Goal: Task Accomplishment & Management: Use online tool/utility

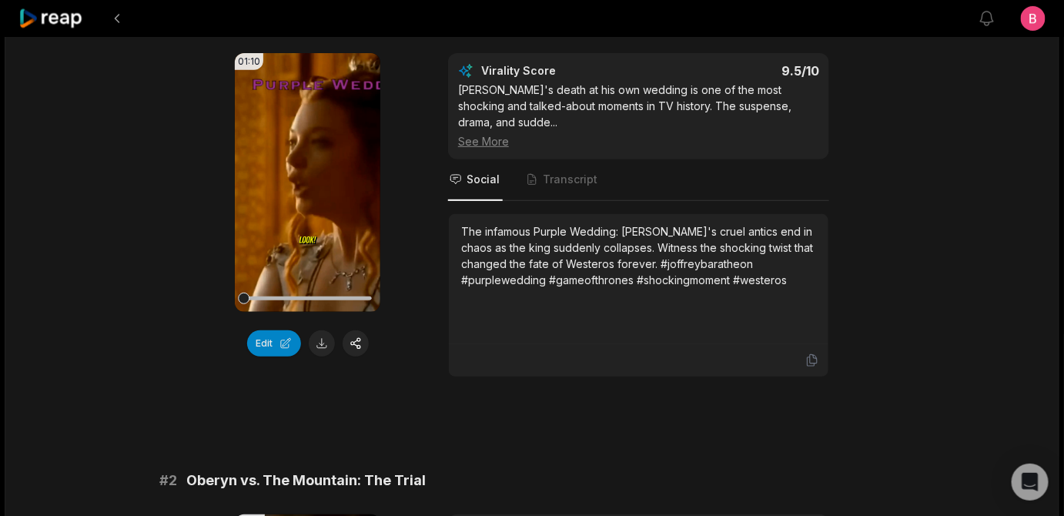
scroll to position [209, 0]
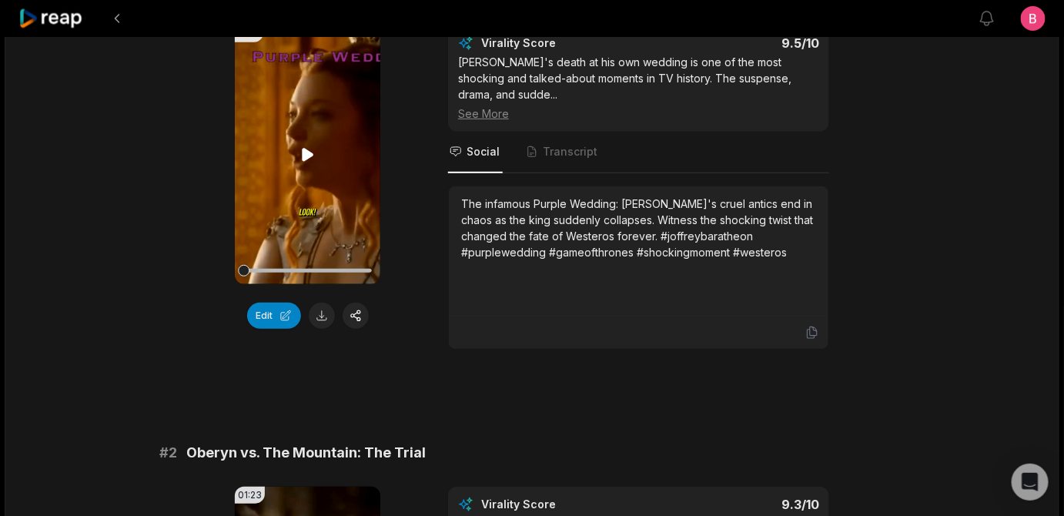
click at [364, 273] on div at bounding box center [307, 271] width 128 height 4
click at [303, 161] on icon at bounding box center [308, 154] width 12 height 13
click at [190, 350] on div "01:10 Your browser does not support mp4 format. Edit Virality Score 9.5 /10 Jof…" at bounding box center [532, 187] width 746 height 324
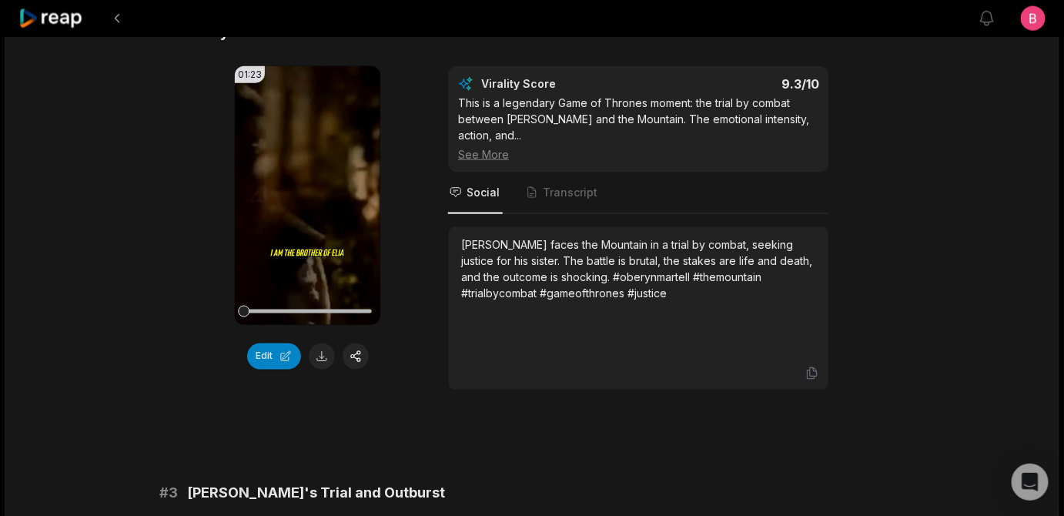
scroll to position [658, 0]
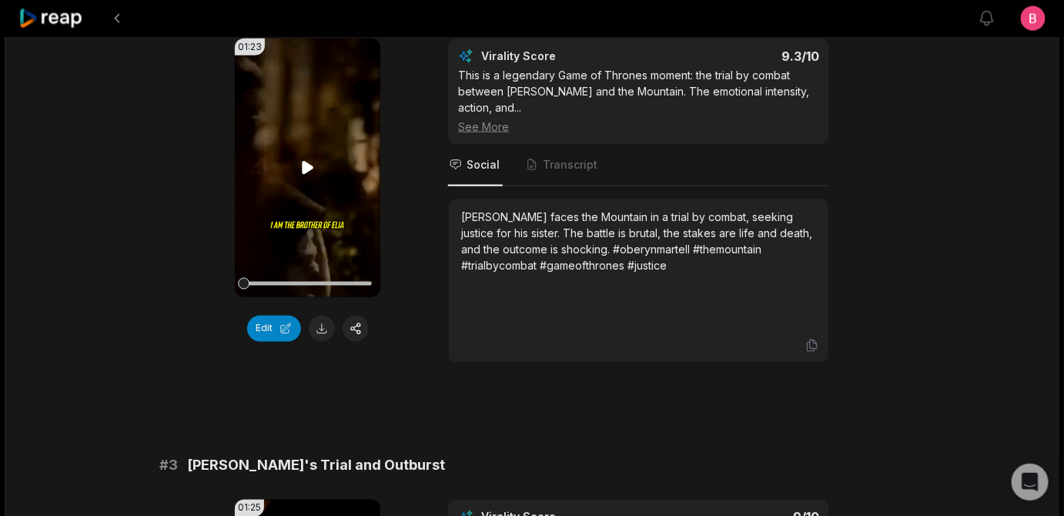
click at [308, 174] on icon at bounding box center [308, 167] width 12 height 13
click at [254, 342] on button "Edit" at bounding box center [274, 329] width 54 height 26
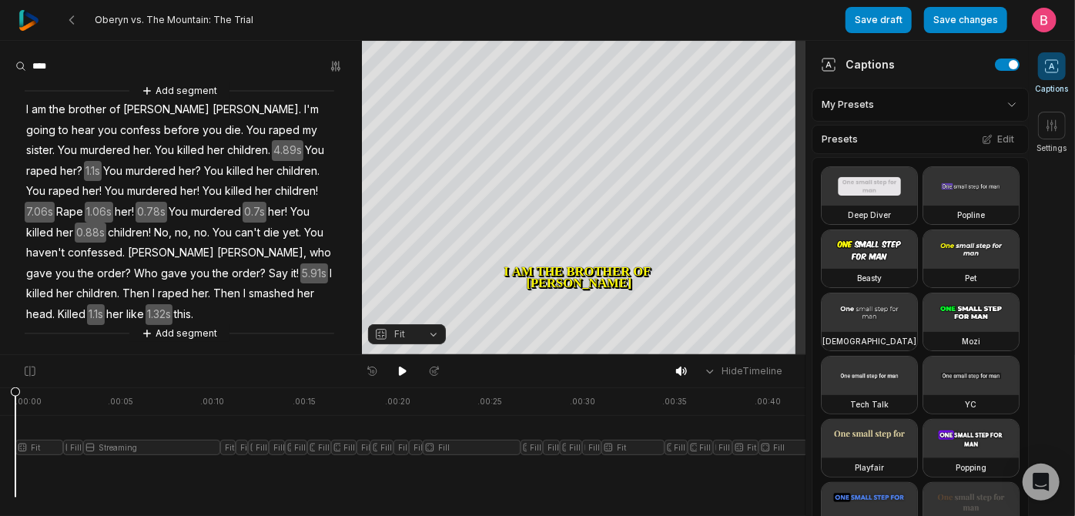
click at [998, 116] on html "Oberyn vs. The Mountain: The Trial Save draft Save changes Open user menu Capti…" at bounding box center [537, 258] width 1075 height 516
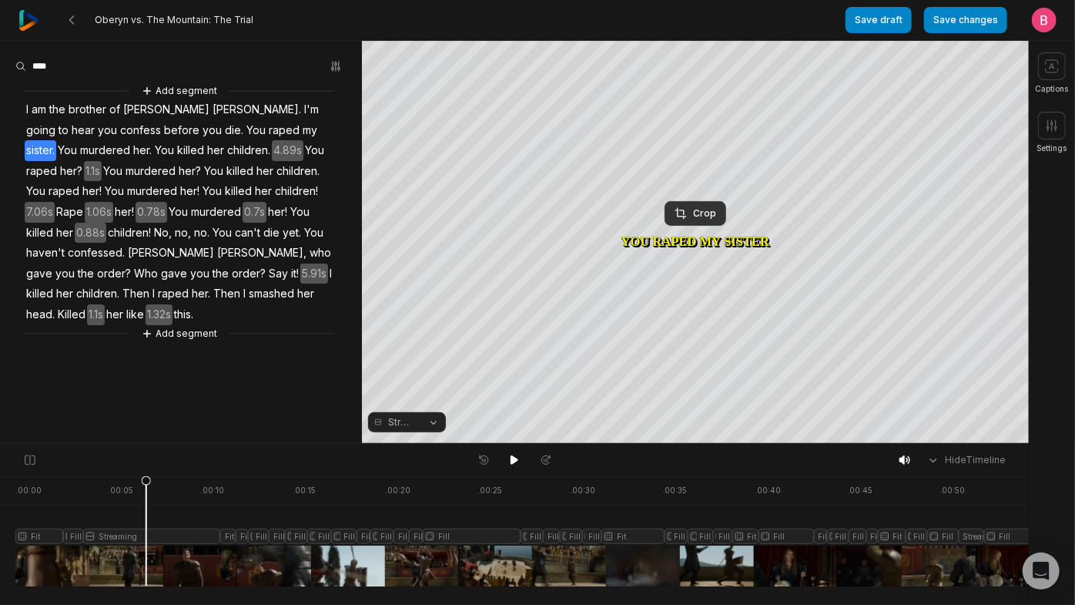
click at [427, 415] on button "Streaming" at bounding box center [407, 422] width 78 height 20
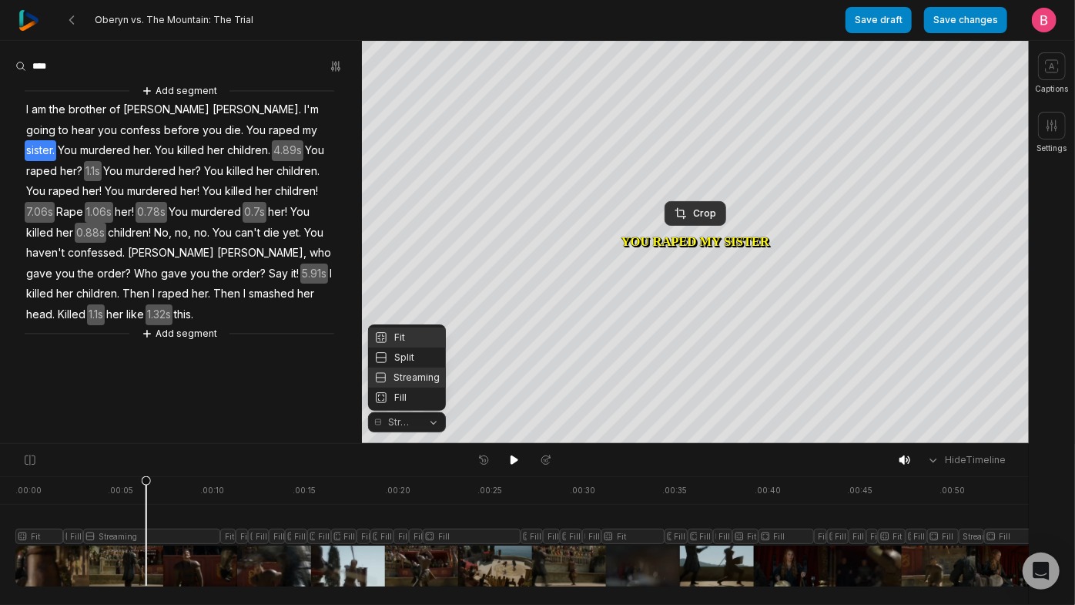
click at [402, 327] on div "Fit" at bounding box center [407, 337] width 78 height 20
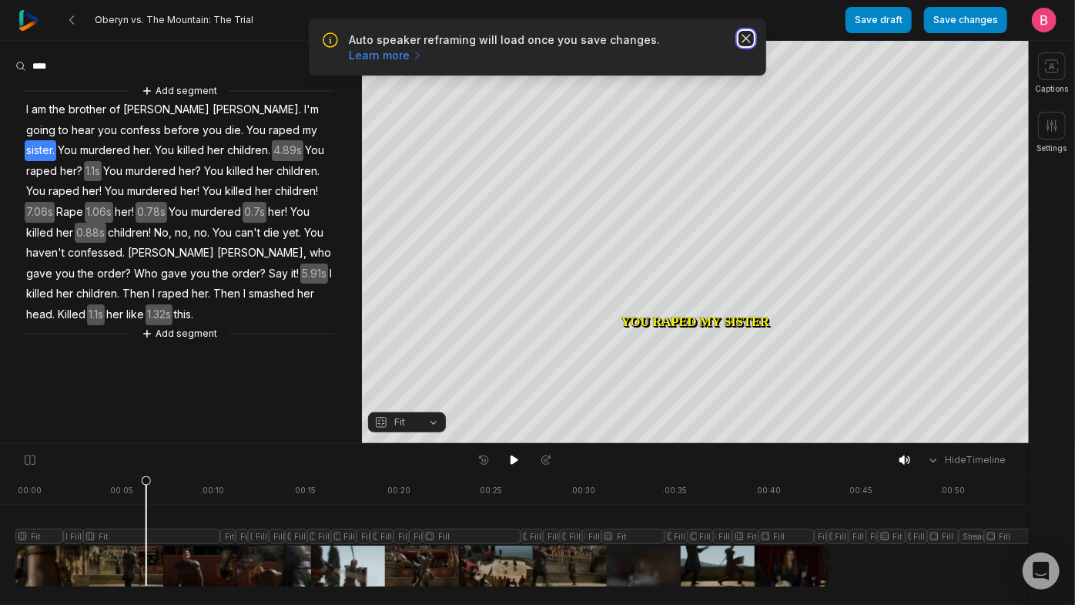
click at [747, 43] on icon "button" at bounding box center [746, 38] width 15 height 15
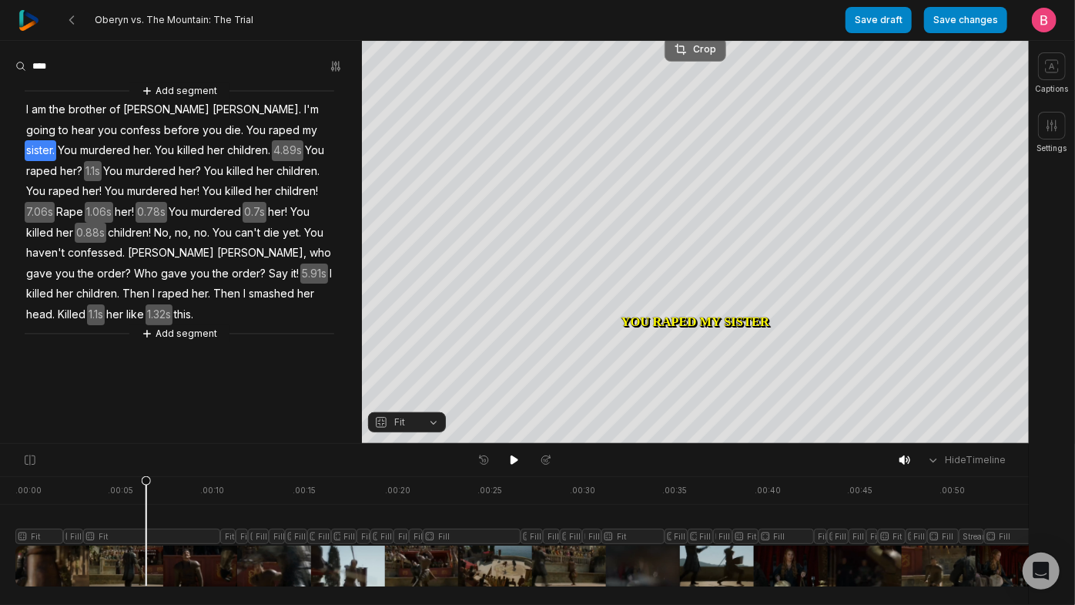
click at [699, 49] on div "Crop" at bounding box center [696, 49] width 42 height 14
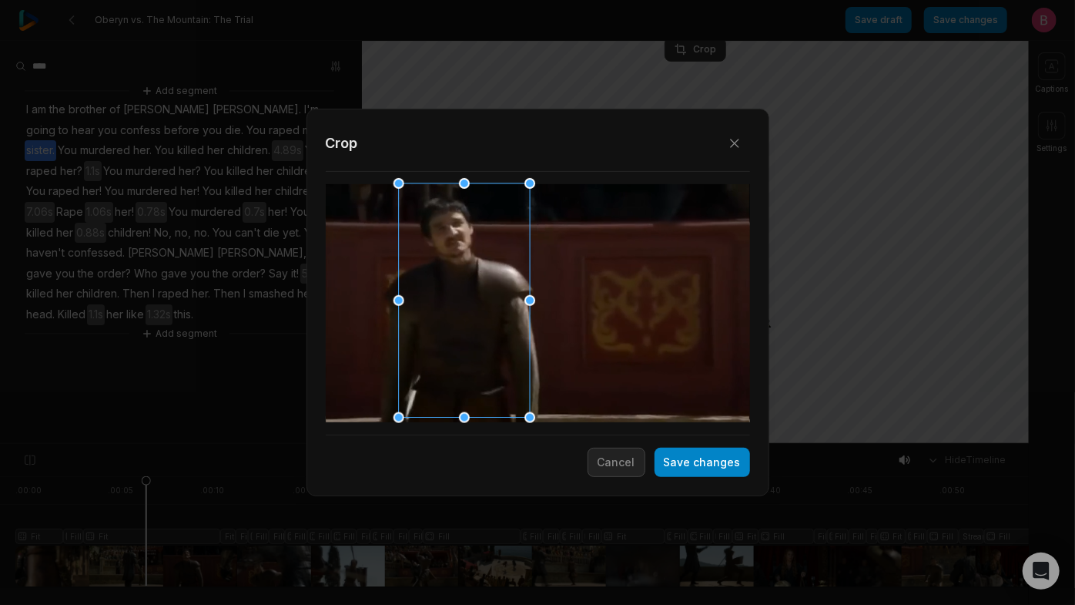
drag, startPoint x: 547, startPoint y: 310, endPoint x: 473, endPoint y: 296, distance: 75.2
click at [473, 296] on div at bounding box center [459, 301] width 131 height 234
click at [679, 457] on button "Save changes" at bounding box center [703, 461] width 96 height 29
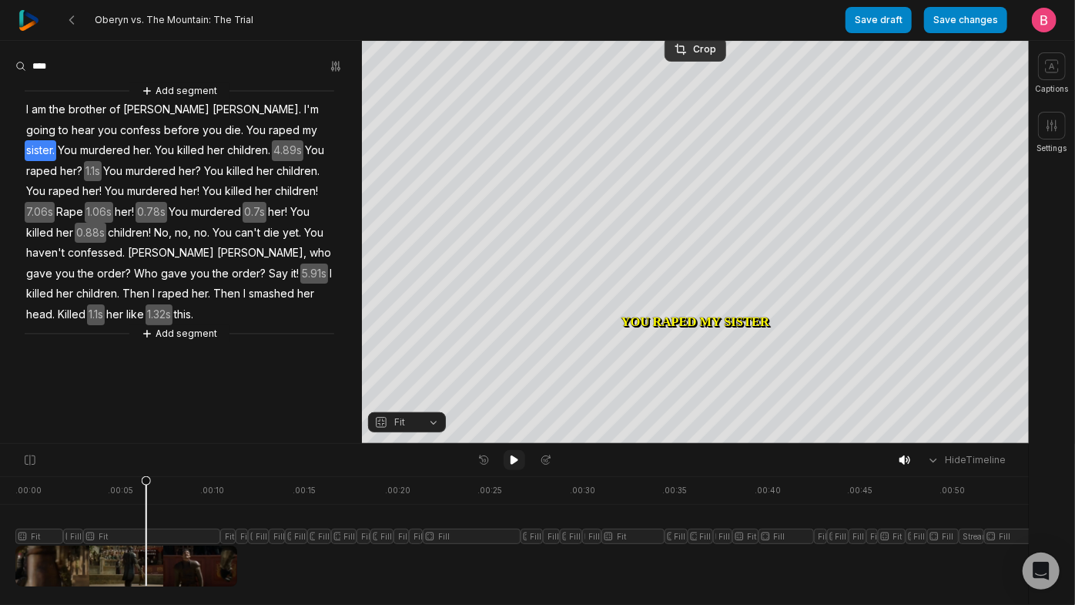
click at [514, 461] on icon at bounding box center [514, 460] width 12 height 12
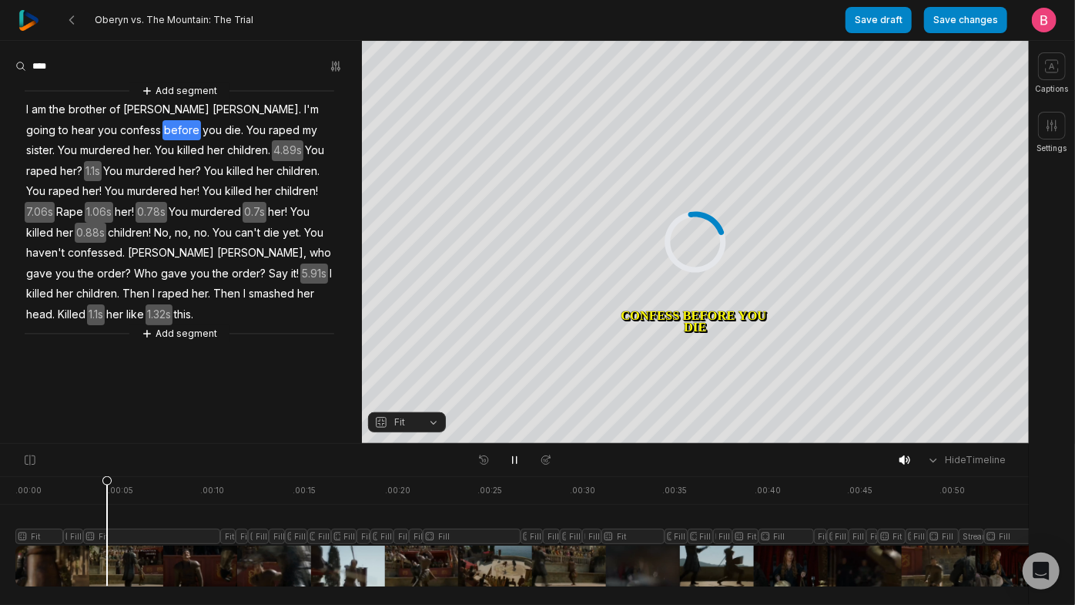
click at [111, 515] on div at bounding box center [790, 531] width 1551 height 110
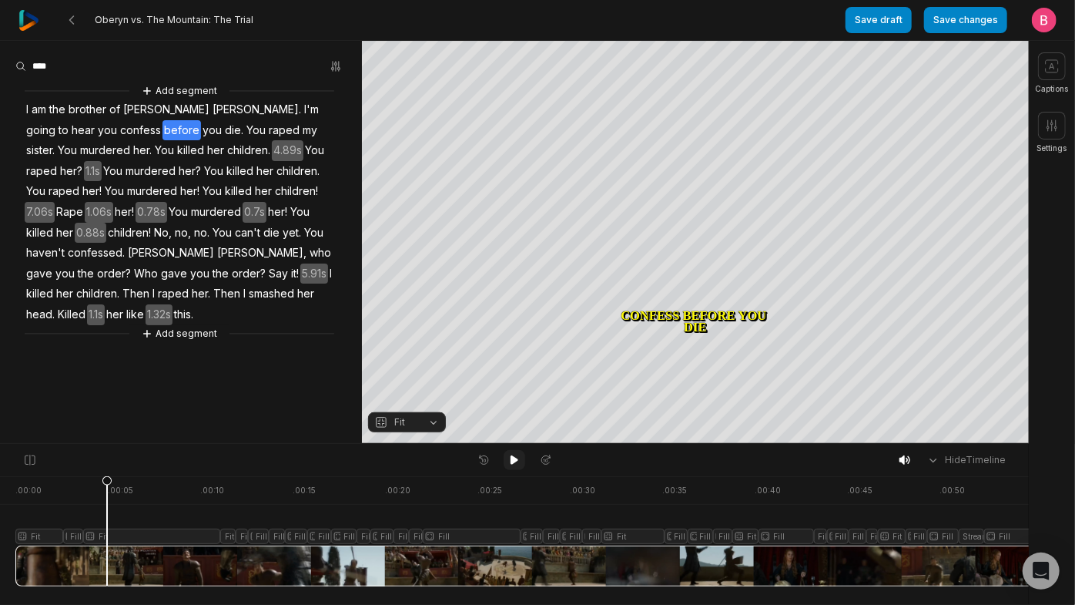
click at [513, 461] on icon at bounding box center [515, 459] width 8 height 9
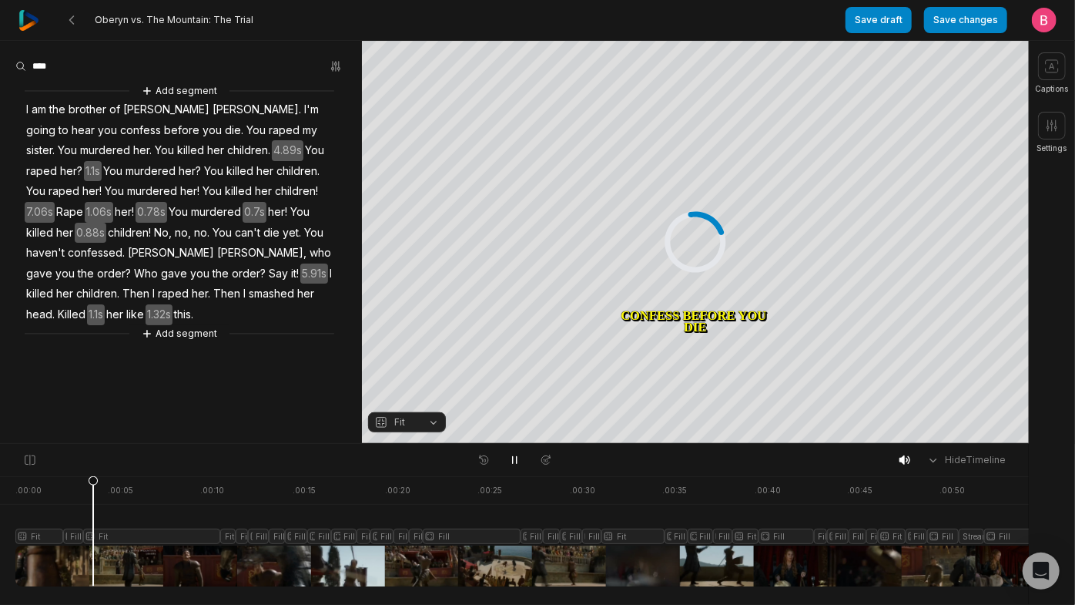
click at [97, 515] on div at bounding box center [790, 531] width 1551 height 110
click at [90, 515] on div at bounding box center [790, 531] width 1551 height 110
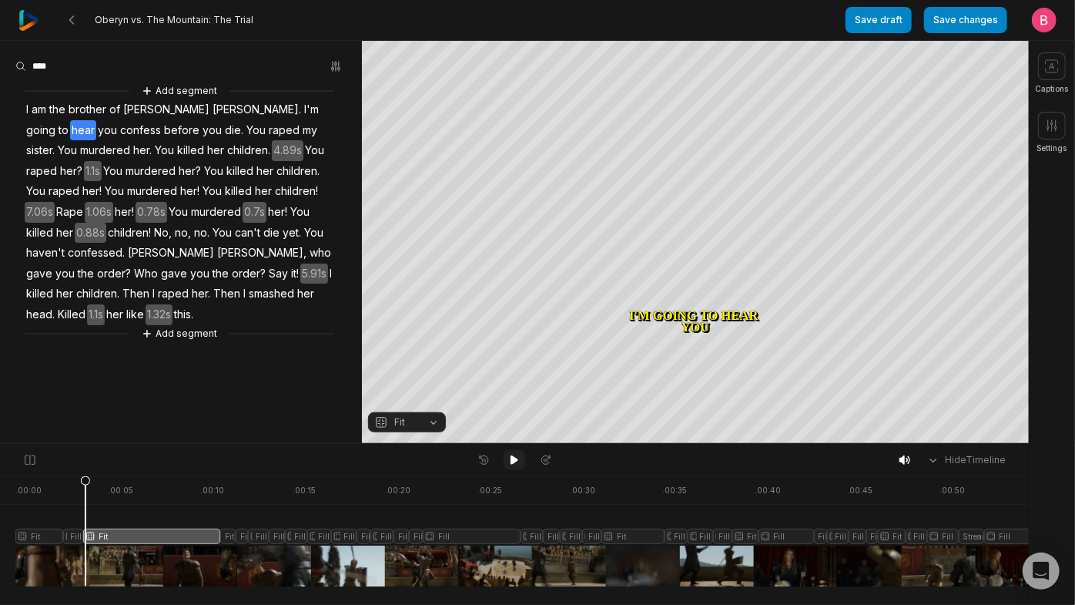
click at [515, 466] on icon at bounding box center [514, 460] width 12 height 12
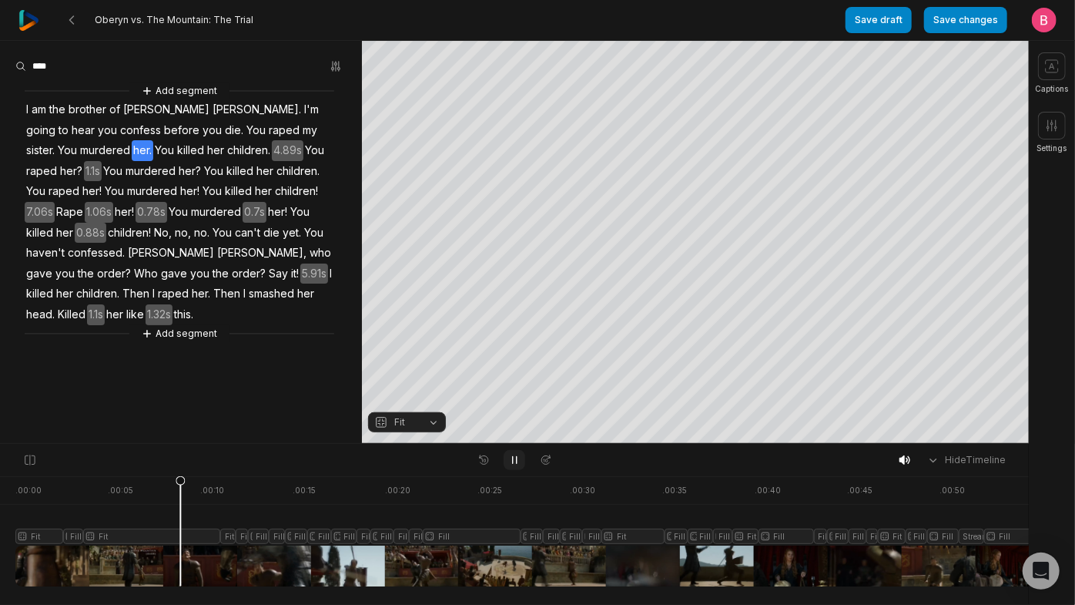
click at [514, 466] on icon at bounding box center [514, 460] width 12 height 12
click at [417, 423] on button "Fit" at bounding box center [407, 422] width 78 height 20
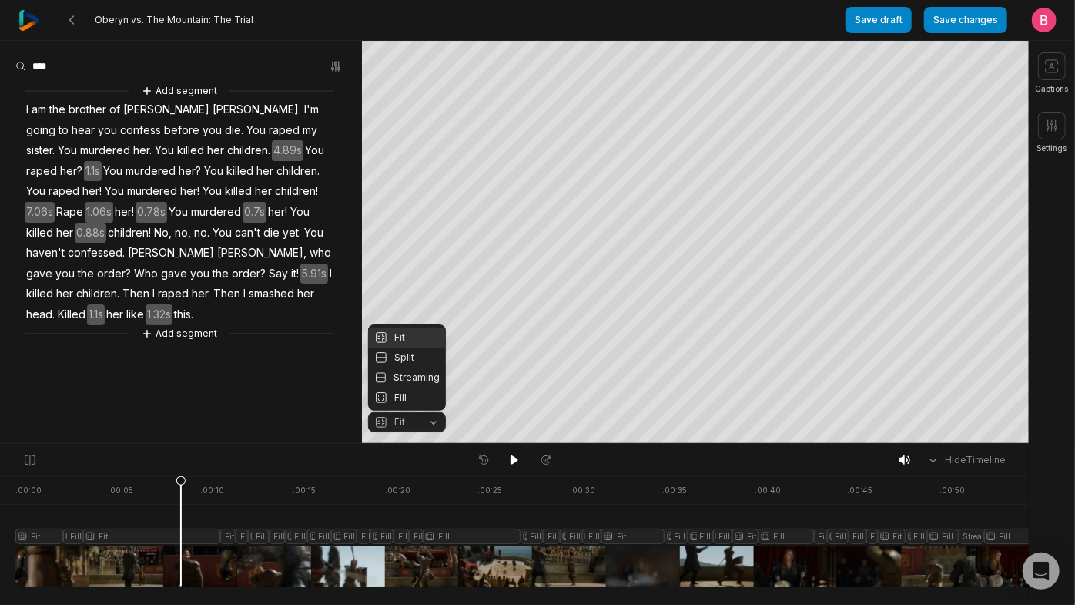
click at [513, 464] on body "Oberyn vs. The Mountain: The Trial Save draft Save changes Open user menu Capti…" at bounding box center [537, 302] width 1075 height 605
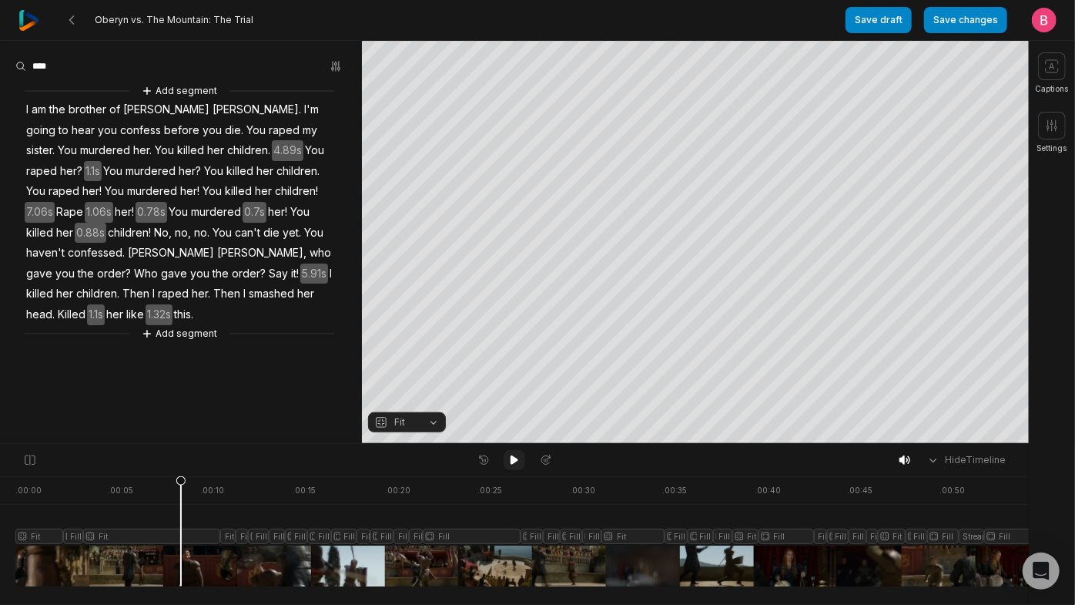
click at [514, 470] on button at bounding box center [515, 460] width 22 height 20
click at [616, 515] on div at bounding box center [790, 531] width 1551 height 110
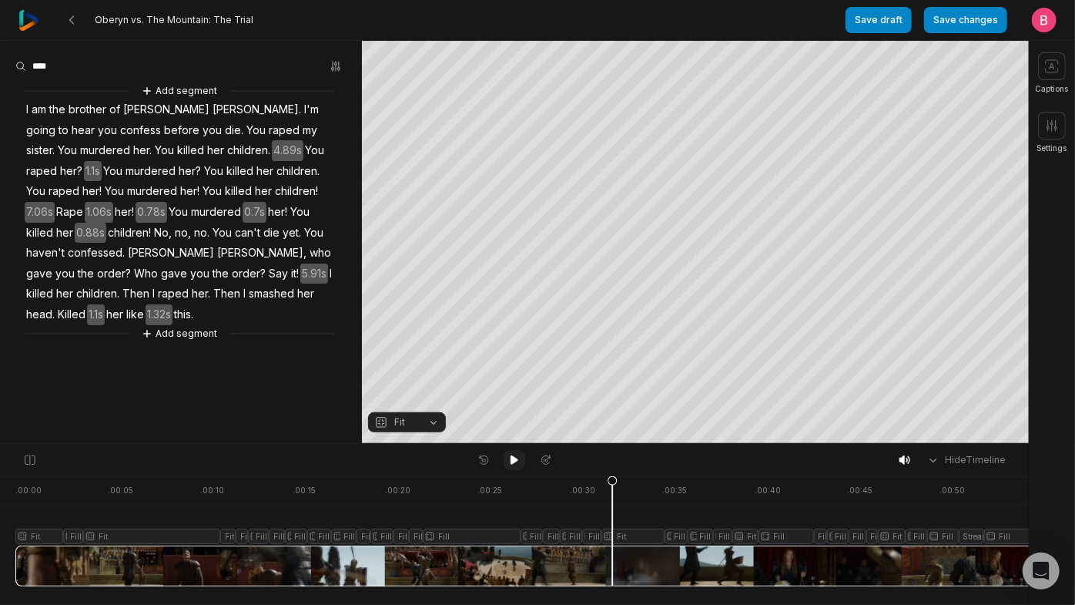
click at [512, 464] on icon at bounding box center [515, 459] width 8 height 9
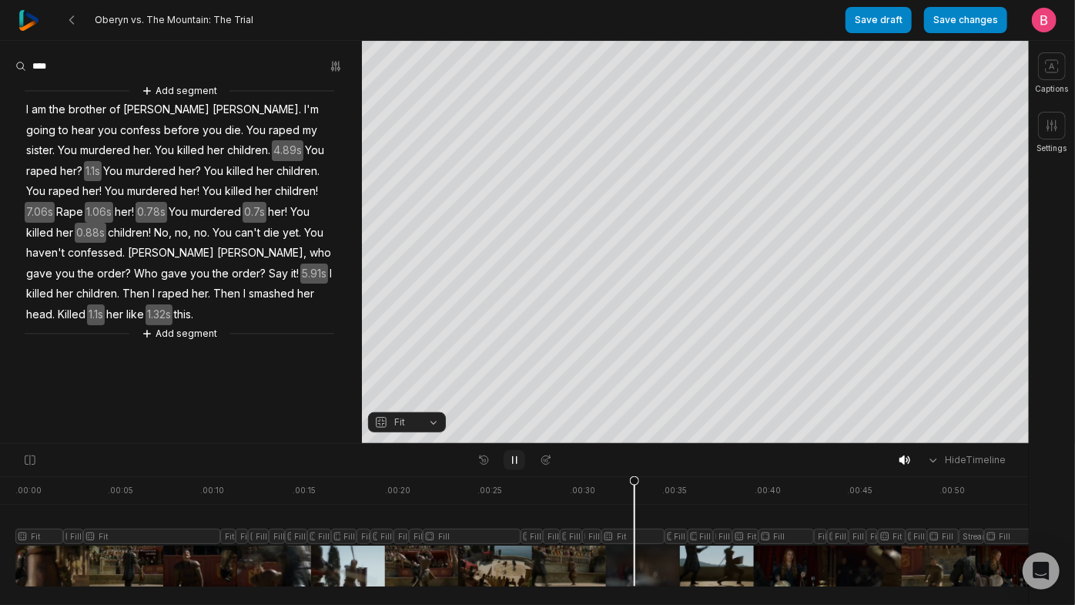
click at [513, 464] on icon at bounding box center [515, 460] width 4 height 7
click at [512, 464] on icon at bounding box center [515, 459] width 8 height 9
click at [615, 515] on div at bounding box center [790, 531] width 1551 height 110
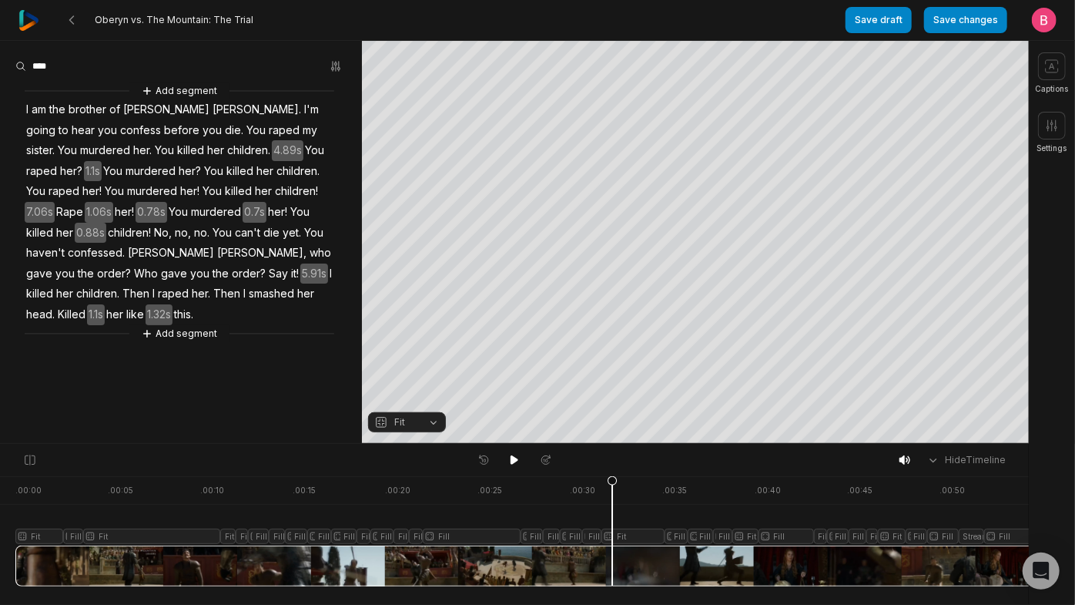
click at [440, 432] on button "Fit" at bounding box center [407, 422] width 78 height 20
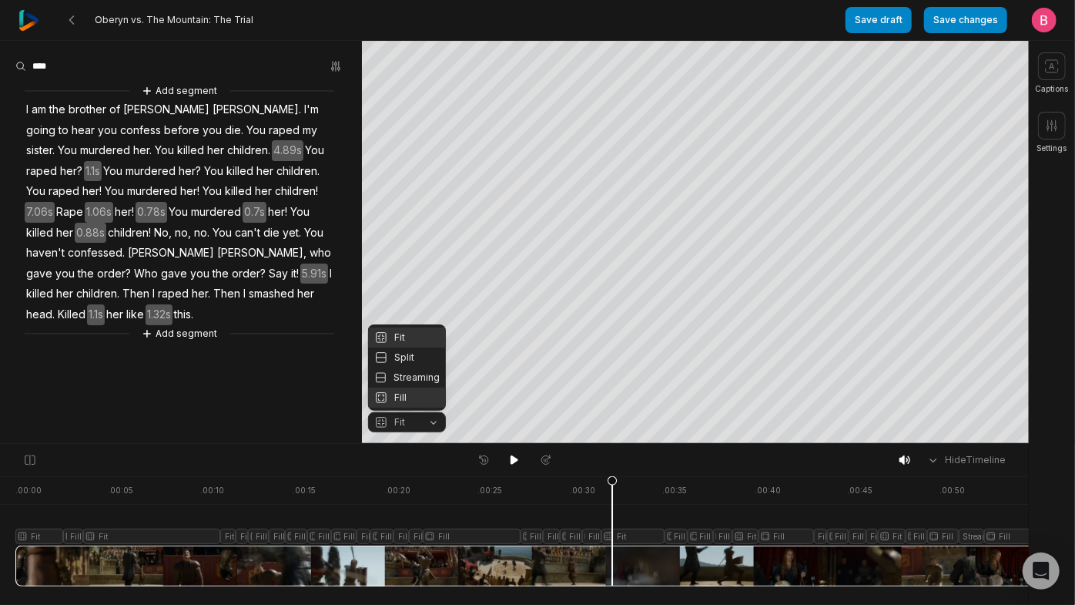
click at [421, 402] on div "Fill" at bounding box center [407, 397] width 78 height 20
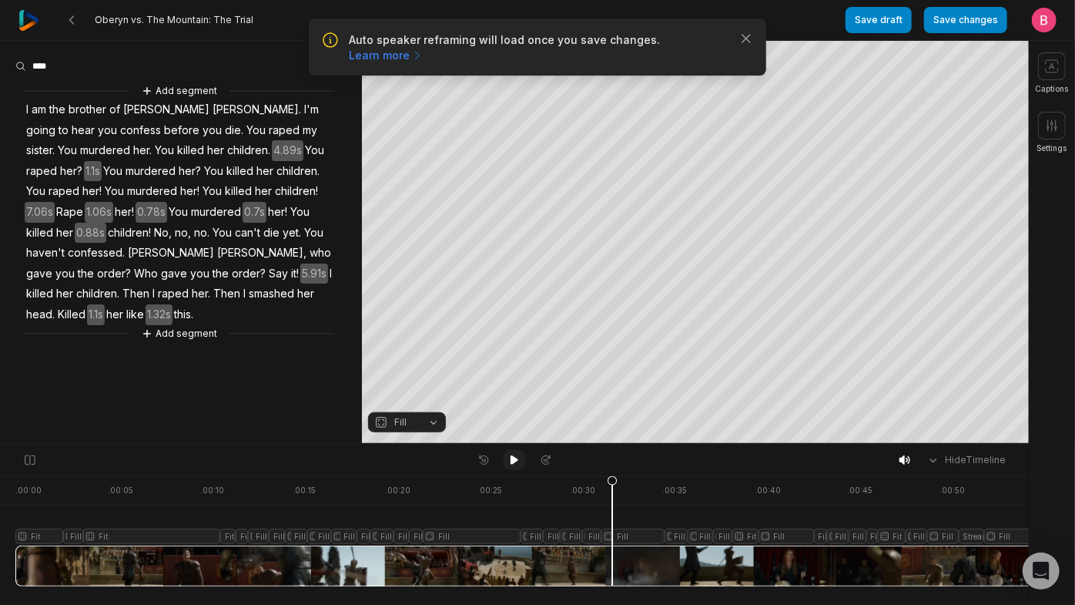
click at [515, 462] on icon at bounding box center [515, 459] width 8 height 9
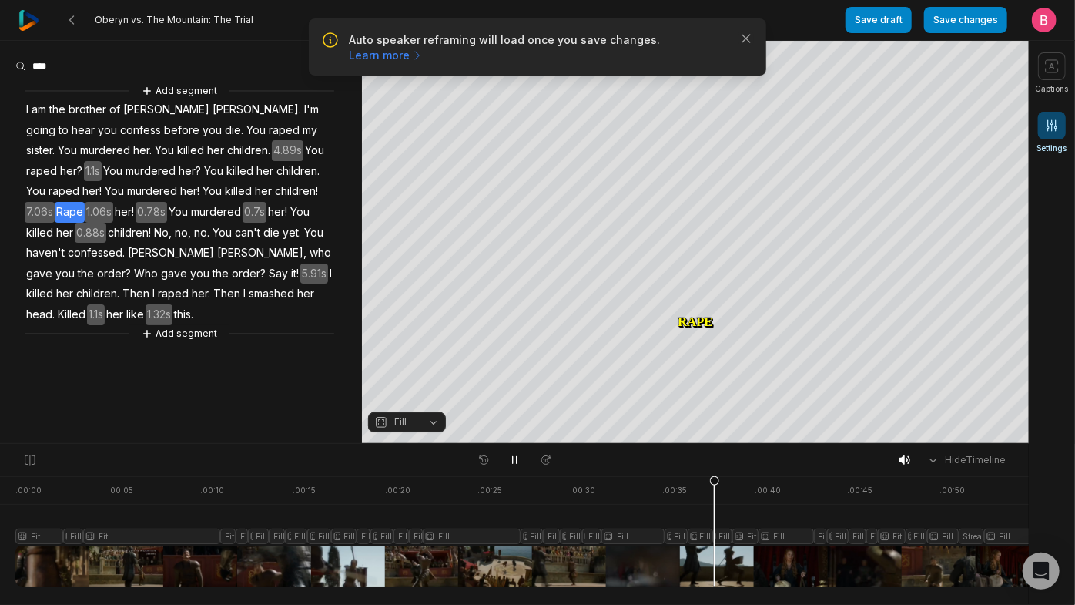
click at [1051, 133] on icon at bounding box center [1051, 125] width 15 height 15
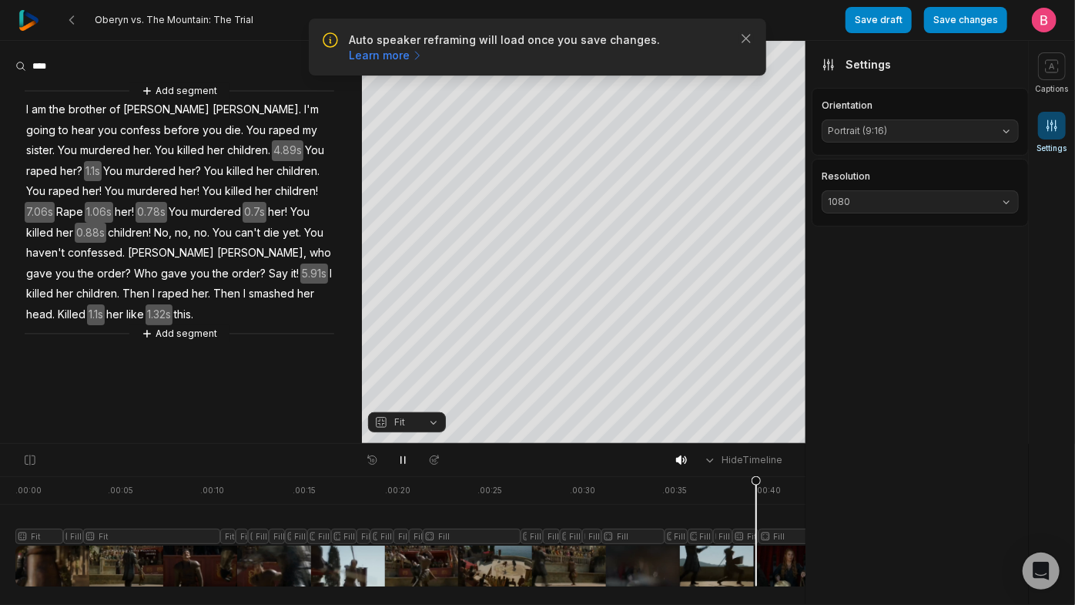
click at [1051, 129] on icon at bounding box center [1051, 125] width 15 height 15
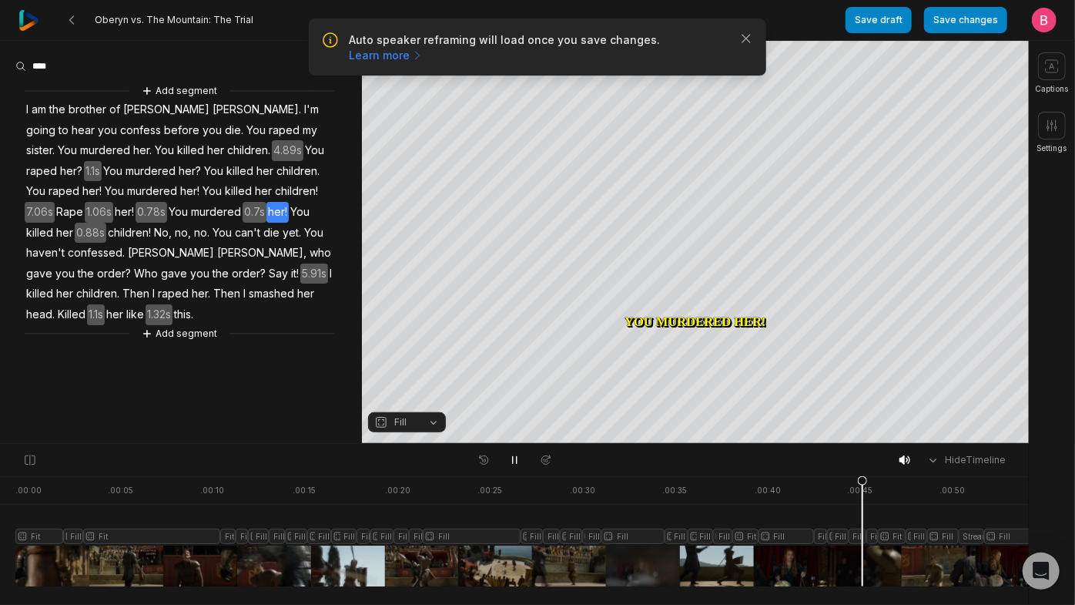
click at [531, 49] on p "Auto speaker reframing will load once you save changes. Learn more" at bounding box center [537, 47] width 377 height 31
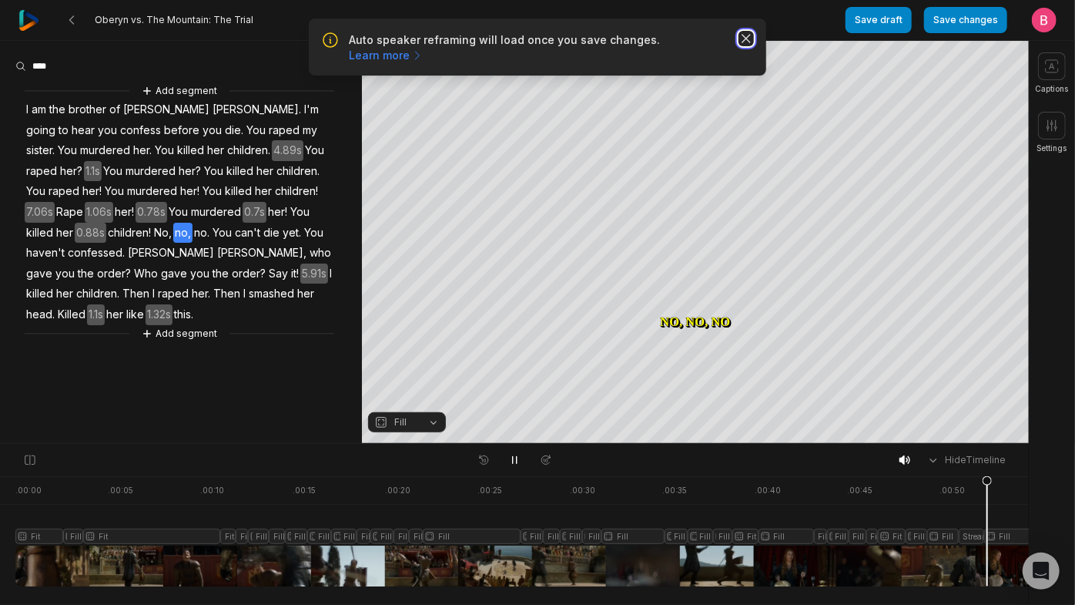
click at [745, 41] on icon "button" at bounding box center [746, 38] width 15 height 15
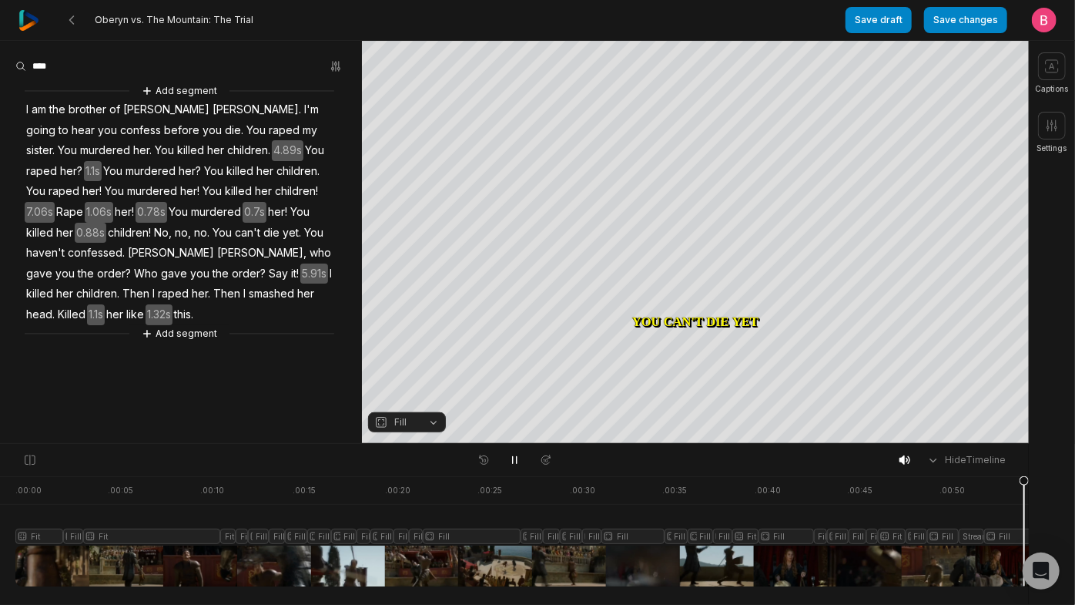
click at [967, 515] on div at bounding box center [790, 531] width 1551 height 110
click at [929, 515] on div at bounding box center [790, 531] width 1551 height 110
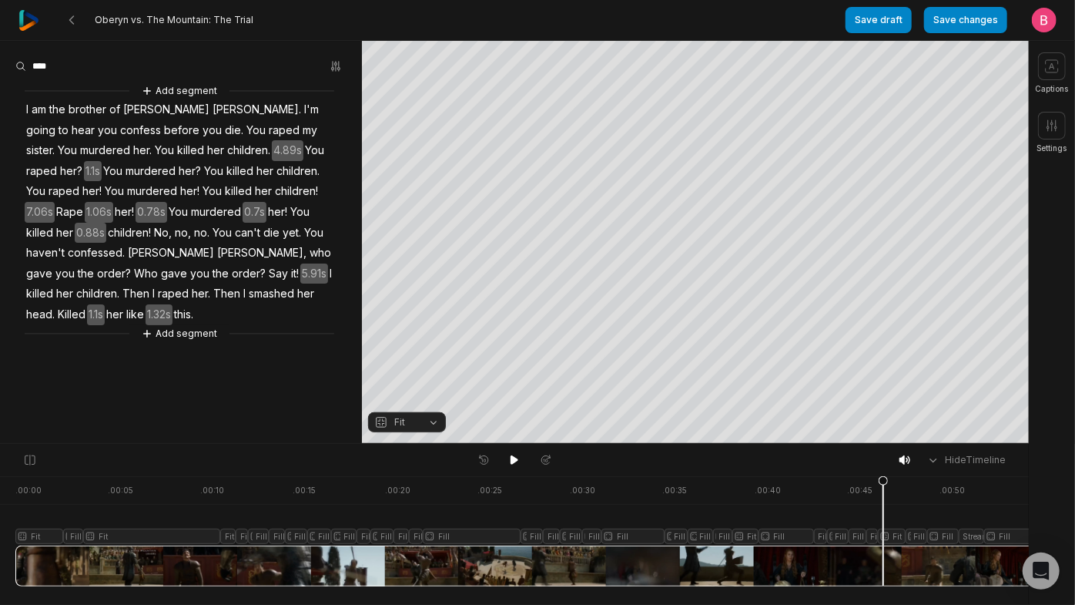
drag, startPoint x: 887, startPoint y: 574, endPoint x: 845, endPoint y: 577, distance: 42.5
click at [886, 515] on div at bounding box center [790, 531] width 1551 height 110
click at [758, 515] on div at bounding box center [790, 531] width 1551 height 110
click at [518, 465] on icon at bounding box center [514, 460] width 12 height 12
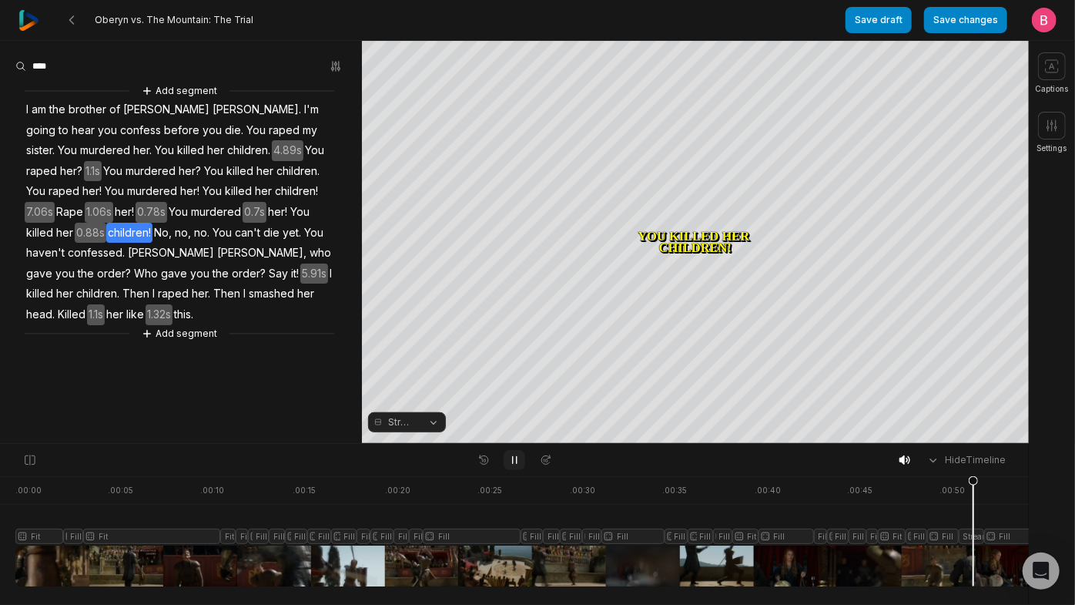
click at [518, 465] on icon at bounding box center [514, 460] width 12 height 12
click at [429, 423] on button "Streaming" at bounding box center [407, 422] width 78 height 20
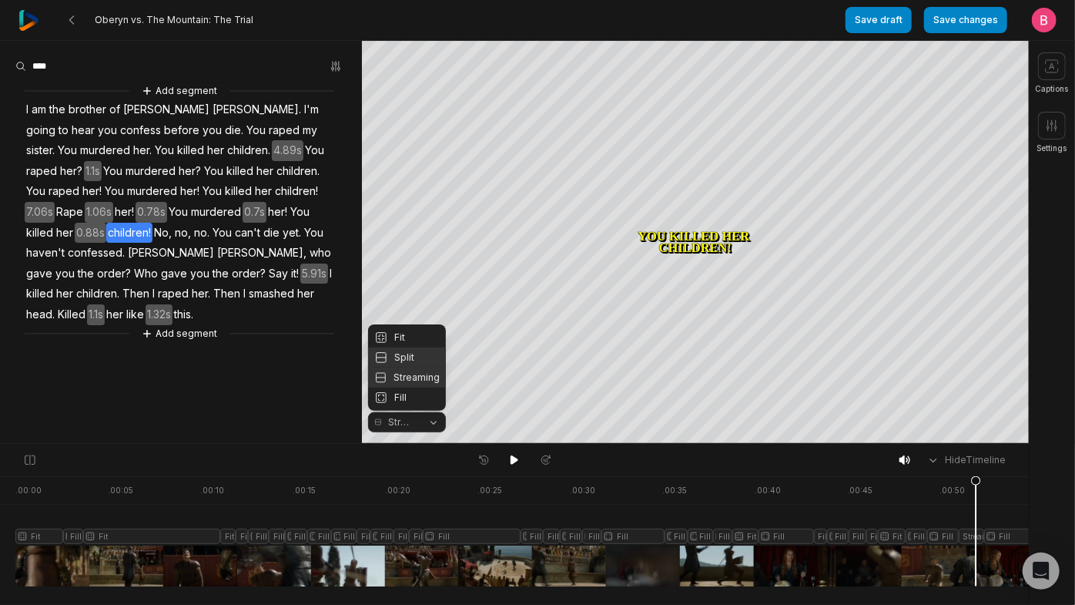
click at [404, 347] on div "Split" at bounding box center [407, 357] width 78 height 20
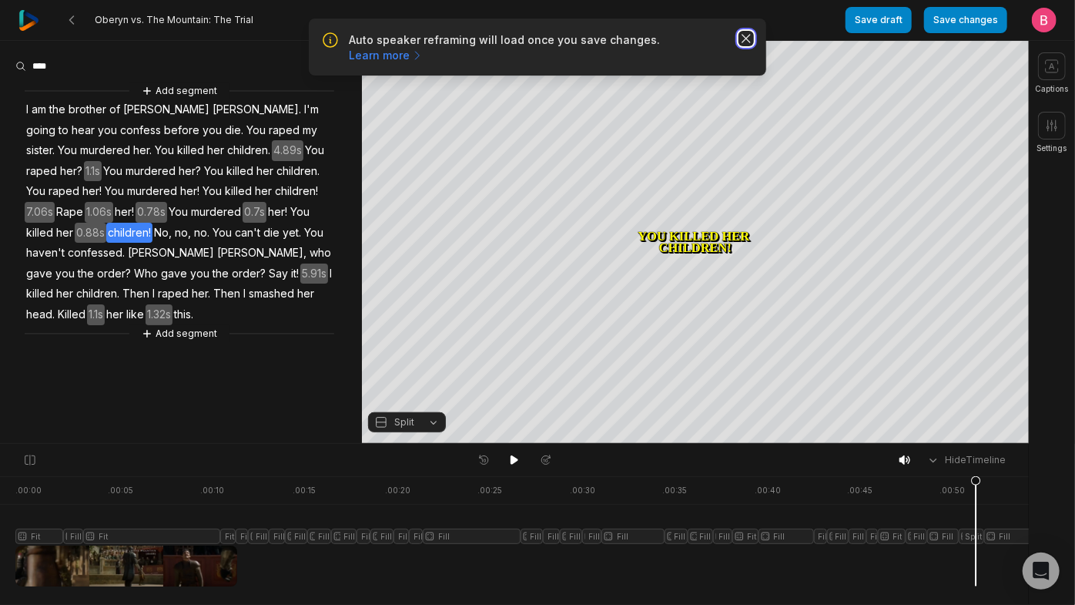
click at [741, 46] on icon "button" at bounding box center [746, 38] width 15 height 15
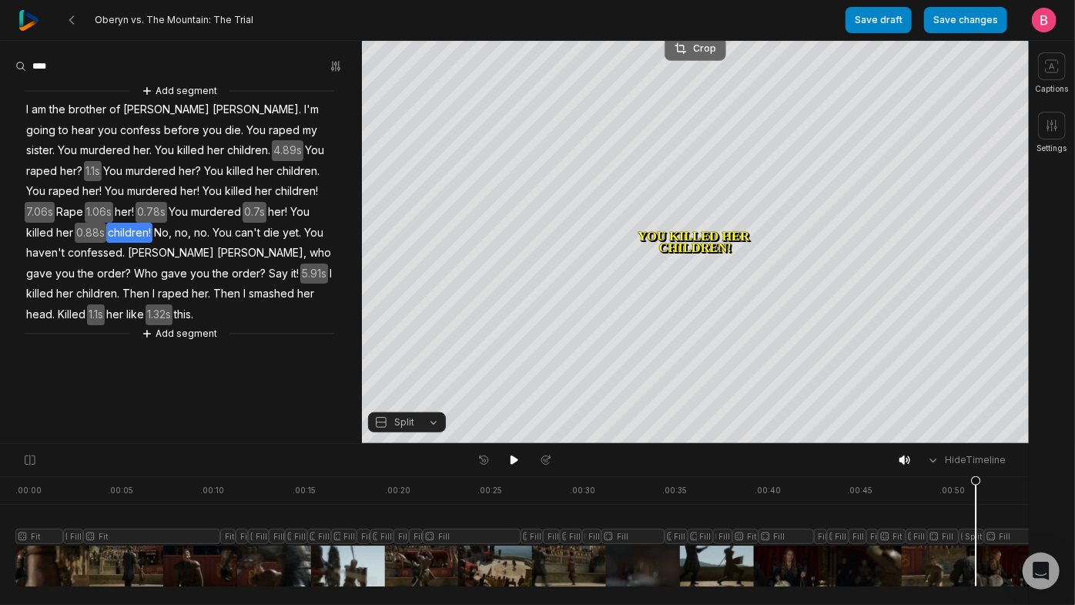
click at [706, 42] on div "Crop" at bounding box center [696, 49] width 42 height 14
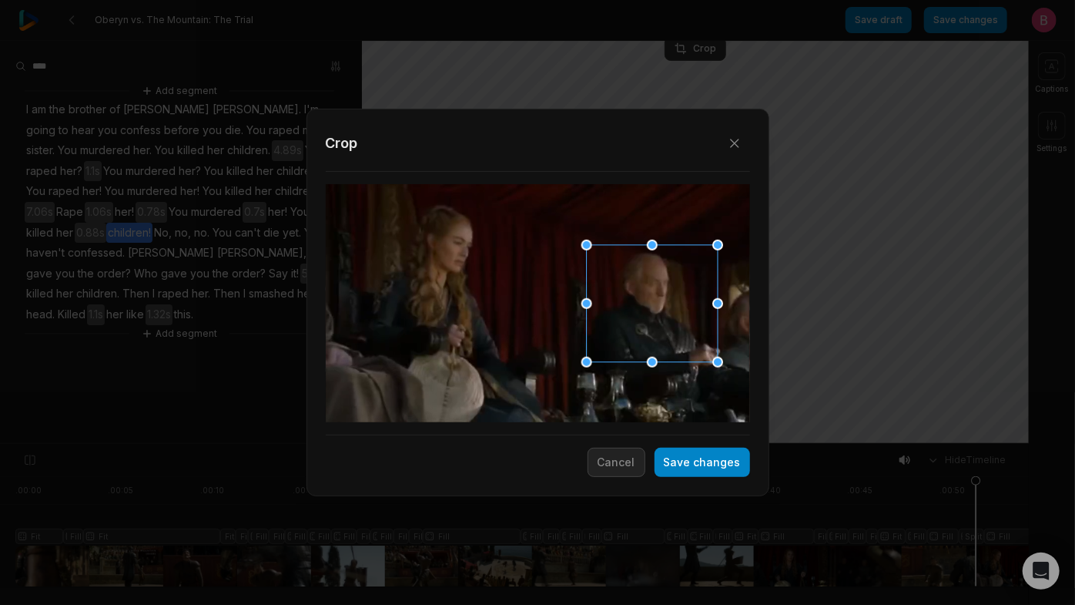
drag, startPoint x: 548, startPoint y: 312, endPoint x: 656, endPoint y: 315, distance: 108.6
click at [656, 315] on div at bounding box center [646, 304] width 131 height 117
click at [673, 474] on button "Save changes" at bounding box center [703, 461] width 96 height 29
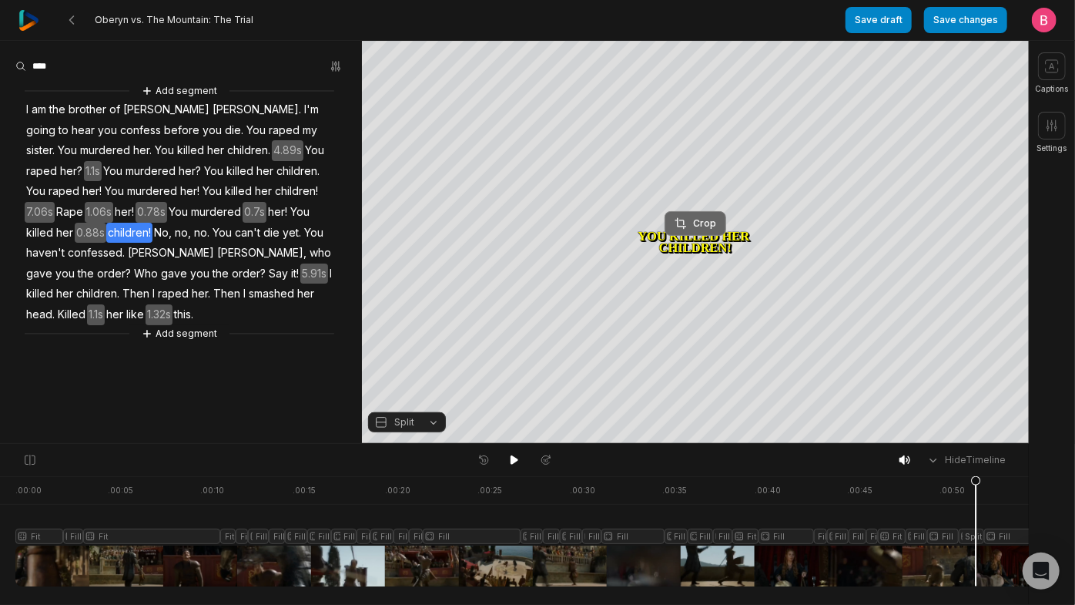
click at [691, 226] on div "Crop" at bounding box center [696, 223] width 42 height 14
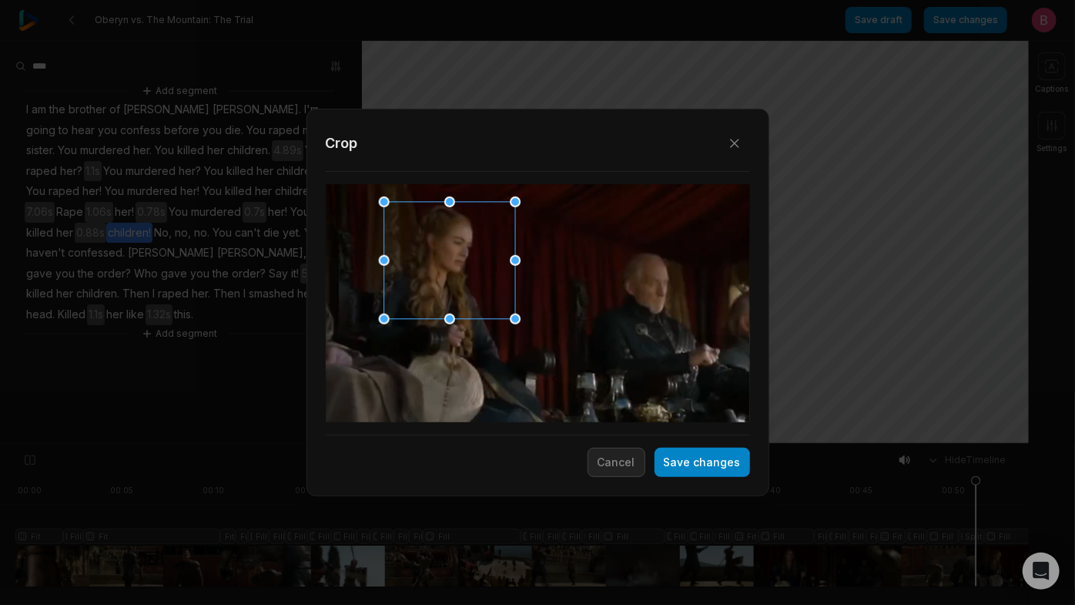
drag, startPoint x: 532, startPoint y: 302, endPoint x: 444, endPoint y: 262, distance: 97.2
click at [444, 262] on div at bounding box center [444, 261] width 131 height 117
click at [683, 475] on button "Save changes" at bounding box center [703, 461] width 96 height 29
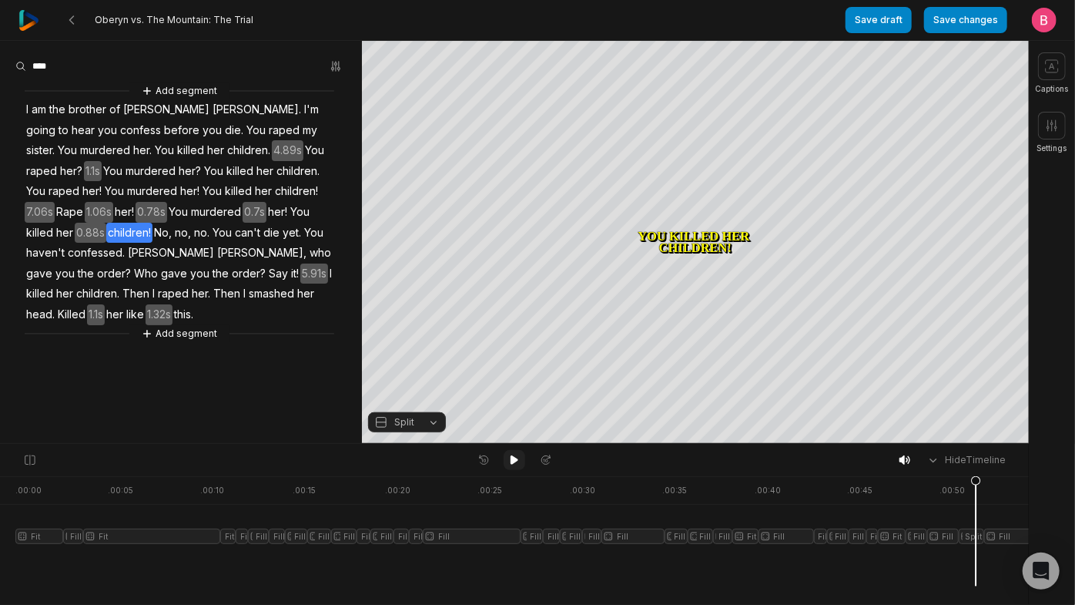
click at [518, 466] on icon at bounding box center [514, 460] width 12 height 12
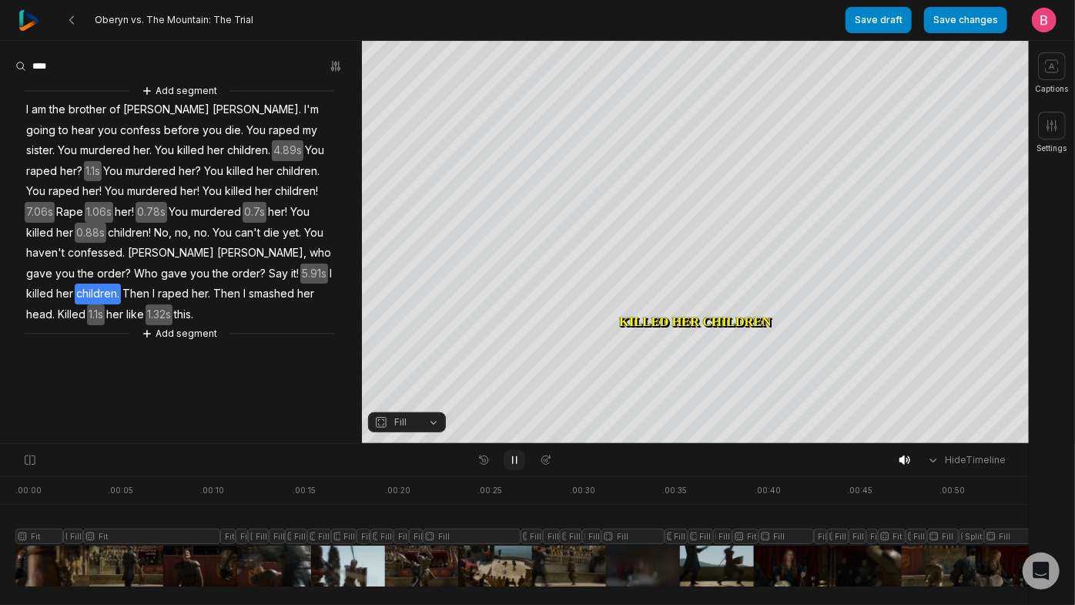
click at [523, 462] on button at bounding box center [515, 460] width 22 height 20
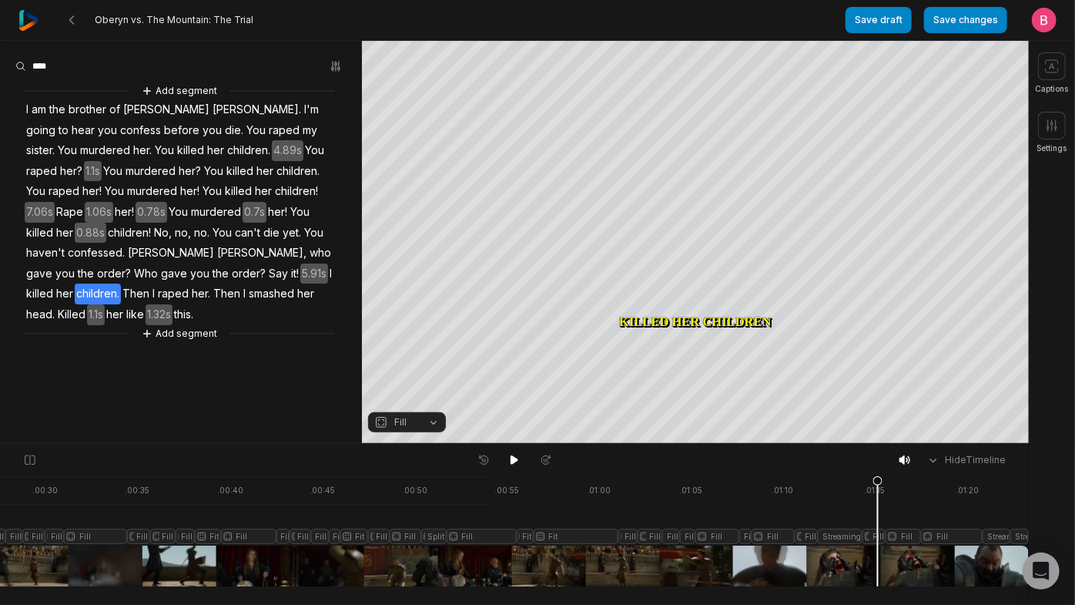
click at [1025, 515] on div at bounding box center [253, 531] width 1551 height 110
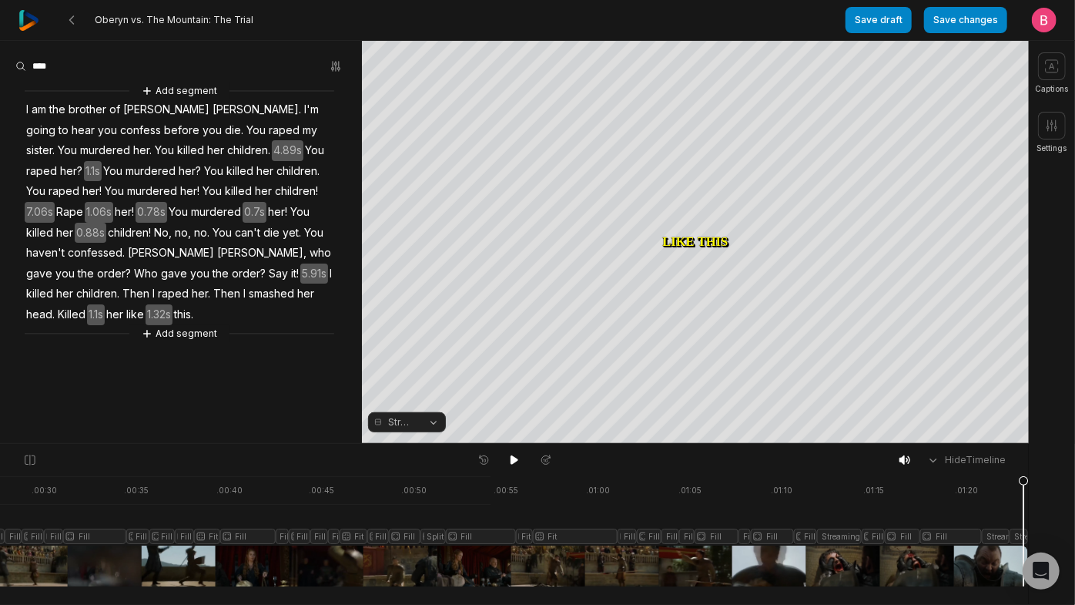
click at [807, 515] on div at bounding box center [252, 531] width 1551 height 110
click at [512, 462] on icon at bounding box center [515, 459] width 8 height 9
click at [513, 462] on icon at bounding box center [515, 460] width 4 height 7
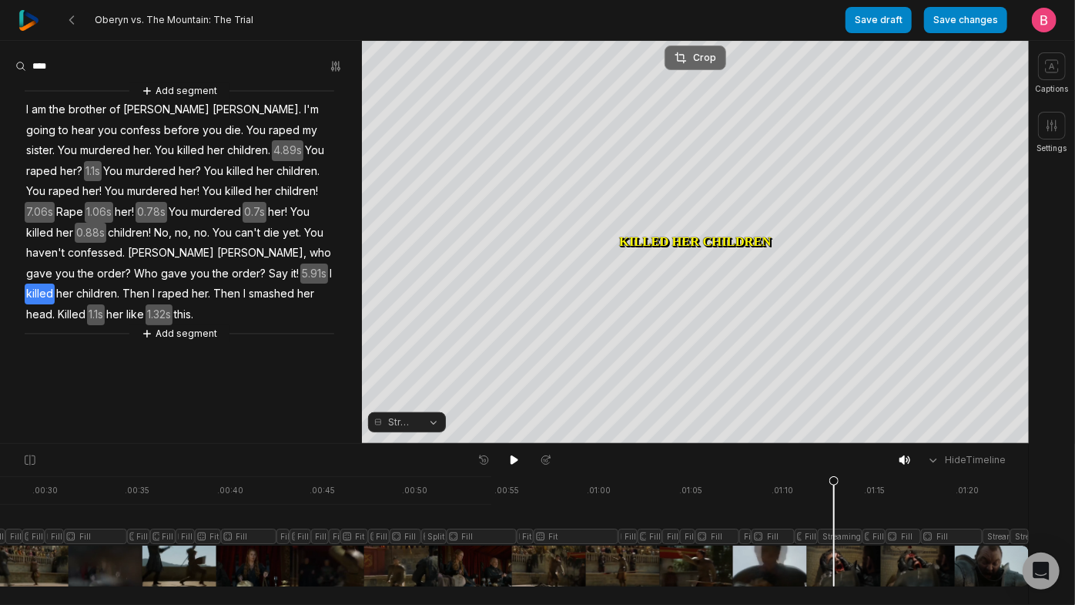
click at [699, 53] on div "Crop" at bounding box center [696, 58] width 42 height 14
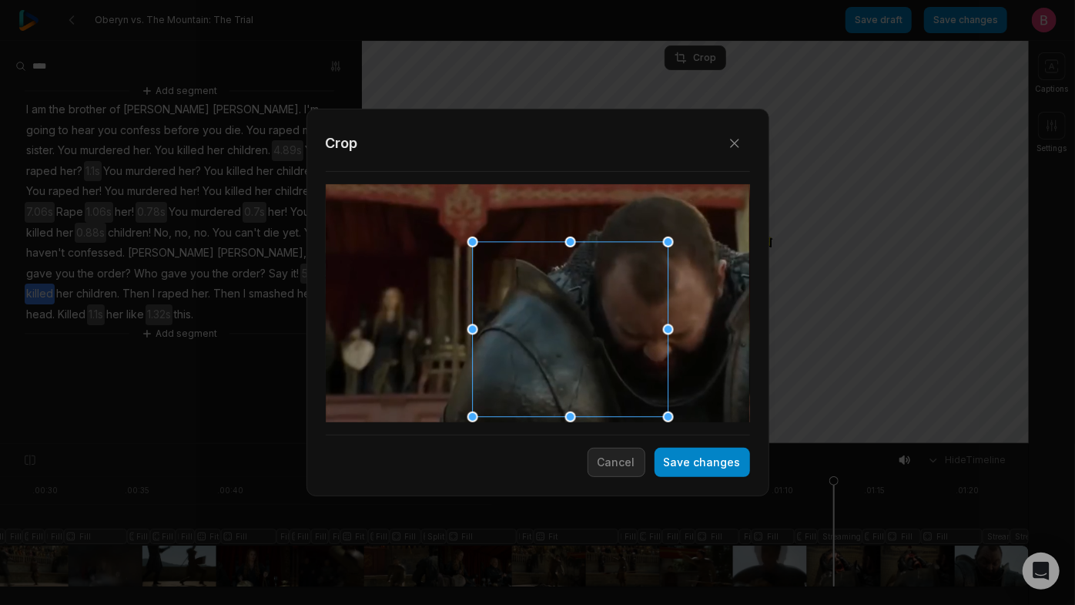
drag, startPoint x: 602, startPoint y: 355, endPoint x: 704, endPoint y: 433, distance: 128.6
click at [704, 444] on div "Close Crop Save changes Cancel" at bounding box center [537, 444] width 1075 height 0
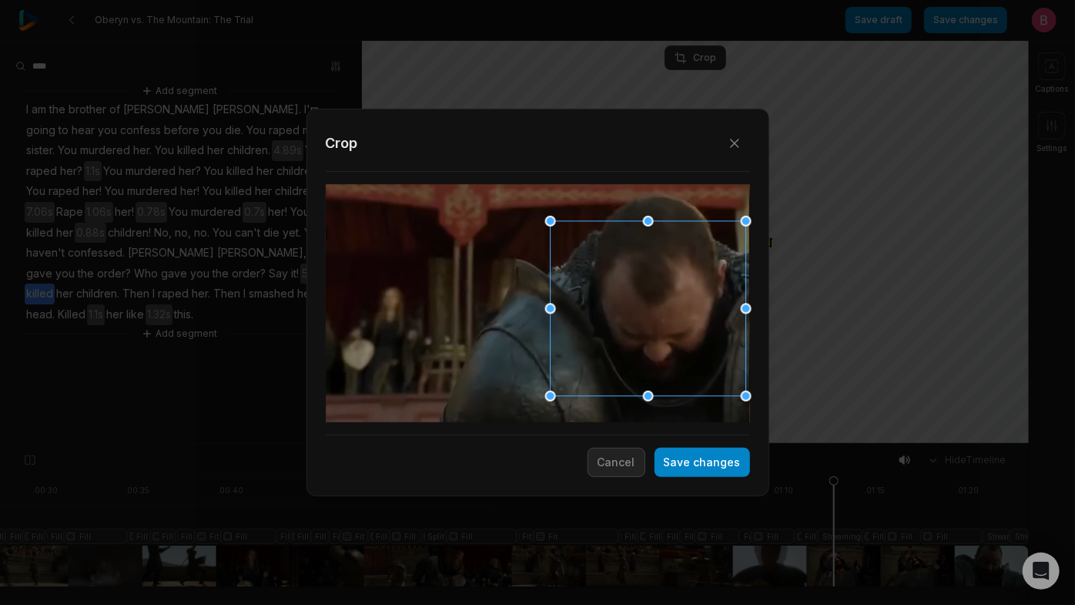
drag, startPoint x: 608, startPoint y: 340, endPoint x: 692, endPoint y: 320, distance: 85.7
click at [692, 320] on div at bounding box center [643, 309] width 196 height 175
click at [672, 457] on button "Save changes" at bounding box center [703, 461] width 96 height 29
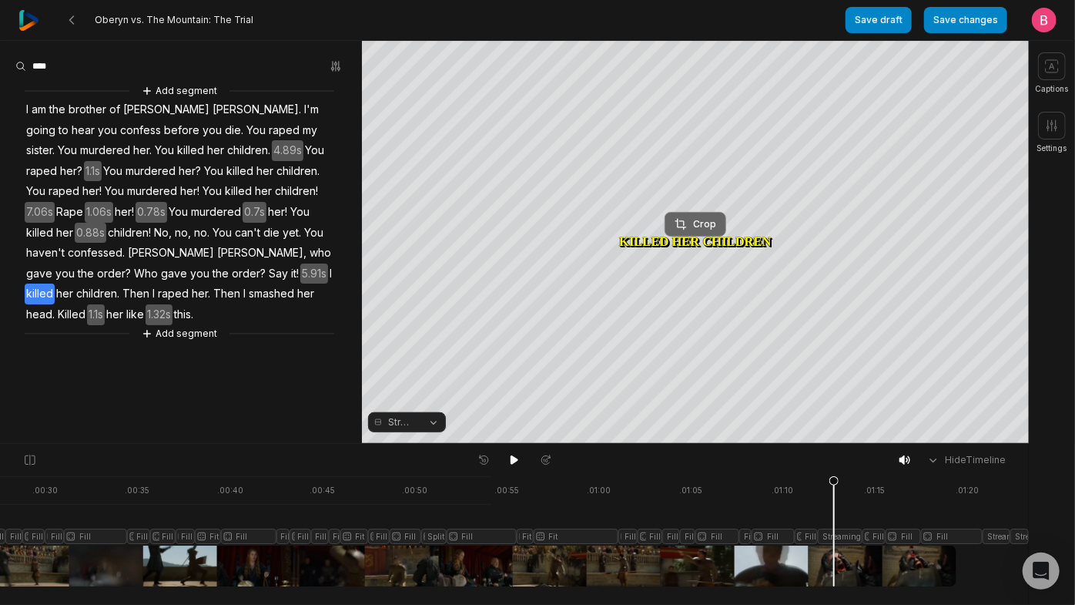
click at [712, 217] on div "Crop" at bounding box center [696, 224] width 42 height 14
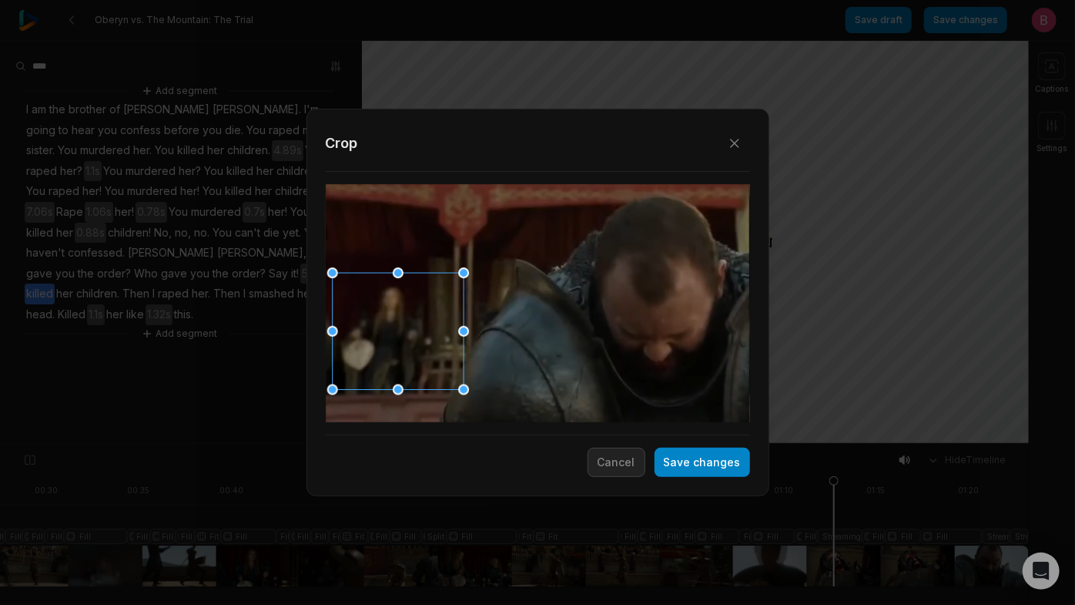
drag, startPoint x: 540, startPoint y: 322, endPoint x: 408, endPoint y: 350, distance: 134.8
click at [408, 350] on div at bounding box center [392, 331] width 131 height 116
click at [656, 468] on button "Save changes" at bounding box center [703, 461] width 96 height 29
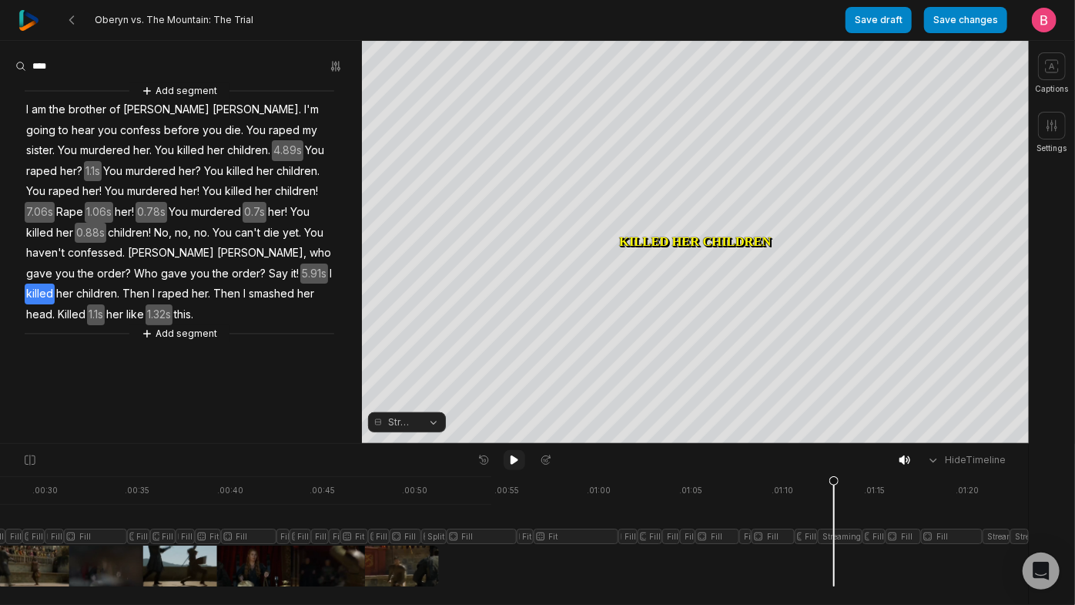
click at [519, 458] on icon at bounding box center [514, 460] width 12 height 12
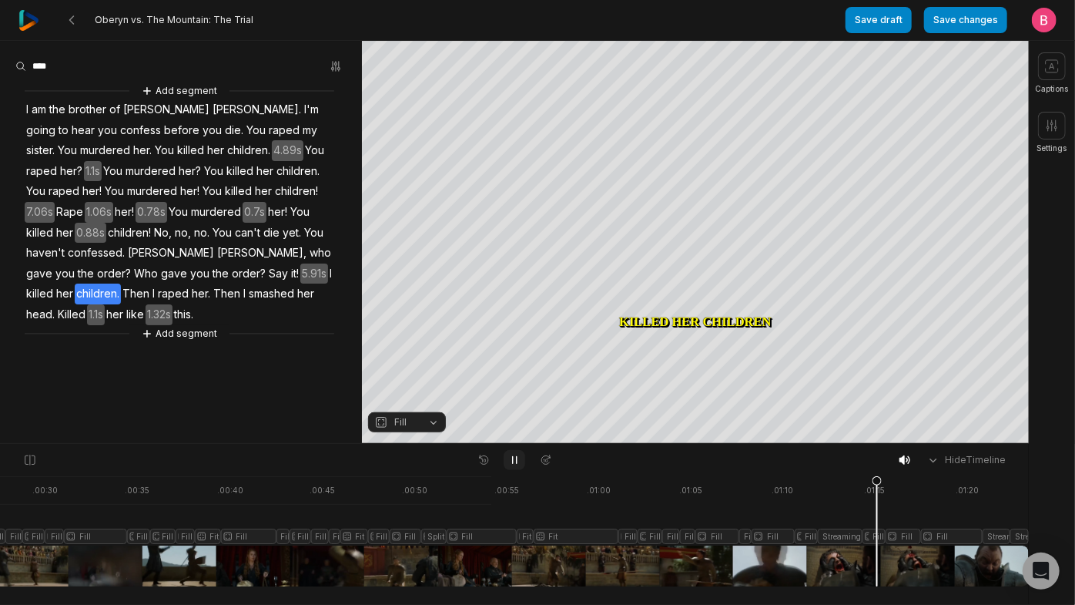
click at [514, 461] on icon at bounding box center [514, 460] width 12 height 12
click at [433, 427] on button "Fill" at bounding box center [407, 422] width 78 height 20
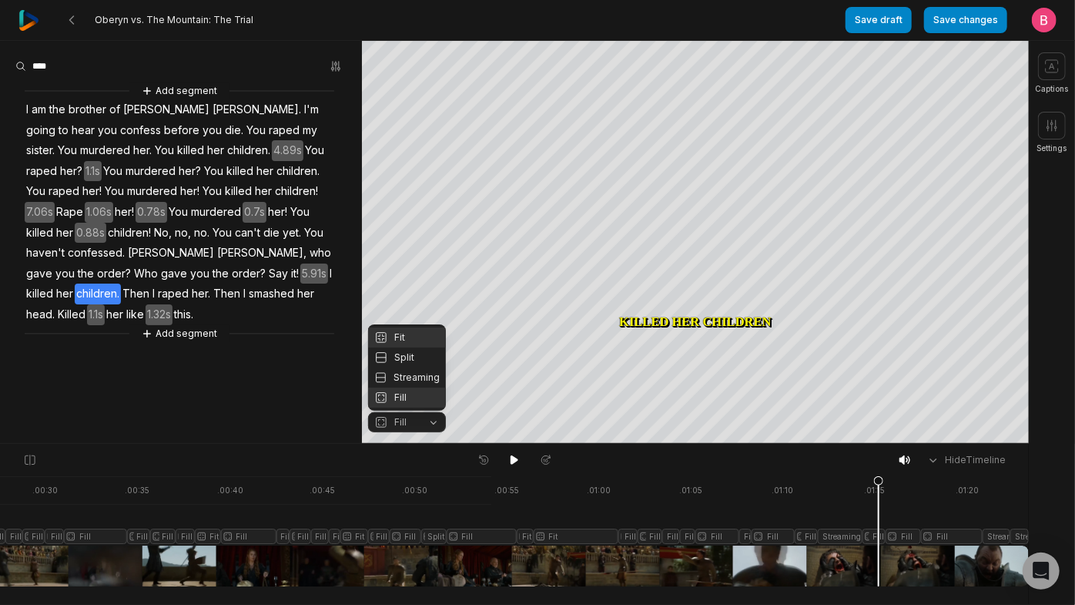
click at [410, 327] on div "Fit" at bounding box center [407, 337] width 78 height 20
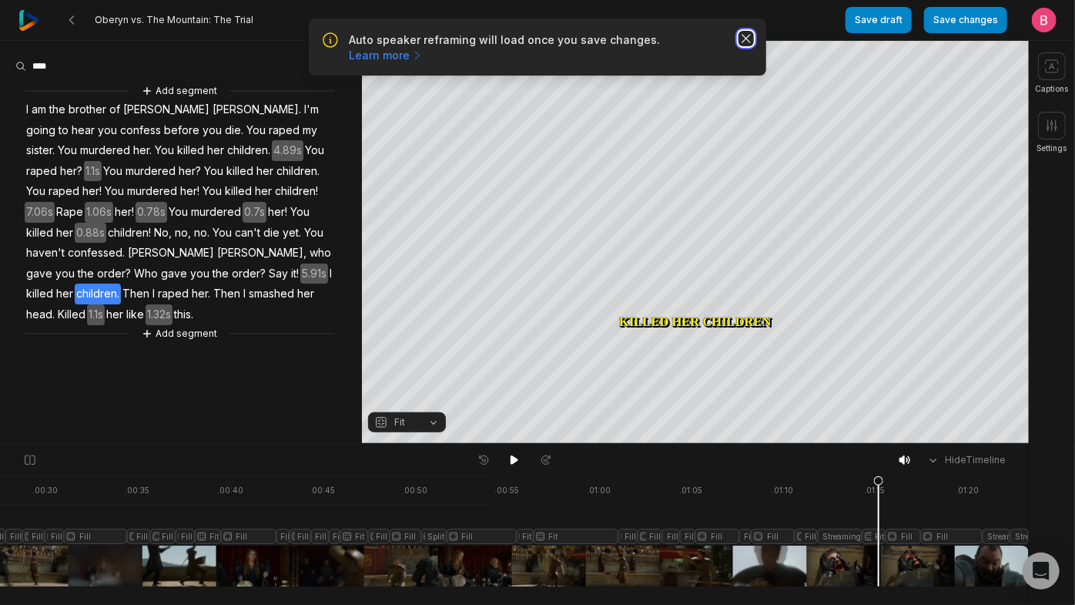
click at [739, 46] on icon "button" at bounding box center [746, 38] width 15 height 15
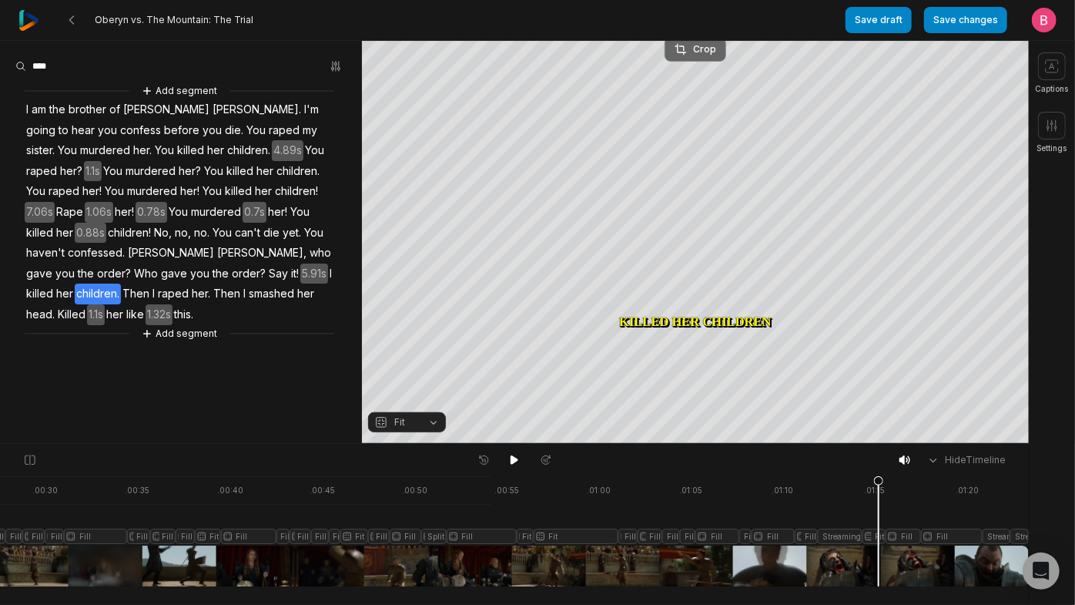
click at [700, 49] on div "Crop" at bounding box center [696, 49] width 42 height 14
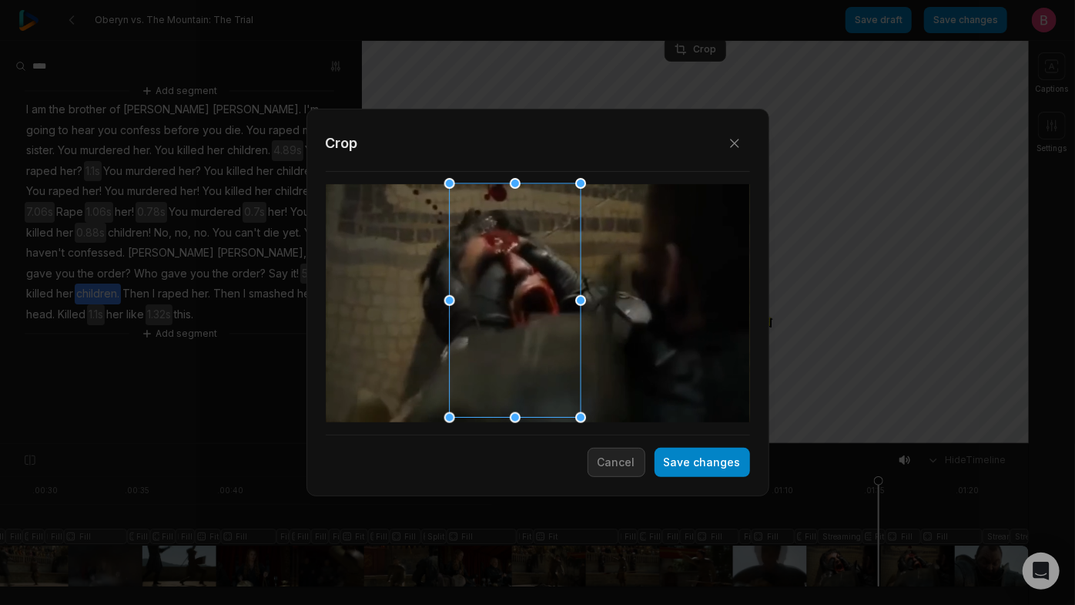
drag, startPoint x: 567, startPoint y: 263, endPoint x: 544, endPoint y: 265, distance: 23.2
click at [544, 265] on div at bounding box center [509, 301] width 131 height 234
click at [681, 461] on button "Save changes" at bounding box center [703, 461] width 96 height 29
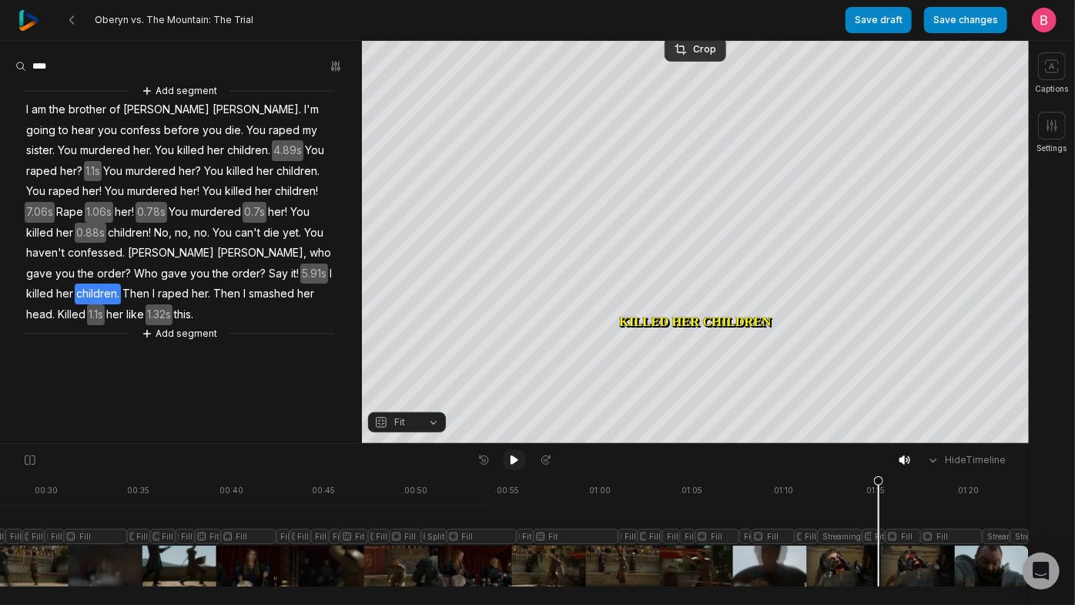
click at [513, 464] on icon at bounding box center [515, 459] width 8 height 9
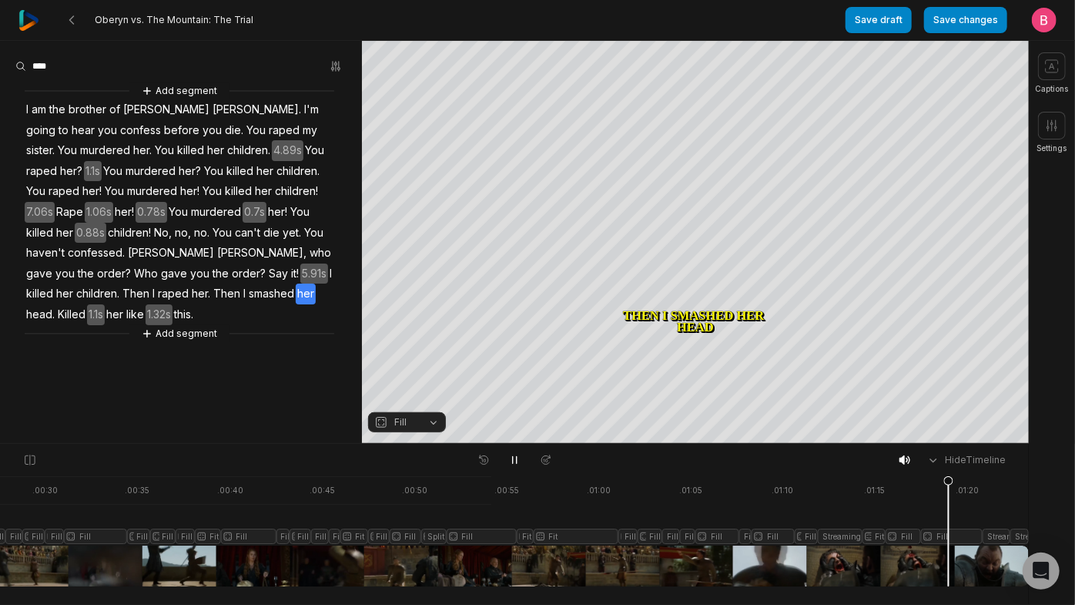
click at [949, 515] on div at bounding box center [253, 531] width 1551 height 110
click at [515, 461] on icon at bounding box center [514, 460] width 12 height 12
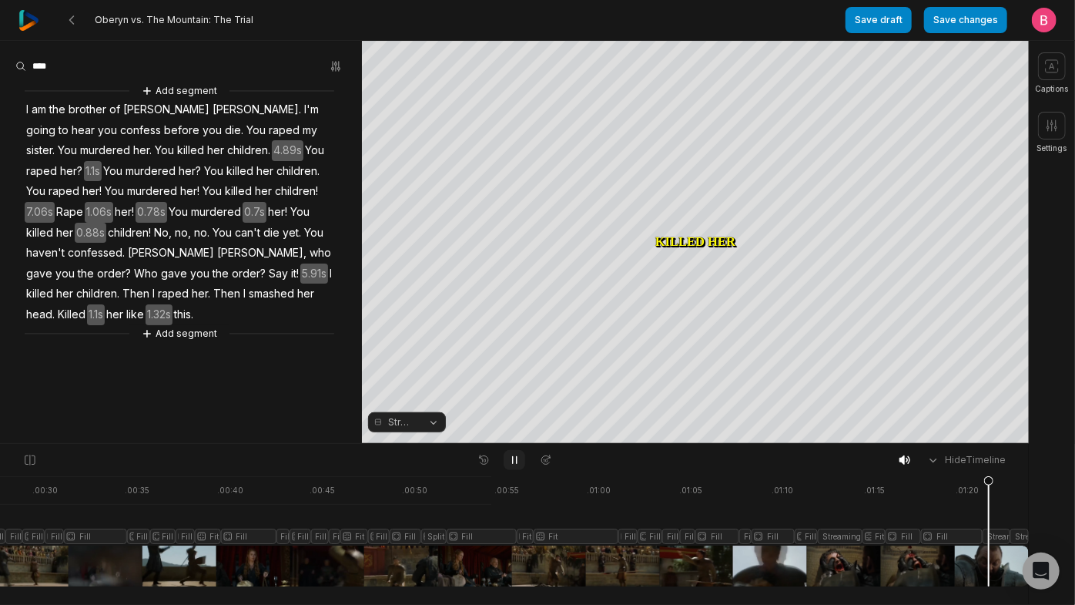
click at [515, 461] on icon at bounding box center [514, 460] width 12 height 12
click at [429, 424] on button "Streaming" at bounding box center [407, 422] width 78 height 20
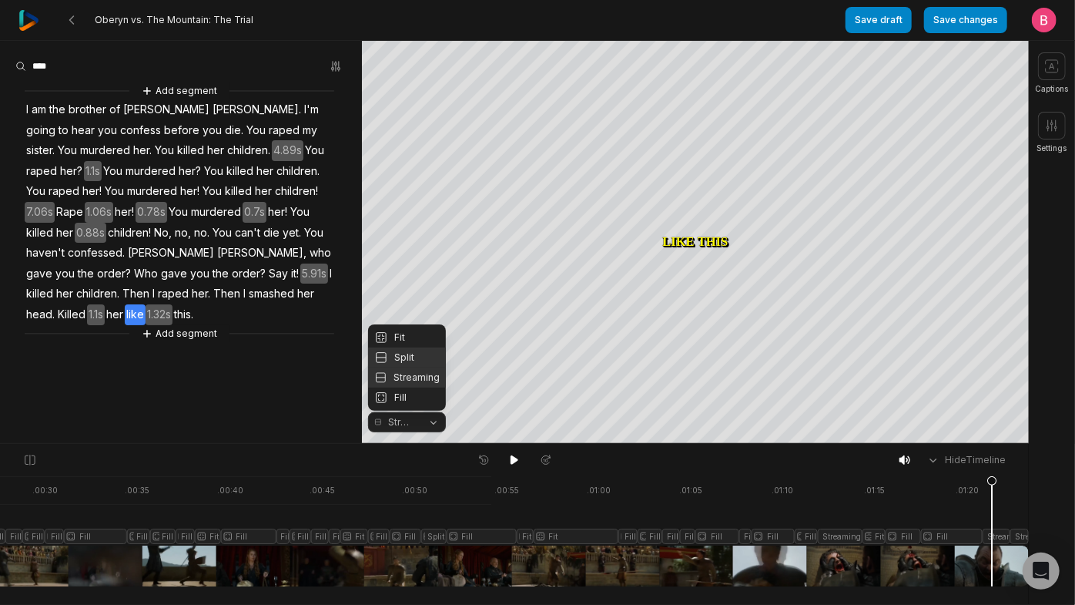
click at [412, 351] on div "Split" at bounding box center [407, 357] width 78 height 20
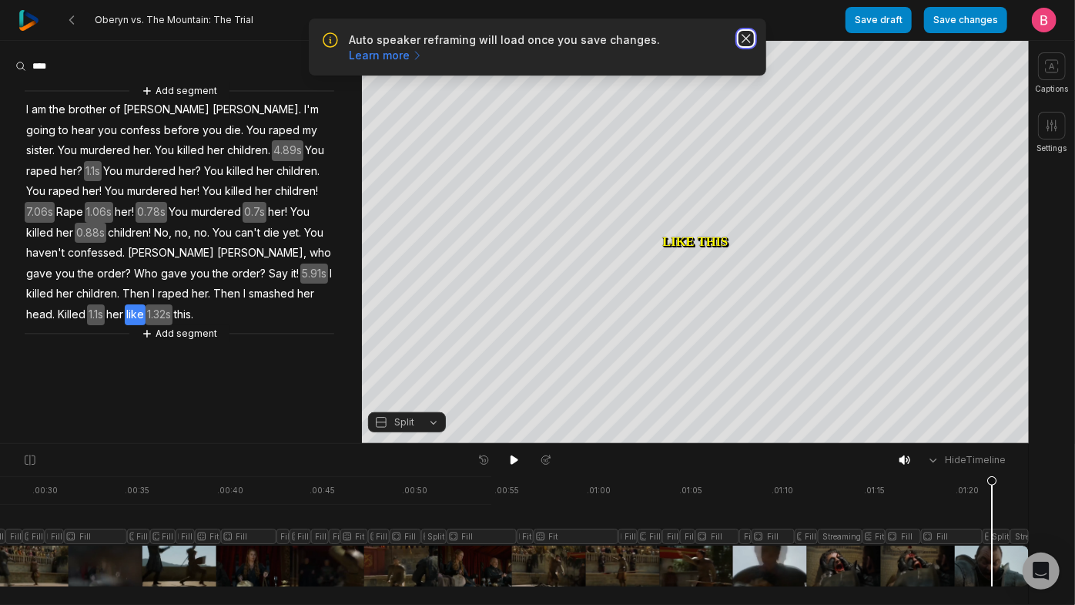
click at [742, 45] on icon "button" at bounding box center [746, 38] width 15 height 15
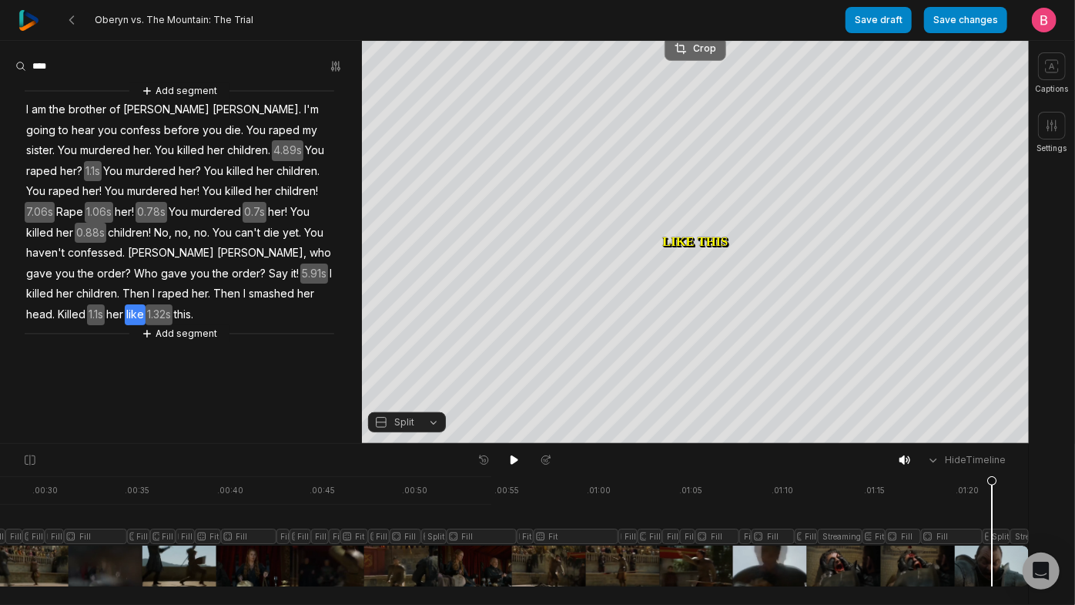
click at [712, 42] on div "Crop" at bounding box center [696, 49] width 42 height 14
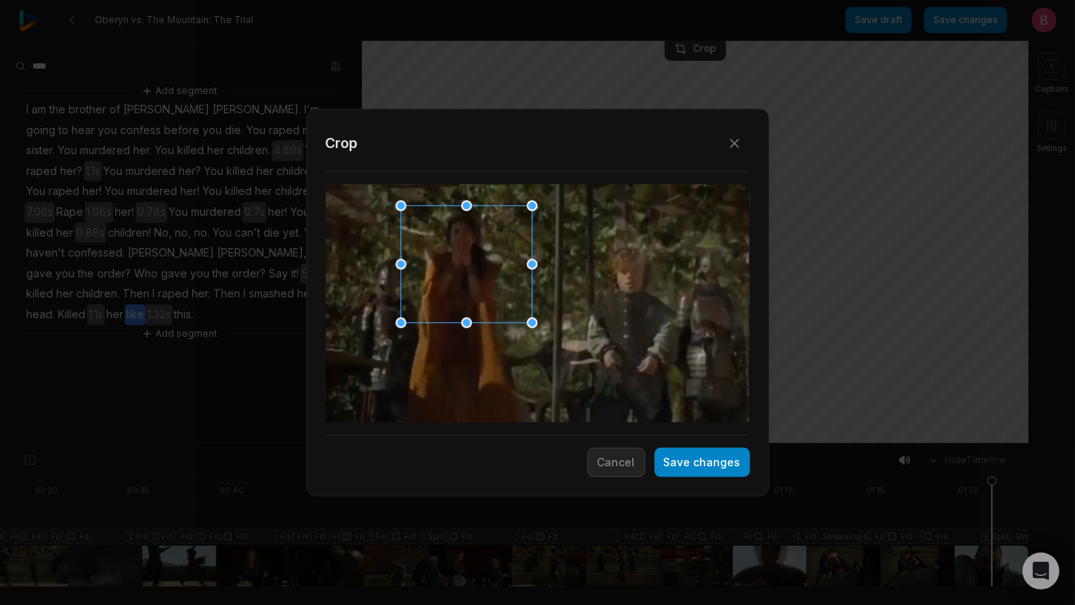
drag, startPoint x: 497, startPoint y: 280, endPoint x: 425, endPoint y: 243, distance: 80.3
click at [425, 243] on div at bounding box center [461, 264] width 131 height 117
click at [667, 461] on button "Save changes" at bounding box center [703, 461] width 96 height 29
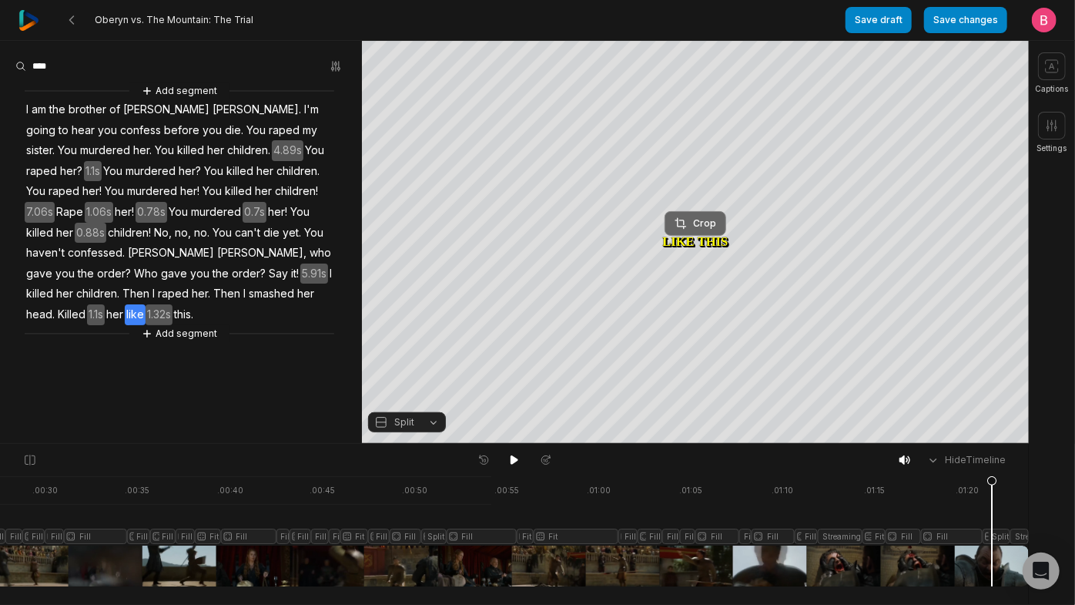
click at [694, 225] on div "Crop" at bounding box center [696, 223] width 42 height 14
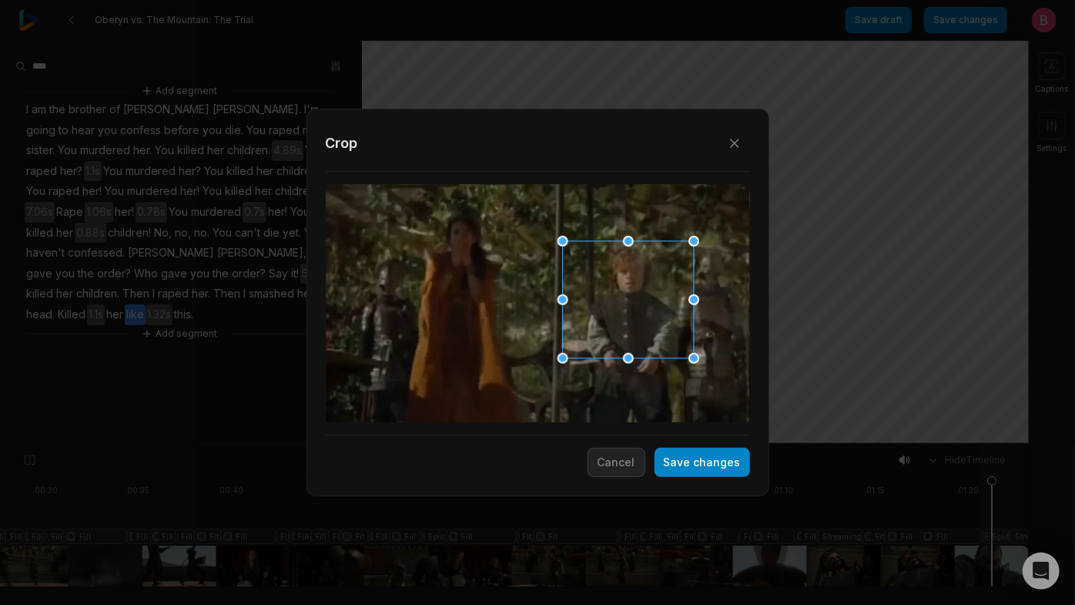
drag, startPoint x: 542, startPoint y: 307, endPoint x: 612, endPoint y: 304, distance: 69.4
click at [612, 304] on div at bounding box center [623, 300] width 131 height 117
click at [663, 454] on button "Save changes" at bounding box center [703, 461] width 96 height 29
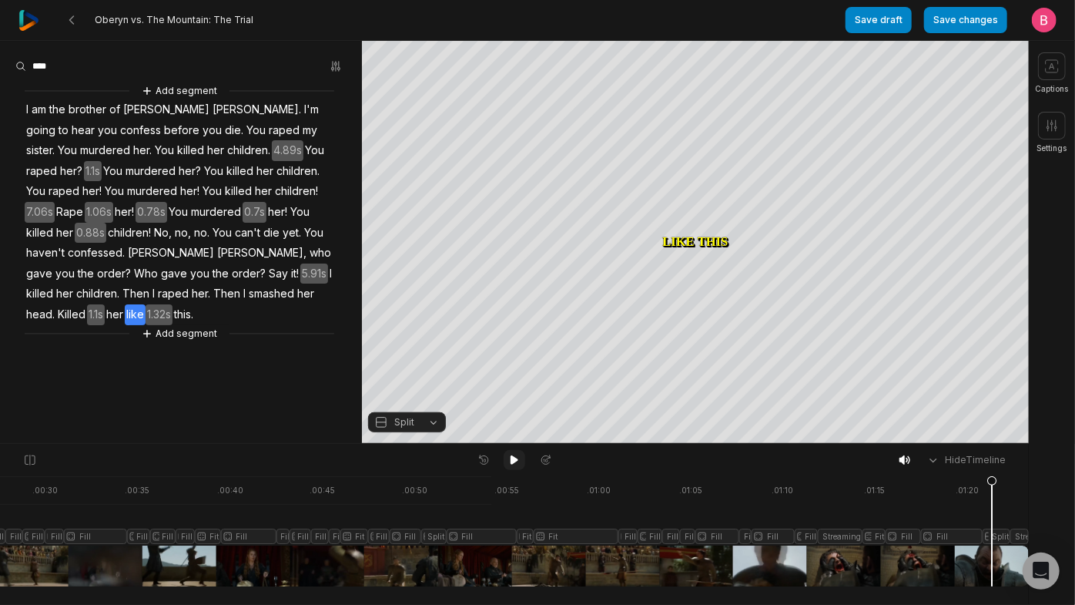
click at [511, 464] on icon at bounding box center [515, 459] width 8 height 9
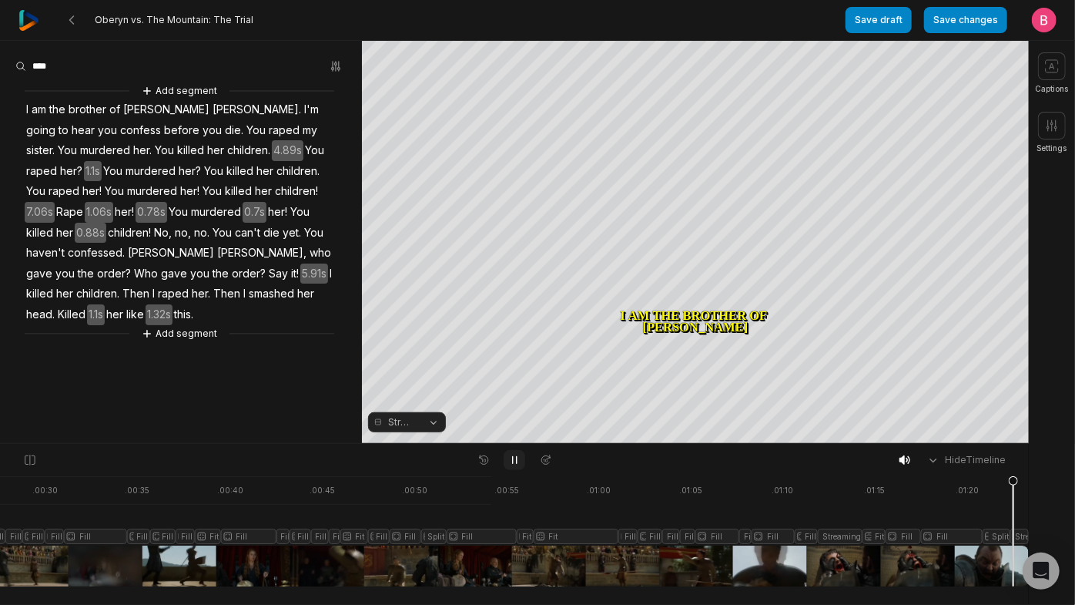
click at [511, 464] on icon at bounding box center [514, 460] width 12 height 12
click at [709, 72] on button "Crop" at bounding box center [696, 66] width 62 height 25
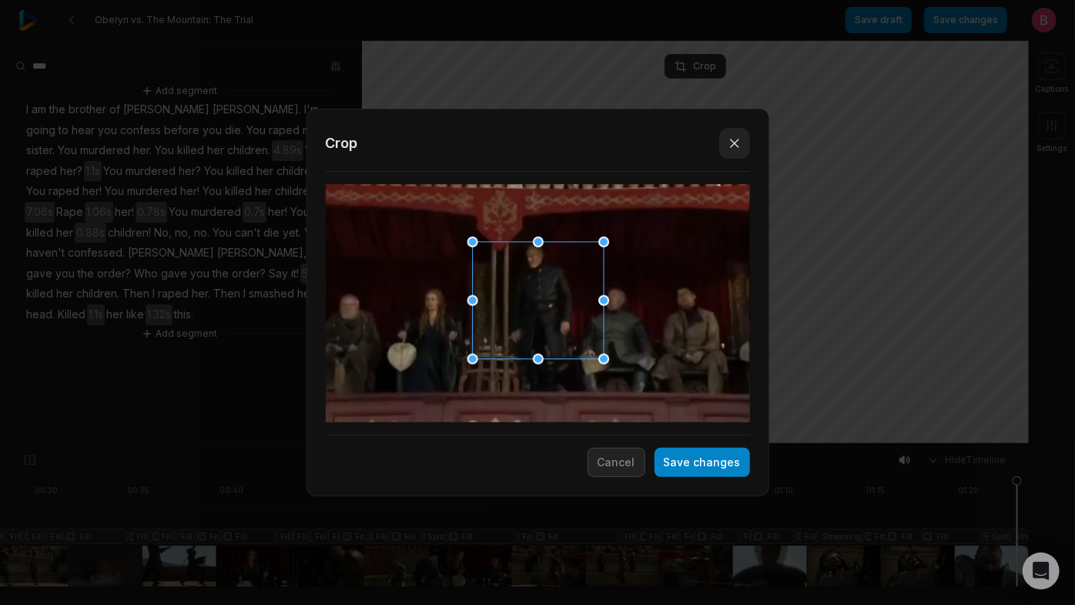
click at [735, 147] on icon "button" at bounding box center [734, 143] width 15 height 15
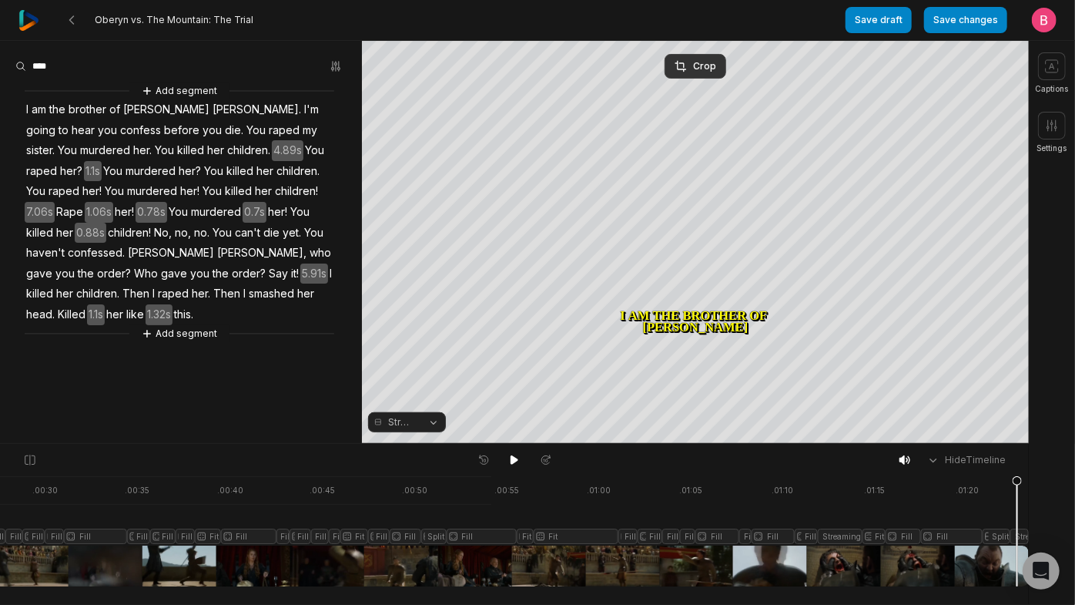
click at [427, 419] on button "Streaming" at bounding box center [407, 422] width 78 height 20
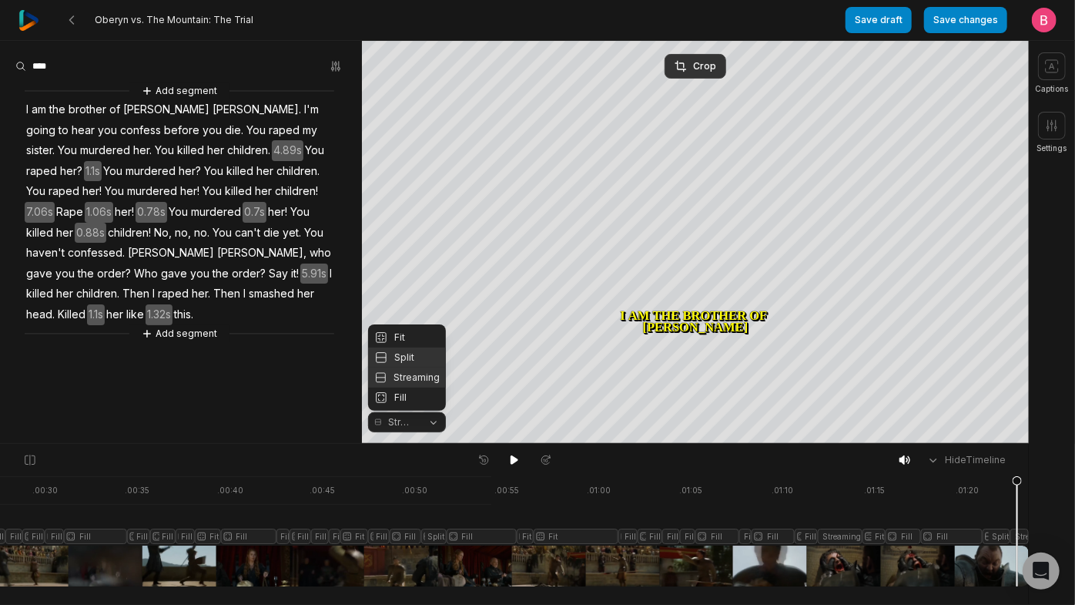
click at [415, 350] on div "Split" at bounding box center [407, 357] width 78 height 20
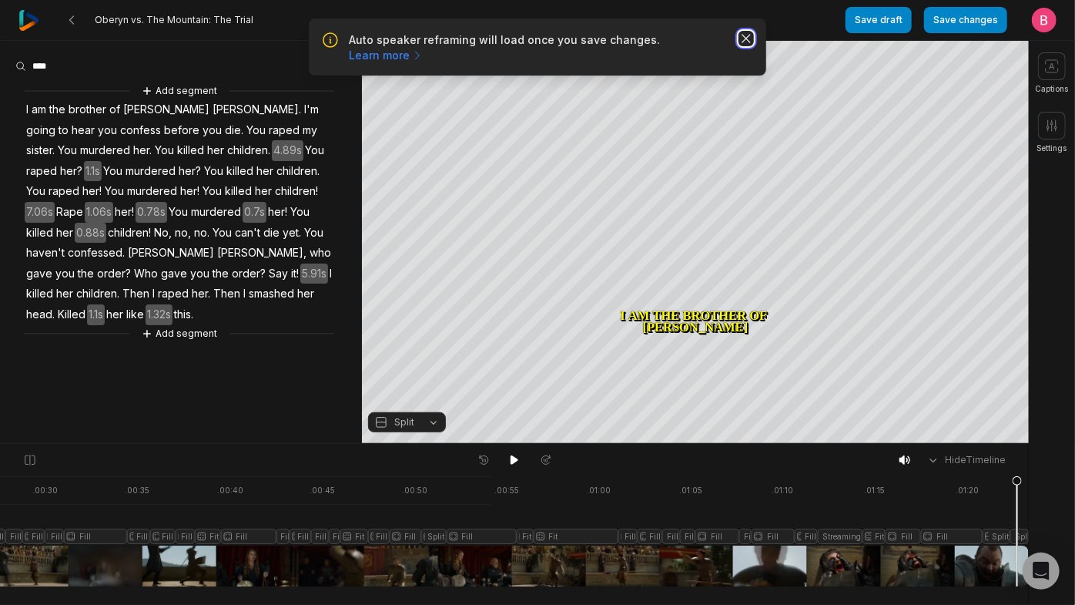
click at [742, 42] on icon "button" at bounding box center [746, 39] width 8 height 8
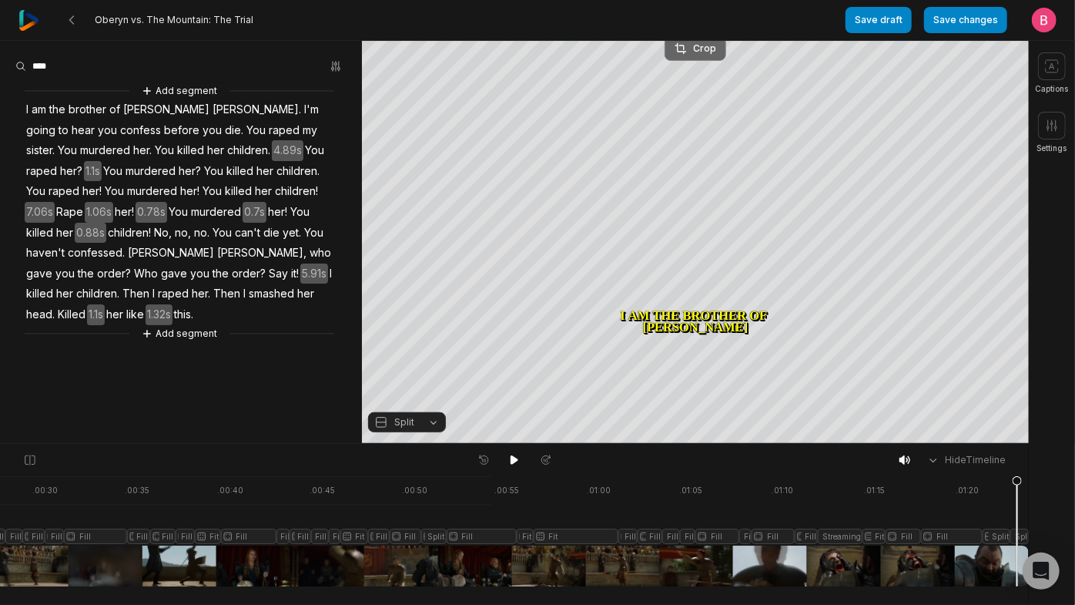
click at [695, 53] on div "Crop" at bounding box center [696, 49] width 42 height 14
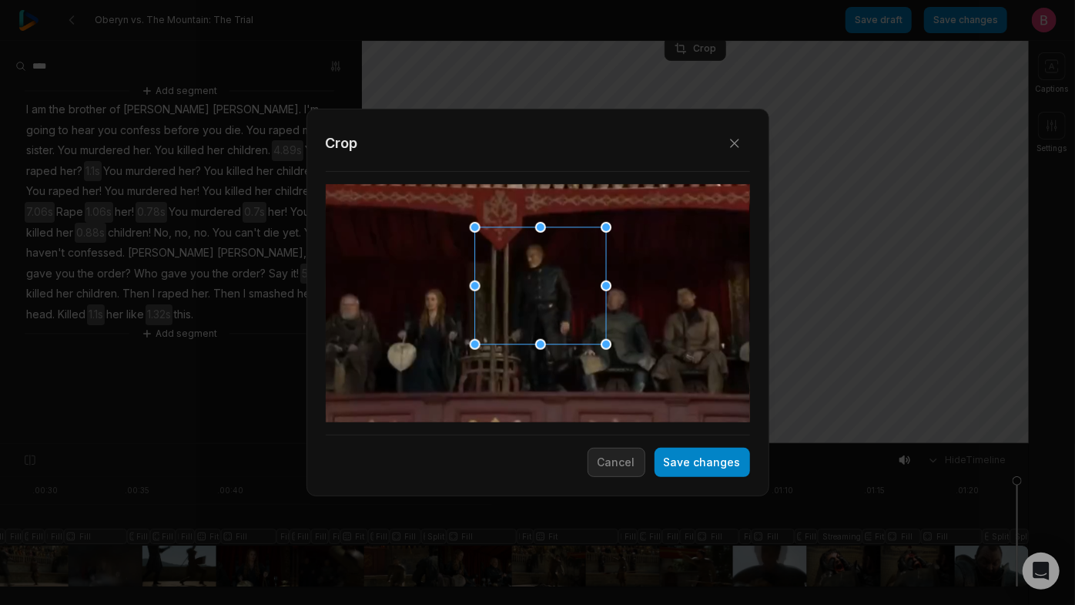
drag, startPoint x: 535, startPoint y: 290, endPoint x: 538, endPoint y: 276, distance: 14.8
click at [538, 276] on div at bounding box center [535, 286] width 131 height 117
click at [655, 470] on button "Save changes" at bounding box center [703, 461] width 96 height 29
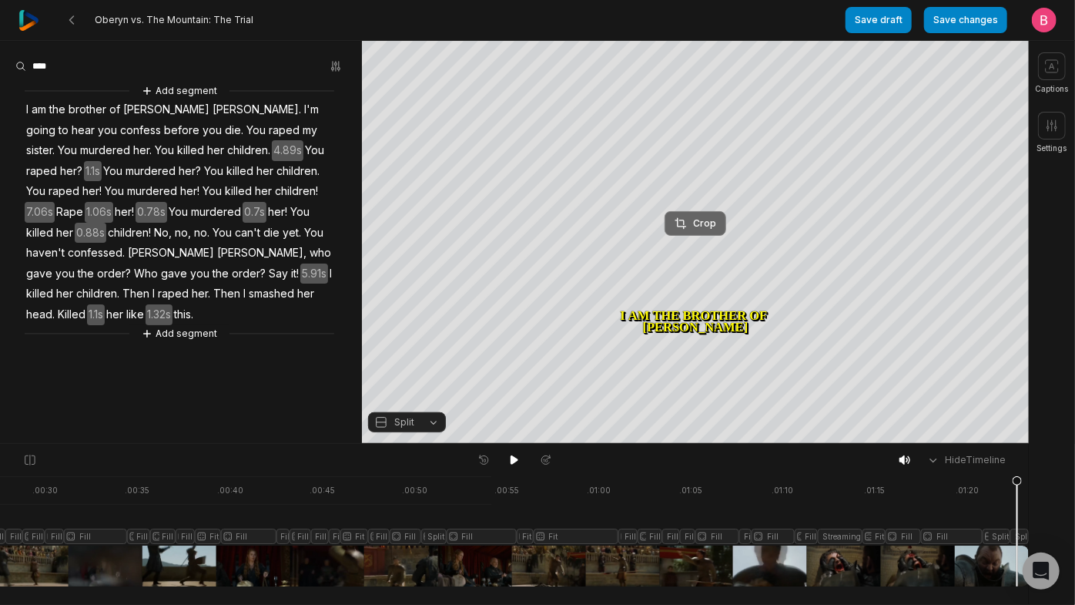
click at [691, 216] on div "Crop" at bounding box center [696, 223] width 42 height 14
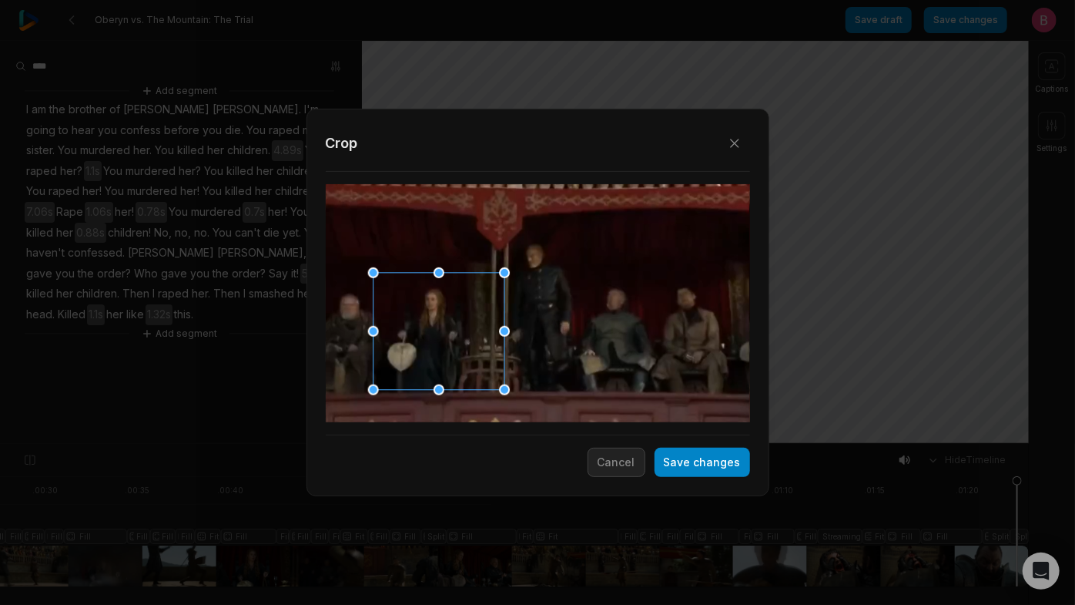
drag, startPoint x: 558, startPoint y: 304, endPoint x: 459, endPoint y: 335, distance: 104.0
click at [459, 335] on div at bounding box center [433, 331] width 131 height 117
click at [679, 464] on button "Save changes" at bounding box center [703, 461] width 96 height 29
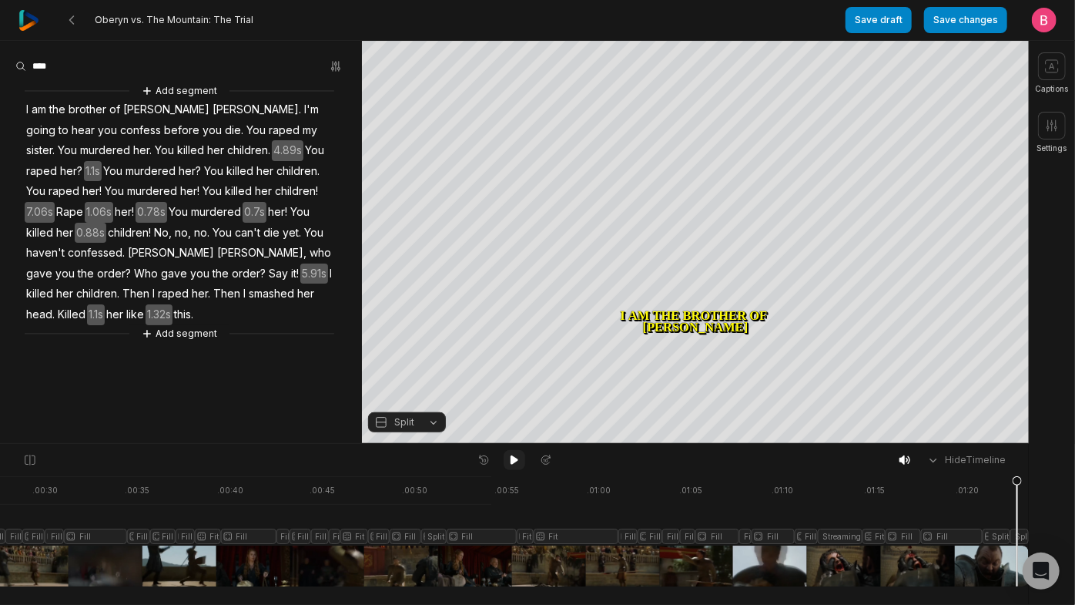
click at [514, 466] on icon at bounding box center [514, 460] width 12 height 12
click at [174, 342] on button "Add segment" at bounding box center [180, 333] width 82 height 17
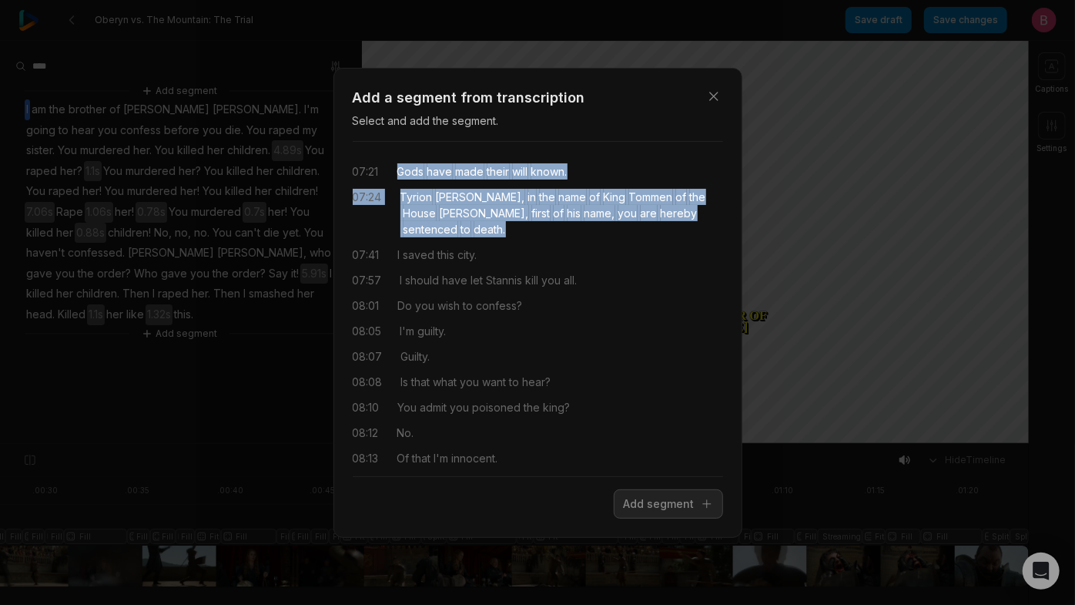
drag, startPoint x: 404, startPoint y: 176, endPoint x: 688, endPoint y: 259, distance: 295.9
click at [688, 259] on div "07:21 Gods have made their will known. 07:24 Tyrion Lannister, in the name of K…" at bounding box center [538, 309] width 370 height 310
click at [632, 515] on button "Add segment" at bounding box center [668, 503] width 109 height 29
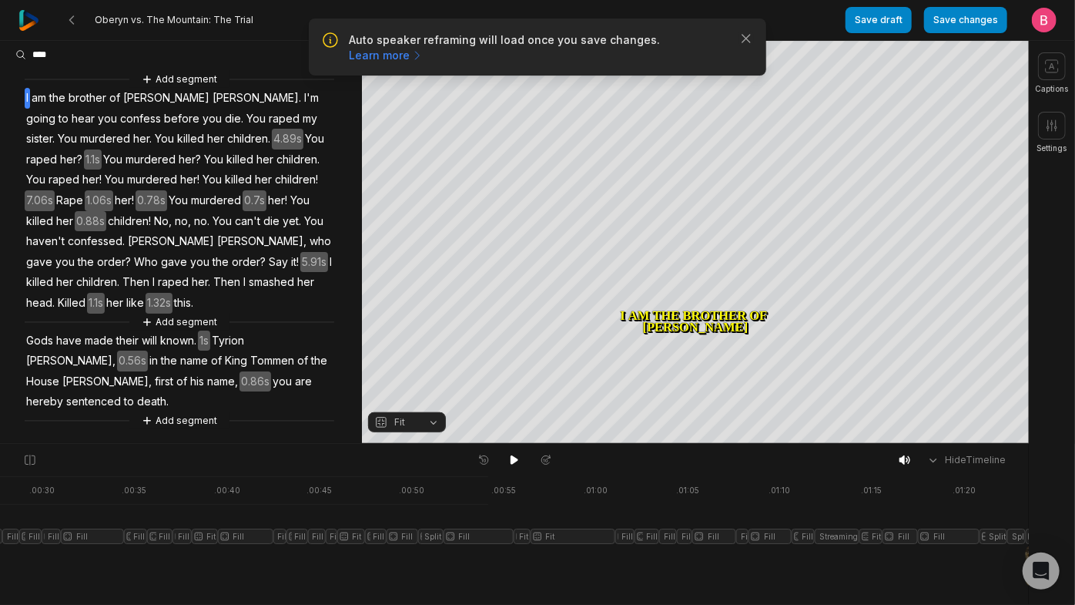
scroll to position [185, 0]
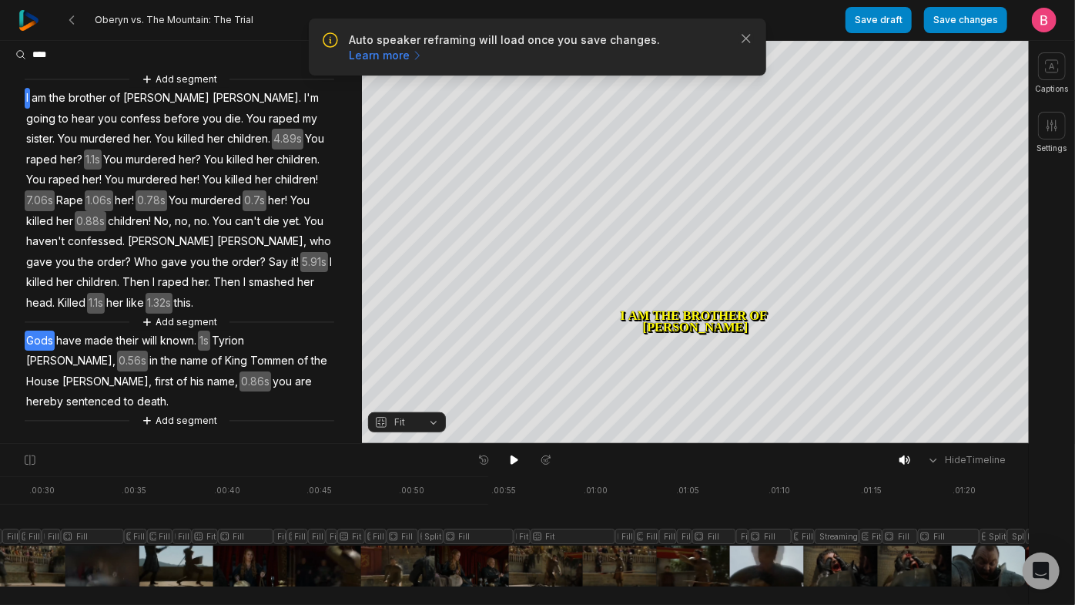
click at [42, 330] on span "Gods" at bounding box center [40, 340] width 30 height 21
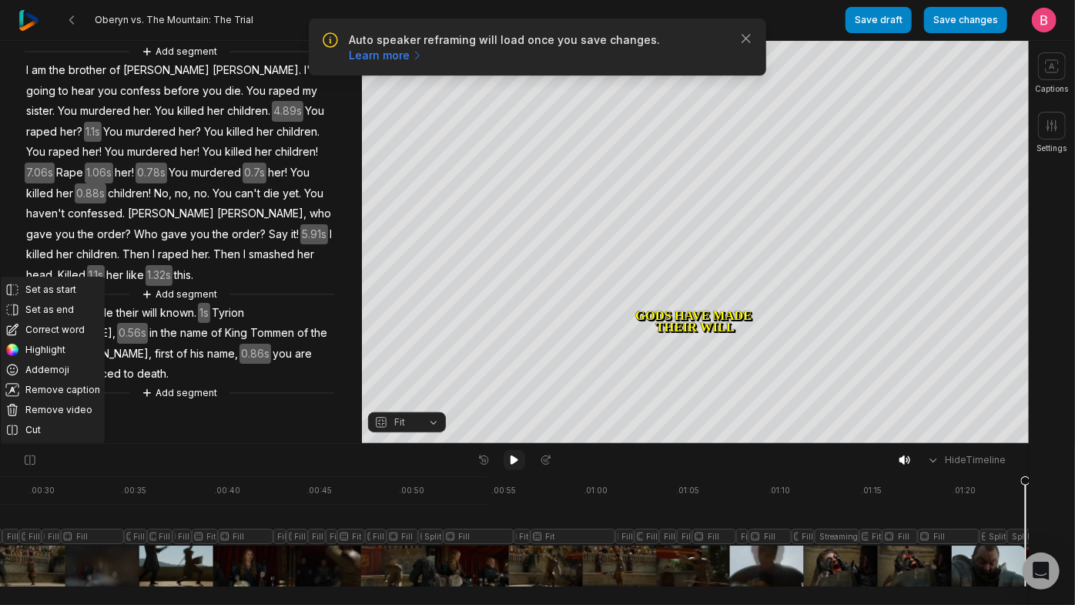
click at [514, 470] on button at bounding box center [515, 460] width 22 height 20
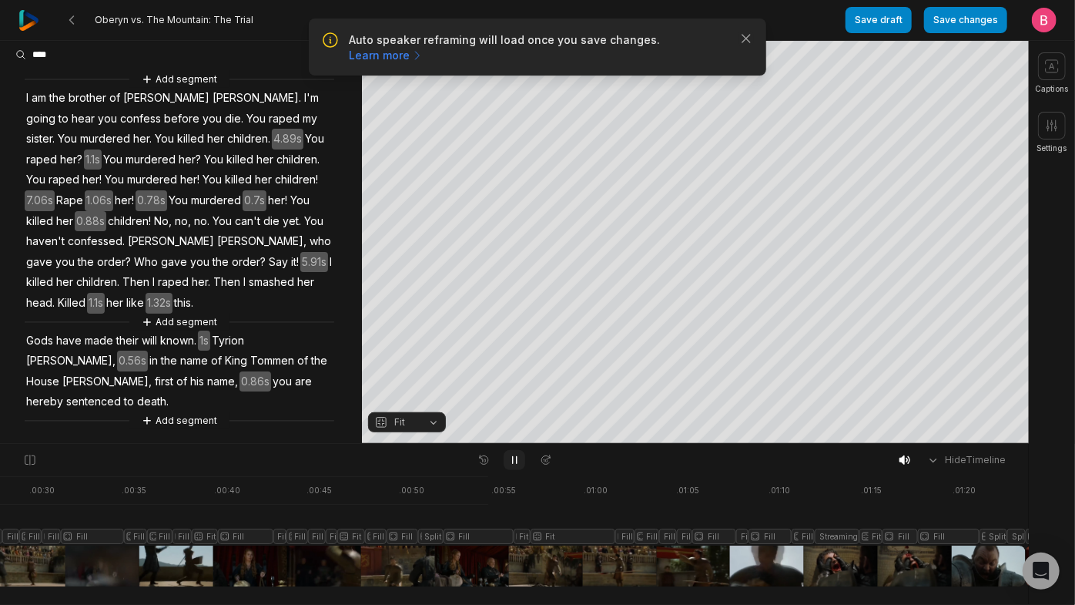
click at [515, 466] on icon at bounding box center [514, 460] width 12 height 12
click at [749, 46] on icon "button" at bounding box center [746, 38] width 15 height 15
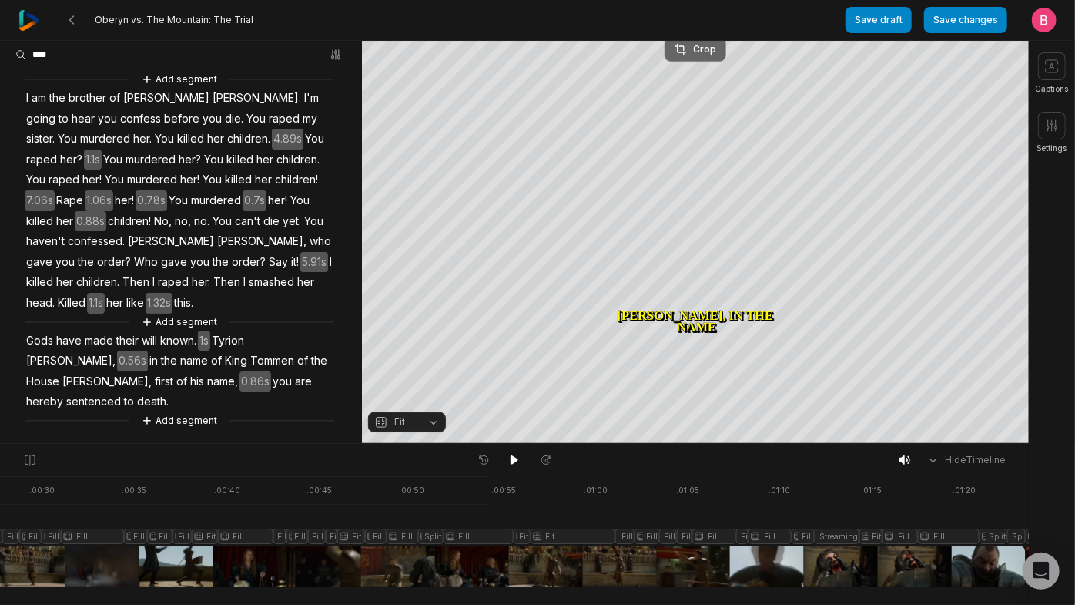
click at [688, 51] on div "Crop" at bounding box center [696, 49] width 42 height 14
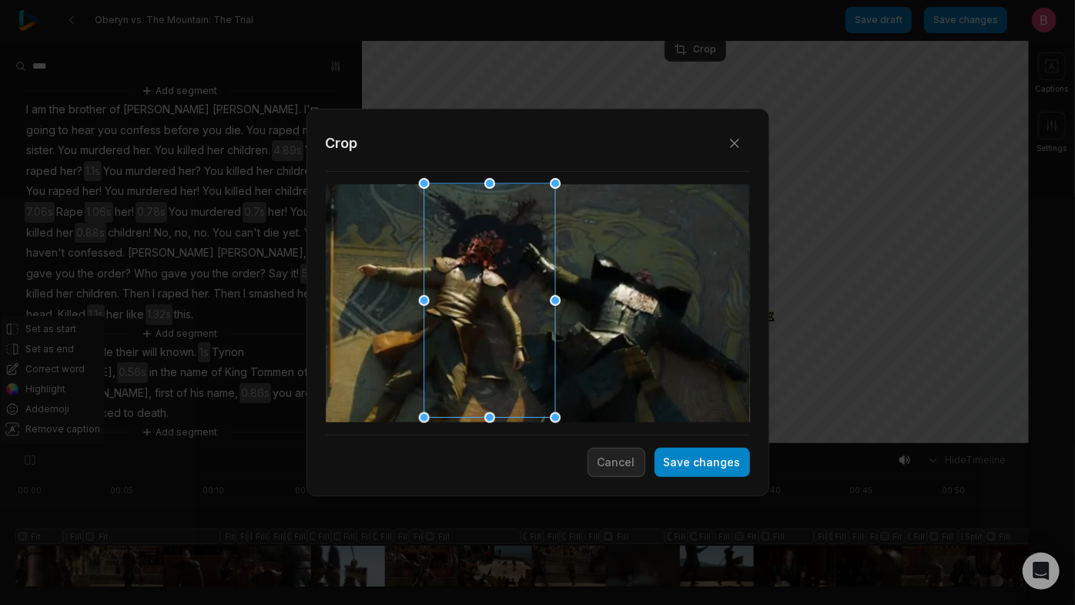
scroll to position [185, 0]
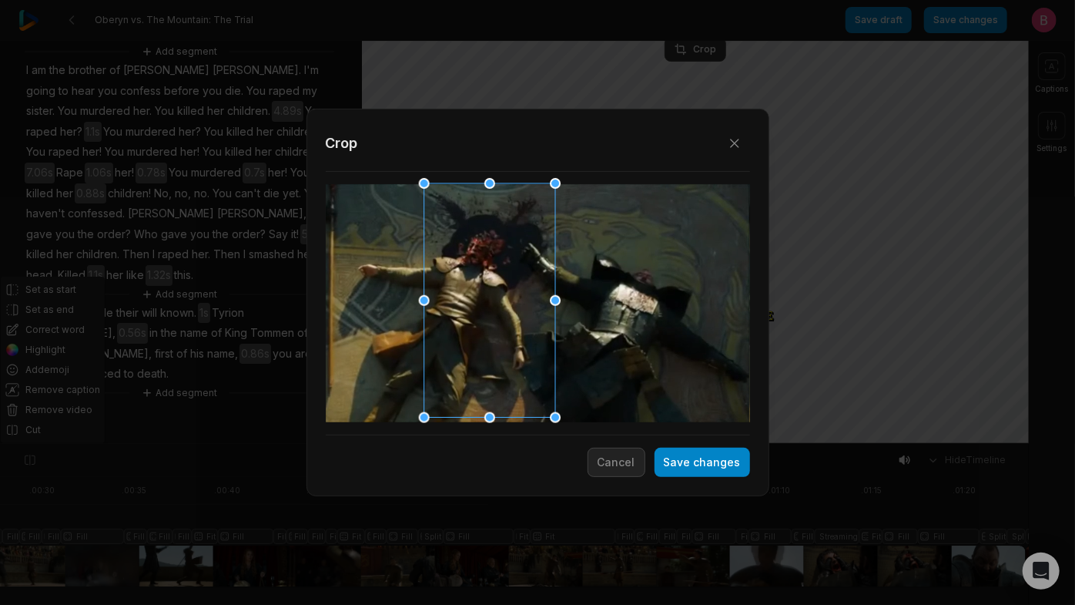
click at [518, 340] on div at bounding box center [484, 301] width 131 height 234
click at [701, 464] on button "Save changes" at bounding box center [703, 461] width 96 height 29
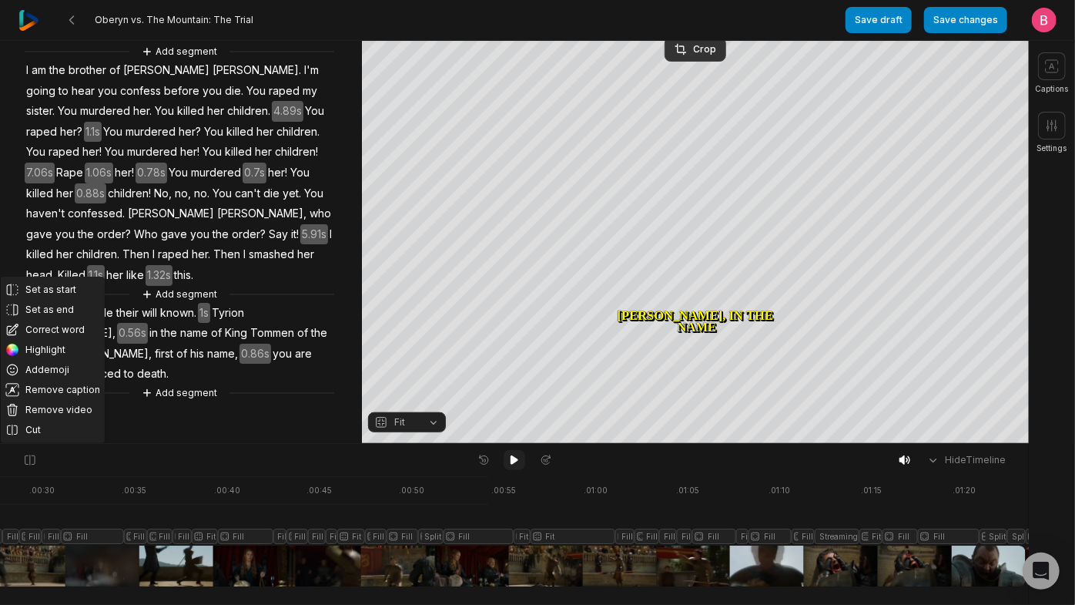
click at [510, 458] on icon at bounding box center [514, 460] width 12 height 12
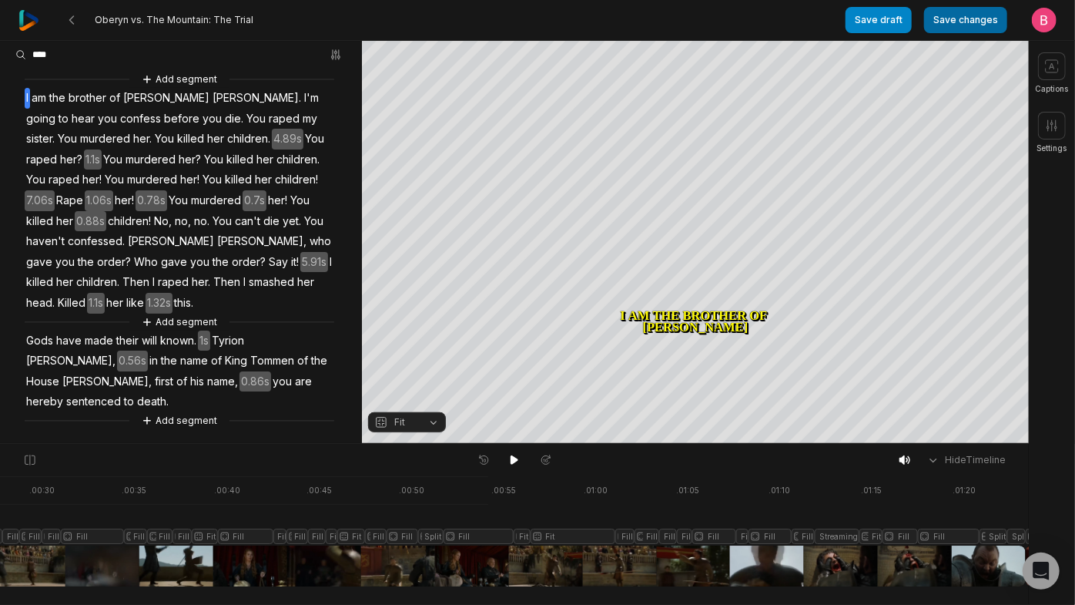
click at [927, 26] on button "Save changes" at bounding box center [965, 20] width 83 height 26
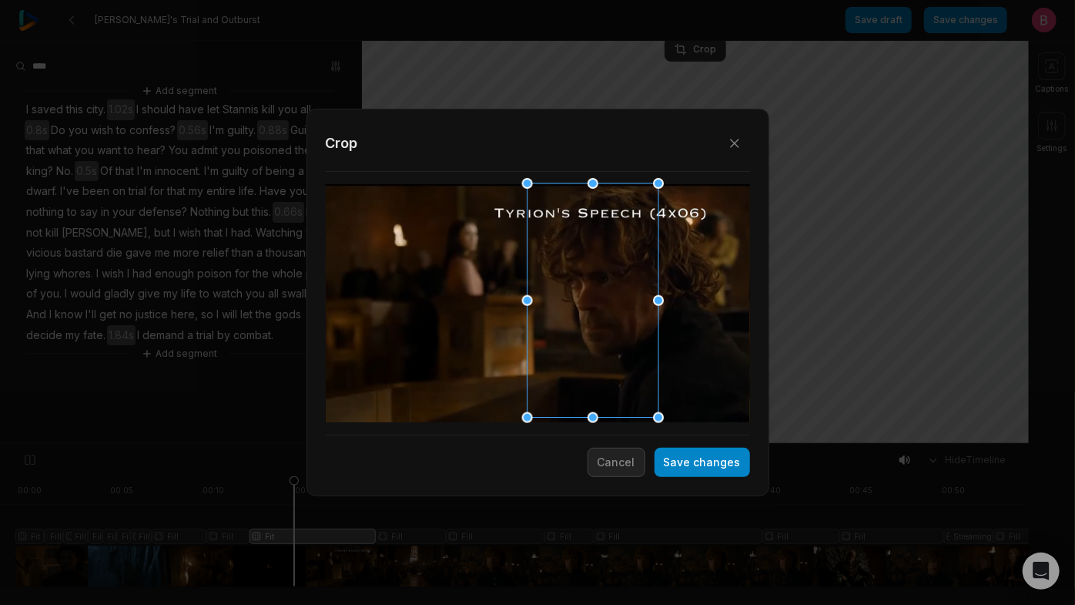
click at [629, 291] on div at bounding box center [587, 301] width 131 height 234
click at [624, 338] on div at bounding box center [585, 301] width 131 height 234
click at [664, 466] on button "Save changes" at bounding box center [703, 461] width 96 height 29
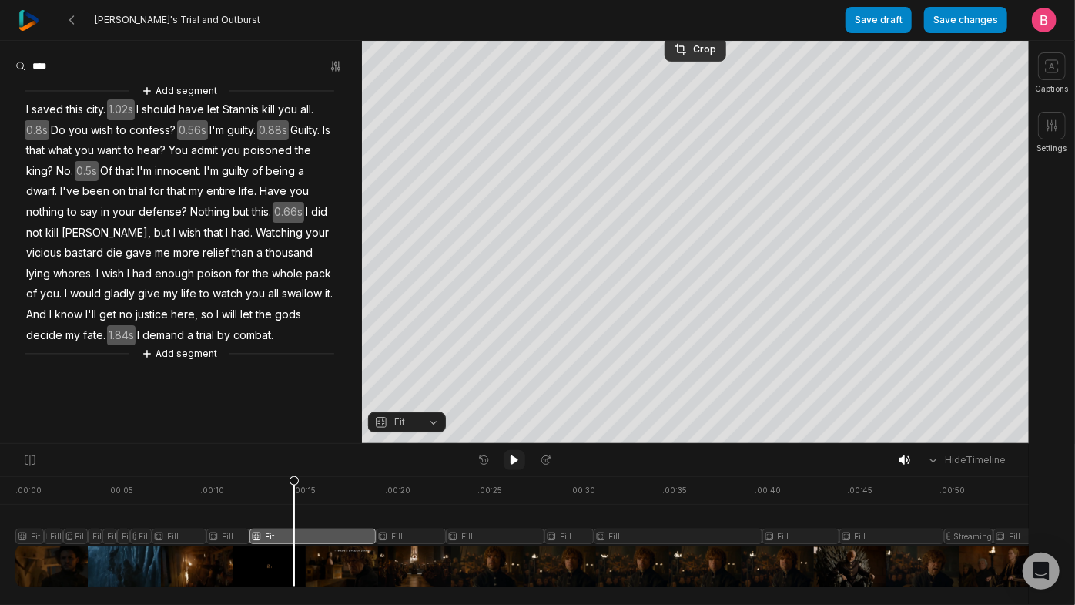
click at [514, 459] on icon at bounding box center [514, 460] width 12 height 12
click at [428, 421] on button "Fill" at bounding box center [407, 422] width 78 height 20
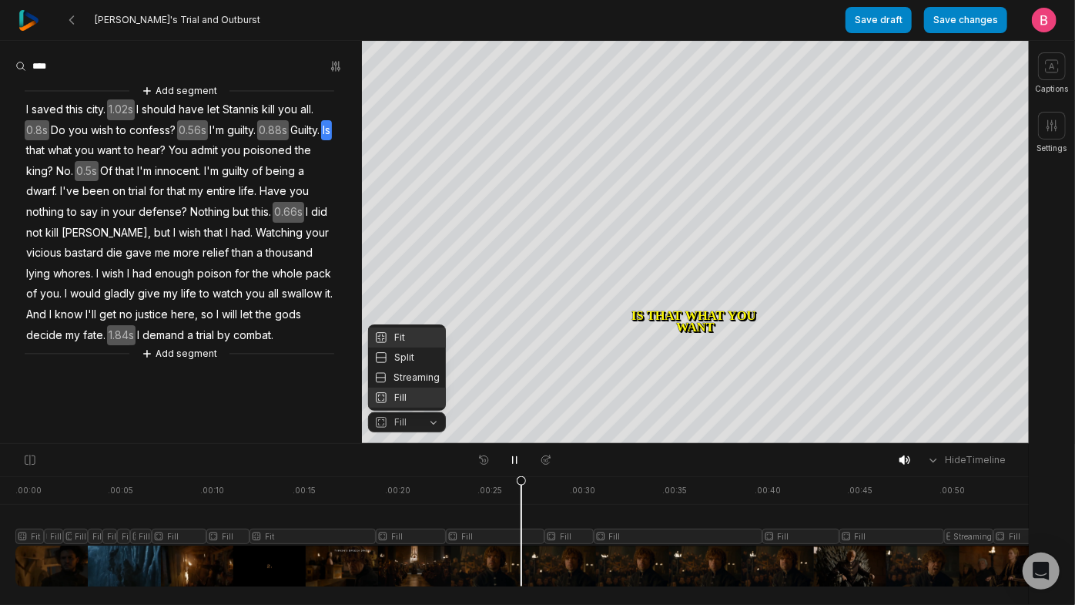
click at [401, 327] on div "Fit" at bounding box center [407, 337] width 78 height 20
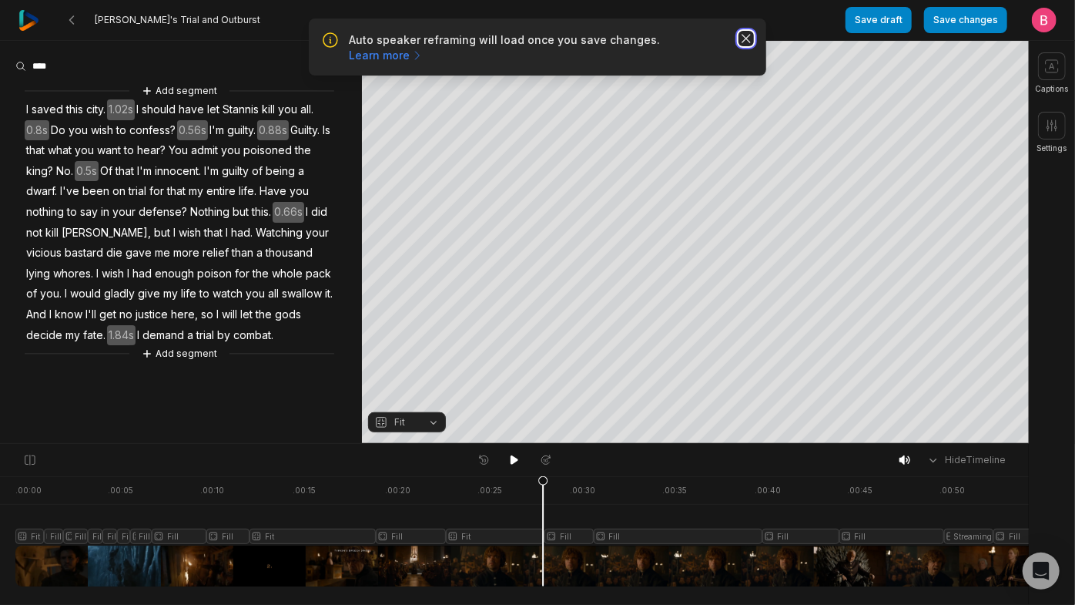
click at [746, 46] on icon "button" at bounding box center [746, 38] width 15 height 15
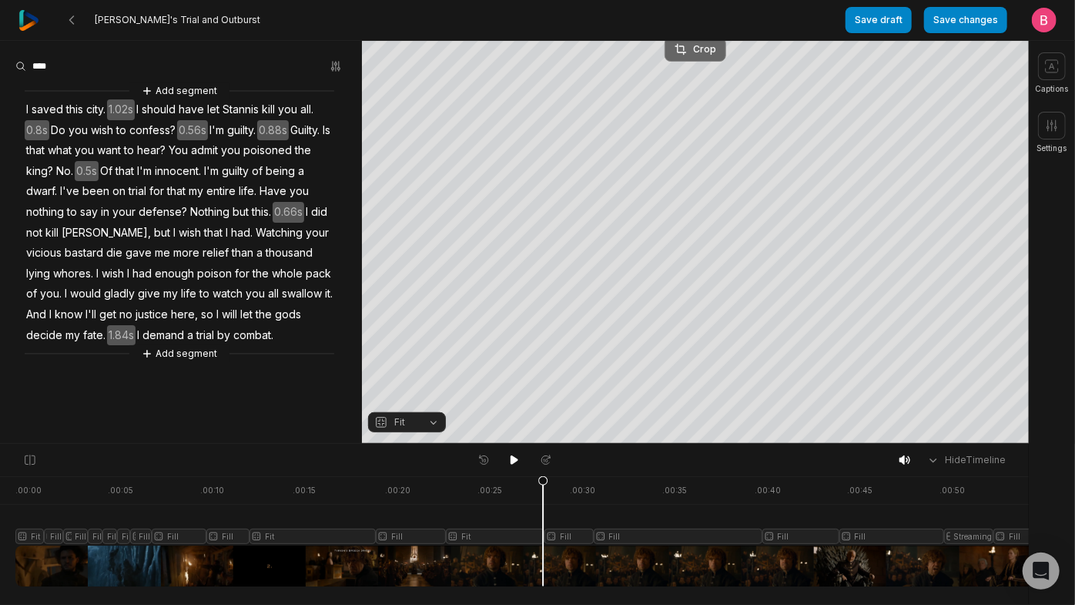
click at [697, 51] on div "Crop" at bounding box center [696, 49] width 42 height 14
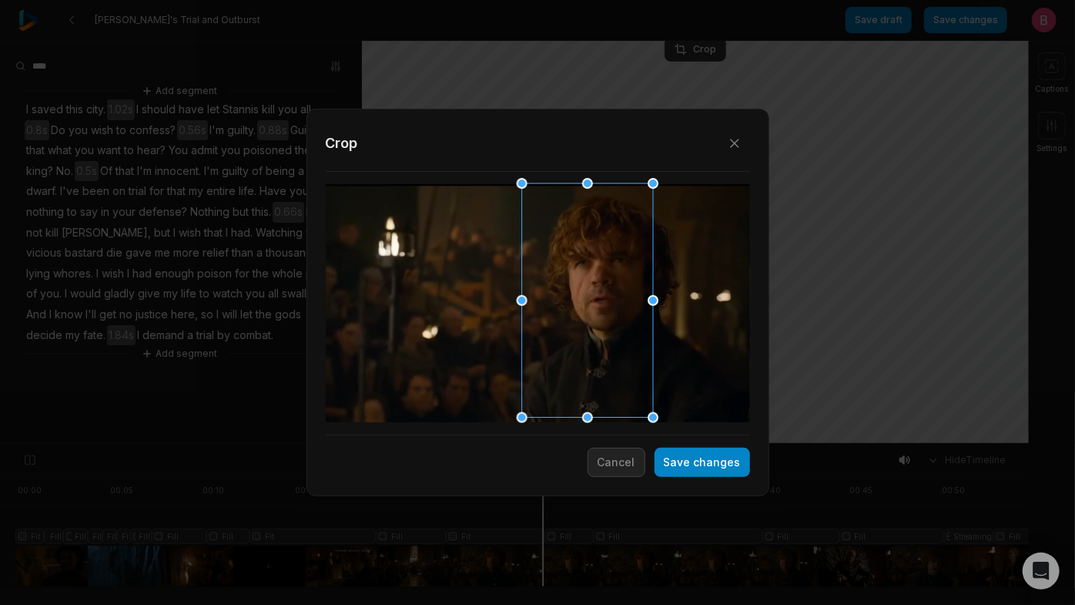
drag, startPoint x: 511, startPoint y: 339, endPoint x: 567, endPoint y: 337, distance: 55.5
click at [567, 337] on div at bounding box center [582, 301] width 131 height 234
click at [688, 473] on button "Save changes" at bounding box center [703, 461] width 96 height 29
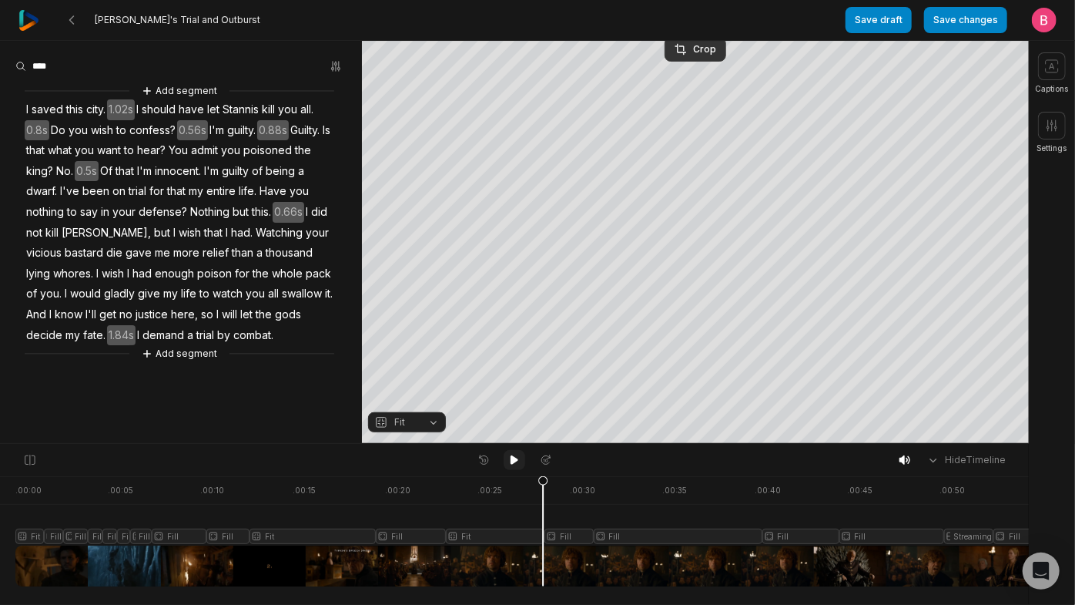
click at [513, 464] on icon at bounding box center [515, 459] width 8 height 9
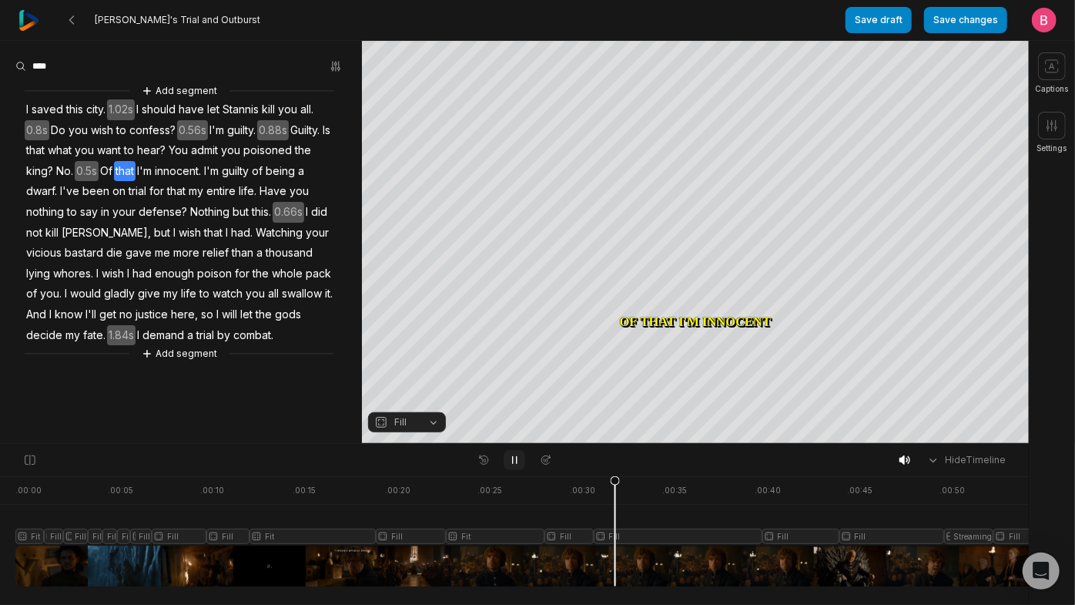
click at [514, 465] on icon at bounding box center [514, 460] width 12 height 12
click at [428, 421] on button "Fill" at bounding box center [407, 422] width 78 height 20
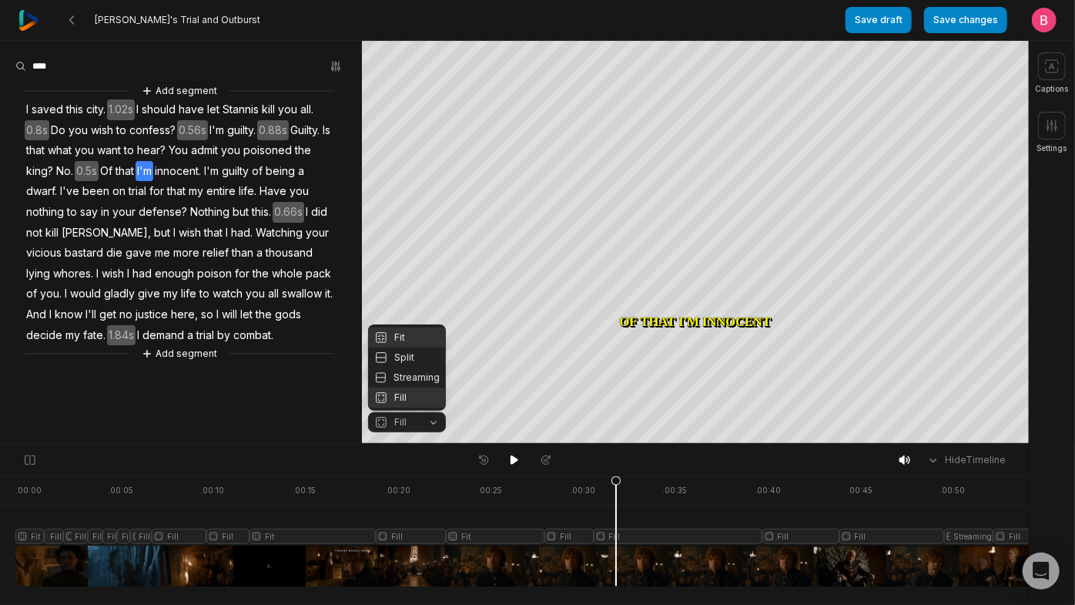
click at [406, 333] on div "Fit" at bounding box center [407, 337] width 78 height 20
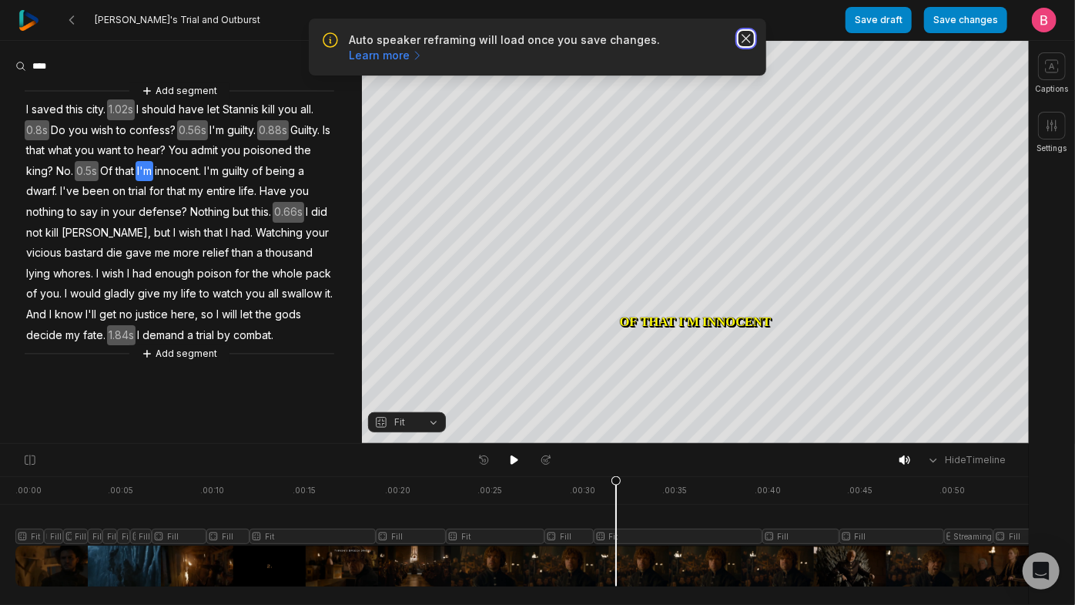
click at [746, 46] on icon "button" at bounding box center [746, 38] width 15 height 15
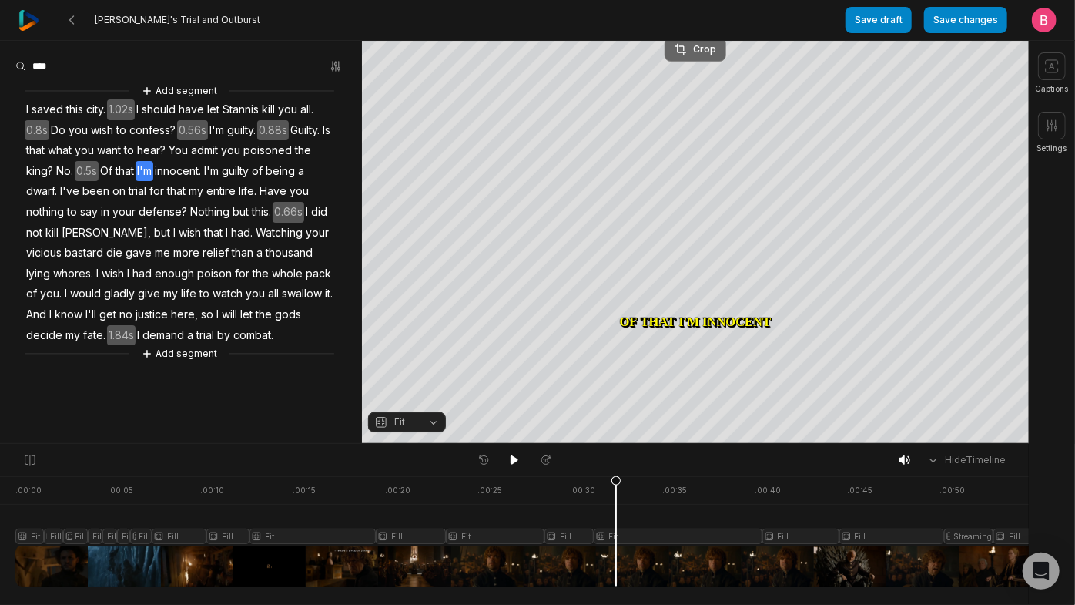
click at [698, 49] on div "Crop" at bounding box center [696, 49] width 42 height 14
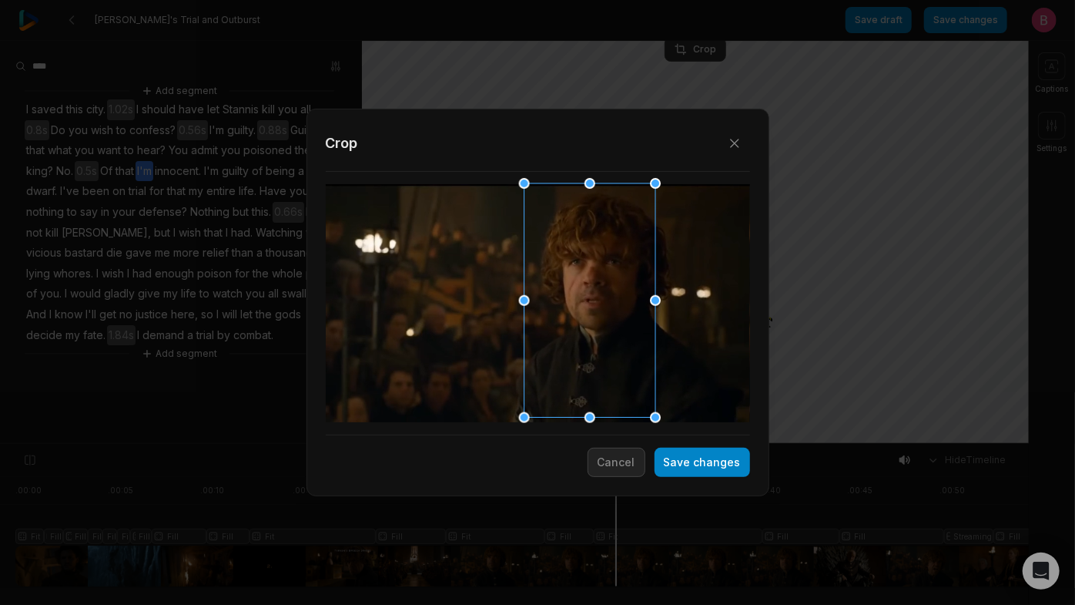
drag, startPoint x: 568, startPoint y: 304, endPoint x: 619, endPoint y: 295, distance: 52.4
click at [619, 295] on div at bounding box center [584, 301] width 131 height 234
click at [681, 468] on button "Save changes" at bounding box center [703, 461] width 96 height 29
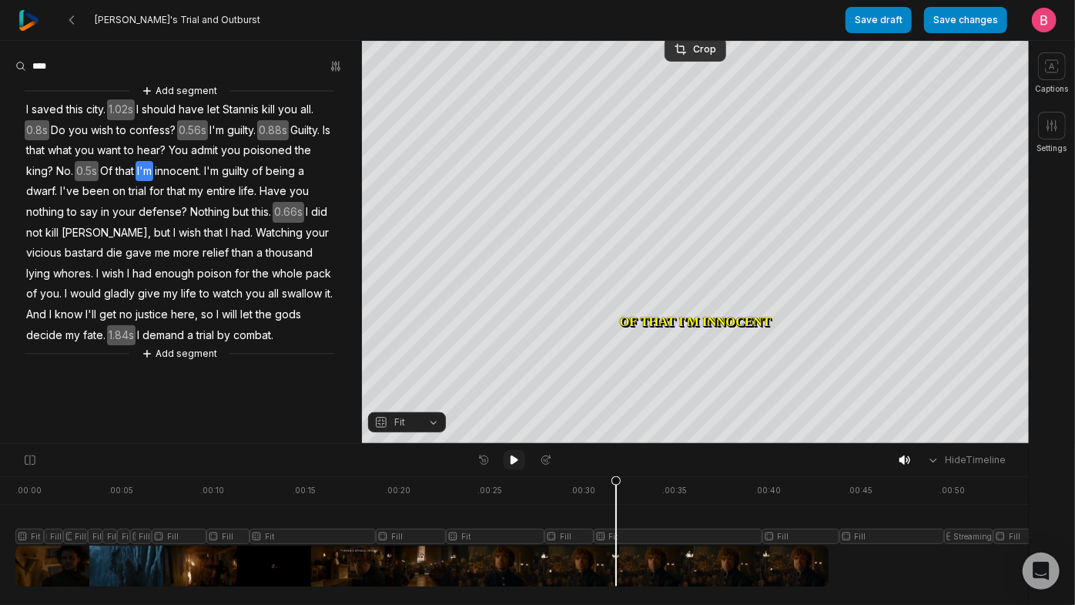
click at [512, 466] on icon at bounding box center [514, 460] width 12 height 12
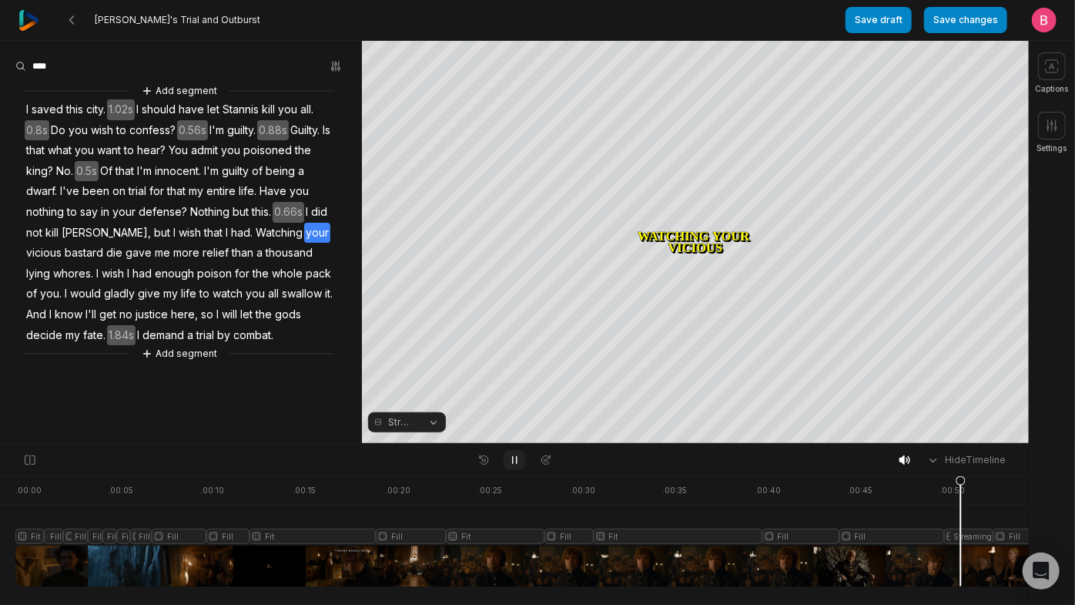
click at [515, 462] on icon at bounding box center [514, 460] width 12 height 12
click at [431, 421] on button "Streaming" at bounding box center [407, 422] width 78 height 20
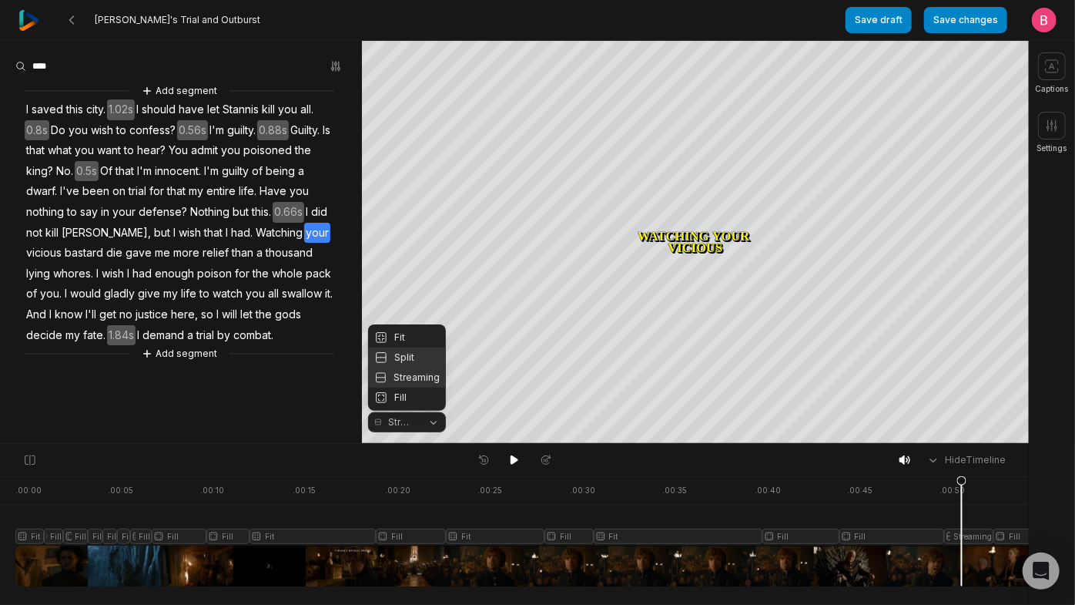
click at [416, 351] on div "Split" at bounding box center [407, 357] width 78 height 20
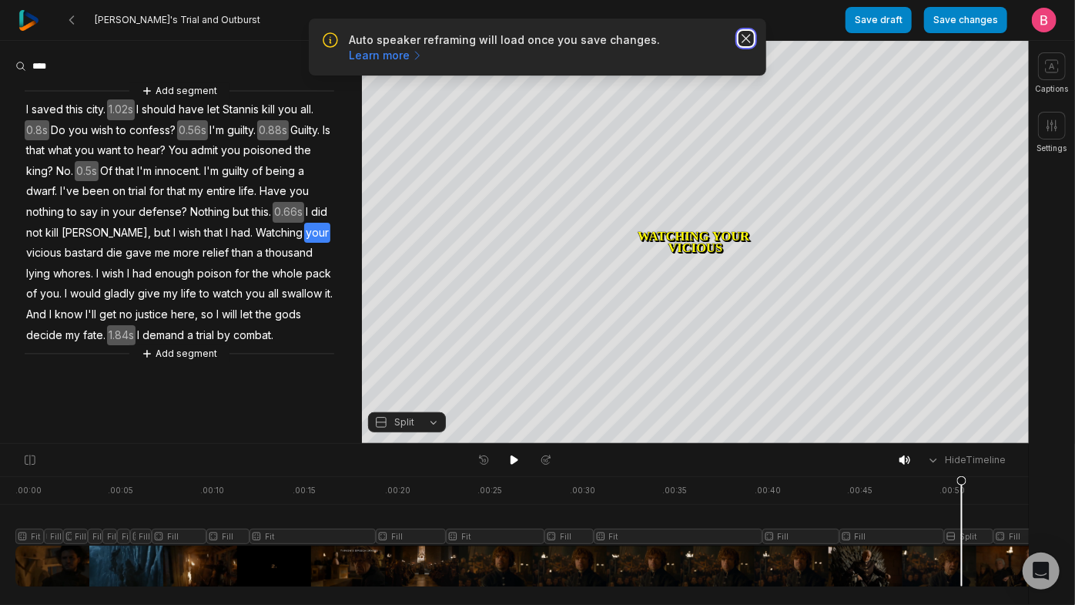
click at [739, 39] on icon "button" at bounding box center [746, 38] width 15 height 15
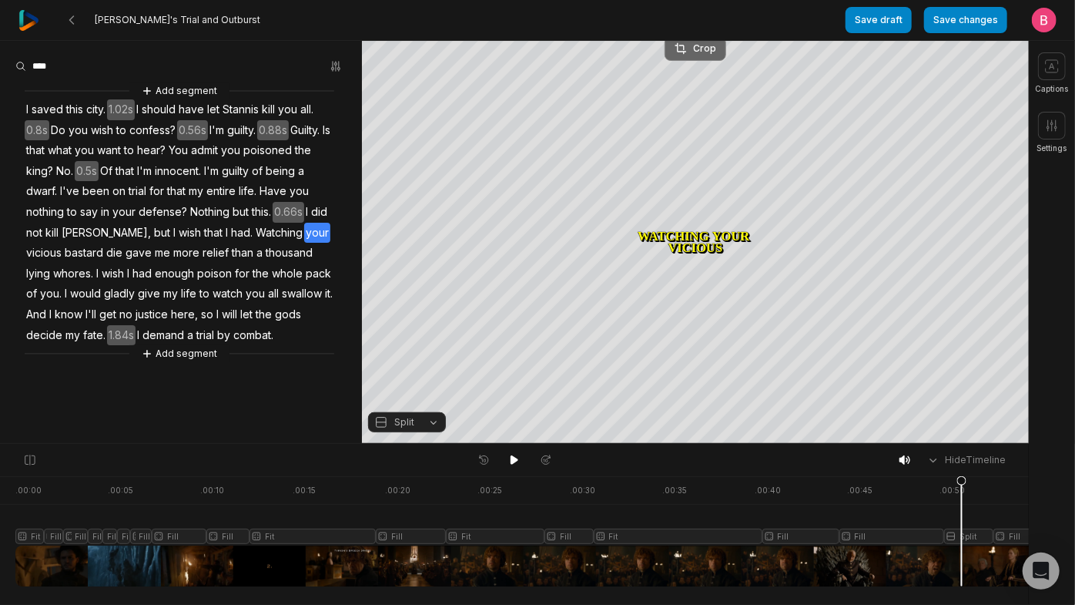
click at [698, 48] on div "Crop" at bounding box center [696, 49] width 42 height 14
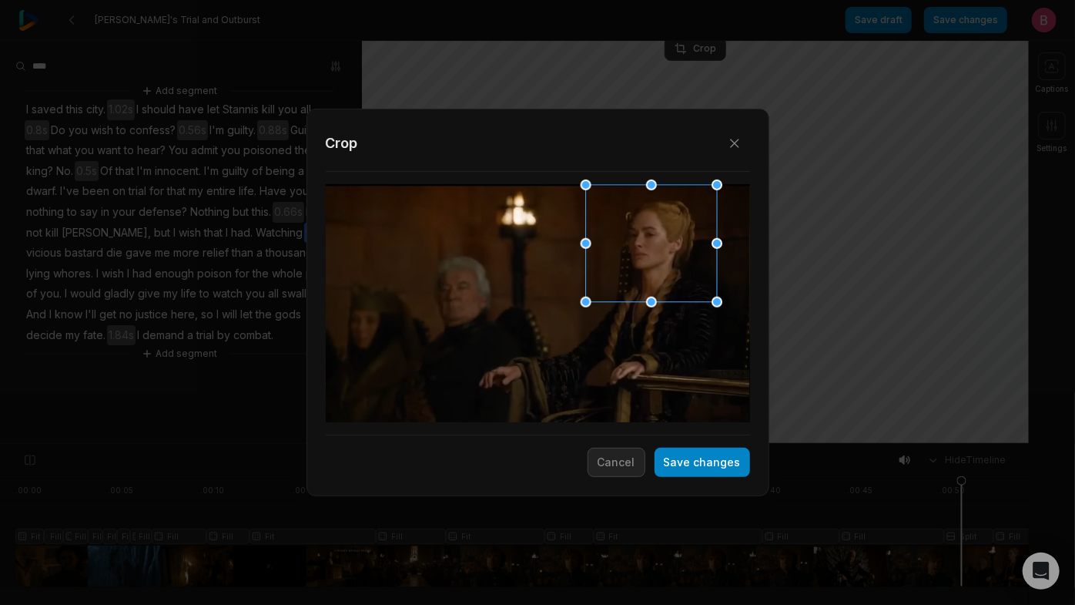
drag, startPoint x: 521, startPoint y: 293, endPoint x: 635, endPoint y: 236, distance: 126.8
click at [635, 236] on div at bounding box center [646, 244] width 131 height 117
click at [662, 458] on button "Save changes" at bounding box center [703, 461] width 96 height 29
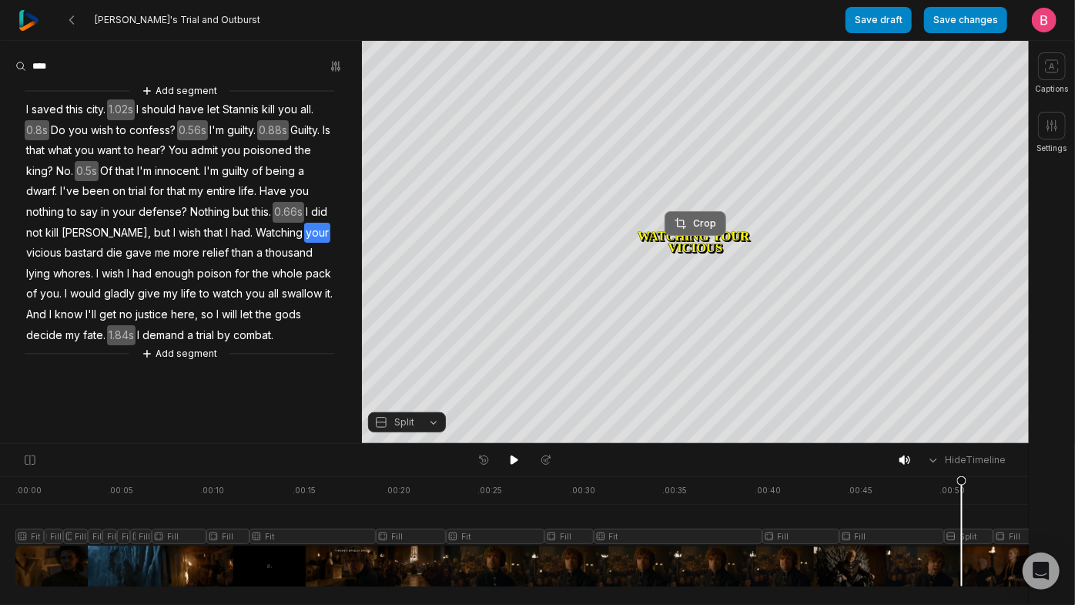
click at [685, 216] on div "Crop" at bounding box center [696, 223] width 42 height 14
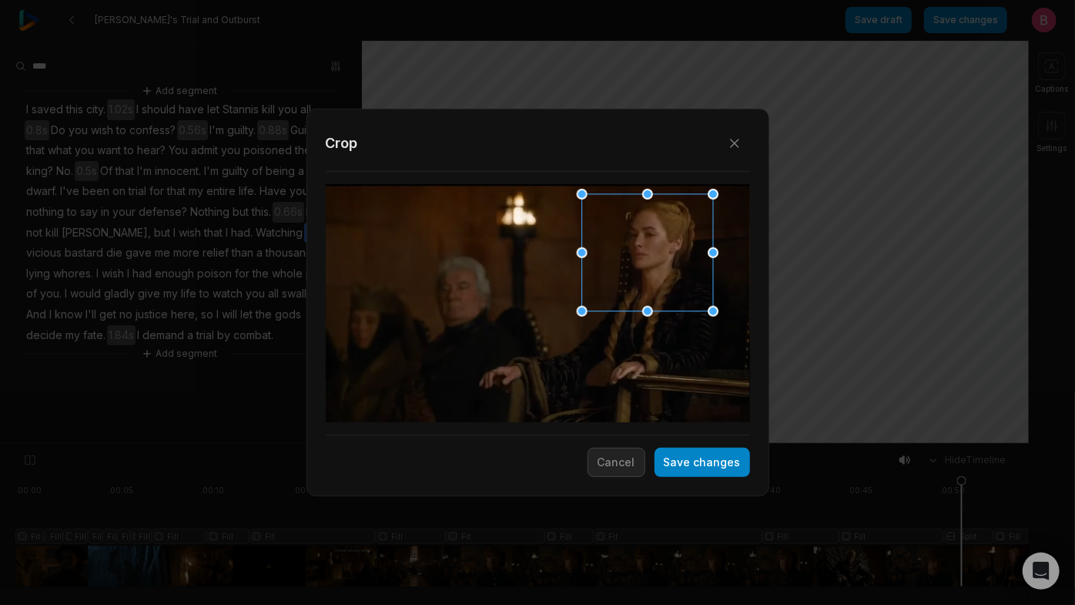
drag, startPoint x: 552, startPoint y: 339, endPoint x: 662, endPoint y: 291, distance: 119.3
click at [662, 291] on div at bounding box center [642, 253] width 131 height 117
click at [682, 466] on button "Save changes" at bounding box center [703, 461] width 96 height 29
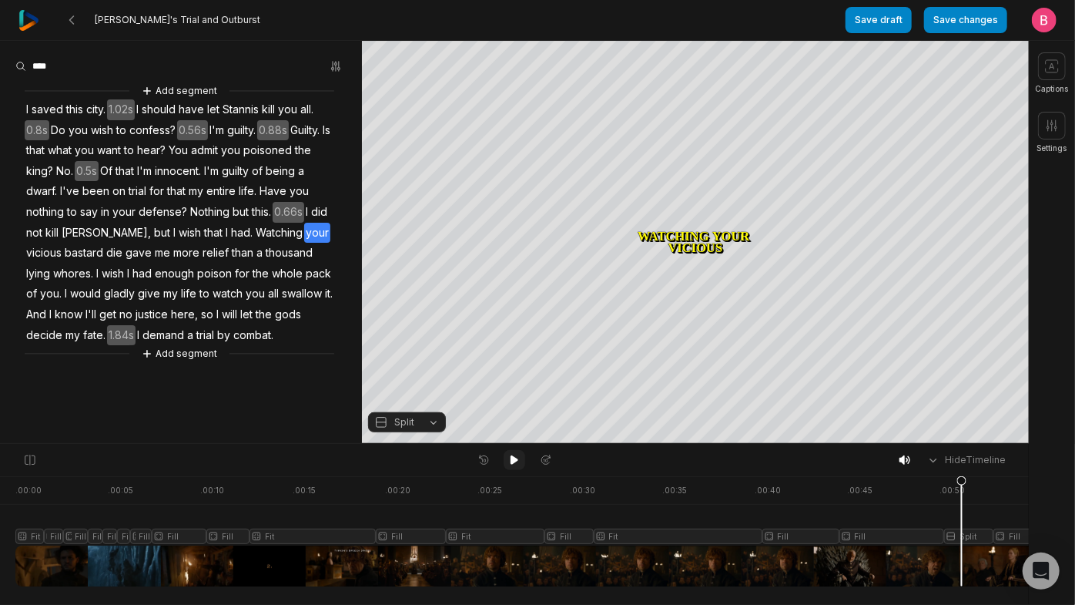
click at [510, 464] on icon at bounding box center [514, 460] width 12 height 12
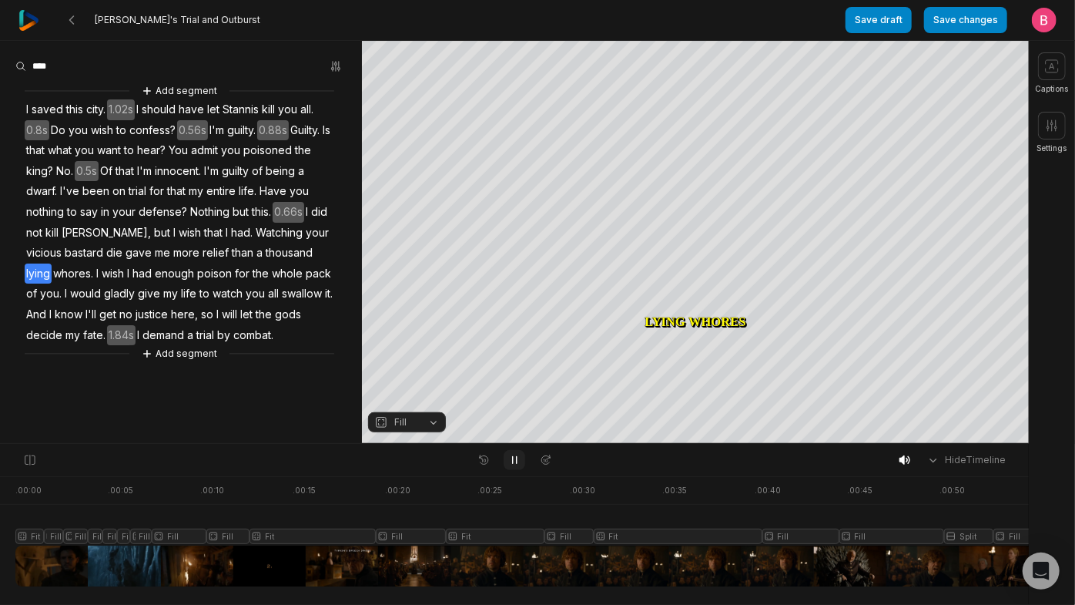
click at [513, 464] on icon at bounding box center [515, 460] width 4 height 7
click at [427, 421] on button "Fill" at bounding box center [407, 422] width 78 height 20
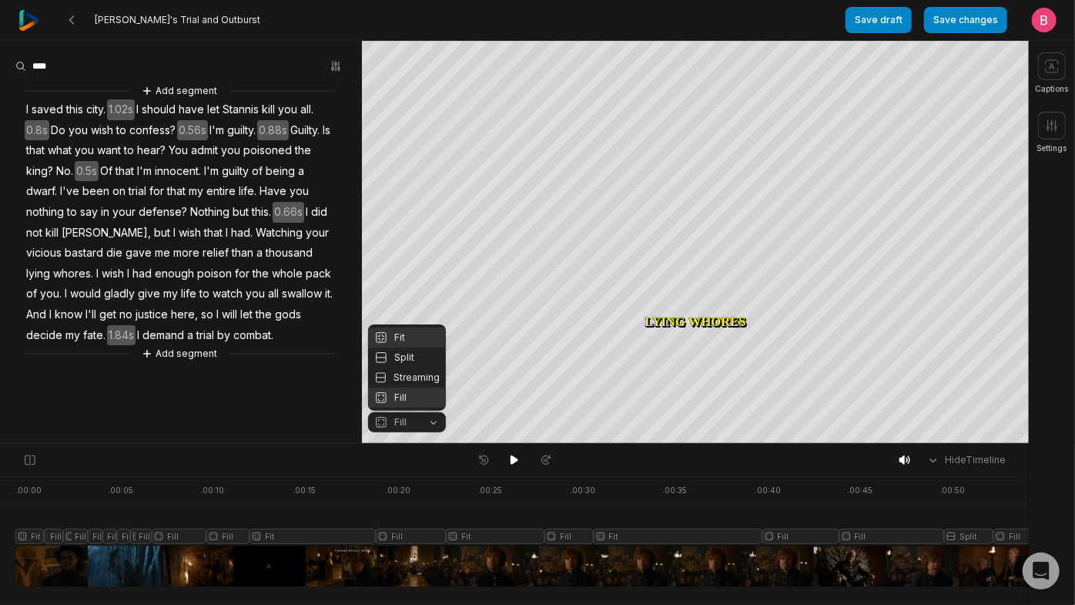
click at [407, 327] on div "Fit" at bounding box center [407, 337] width 78 height 20
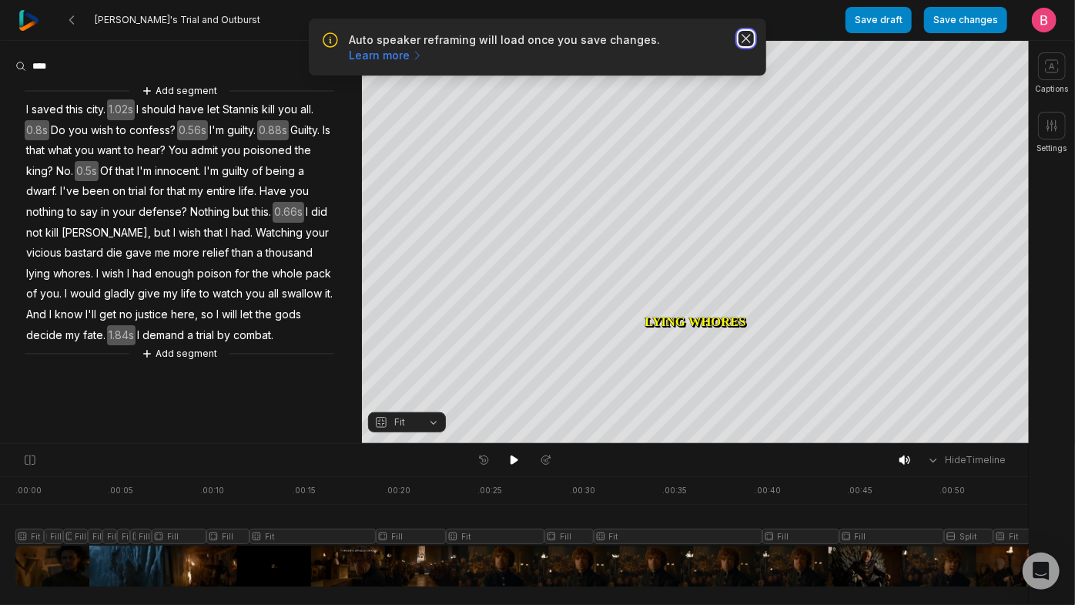
click at [741, 46] on icon "button" at bounding box center [746, 38] width 15 height 15
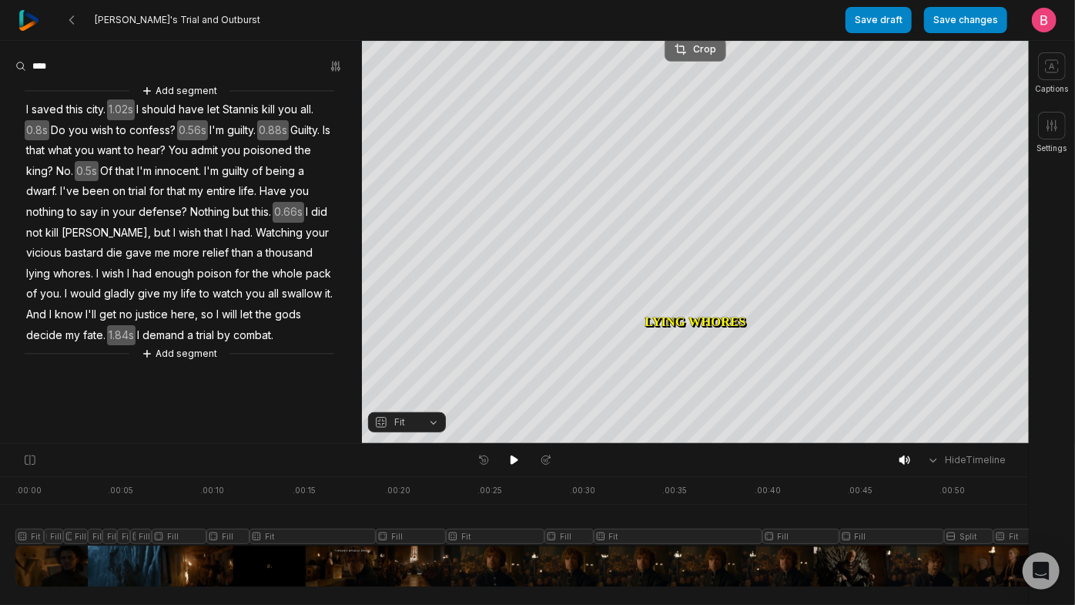
click at [708, 48] on div "Crop" at bounding box center [696, 49] width 42 height 14
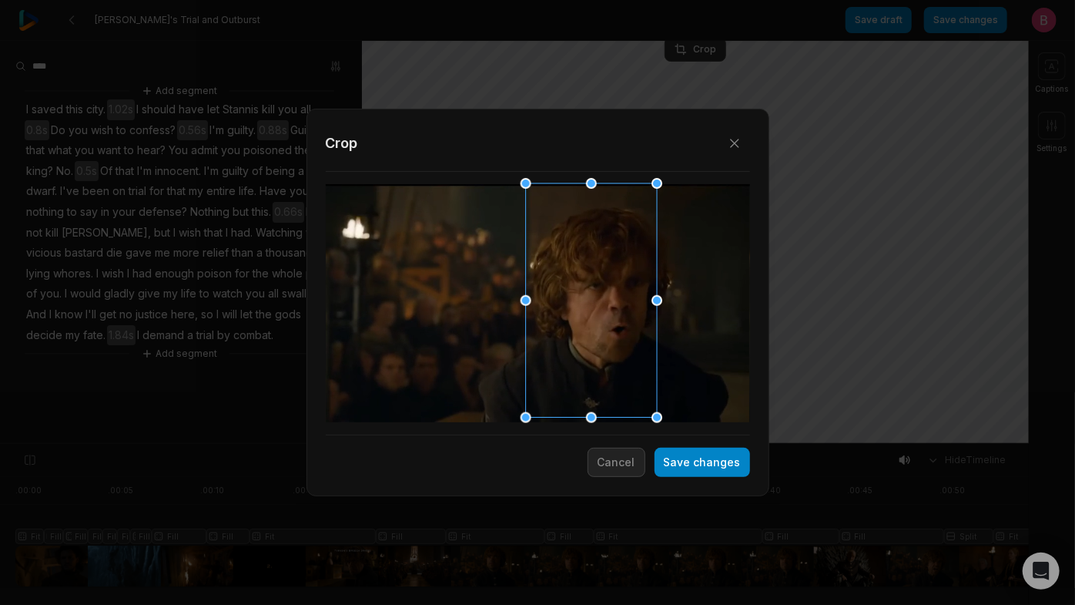
drag, startPoint x: 555, startPoint y: 311, endPoint x: 608, endPoint y: 308, distance: 53.2
click at [608, 308] on div at bounding box center [586, 301] width 131 height 234
click at [672, 470] on button "Save changes" at bounding box center [703, 461] width 96 height 29
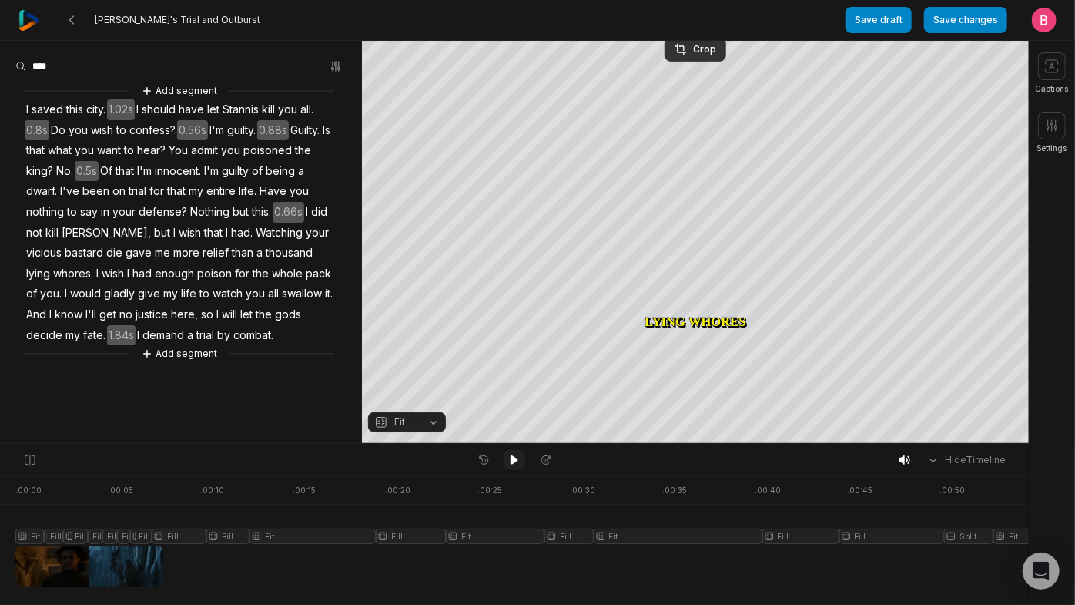
click at [521, 468] on button at bounding box center [515, 460] width 22 height 20
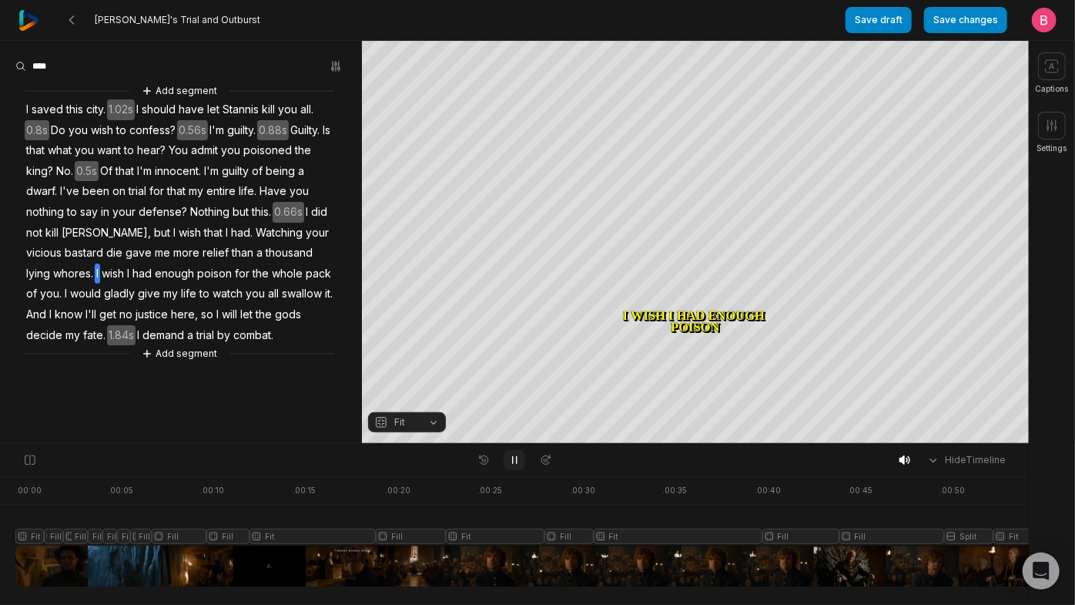
click at [521, 467] on button at bounding box center [515, 460] width 22 height 20
click at [518, 466] on icon at bounding box center [514, 460] width 12 height 12
click at [513, 464] on icon at bounding box center [515, 460] width 4 height 7
click at [700, 48] on div "Crop" at bounding box center [696, 49] width 42 height 14
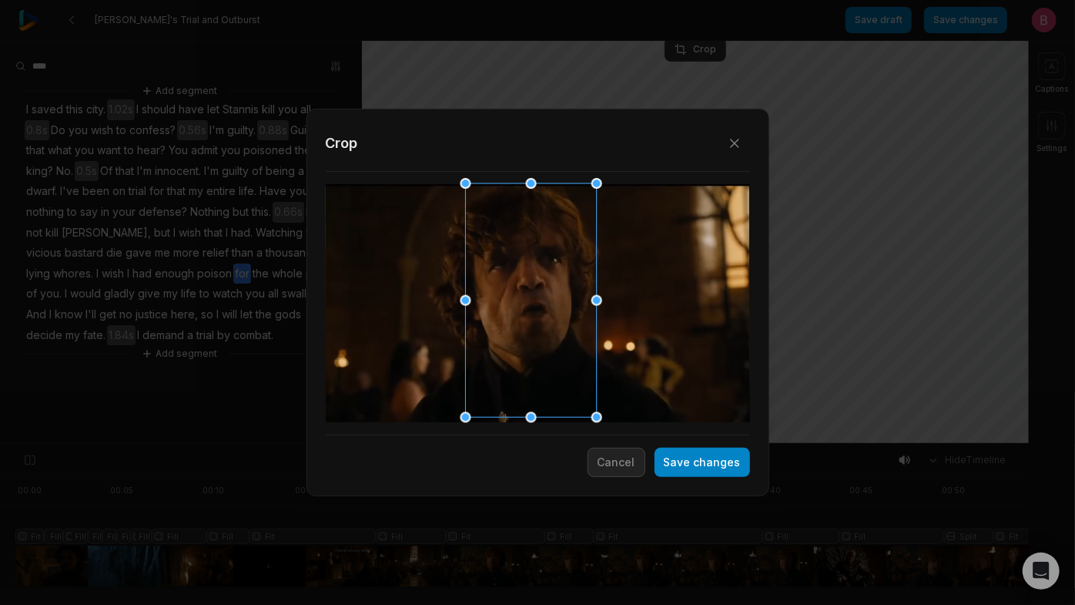
drag, startPoint x: 606, startPoint y: 303, endPoint x: 546, endPoint y: 306, distance: 60.1
click at [546, 306] on div at bounding box center [526, 301] width 131 height 234
click at [682, 463] on button "Save changes" at bounding box center [703, 461] width 96 height 29
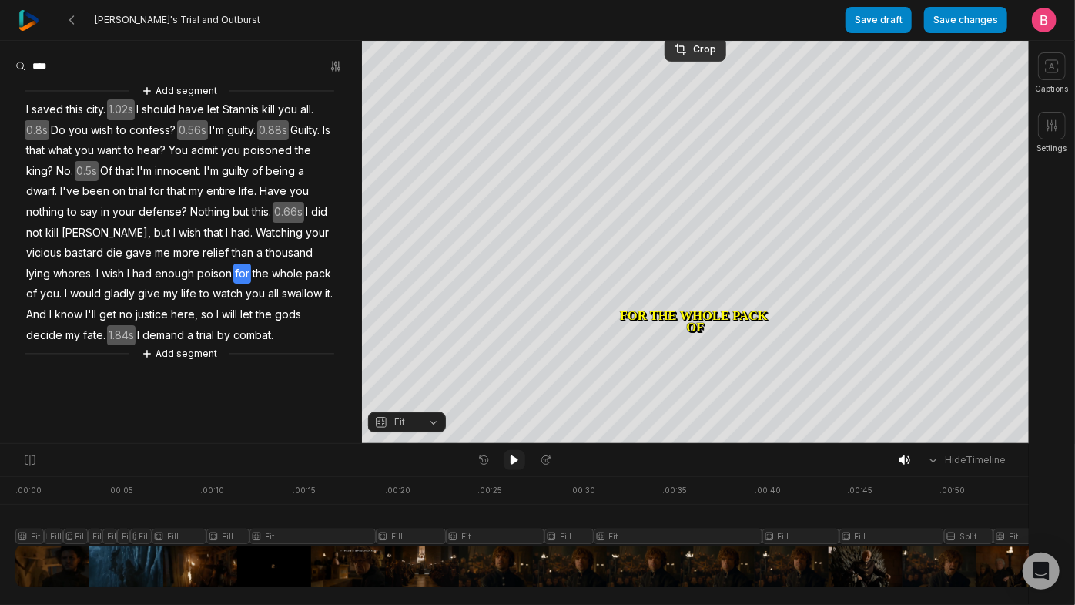
click at [512, 457] on icon at bounding box center [514, 460] width 12 height 12
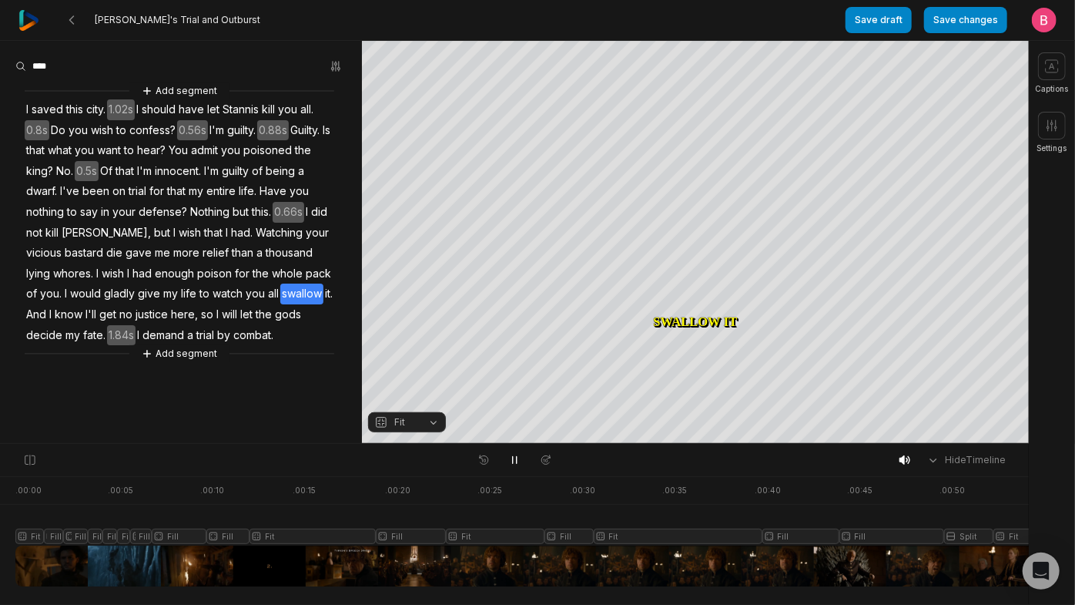
scroll to position [112, 0]
click at [513, 461] on icon at bounding box center [515, 460] width 4 height 7
click at [48, 325] on span "And" at bounding box center [36, 314] width 23 height 21
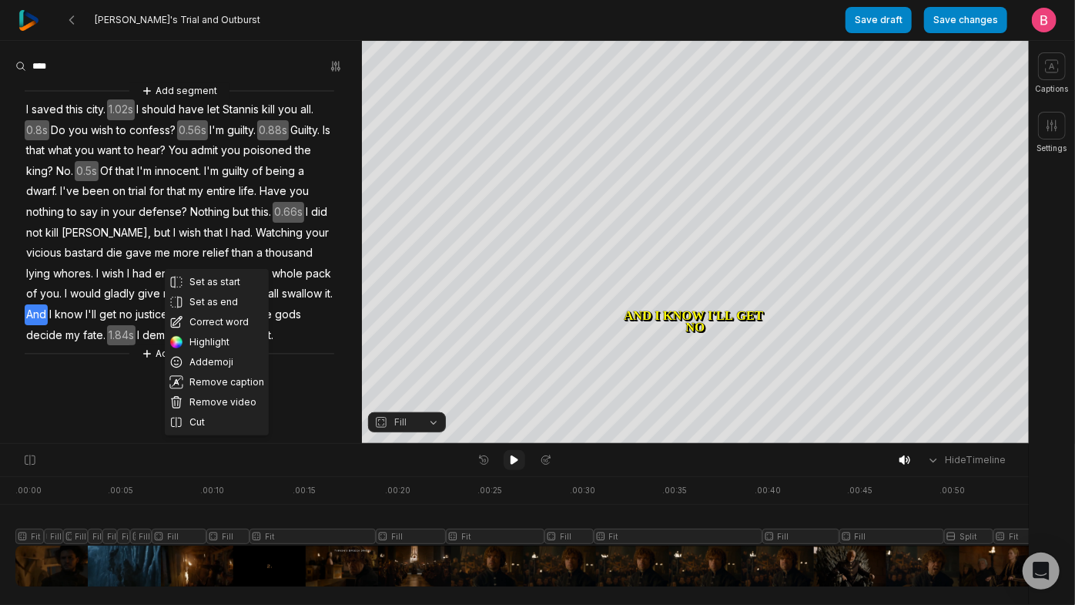
click at [514, 462] on icon at bounding box center [515, 459] width 8 height 9
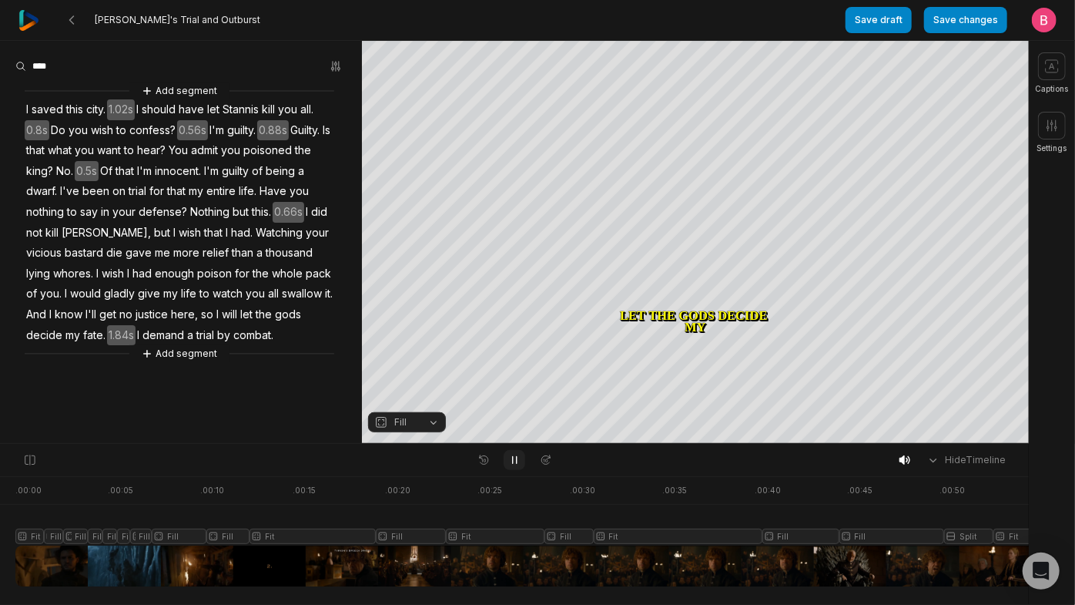
click at [514, 462] on icon at bounding box center [514, 460] width 12 height 12
click at [434, 423] on button "Fill" at bounding box center [407, 422] width 78 height 20
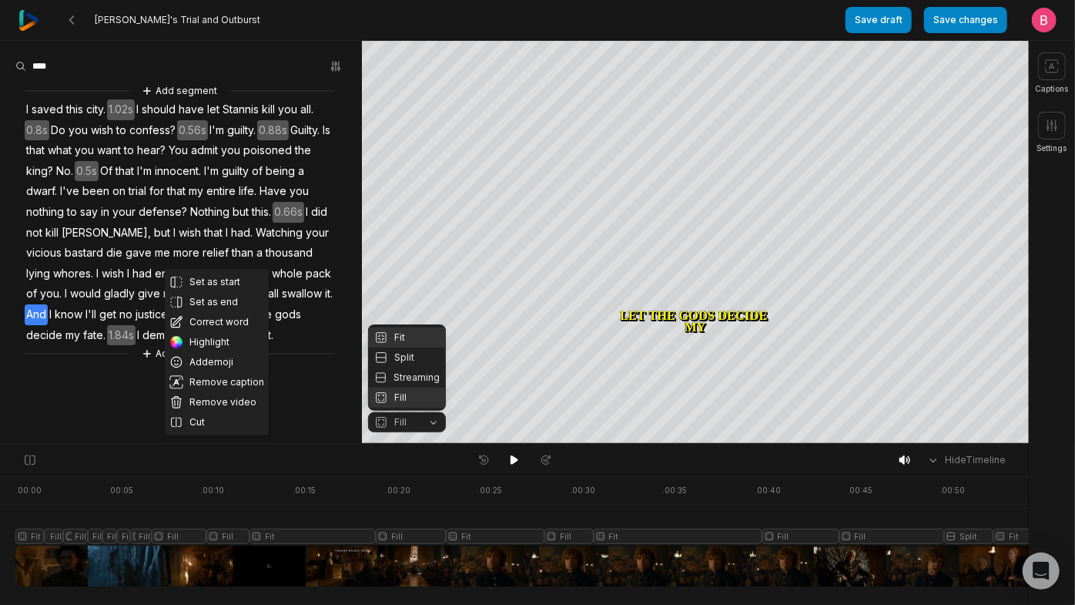
click at [417, 327] on div "Fit" at bounding box center [407, 337] width 78 height 20
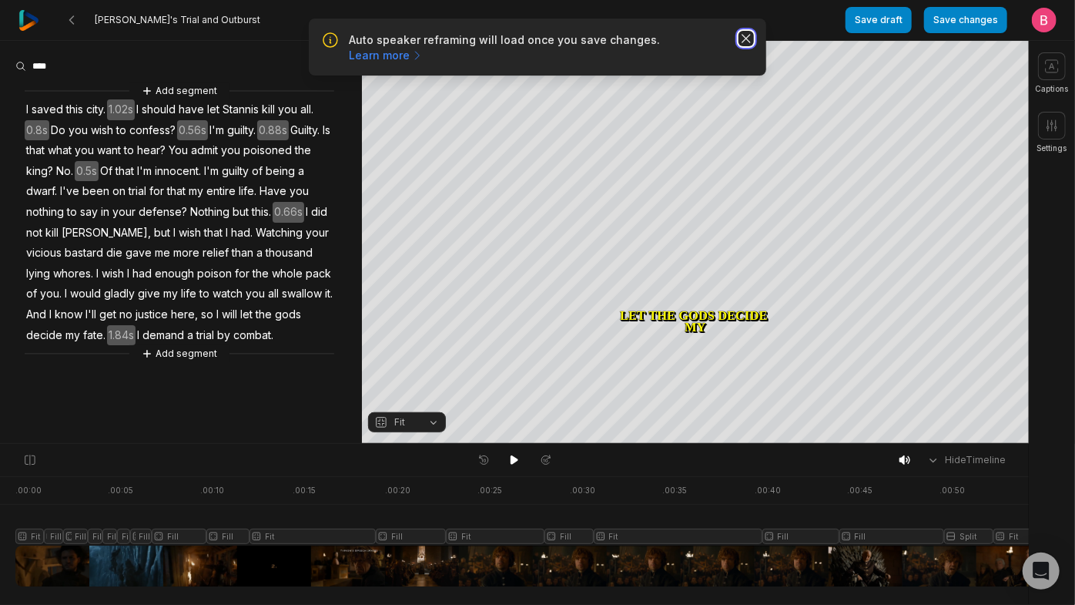
click at [742, 42] on icon "button" at bounding box center [746, 39] width 8 height 8
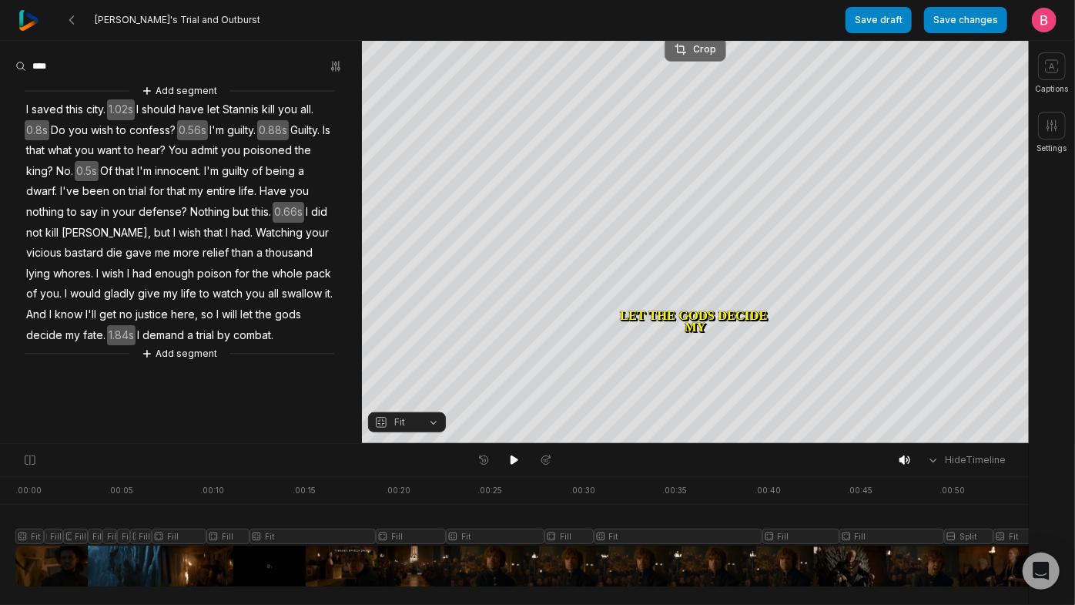
click at [692, 49] on div "Crop" at bounding box center [696, 49] width 42 height 14
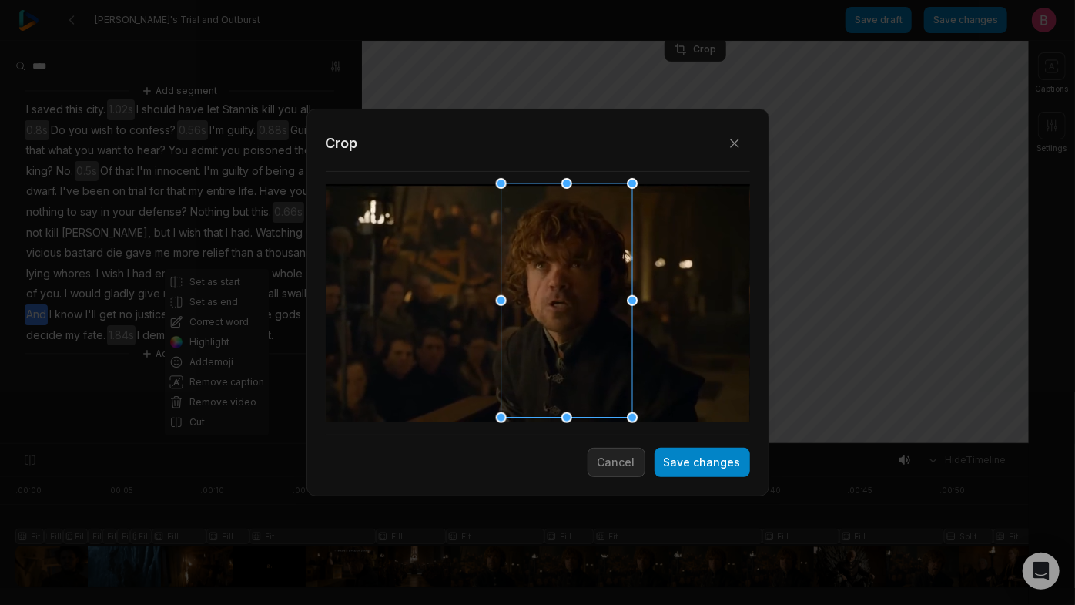
drag, startPoint x: 552, startPoint y: 333, endPoint x: 581, endPoint y: 330, distance: 28.6
click at [581, 330] on div at bounding box center [561, 301] width 131 height 234
click at [657, 469] on button "Save changes" at bounding box center [703, 461] width 96 height 29
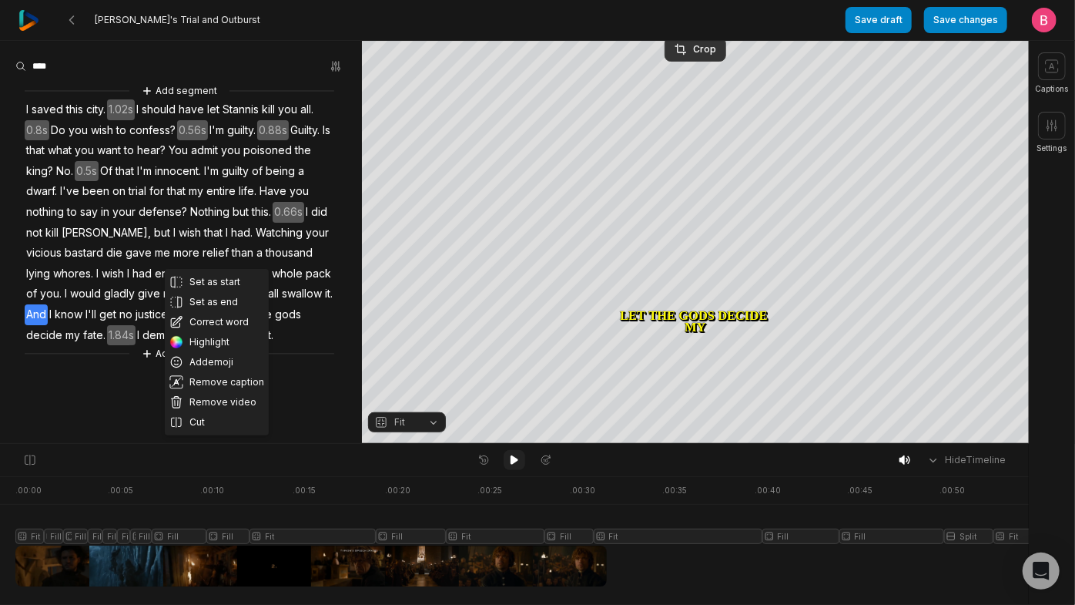
click at [515, 462] on icon at bounding box center [515, 459] width 8 height 9
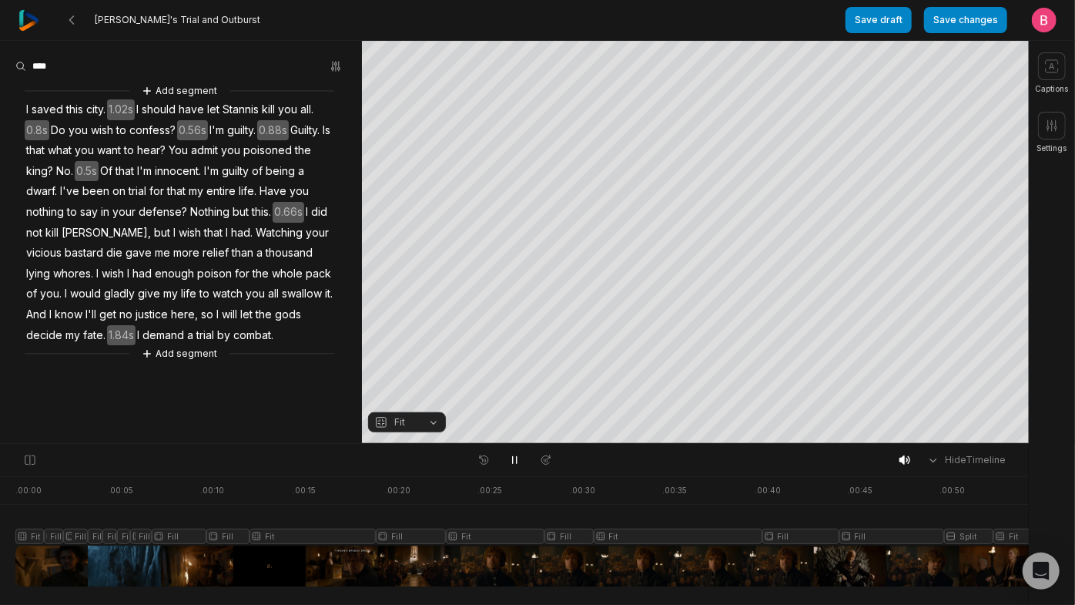
scroll to position [112, 0]
click at [513, 466] on icon at bounding box center [514, 460] width 12 height 12
click at [434, 426] on button "Fill" at bounding box center [407, 422] width 78 height 20
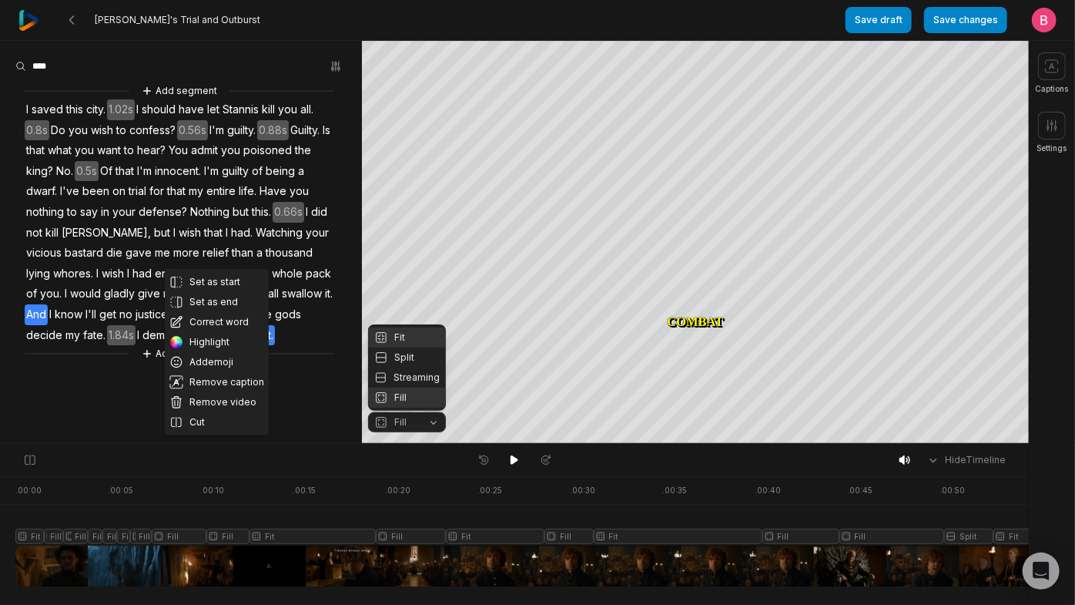
click at [411, 327] on div "Fit" at bounding box center [407, 337] width 78 height 20
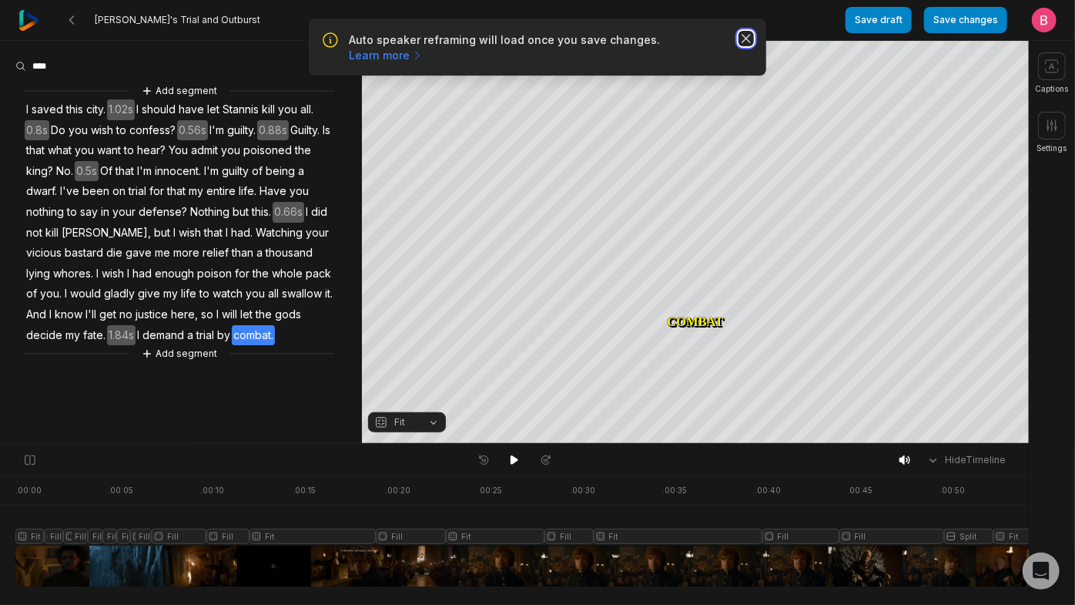
click at [746, 46] on icon "button" at bounding box center [746, 38] width 15 height 15
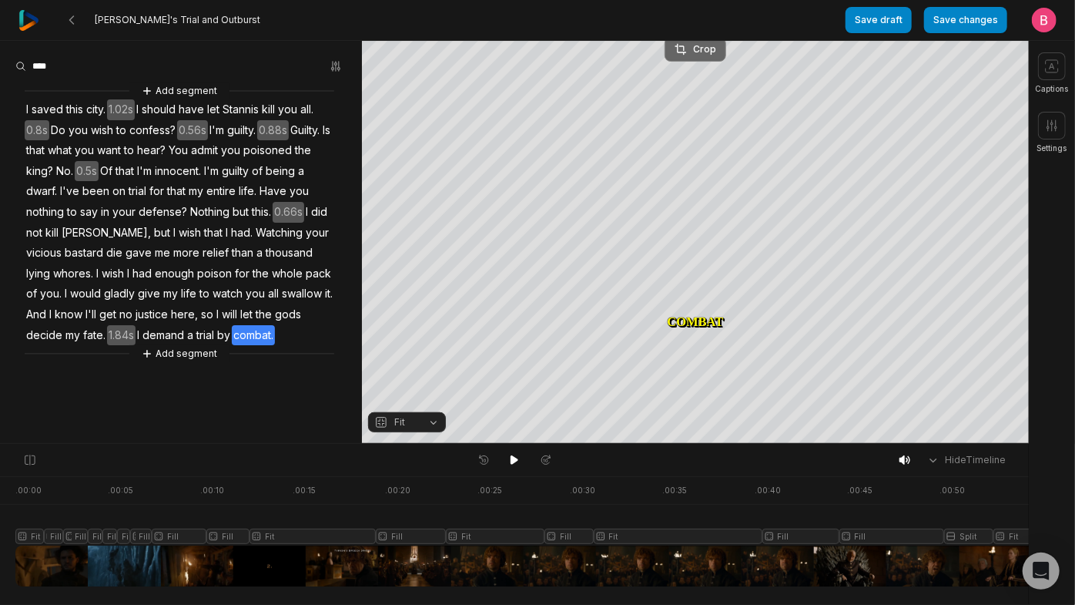
click at [702, 50] on div "Crop" at bounding box center [696, 49] width 42 height 14
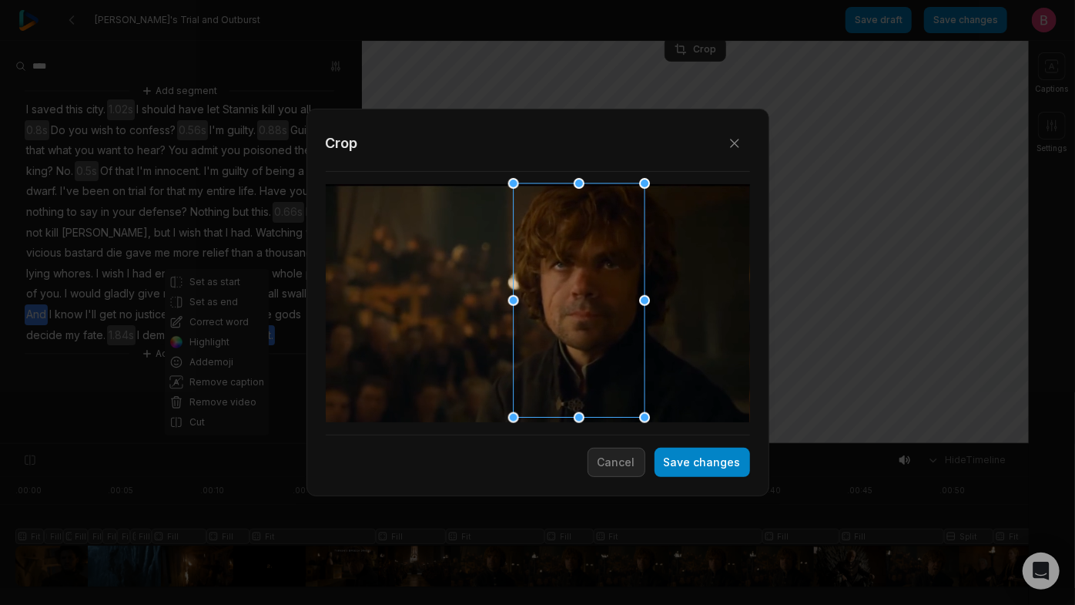
drag, startPoint x: 569, startPoint y: 334, endPoint x: 611, endPoint y: 330, distance: 41.8
click at [611, 330] on div at bounding box center [574, 301] width 131 height 234
click at [668, 474] on button "Save changes" at bounding box center [703, 461] width 96 height 29
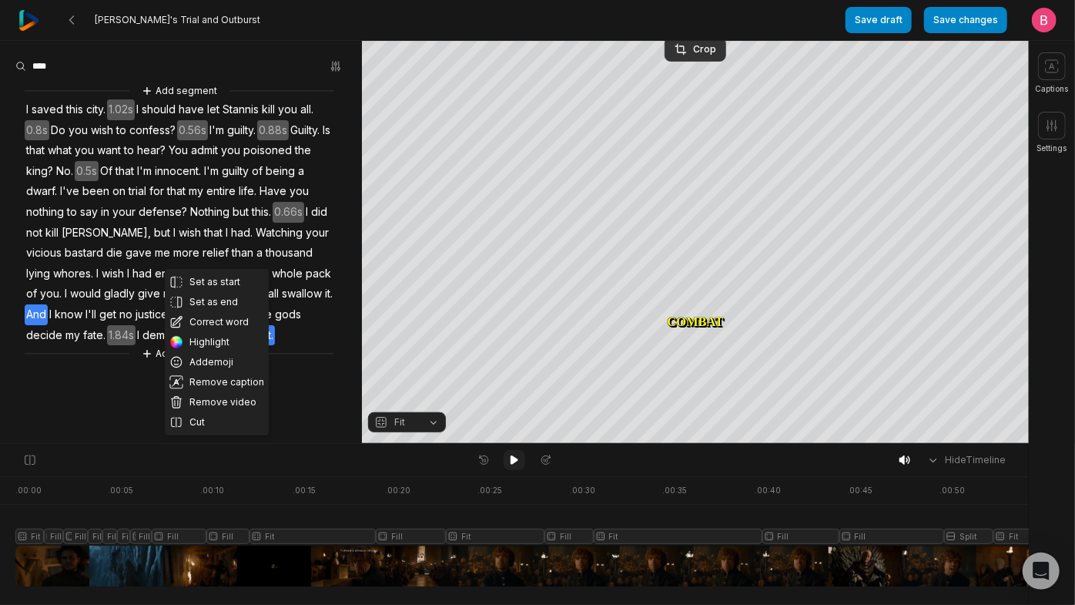
click at [516, 461] on icon at bounding box center [514, 460] width 12 height 12
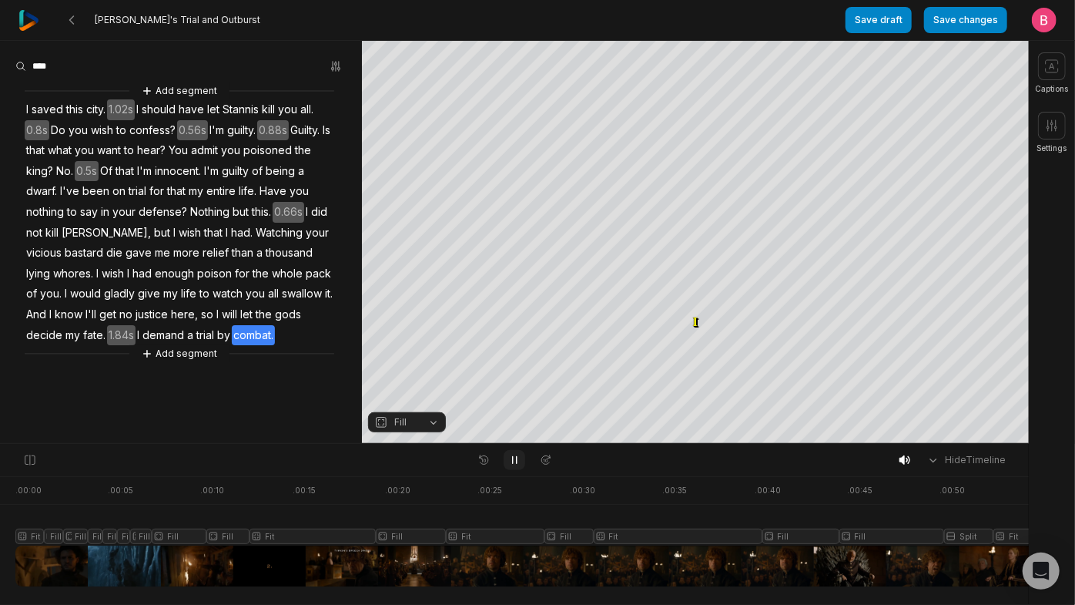
click at [516, 461] on icon at bounding box center [515, 460] width 4 height 7
click at [424, 425] on button "Fill" at bounding box center [407, 422] width 78 height 20
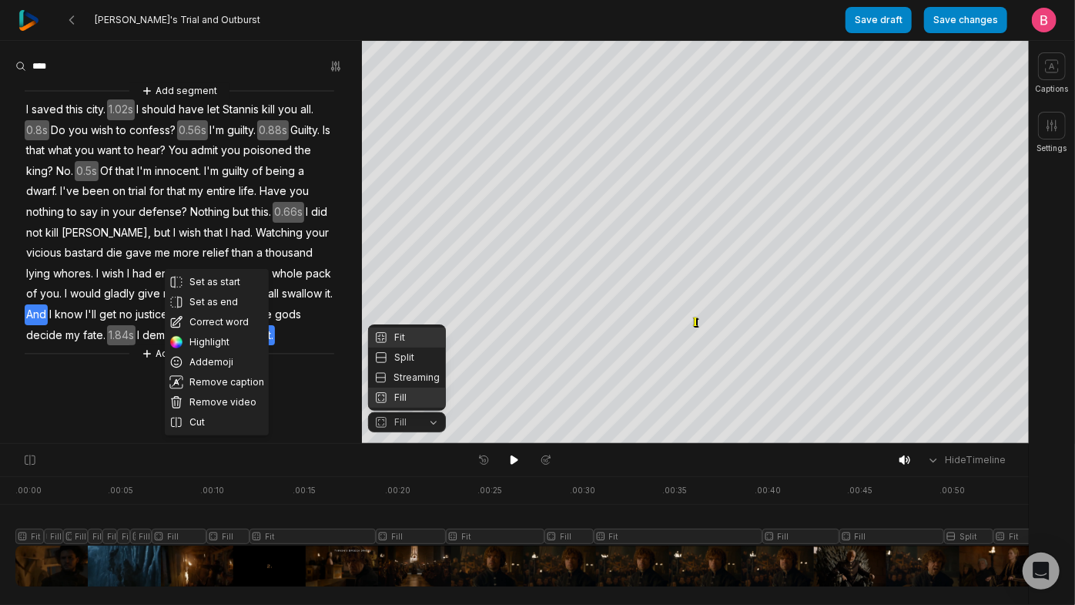
click at [398, 327] on div "Fit" at bounding box center [407, 337] width 78 height 20
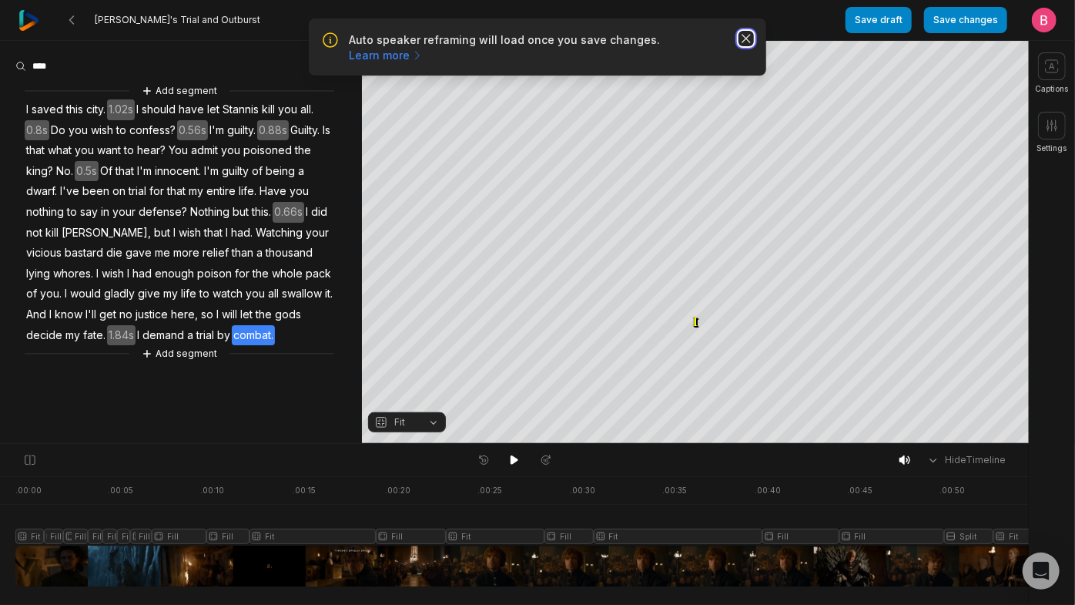
click at [741, 46] on icon "button" at bounding box center [746, 38] width 15 height 15
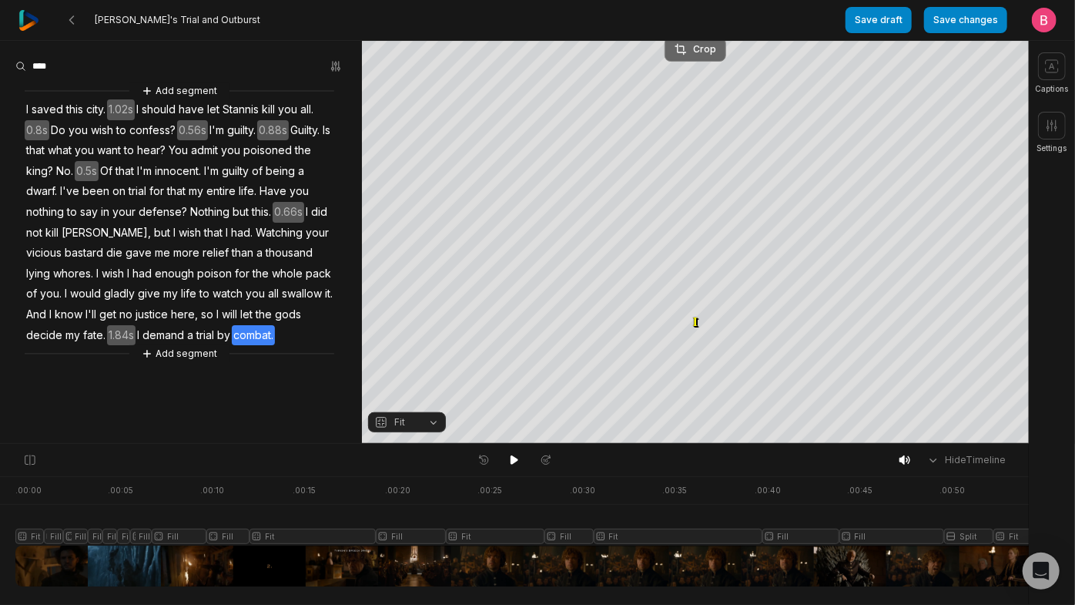
click at [696, 48] on div "Crop" at bounding box center [696, 49] width 42 height 14
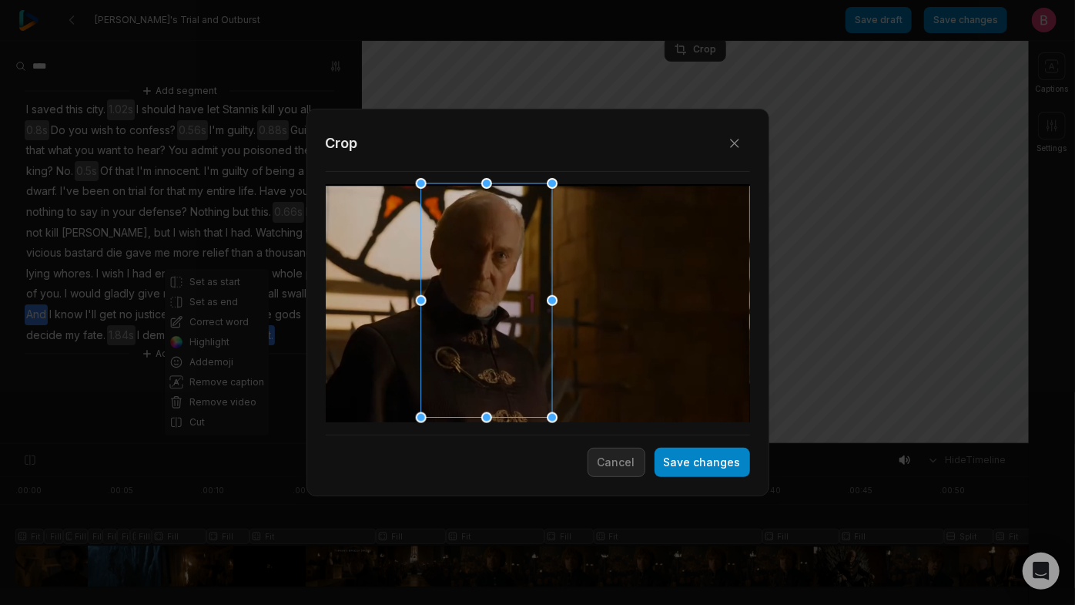
drag, startPoint x: 527, startPoint y: 287, endPoint x: 475, endPoint y: 293, distance: 52.0
click at [475, 293] on div at bounding box center [481, 301] width 131 height 234
click at [655, 459] on button "Save changes" at bounding box center [703, 461] width 96 height 29
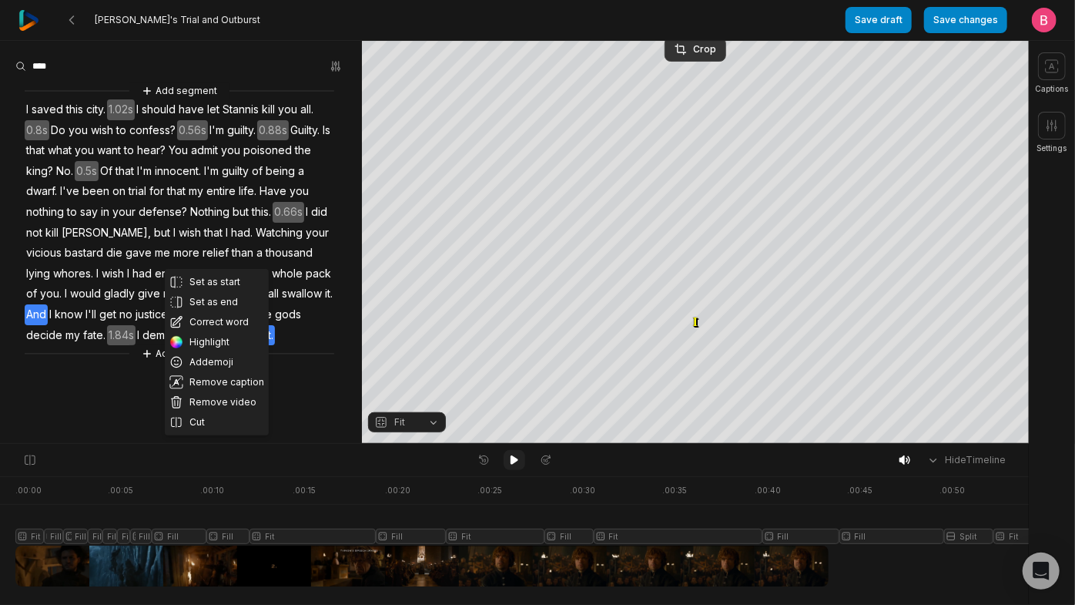
click at [509, 461] on icon at bounding box center [514, 460] width 12 height 12
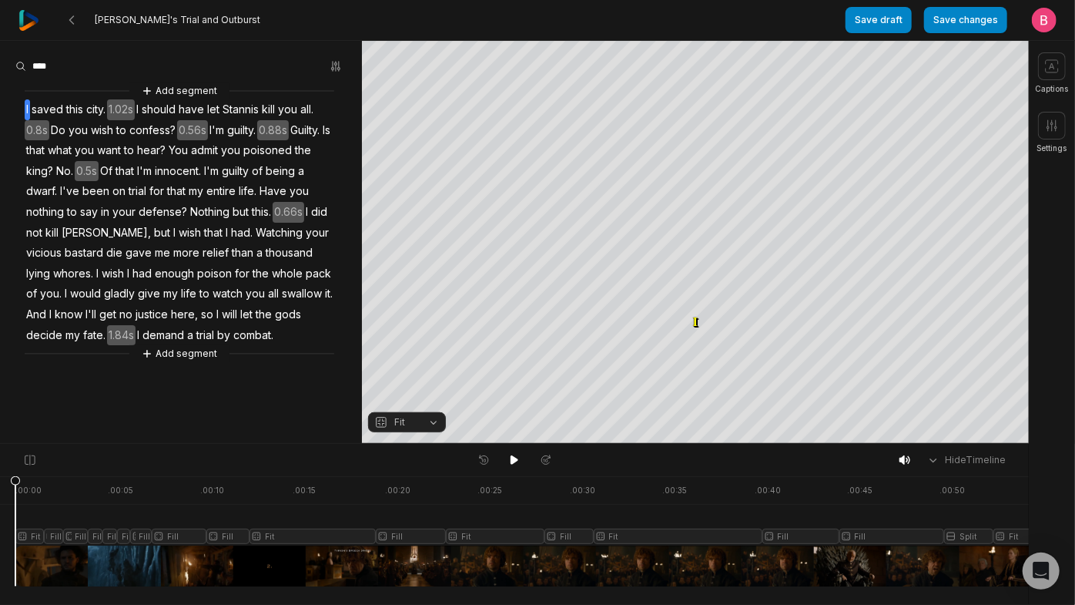
scroll to position [0, 0]
click at [509, 463] on icon at bounding box center [514, 460] width 12 height 12
click at [574, 565] on div at bounding box center [807, 531] width 1585 height 110
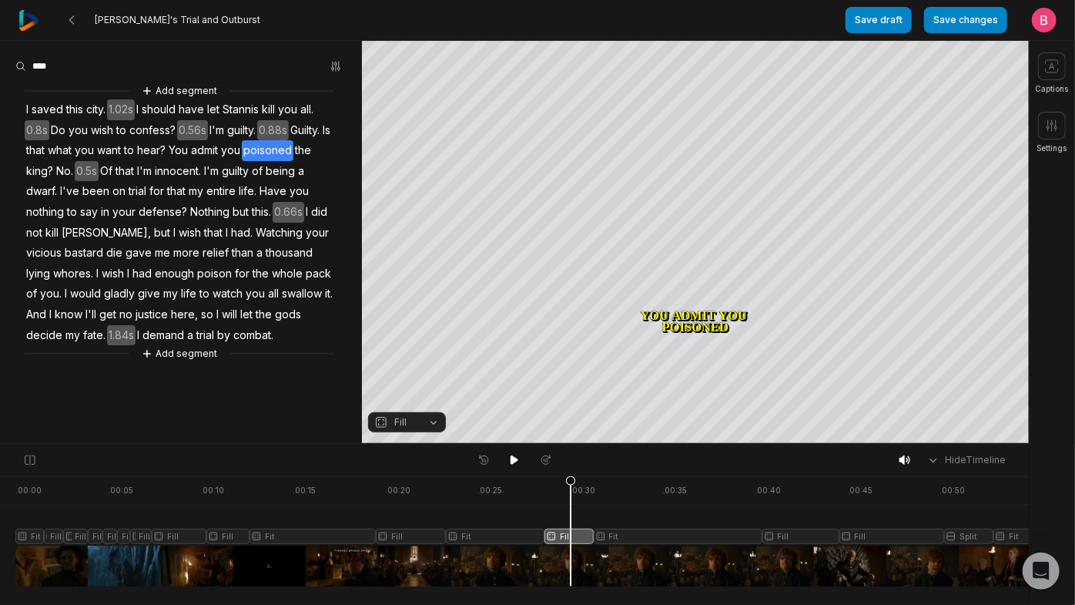
click at [433, 424] on button "Fill" at bounding box center [407, 422] width 78 height 20
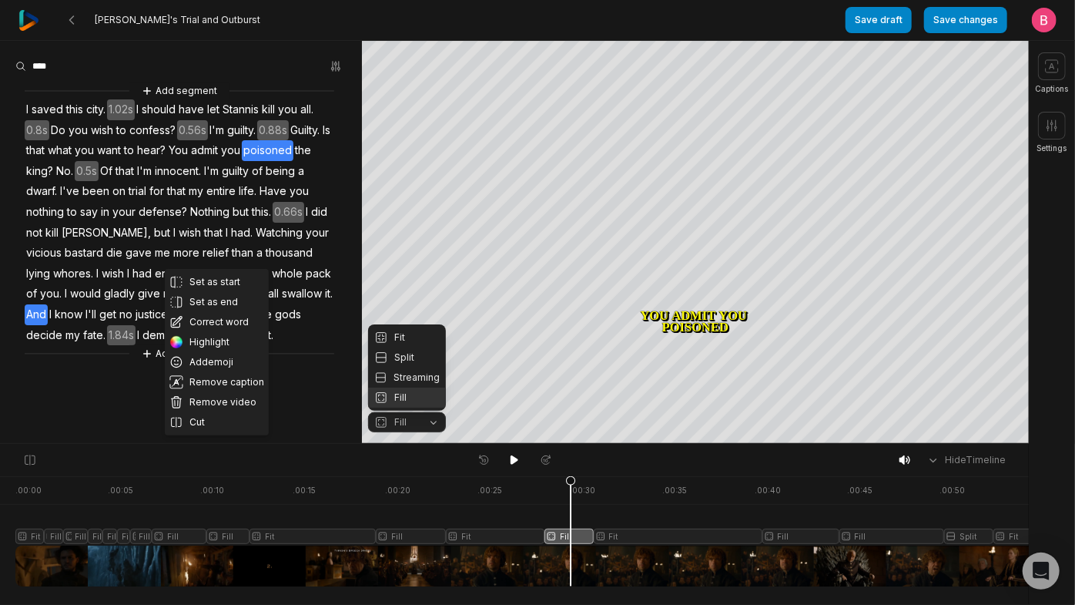
click at [719, 175] on div "Your browser does not support mp4 format. Your browser does not support mp4 for…" at bounding box center [514, 242] width 1029 height 403
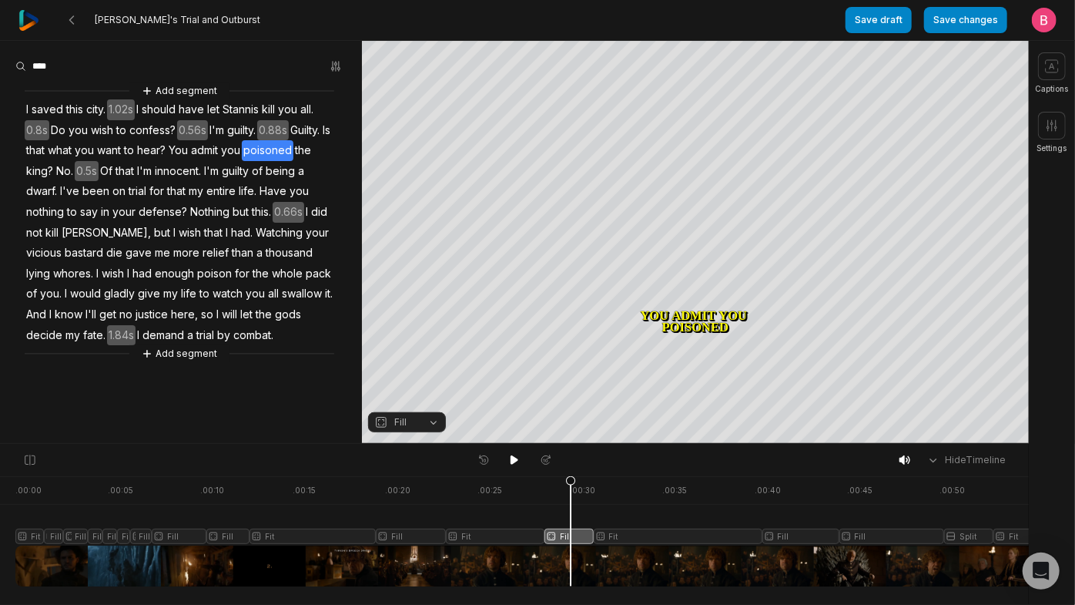
click at [434, 427] on button "Fill" at bounding box center [407, 422] width 78 height 20
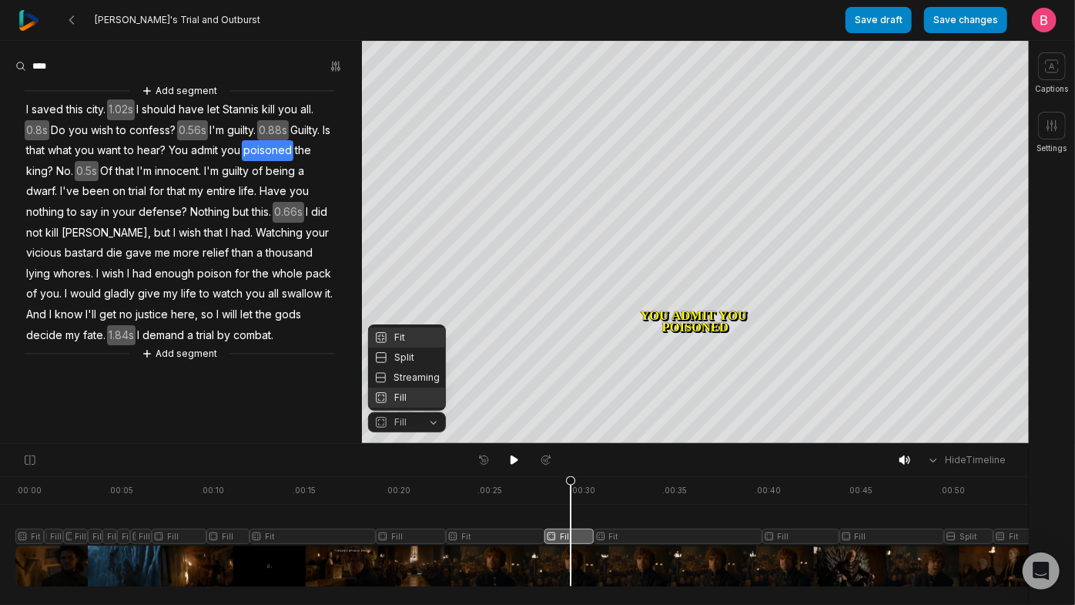
click at [404, 327] on div "Fit" at bounding box center [407, 337] width 78 height 20
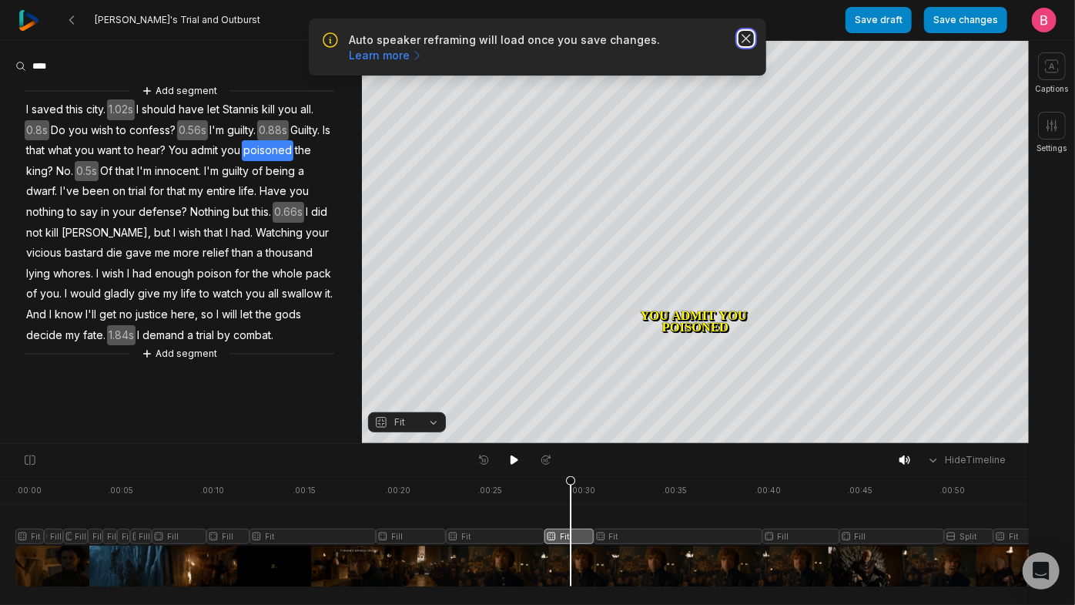
click at [739, 46] on icon "button" at bounding box center [746, 38] width 15 height 15
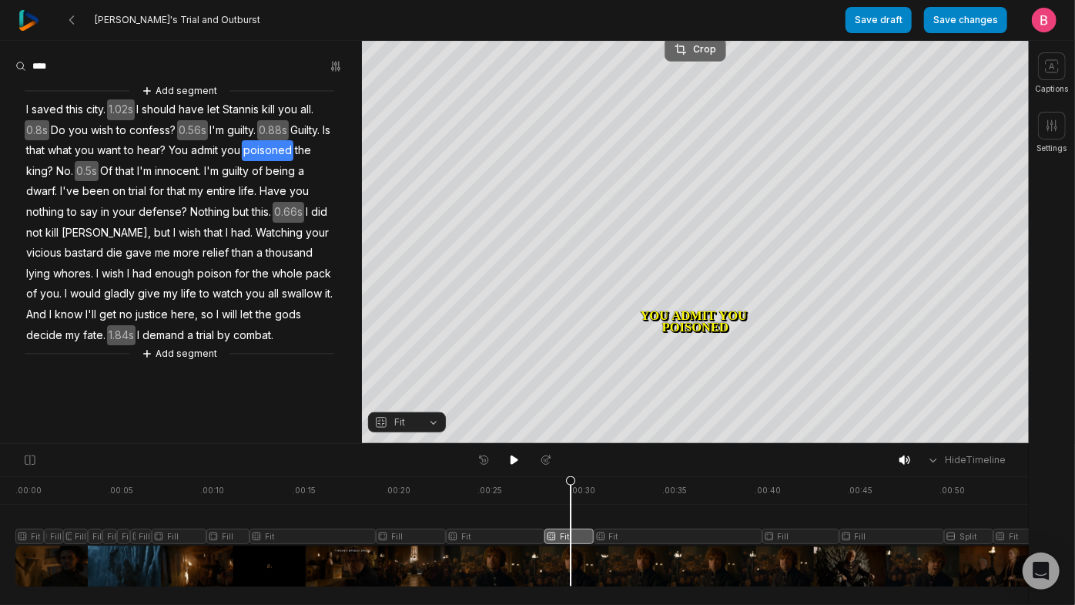
click at [674, 61] on button "Crop" at bounding box center [696, 49] width 62 height 25
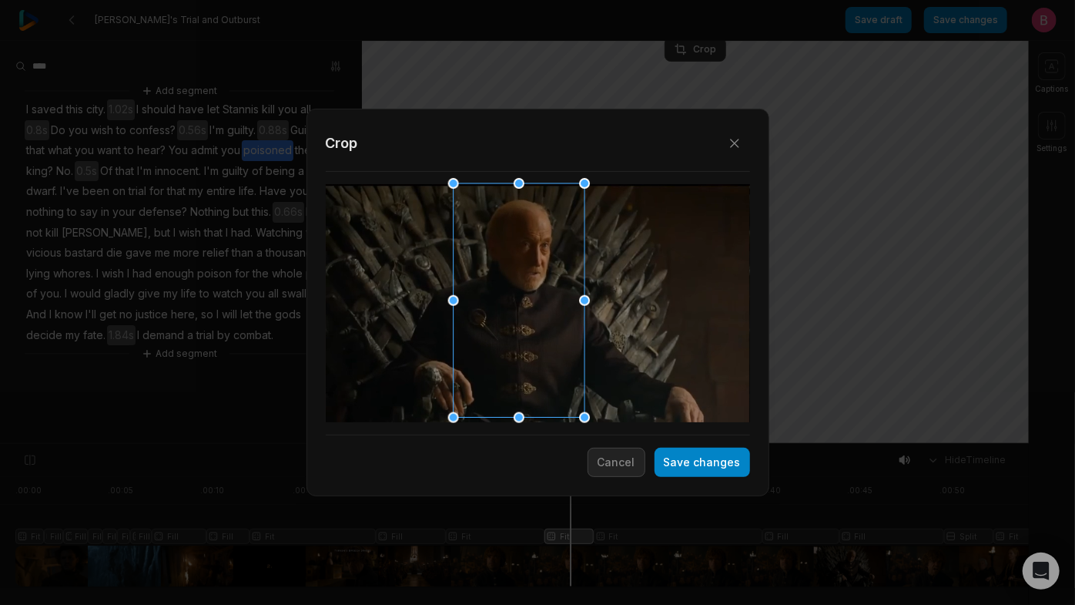
drag, startPoint x: 575, startPoint y: 318, endPoint x: 557, endPoint y: 319, distance: 17.7
click at [557, 319] on div at bounding box center [513, 301] width 131 height 234
click at [692, 470] on button "Save changes" at bounding box center [703, 461] width 96 height 29
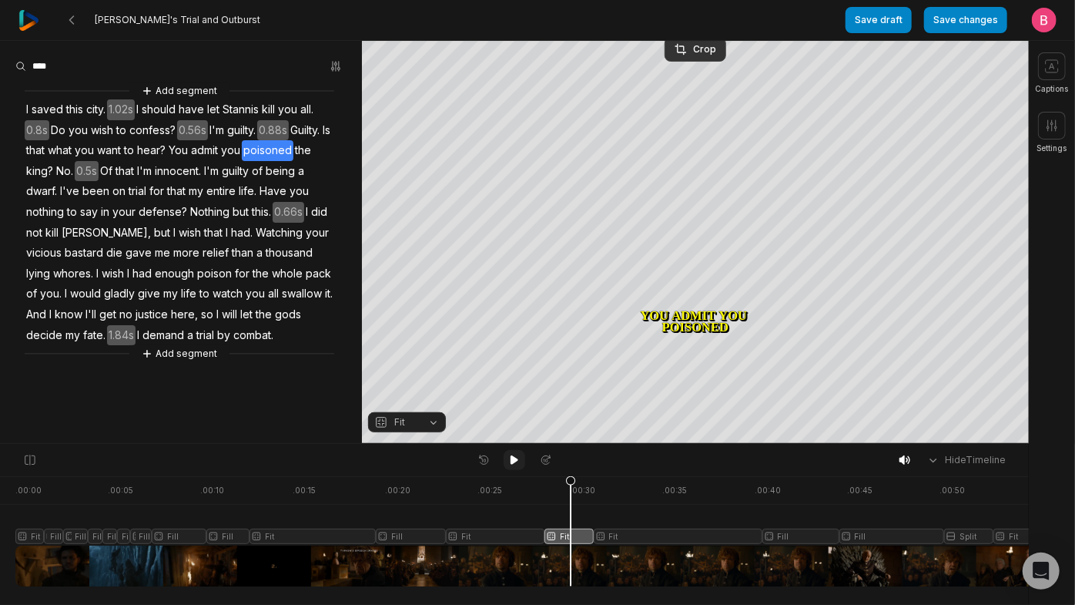
click at [513, 463] on icon at bounding box center [515, 459] width 8 height 9
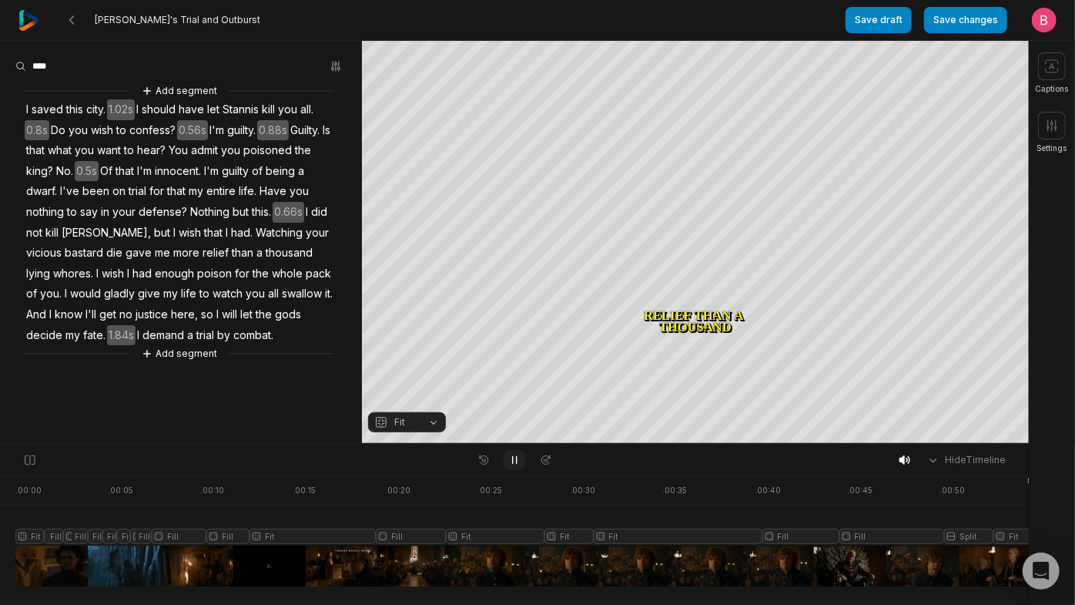
click at [513, 464] on icon at bounding box center [515, 460] width 4 height 7
click at [708, 47] on div "Crop" at bounding box center [696, 49] width 42 height 14
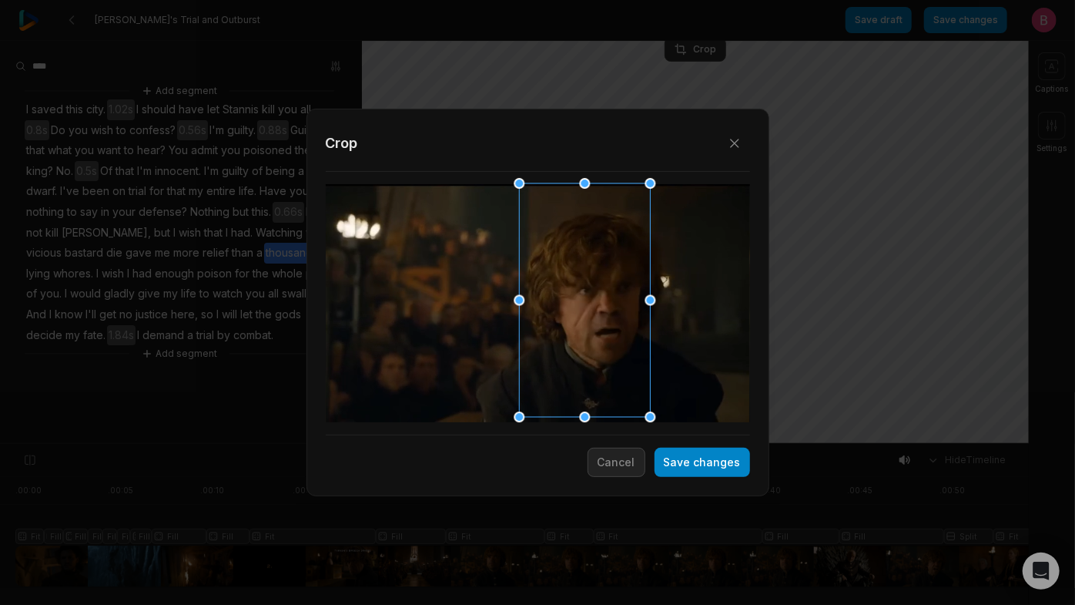
drag, startPoint x: 562, startPoint y: 309, endPoint x: 616, endPoint y: 310, distance: 53.9
click at [616, 310] on div at bounding box center [579, 300] width 131 height 233
click at [672, 458] on button "Save changes" at bounding box center [703, 461] width 96 height 29
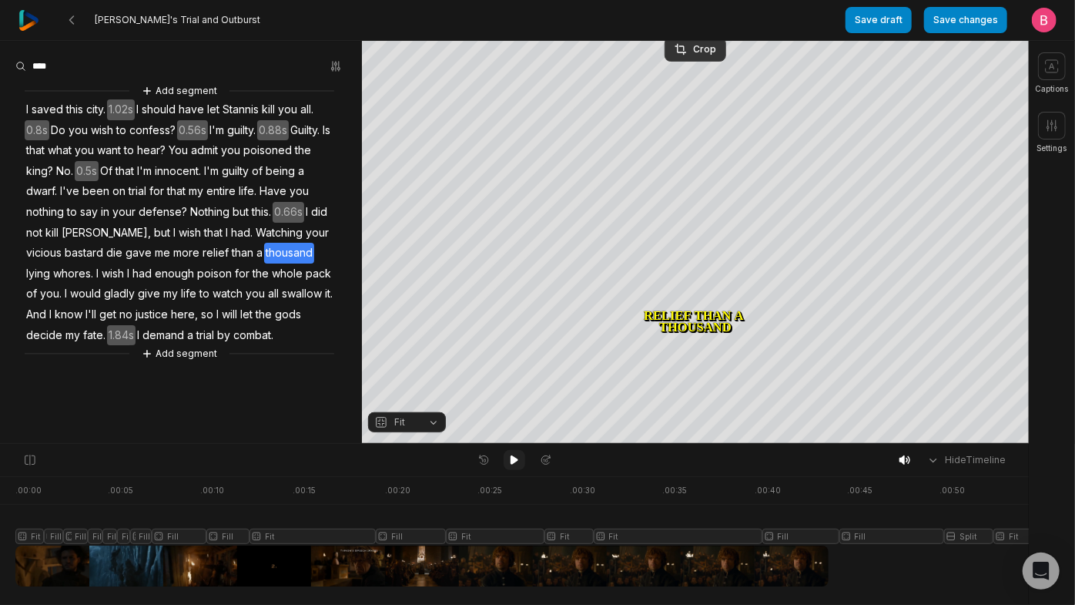
click at [511, 459] on icon at bounding box center [514, 460] width 12 height 12
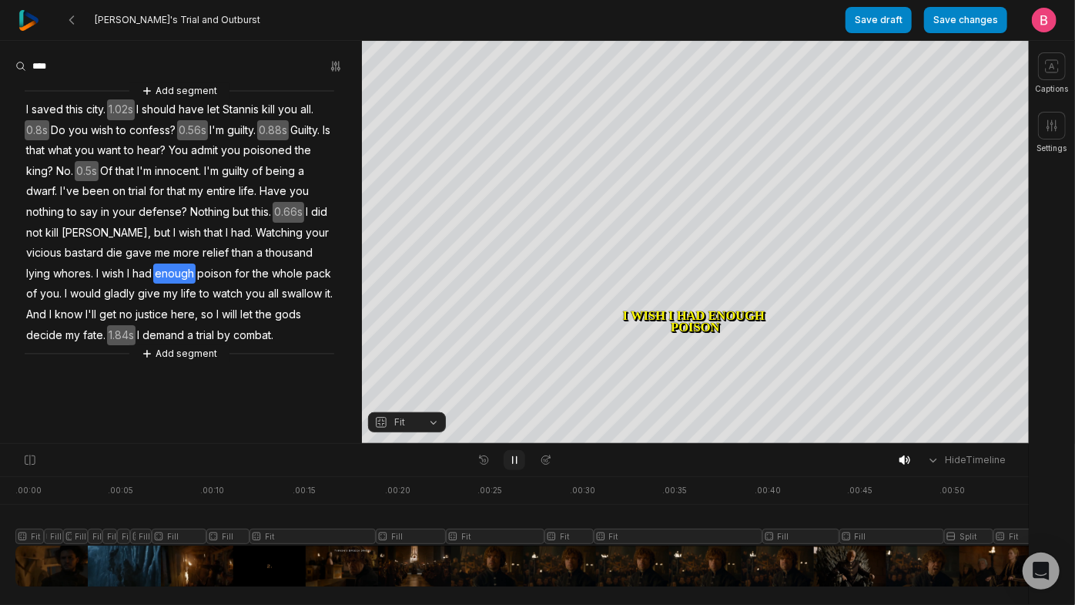
click at [511, 460] on icon at bounding box center [514, 460] width 12 height 12
click at [697, 43] on div "Crop" at bounding box center [696, 49] width 42 height 14
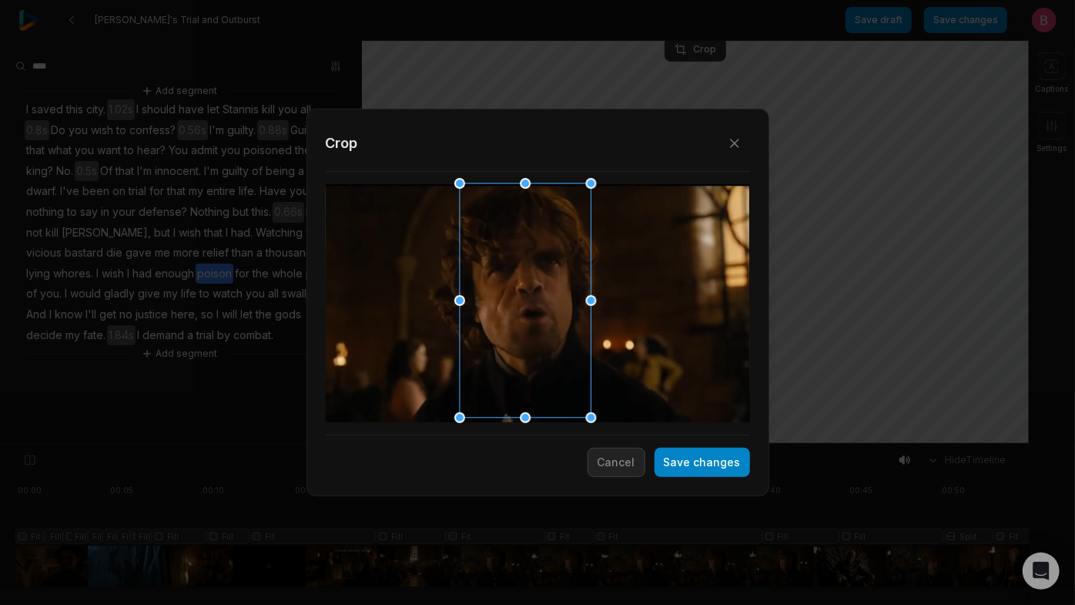
drag, startPoint x: 571, startPoint y: 302, endPoint x: 511, endPoint y: 302, distance: 60.1
click at [511, 302] on div at bounding box center [521, 301] width 132 height 234
click at [655, 474] on button "Save changes" at bounding box center [703, 461] width 96 height 29
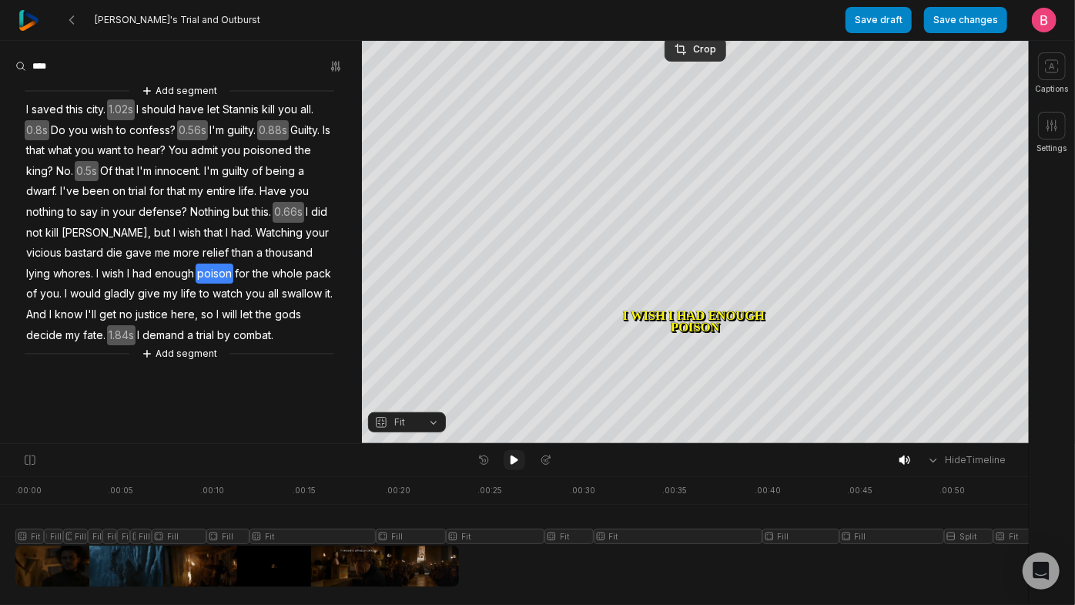
click at [508, 464] on icon at bounding box center [514, 460] width 12 height 12
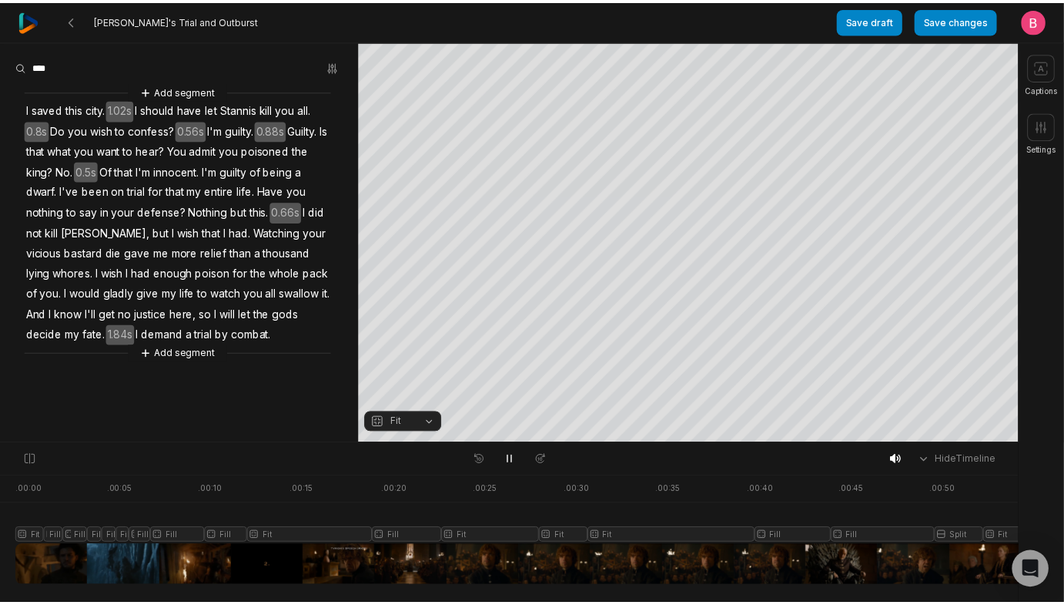
scroll to position [112, 0]
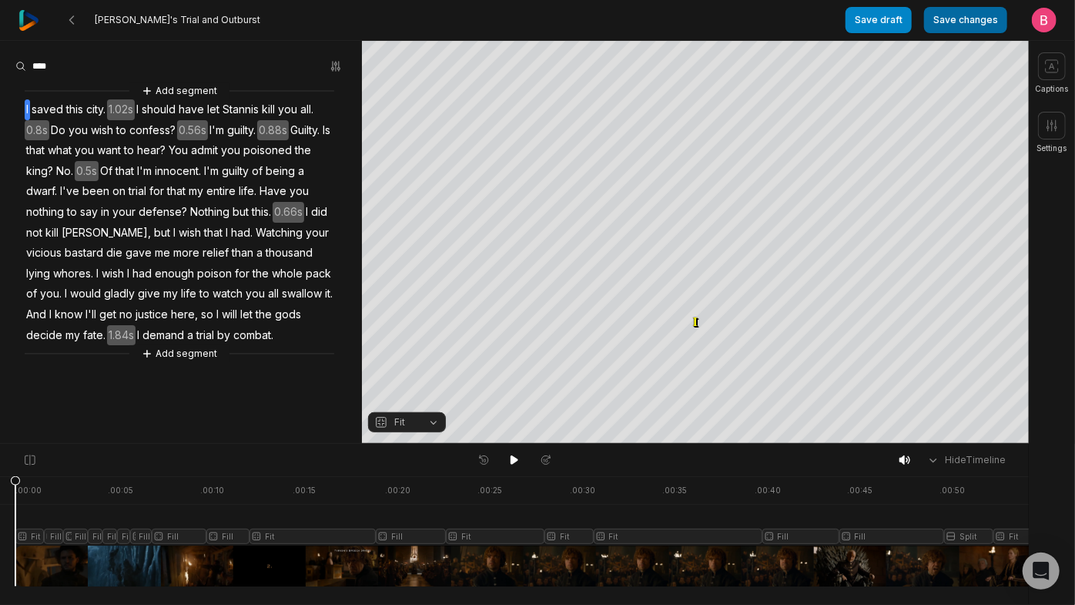
click at [932, 20] on button "Save changes" at bounding box center [965, 20] width 83 height 26
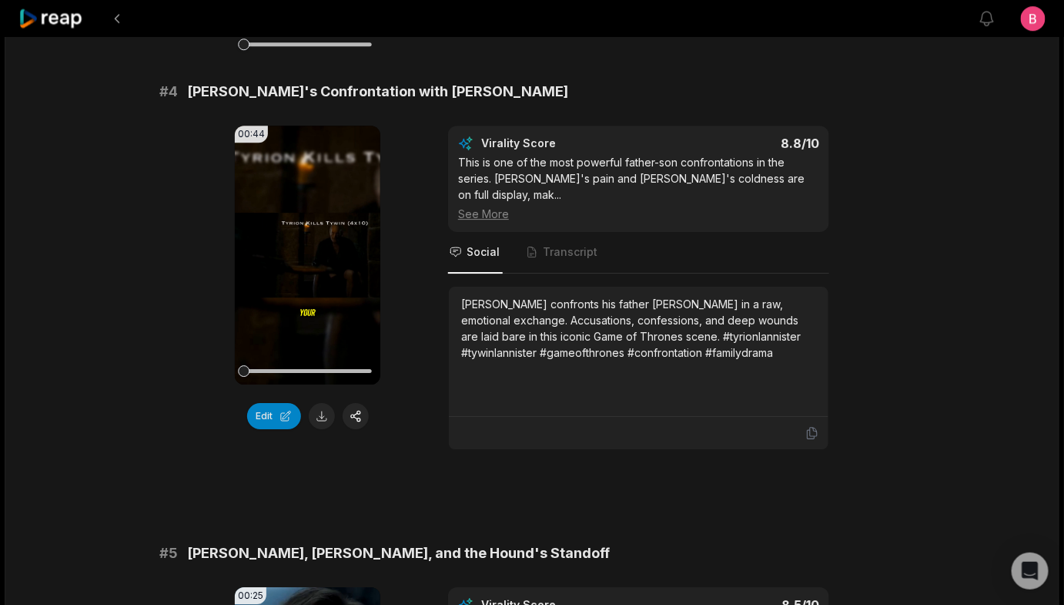
scroll to position [1680, 0]
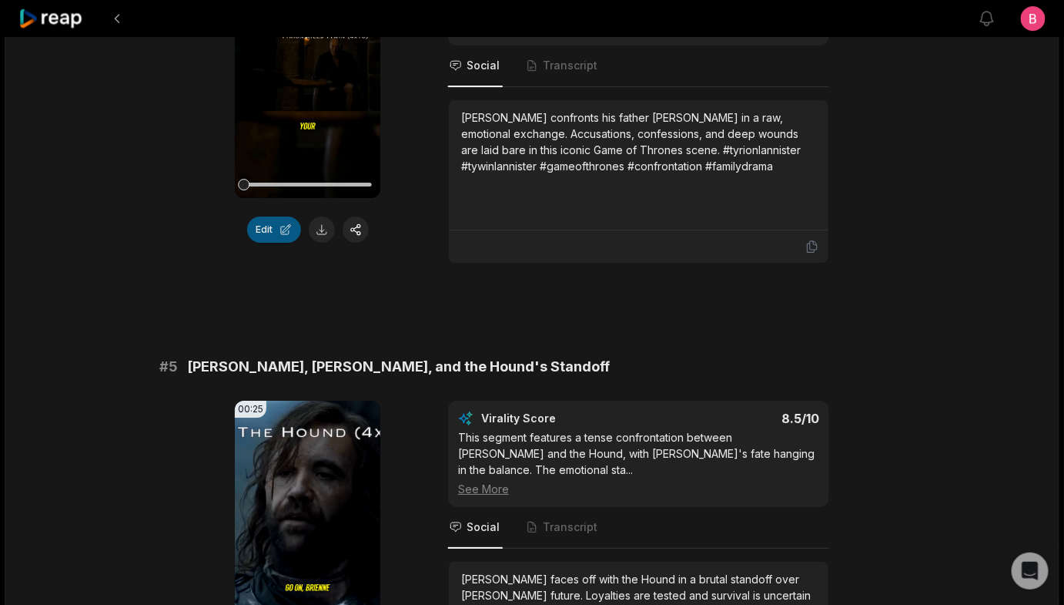
click at [280, 243] on button "Edit" at bounding box center [274, 229] width 54 height 26
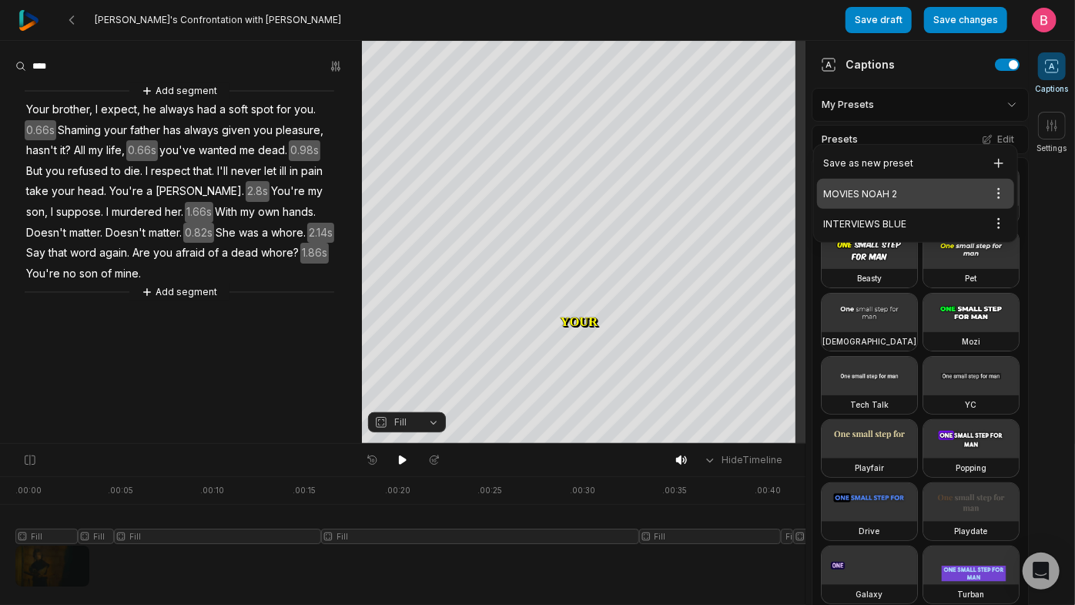
click at [982, 116] on html "[PERSON_NAME]'s Confrontation with [PERSON_NAME] Save draft Save changes Open u…" at bounding box center [537, 302] width 1075 height 605
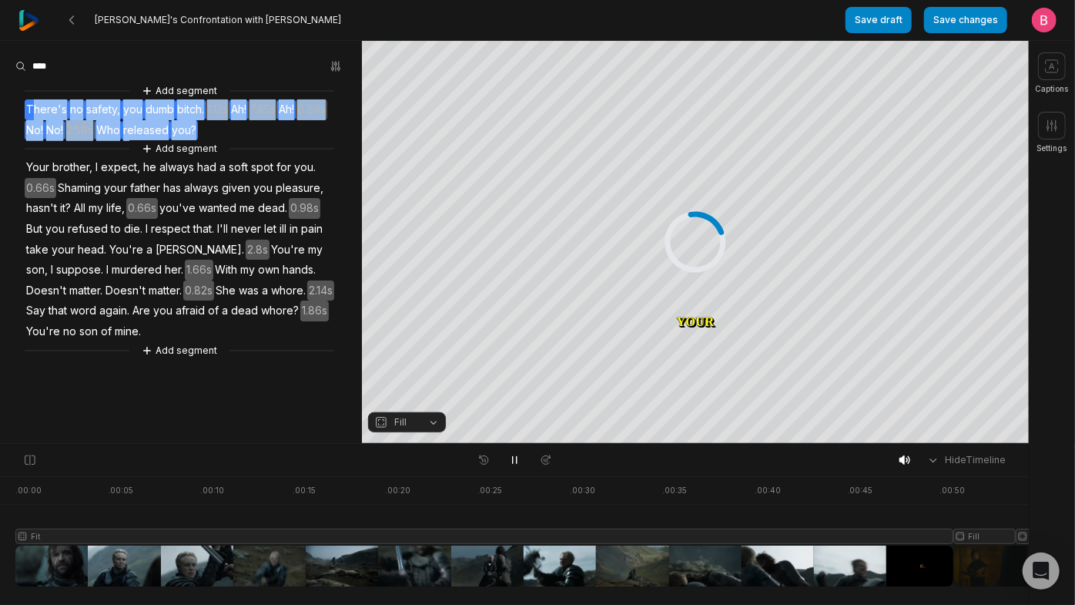
drag, startPoint x: 122, startPoint y: 173, endPoint x: 41, endPoint y: 121, distance: 97.0
click at [41, 121] on div "Add segment There's no safety, you dumb bitch. 1.12s Ah! 7.85s Ah! 6.89s No! No…" at bounding box center [181, 220] width 362 height 276
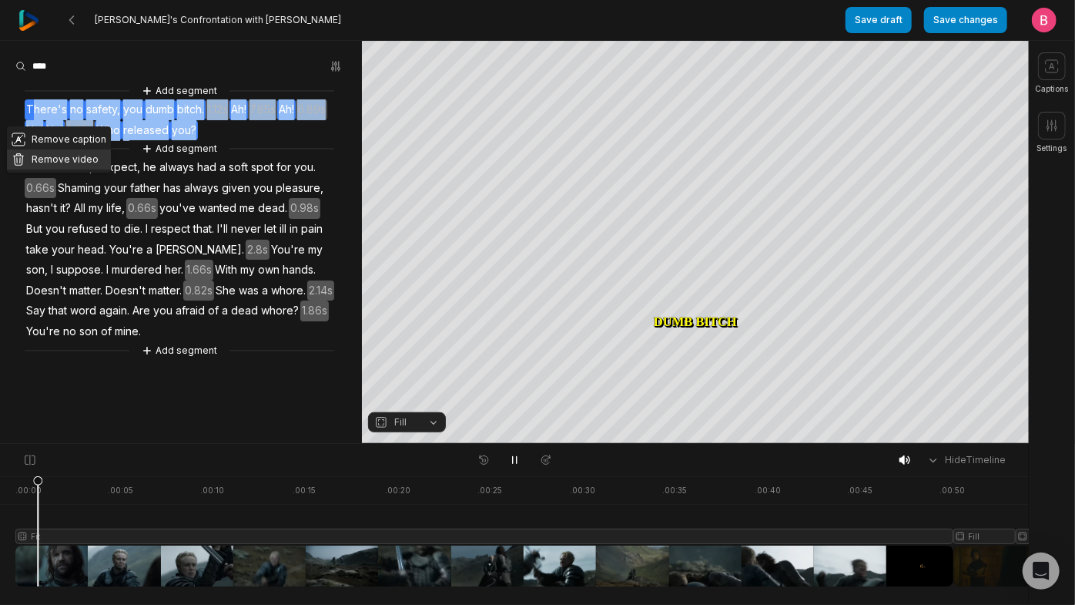
click at [65, 169] on button "Remove video" at bounding box center [59, 159] width 104 height 20
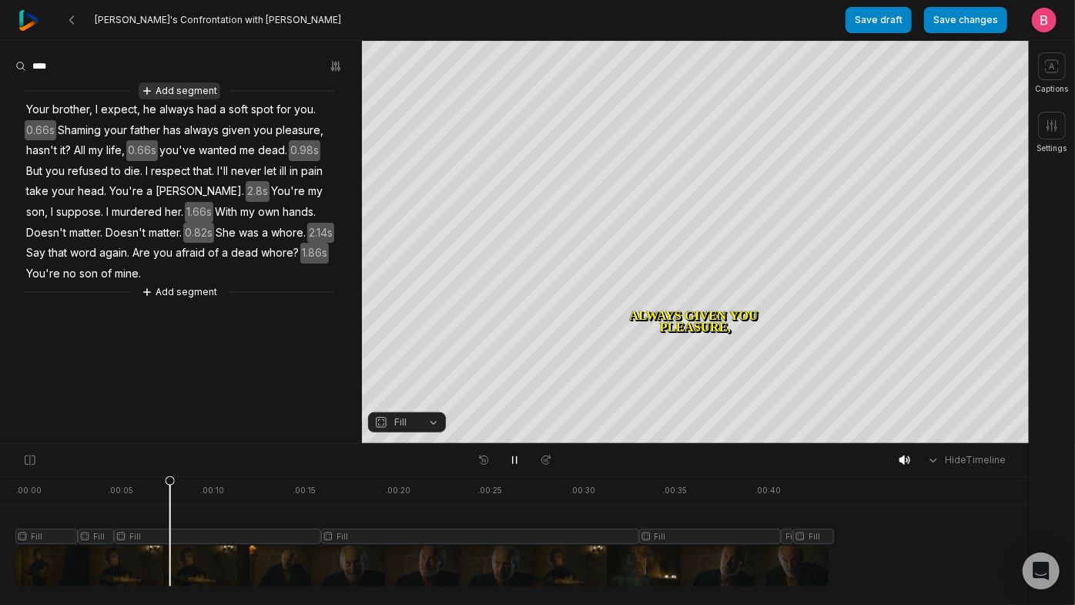
click at [195, 95] on button "Add segment" at bounding box center [180, 90] width 82 height 17
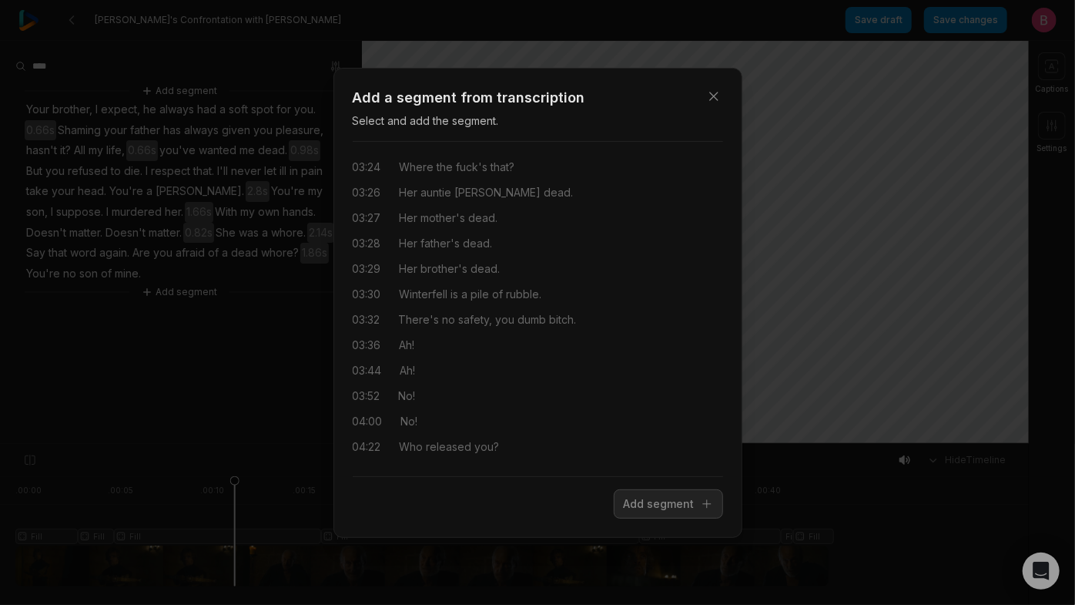
scroll to position [1873, 0]
drag, startPoint x: 559, startPoint y: 437, endPoint x: 384, endPoint y: 440, distance: 175.6
click at [382, 439] on div "04:22 Who released you?" at bounding box center [538, 446] width 370 height 16
click at [615, 515] on button "Add segment" at bounding box center [668, 503] width 109 height 29
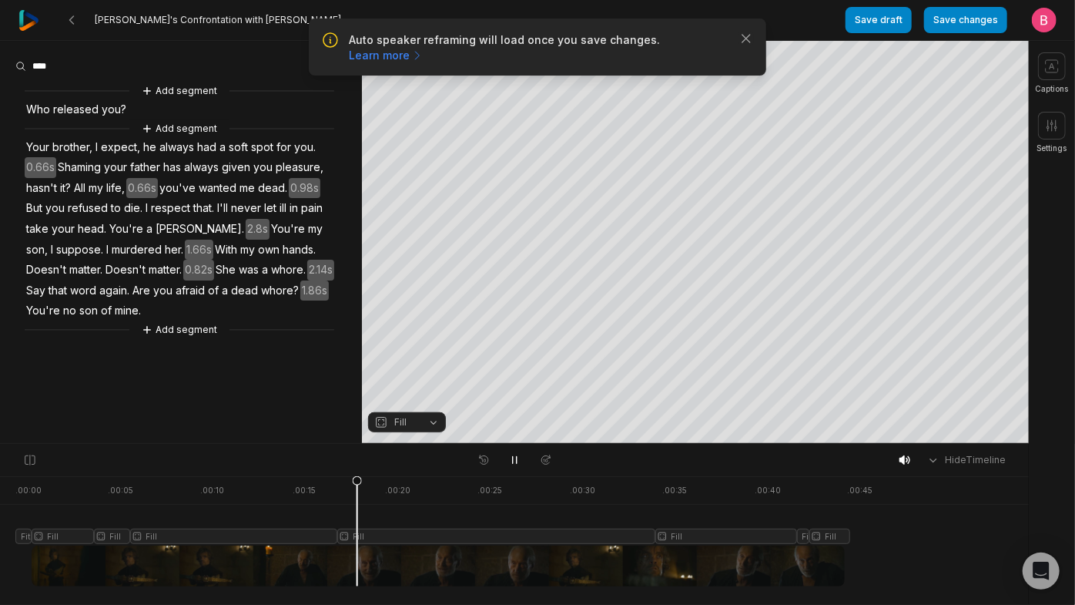
click at [46, 119] on span "Who" at bounding box center [38, 109] width 27 height 21
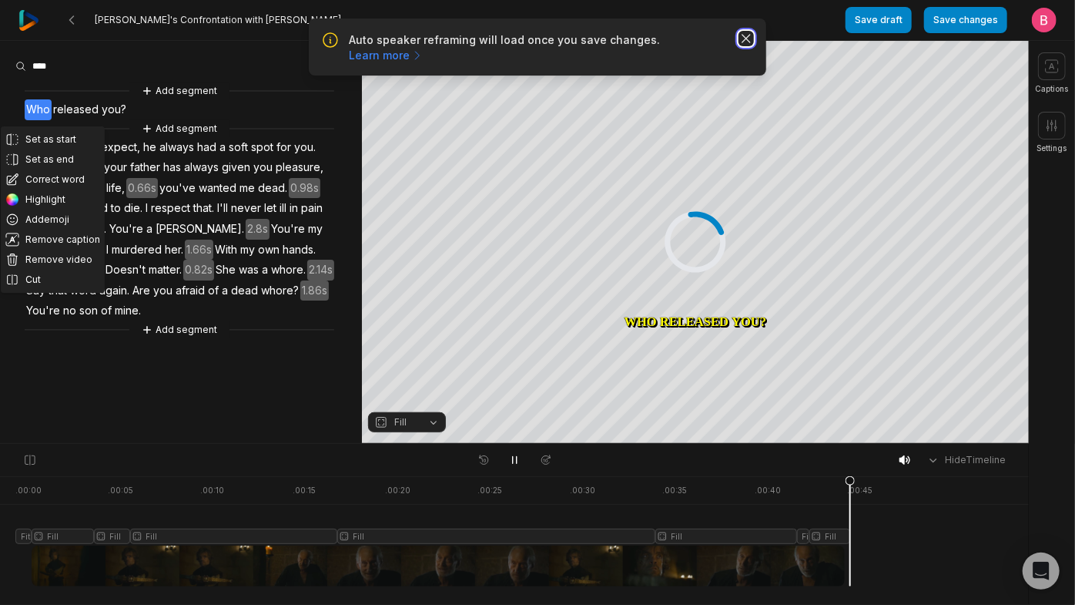
click at [742, 46] on icon "button" at bounding box center [746, 38] width 15 height 15
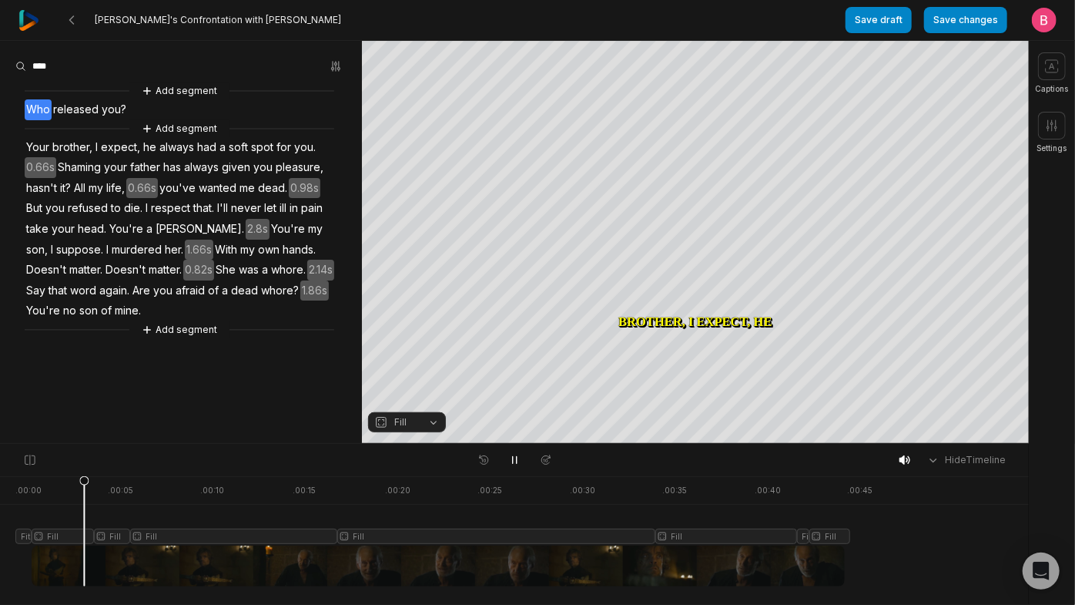
click at [52, 120] on span "Who" at bounding box center [38, 109] width 27 height 21
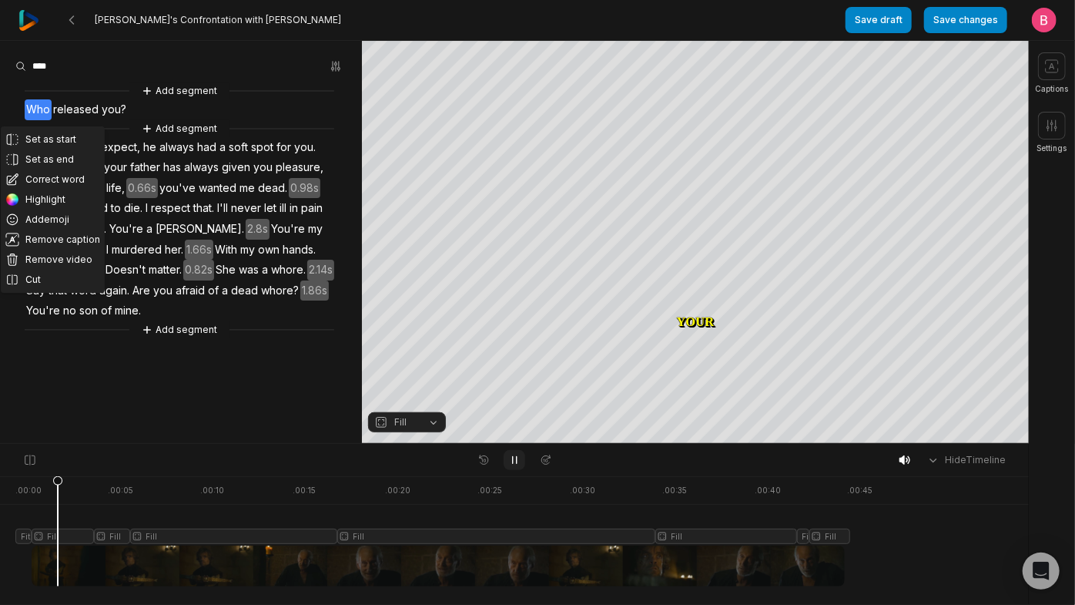
click at [519, 470] on button at bounding box center [515, 460] width 22 height 20
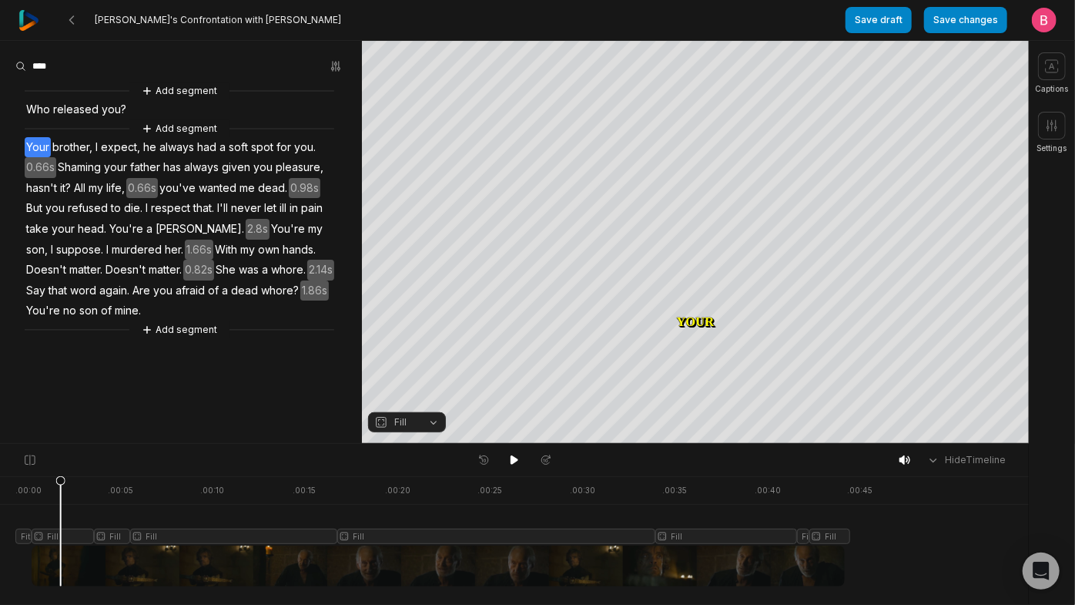
click at [27, 559] on div at bounding box center [432, 531] width 835 height 110
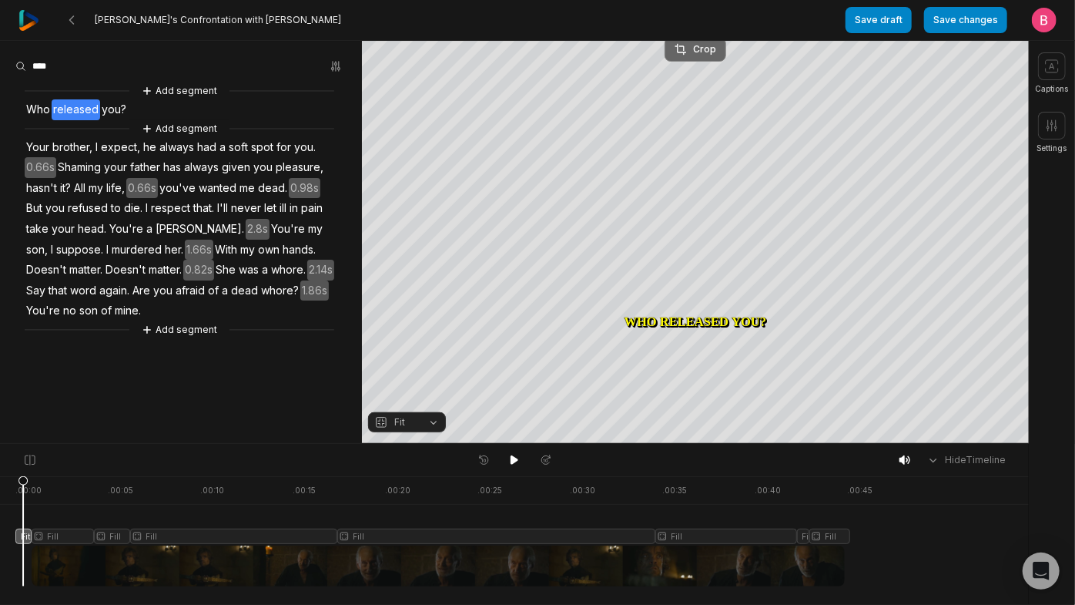
click at [704, 45] on div "Crop" at bounding box center [696, 49] width 42 height 14
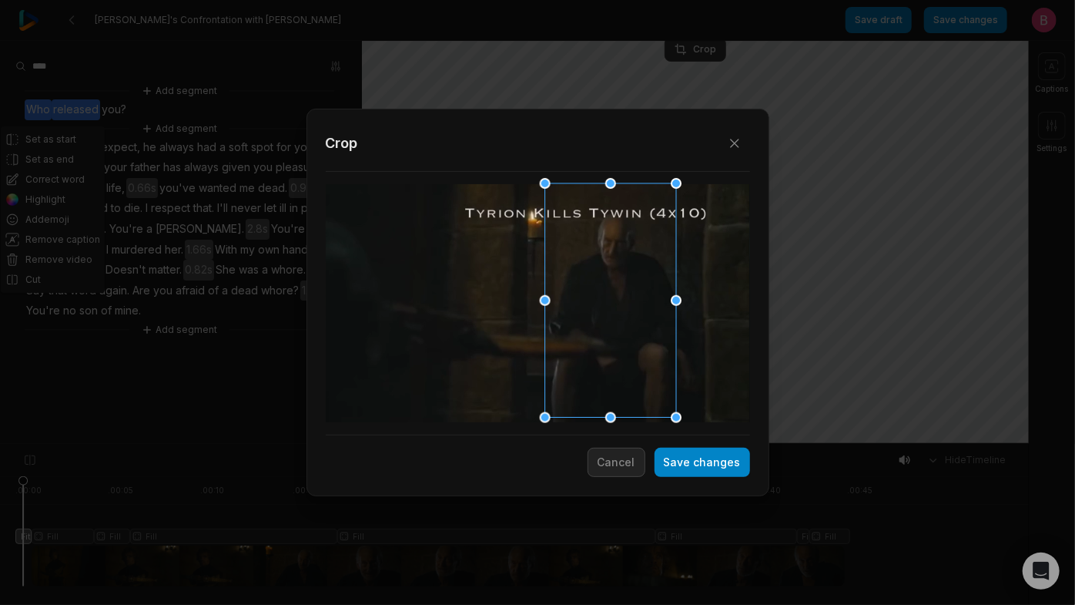
drag, startPoint x: 540, startPoint y: 292, endPoint x: 612, endPoint y: 296, distance: 72.5
click at [612, 296] on div at bounding box center [605, 301] width 131 height 234
click at [666, 456] on button "Save changes" at bounding box center [703, 461] width 96 height 29
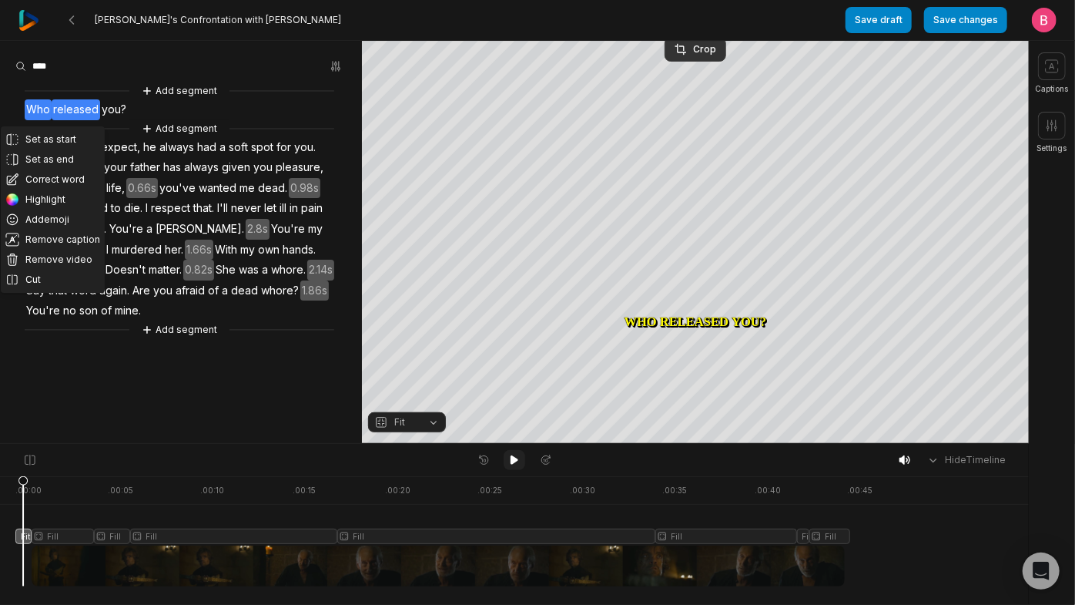
click at [511, 464] on icon at bounding box center [515, 459] width 8 height 9
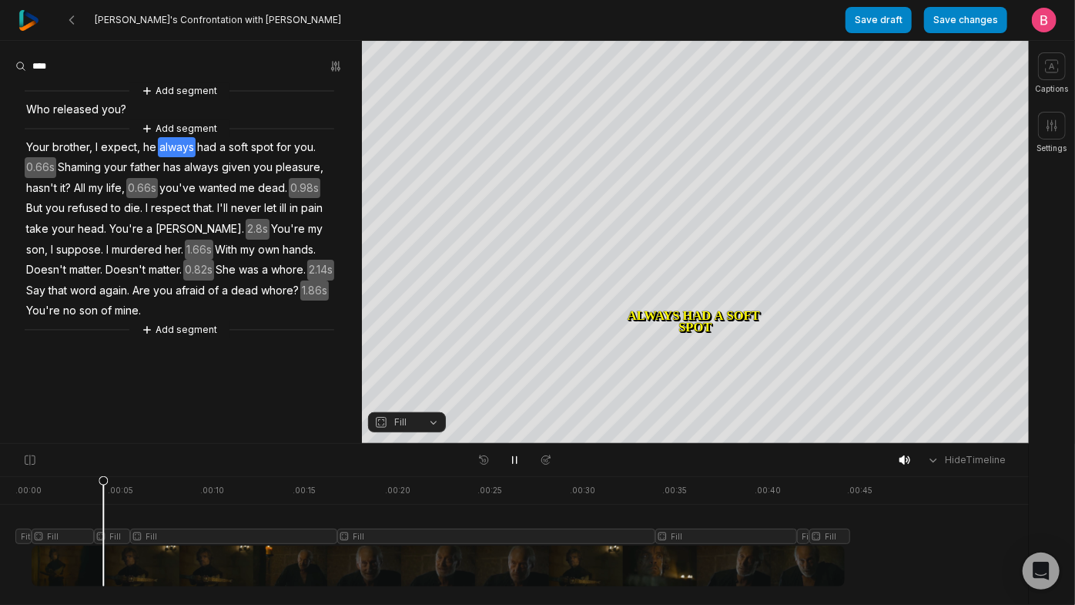
click at [107, 561] on div at bounding box center [432, 531] width 835 height 110
click at [440, 418] on button "Fill" at bounding box center [407, 422] width 78 height 20
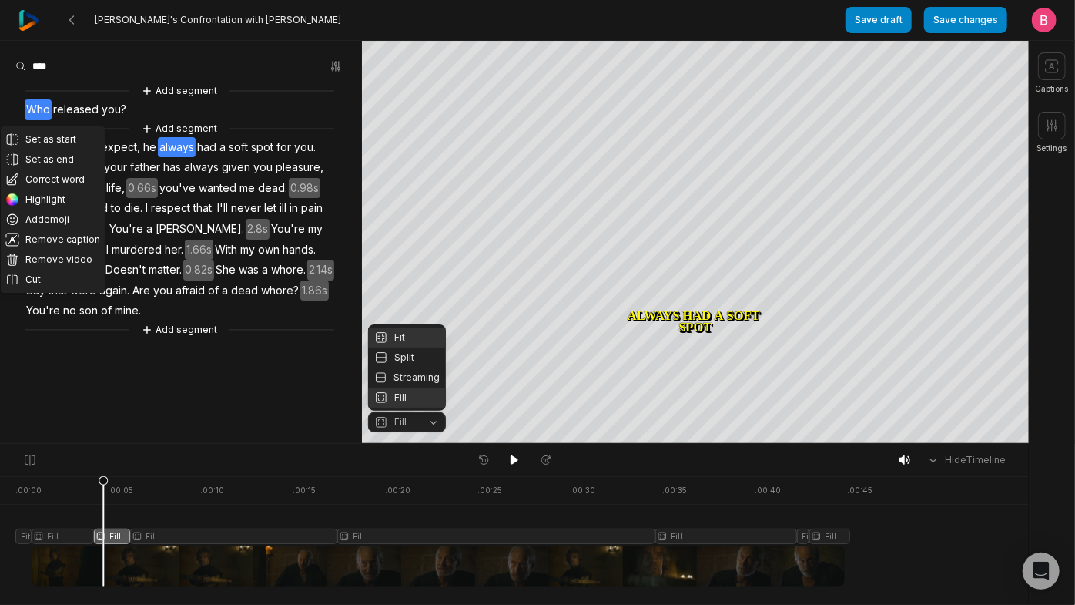
click at [407, 327] on div "Fit" at bounding box center [407, 337] width 78 height 20
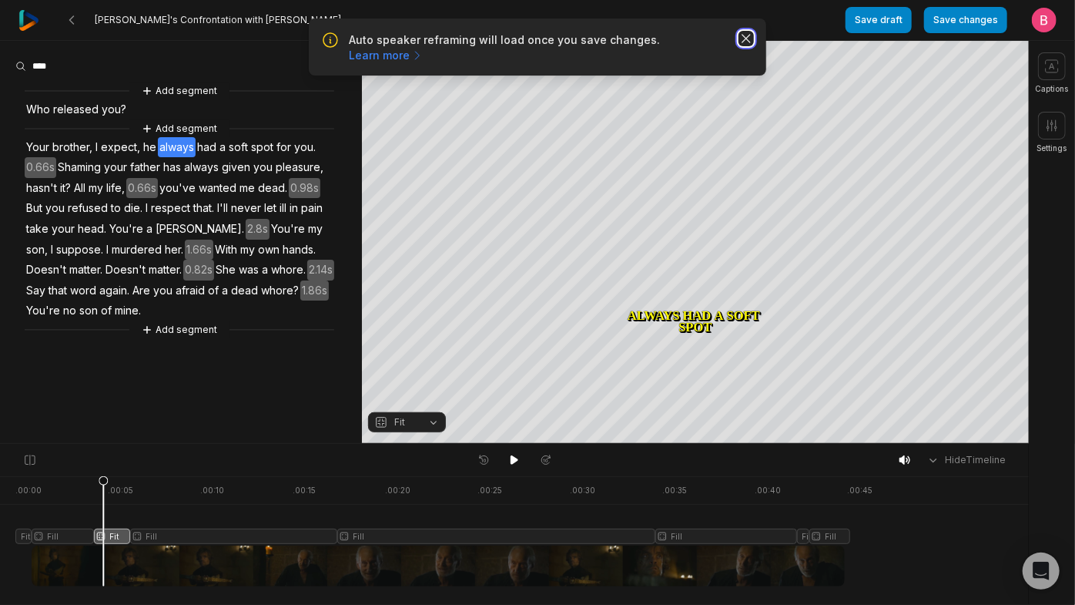
click at [748, 45] on icon "button" at bounding box center [746, 38] width 15 height 15
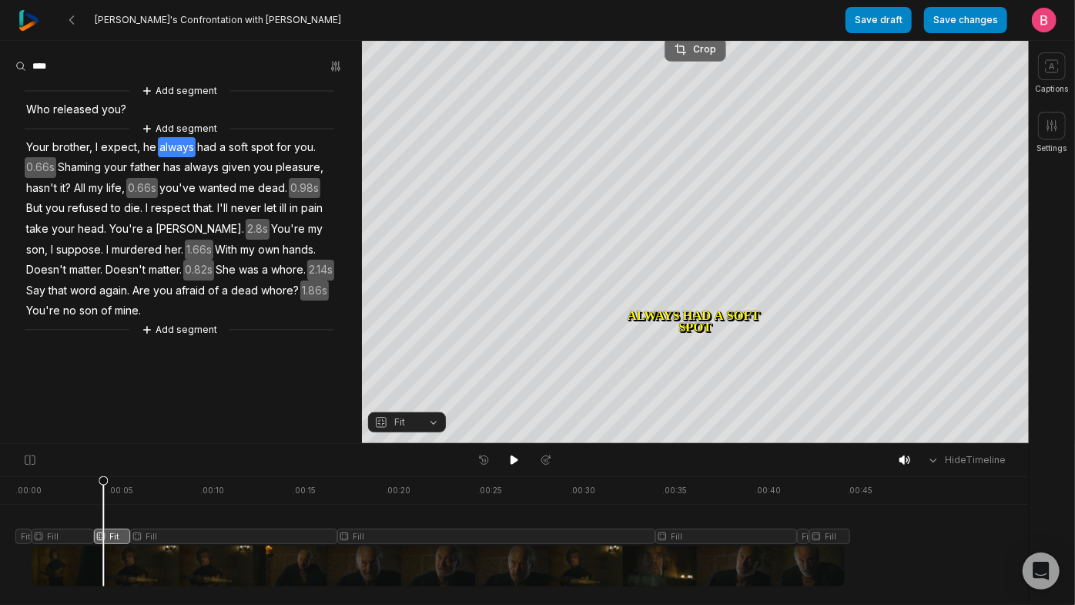
click at [697, 43] on div "Crop" at bounding box center [696, 49] width 42 height 14
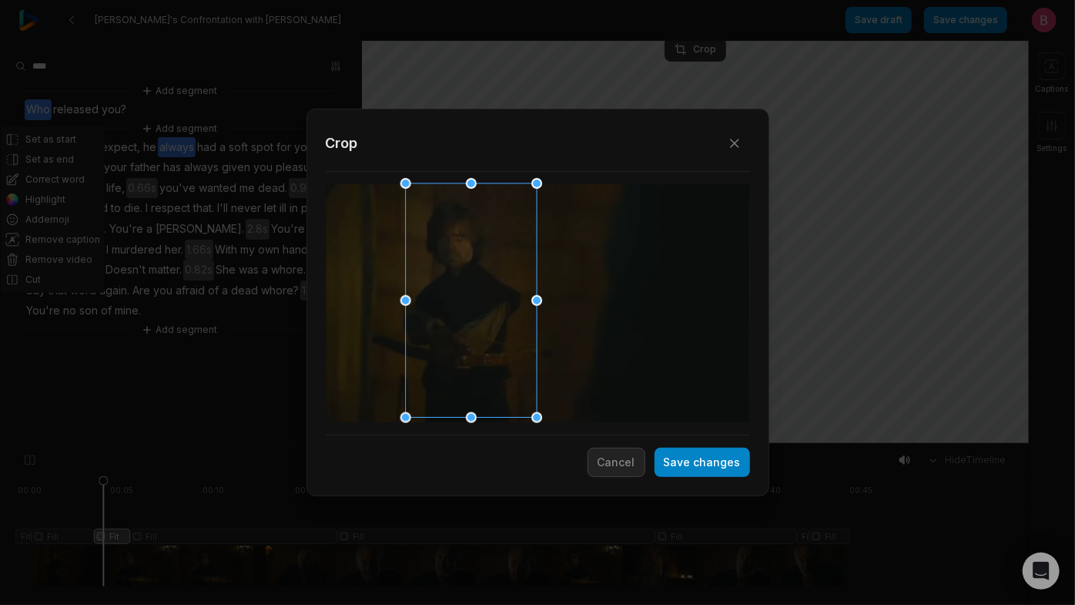
drag, startPoint x: 540, startPoint y: 323, endPoint x: 476, endPoint y: 354, distance: 71.0
click at [476, 354] on div at bounding box center [466, 301] width 131 height 234
click at [690, 467] on button "Save changes" at bounding box center [703, 461] width 96 height 29
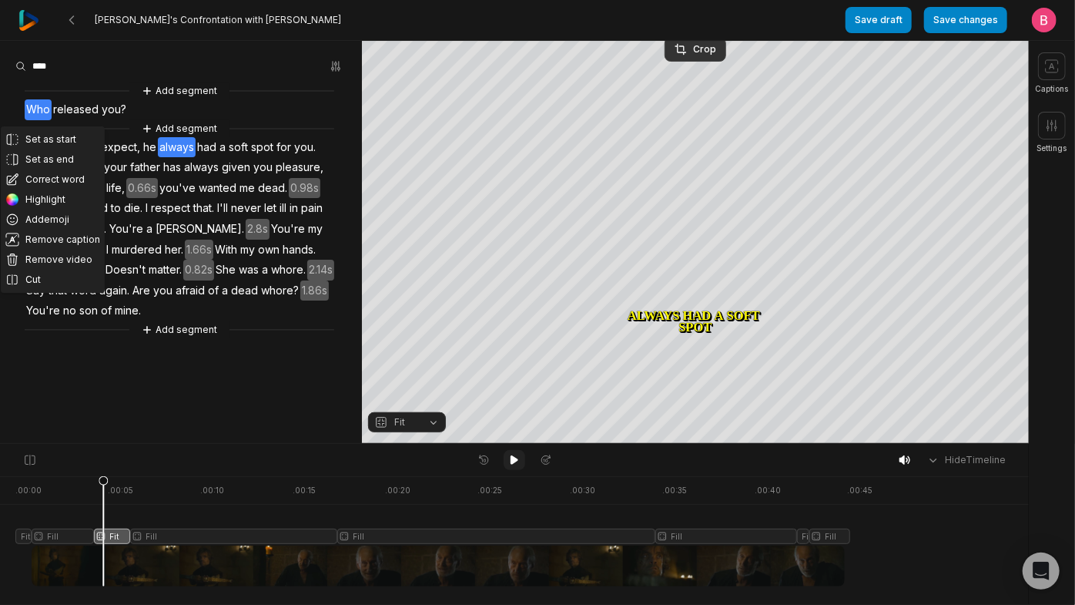
click at [511, 466] on icon at bounding box center [514, 460] width 12 height 12
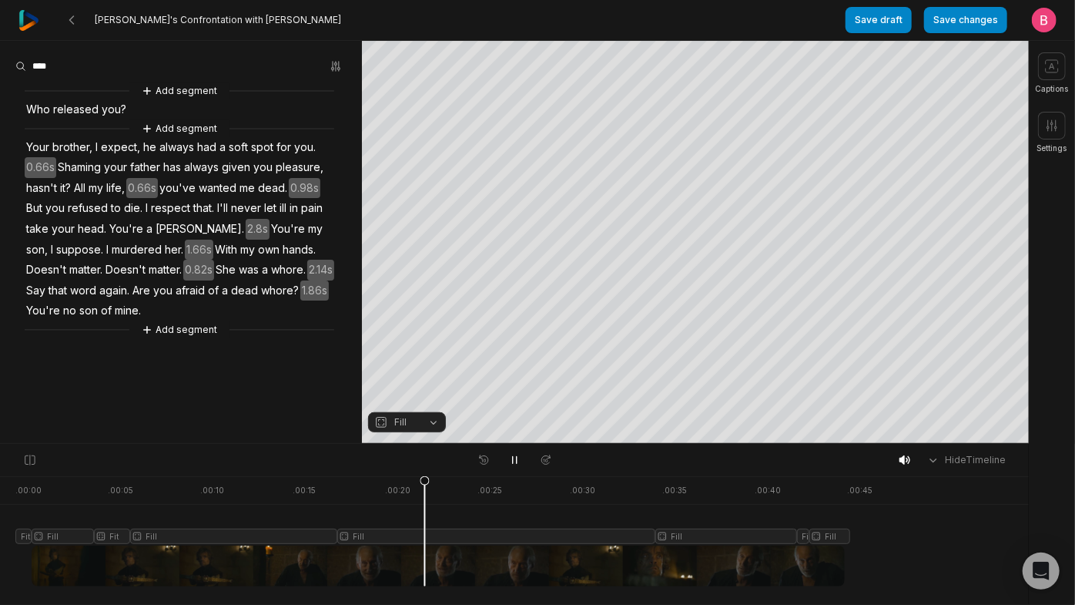
scroll to position [56, 0]
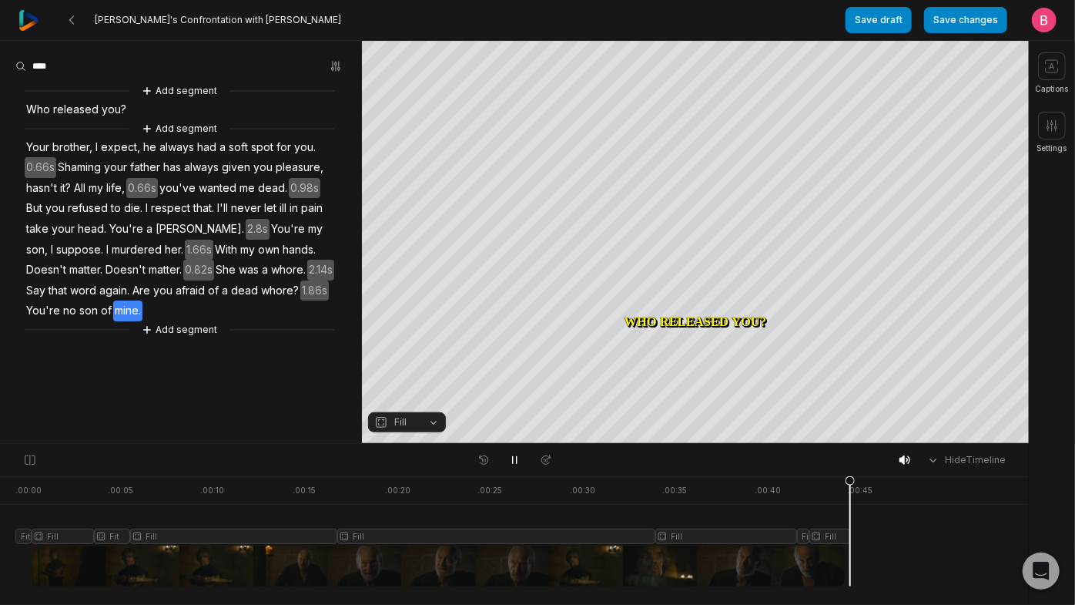
click at [804, 562] on div at bounding box center [432, 531] width 835 height 110
click at [519, 461] on icon at bounding box center [514, 460] width 12 height 12
click at [514, 462] on icon at bounding box center [514, 460] width 12 height 12
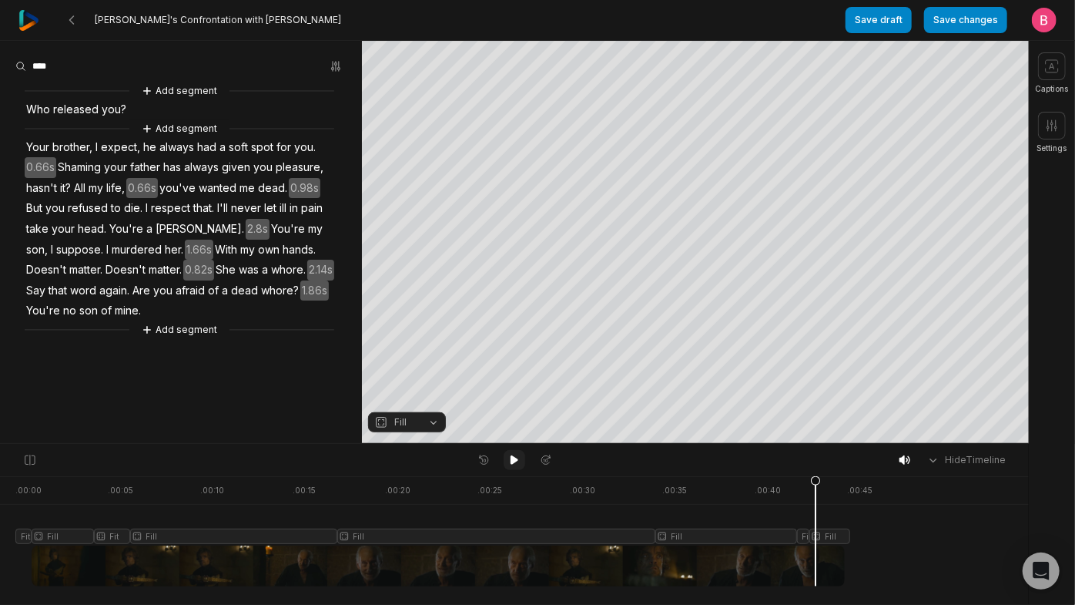
click at [514, 462] on icon at bounding box center [515, 459] width 8 height 9
click at [514, 462] on icon at bounding box center [514, 460] width 12 height 12
click at [514, 462] on icon at bounding box center [515, 459] width 8 height 9
click at [829, 560] on div at bounding box center [432, 531] width 835 height 110
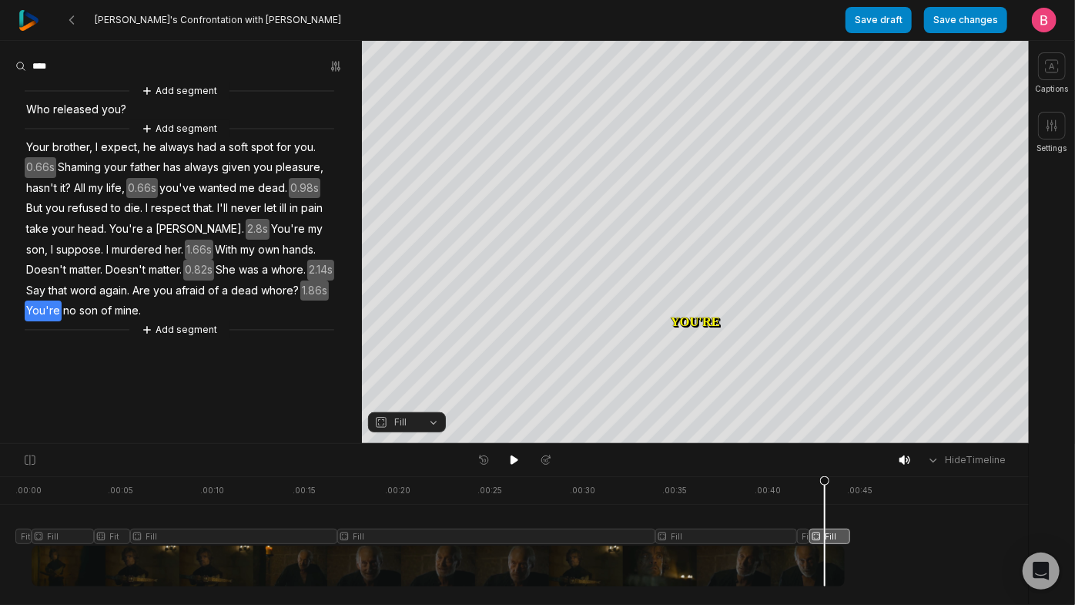
click at [424, 421] on button "Fill" at bounding box center [407, 422] width 78 height 20
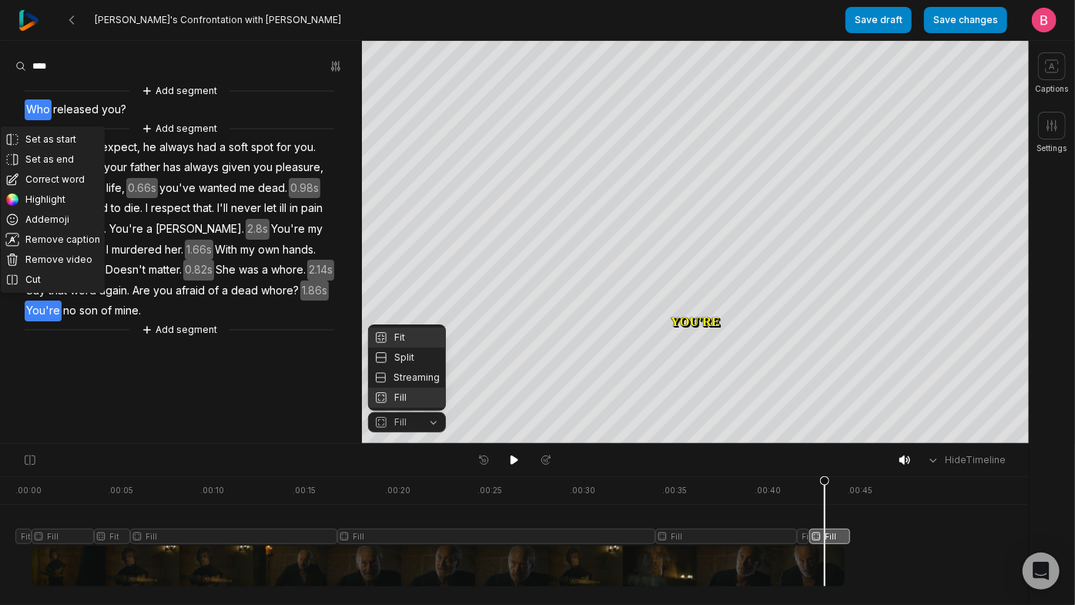
click at [408, 327] on div "Fit" at bounding box center [407, 337] width 78 height 20
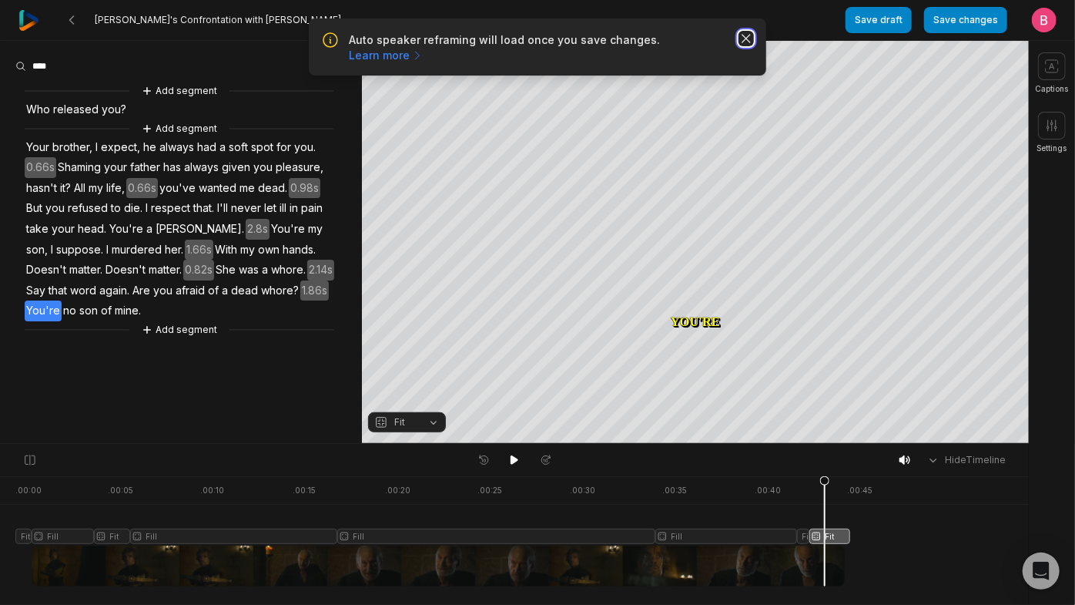
click at [746, 41] on icon "button" at bounding box center [746, 38] width 15 height 15
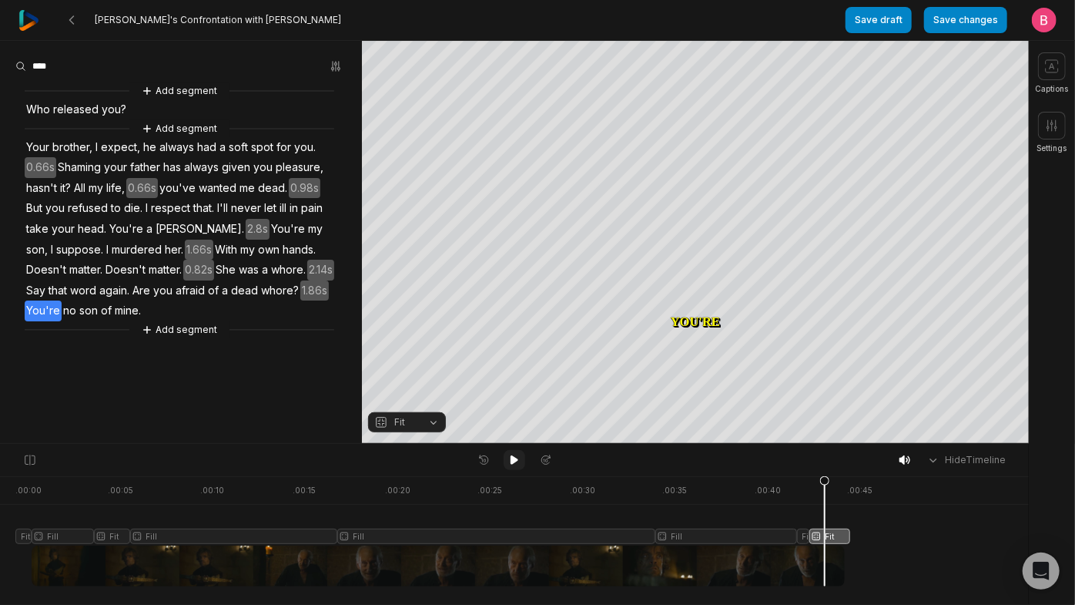
click at [511, 464] on icon at bounding box center [515, 459] width 8 height 9
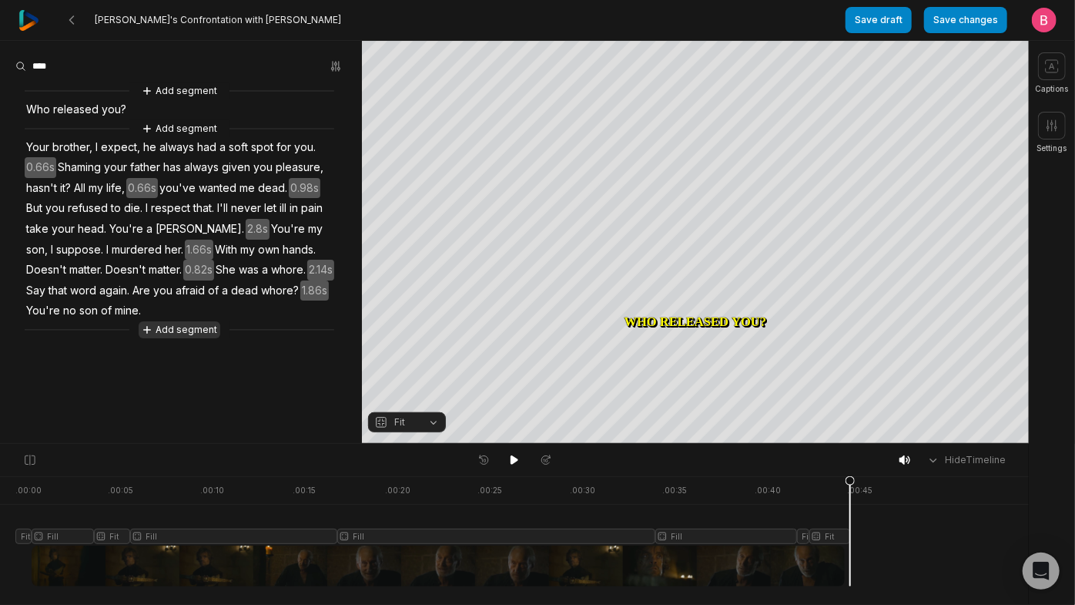
click at [203, 338] on button "Add segment" at bounding box center [180, 329] width 82 height 17
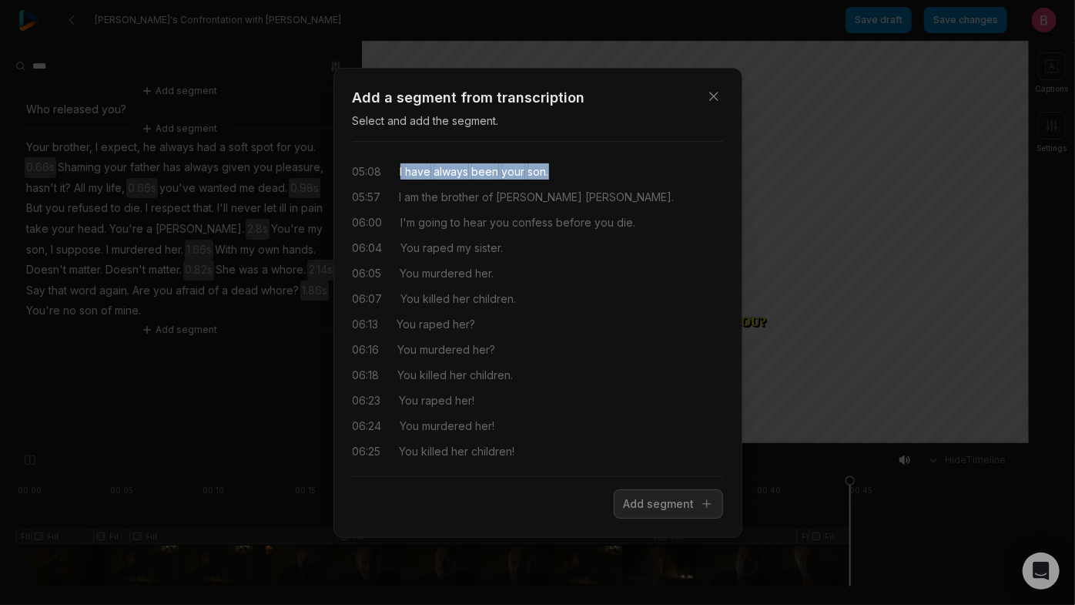
drag, startPoint x: 406, startPoint y: 170, endPoint x: 610, endPoint y: 183, distance: 204.5
click at [610, 179] on div "05:08 I have always been your son." at bounding box center [538, 171] width 370 height 16
click at [662, 516] on button "Add segment" at bounding box center [668, 503] width 109 height 29
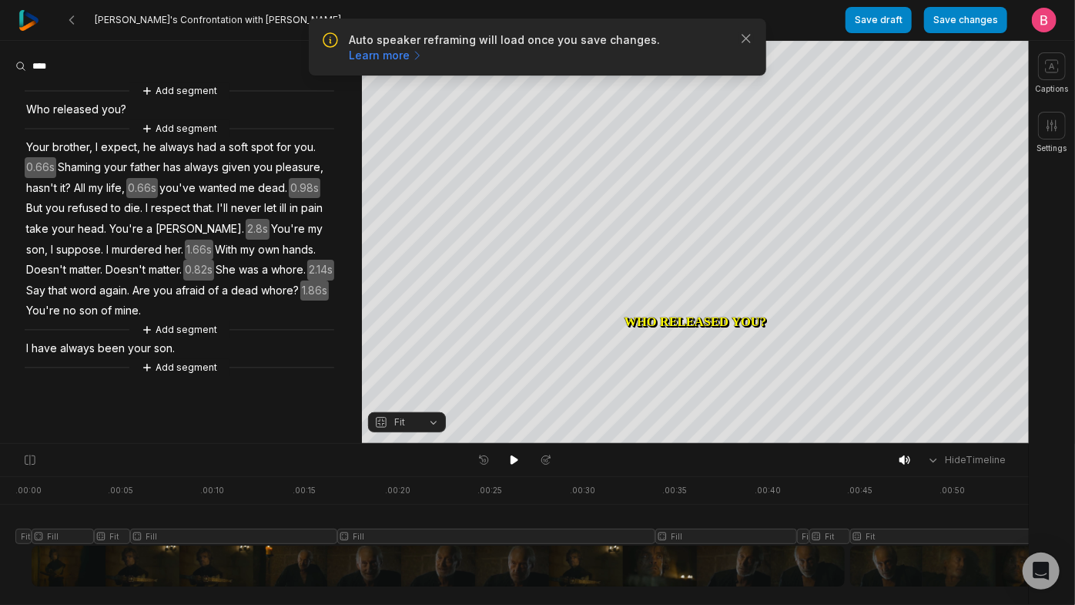
click at [30, 359] on span "I" at bounding box center [27, 348] width 5 height 21
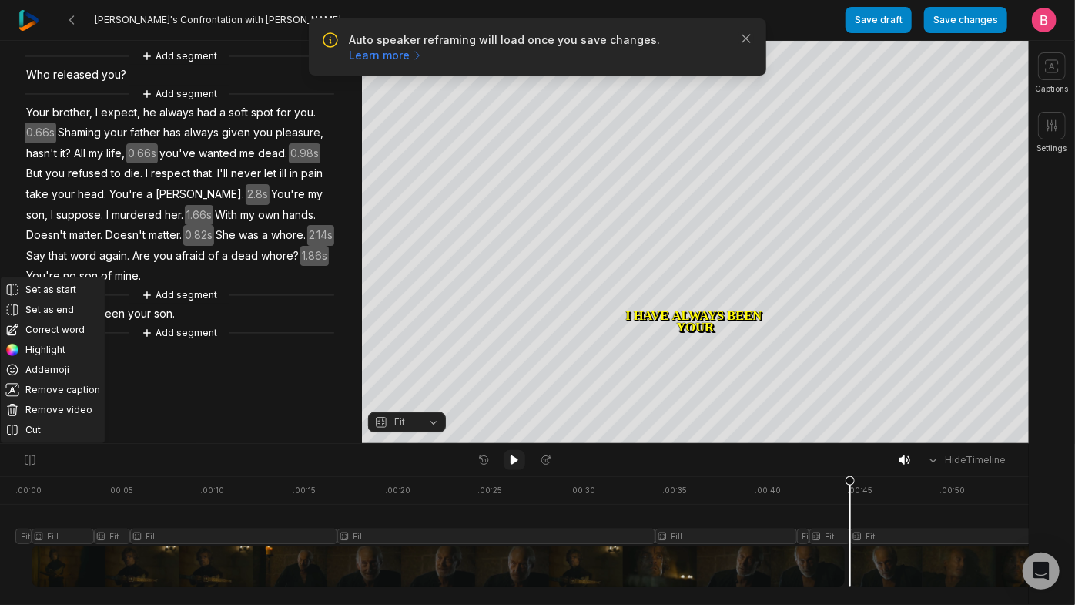
click at [512, 460] on icon at bounding box center [515, 459] width 8 height 9
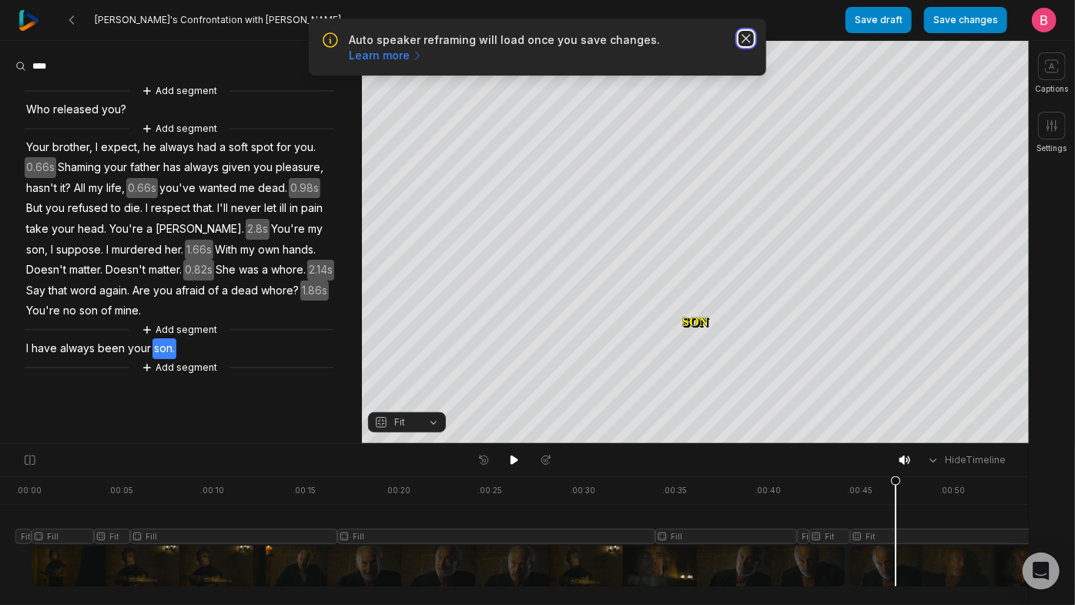
click at [744, 46] on icon "button" at bounding box center [746, 38] width 15 height 15
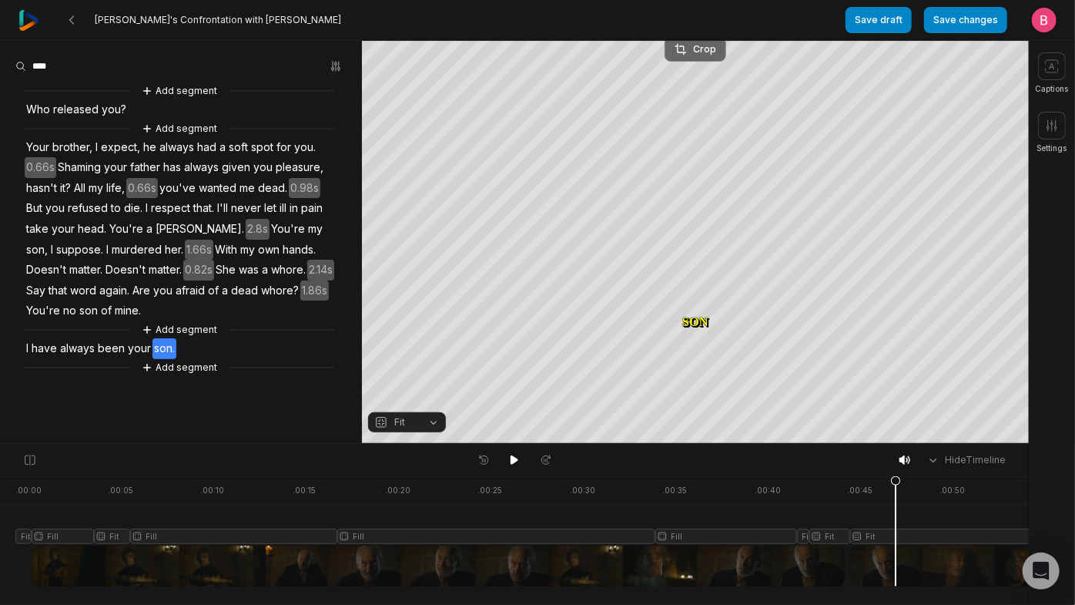
click at [693, 51] on div "Crop" at bounding box center [696, 49] width 42 height 14
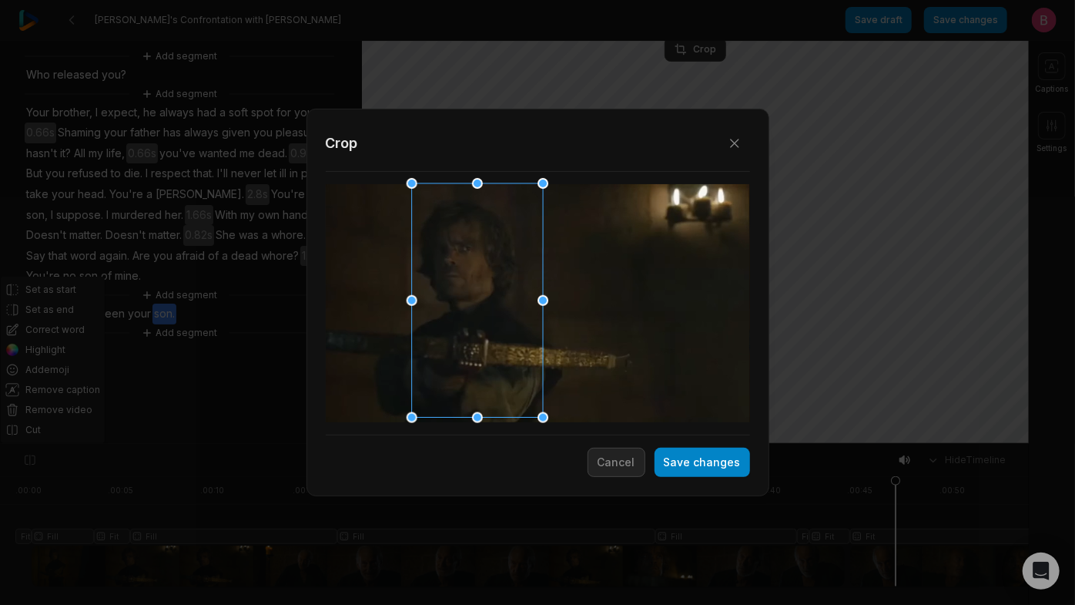
drag, startPoint x: 487, startPoint y: 292, endPoint x: 442, endPoint y: 300, distance: 45.5
click at [442, 300] on div at bounding box center [472, 301] width 131 height 234
click at [661, 472] on button "Save changes" at bounding box center [703, 461] width 96 height 29
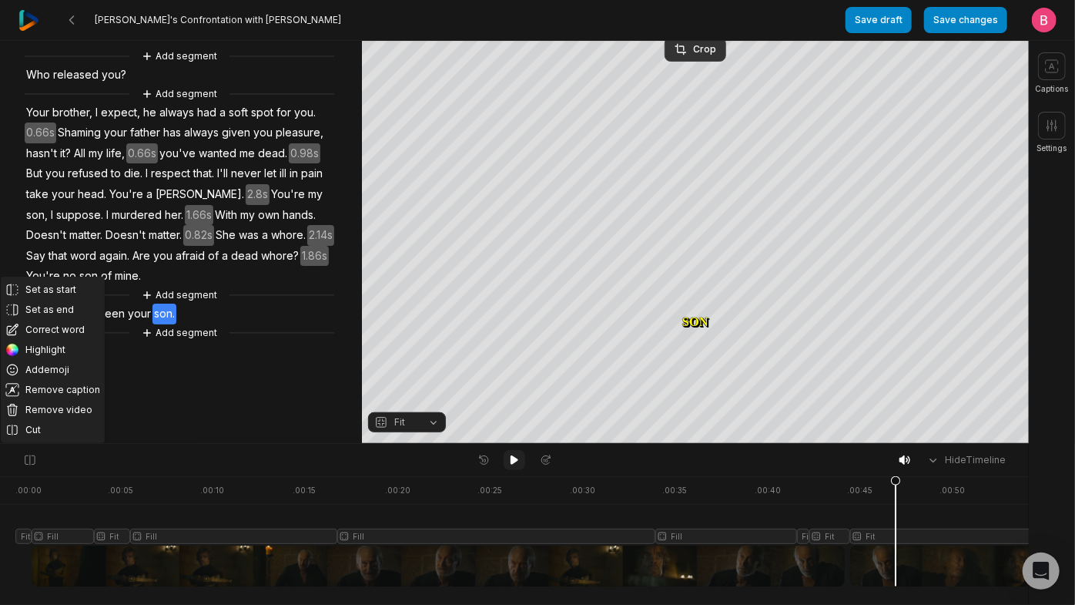
click at [514, 463] on icon at bounding box center [515, 459] width 8 height 9
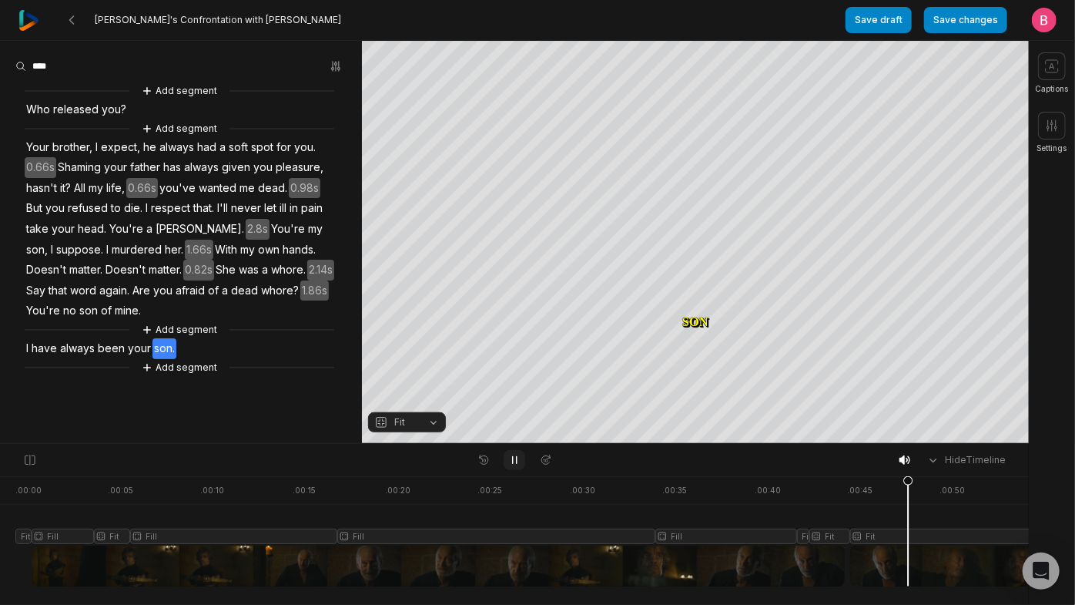
click at [514, 463] on icon at bounding box center [514, 460] width 12 height 12
click at [835, 572] on div at bounding box center [545, 531] width 1061 height 110
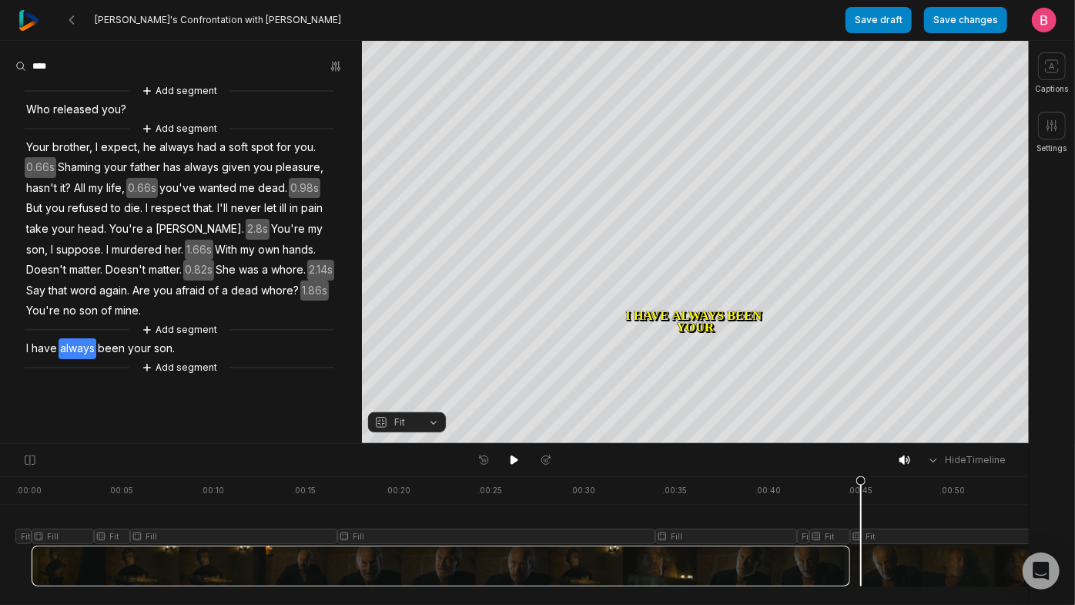
click at [865, 567] on div at bounding box center [545, 531] width 1061 height 110
click at [434, 419] on button "Fit" at bounding box center [407, 422] width 78 height 20
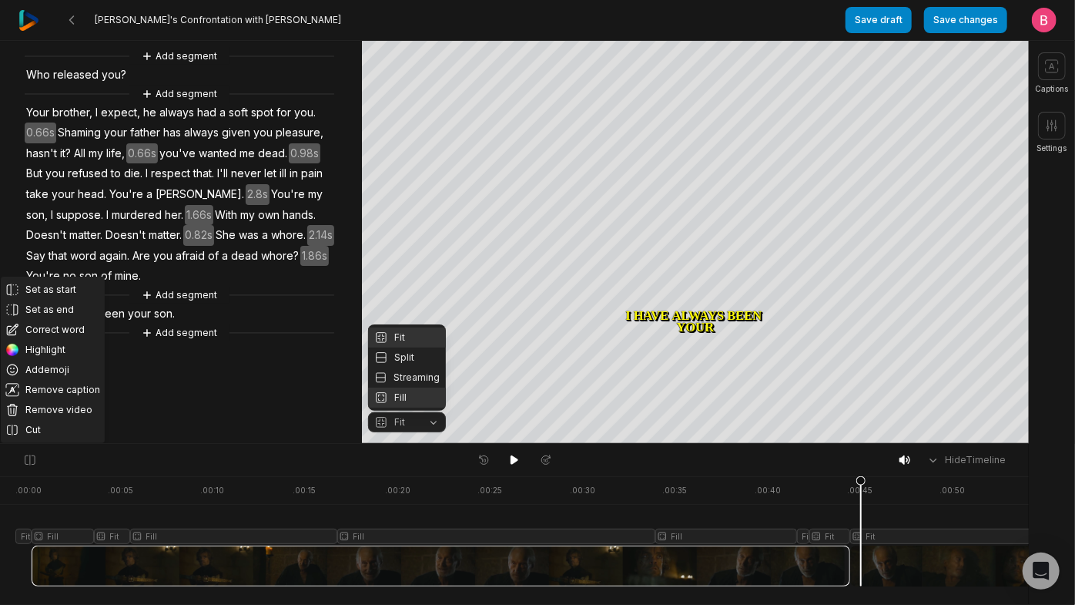
click at [413, 394] on div "Fill" at bounding box center [407, 397] width 78 height 20
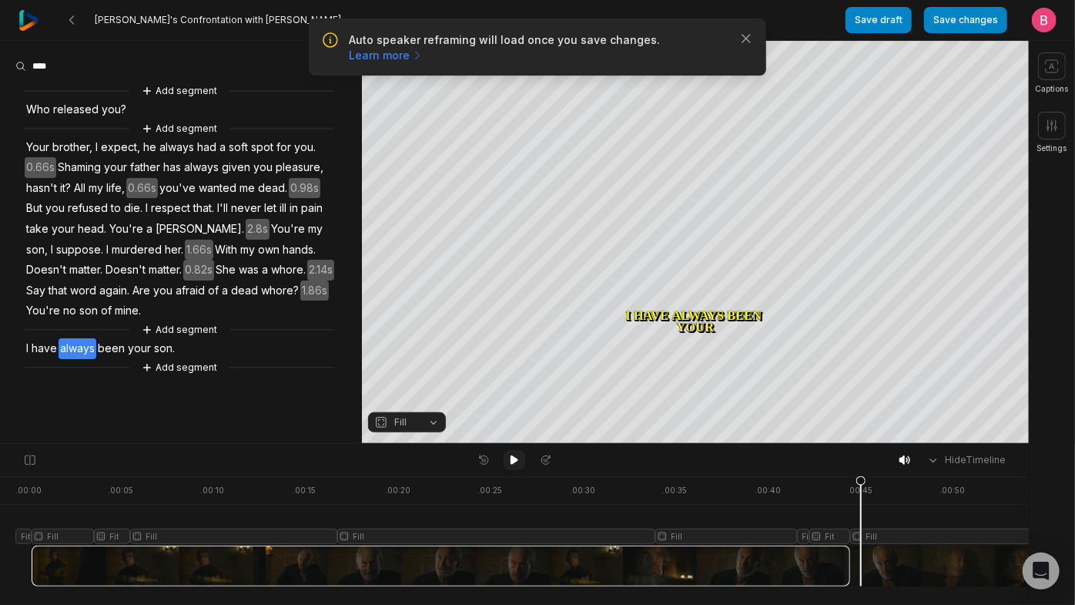
click at [509, 462] on icon at bounding box center [514, 460] width 12 height 12
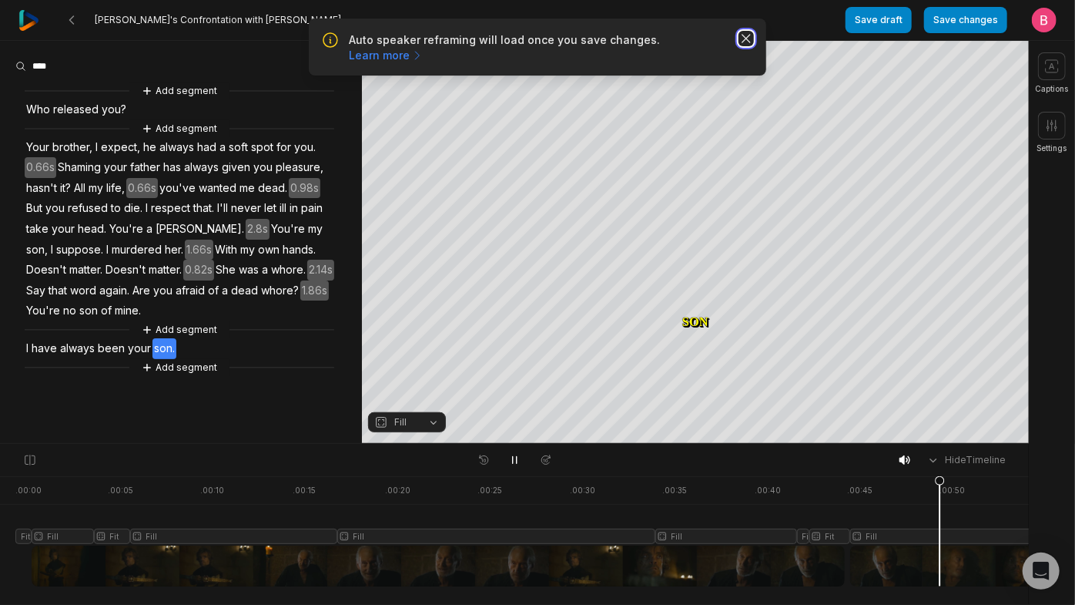
click at [739, 46] on icon "button" at bounding box center [746, 38] width 15 height 15
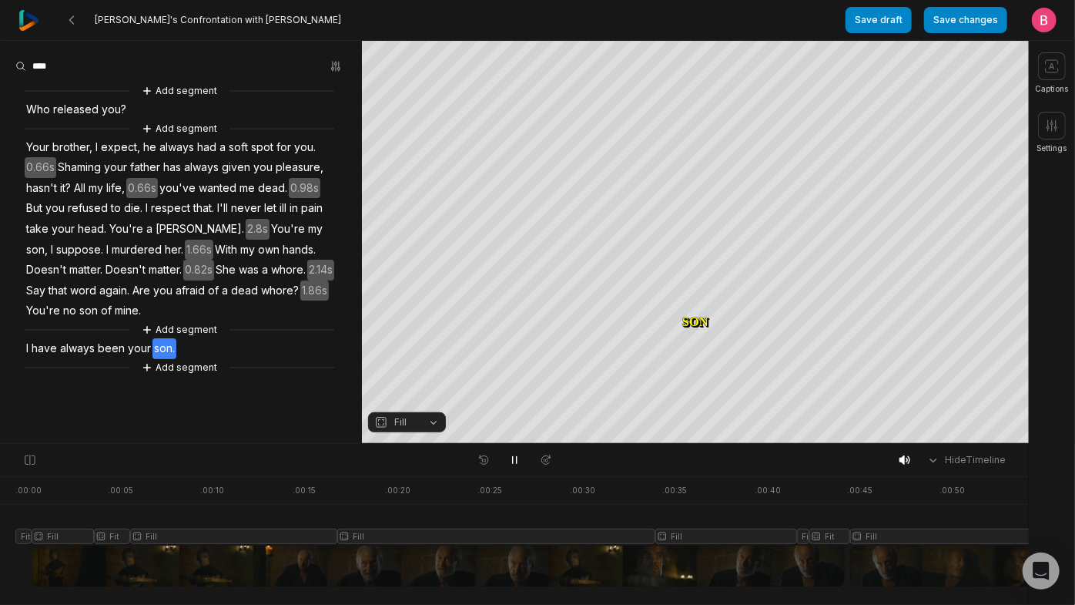
scroll to position [103, 0]
click at [176, 359] on span "son." at bounding box center [164, 348] width 24 height 21
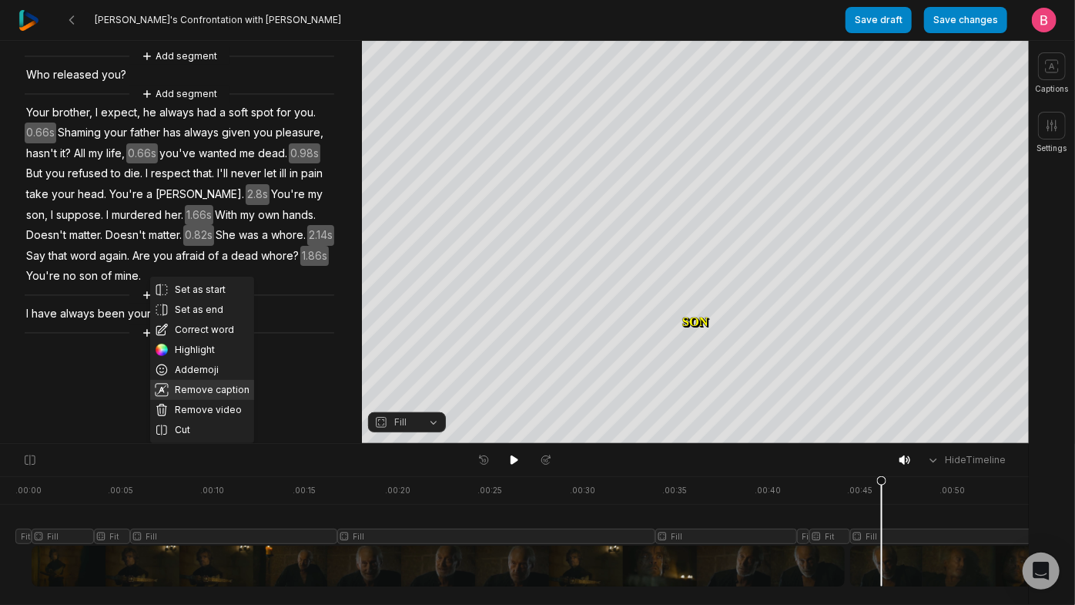
click at [226, 380] on button "Remove caption" at bounding box center [202, 390] width 104 height 20
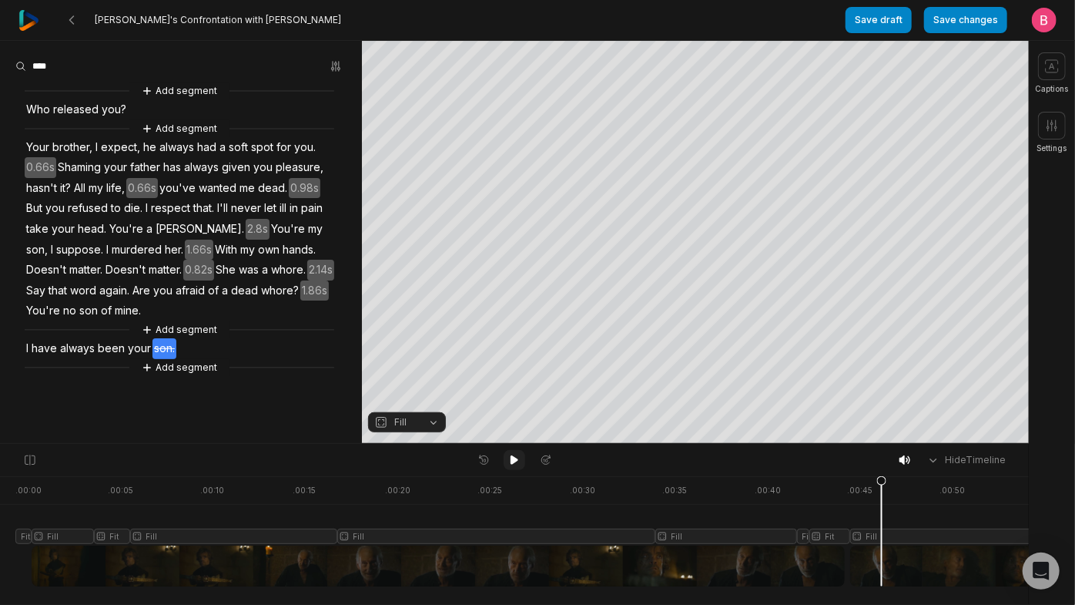
click at [514, 457] on icon at bounding box center [514, 460] width 12 height 12
click at [933, 15] on button "Save changes" at bounding box center [965, 20] width 83 height 26
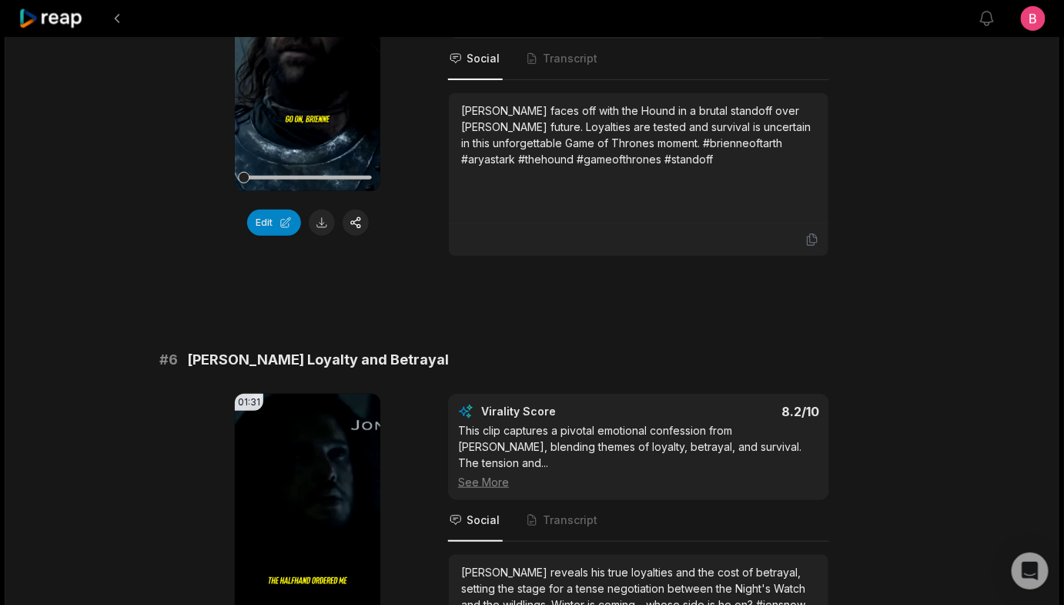
scroll to position [2177, 0]
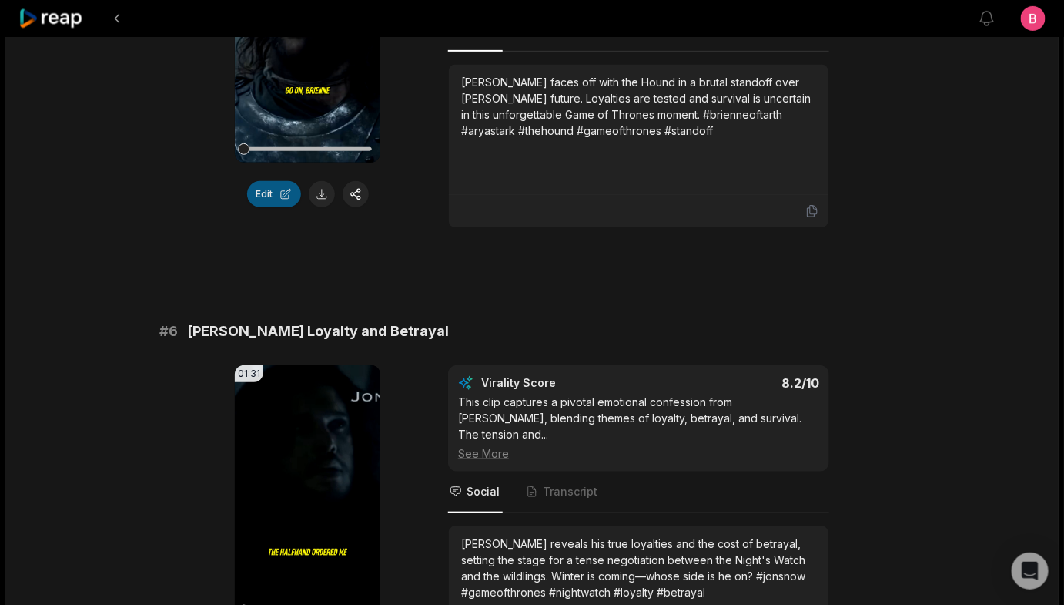
click at [260, 207] on button "Edit" at bounding box center [274, 194] width 54 height 26
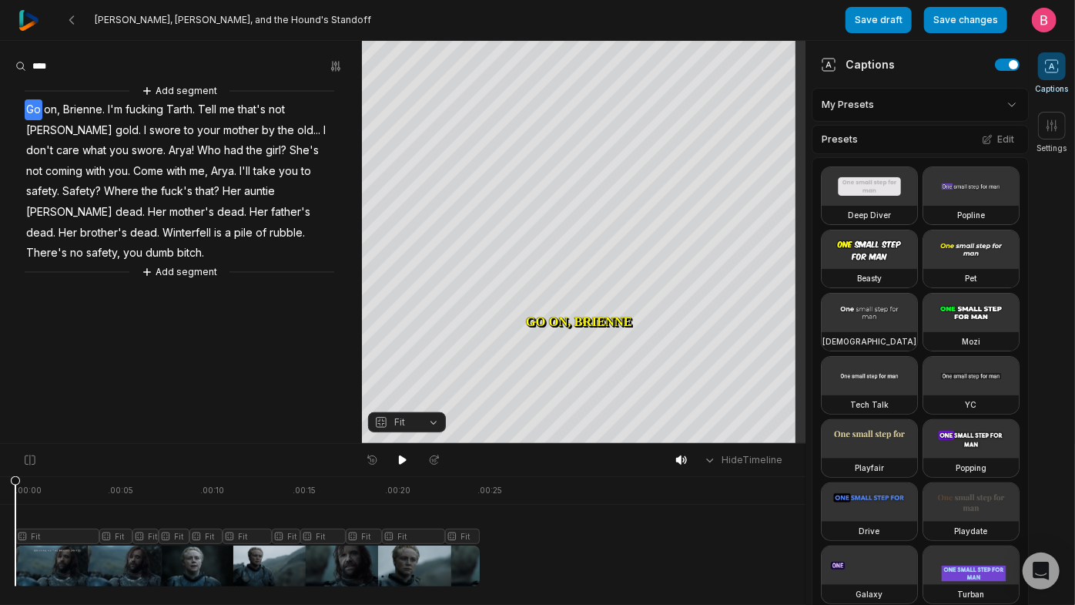
click at [1057, 74] on icon at bounding box center [1051, 66] width 15 height 15
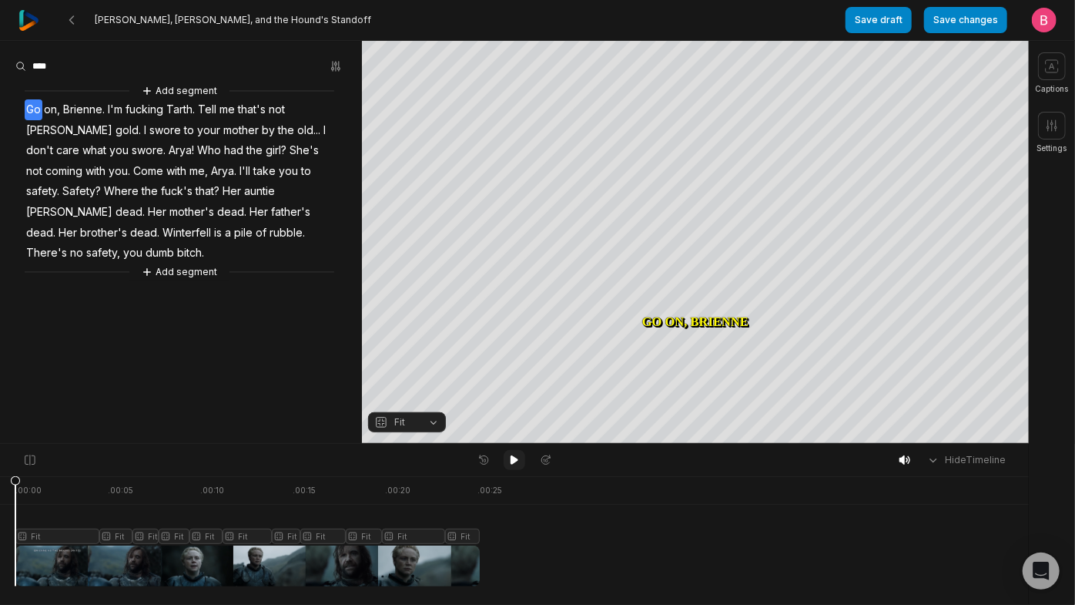
click at [518, 457] on icon at bounding box center [514, 460] width 12 height 12
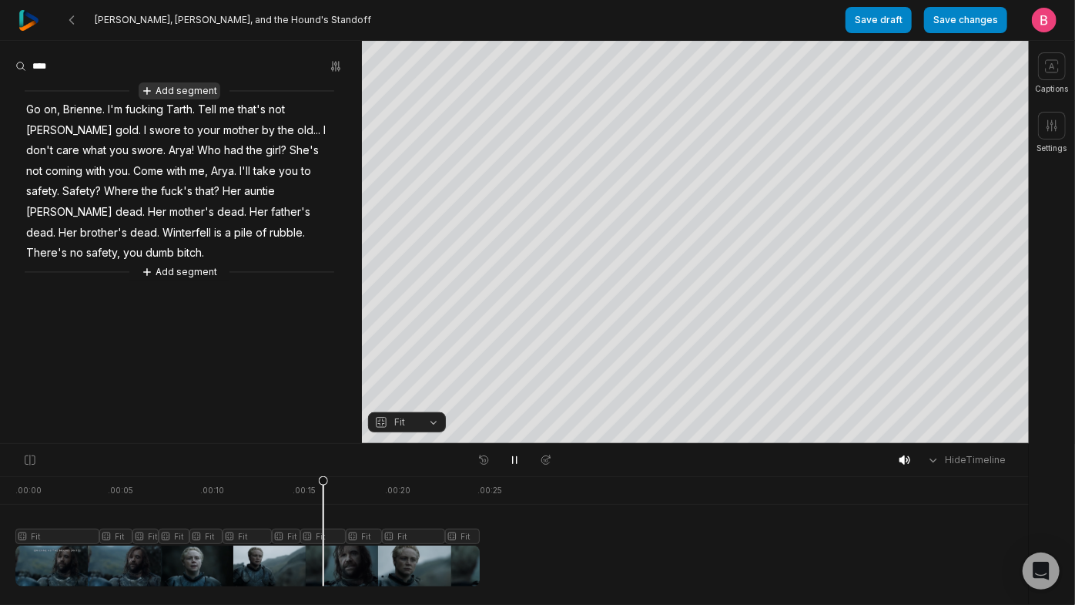
click at [200, 99] on button "Add segment" at bounding box center [180, 90] width 82 height 17
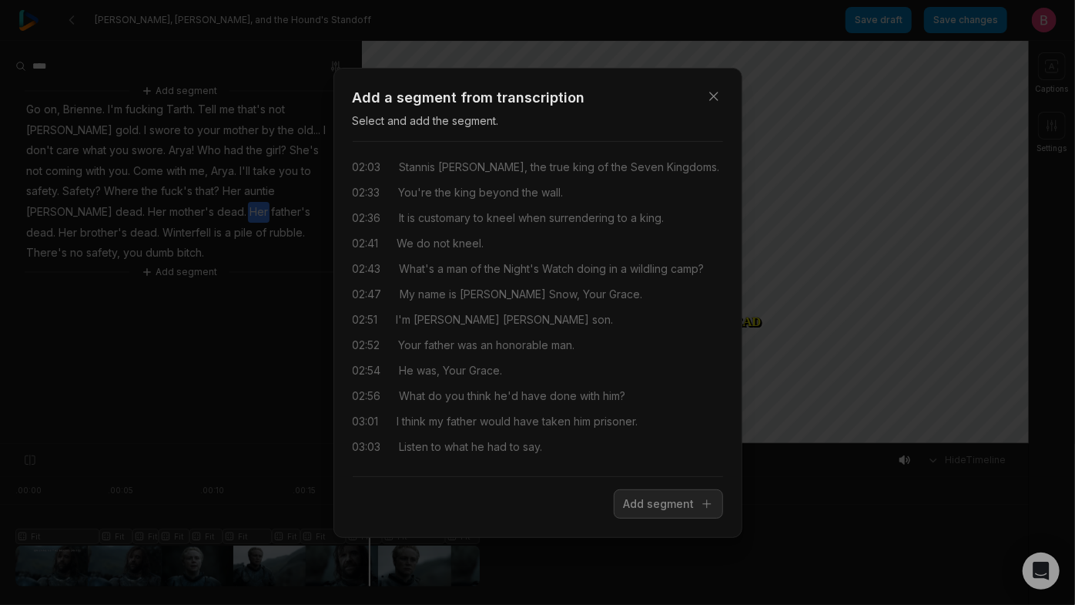
scroll to position [1143, 0]
click at [712, 81] on button "Close" at bounding box center [714, 96] width 31 height 31
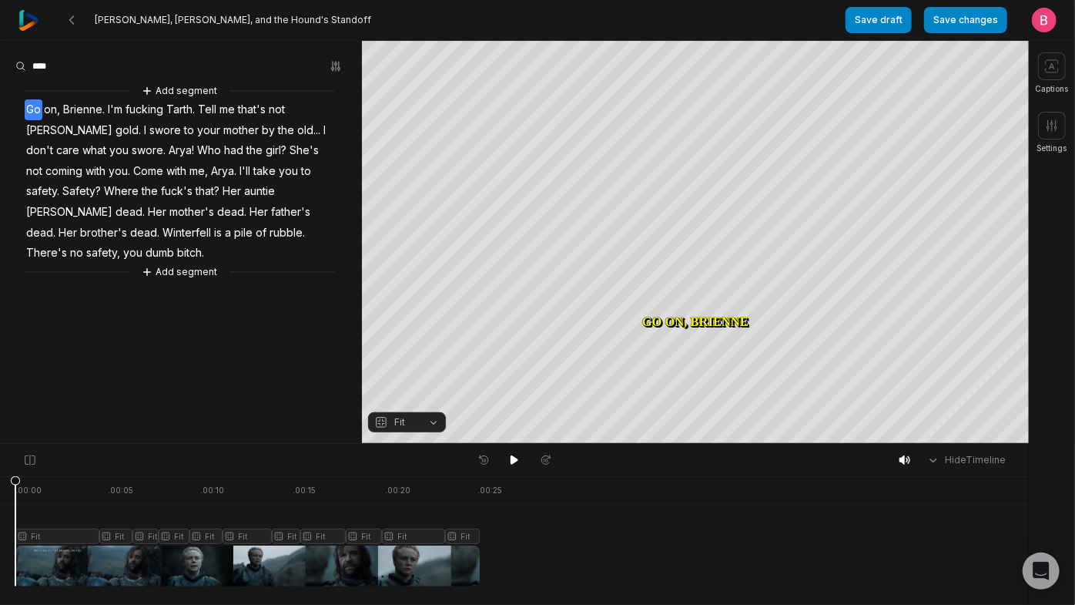
scroll to position [0, 0]
click at [189, 280] on button "Add segment" at bounding box center [180, 271] width 82 height 17
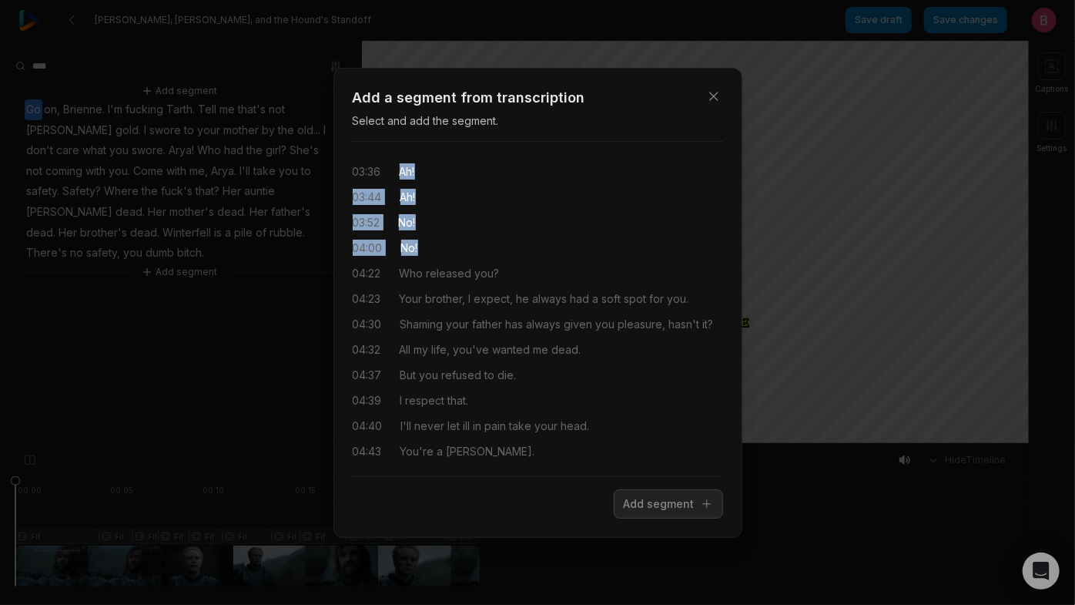
click at [513, 279] on div "03:36 Ah! 03:44 Ah! 03:52 No! 04:00 No! 04:22 Who released you? 04:23 Your brot…" at bounding box center [538, 309] width 370 height 310
click at [637, 513] on button "Add segment" at bounding box center [668, 503] width 109 height 29
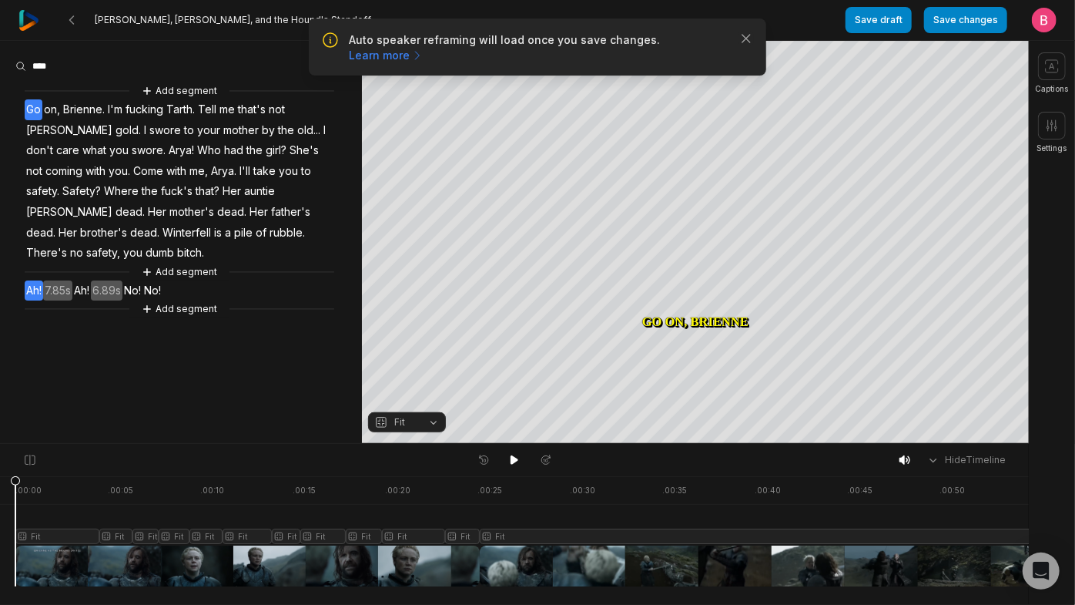
click at [33, 301] on span "Ah!" at bounding box center [34, 290] width 18 height 21
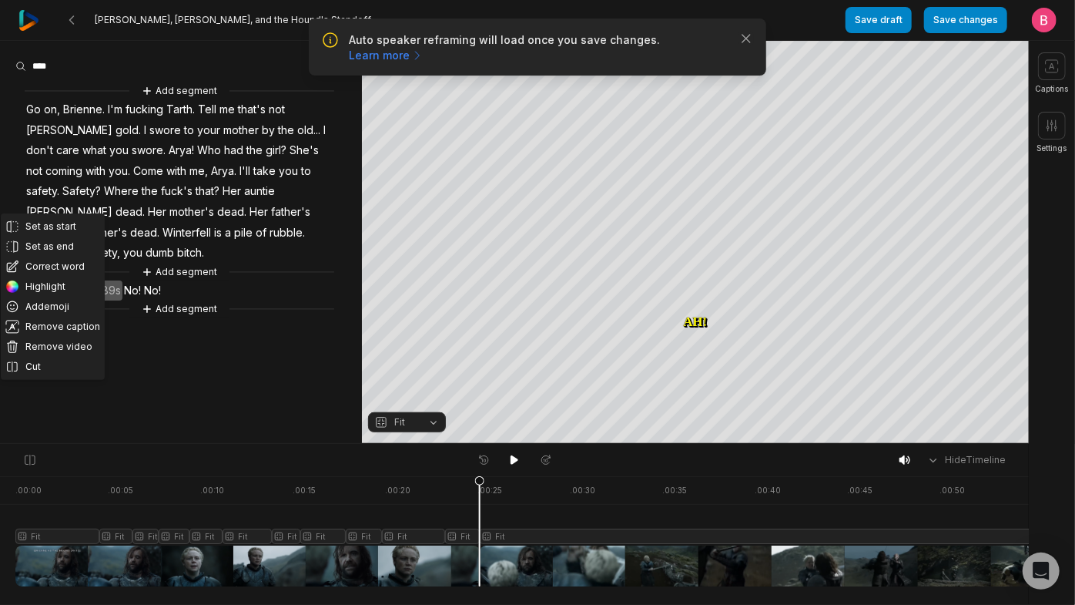
click at [176, 263] on span "bitch." at bounding box center [191, 253] width 30 height 21
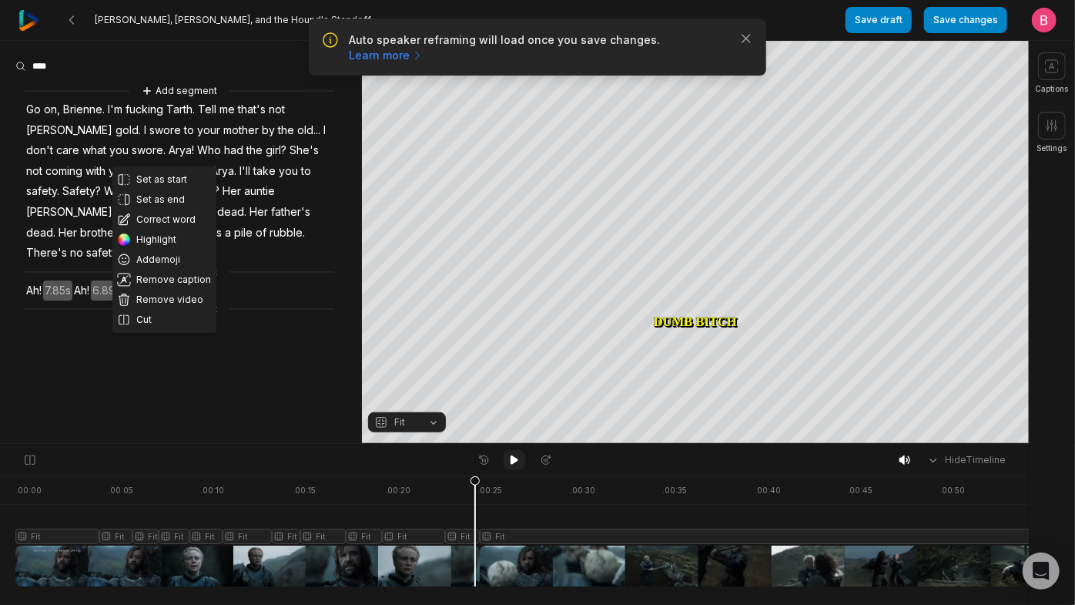
click at [518, 466] on icon at bounding box center [514, 460] width 12 height 12
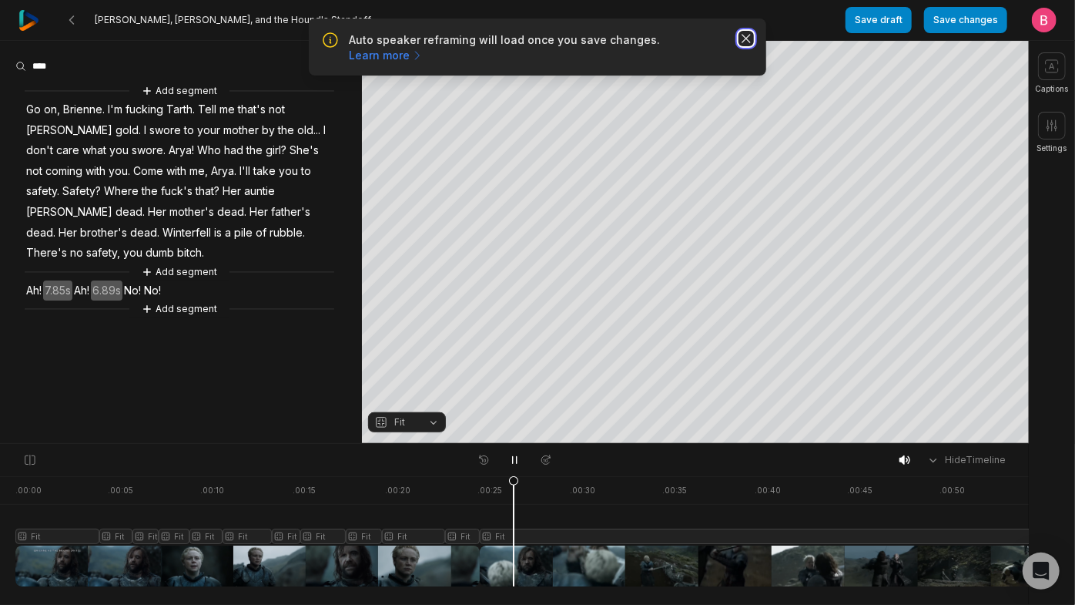
click at [739, 46] on icon "button" at bounding box center [746, 38] width 15 height 15
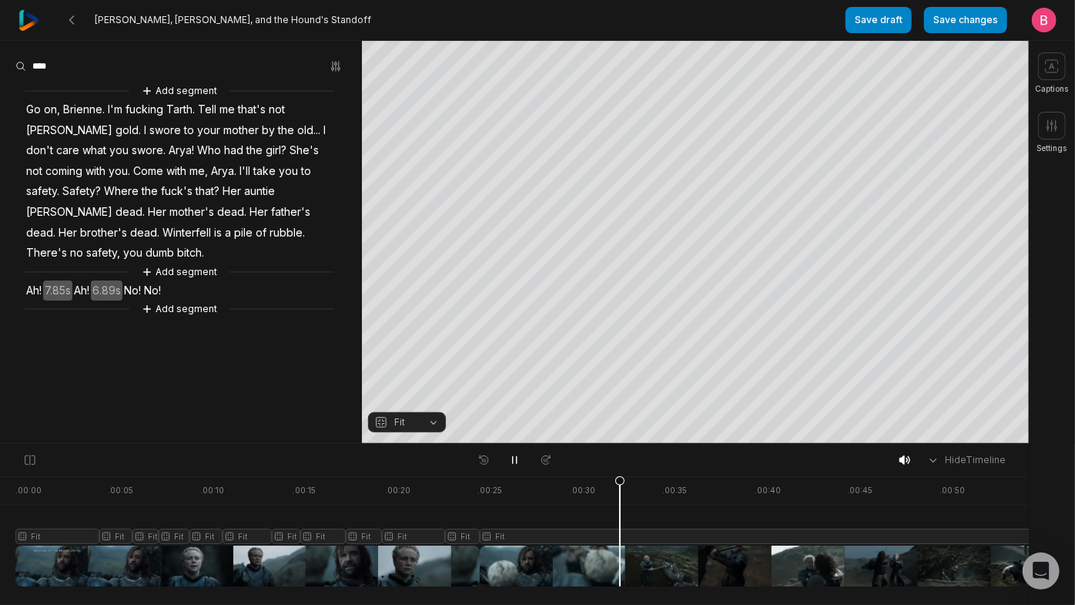
click at [429, 429] on button "Fit" at bounding box center [407, 422] width 78 height 20
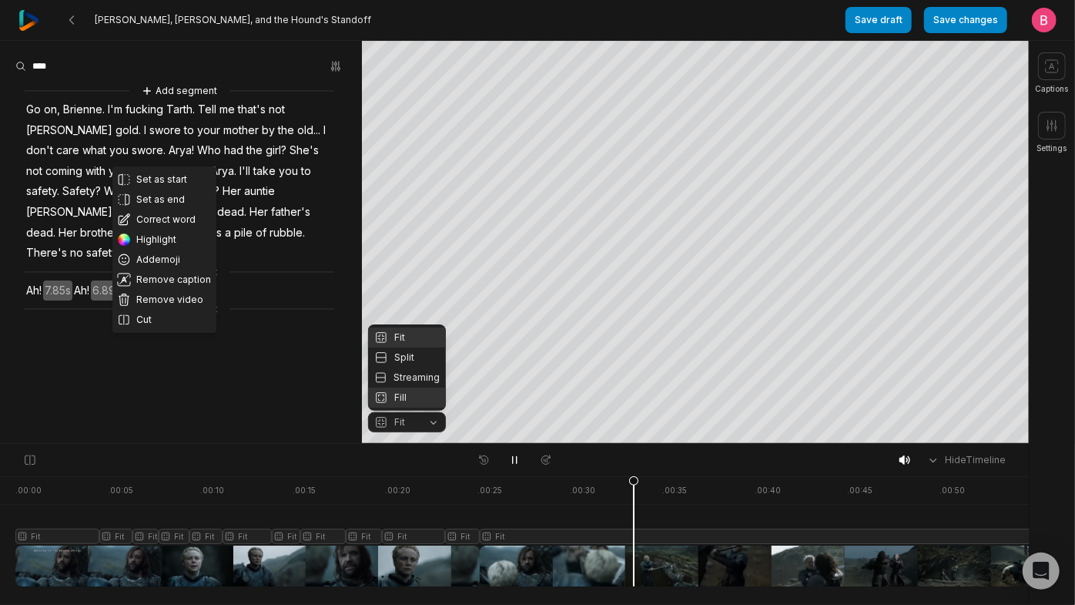
click at [420, 401] on div "Fill" at bounding box center [407, 397] width 78 height 20
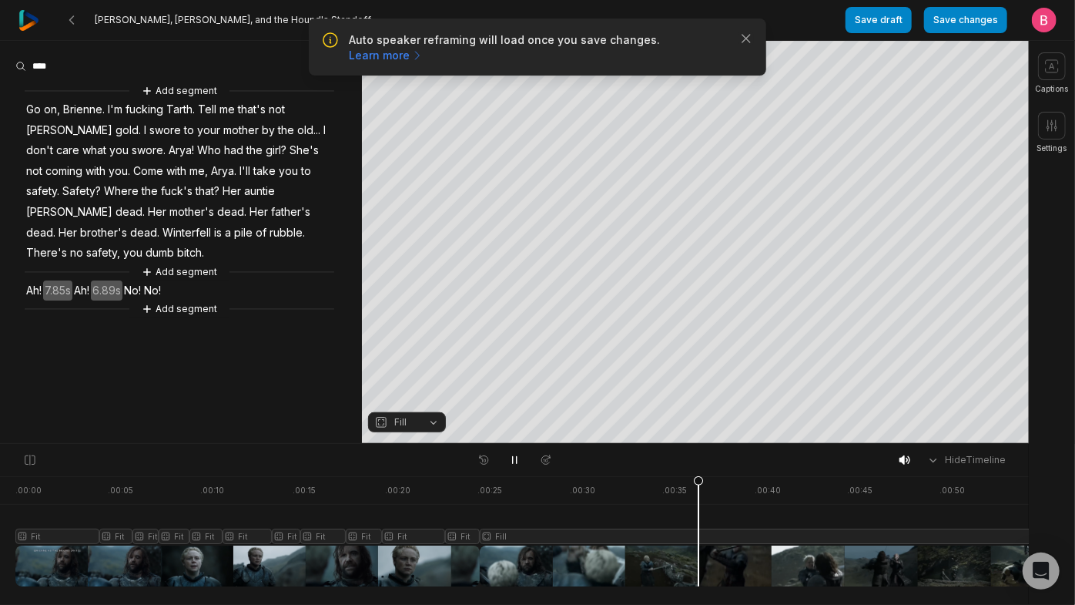
click at [468, 565] on div at bounding box center [649, 531] width 1268 height 110
click at [512, 464] on icon at bounding box center [515, 459] width 8 height 9
click at [739, 46] on icon "button" at bounding box center [746, 38] width 15 height 15
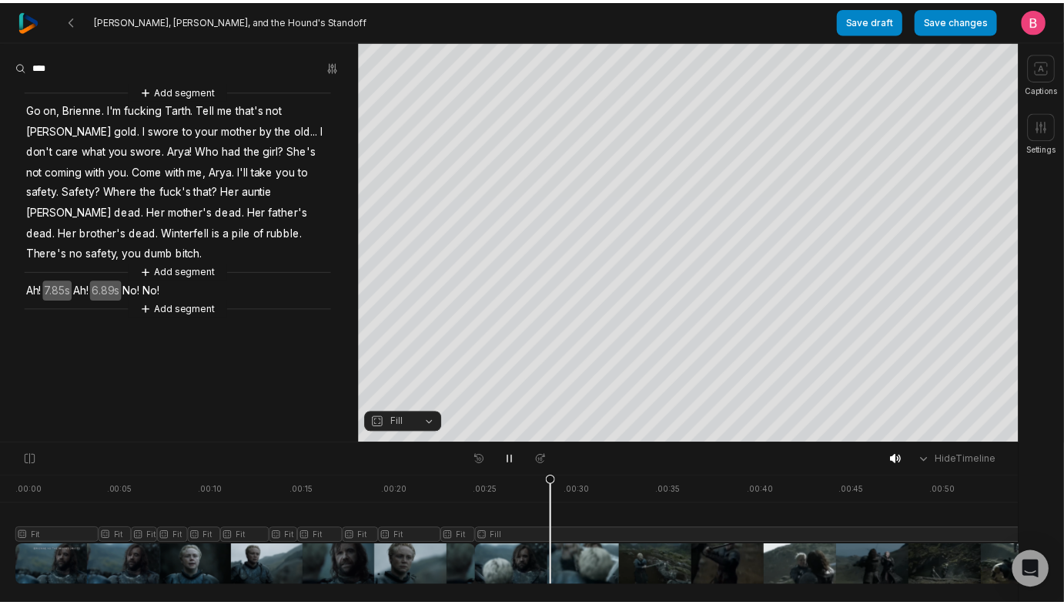
scroll to position [5, 0]
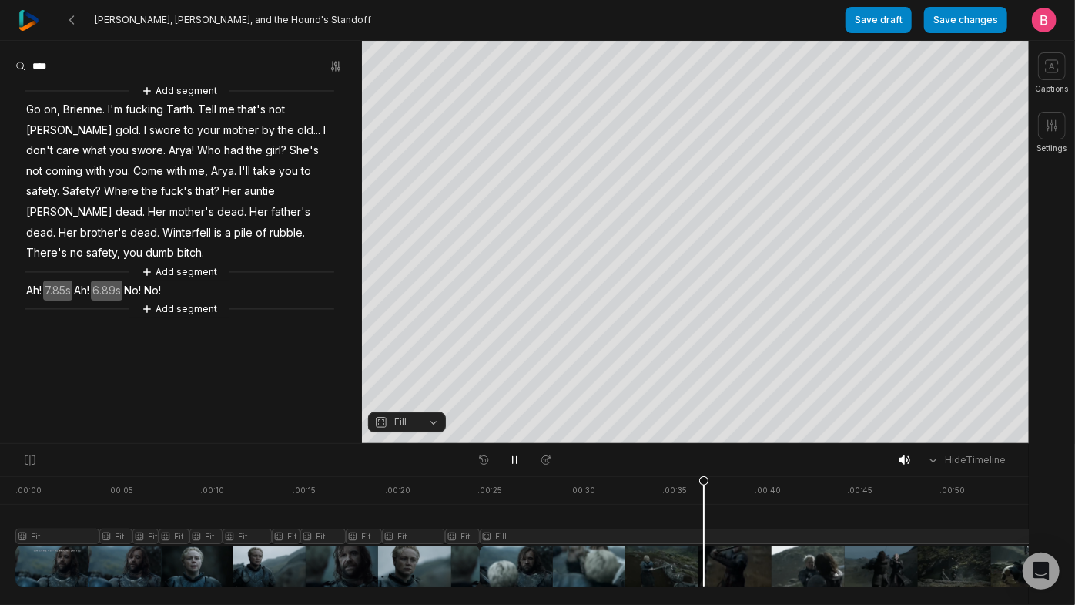
click at [1004, 584] on div at bounding box center [649, 531] width 1268 height 110
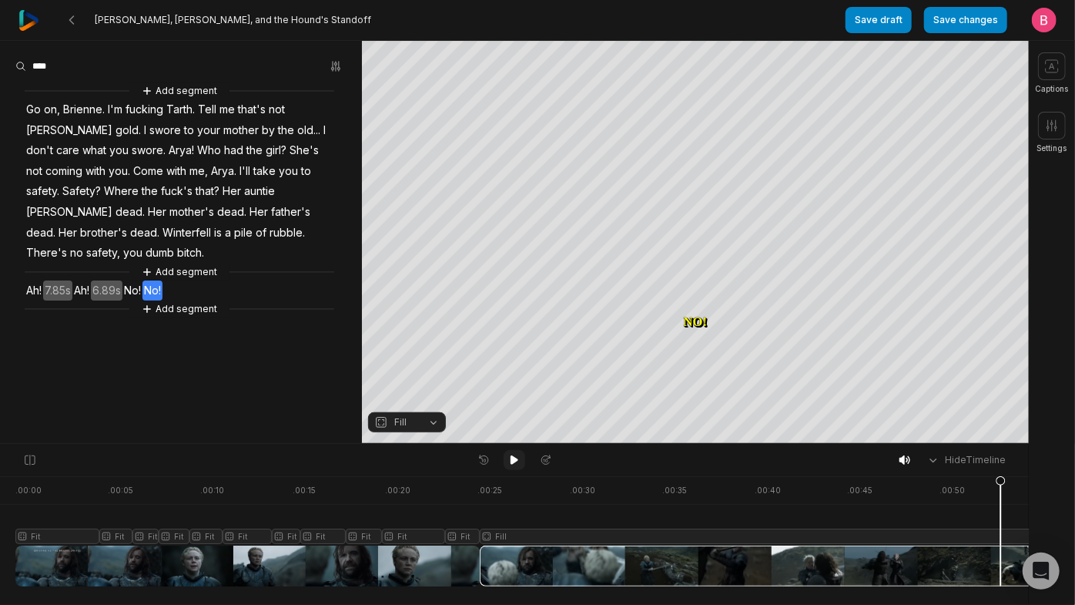
click at [518, 461] on icon at bounding box center [514, 460] width 12 height 12
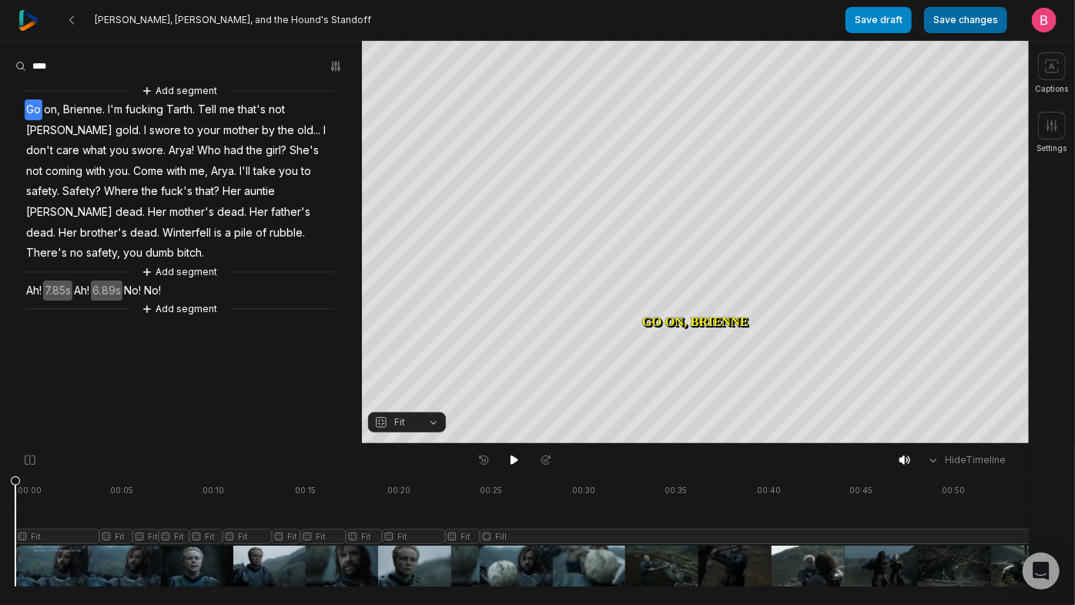
click at [931, 18] on button "Save changes" at bounding box center [965, 20] width 83 height 26
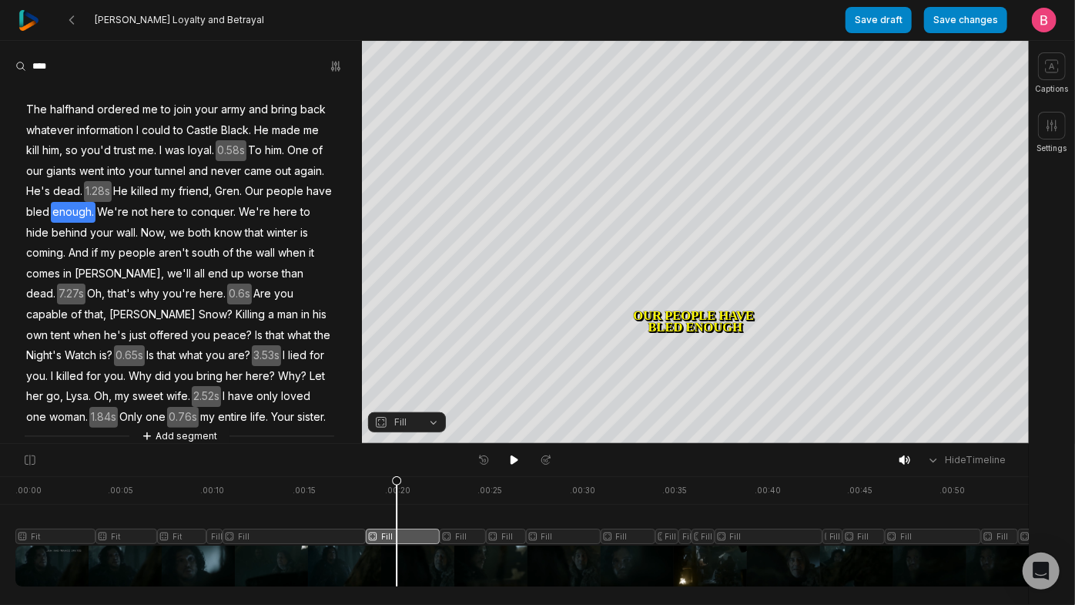
click at [429, 422] on button "Fill" at bounding box center [407, 422] width 78 height 20
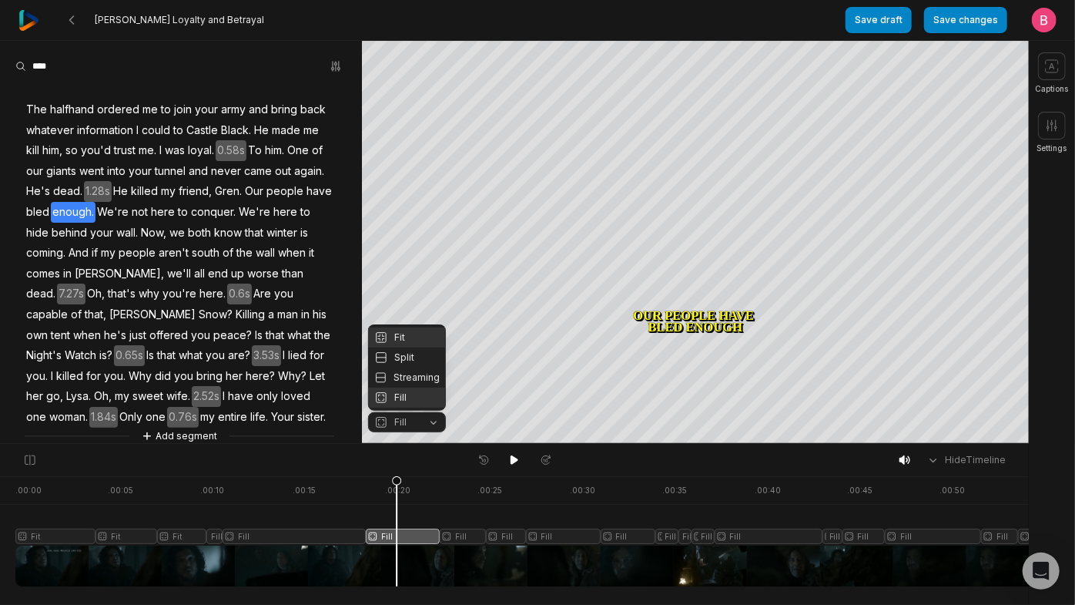
click at [412, 330] on div "Fit" at bounding box center [407, 337] width 78 height 20
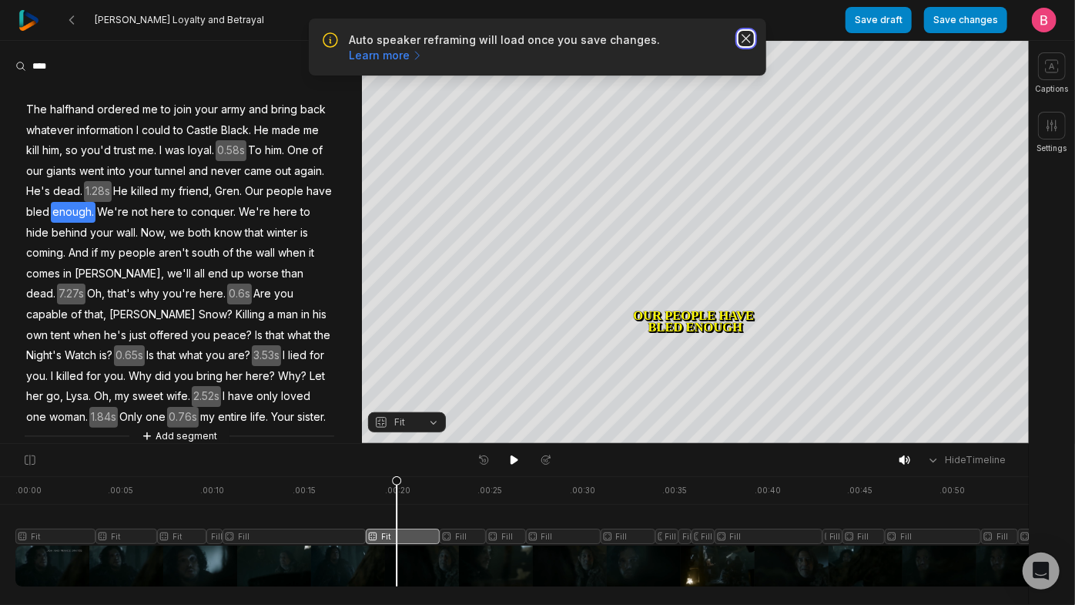
click at [746, 45] on icon "button" at bounding box center [746, 38] width 15 height 15
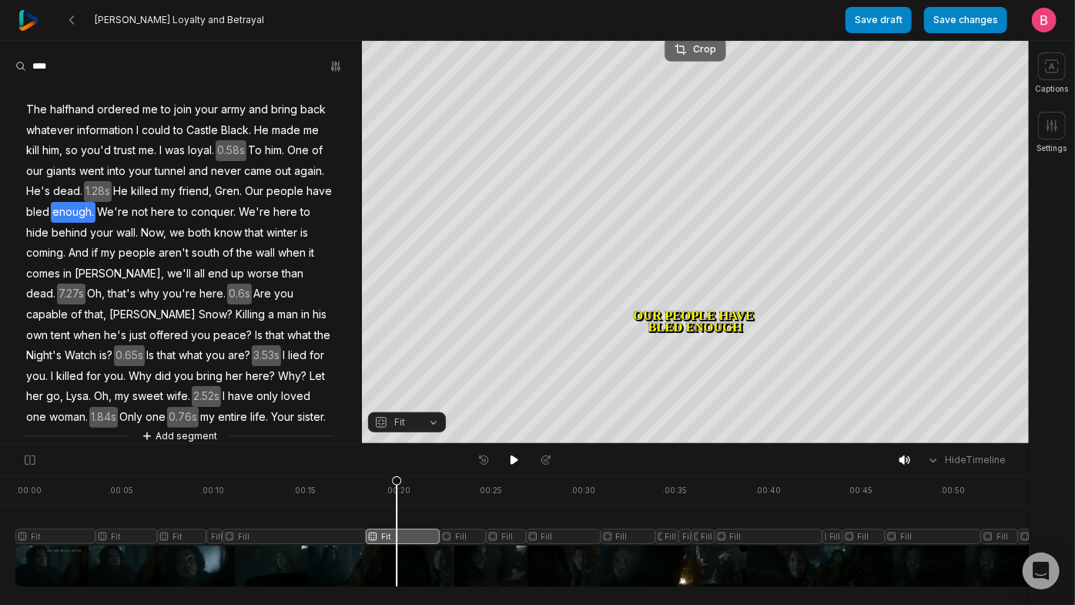
click at [705, 49] on div "Crop" at bounding box center [696, 49] width 42 height 14
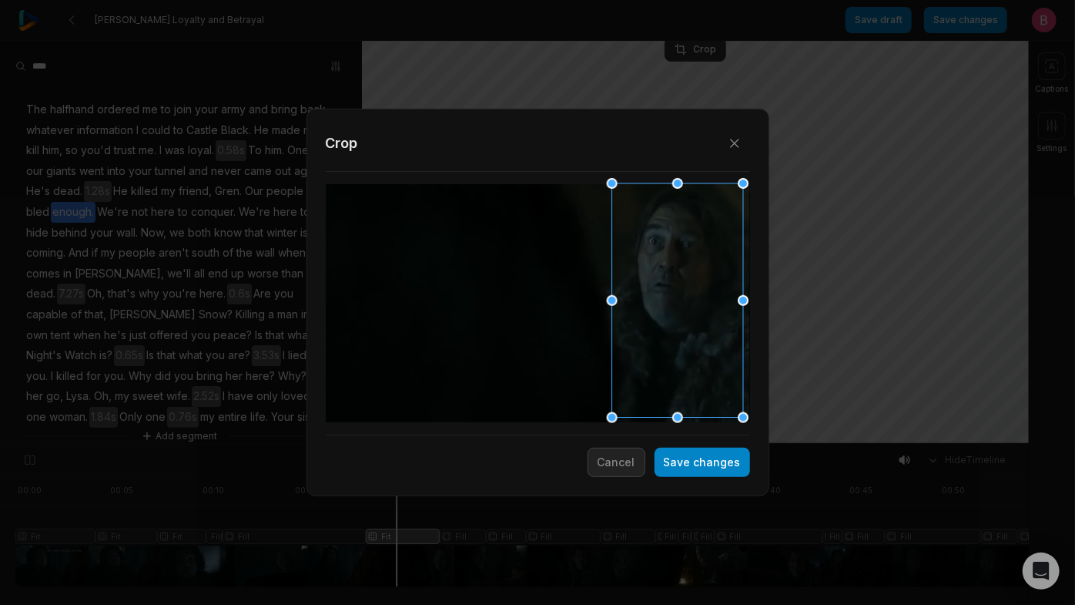
drag, startPoint x: 583, startPoint y: 309, endPoint x: 727, endPoint y: 315, distance: 144.2
click at [727, 315] on div at bounding box center [672, 301] width 131 height 234
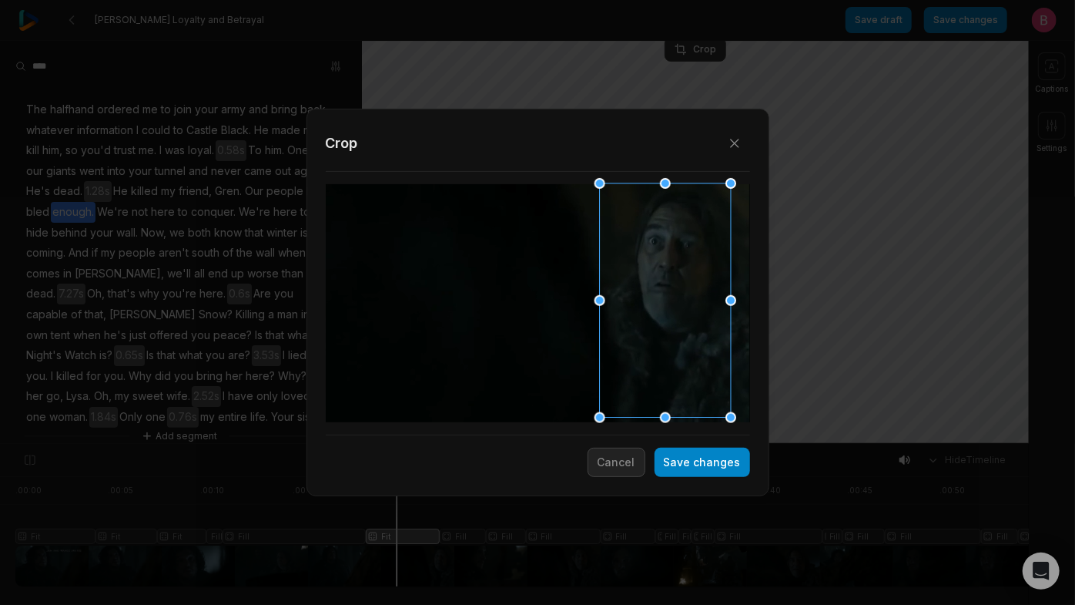
click at [705, 333] on div at bounding box center [660, 301] width 131 height 234
click at [726, 475] on button "Save changes" at bounding box center [703, 461] width 96 height 29
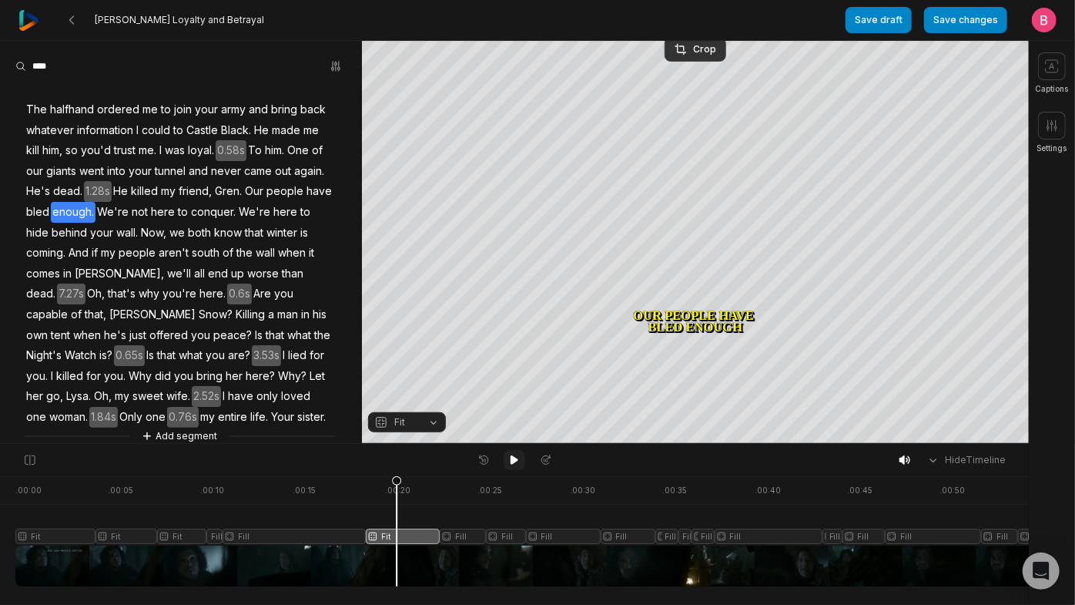
click at [521, 463] on button at bounding box center [515, 460] width 22 height 20
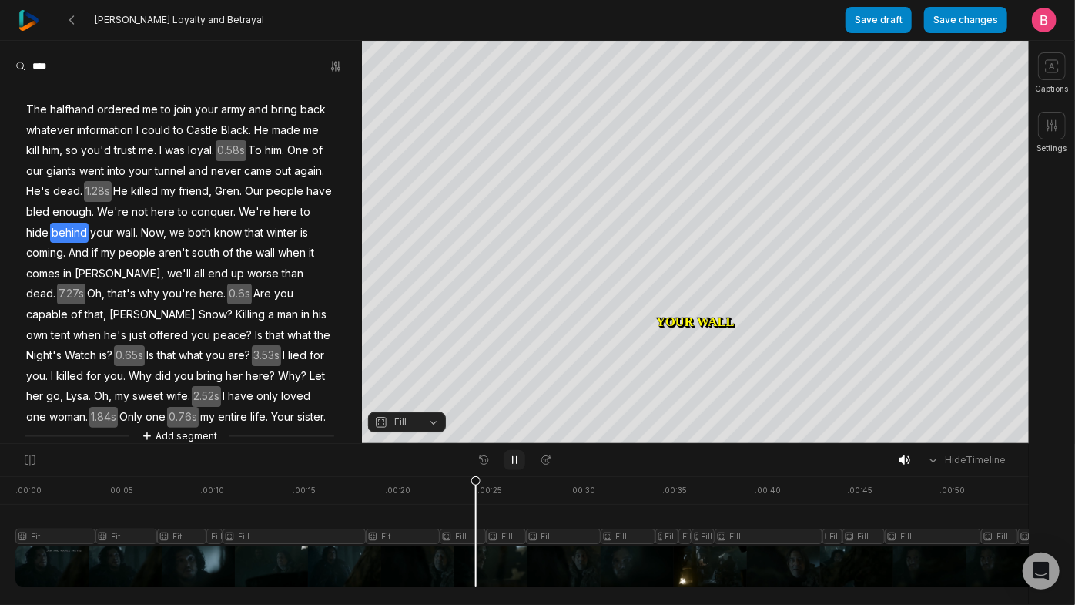
click at [515, 464] on icon at bounding box center [514, 460] width 12 height 12
click at [432, 421] on button "Fill" at bounding box center [407, 422] width 78 height 20
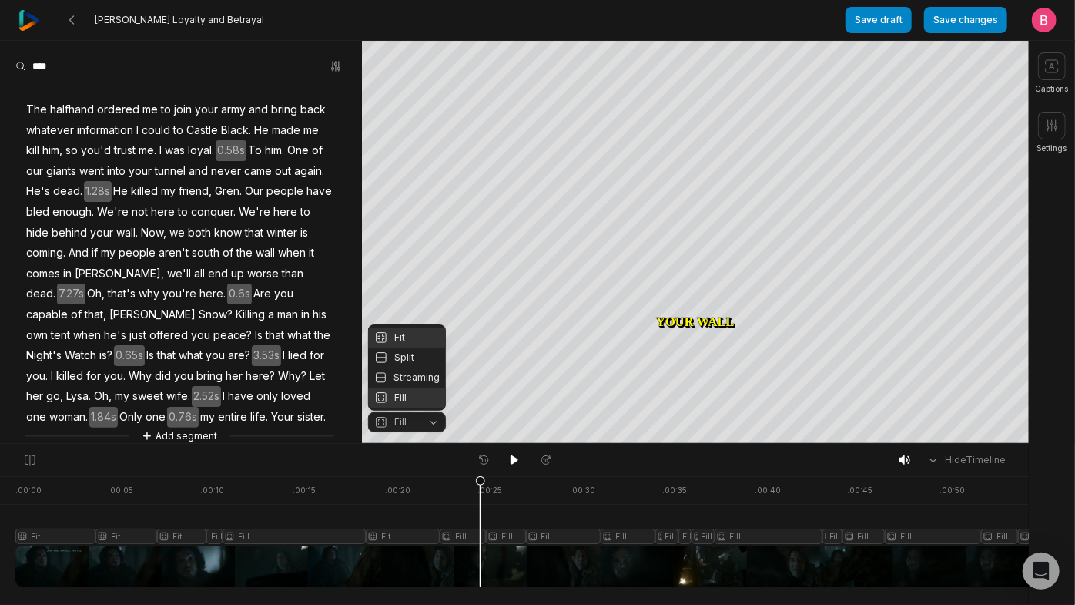
click at [410, 327] on div "Fit" at bounding box center [407, 337] width 78 height 20
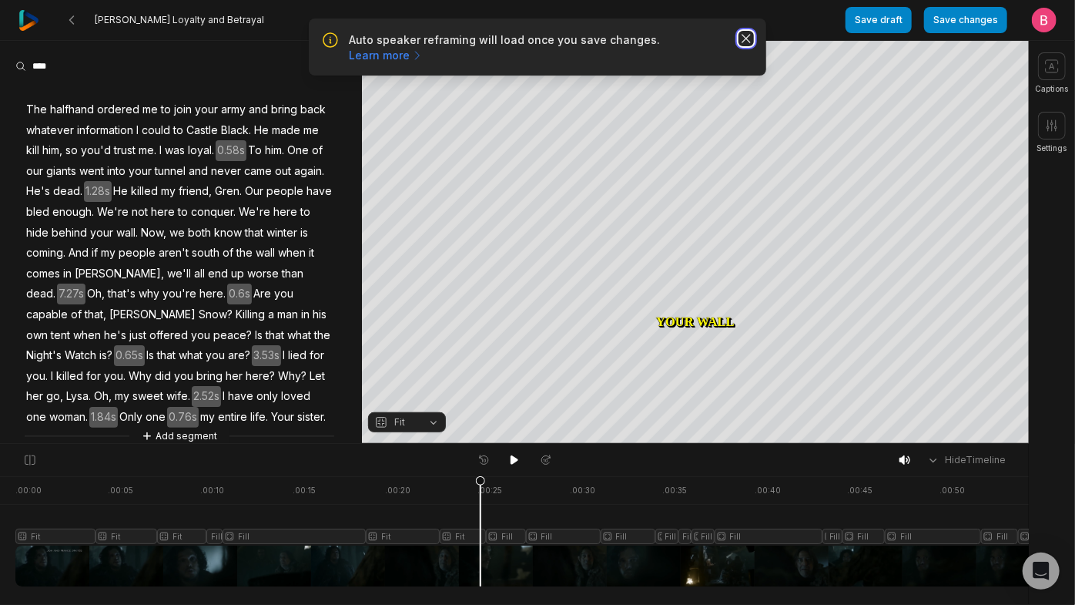
click at [746, 46] on icon "button" at bounding box center [746, 38] width 15 height 15
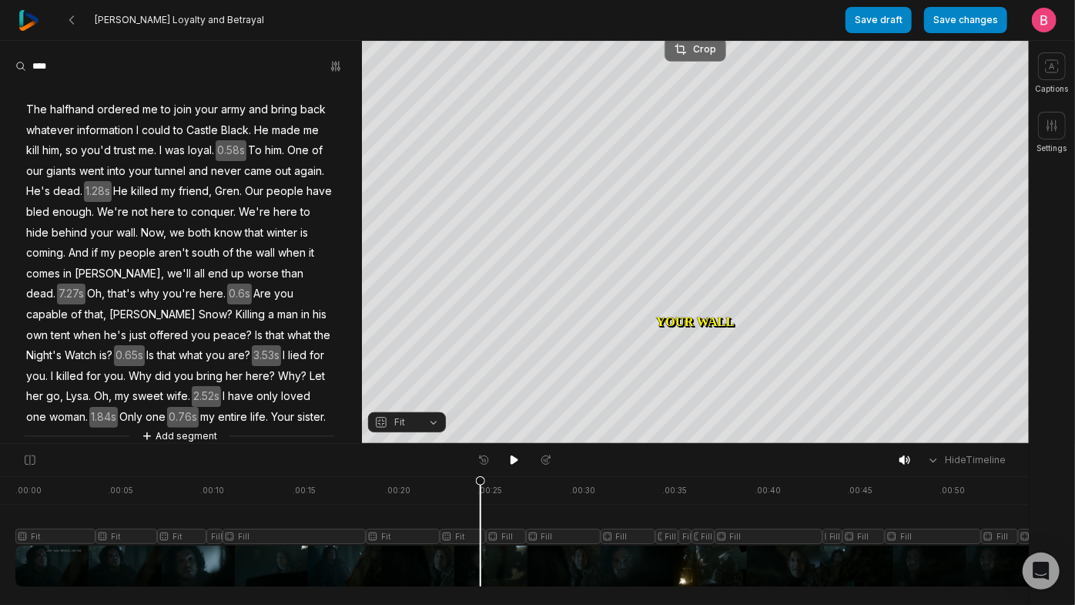
click at [701, 45] on div "Crop" at bounding box center [696, 49] width 42 height 14
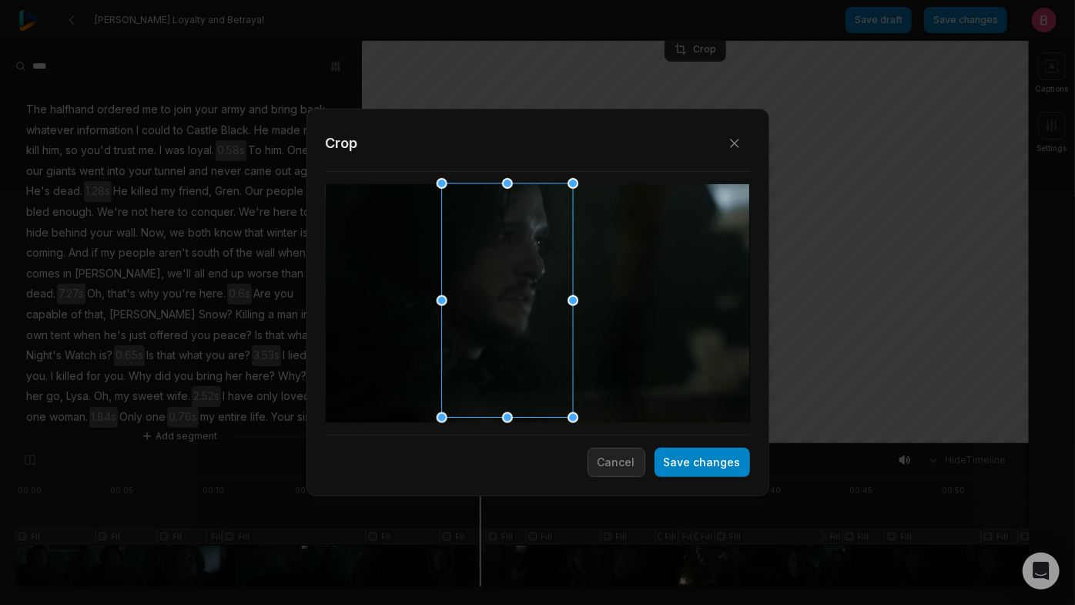
drag, startPoint x: 546, startPoint y: 334, endPoint x: 515, endPoint y: 336, distance: 30.8
click at [515, 336] on div at bounding box center [502, 301] width 131 height 234
click at [692, 466] on button "Save changes" at bounding box center [703, 461] width 96 height 29
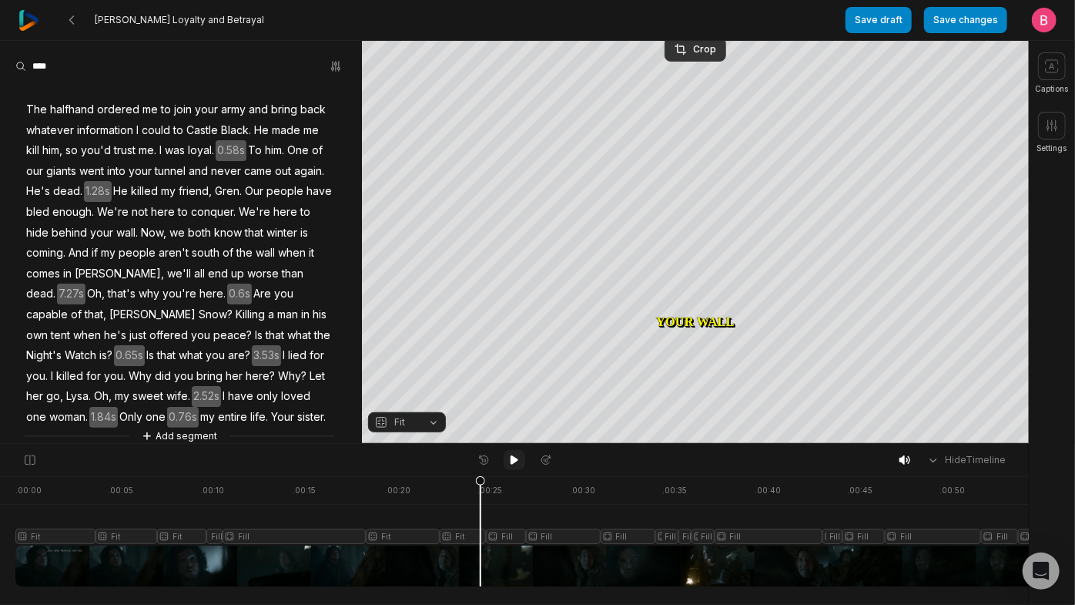
click at [513, 464] on icon at bounding box center [515, 459] width 8 height 9
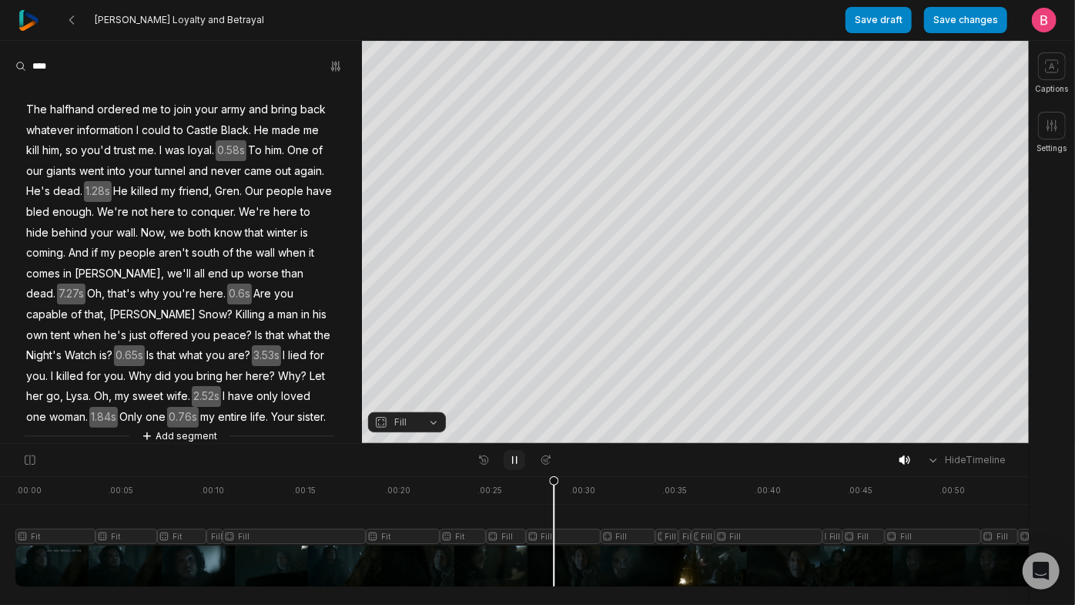
click at [513, 464] on icon at bounding box center [514, 460] width 12 height 12
click at [513, 464] on icon at bounding box center [515, 459] width 8 height 9
click at [513, 465] on icon at bounding box center [514, 460] width 12 height 12
click at [562, 571] on div at bounding box center [856, 531] width 1683 height 110
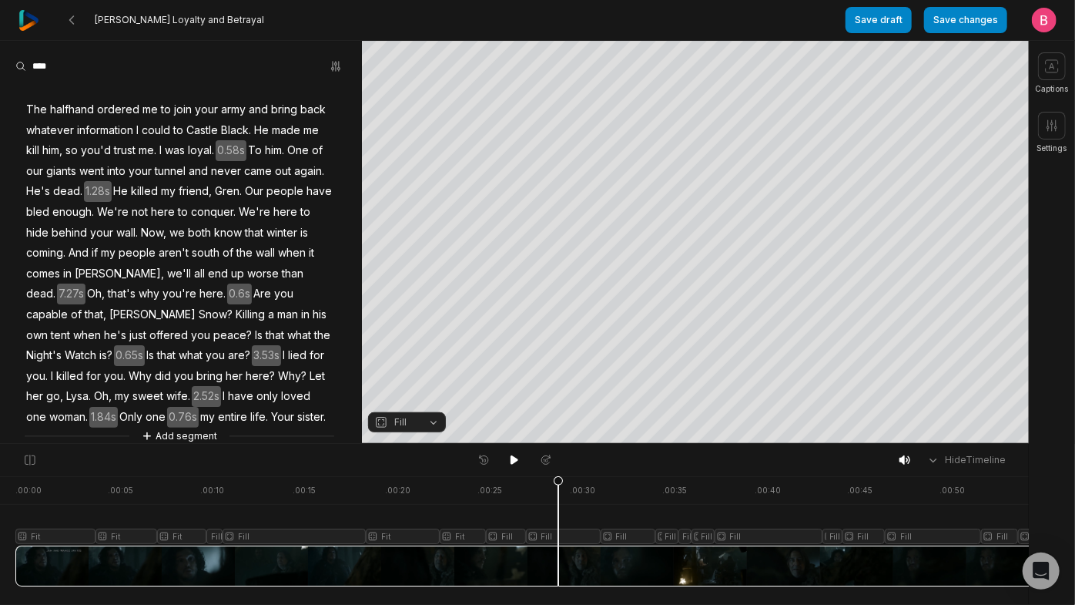
click at [437, 429] on button "Fill" at bounding box center [407, 422] width 78 height 20
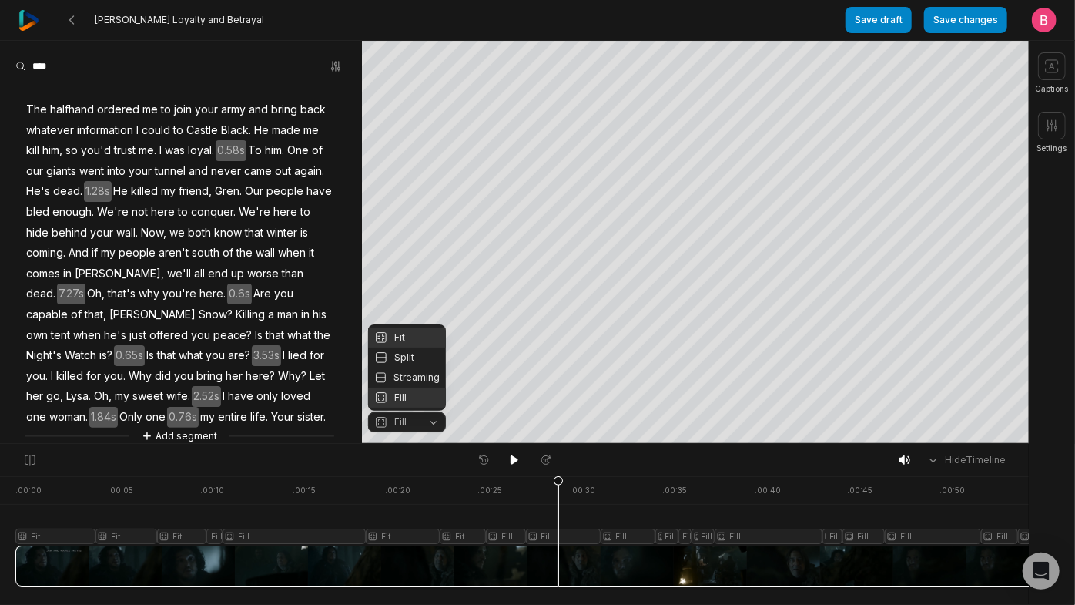
click at [410, 327] on div "Fit" at bounding box center [407, 337] width 78 height 20
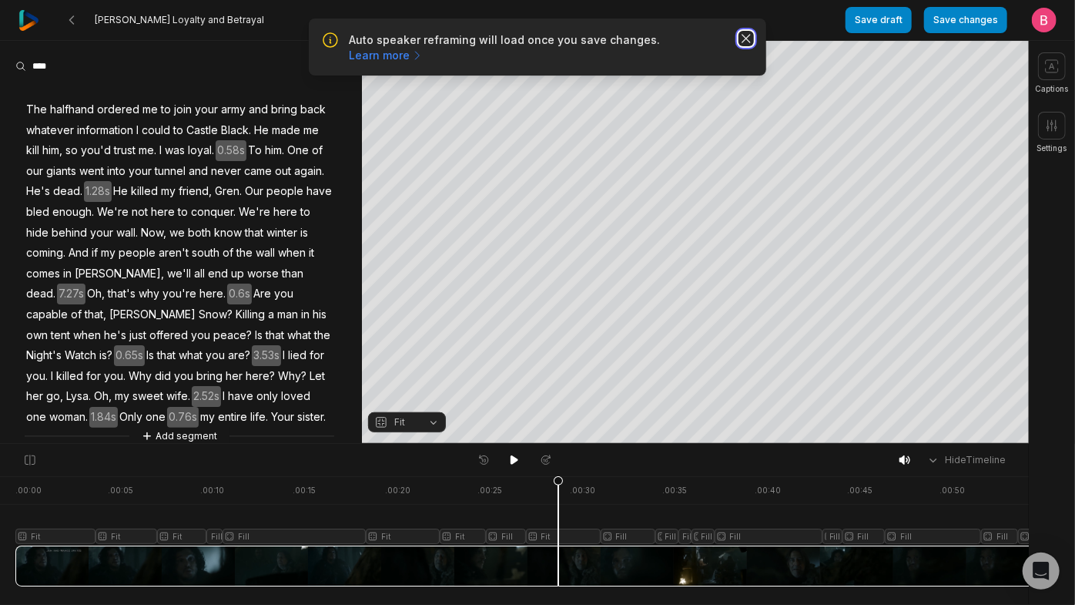
click at [745, 46] on icon "button" at bounding box center [746, 38] width 15 height 15
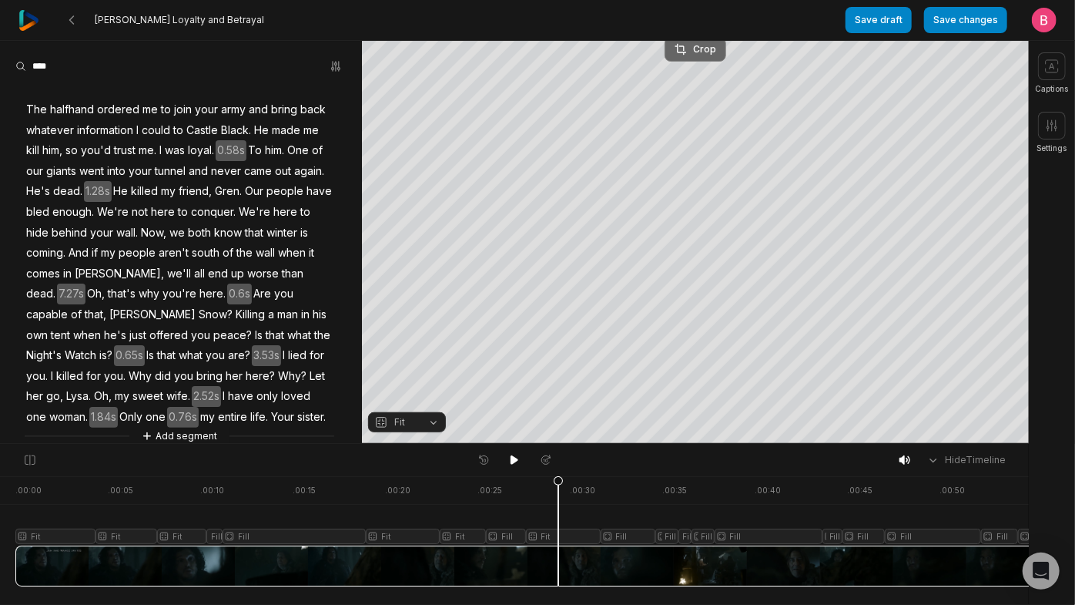
click at [694, 45] on div "Crop" at bounding box center [696, 49] width 42 height 14
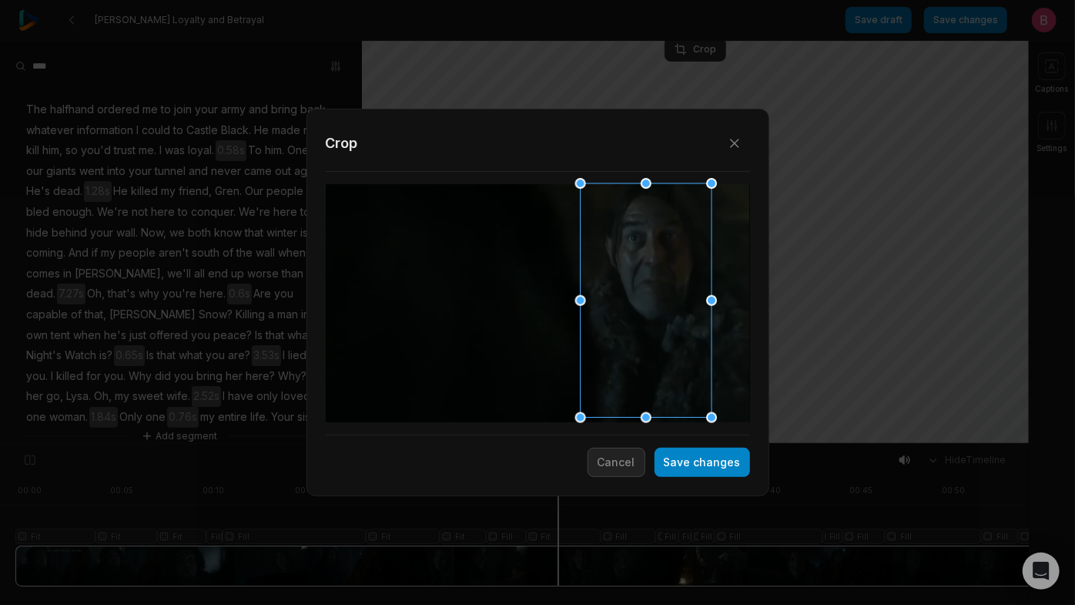
drag, startPoint x: 565, startPoint y: 294, endPoint x: 673, endPoint y: 300, distance: 108.7
click at [673, 300] on div at bounding box center [640, 301] width 131 height 234
click at [695, 466] on button "Save changes" at bounding box center [703, 461] width 96 height 29
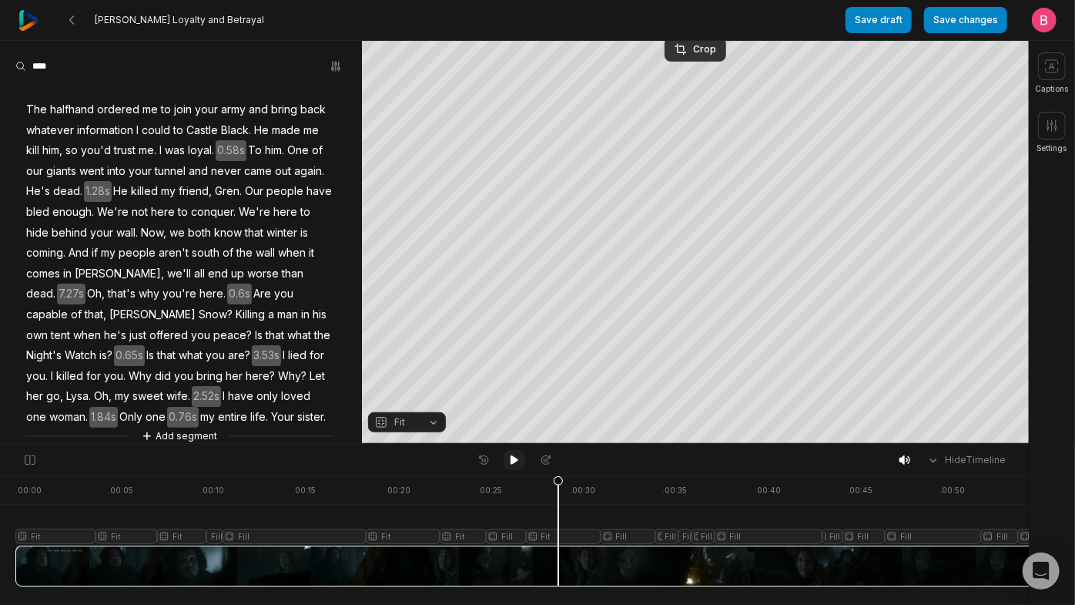
click at [519, 460] on icon at bounding box center [514, 460] width 12 height 12
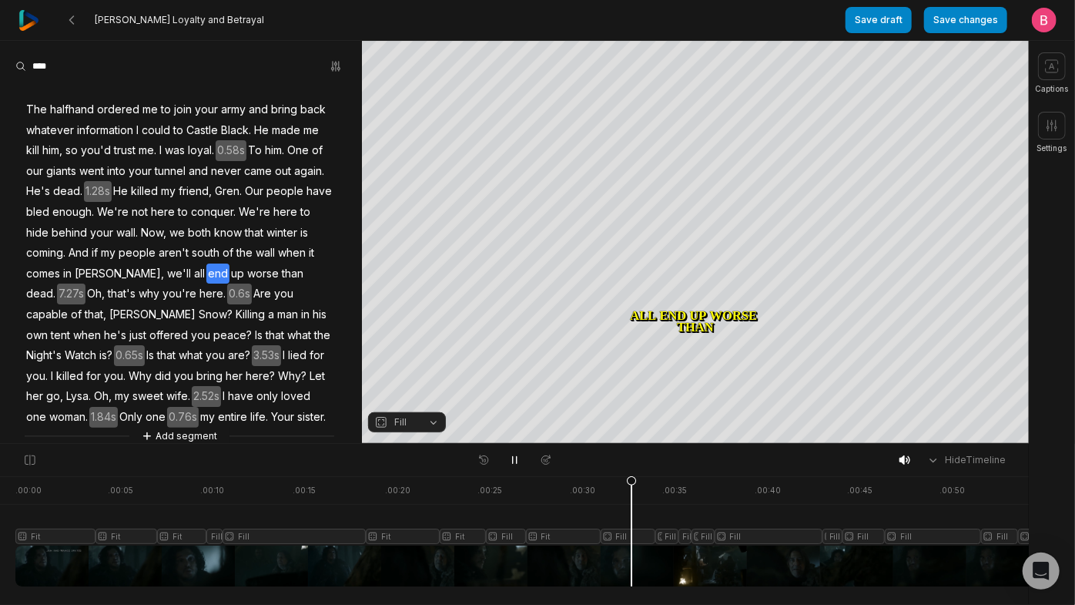
click at [635, 565] on div at bounding box center [856, 531] width 1683 height 110
click at [427, 420] on button "Fill" at bounding box center [407, 422] width 78 height 20
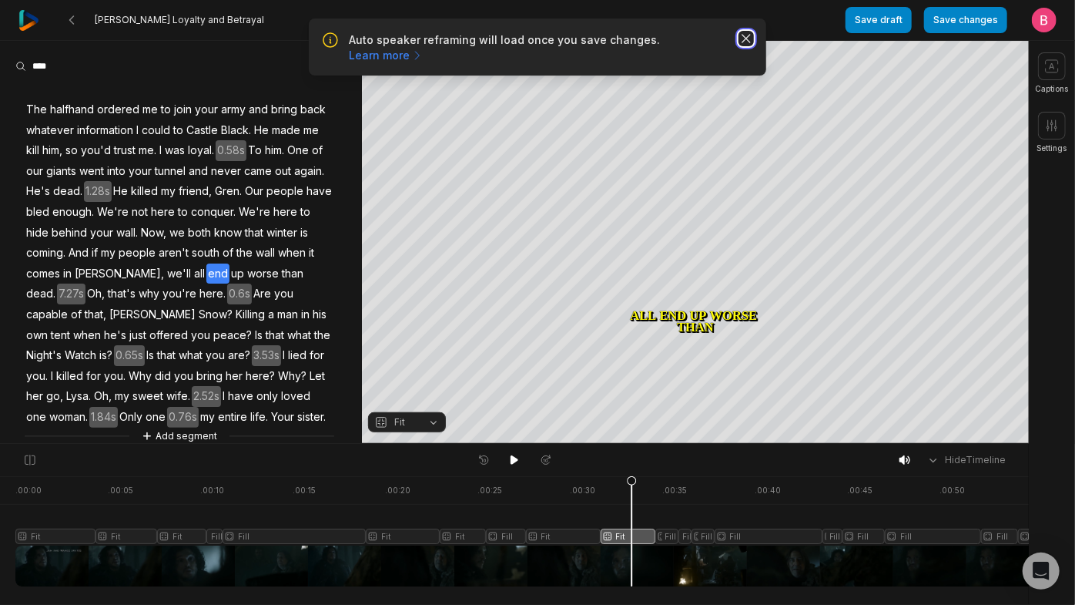
click at [742, 42] on icon "button" at bounding box center [746, 39] width 8 height 8
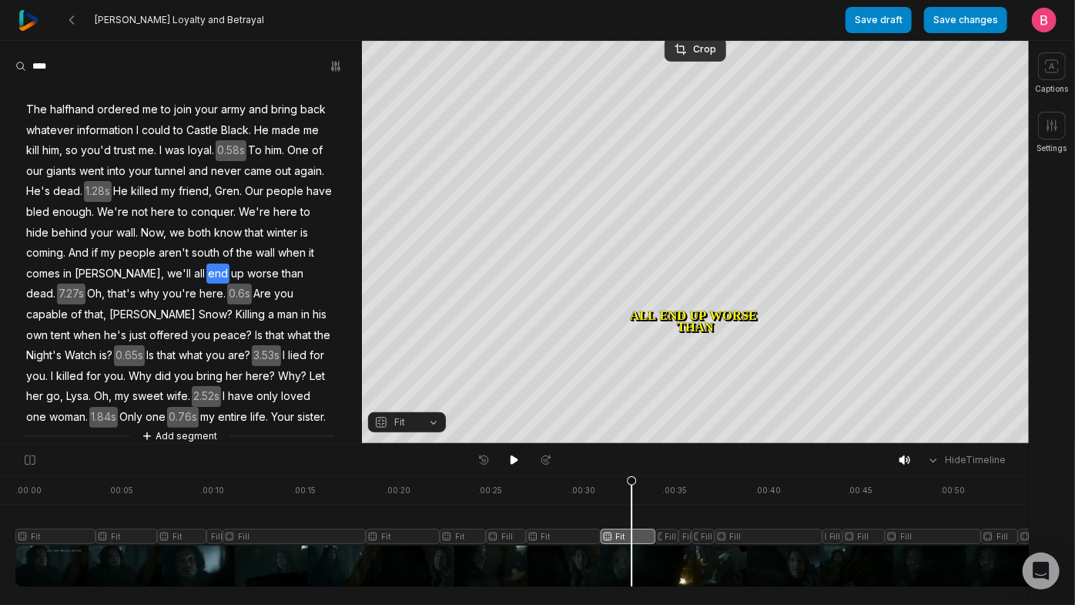
click at [693, 40] on nav "Jon Snow's Loyalty and Betrayal Save draft Save changes Open user menu" at bounding box center [537, 20] width 1075 height 41
click at [693, 46] on div "Crop" at bounding box center [696, 49] width 42 height 14
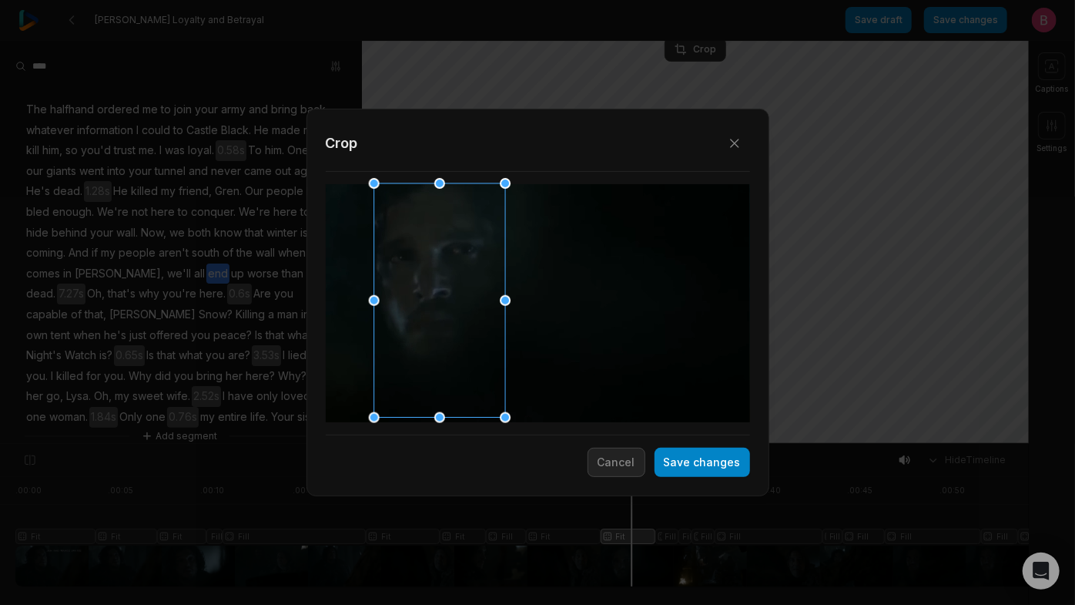
drag, startPoint x: 523, startPoint y: 286, endPoint x: 424, endPoint y: 293, distance: 98.8
click at [424, 293] on div at bounding box center [434, 301] width 131 height 234
click at [667, 462] on button "Save changes" at bounding box center [703, 461] width 96 height 29
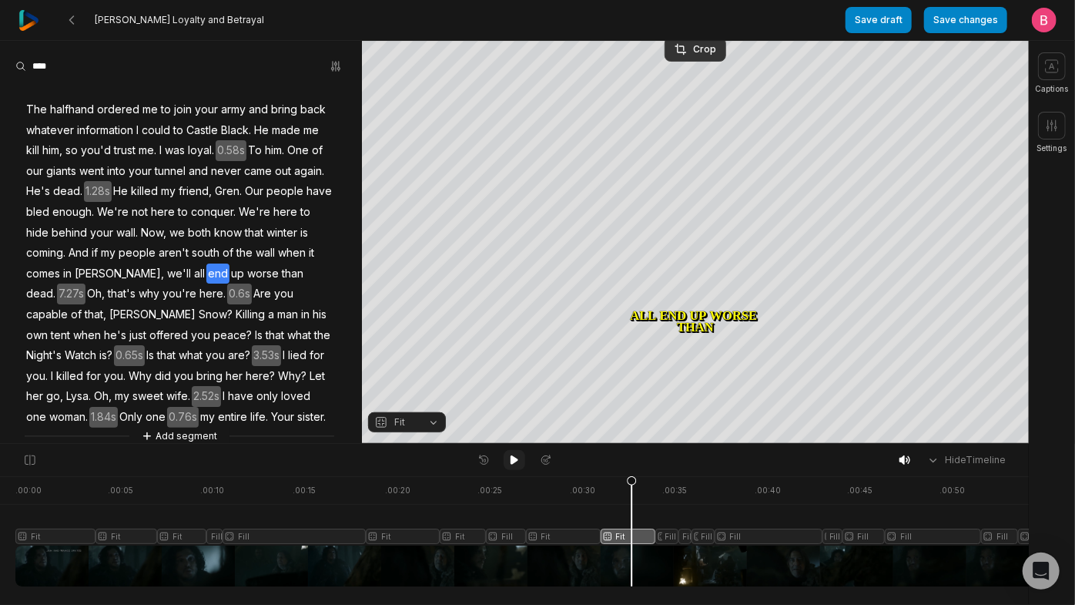
click at [518, 461] on icon at bounding box center [514, 460] width 12 height 12
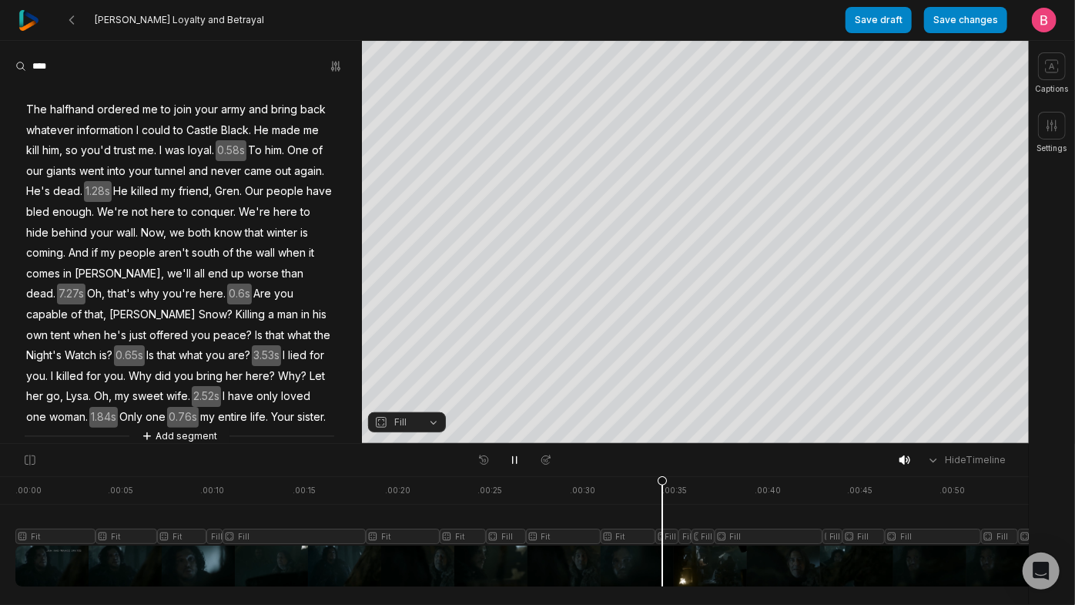
click at [666, 558] on div at bounding box center [856, 531] width 1683 height 110
click at [688, 565] on div at bounding box center [856, 531] width 1683 height 110
click at [511, 464] on icon at bounding box center [515, 459] width 8 height 9
click at [511, 464] on icon at bounding box center [514, 460] width 12 height 12
click at [514, 463] on icon at bounding box center [515, 459] width 8 height 9
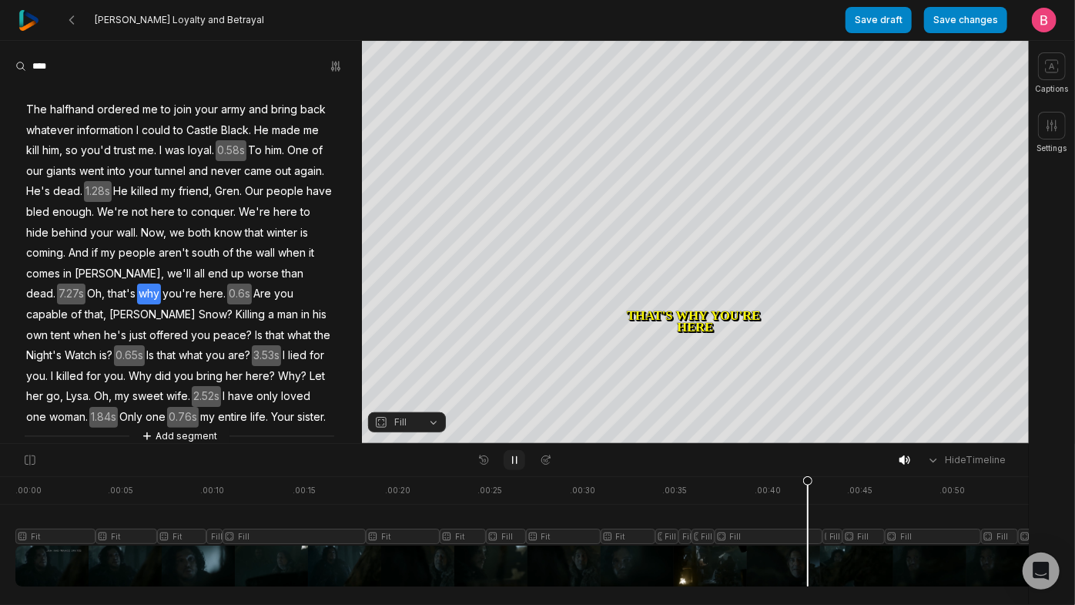
click at [514, 463] on icon at bounding box center [514, 460] width 12 height 12
click at [431, 422] on button "Fill" at bounding box center [407, 422] width 78 height 20
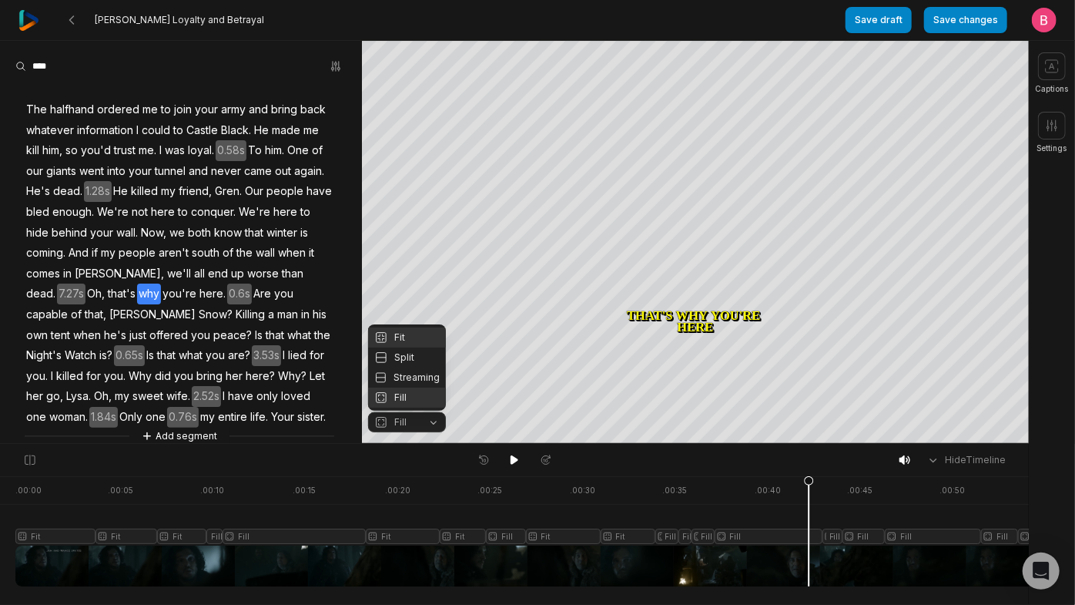
click at [412, 327] on div "Fit" at bounding box center [407, 337] width 78 height 20
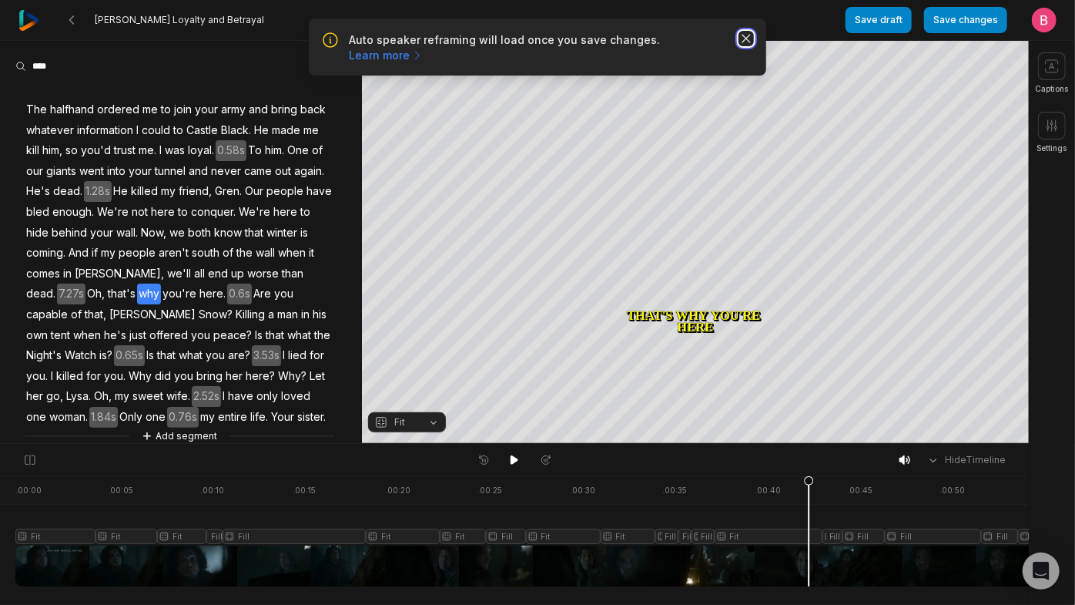
click at [741, 46] on icon "button" at bounding box center [746, 38] width 15 height 15
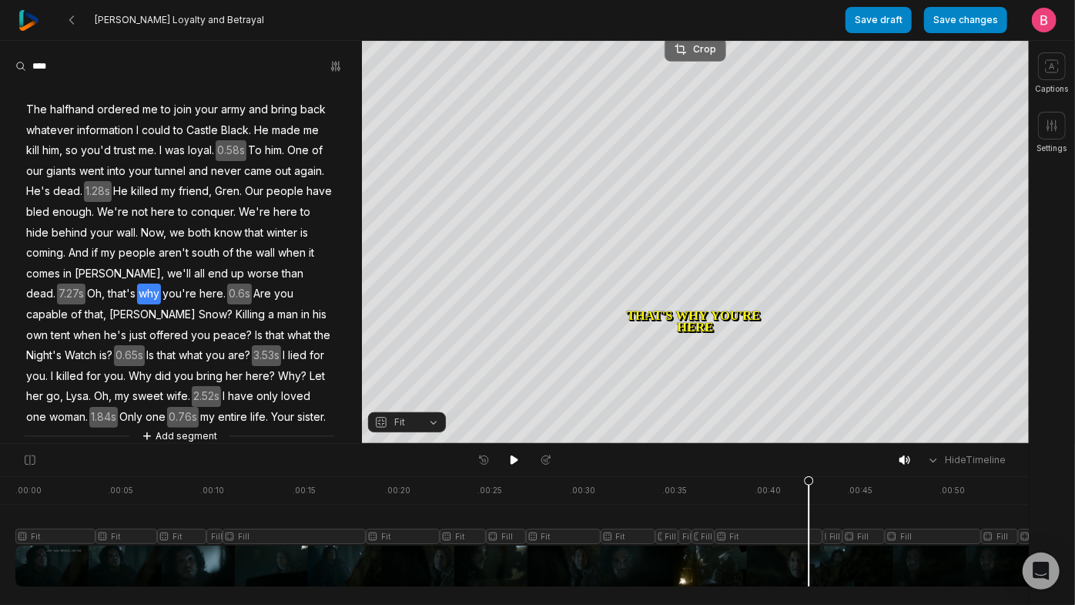
click at [695, 54] on div "Crop" at bounding box center [696, 49] width 42 height 14
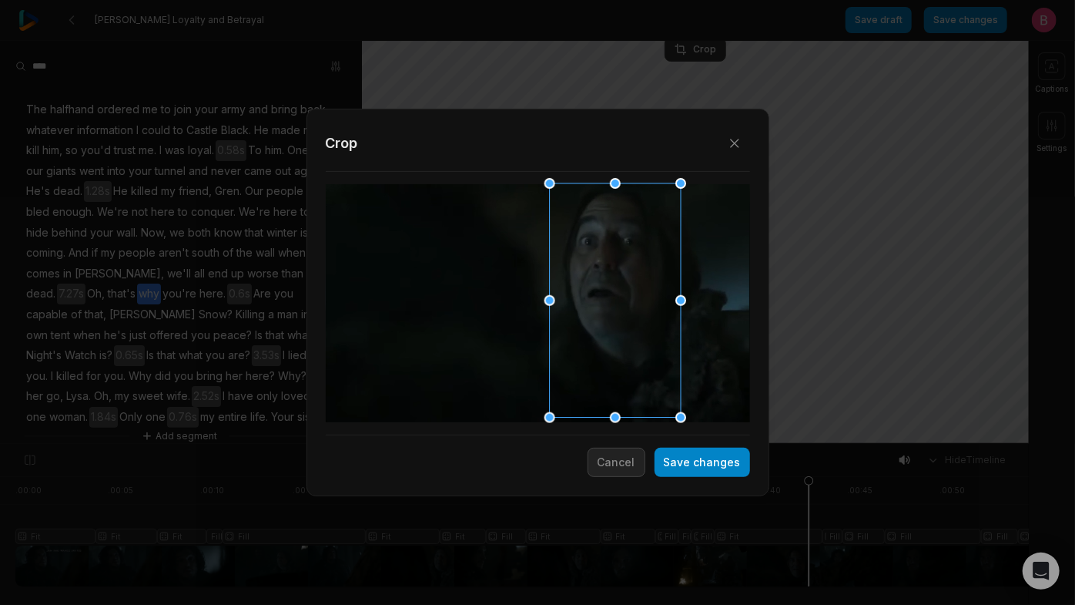
drag, startPoint x: 544, startPoint y: 290, endPoint x: 621, endPoint y: 295, distance: 77.2
click at [621, 295] on div at bounding box center [610, 301] width 131 height 234
drag, startPoint x: 621, startPoint y: 295, endPoint x: 611, endPoint y: 295, distance: 10.0
click at [611, 295] on div at bounding box center [600, 301] width 131 height 234
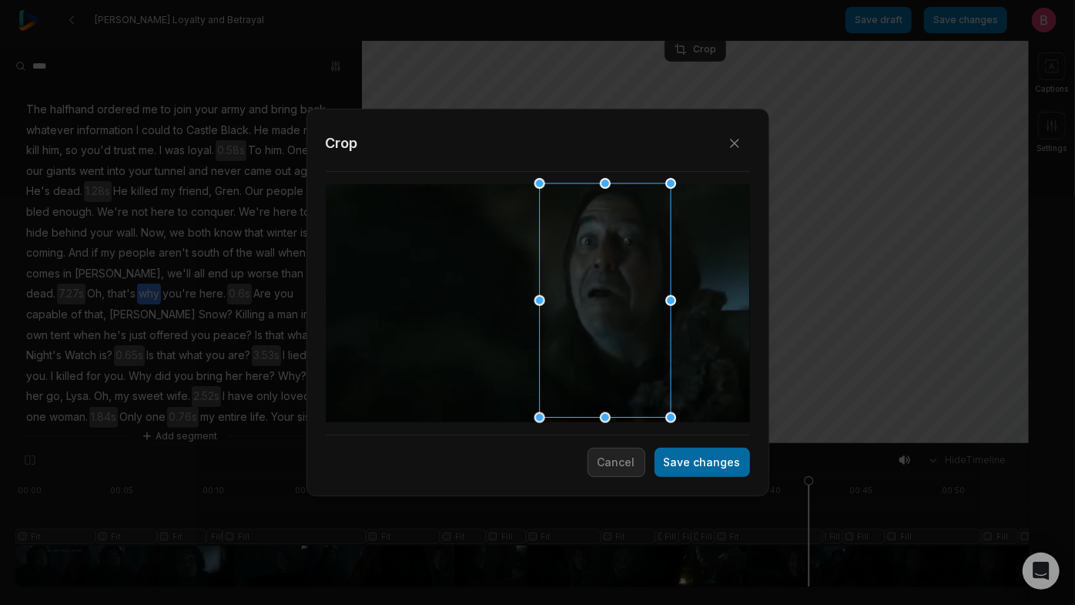
click at [682, 462] on button "Save changes" at bounding box center [703, 461] width 96 height 29
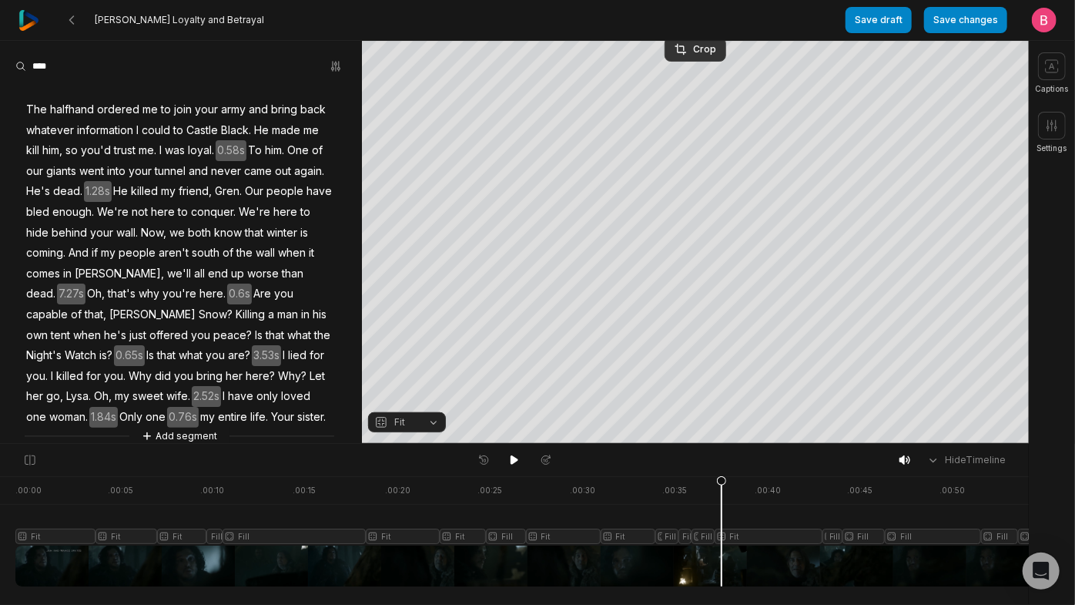
click at [726, 556] on div at bounding box center [856, 531] width 1683 height 110
click at [516, 464] on icon at bounding box center [515, 459] width 8 height 9
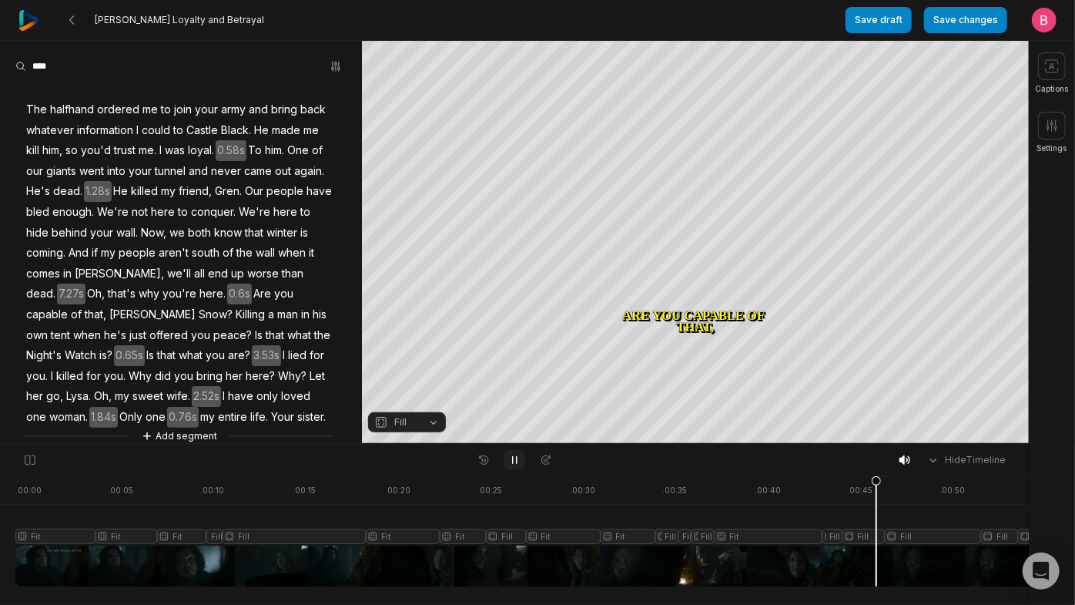
click at [513, 465] on icon at bounding box center [514, 460] width 12 height 12
click at [427, 419] on button "Fill" at bounding box center [407, 422] width 78 height 20
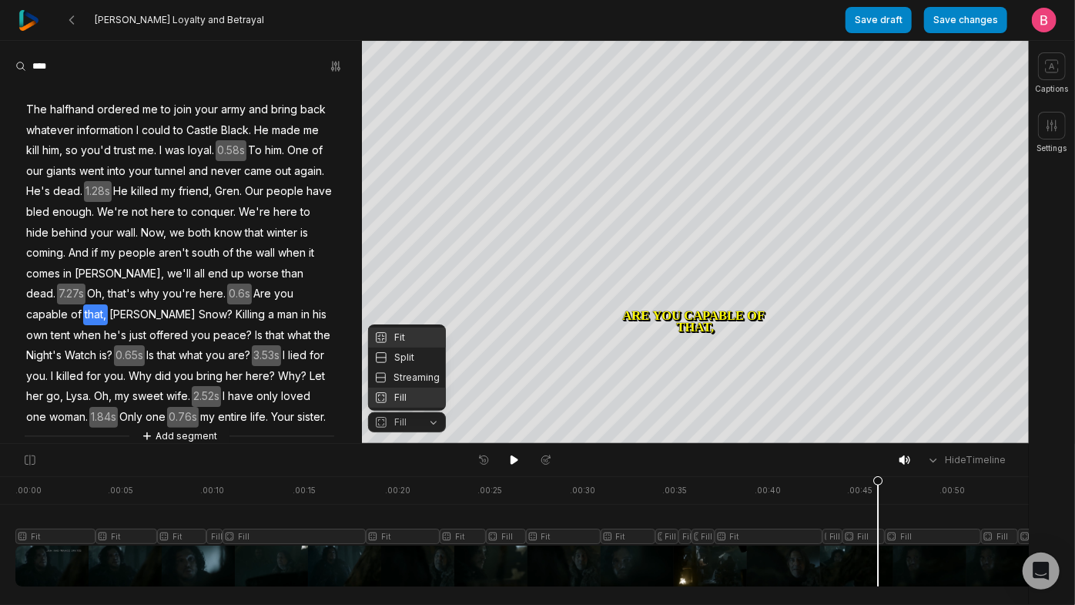
click at [392, 327] on div "Fit" at bounding box center [407, 337] width 78 height 20
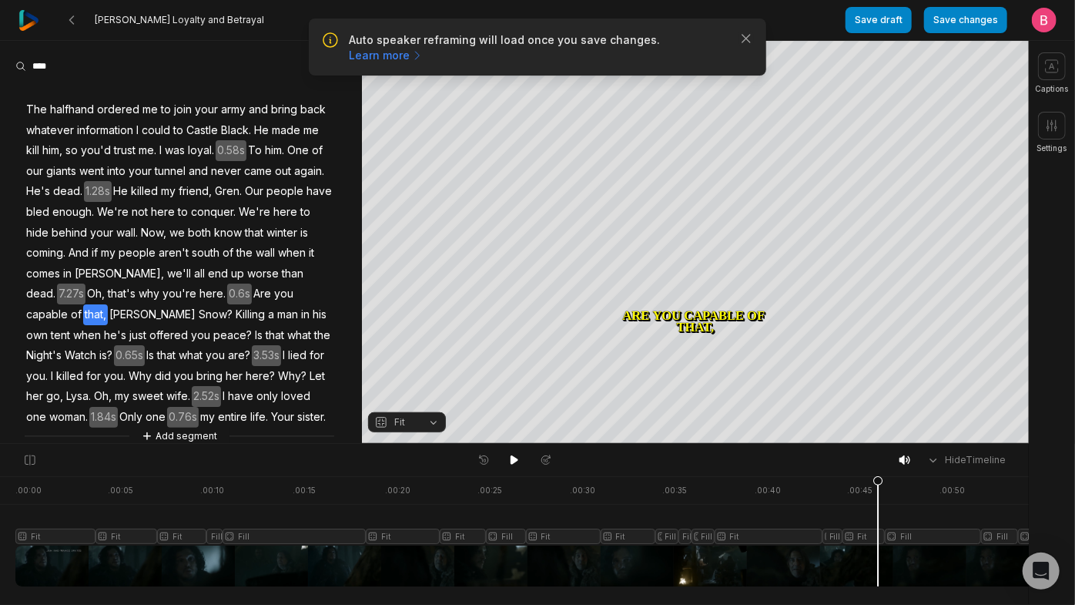
click at [726, 53] on div "Auto speaker reframing will load once you save changes. Learn more Close" at bounding box center [537, 47] width 433 height 32
click at [739, 46] on icon "button" at bounding box center [746, 38] width 15 height 15
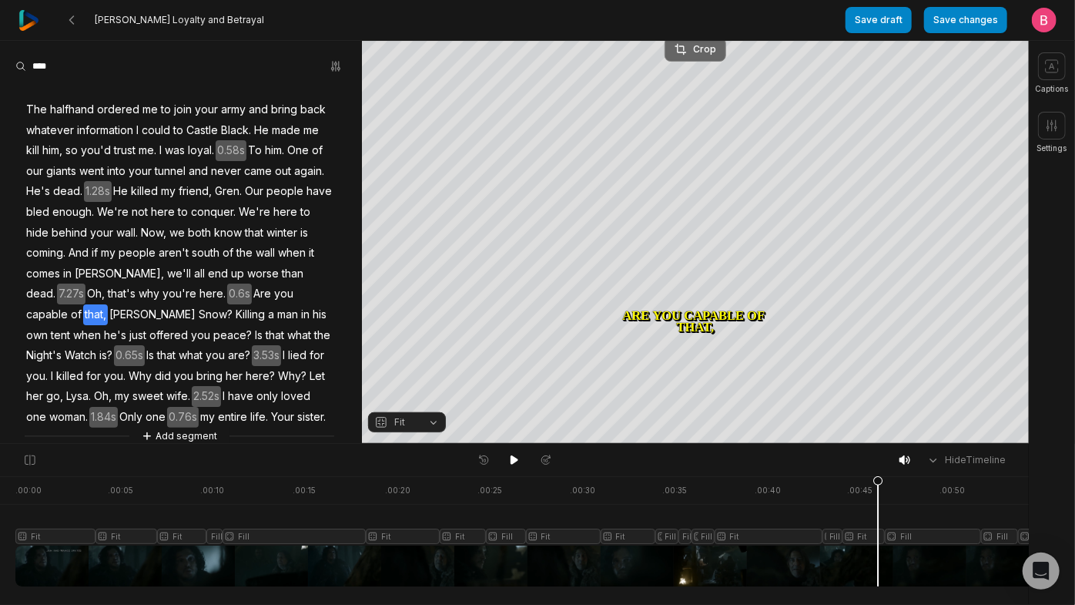
click at [699, 46] on div "Crop" at bounding box center [696, 49] width 42 height 14
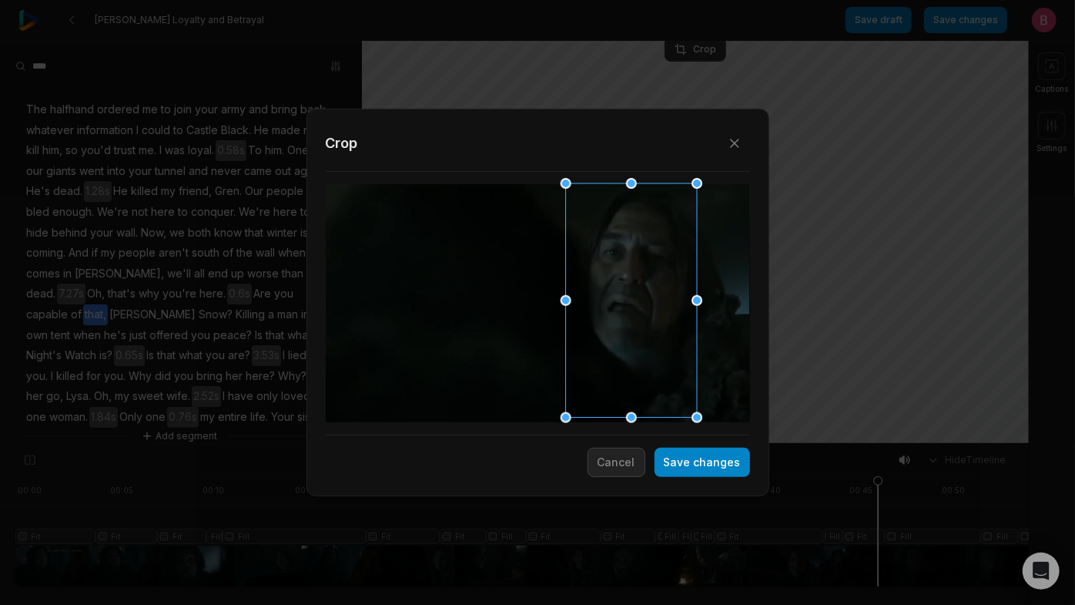
drag, startPoint x: 638, startPoint y: 324, endPoint x: 660, endPoint y: 328, distance: 21.9
click at [660, 328] on div at bounding box center [626, 301] width 131 height 234
click at [685, 457] on button "Save changes" at bounding box center [703, 461] width 96 height 29
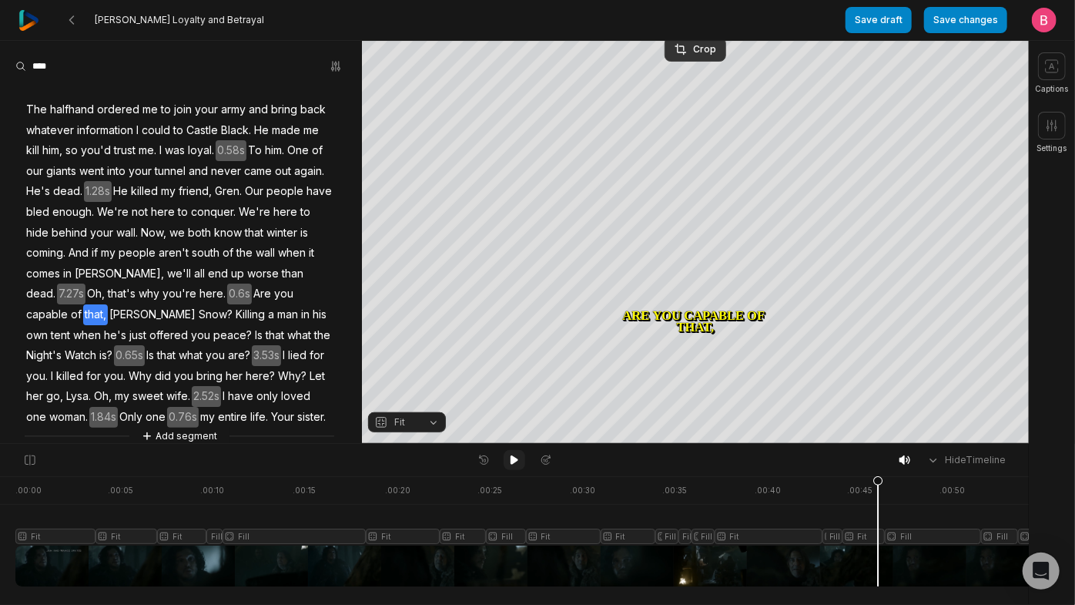
click at [521, 468] on button at bounding box center [515, 460] width 22 height 20
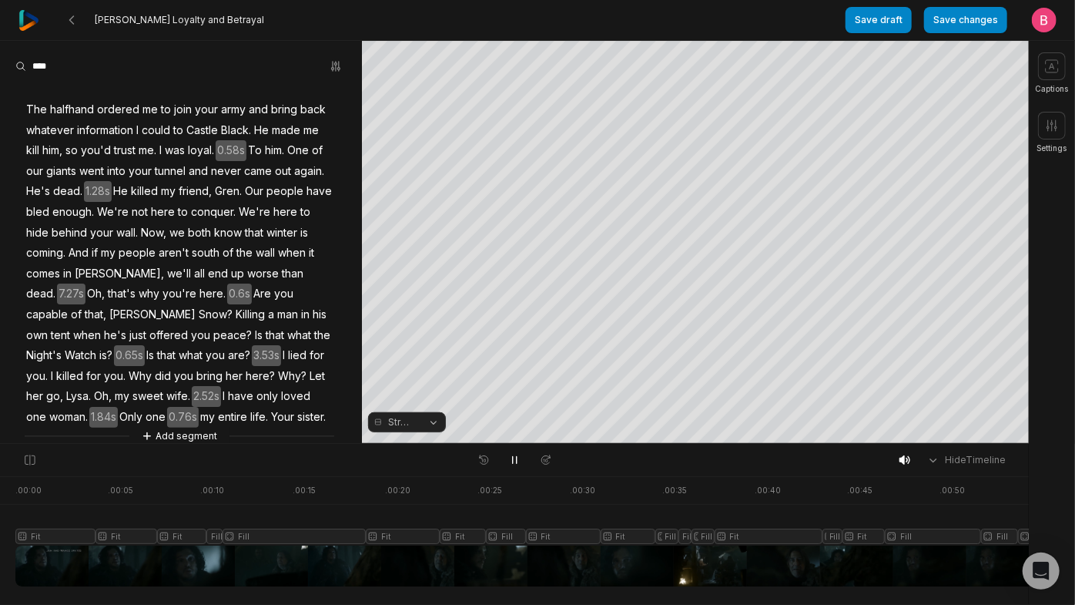
scroll to position [261, 0]
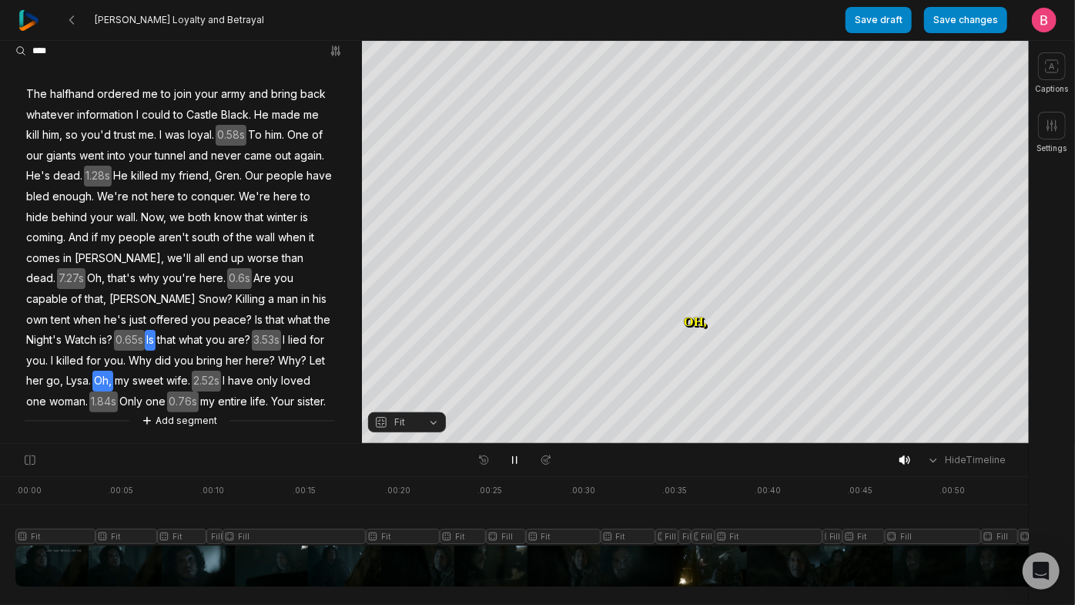
click at [145, 330] on span "Is" at bounding box center [150, 340] width 11 height 21
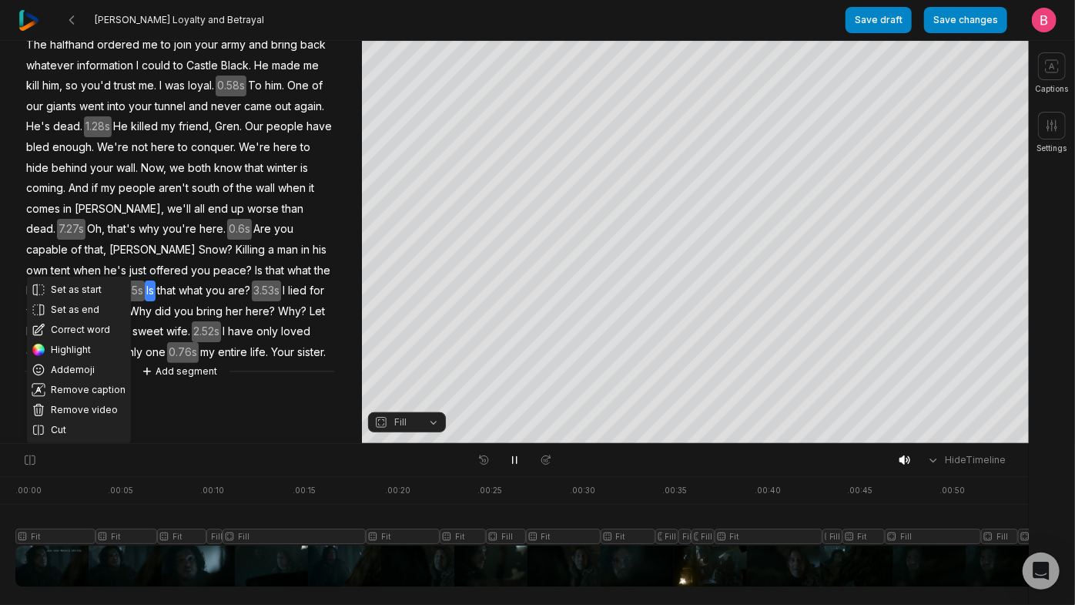
click at [287, 280] on span "lied" at bounding box center [298, 290] width 22 height 21
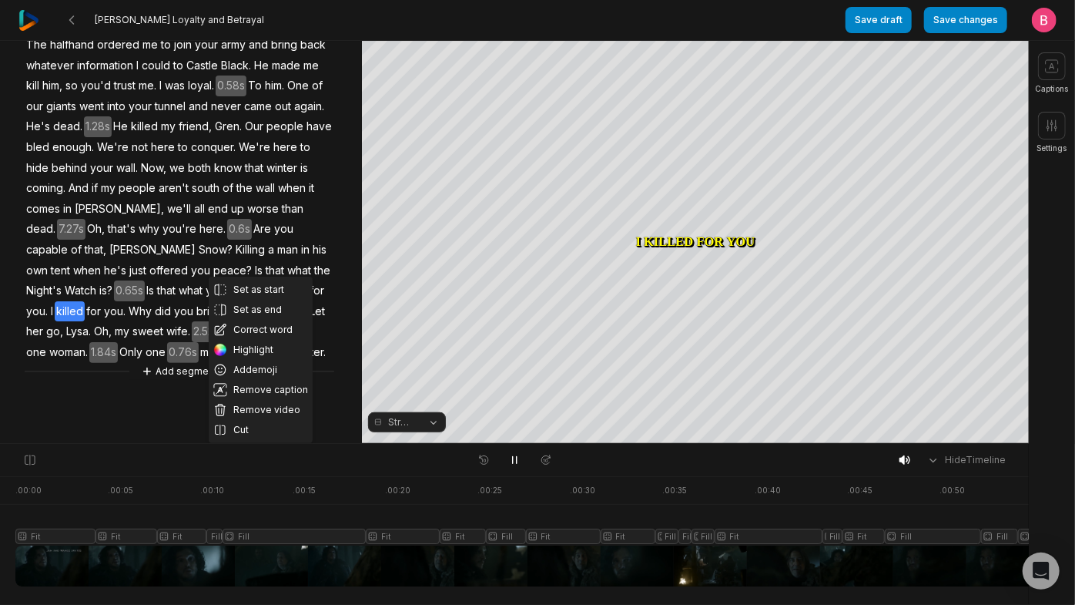
click at [424, 428] on button "Streaming" at bounding box center [407, 422] width 78 height 20
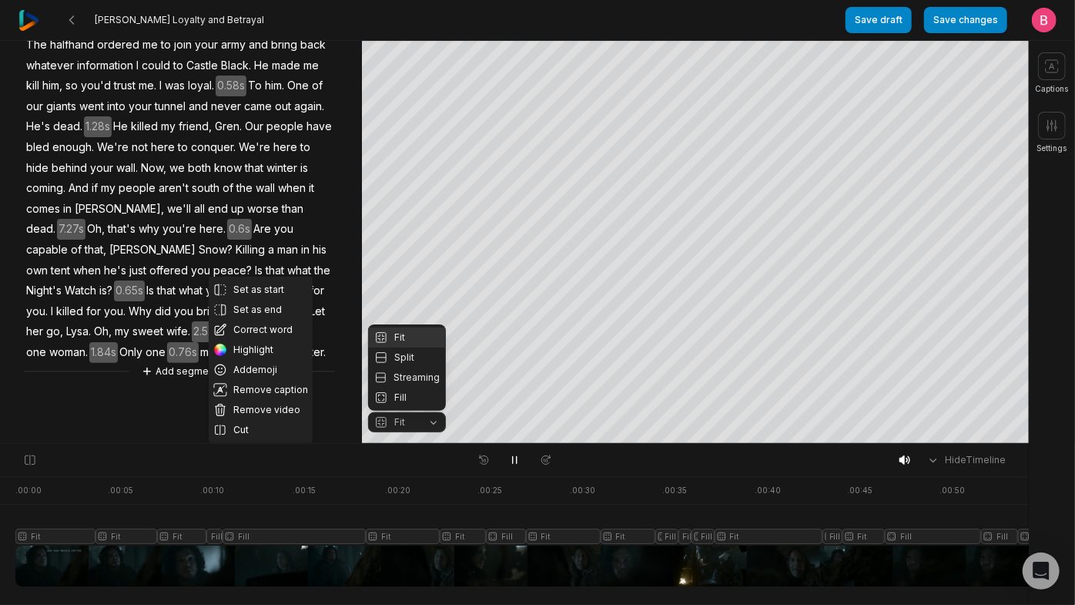
click at [691, 468] on body "Jon Snow's Loyalty and Betrayal Save draft Save changes Open user menu Captions…" at bounding box center [537, 302] width 1075 height 605
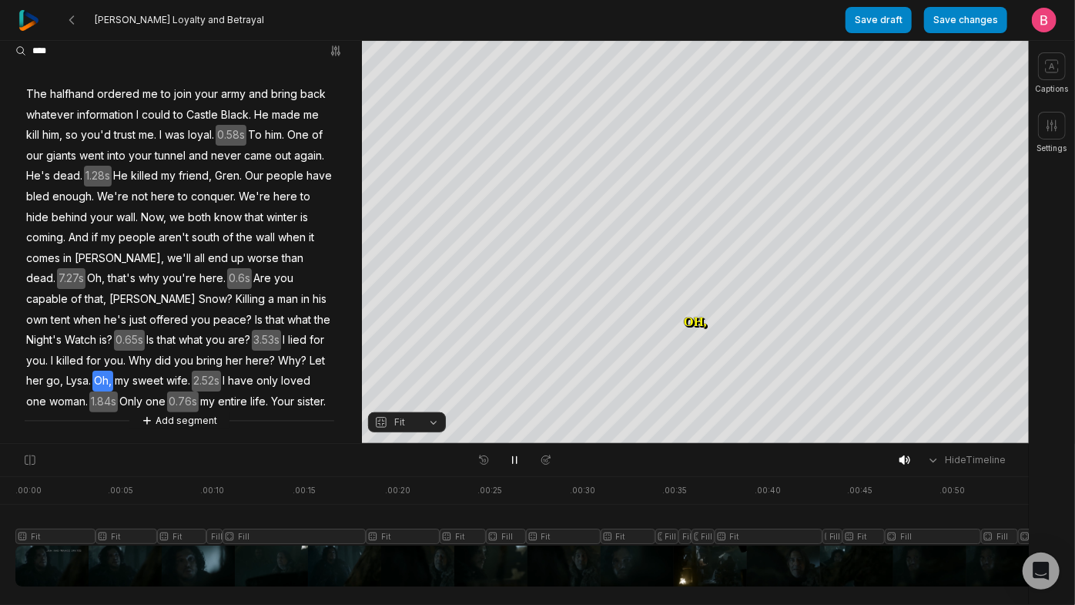
click at [287, 330] on span "lied" at bounding box center [298, 340] width 22 height 21
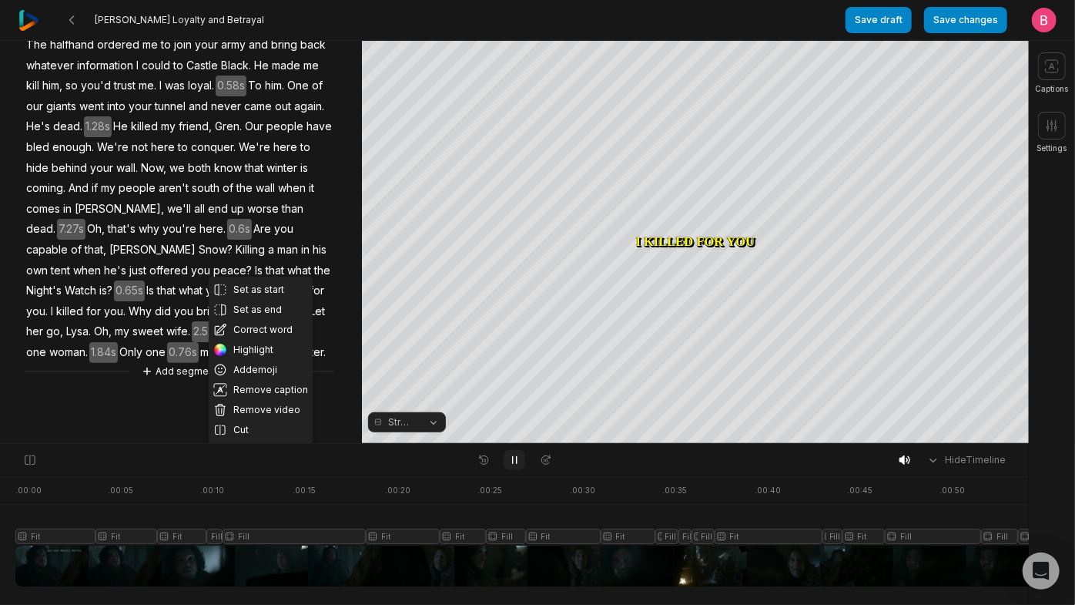
click at [514, 462] on icon at bounding box center [514, 460] width 12 height 12
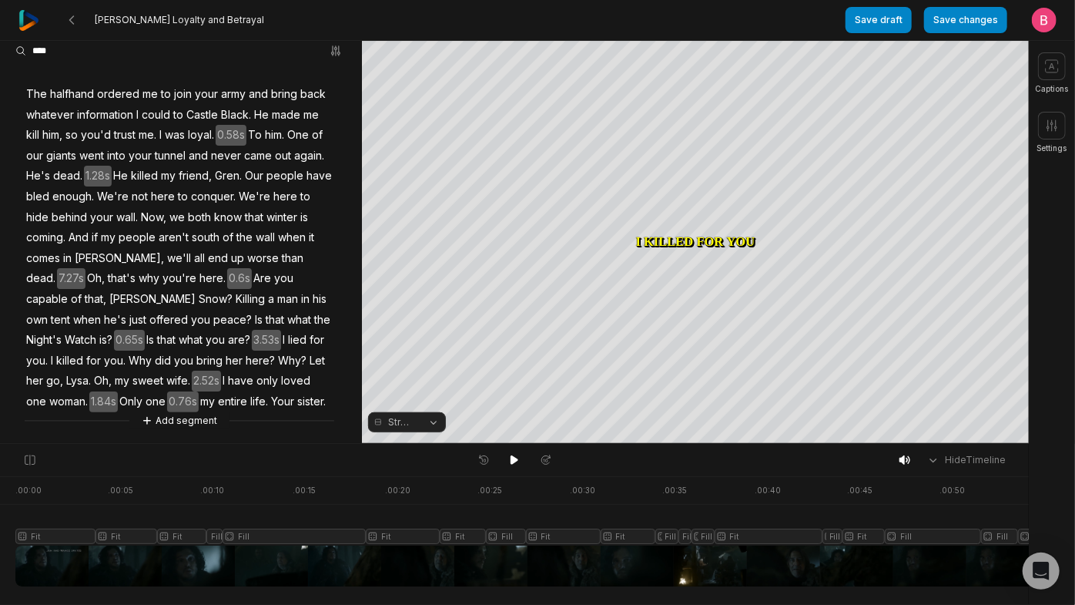
click at [281, 330] on span "I" at bounding box center [283, 340] width 5 height 21
click at [520, 466] on icon at bounding box center [514, 460] width 12 height 12
click at [517, 464] on icon at bounding box center [515, 460] width 4 height 7
click at [427, 422] on button "Streaming" at bounding box center [407, 422] width 78 height 20
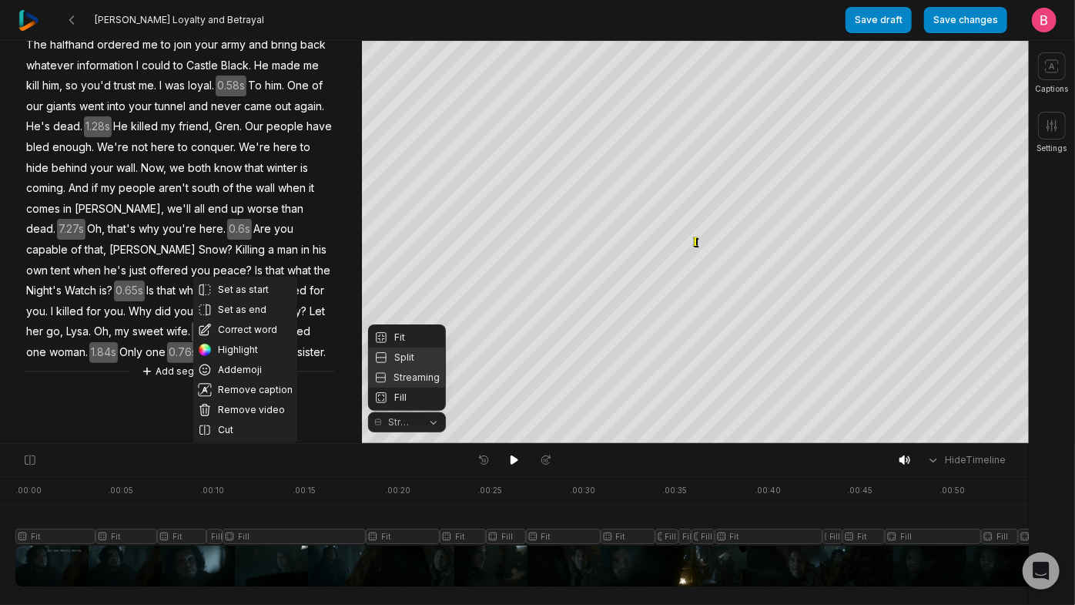
click at [404, 347] on div "Split" at bounding box center [407, 357] width 78 height 20
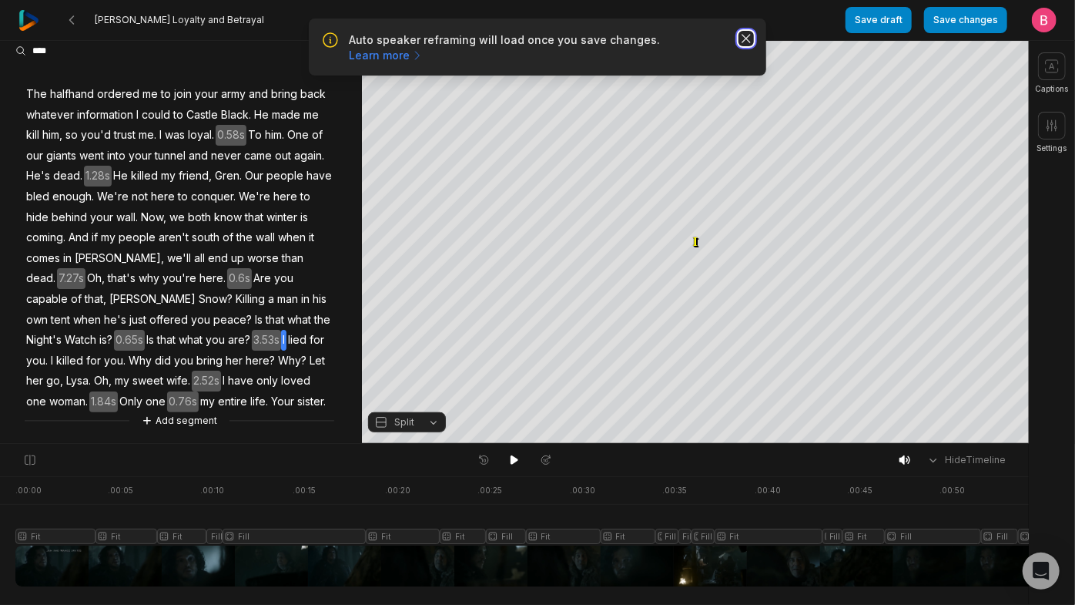
click at [739, 46] on icon "button" at bounding box center [746, 38] width 15 height 15
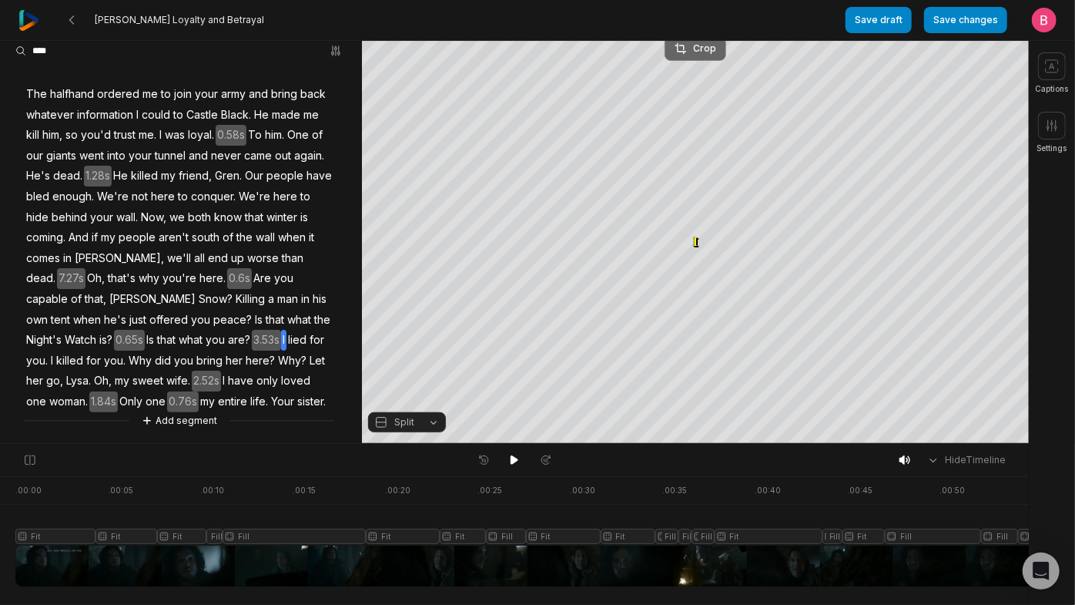
click at [676, 49] on icon at bounding box center [681, 49] width 12 height 12
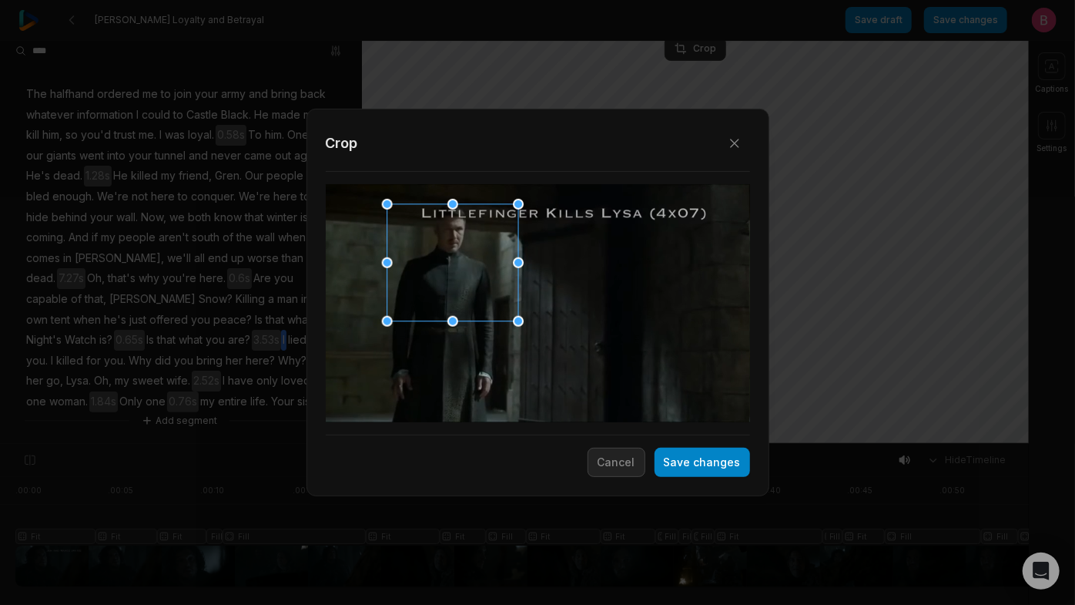
drag, startPoint x: 538, startPoint y: 288, endPoint x: 452, endPoint y: 250, distance: 93.5
click at [452, 250] on div at bounding box center [447, 263] width 131 height 117
click at [673, 464] on button "Save changes" at bounding box center [703, 461] width 96 height 29
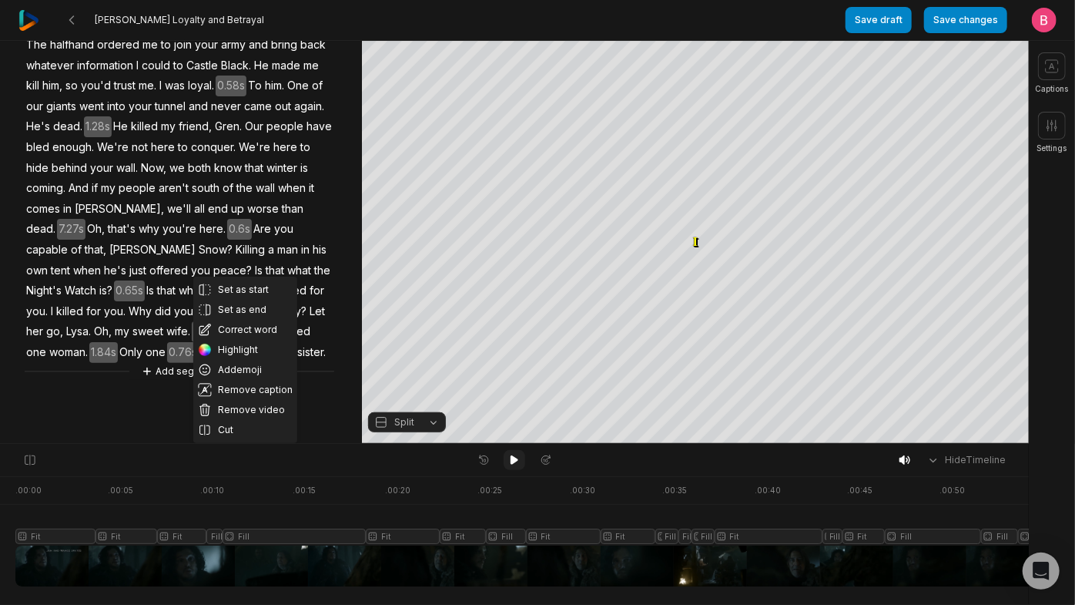
click at [515, 464] on icon at bounding box center [515, 459] width 8 height 9
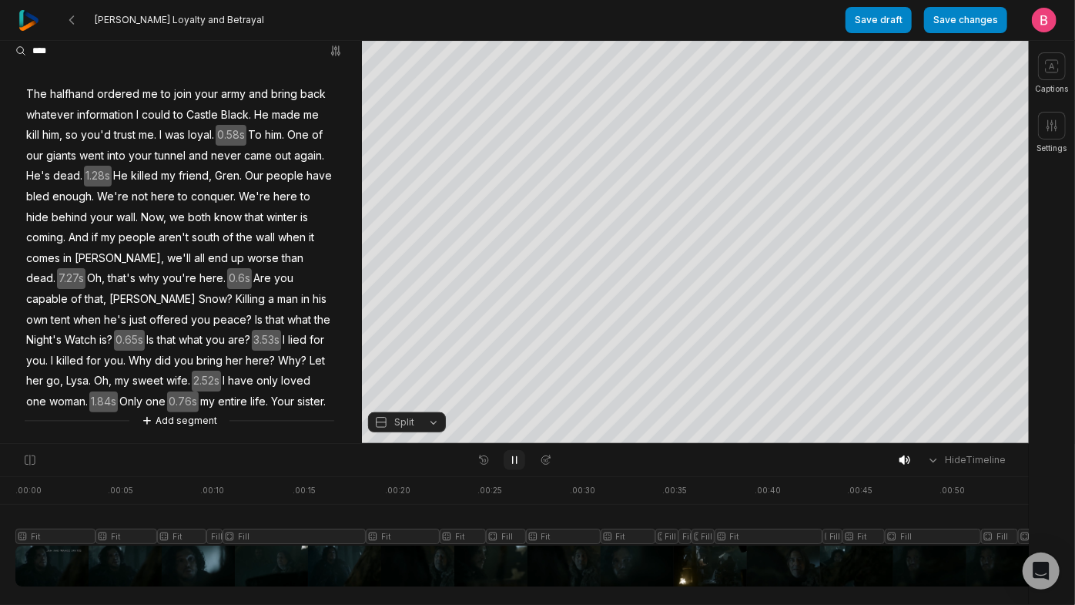
click at [515, 464] on icon at bounding box center [514, 460] width 12 height 12
click at [515, 464] on icon at bounding box center [515, 459] width 8 height 9
click at [515, 464] on icon at bounding box center [514, 460] width 12 height 12
click at [308, 330] on span "for" at bounding box center [317, 340] width 18 height 21
click at [698, 216] on div "Crop" at bounding box center [696, 223] width 42 height 14
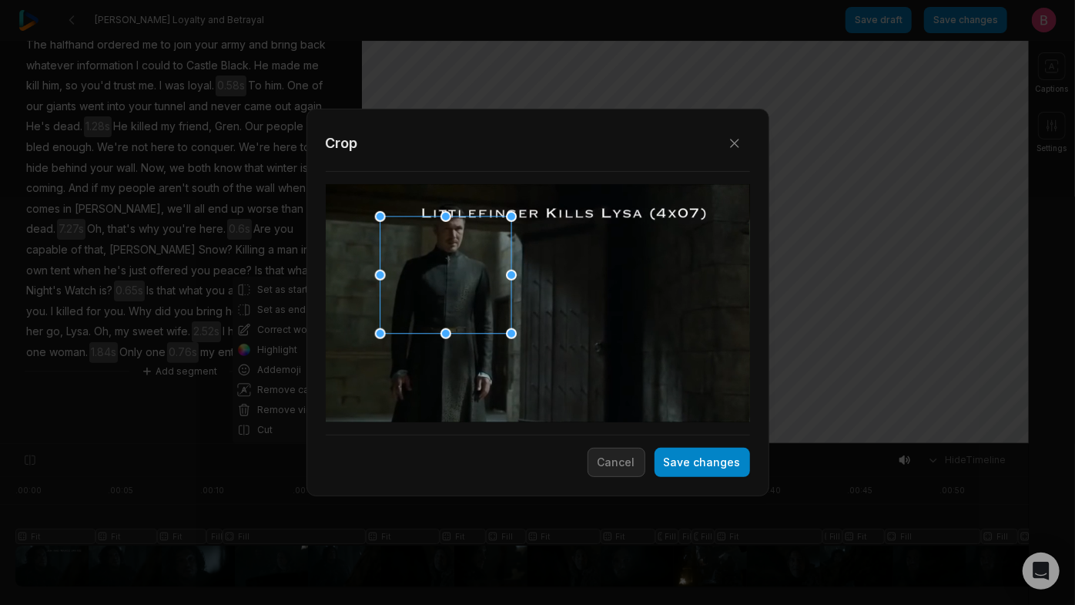
drag, startPoint x: 531, startPoint y: 314, endPoint x: 439, endPoint y: 289, distance: 95.9
click at [439, 289] on div at bounding box center [440, 275] width 131 height 117
click at [672, 461] on button "Save changes" at bounding box center [703, 461] width 96 height 29
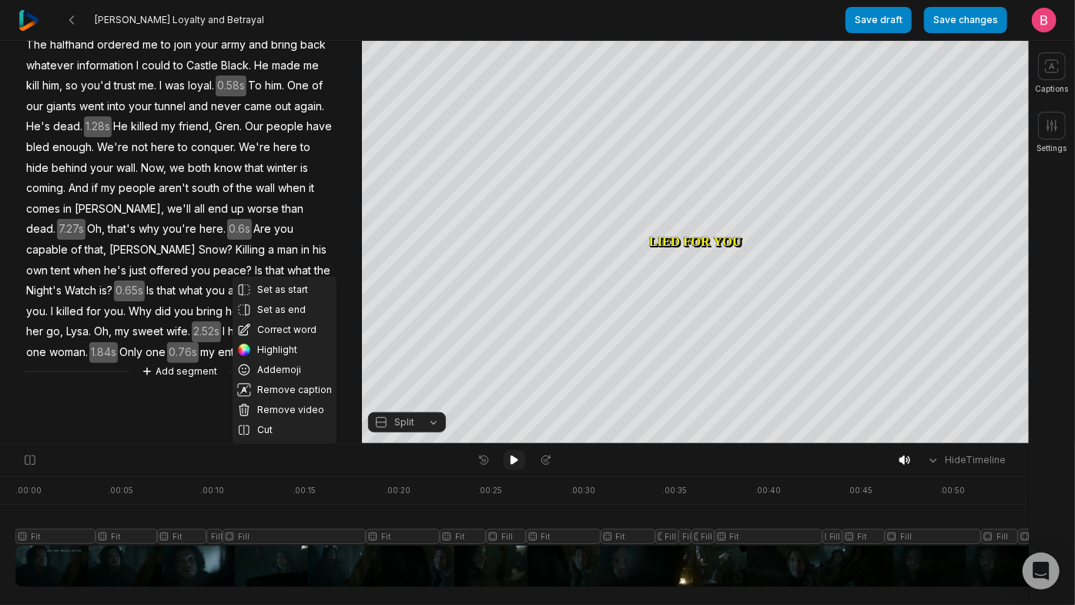
click at [509, 465] on icon at bounding box center [514, 460] width 12 height 12
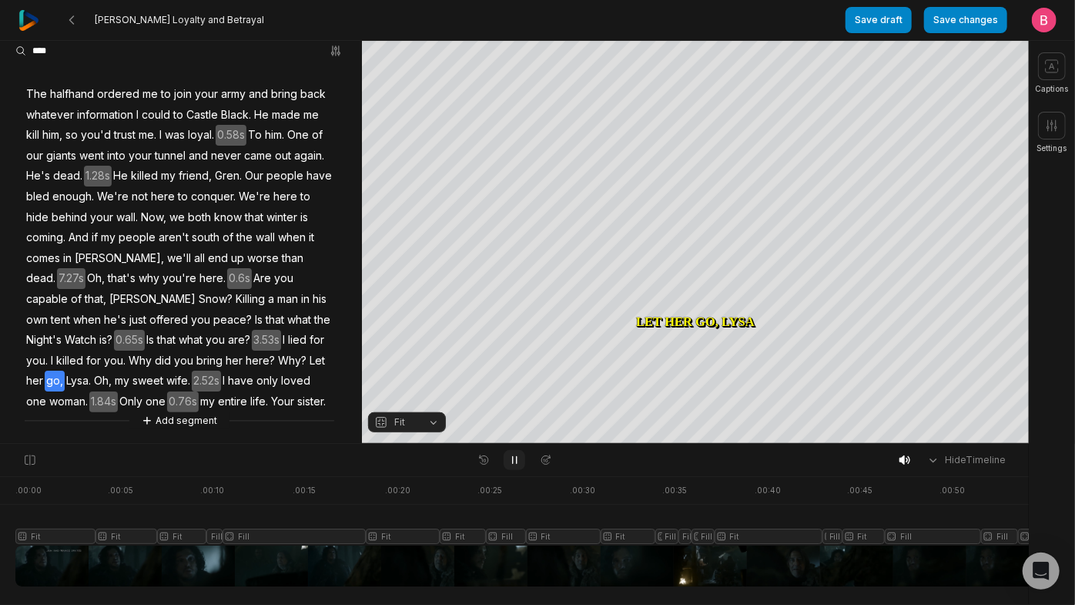
click at [514, 465] on icon at bounding box center [514, 460] width 12 height 12
click at [706, 42] on div "Crop" at bounding box center [696, 49] width 42 height 14
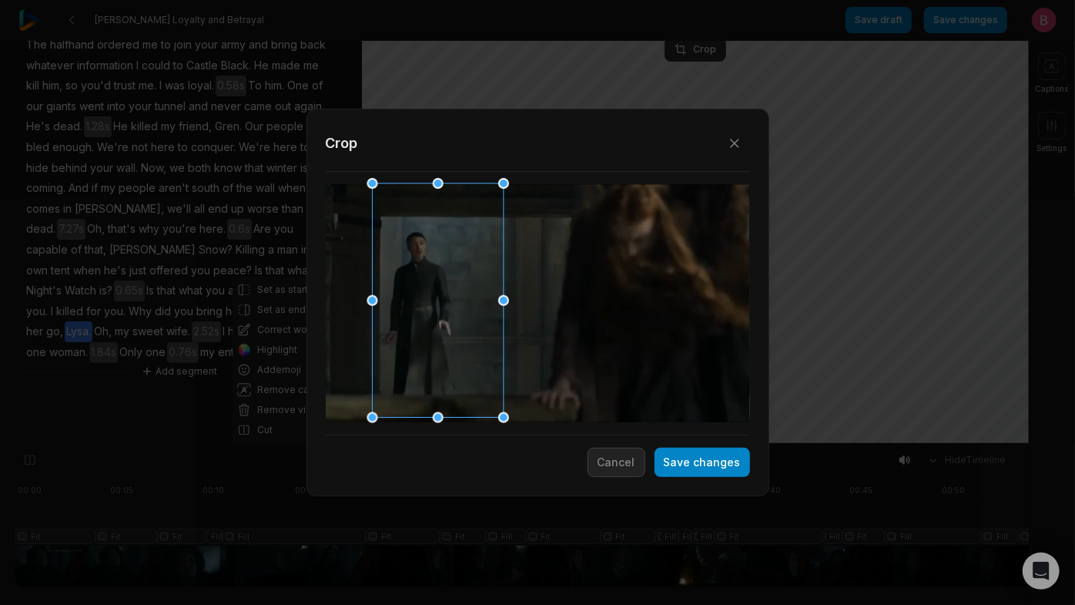
drag, startPoint x: 530, startPoint y: 300, endPoint x: 441, endPoint y: 344, distance: 98.5
click at [441, 344] on div at bounding box center [432, 301] width 131 height 234
click at [661, 470] on button "Save changes" at bounding box center [703, 461] width 96 height 29
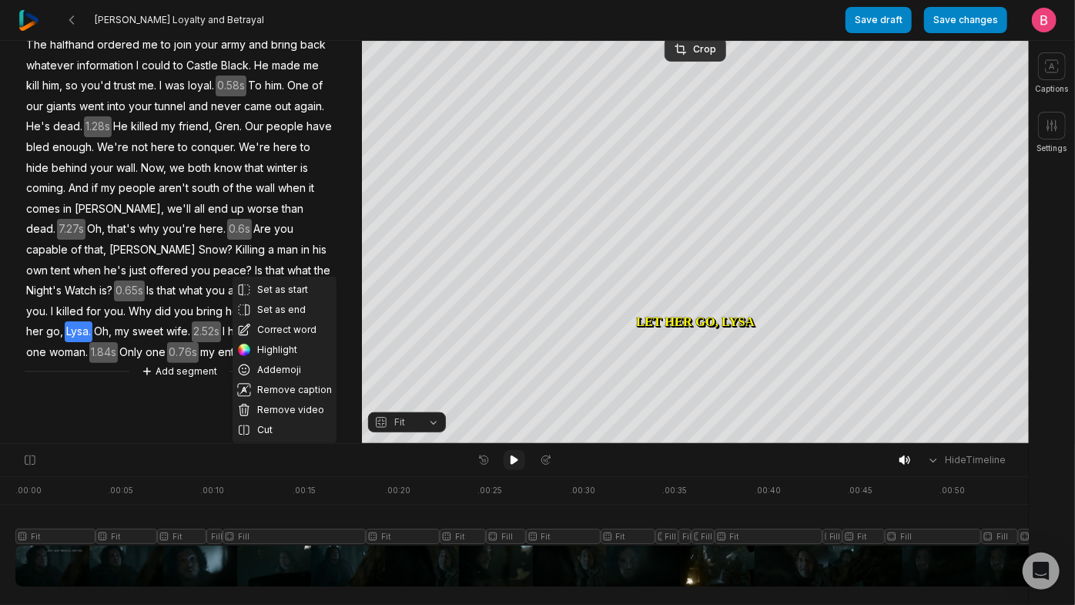
click at [513, 460] on icon at bounding box center [515, 459] width 8 height 9
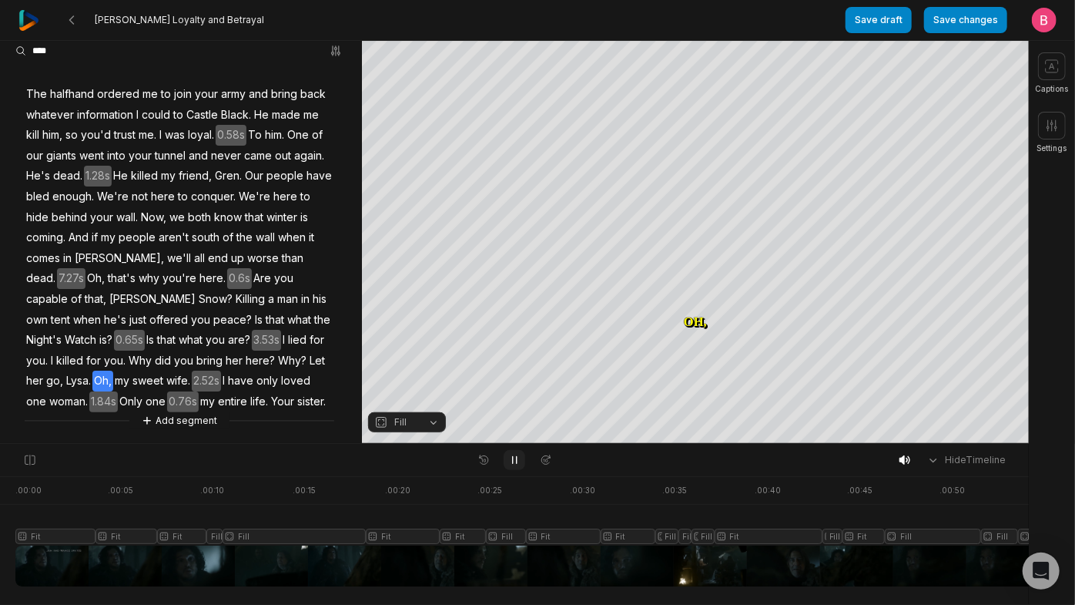
click at [513, 460] on icon at bounding box center [515, 460] width 4 height 7
click at [513, 460] on icon at bounding box center [515, 459] width 8 height 9
click at [296, 403] on span "sister." at bounding box center [312, 401] width 32 height 21
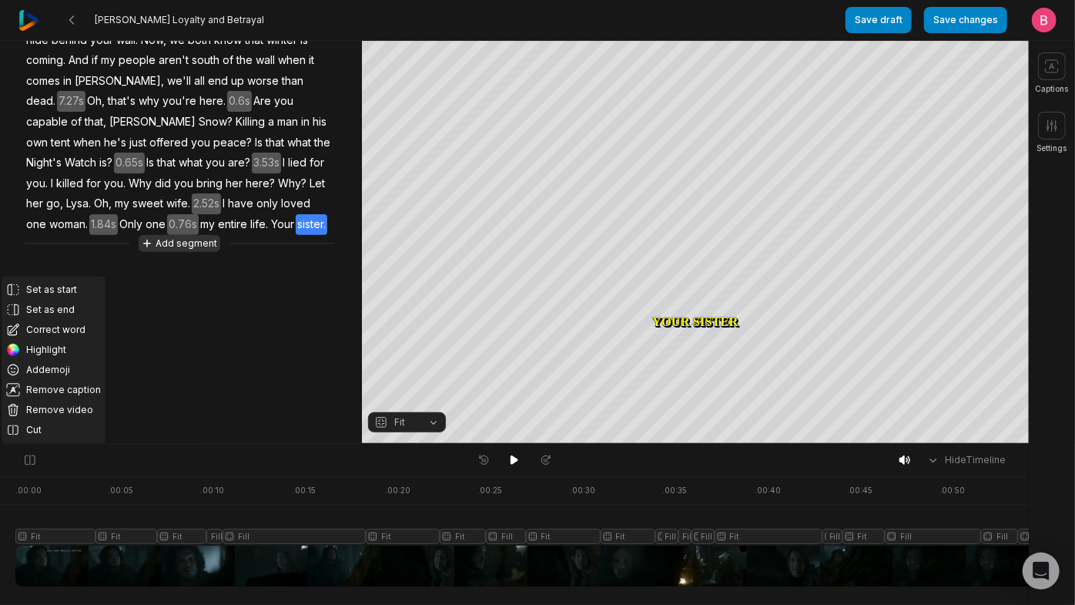
click at [183, 252] on button "Add segment" at bounding box center [180, 243] width 82 height 17
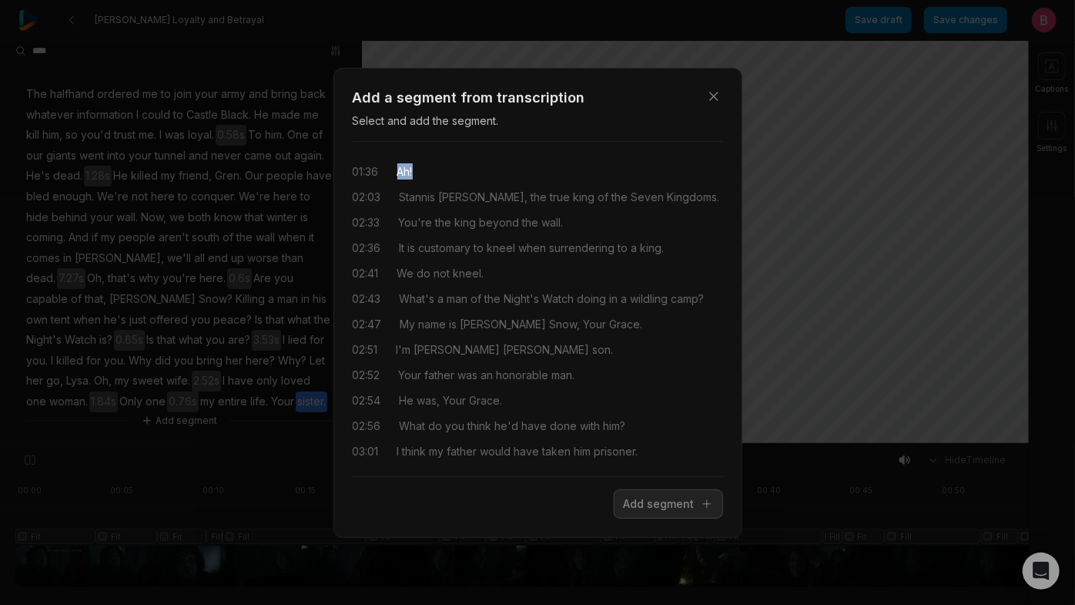
drag, startPoint x: 407, startPoint y: 180, endPoint x: 448, endPoint y: 180, distance: 41.6
click at [448, 179] on div "01:36 Ah!" at bounding box center [538, 171] width 370 height 16
drag, startPoint x: 642, startPoint y: 518, endPoint x: 618, endPoint y: 491, distance: 36.6
click at [642, 518] on button "Add segment" at bounding box center [668, 503] width 109 height 29
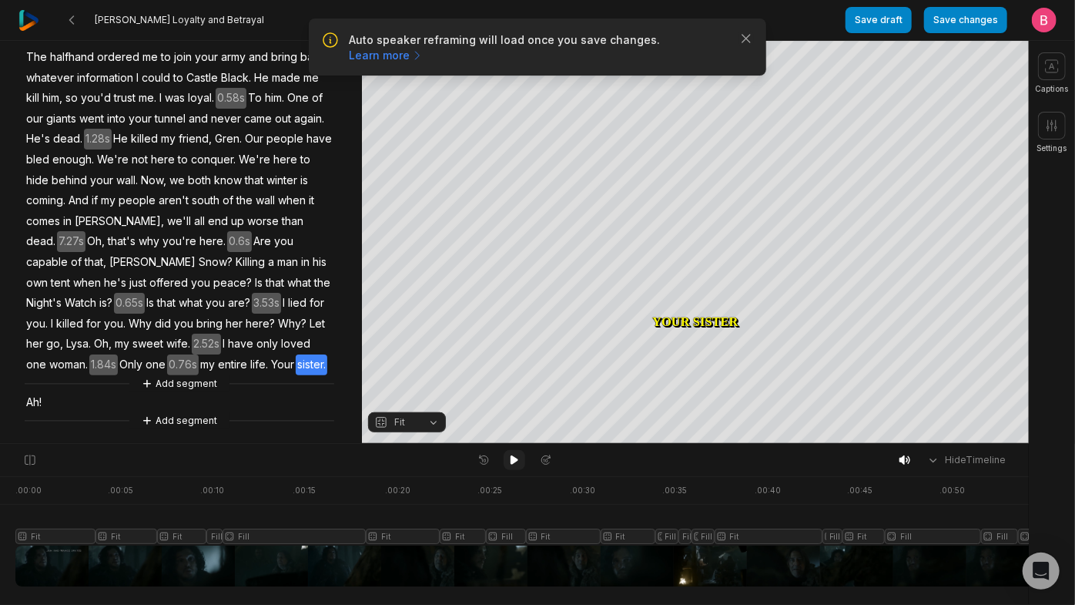
click at [518, 458] on icon at bounding box center [514, 460] width 12 height 12
drag, startPoint x: 753, startPoint y: 45, endPoint x: 737, endPoint y: 45, distance: 16.2
click at [750, 45] on div "Auto speaker reframing will load once you save changes. Learn more Close" at bounding box center [537, 46] width 457 height 57
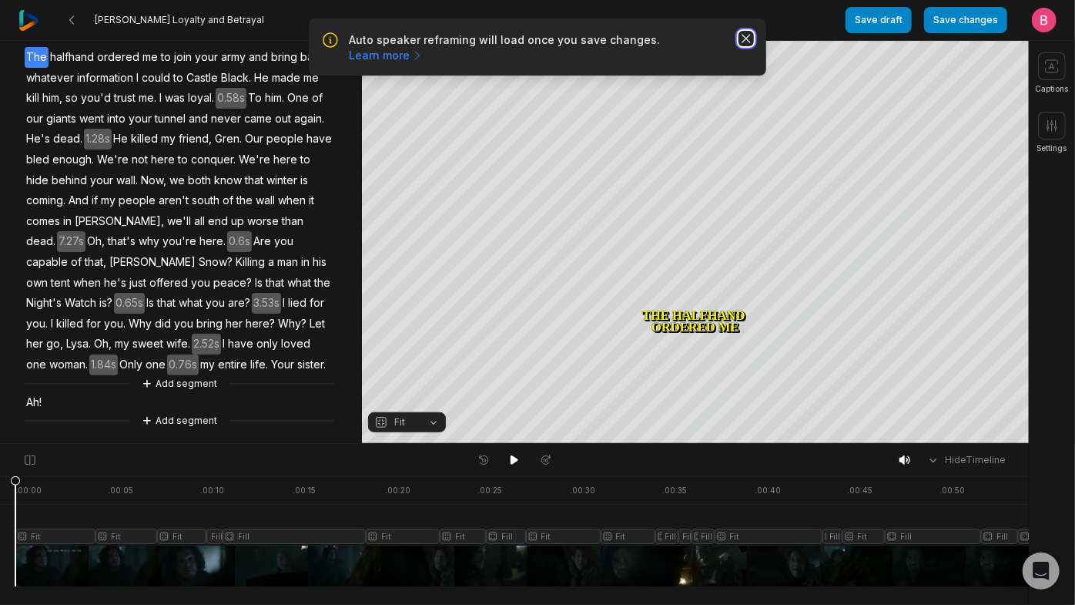
click at [739, 46] on icon "button" at bounding box center [746, 38] width 15 height 15
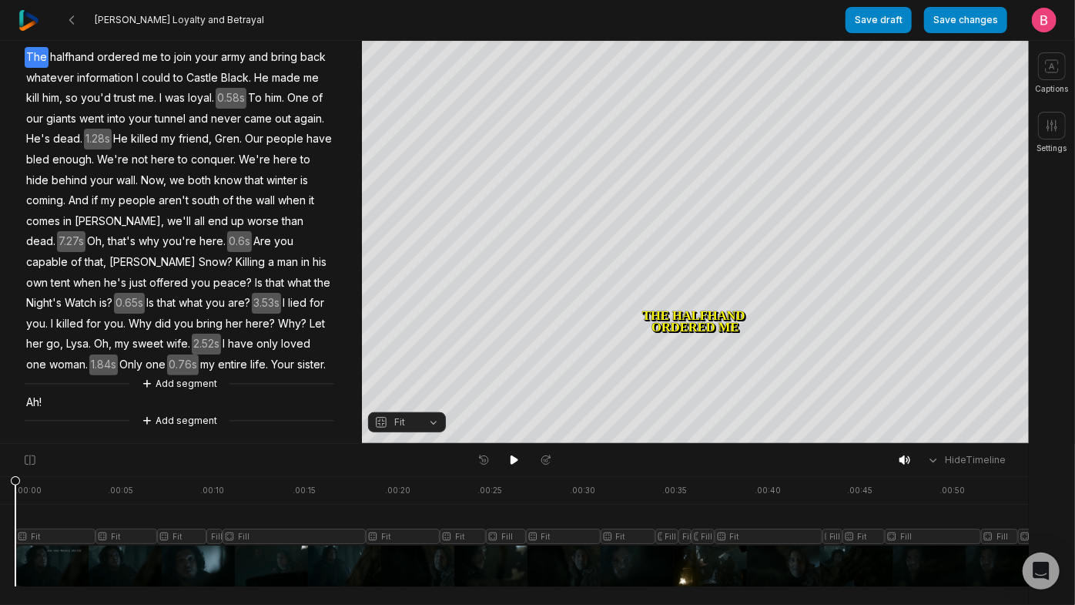
click at [42, 413] on span "Ah!" at bounding box center [34, 402] width 18 height 21
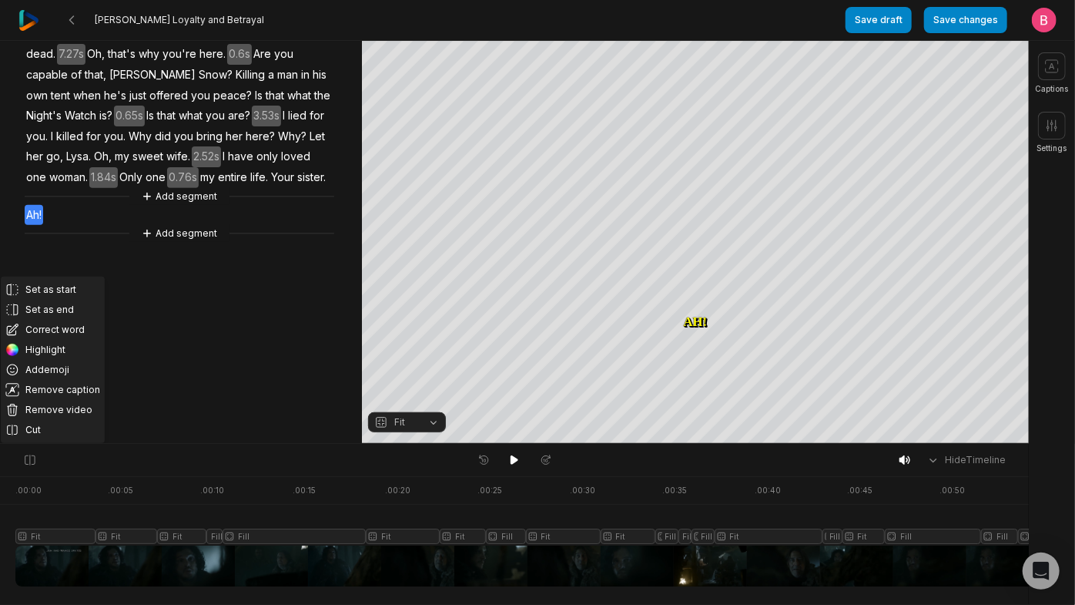
click at [436, 432] on button "Fit" at bounding box center [407, 422] width 78 height 20
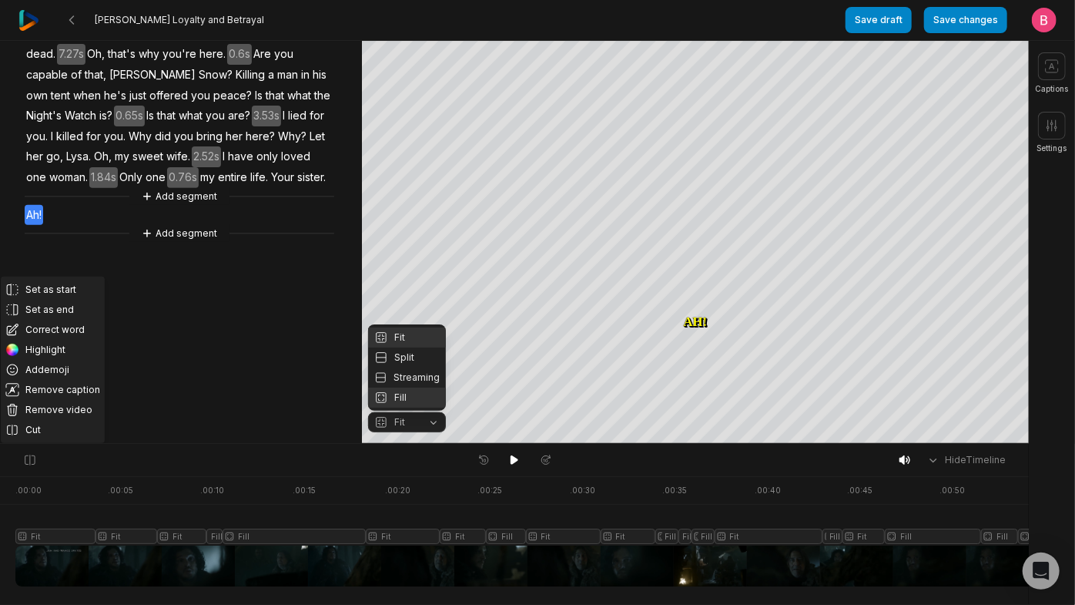
click at [417, 398] on div "Fill" at bounding box center [407, 397] width 78 height 20
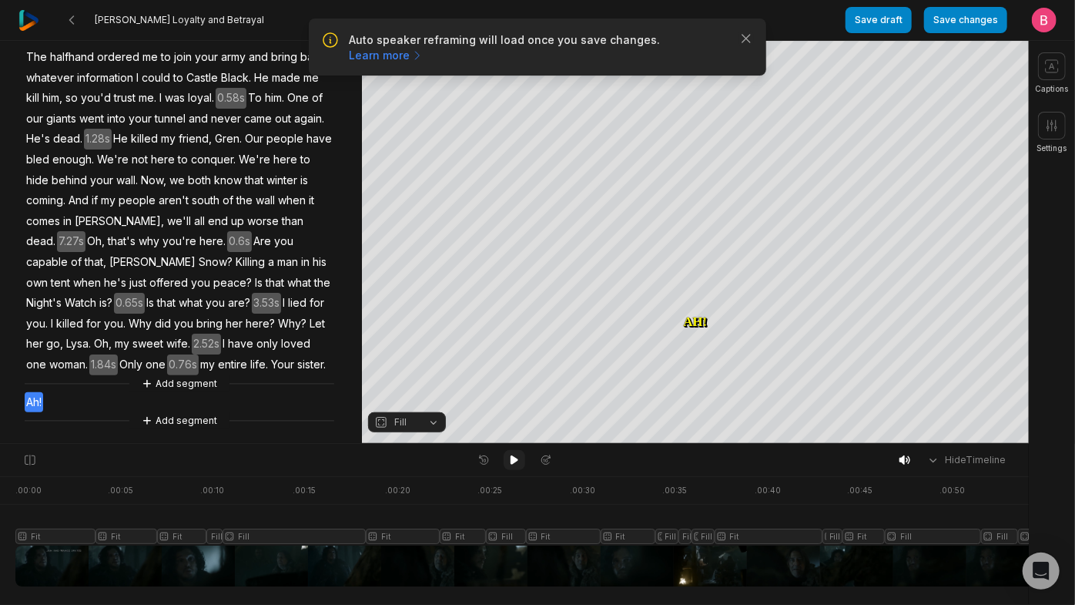
click at [519, 470] on button at bounding box center [515, 460] width 22 height 20
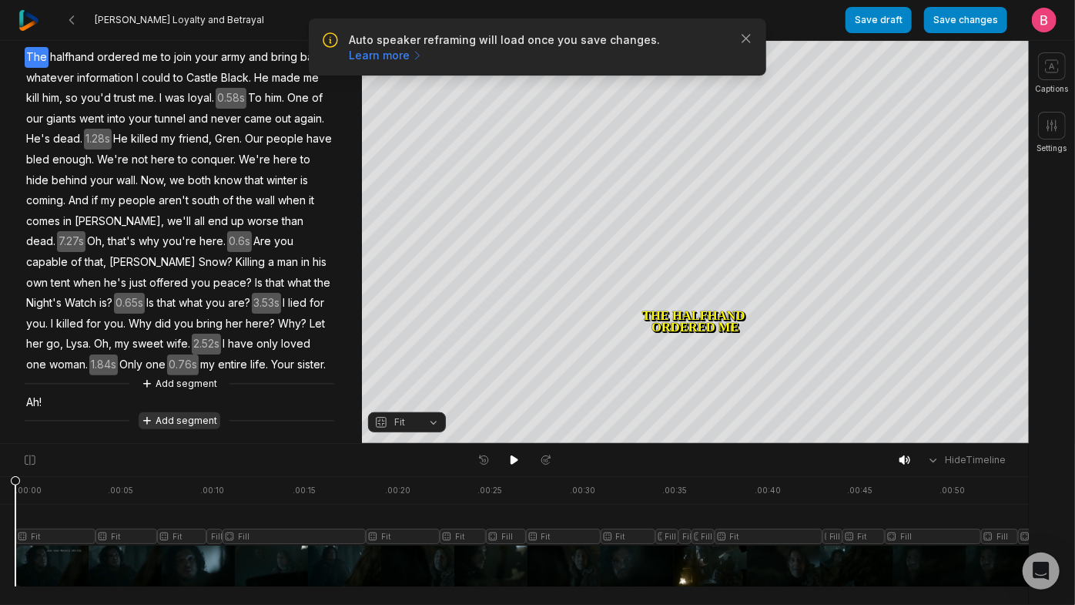
click at [154, 416] on button "Add segment" at bounding box center [180, 420] width 82 height 17
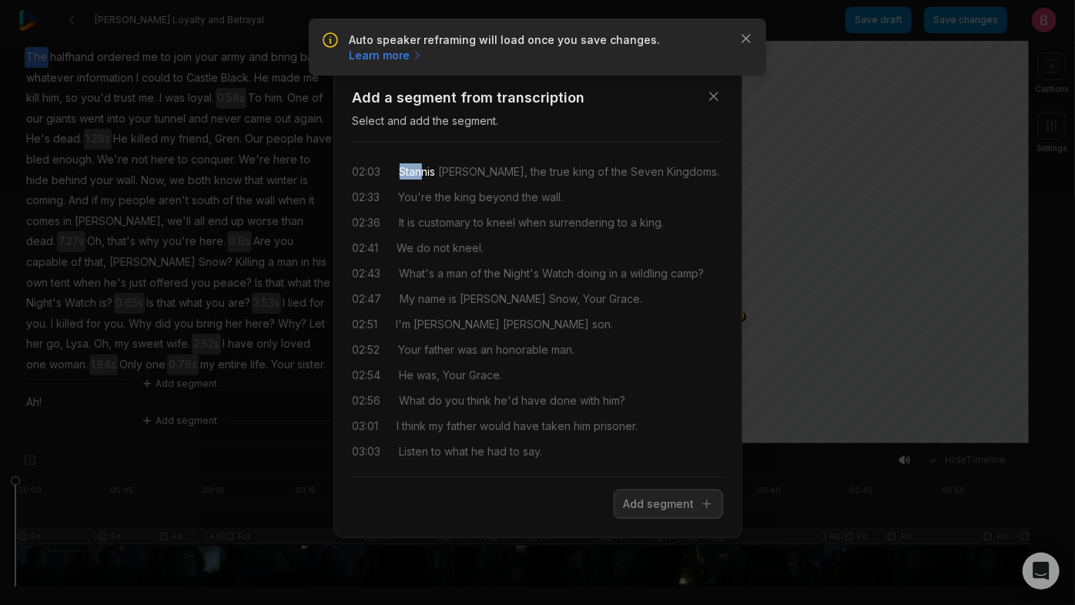
drag, startPoint x: 412, startPoint y: 172, endPoint x: 443, endPoint y: 169, distance: 30.9
click at [443, 169] on div "02:03 Stannis Baratheon, the true king of the Seven Kingdoms." at bounding box center [538, 171] width 370 height 16
click at [618, 509] on button "Add segment" at bounding box center [668, 503] width 109 height 29
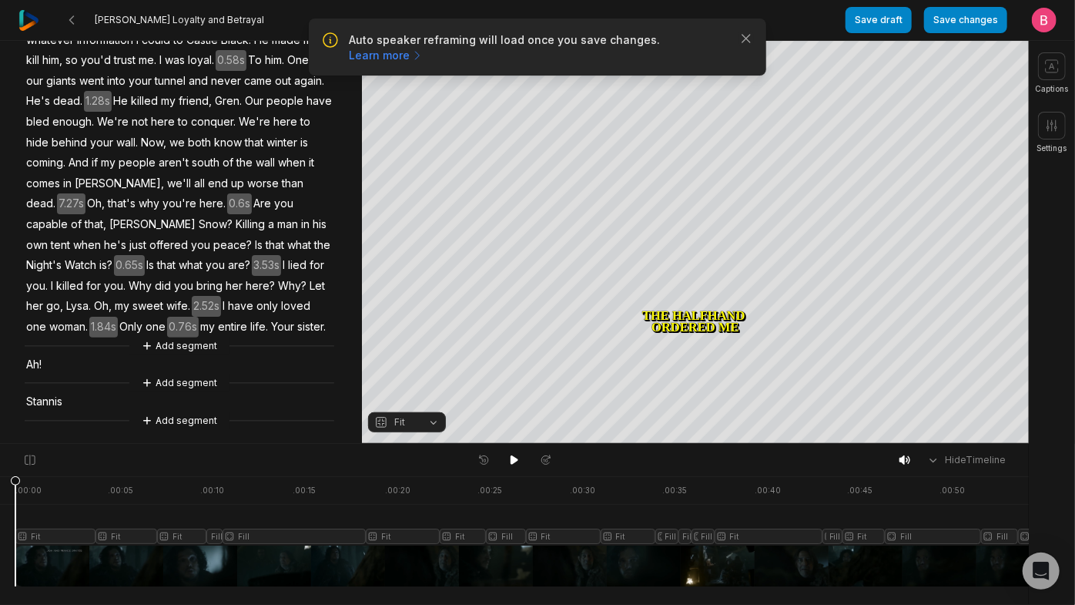
click at [47, 412] on span "Stannis" at bounding box center [44, 401] width 39 height 21
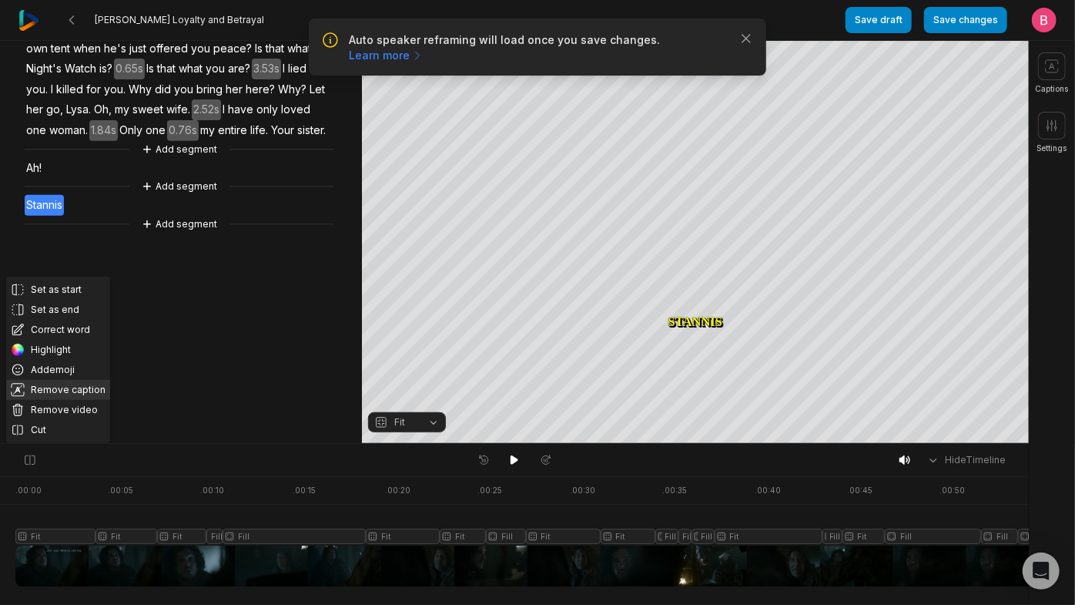
click at [88, 395] on button "Remove caption" at bounding box center [58, 390] width 104 height 20
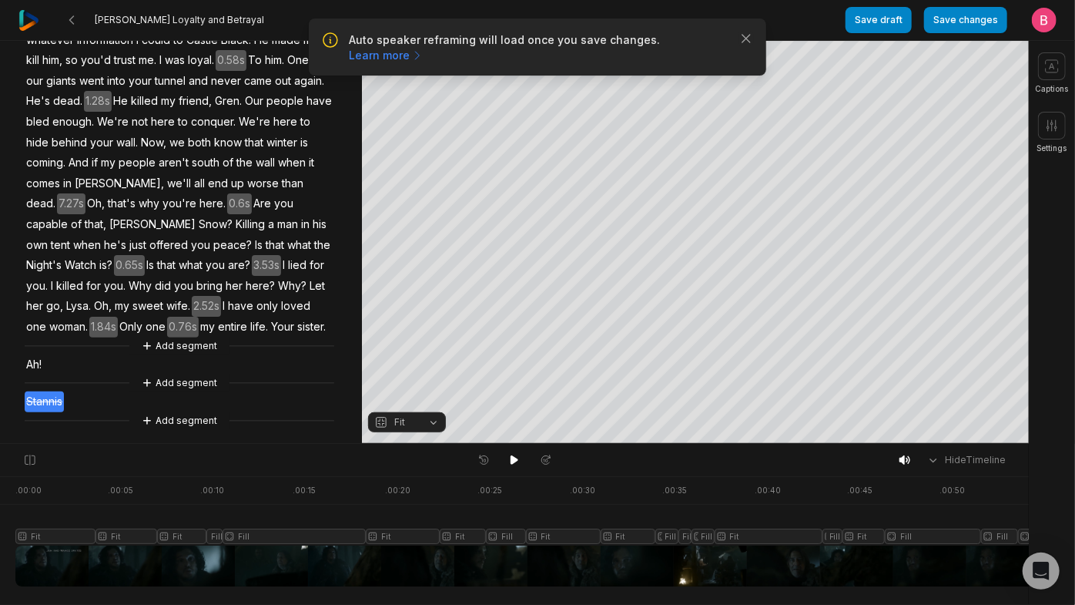
click at [41, 375] on span "Ah!" at bounding box center [34, 364] width 18 height 21
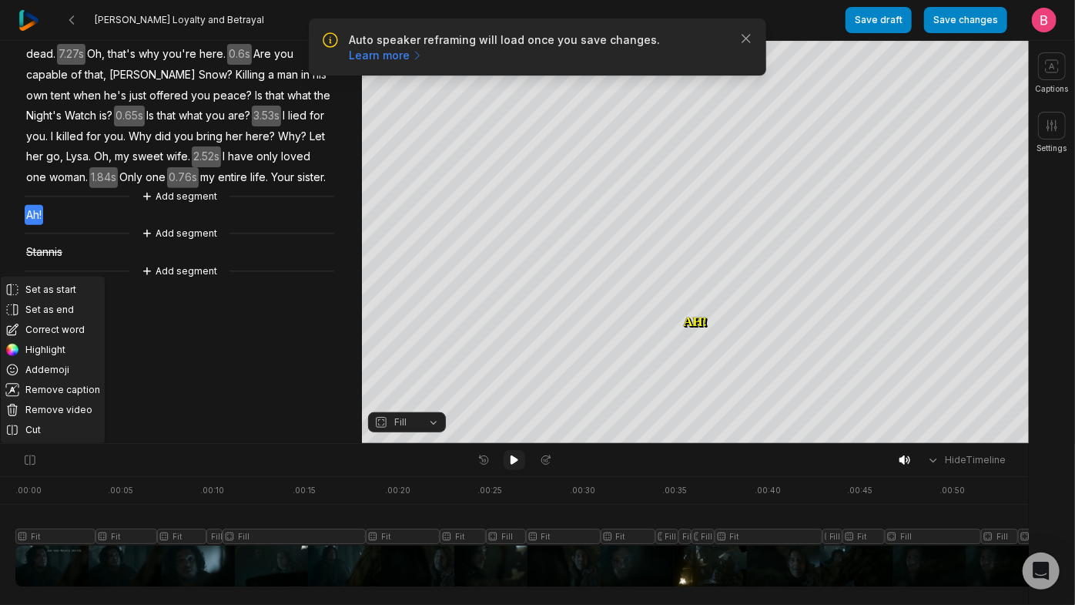
click at [507, 464] on button at bounding box center [515, 460] width 22 height 20
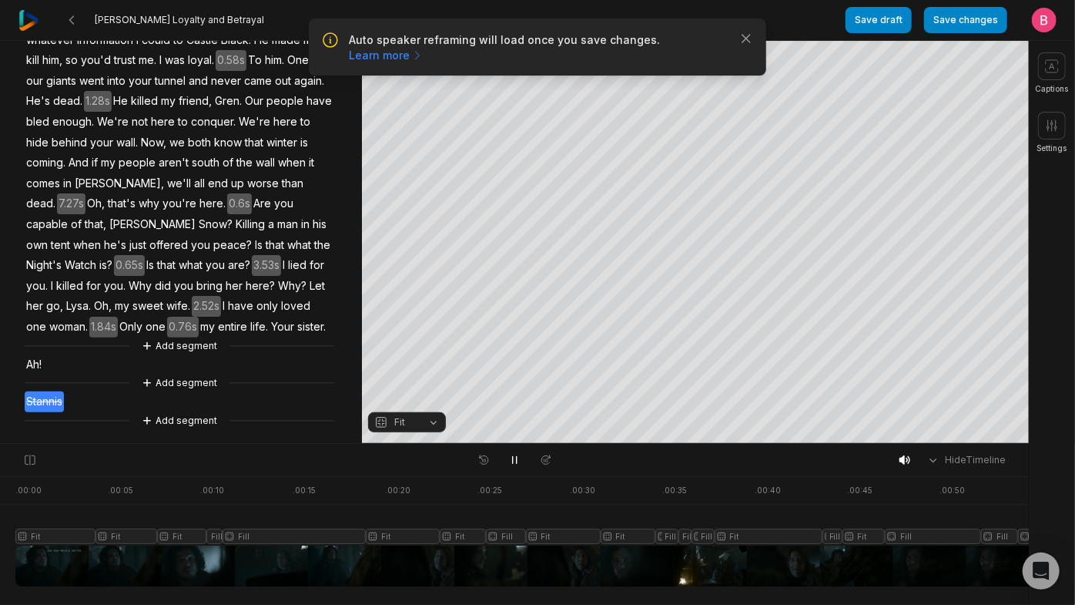
scroll to position [355, 0]
click at [310, 406] on div "The halfhand ordered me to join your army and bring back whatever information I…" at bounding box center [181, 210] width 362 height 437
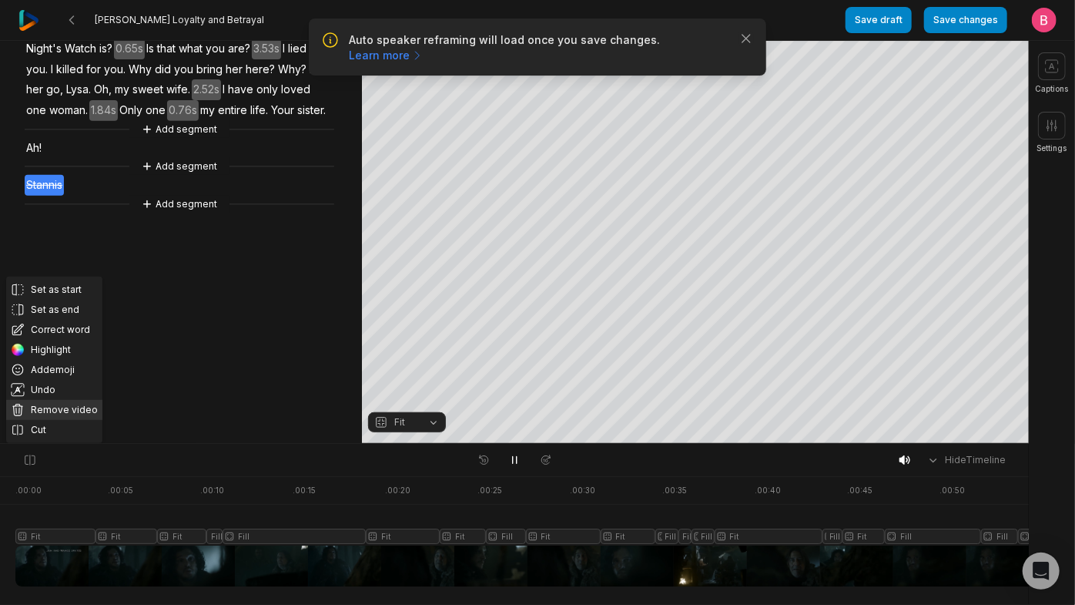
click at [102, 402] on button "Remove video" at bounding box center [54, 410] width 96 height 20
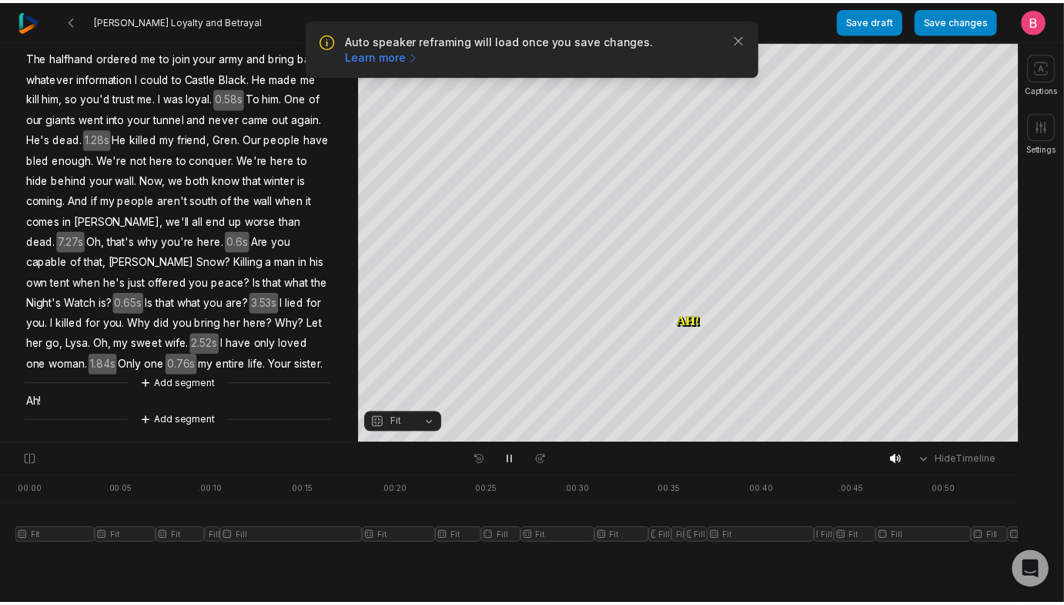
scroll to position [308, 0]
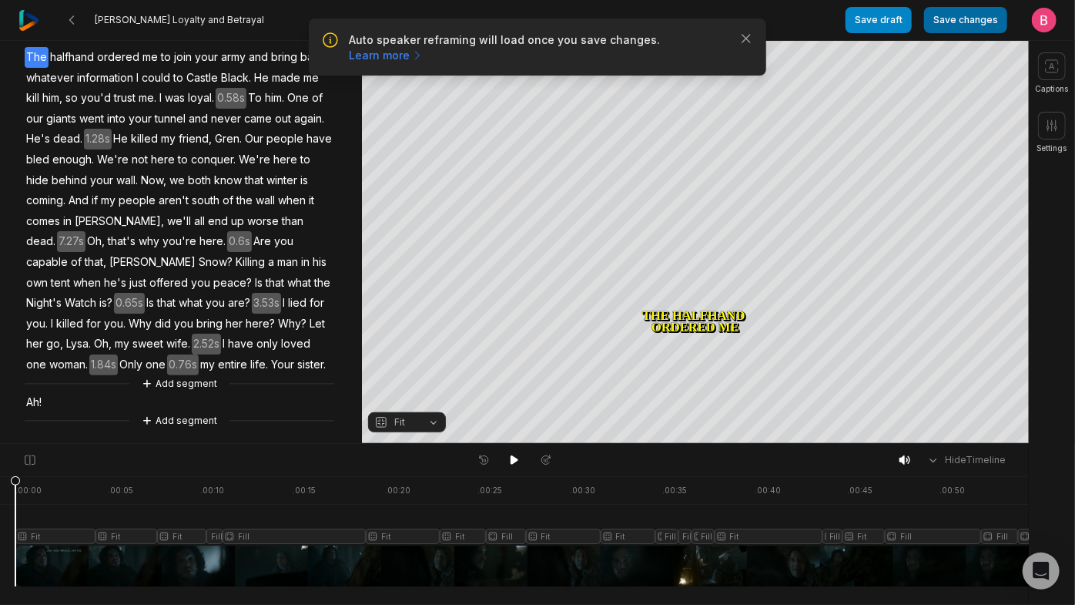
click at [940, 33] on button "Save changes" at bounding box center [965, 20] width 83 height 26
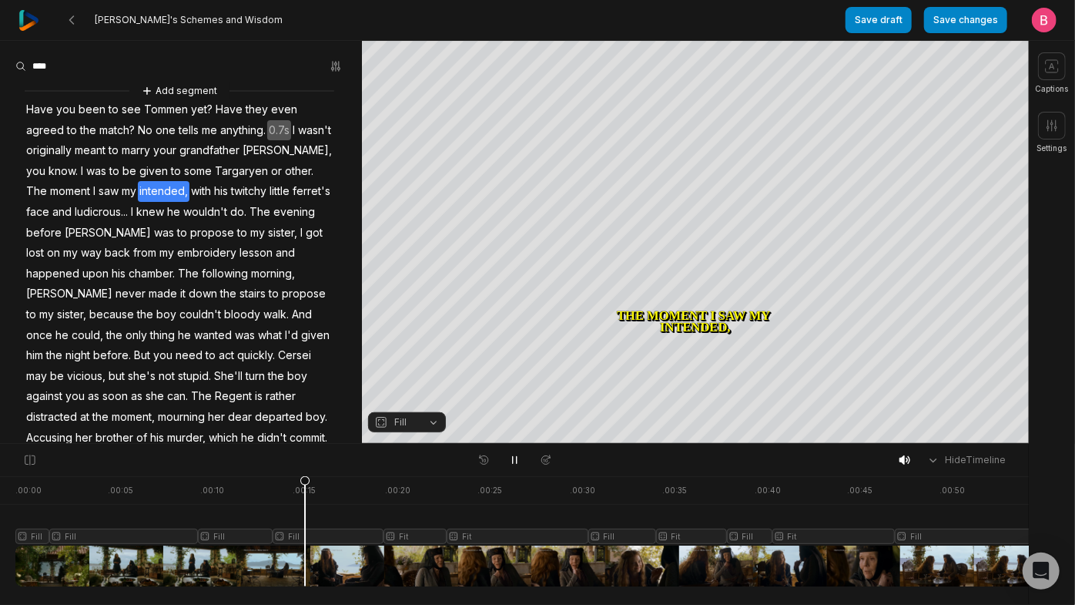
click at [308, 566] on div at bounding box center [605, 531] width 1181 height 110
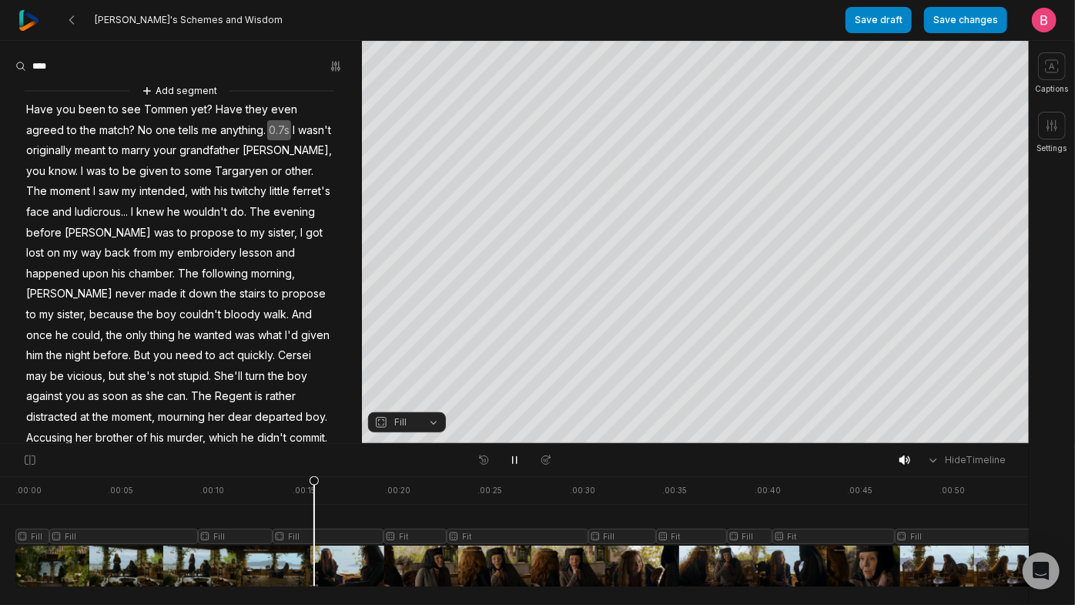
click at [308, 566] on div at bounding box center [605, 531] width 1181 height 110
click at [521, 466] on button at bounding box center [515, 460] width 22 height 20
click at [414, 432] on button "Fill" at bounding box center [407, 422] width 78 height 20
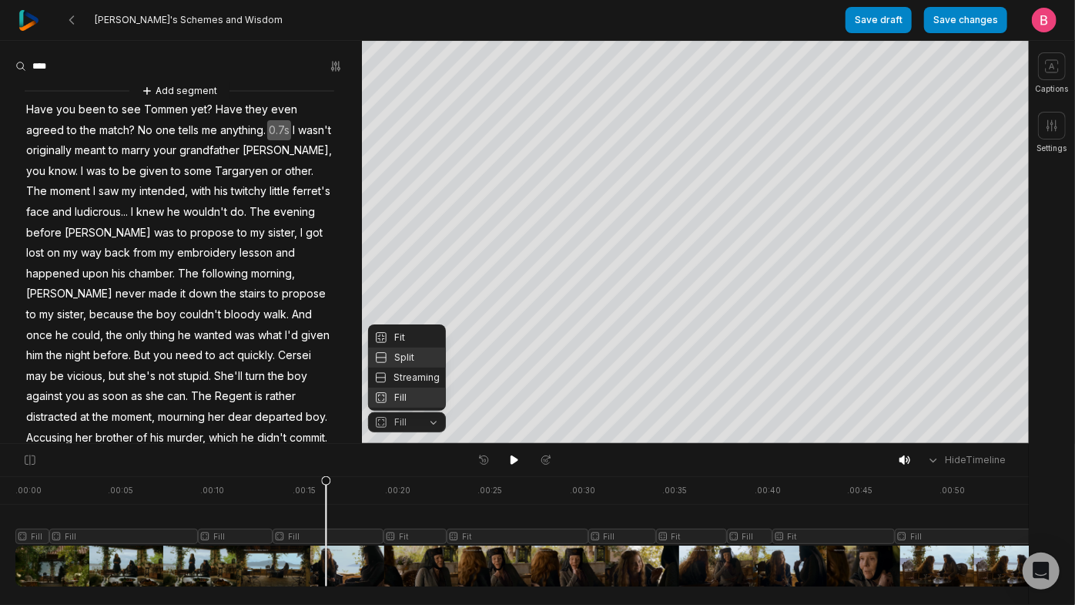
click at [409, 350] on div "Split" at bounding box center [407, 357] width 78 height 20
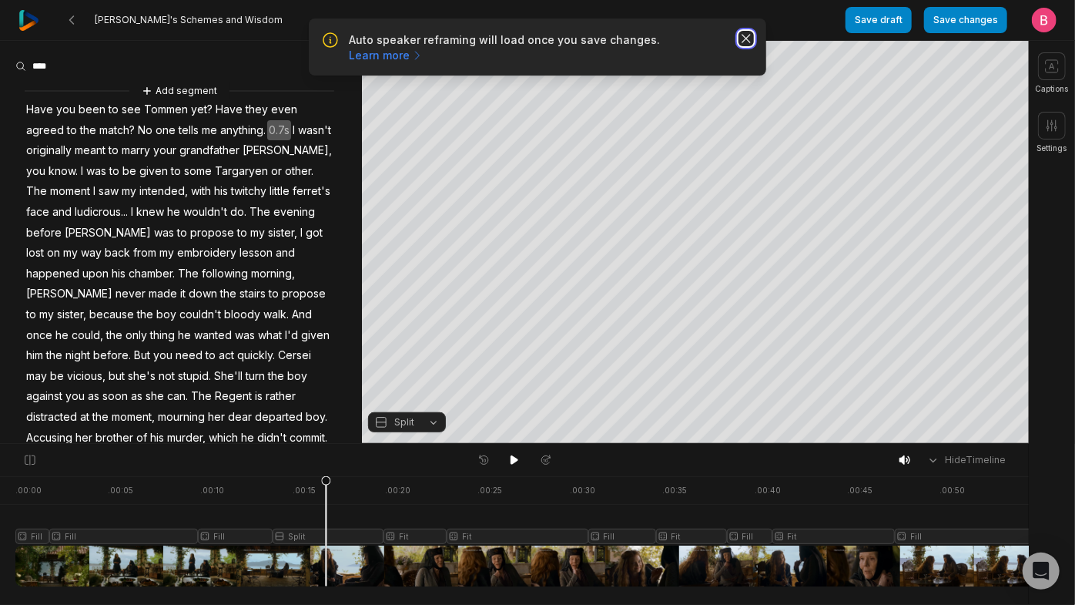
click at [742, 42] on icon "button" at bounding box center [746, 39] width 8 height 8
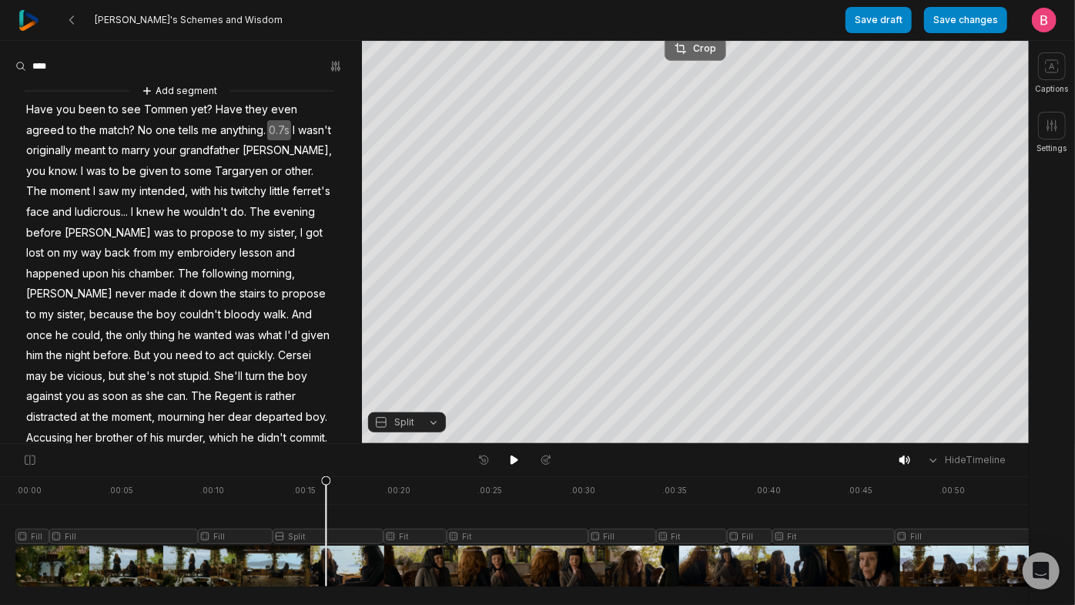
click at [693, 49] on div "Crop" at bounding box center [696, 49] width 42 height 14
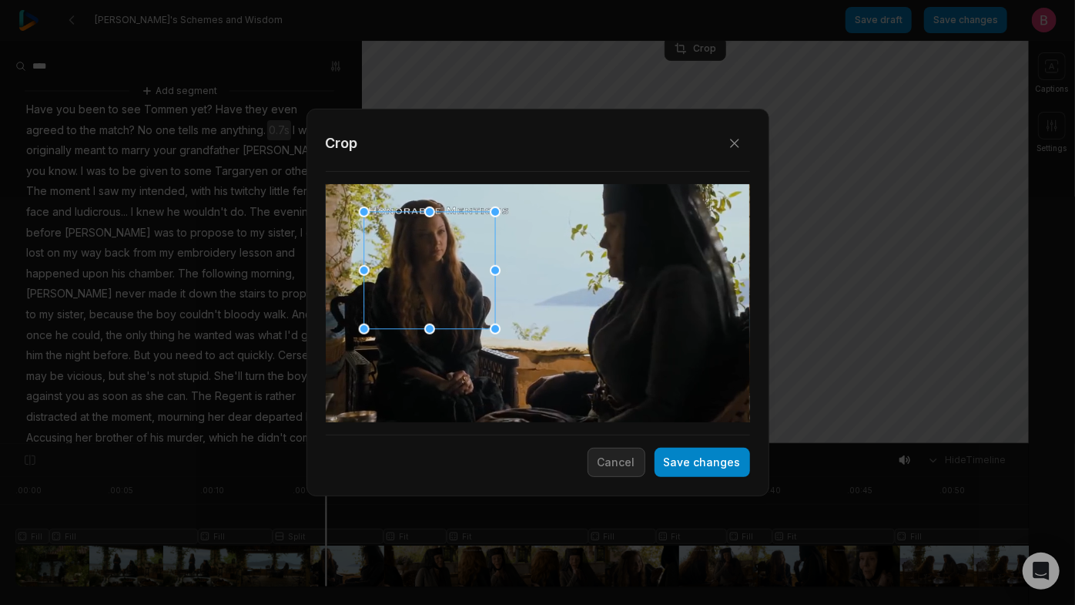
drag, startPoint x: 521, startPoint y: 283, endPoint x: 413, endPoint y: 253, distance: 111.7
click at [413, 253] on div at bounding box center [424, 271] width 131 height 117
click at [662, 474] on button "Save changes" at bounding box center [703, 461] width 96 height 29
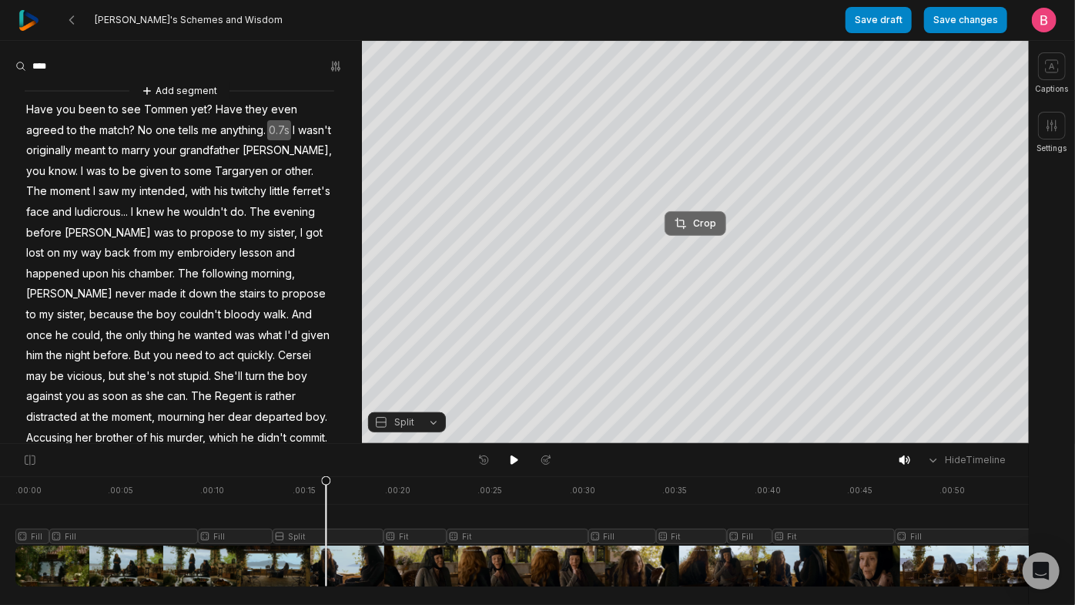
click at [694, 225] on div "Crop" at bounding box center [696, 223] width 42 height 14
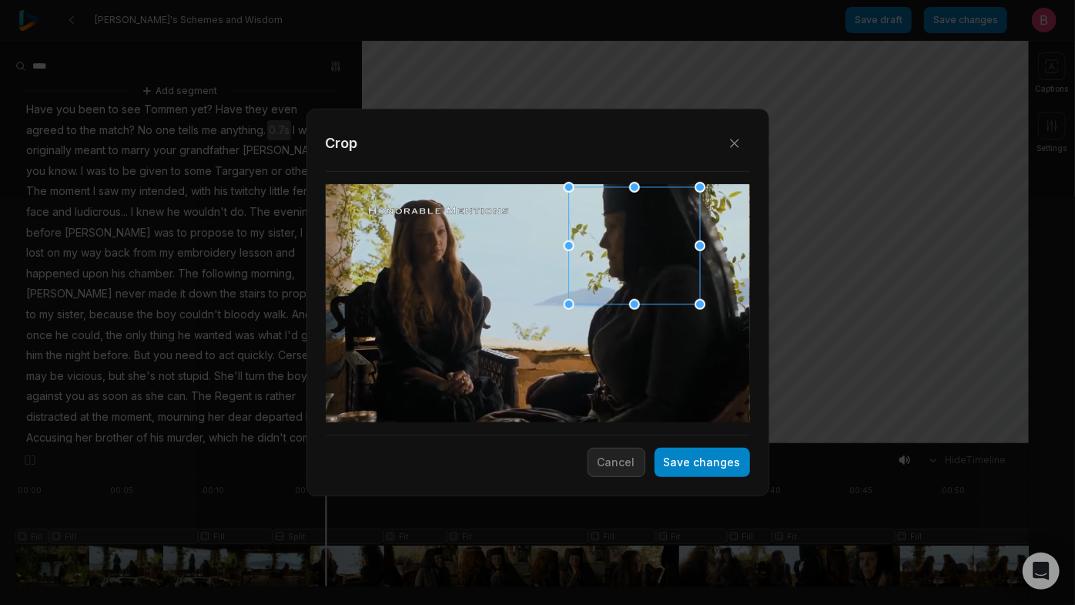
drag, startPoint x: 570, startPoint y: 305, endPoint x: 657, endPoint y: 251, distance: 102.4
click at [657, 251] on div at bounding box center [629, 246] width 131 height 117
click at [661, 464] on button "Save changes" at bounding box center [703, 461] width 96 height 29
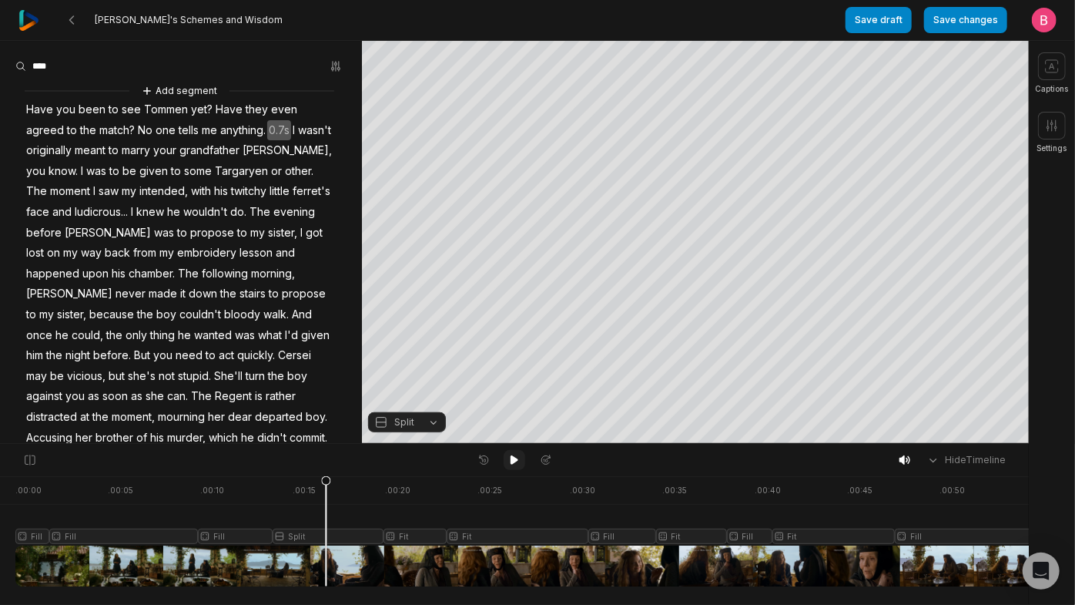
click at [511, 464] on icon at bounding box center [515, 459] width 8 height 9
click at [511, 459] on icon at bounding box center [514, 460] width 12 height 12
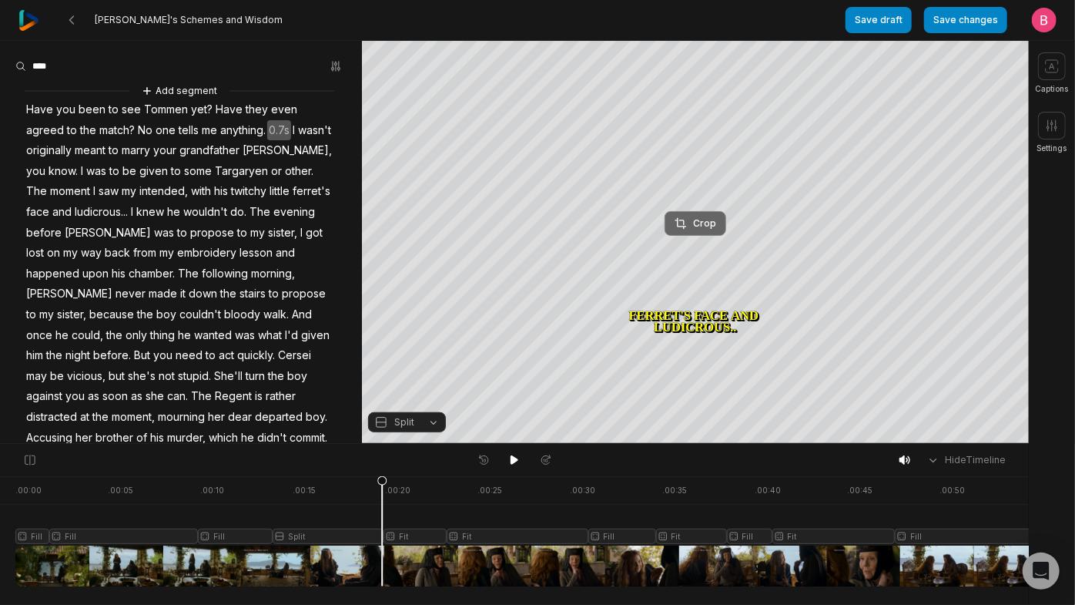
click at [695, 223] on div "Crop" at bounding box center [696, 223] width 42 height 14
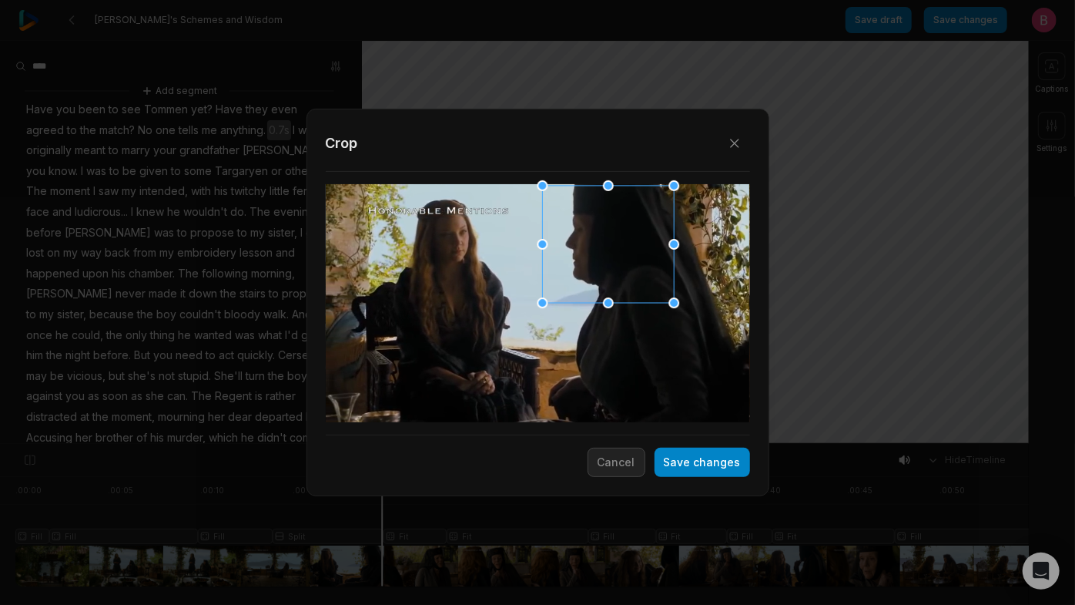
drag, startPoint x: 626, startPoint y: 293, endPoint x: 610, endPoint y: 292, distance: 16.2
click at [606, 292] on div at bounding box center [604, 244] width 132 height 117
click at [685, 466] on button "Save changes" at bounding box center [703, 461] width 96 height 29
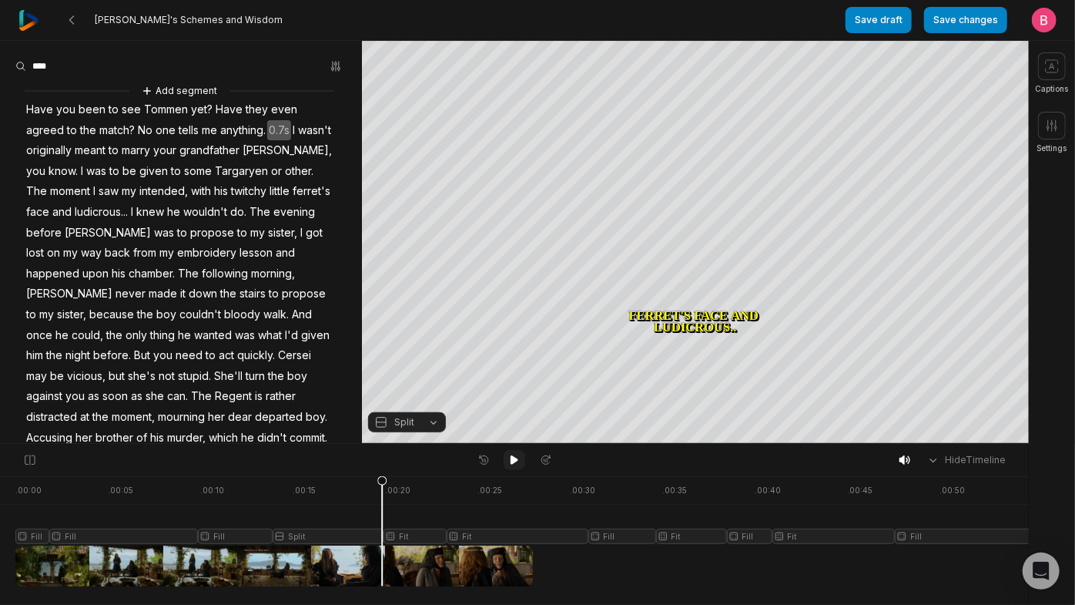
click at [513, 464] on icon at bounding box center [515, 459] width 8 height 9
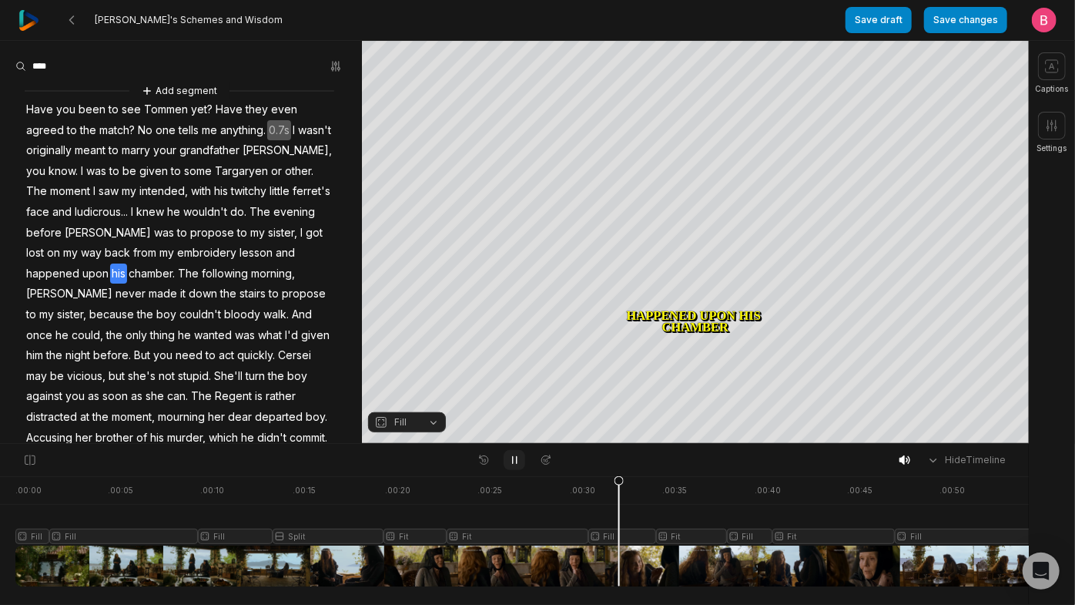
click at [511, 464] on icon at bounding box center [514, 460] width 12 height 12
click at [512, 464] on icon at bounding box center [515, 459] width 8 height 9
click at [512, 466] on icon at bounding box center [514, 460] width 12 height 12
click at [434, 432] on button "Fill" at bounding box center [407, 422] width 78 height 20
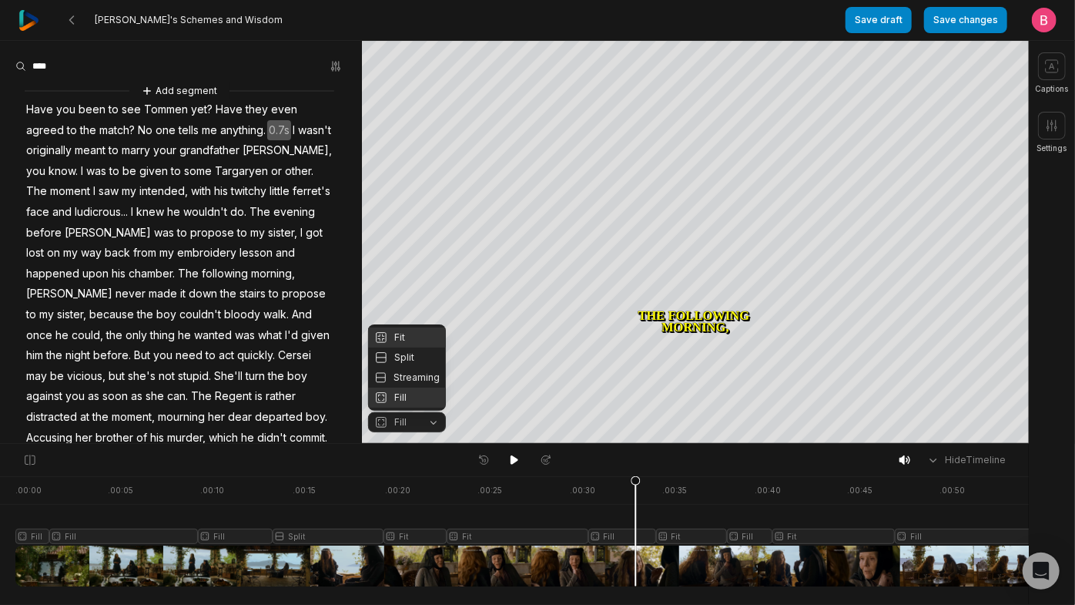
click at [405, 327] on div "Fit" at bounding box center [407, 337] width 78 height 20
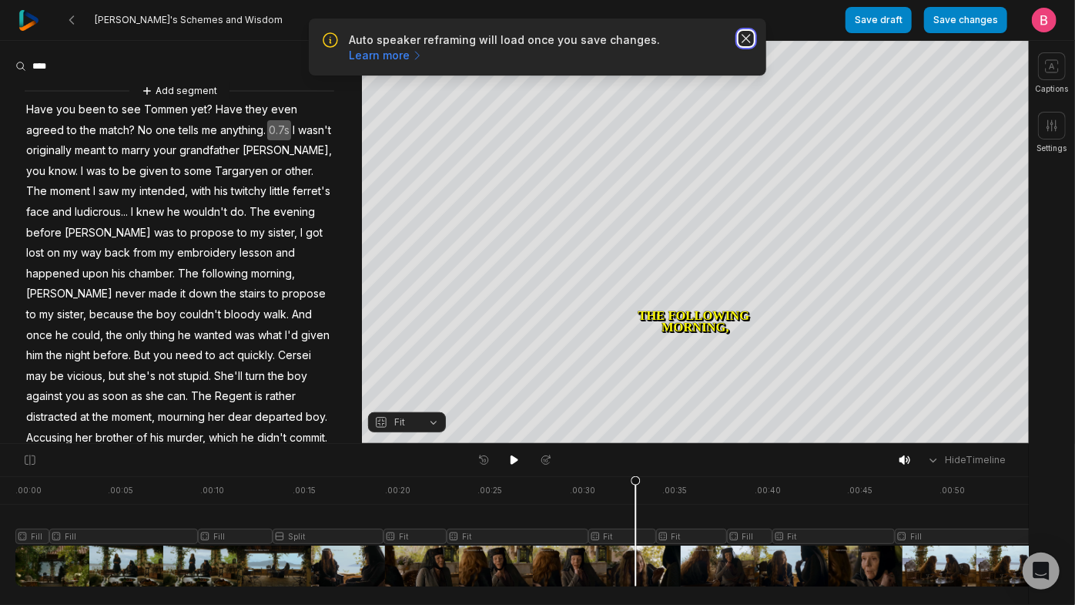
click at [741, 42] on icon "button" at bounding box center [746, 38] width 15 height 15
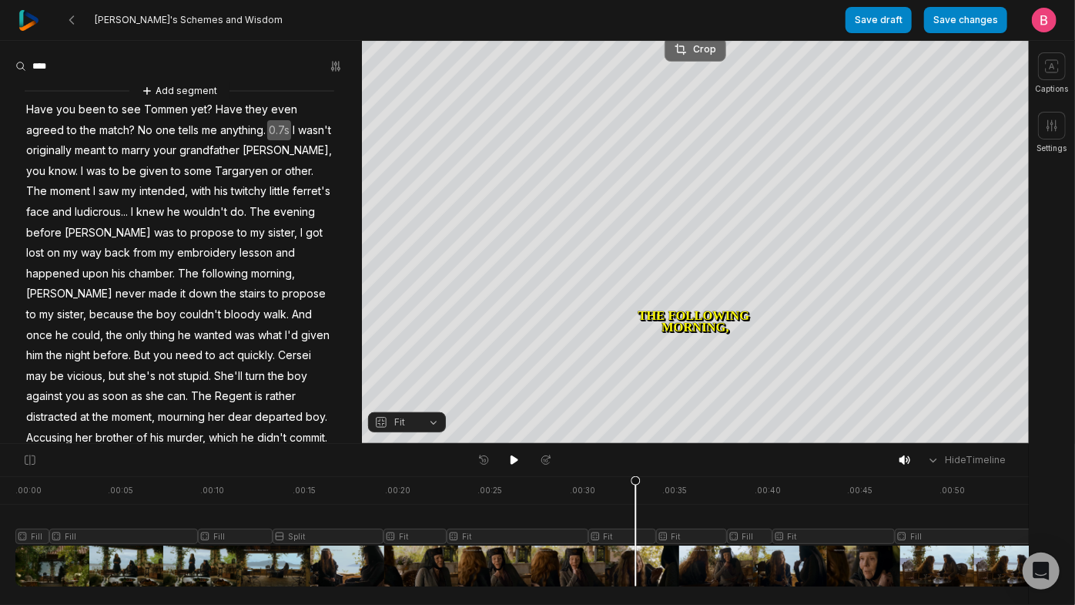
click at [703, 48] on div "Crop" at bounding box center [696, 49] width 42 height 14
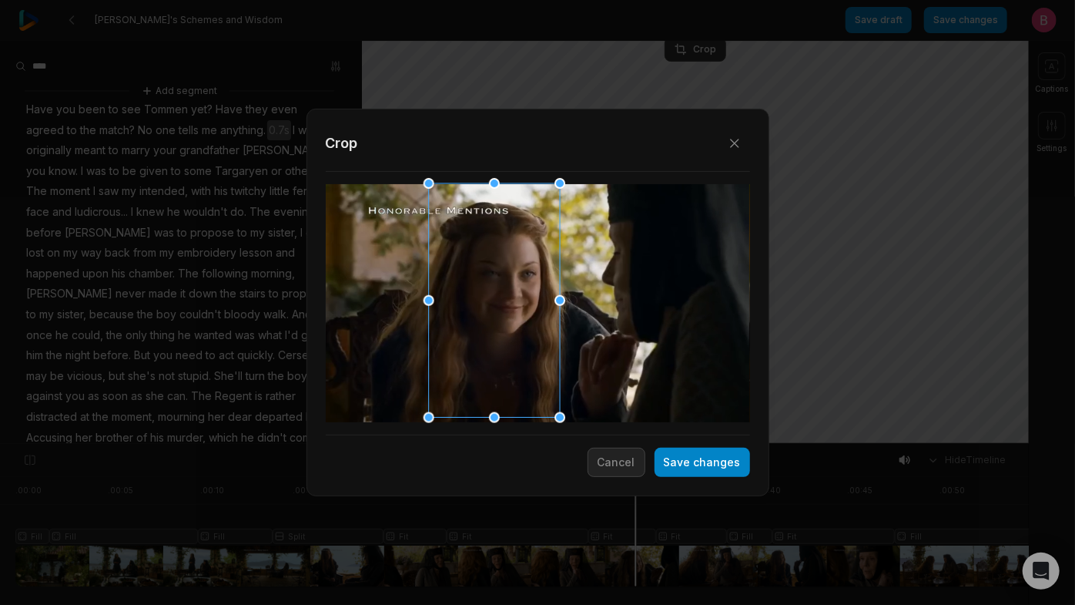
drag, startPoint x: 538, startPoint y: 327, endPoint x: 494, endPoint y: 331, distance: 44.1
click at [494, 331] on div at bounding box center [489, 301] width 131 height 234
click at [669, 455] on button "Save changes" at bounding box center [703, 461] width 96 height 29
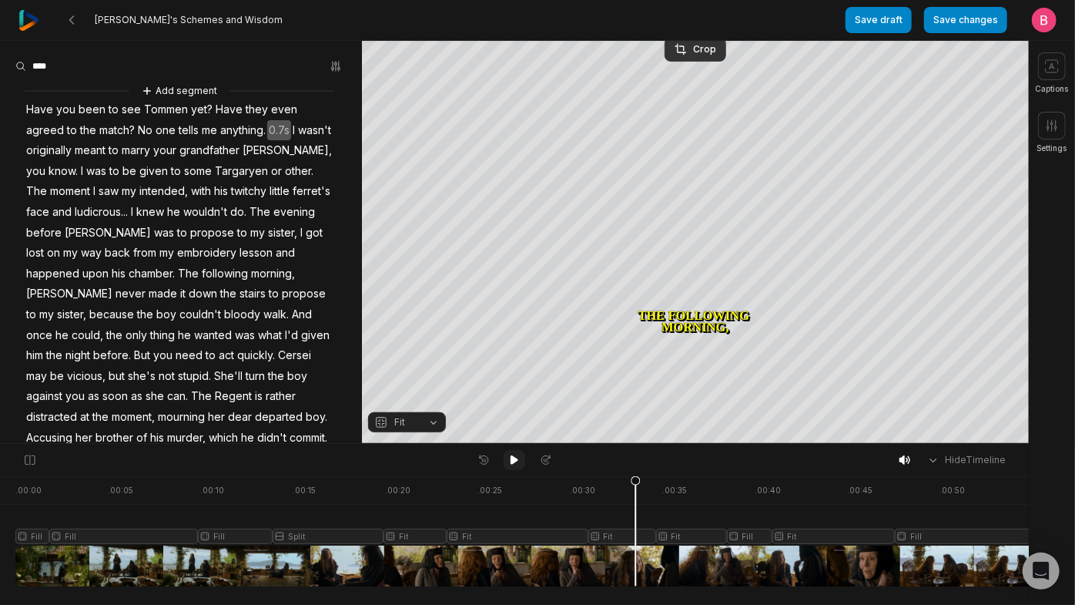
click at [513, 464] on icon at bounding box center [515, 459] width 8 height 9
click at [608, 558] on div at bounding box center [605, 531] width 1181 height 110
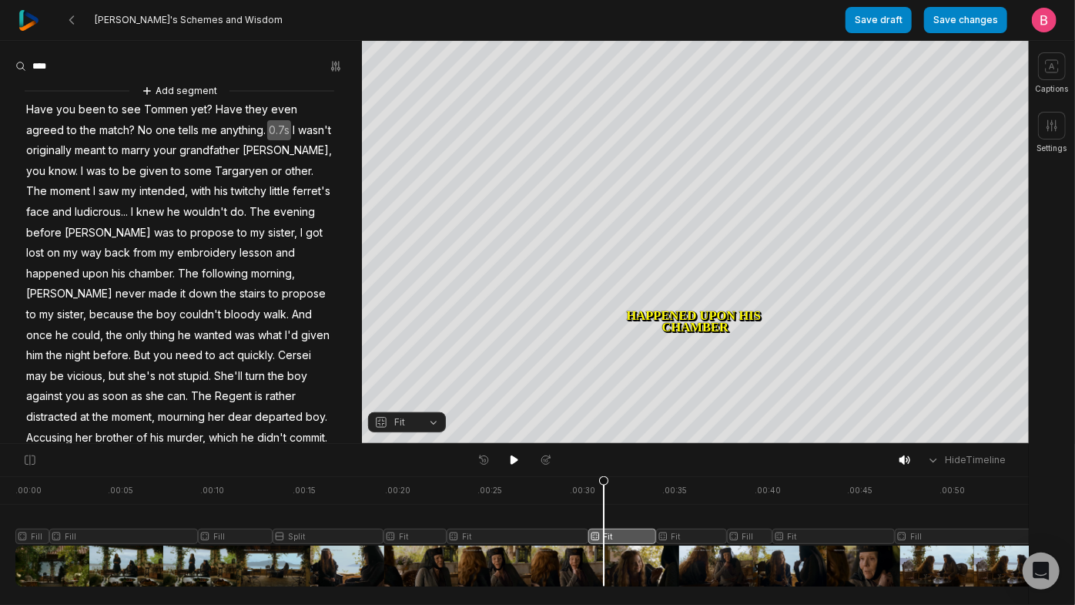
click at [594, 564] on div at bounding box center [605, 531] width 1181 height 110
click at [513, 466] on icon at bounding box center [514, 460] width 12 height 12
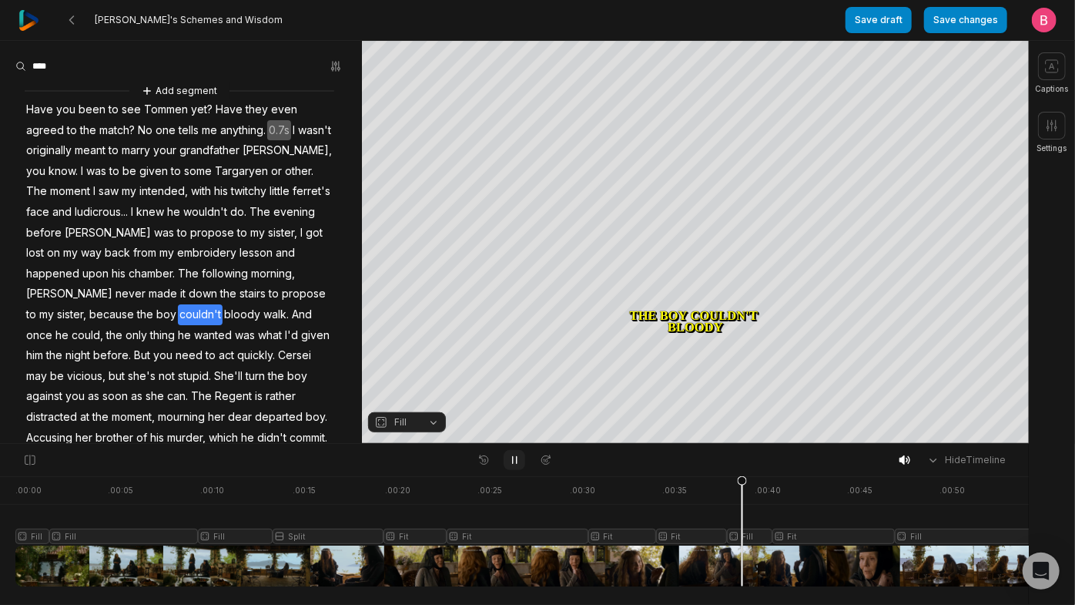
click at [511, 465] on icon at bounding box center [514, 460] width 12 height 12
click at [432, 427] on button "Fill" at bounding box center [407, 422] width 78 height 20
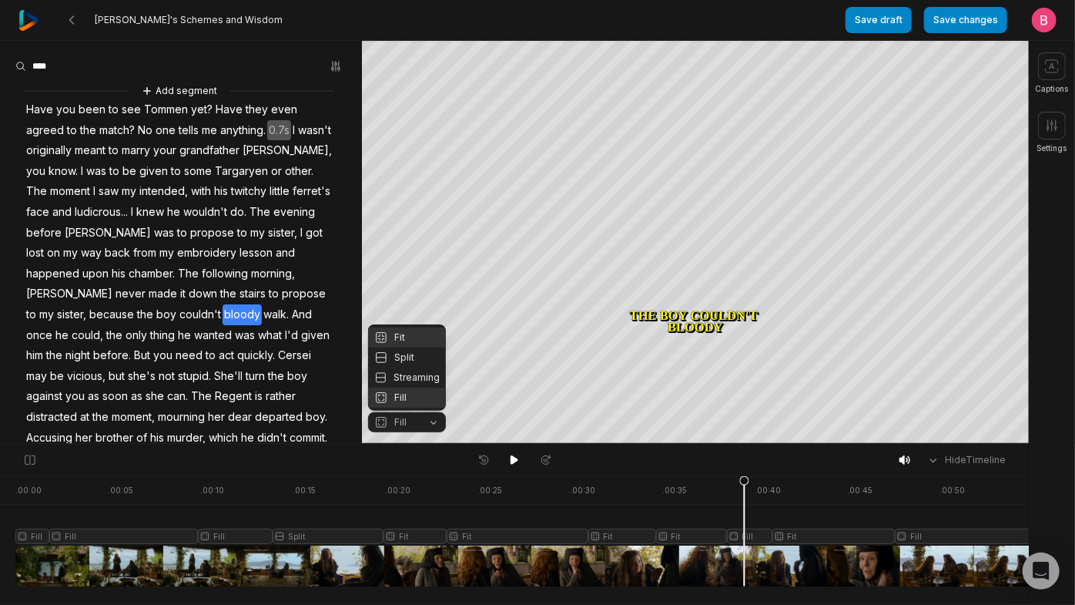
click at [421, 328] on div "Fit" at bounding box center [407, 337] width 78 height 20
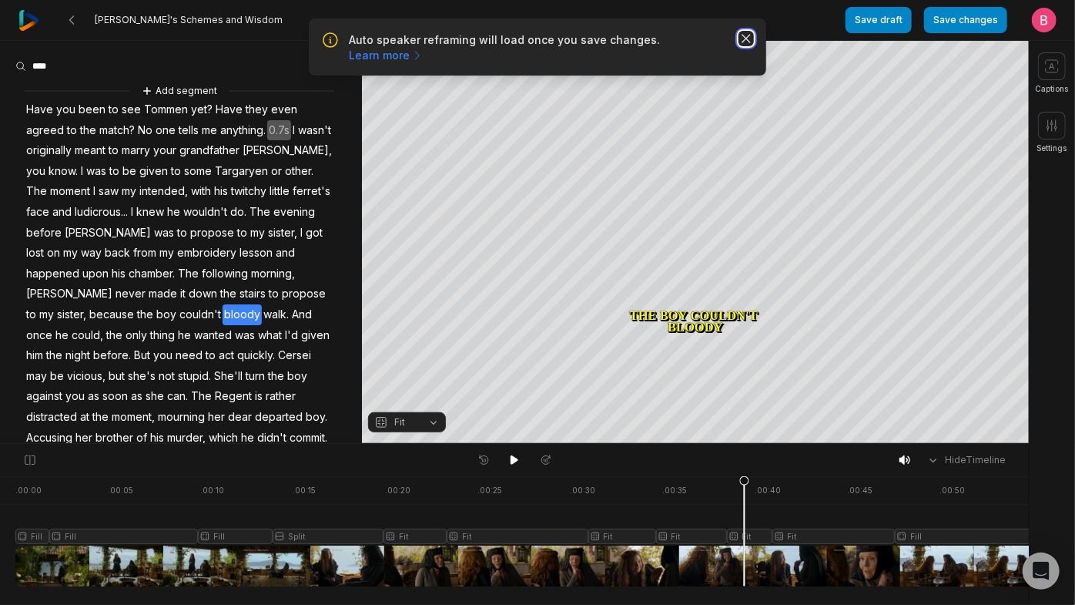
click at [739, 46] on icon "button" at bounding box center [746, 38] width 15 height 15
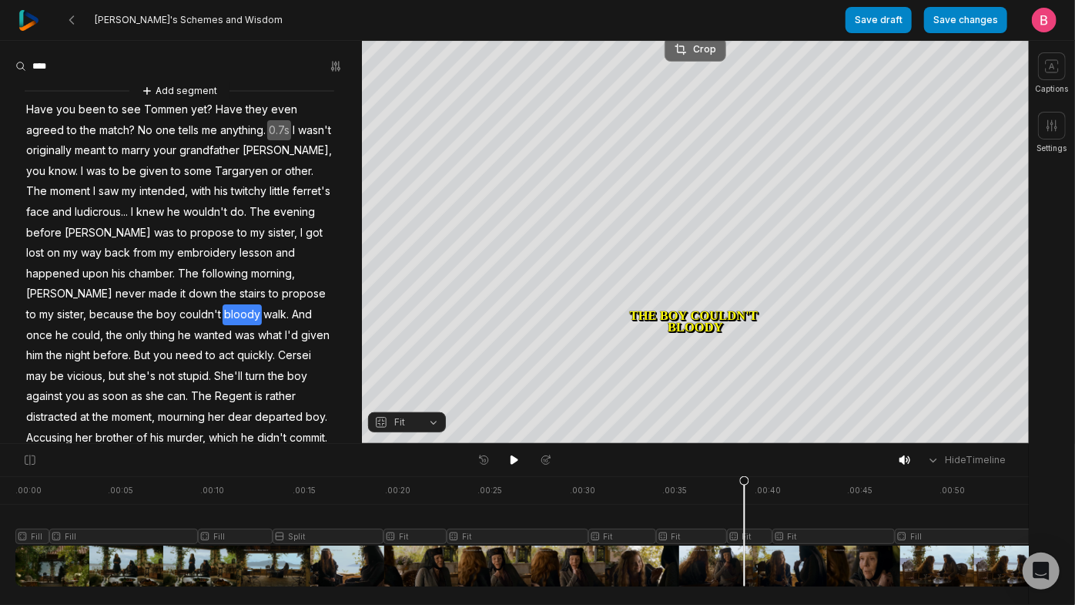
click at [690, 43] on div "Crop" at bounding box center [696, 49] width 42 height 14
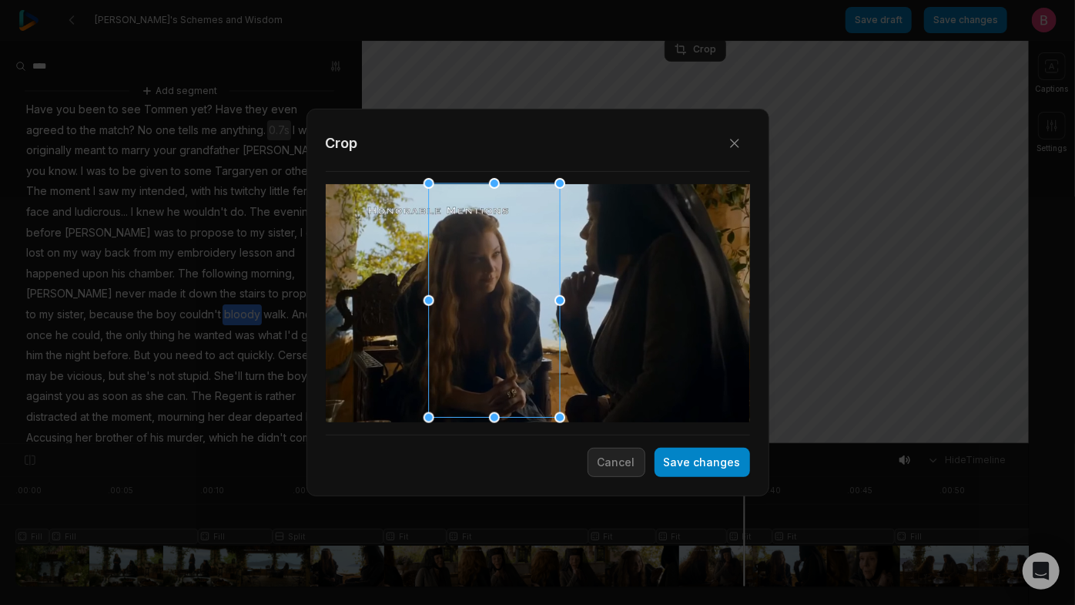
drag, startPoint x: 565, startPoint y: 297, endPoint x: 521, endPoint y: 302, distance: 44.1
click at [521, 302] on div at bounding box center [489, 301] width 131 height 234
click at [673, 477] on button "Save changes" at bounding box center [703, 461] width 96 height 29
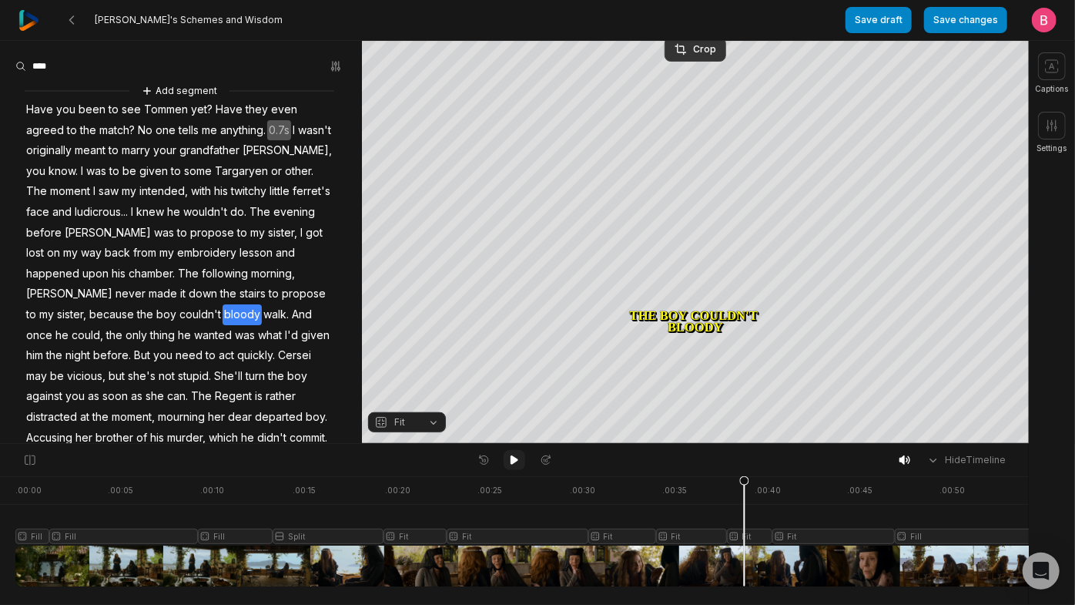
click at [518, 464] on icon at bounding box center [515, 459] width 8 height 9
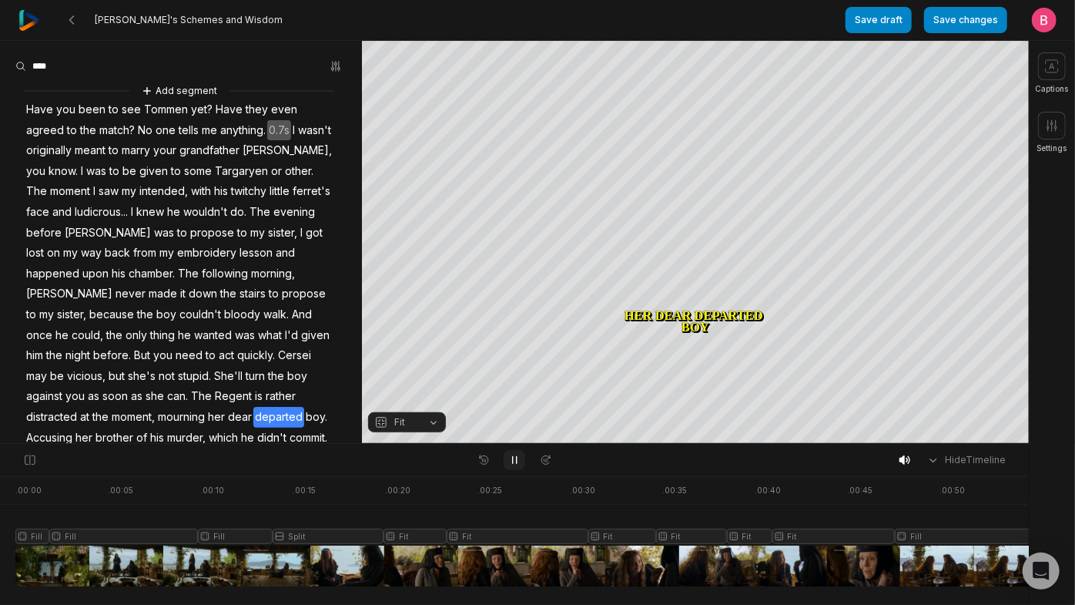
click at [511, 464] on icon at bounding box center [514, 460] width 12 height 12
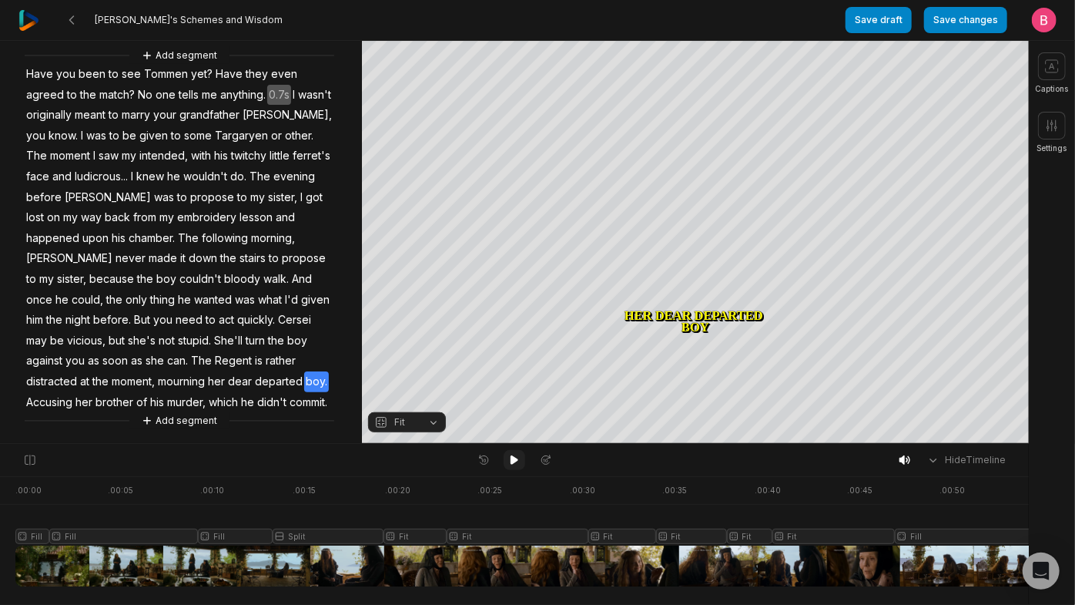
click at [510, 460] on icon at bounding box center [514, 460] width 12 height 12
click at [509, 462] on icon at bounding box center [514, 460] width 12 height 12
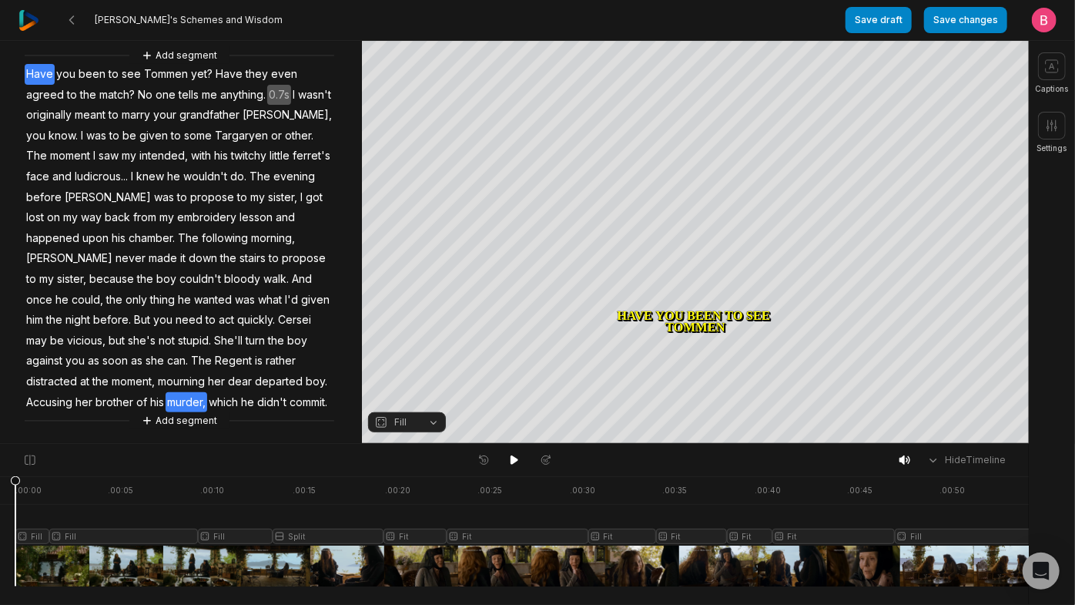
click at [166, 392] on span "murder," at bounding box center [187, 402] width 42 height 21
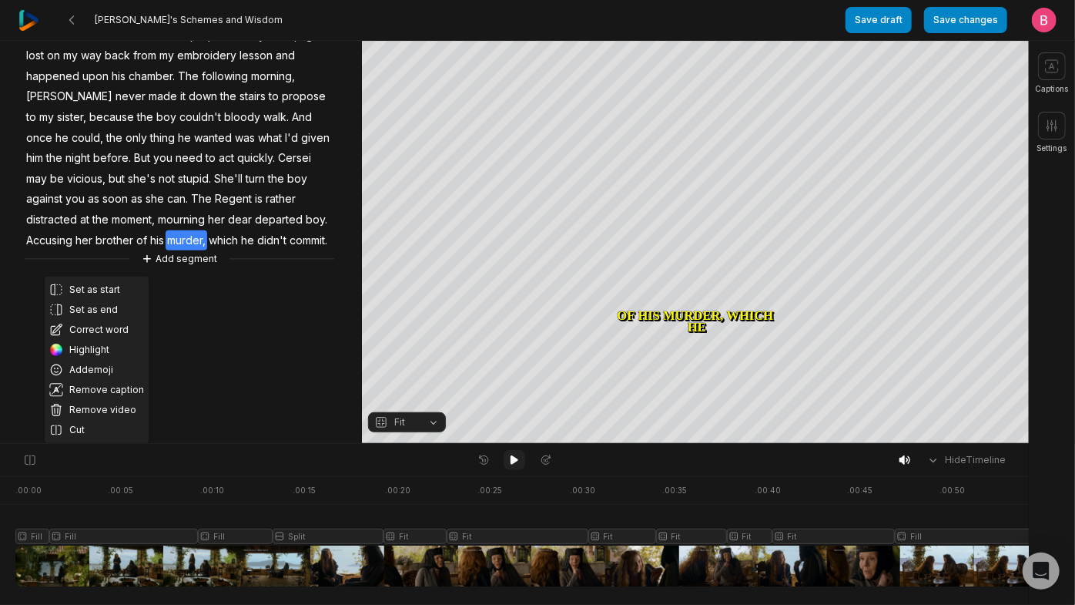
click at [515, 464] on icon at bounding box center [515, 459] width 8 height 9
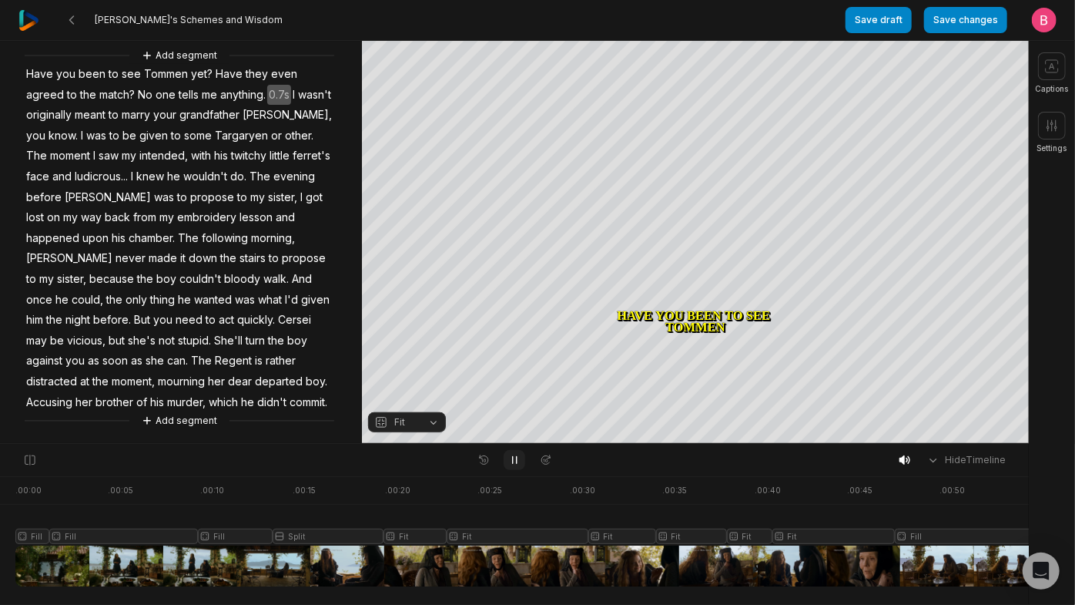
click at [515, 464] on icon at bounding box center [514, 460] width 12 height 12
click at [515, 464] on icon at bounding box center [515, 459] width 8 height 9
click at [515, 464] on icon at bounding box center [514, 460] width 12 height 12
click at [512, 459] on icon at bounding box center [514, 460] width 12 height 12
click at [425, 425] on button "Fill" at bounding box center [407, 422] width 78 height 20
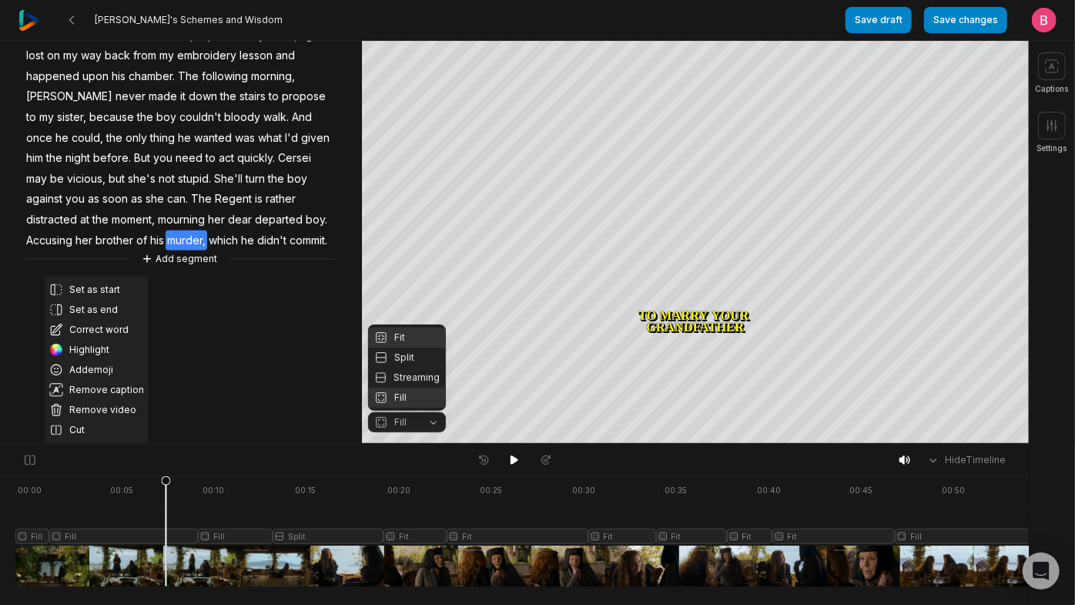
click at [399, 327] on div "Fit" at bounding box center [407, 337] width 78 height 20
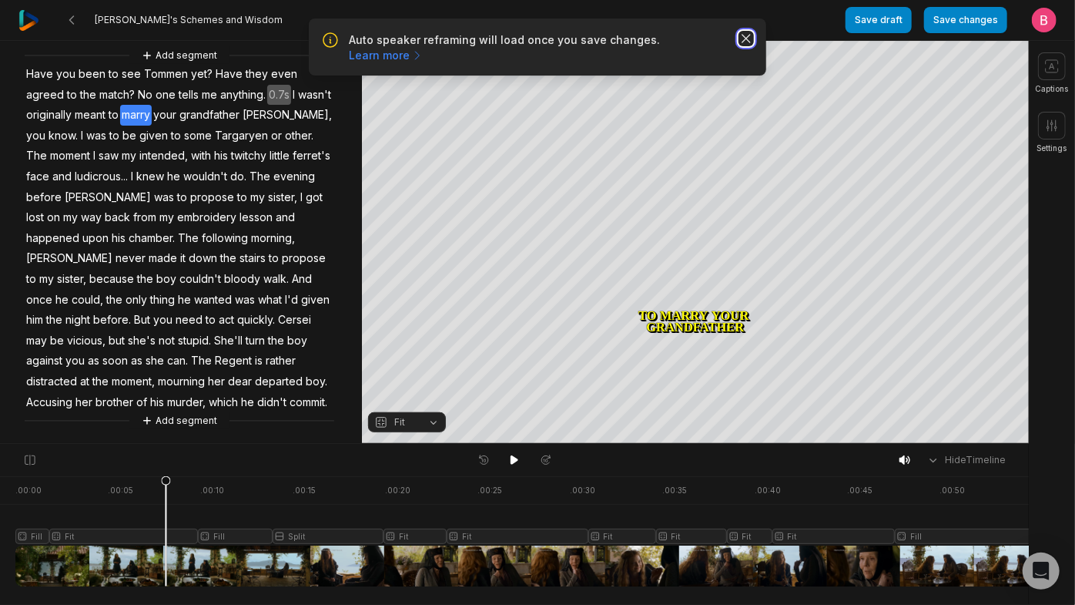
click at [741, 46] on icon "button" at bounding box center [746, 38] width 15 height 15
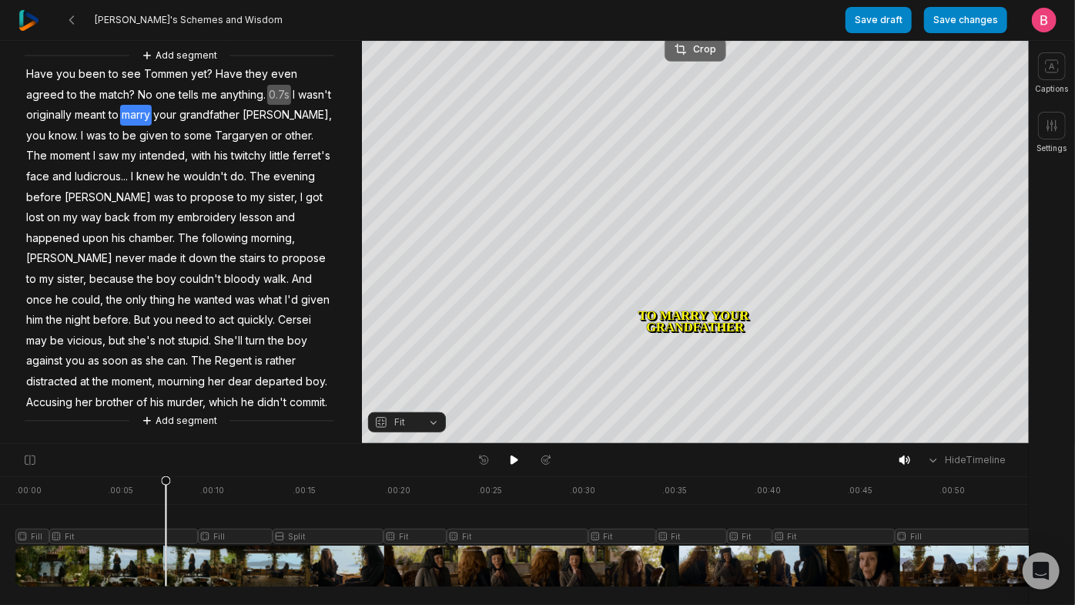
click at [695, 59] on button "Crop" at bounding box center [696, 49] width 62 height 25
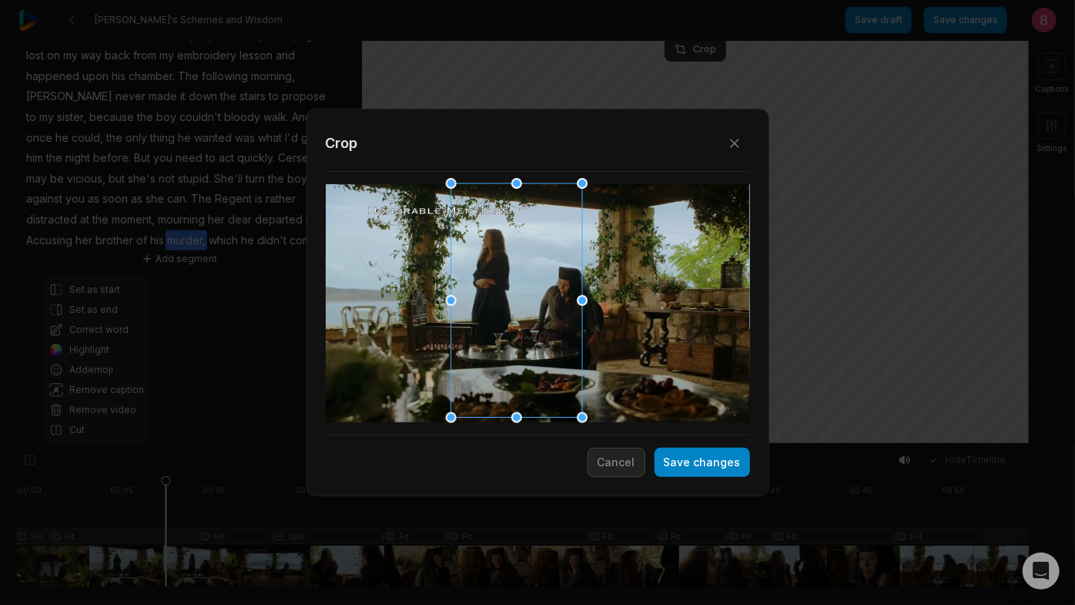
drag, startPoint x: 575, startPoint y: 334, endPoint x: 555, endPoint y: 339, distance: 19.8
click at [555, 339] on div at bounding box center [511, 301] width 131 height 234
click at [562, 340] on div at bounding box center [518, 301] width 131 height 234
click at [692, 477] on button "Save changes" at bounding box center [703, 461] width 96 height 29
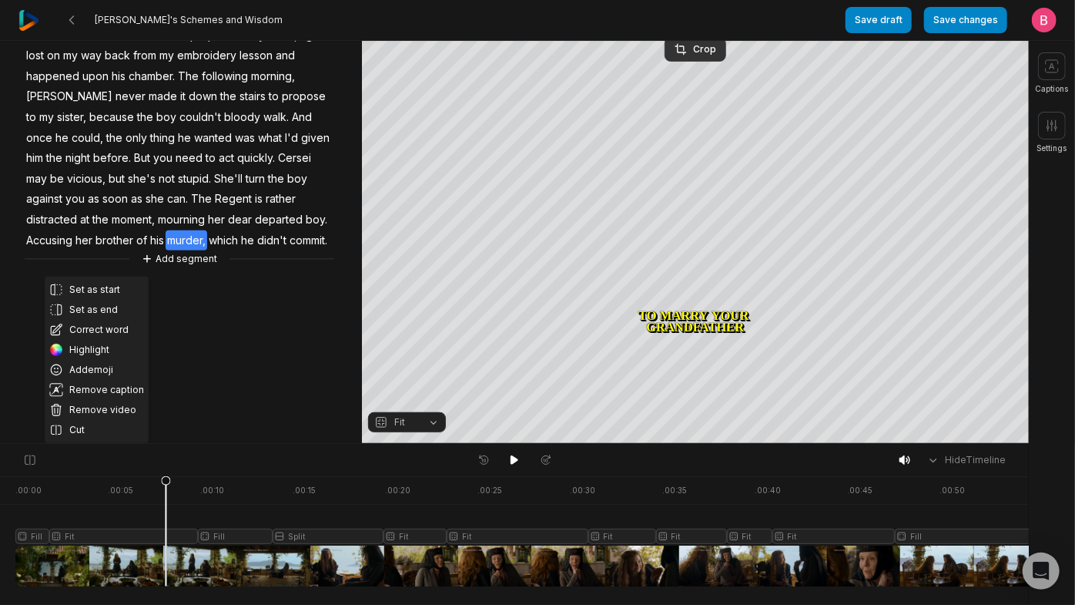
click at [65, 562] on div at bounding box center [605, 531] width 1181 height 110
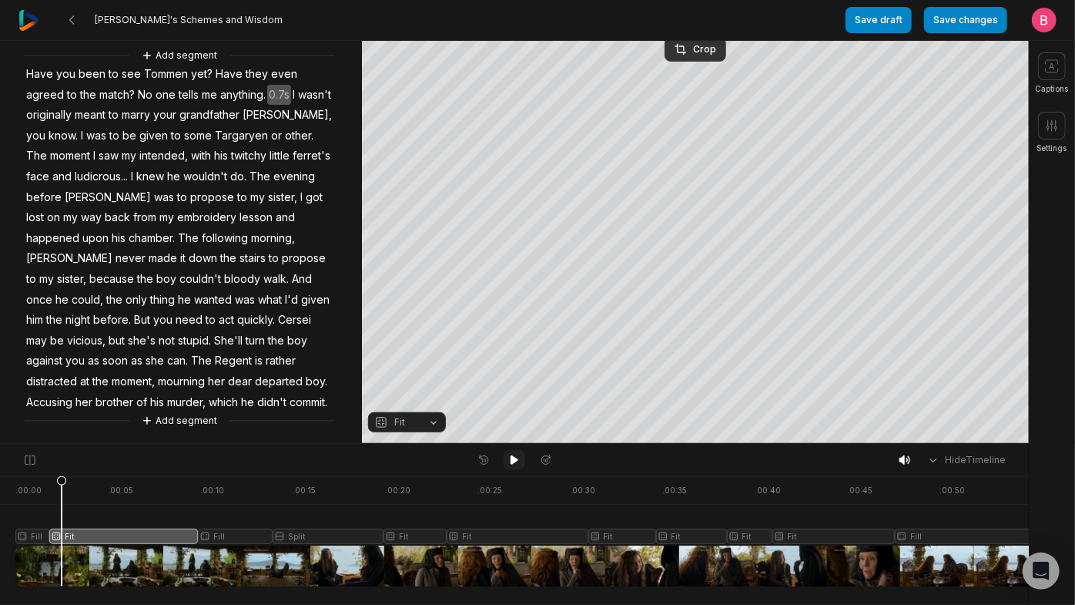
click at [509, 460] on icon at bounding box center [514, 460] width 12 height 12
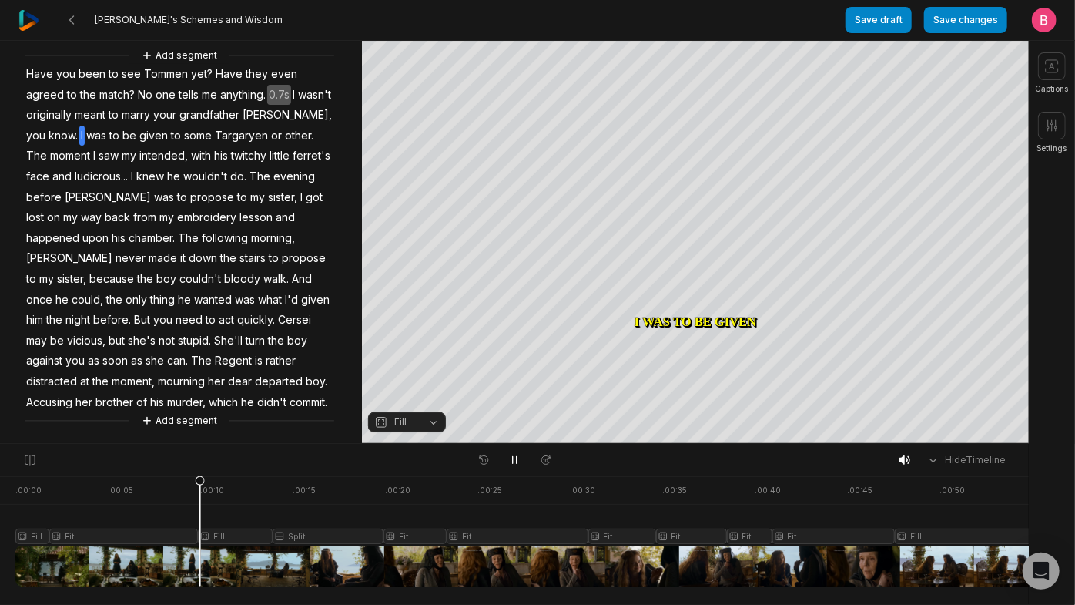
click at [32, 566] on div at bounding box center [605, 531] width 1181 height 110
click at [520, 461] on icon at bounding box center [514, 460] width 12 height 12
click at [519, 461] on icon at bounding box center [514, 460] width 12 height 12
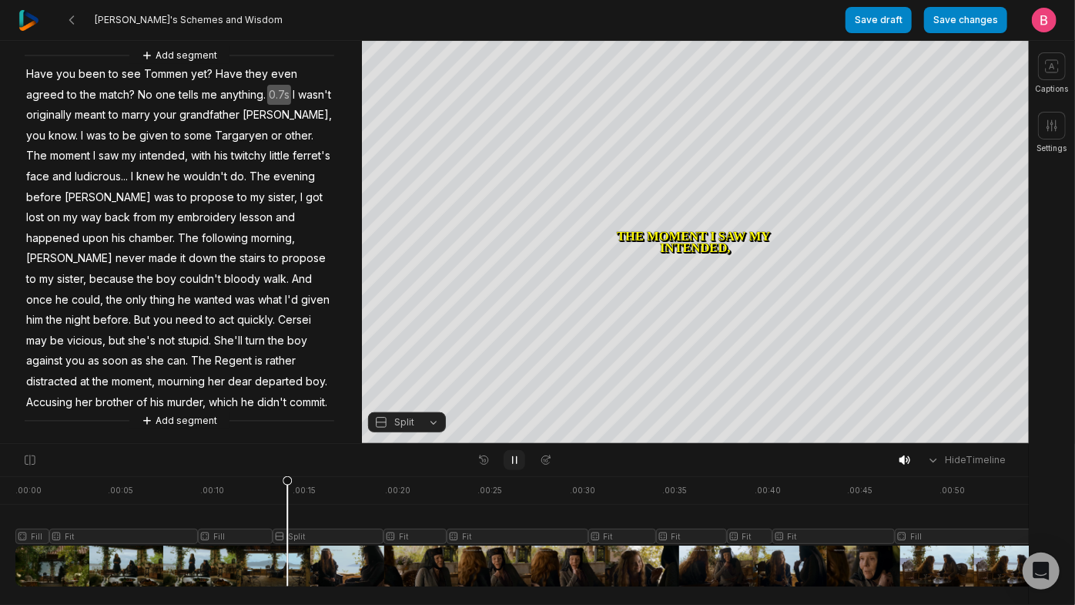
click at [517, 462] on icon at bounding box center [515, 460] width 4 height 7
click at [517, 462] on icon at bounding box center [515, 459] width 8 height 9
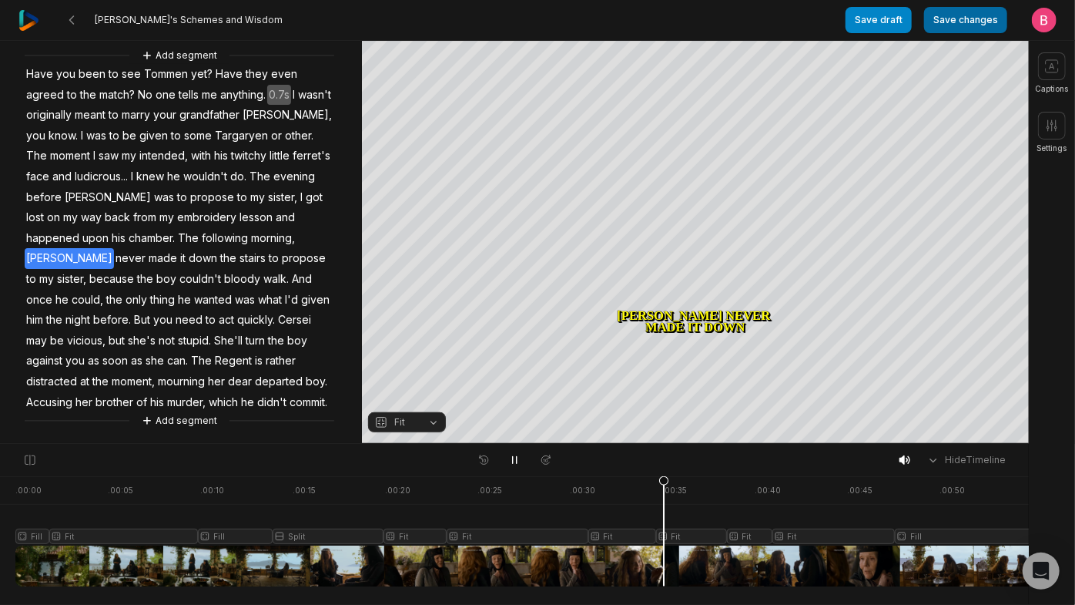
click at [944, 20] on button "Save changes" at bounding box center [965, 20] width 83 height 26
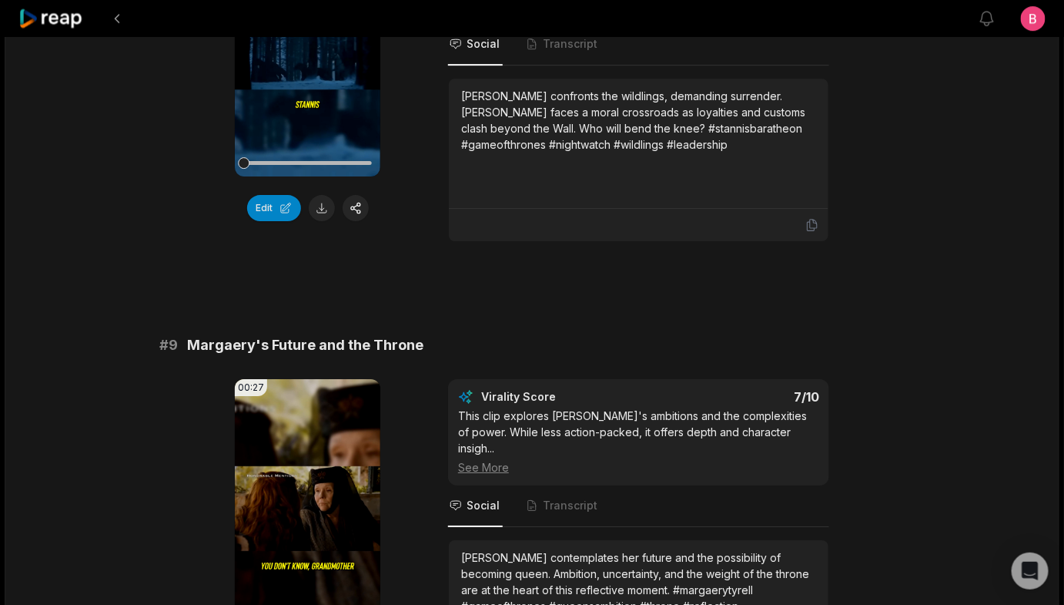
scroll to position [3734, 0]
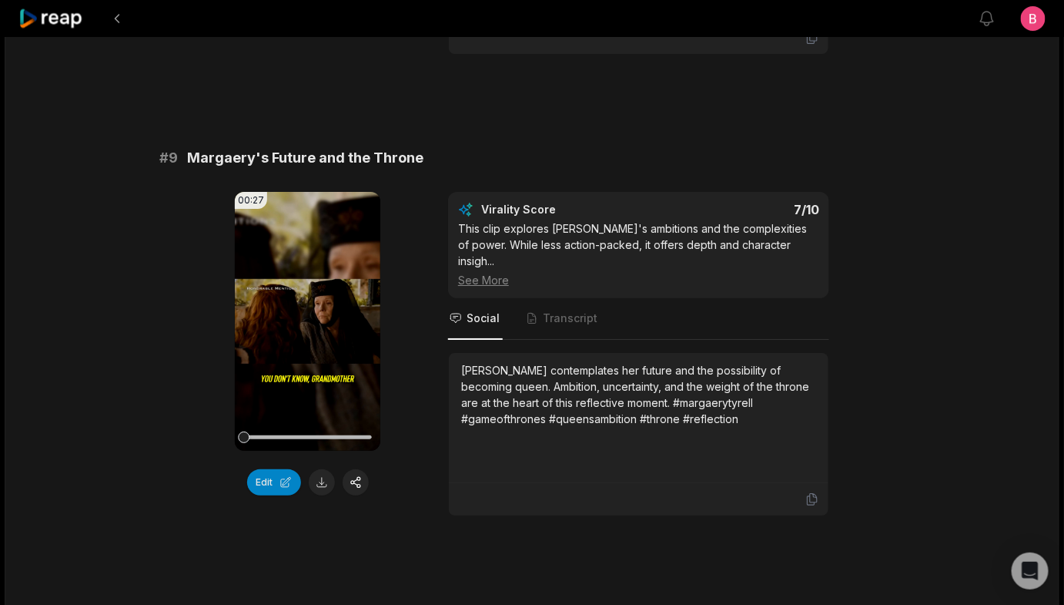
click at [261, 34] on button "Edit" at bounding box center [274, 21] width 54 height 26
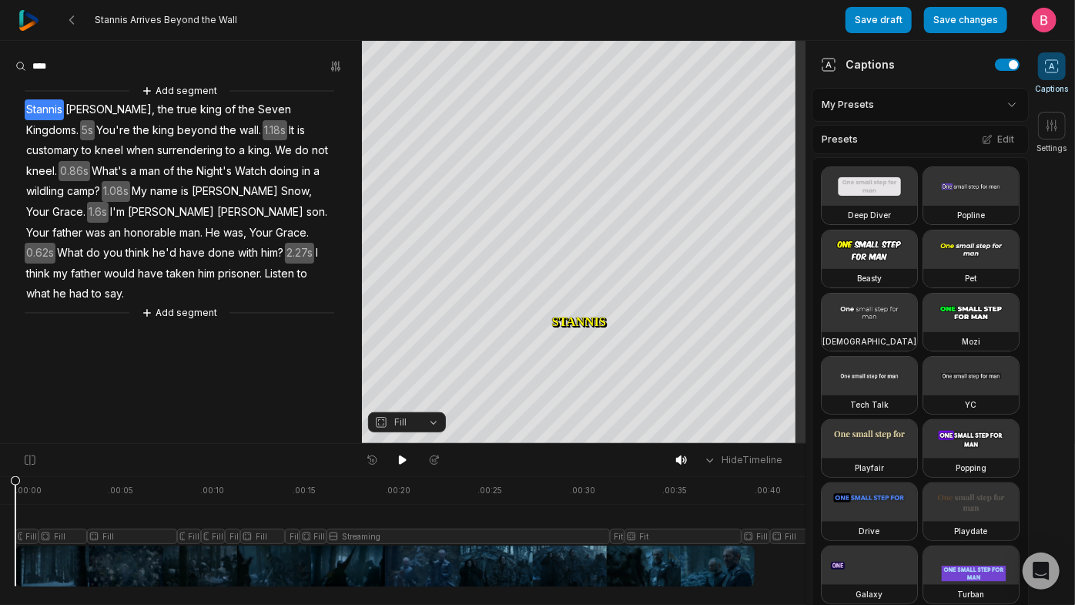
click at [1054, 70] on icon at bounding box center [1051, 66] width 15 height 15
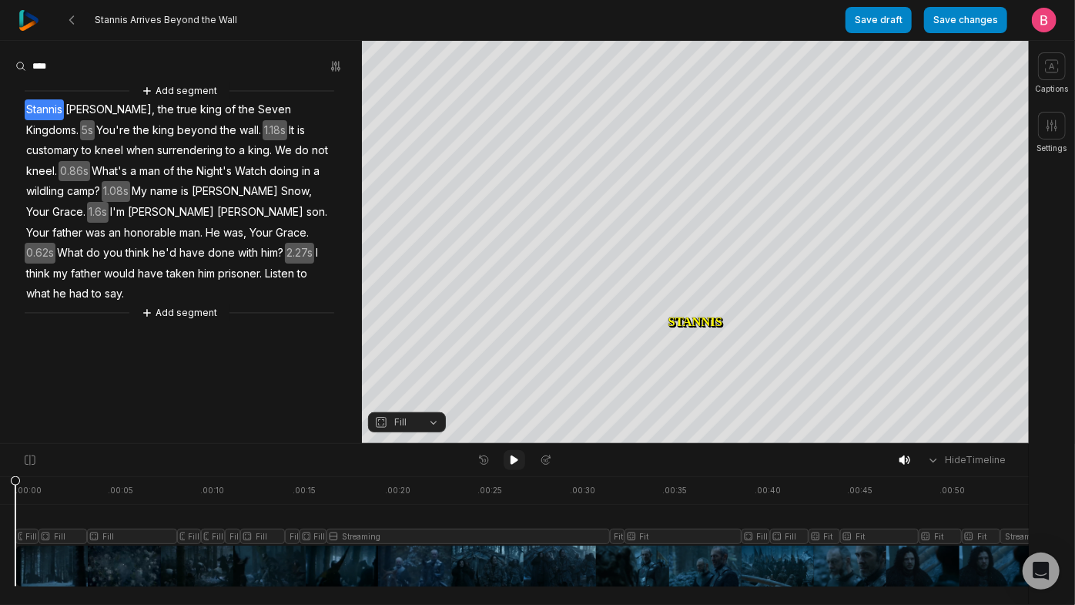
click at [511, 458] on icon at bounding box center [514, 460] width 12 height 12
click at [27, 556] on div at bounding box center [582, 531] width 1134 height 110
click at [507, 466] on button at bounding box center [515, 460] width 22 height 20
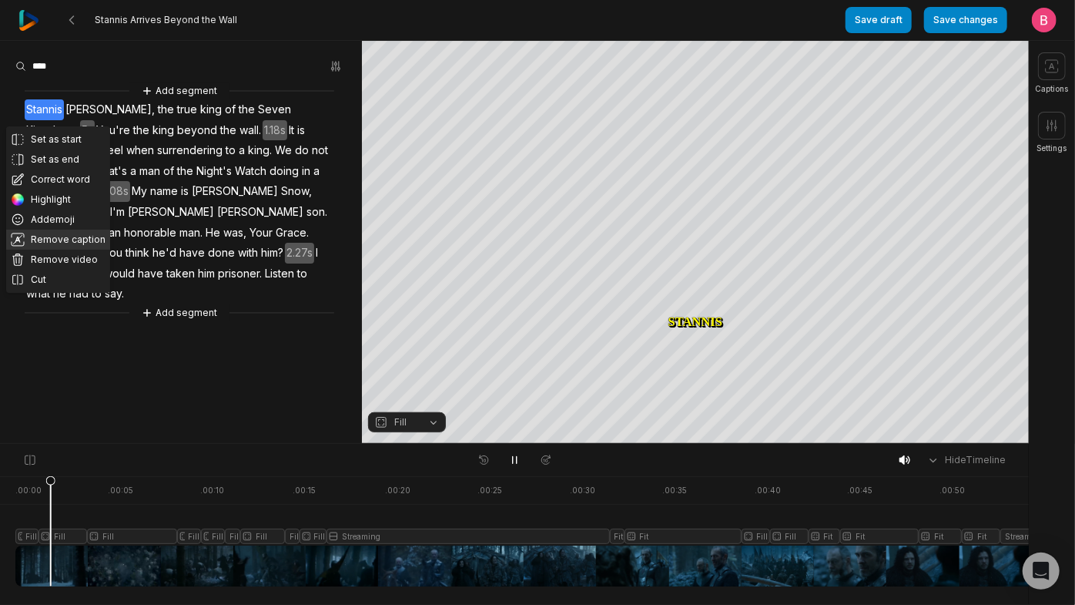
click at [68, 250] on button "Remove caption" at bounding box center [58, 240] width 104 height 20
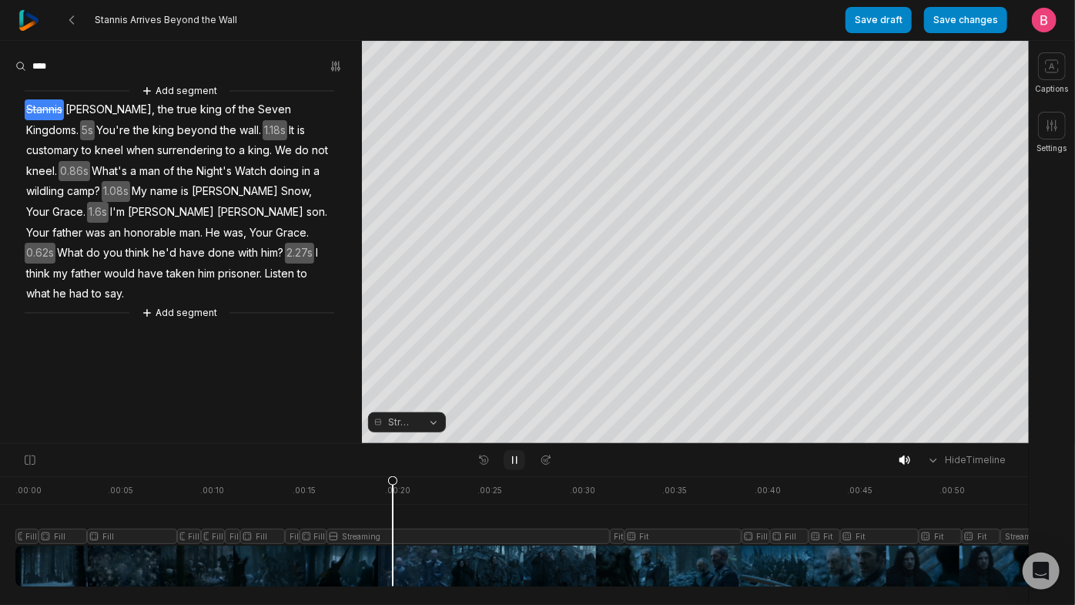
click at [510, 462] on icon at bounding box center [514, 460] width 12 height 12
click at [518, 465] on icon at bounding box center [514, 460] width 12 height 12
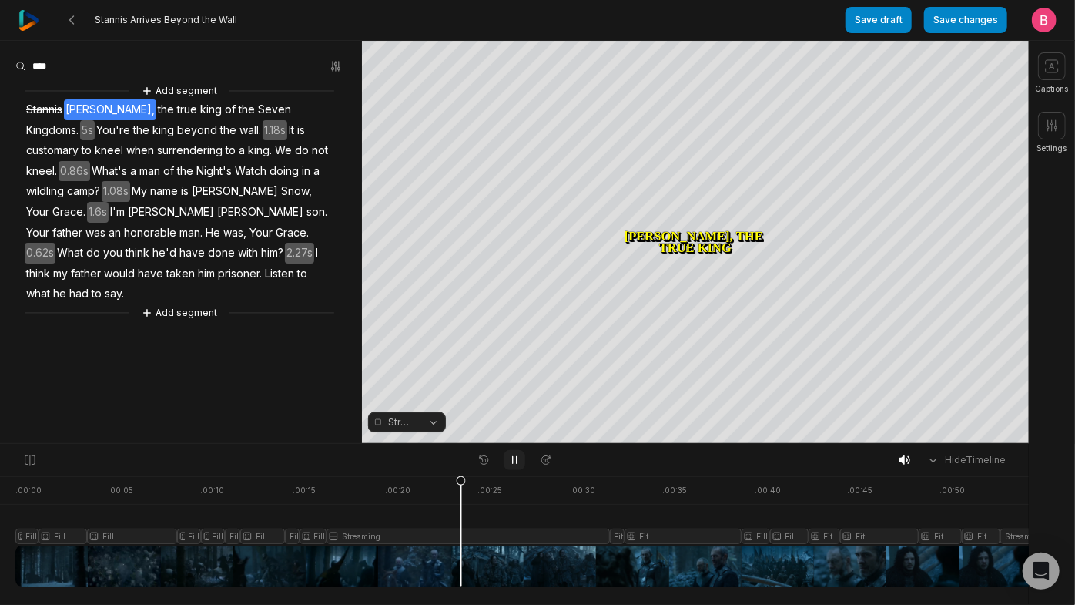
click at [513, 464] on icon at bounding box center [515, 460] width 4 height 7
click at [512, 464] on icon at bounding box center [515, 459] width 8 height 9
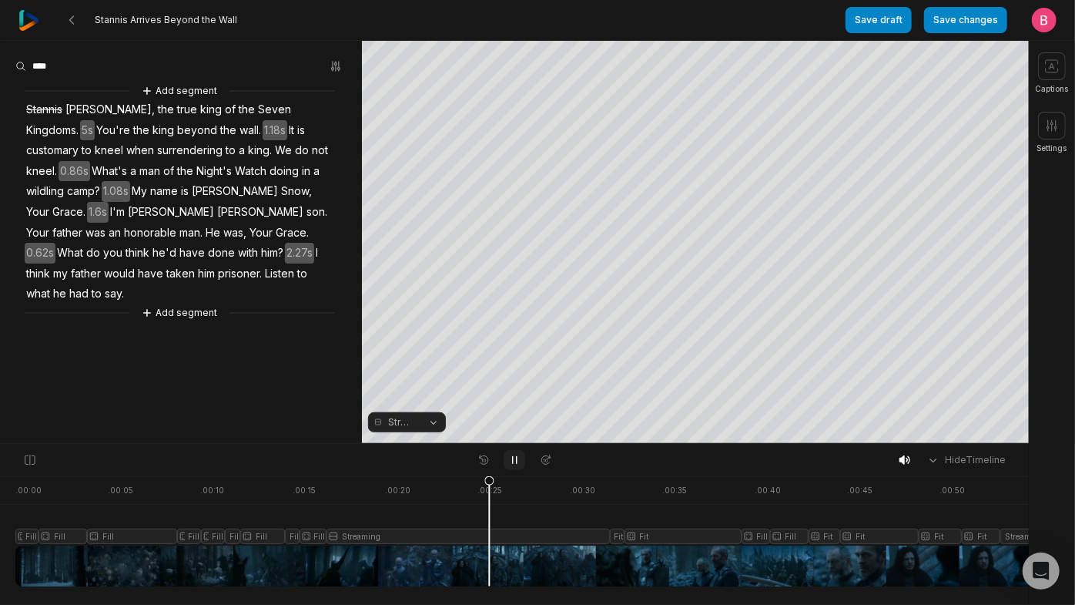
click at [513, 464] on icon at bounding box center [515, 460] width 4 height 7
click at [362, 565] on div at bounding box center [582, 531] width 1134 height 110
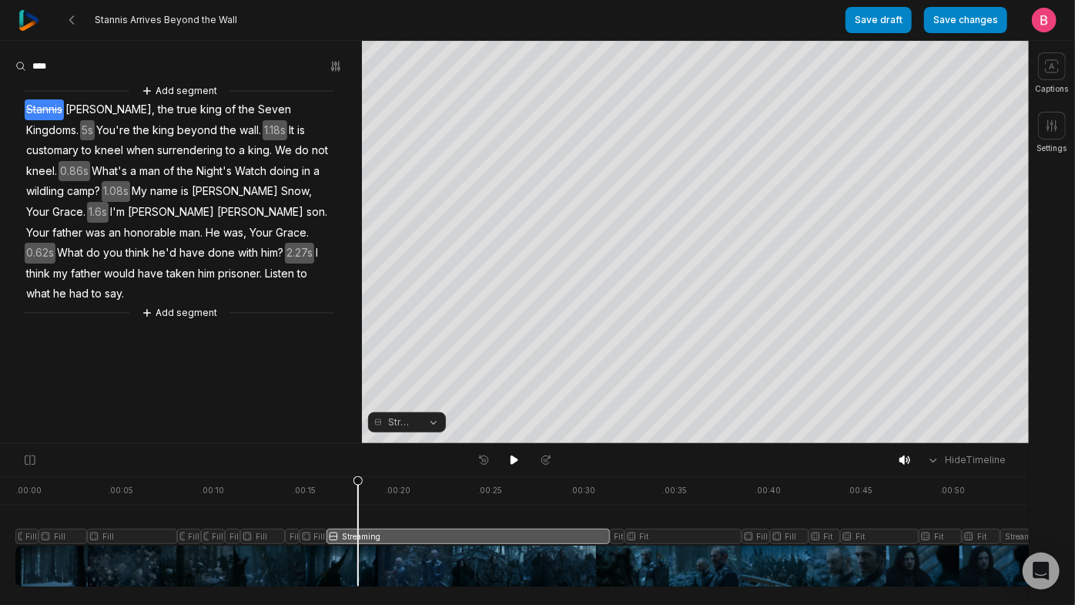
click at [435, 421] on button "Streaming" at bounding box center [407, 422] width 78 height 20
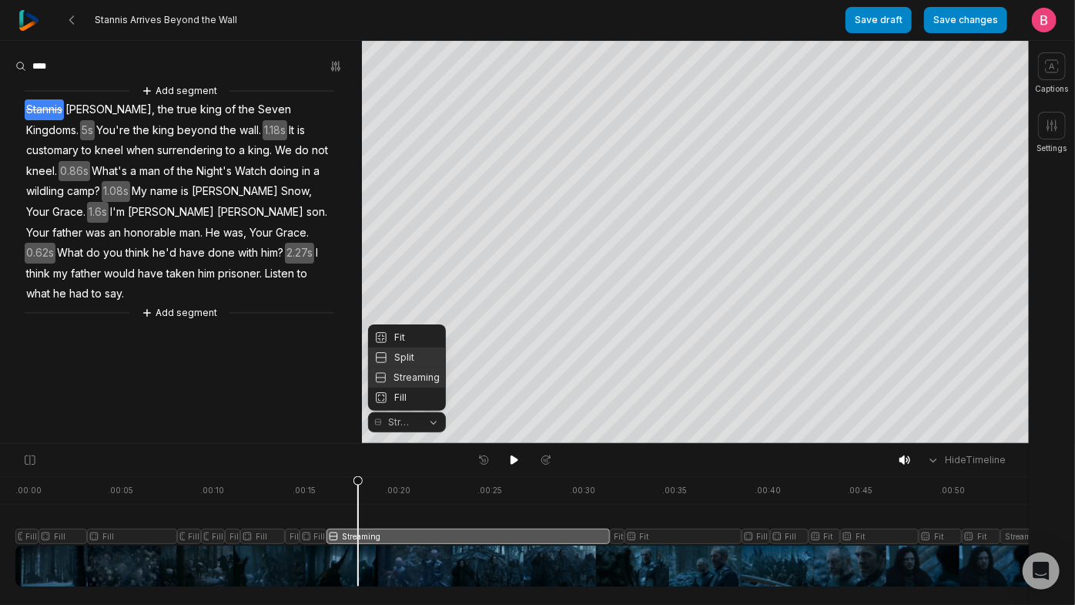
click at [419, 347] on div "Split" at bounding box center [407, 357] width 78 height 20
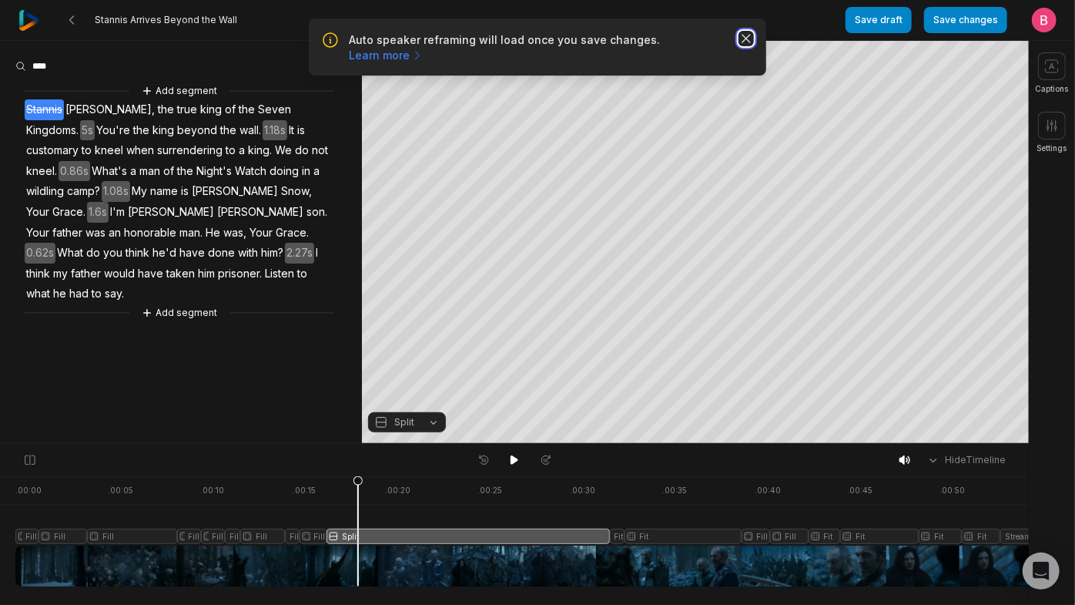
click at [744, 46] on icon "button" at bounding box center [746, 38] width 15 height 15
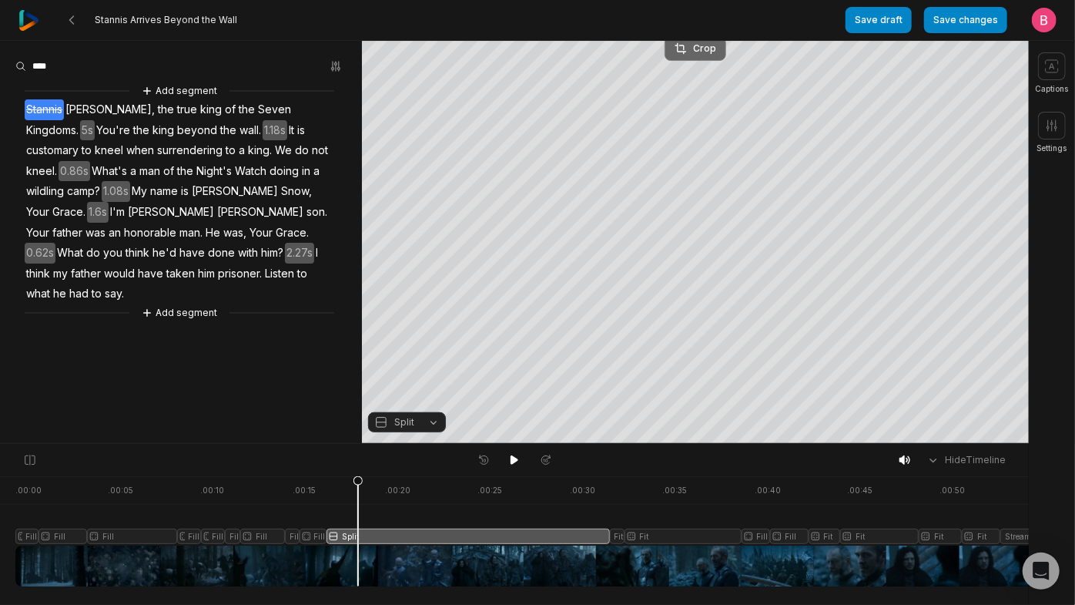
click at [705, 52] on div "Crop" at bounding box center [696, 49] width 42 height 14
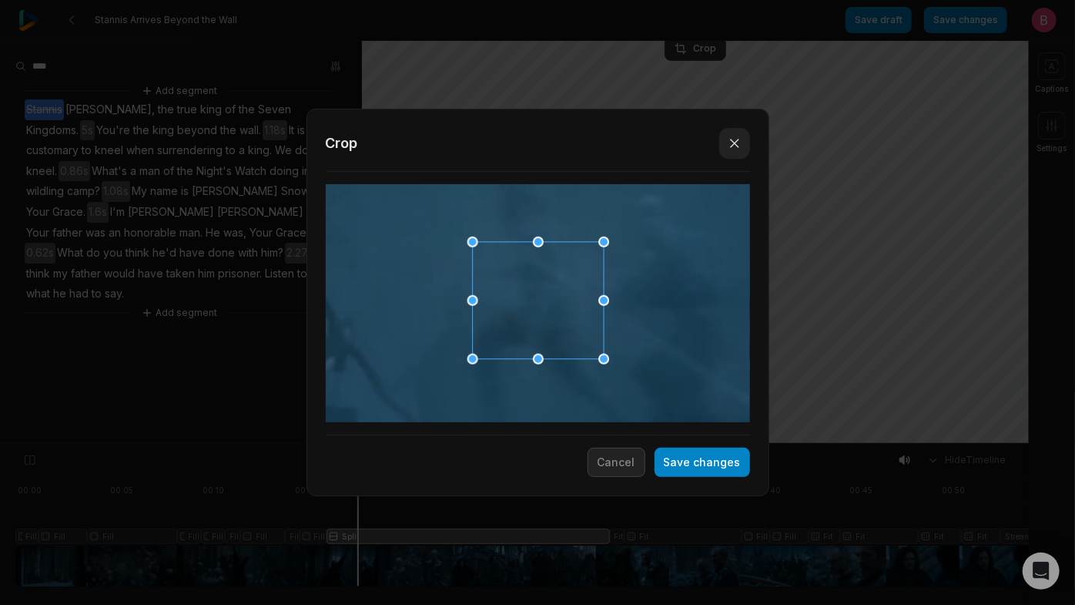
click at [731, 142] on icon "button" at bounding box center [735, 143] width 8 height 8
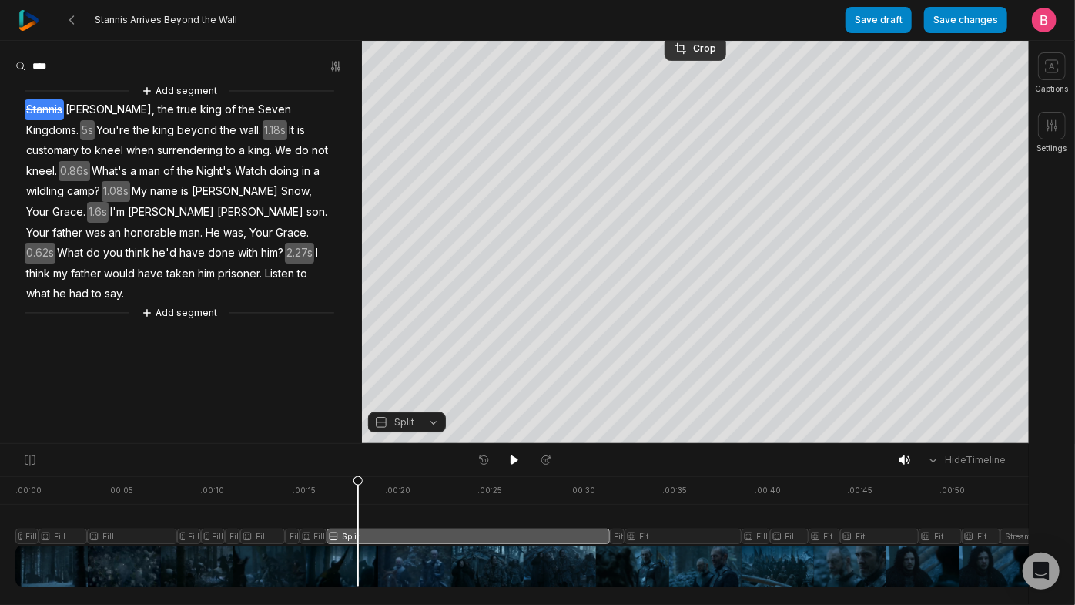
click at [437, 421] on button "Split" at bounding box center [407, 422] width 78 height 20
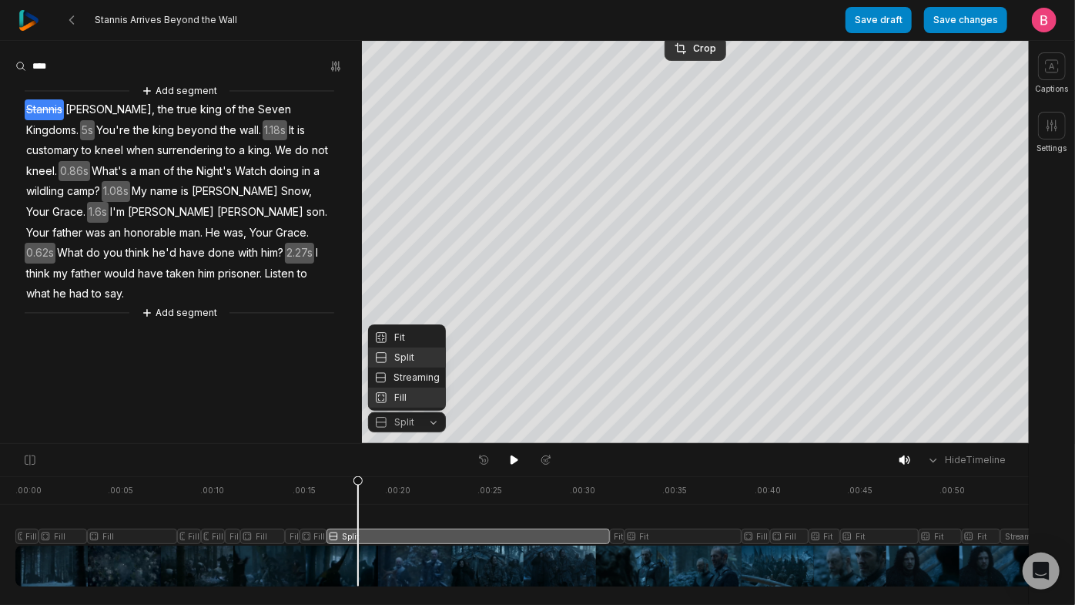
click at [421, 394] on div "Fill" at bounding box center [407, 397] width 78 height 20
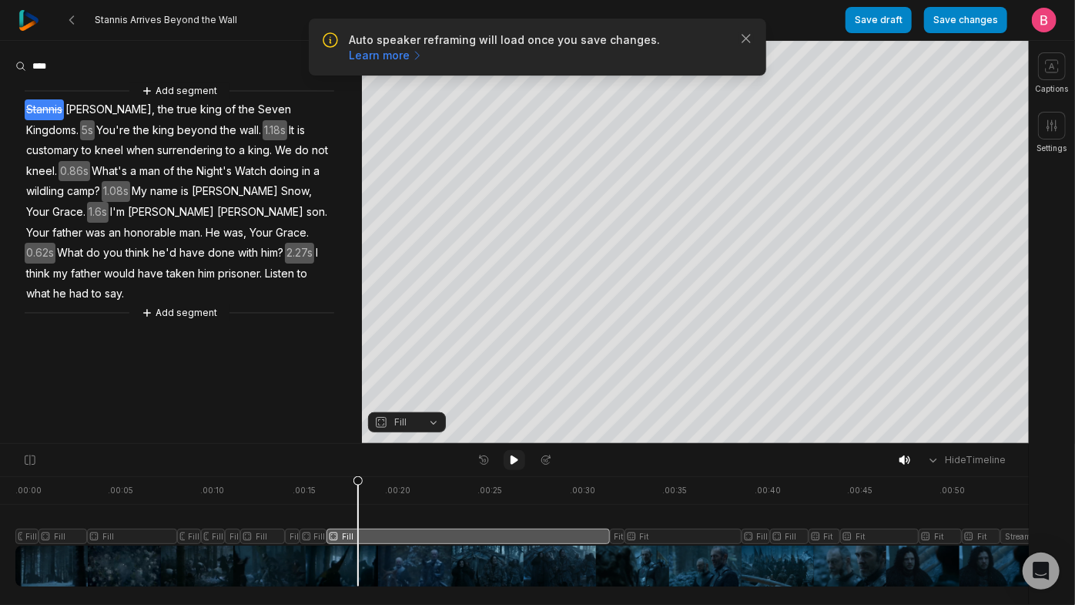
click at [513, 464] on icon at bounding box center [515, 459] width 8 height 9
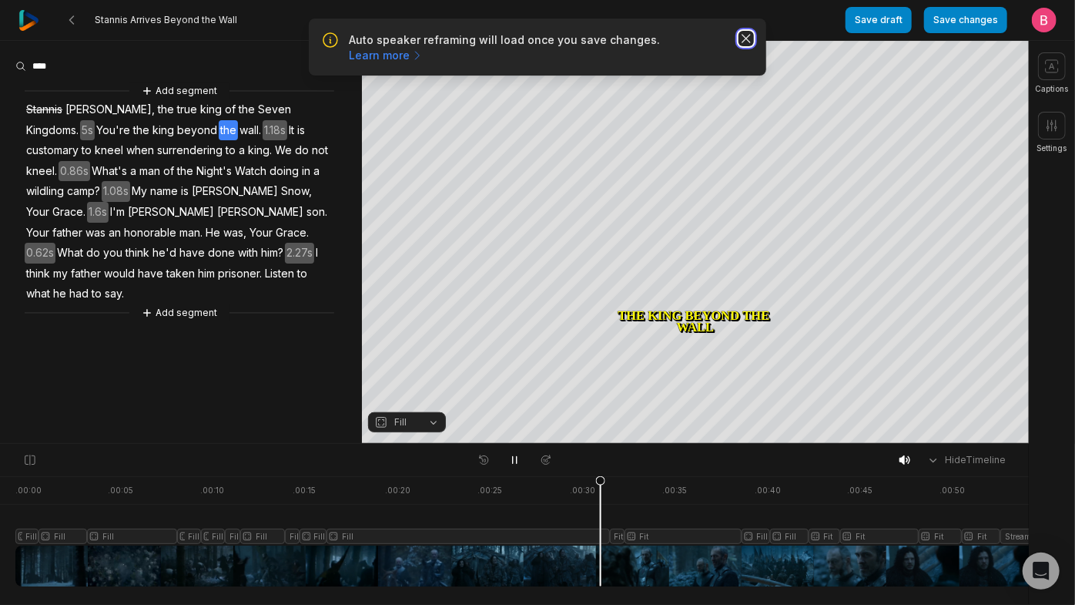
click at [740, 44] on icon "button" at bounding box center [746, 38] width 15 height 15
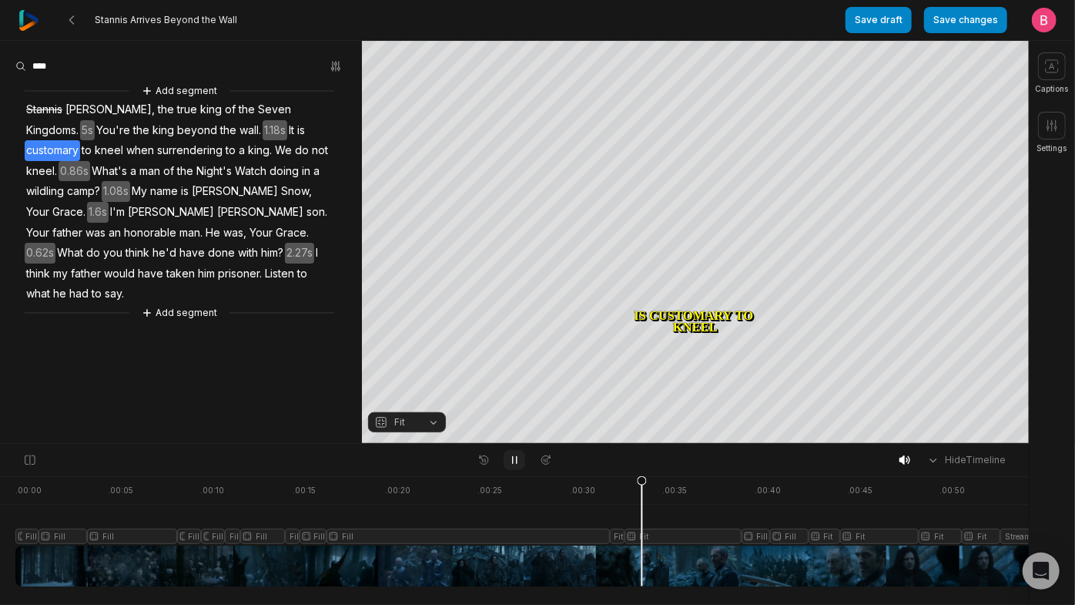
click at [513, 464] on icon at bounding box center [515, 460] width 4 height 7
click at [511, 459] on icon at bounding box center [514, 460] width 12 height 12
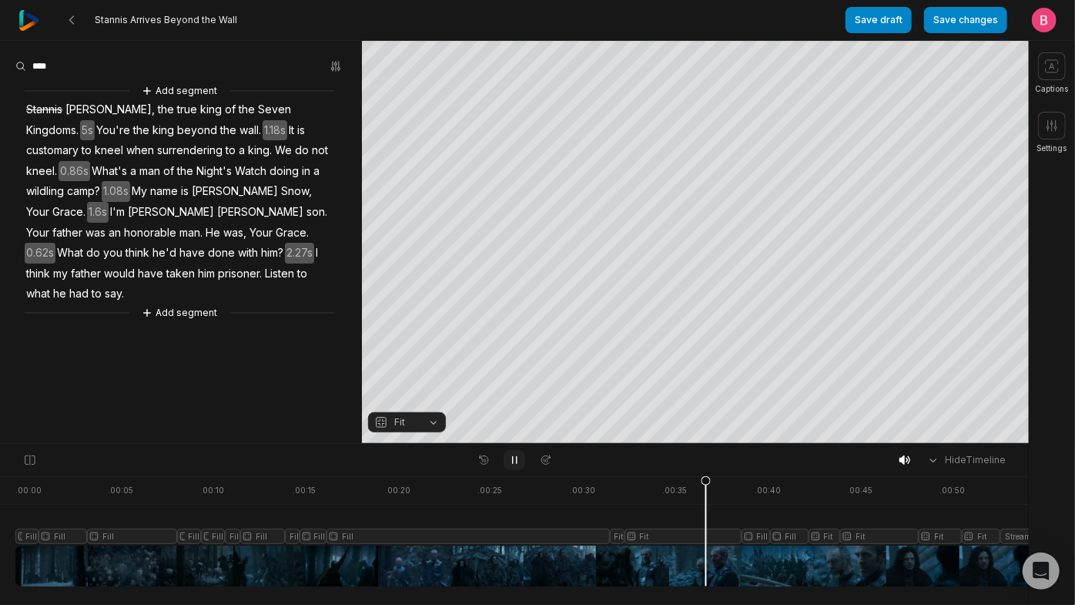
click at [507, 463] on button at bounding box center [515, 460] width 22 height 20
click at [644, 556] on div at bounding box center [582, 531] width 1134 height 110
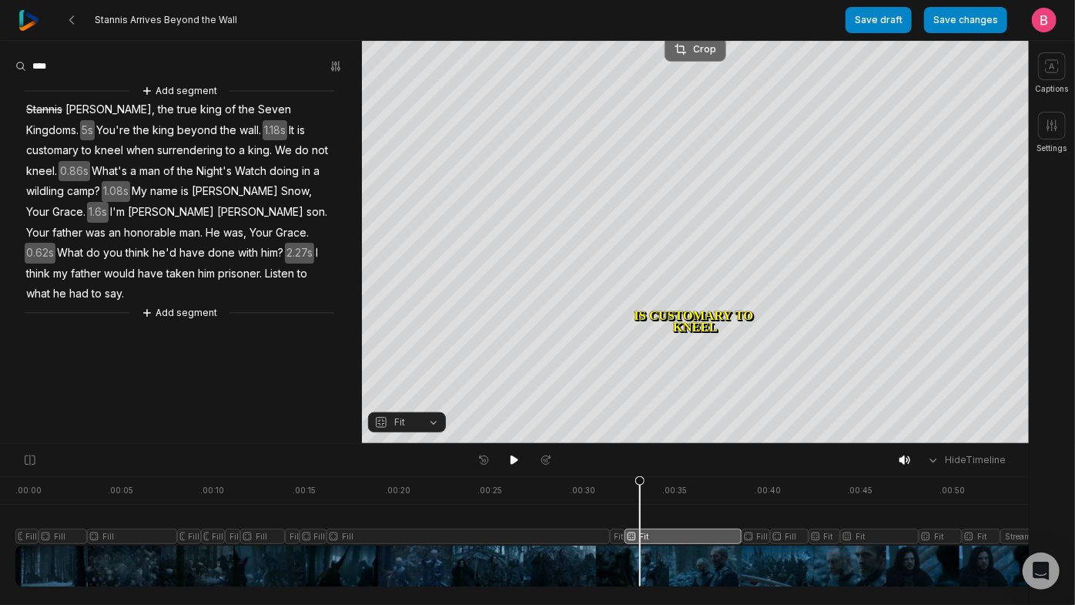
click at [702, 47] on div "Crop" at bounding box center [696, 49] width 42 height 14
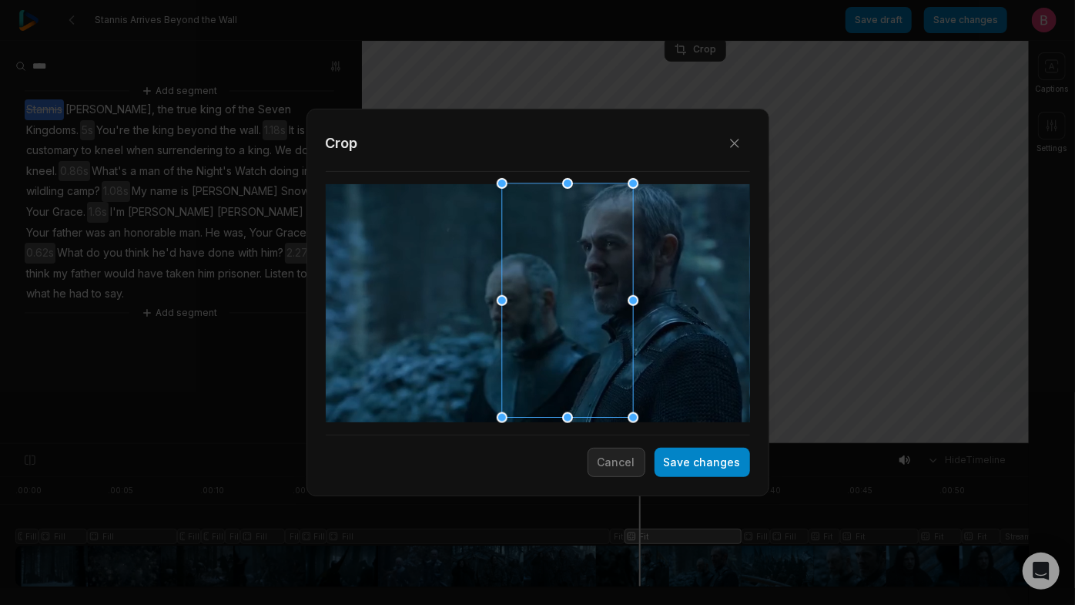
drag, startPoint x: 500, startPoint y: 296, endPoint x: 592, endPoint y: 290, distance: 92.6
click at [592, 290] on div at bounding box center [562, 301] width 131 height 234
click at [667, 448] on button "Save changes" at bounding box center [703, 461] width 96 height 29
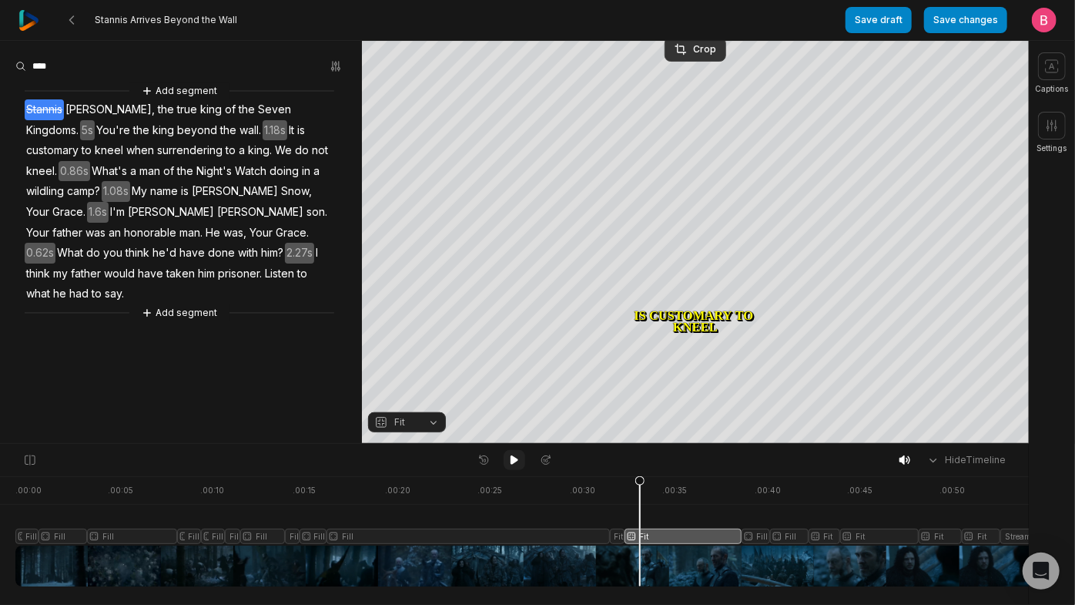
click at [521, 457] on button at bounding box center [515, 460] width 22 height 20
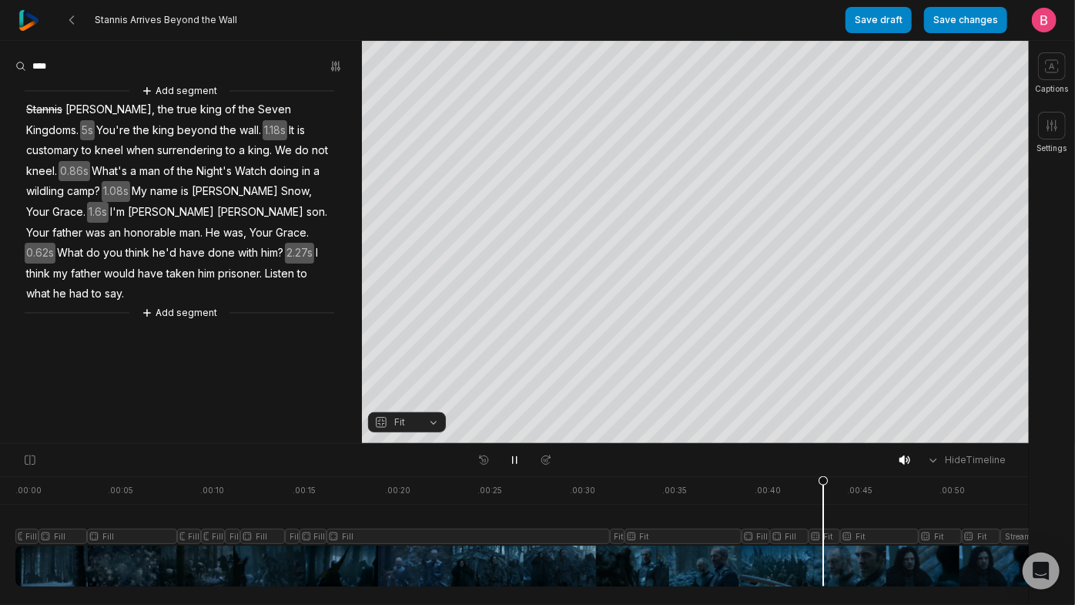
click at [647, 561] on div at bounding box center [582, 531] width 1134 height 110
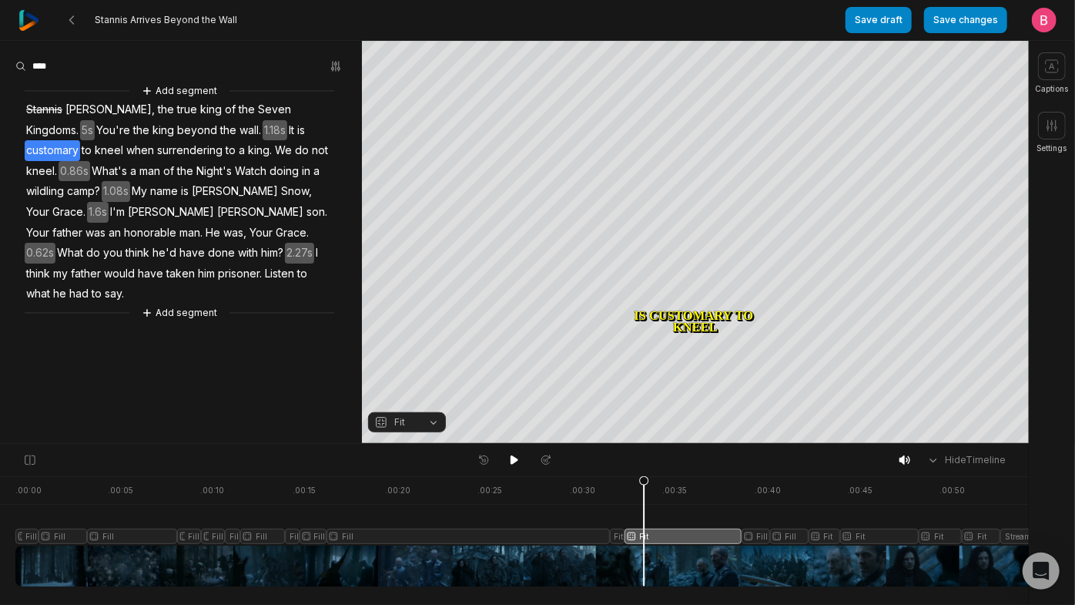
click at [427, 432] on button "Fit" at bounding box center [407, 422] width 78 height 20
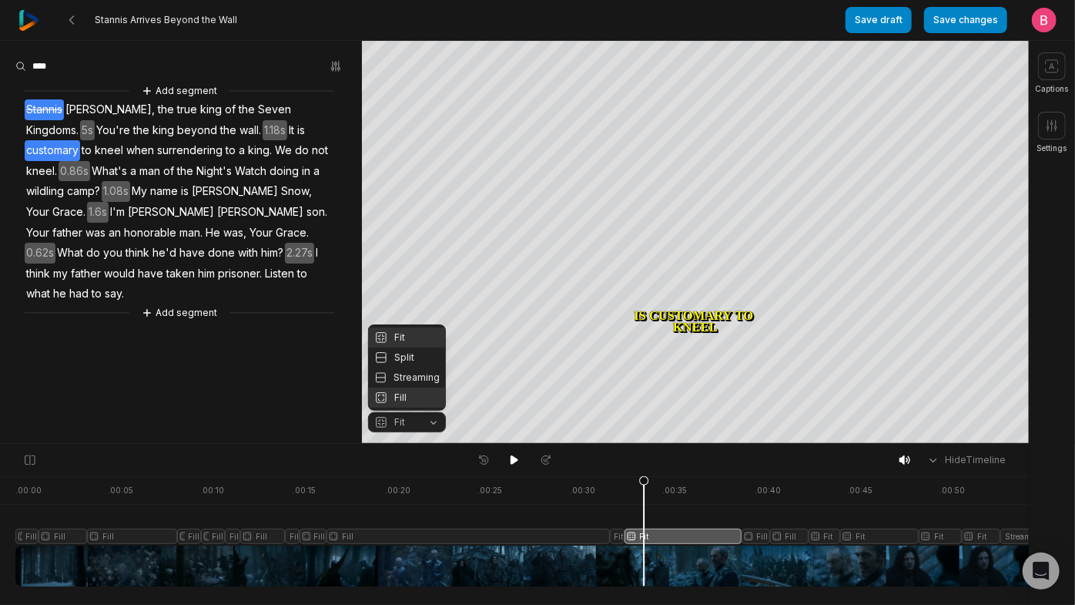
click at [420, 392] on div "Fill" at bounding box center [407, 397] width 78 height 20
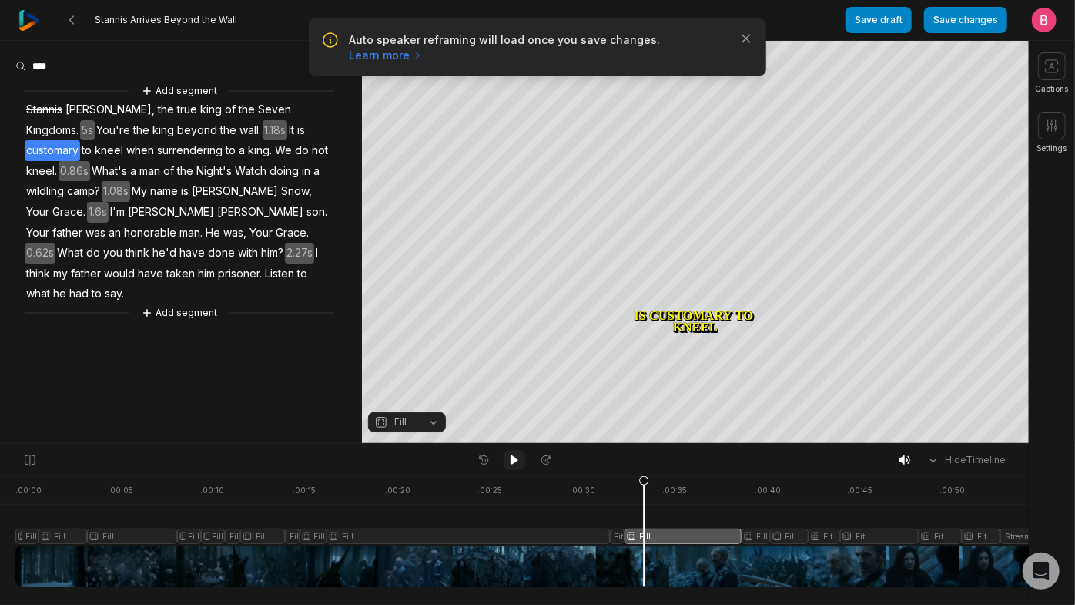
click at [509, 466] on icon at bounding box center [514, 460] width 12 height 12
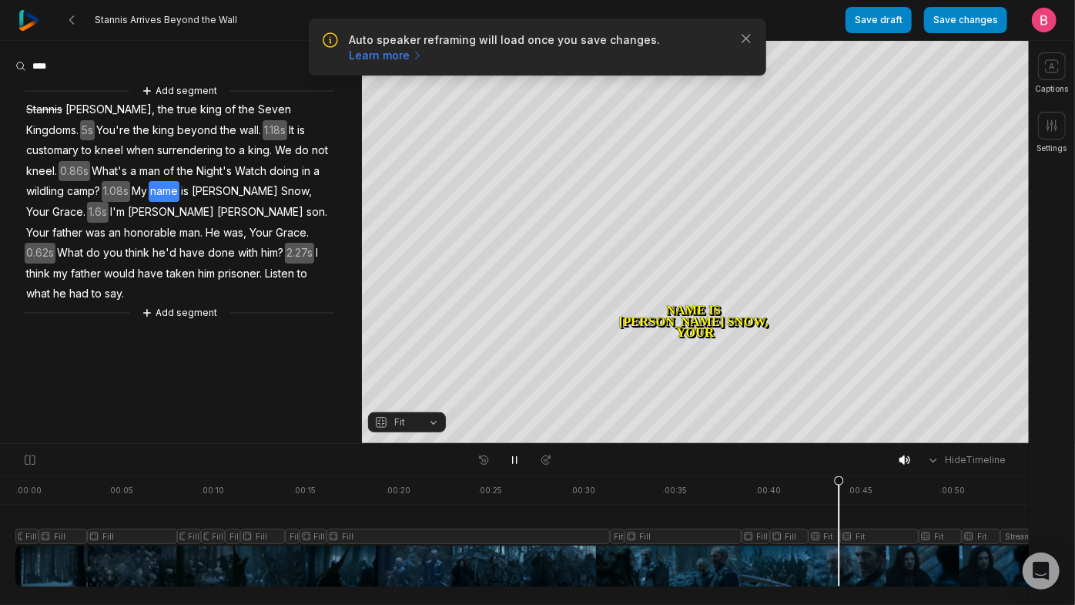
click at [792, 556] on div at bounding box center [582, 531] width 1134 height 110
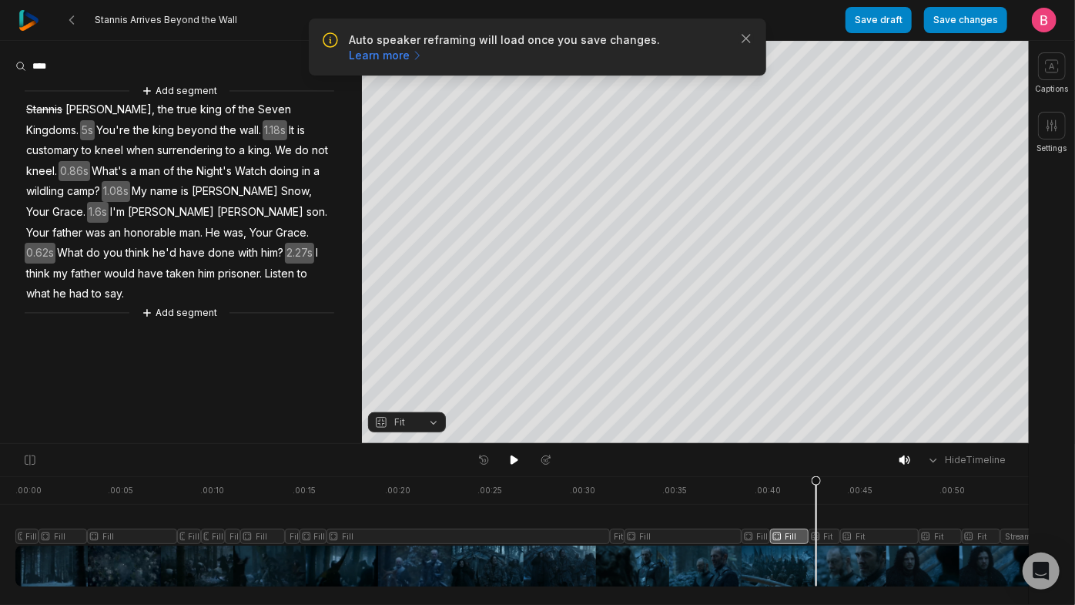
click at [820, 561] on div at bounding box center [582, 531] width 1134 height 110
click at [780, 562] on div at bounding box center [582, 531] width 1134 height 110
click at [428, 426] on button "Fill" at bounding box center [407, 422] width 78 height 20
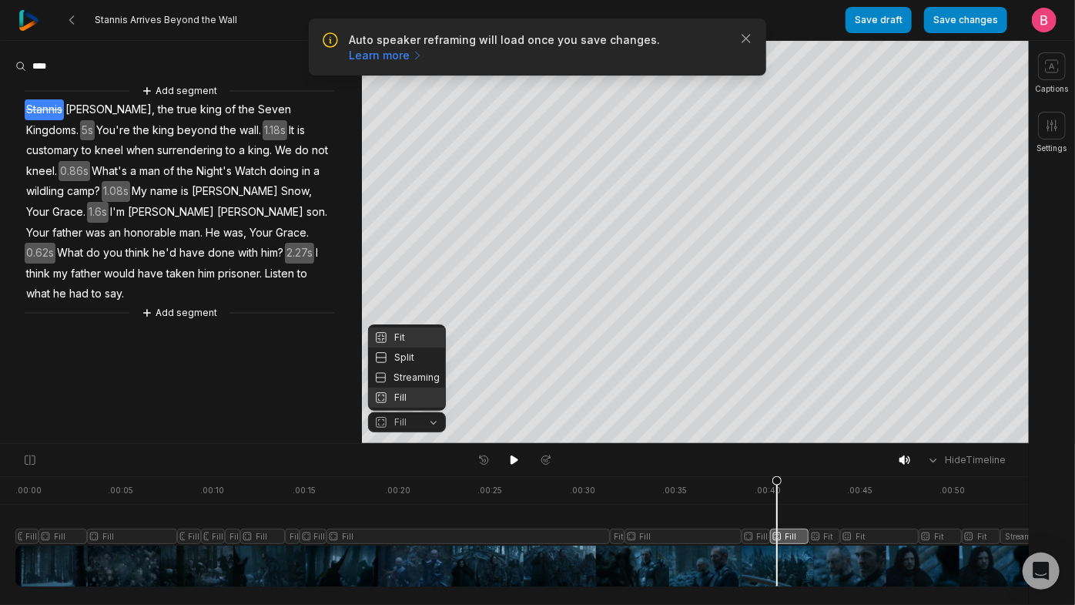
click at [418, 327] on div "Fit" at bounding box center [407, 337] width 78 height 20
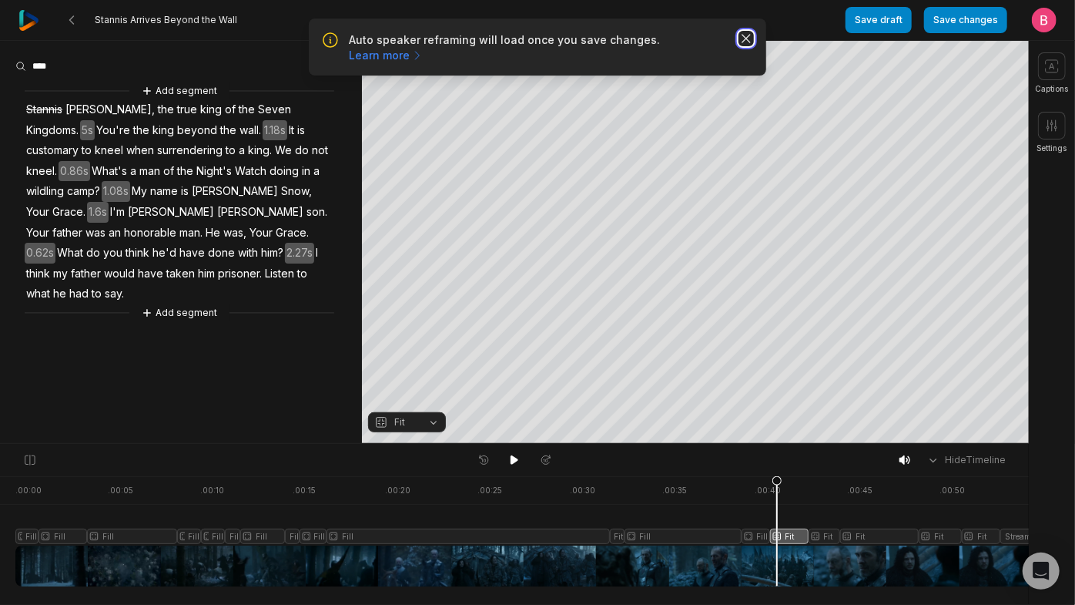
click at [744, 46] on icon "button" at bounding box center [746, 38] width 15 height 15
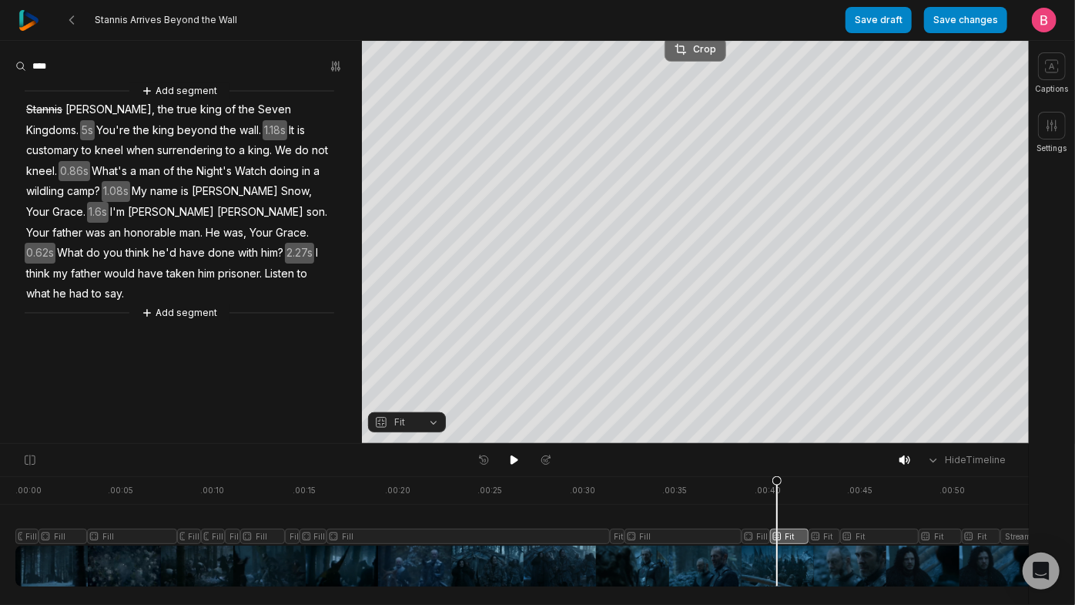
click at [698, 51] on div "Crop" at bounding box center [696, 49] width 42 height 14
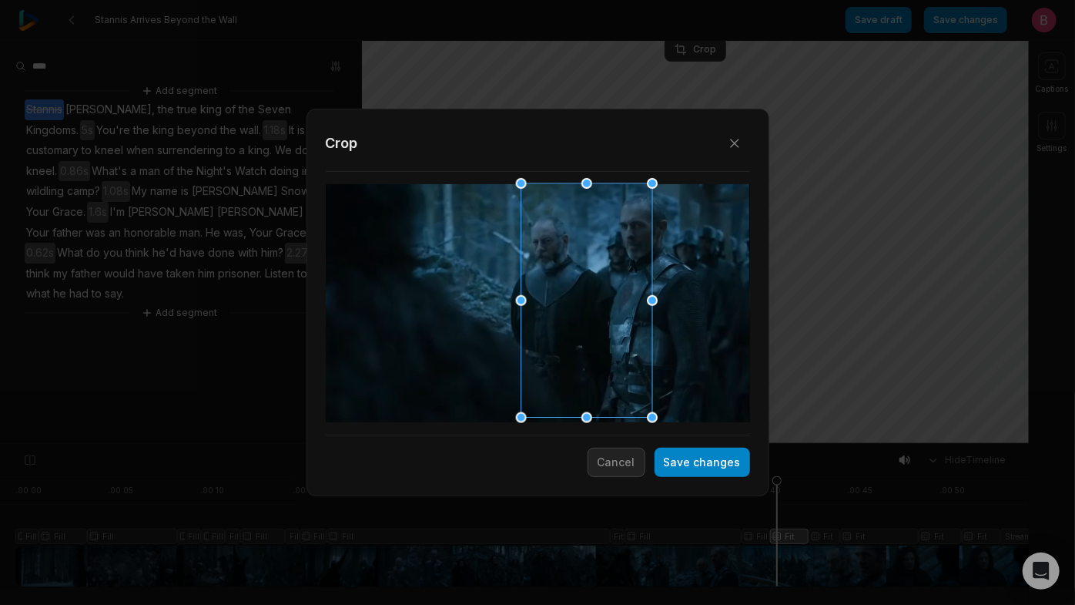
drag, startPoint x: 542, startPoint y: 273, endPoint x: 591, endPoint y: 269, distance: 48.7
click at [591, 269] on div at bounding box center [581, 301] width 131 height 234
click at [674, 460] on button "Save changes" at bounding box center [703, 461] width 96 height 29
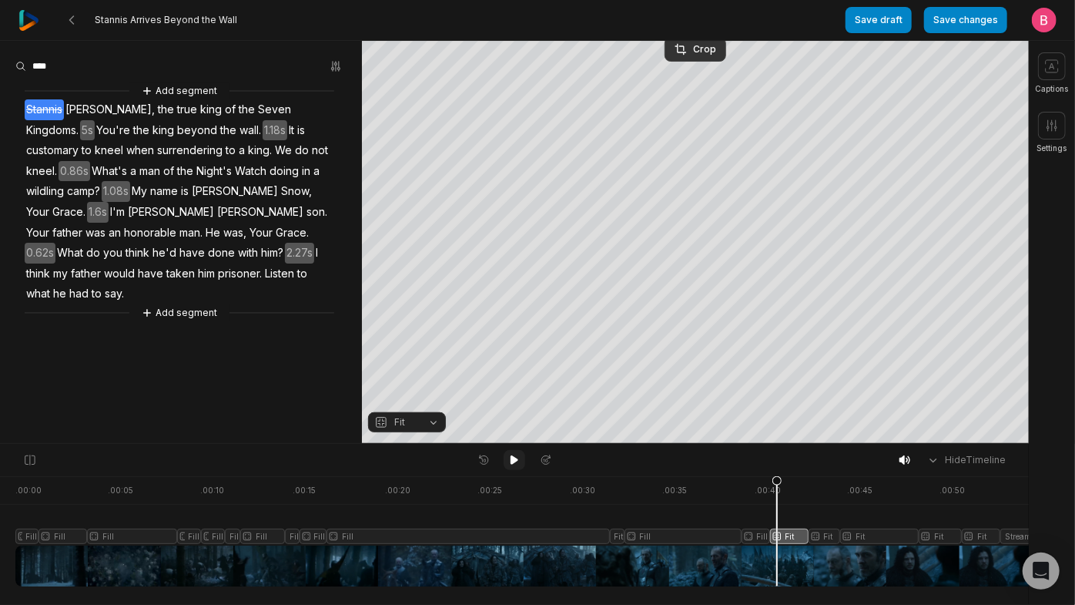
click at [519, 460] on icon at bounding box center [514, 460] width 12 height 12
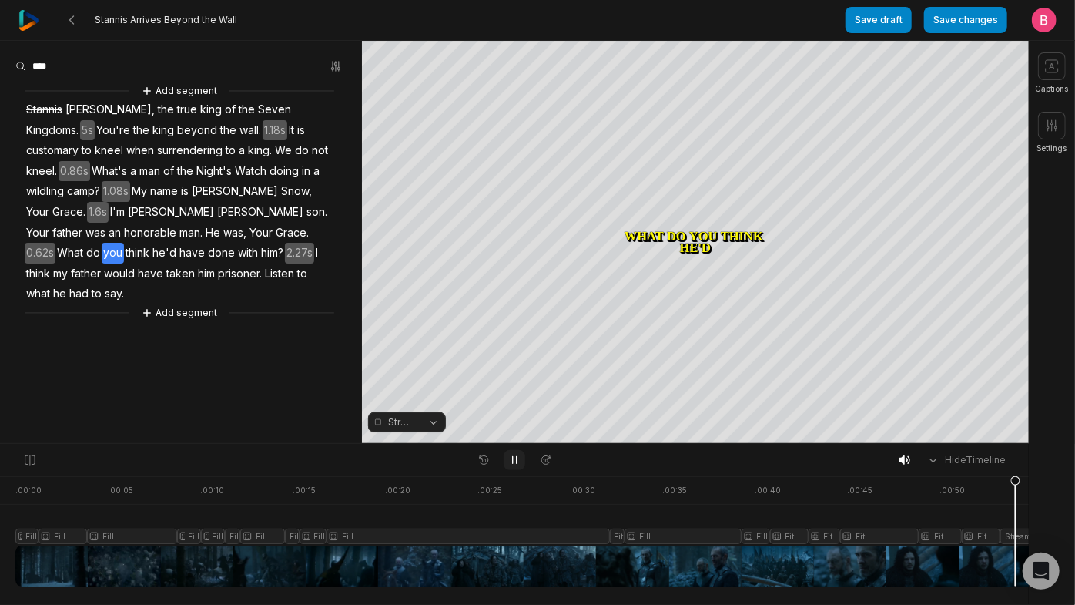
click at [510, 466] on icon at bounding box center [514, 460] width 12 height 12
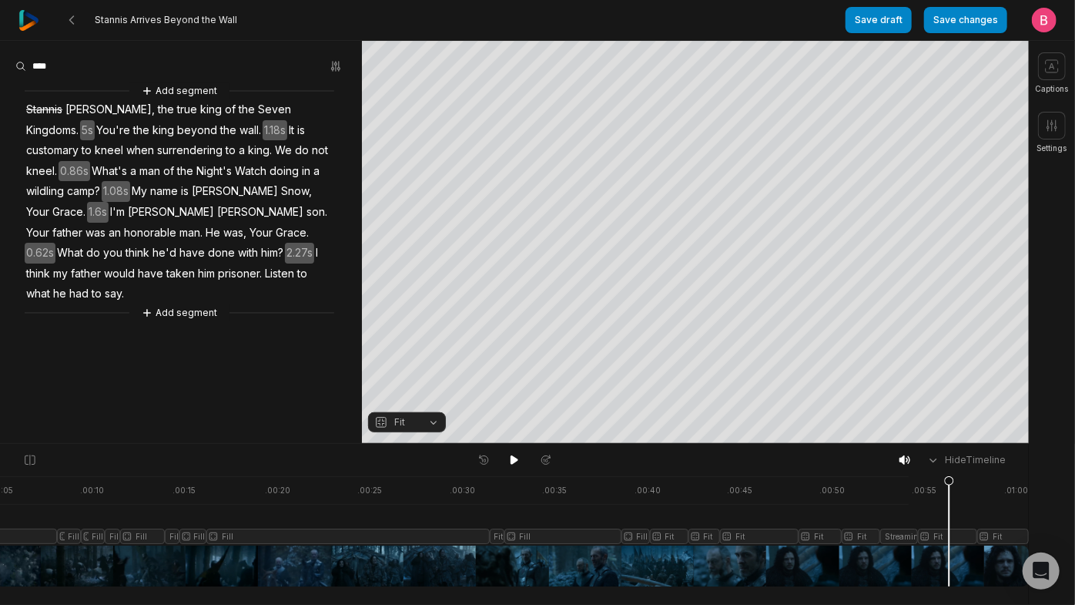
click at [1017, 554] on div at bounding box center [462, 531] width 1134 height 110
click at [903, 561] on div at bounding box center [462, 531] width 1134 height 110
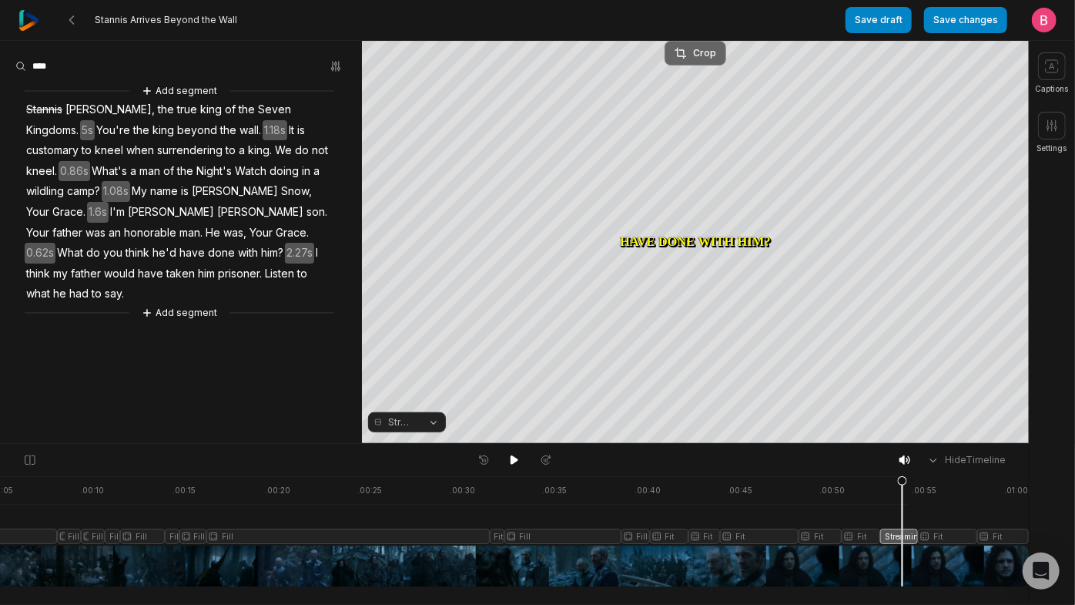
click at [691, 60] on button "Crop" at bounding box center [696, 53] width 62 height 25
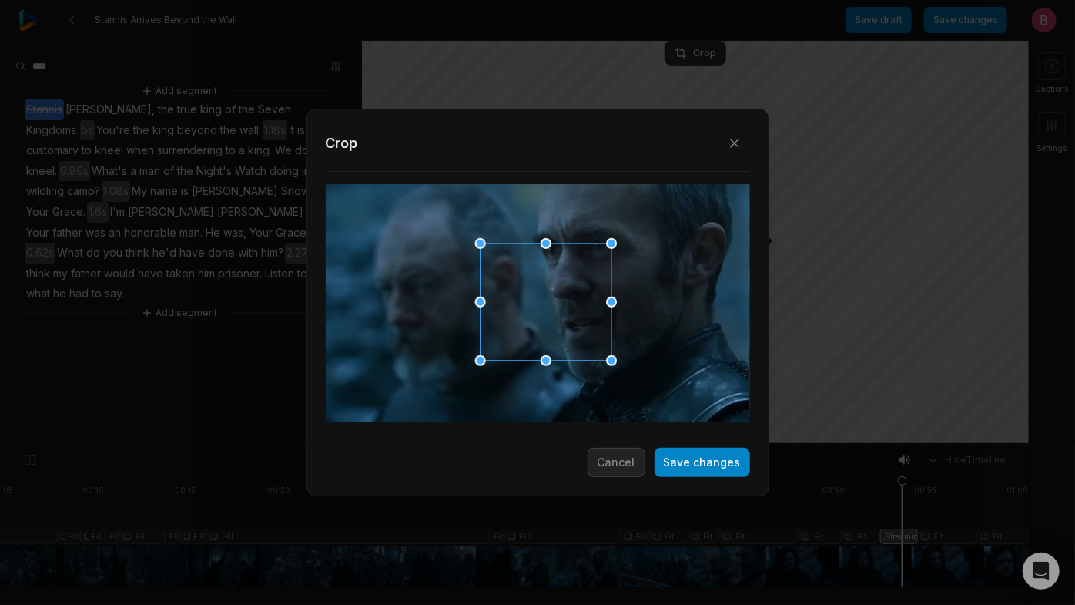
drag, startPoint x: 555, startPoint y: 304, endPoint x: 569, endPoint y: 303, distance: 14.7
click at [568, 305] on div at bounding box center [543, 302] width 131 height 117
drag, startPoint x: 555, startPoint y: 244, endPoint x: 562, endPoint y: 154, distance: 90.4
click at [562, 444] on div "Close Crop Save changes Cancel" at bounding box center [537, 444] width 1075 height 0
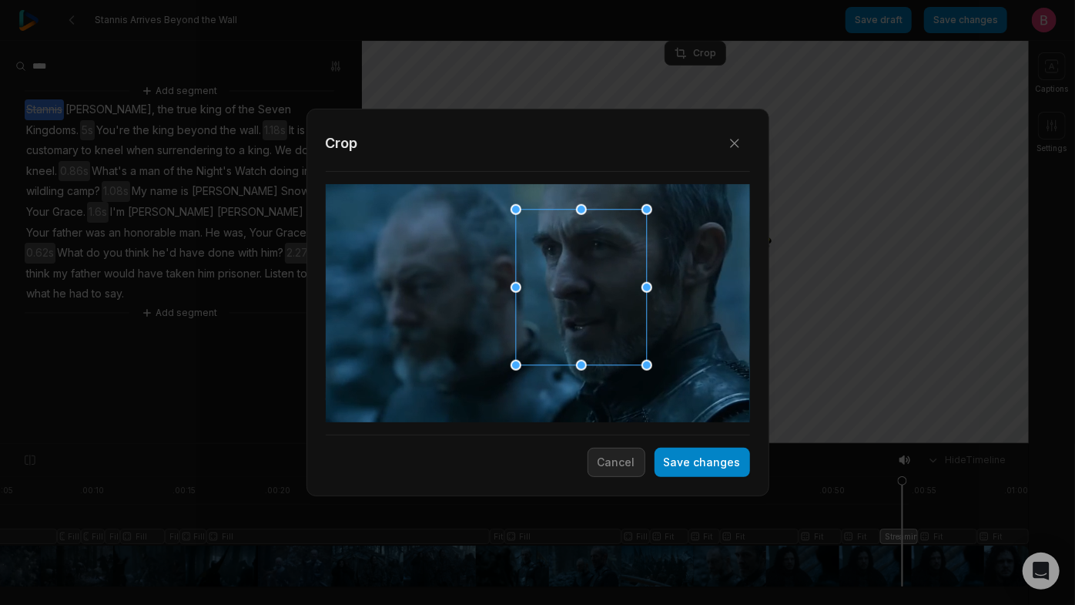
drag, startPoint x: 557, startPoint y: 261, endPoint x: 586, endPoint y: 269, distance: 30.3
click at [586, 269] on div at bounding box center [576, 287] width 131 height 156
click at [682, 464] on button "Save changes" at bounding box center [703, 461] width 96 height 29
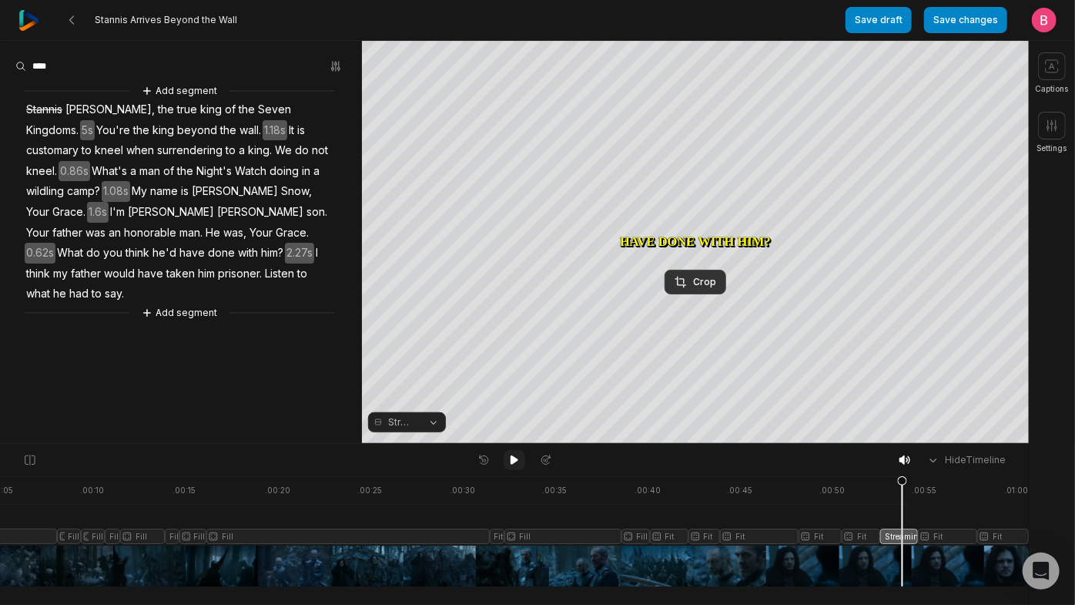
click at [513, 464] on icon at bounding box center [515, 459] width 8 height 9
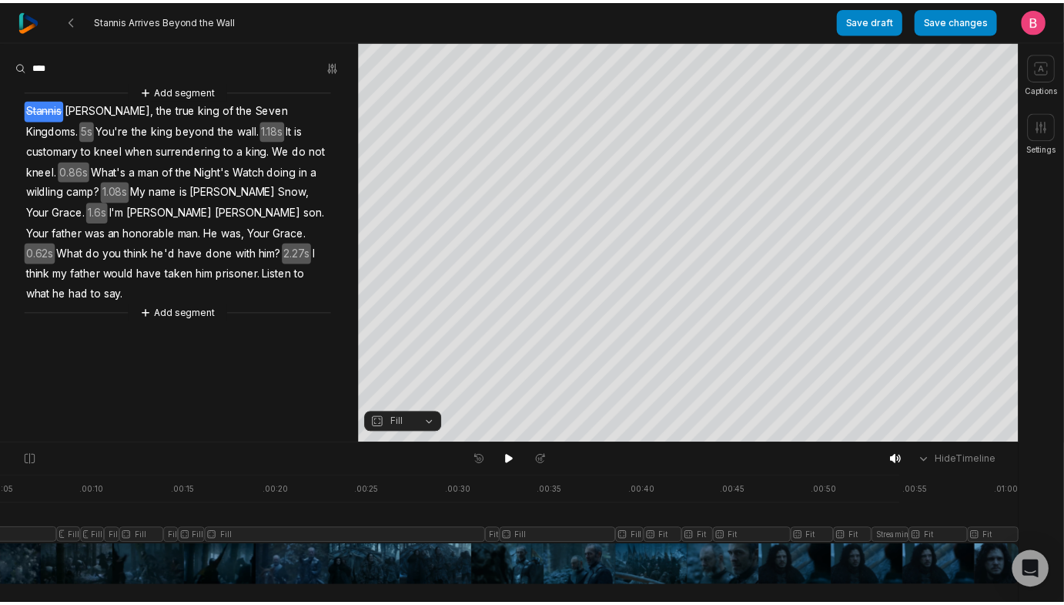
scroll to position [10, 0]
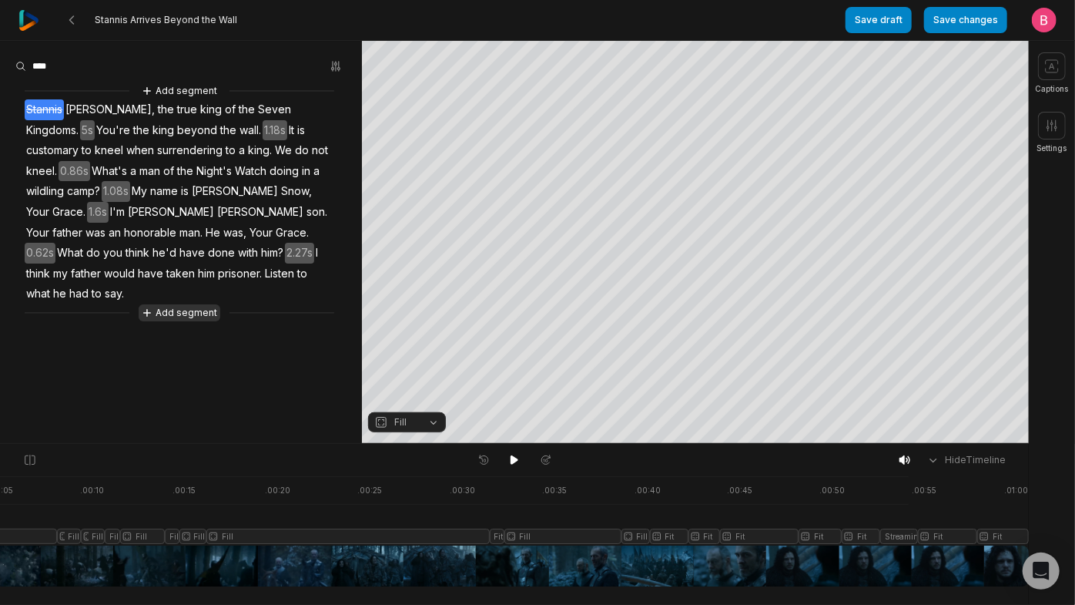
click at [173, 321] on button "Add segment" at bounding box center [180, 312] width 82 height 17
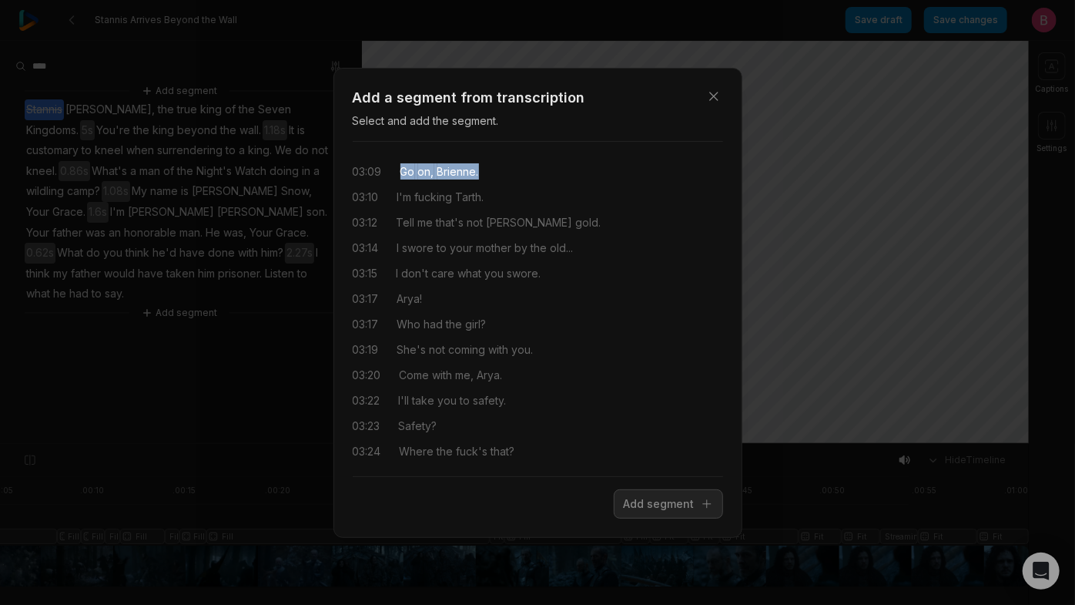
drag, startPoint x: 411, startPoint y: 173, endPoint x: 516, endPoint y: 179, distance: 104.9
click at [516, 179] on div "03:09 Go on, Brienne." at bounding box center [538, 171] width 370 height 16
click at [706, 89] on icon "button" at bounding box center [713, 96] width 15 height 15
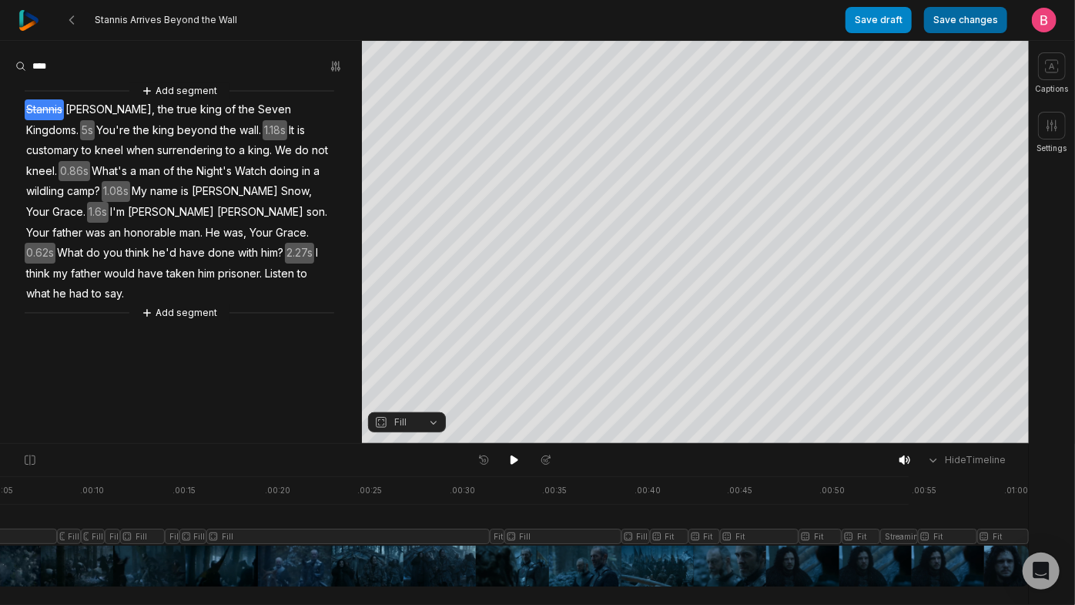
click at [944, 22] on button "Save changes" at bounding box center [965, 20] width 83 height 26
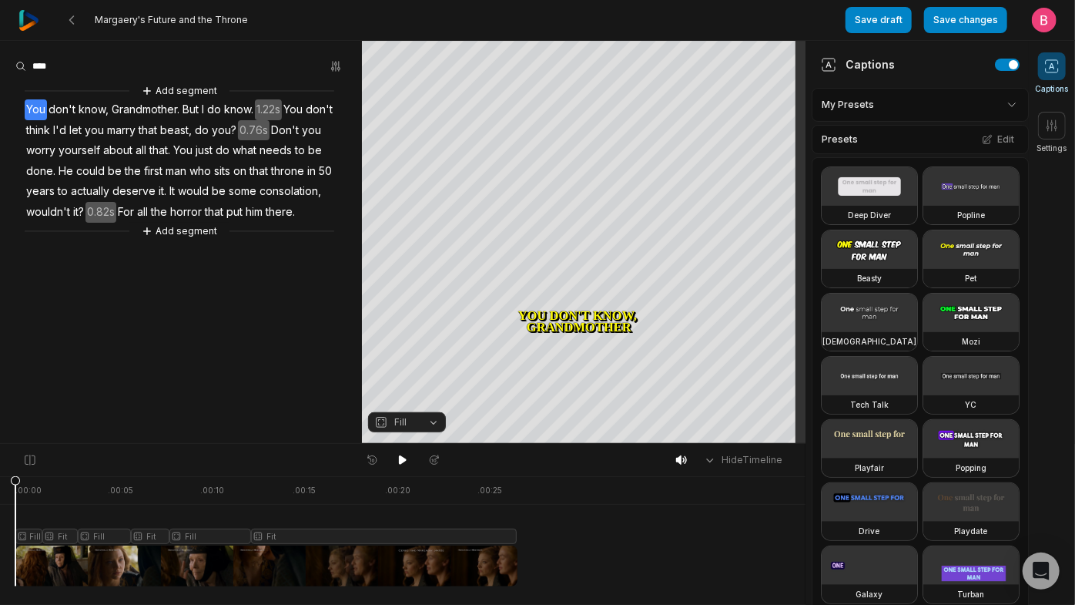
click at [1039, 75] on span at bounding box center [1052, 66] width 28 height 28
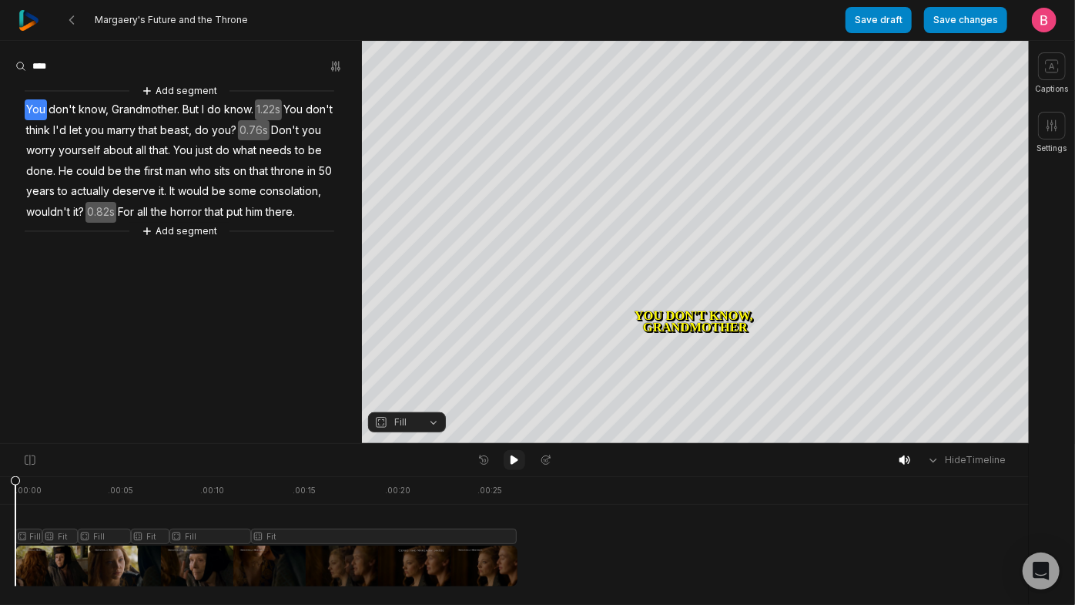
click at [508, 464] on icon at bounding box center [514, 460] width 12 height 12
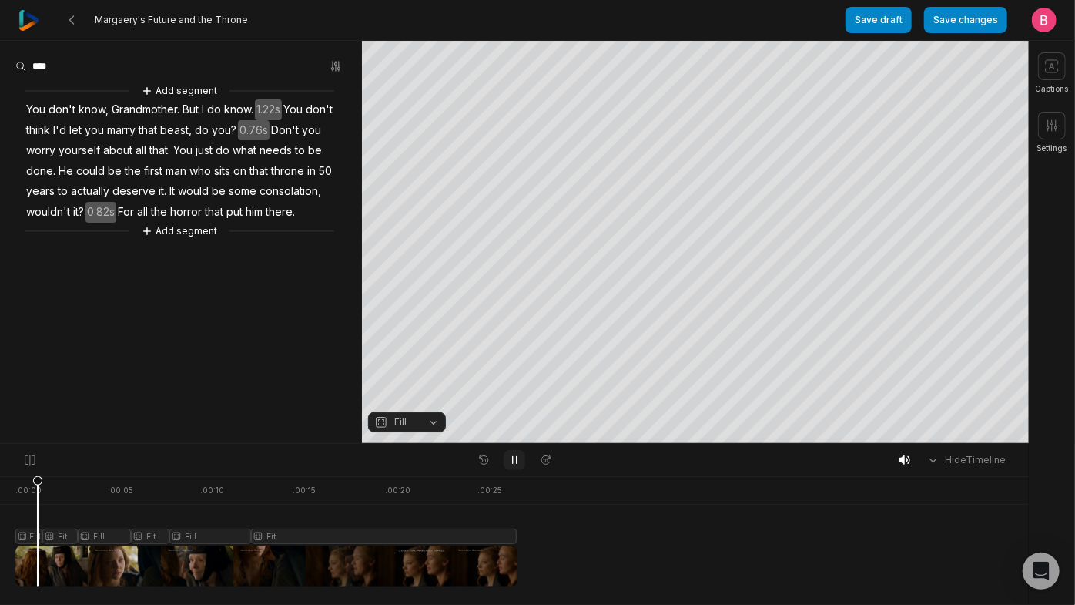
click at [510, 464] on icon at bounding box center [514, 460] width 12 height 12
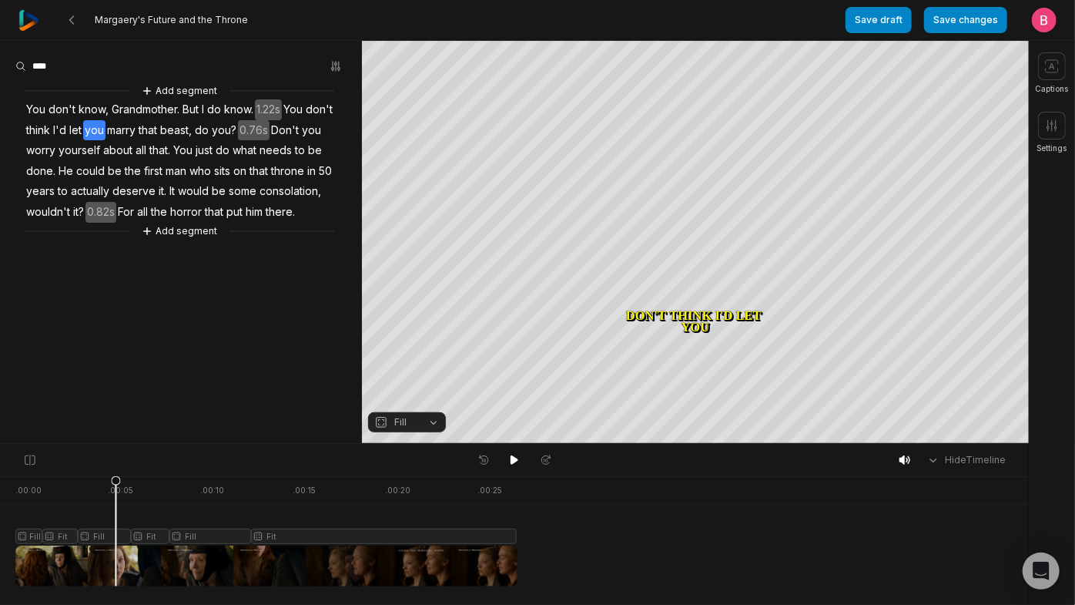
click at [429, 424] on button "Fill" at bounding box center [407, 422] width 78 height 20
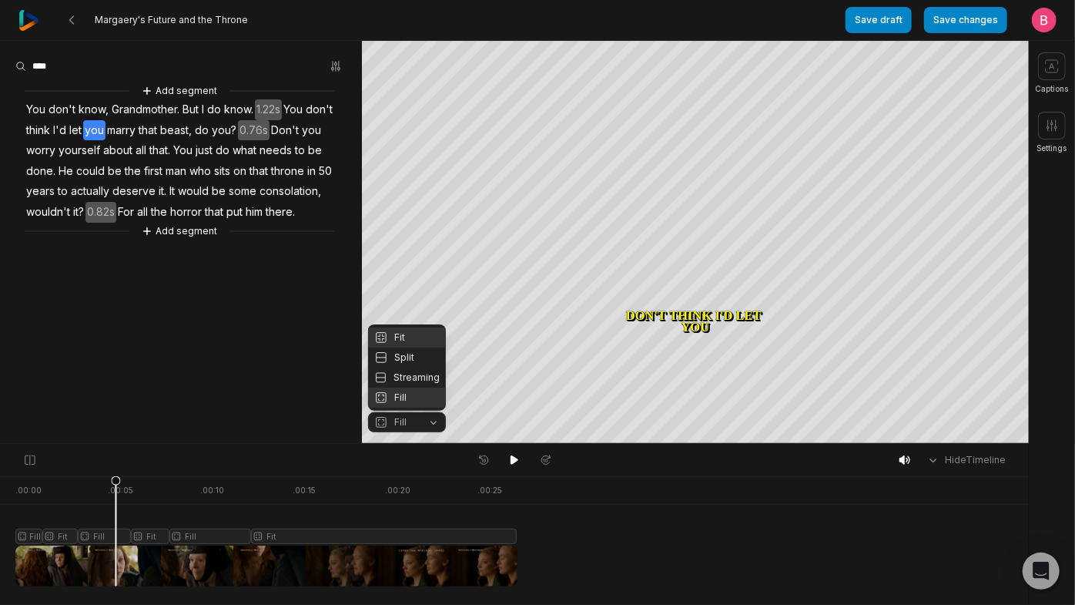
click at [417, 327] on div "Fit" at bounding box center [407, 337] width 78 height 20
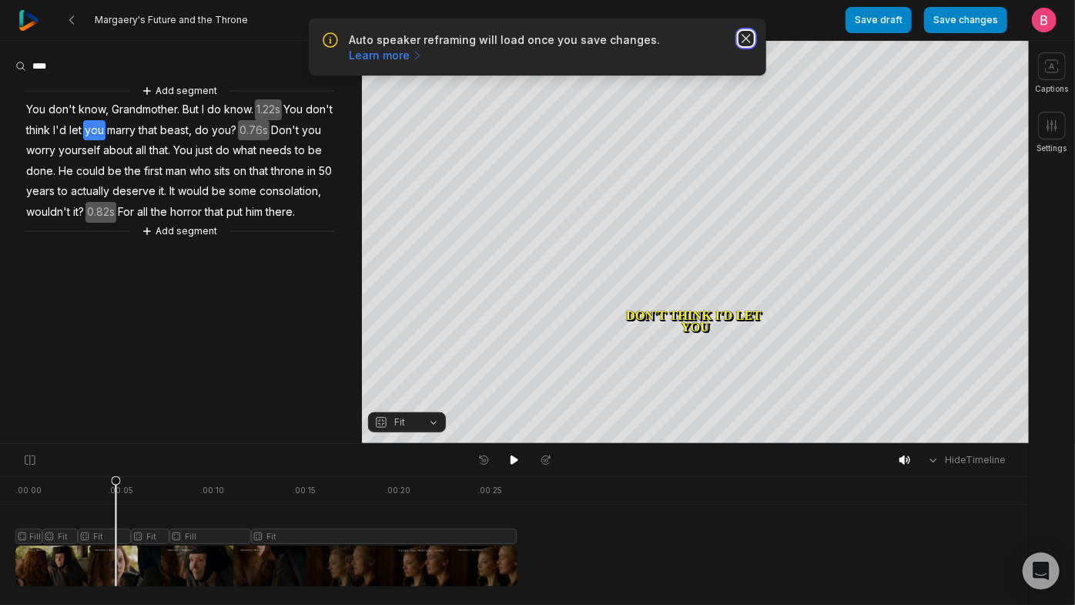
click at [742, 42] on icon "button" at bounding box center [746, 39] width 8 height 8
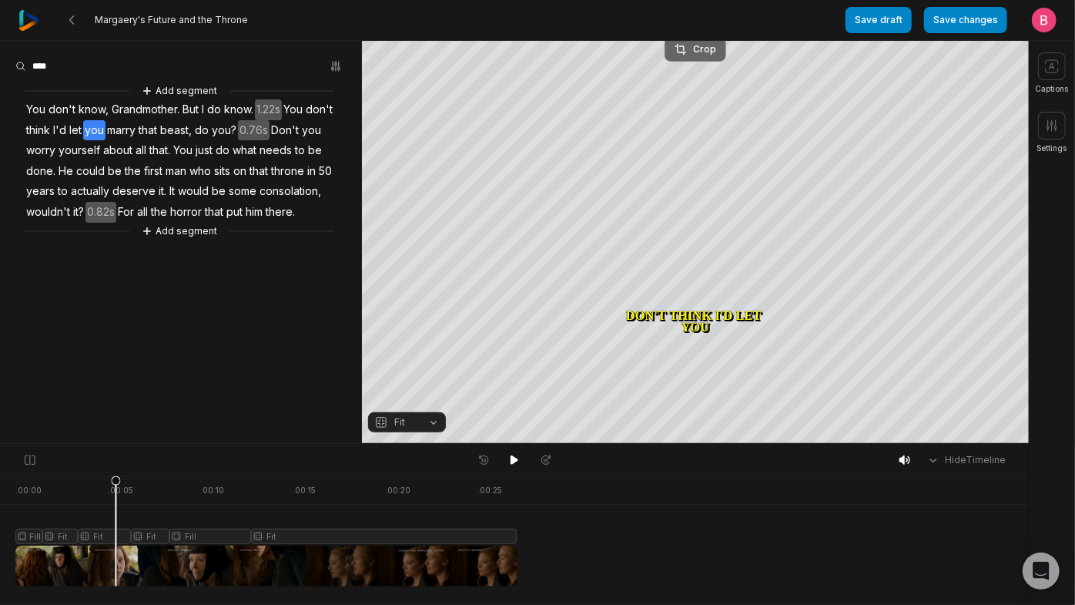
click at [685, 42] on div "Crop" at bounding box center [696, 49] width 42 height 14
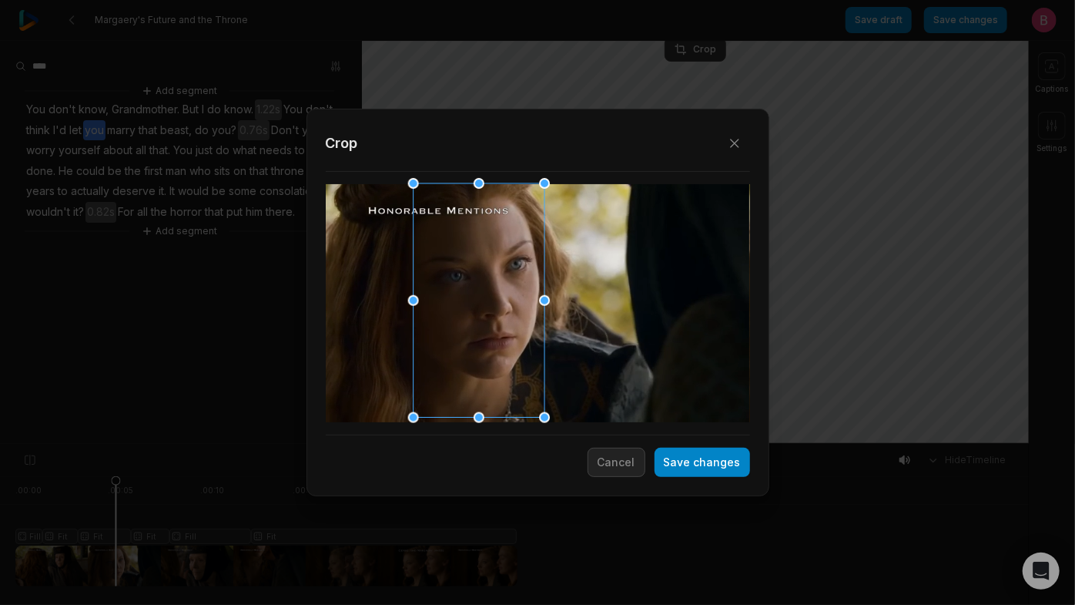
drag, startPoint x: 513, startPoint y: 309, endPoint x: 468, endPoint y: 312, distance: 44.8
click at [468, 312] on div at bounding box center [473, 301] width 131 height 234
click at [666, 464] on button "Save changes" at bounding box center [703, 461] width 96 height 29
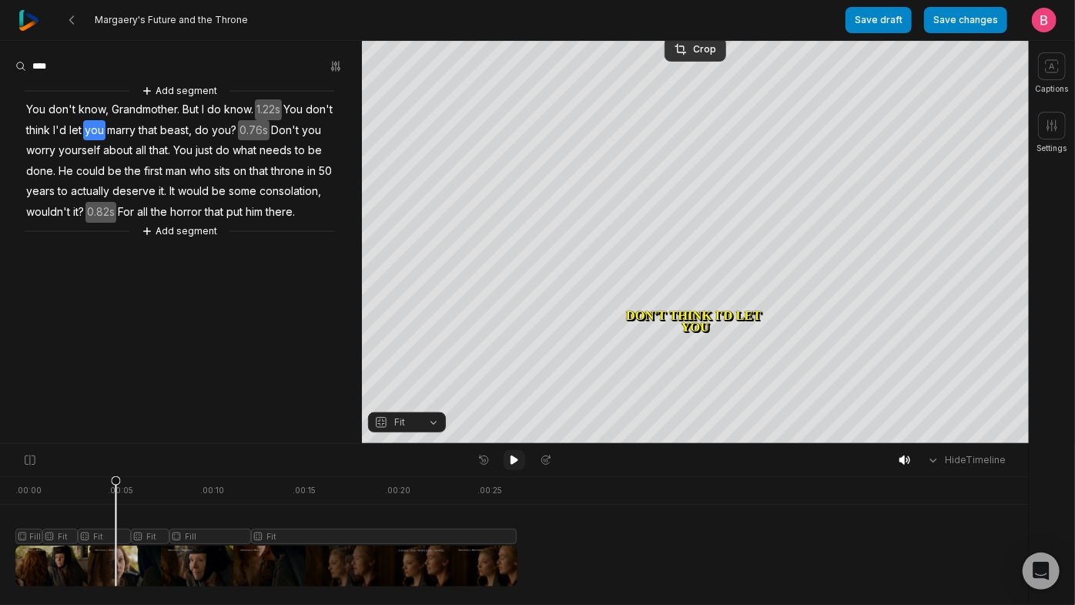
click at [508, 466] on icon at bounding box center [514, 460] width 12 height 12
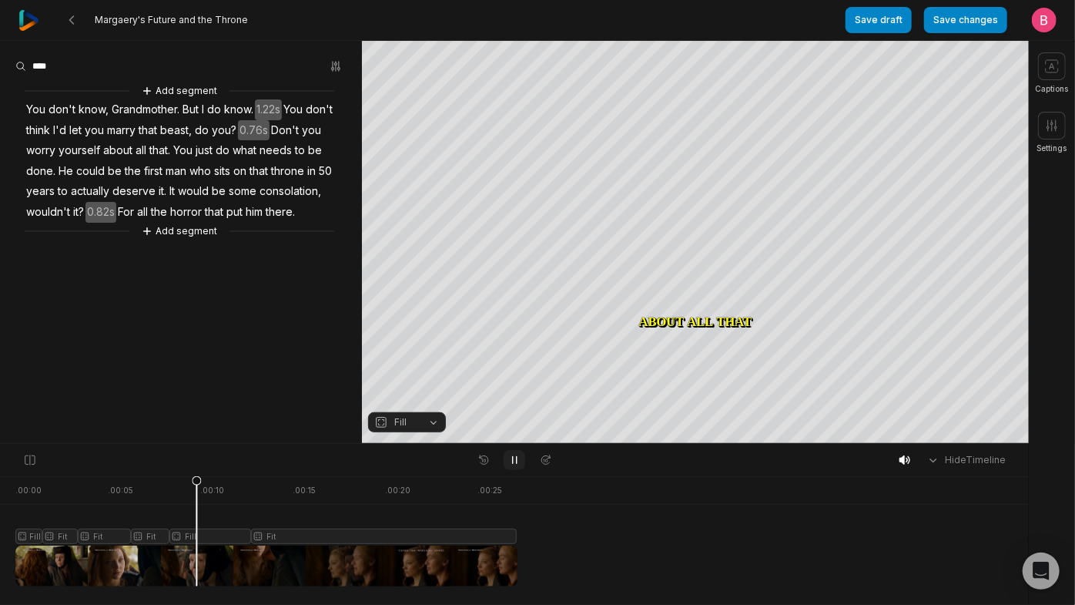
click at [508, 466] on icon at bounding box center [514, 460] width 12 height 12
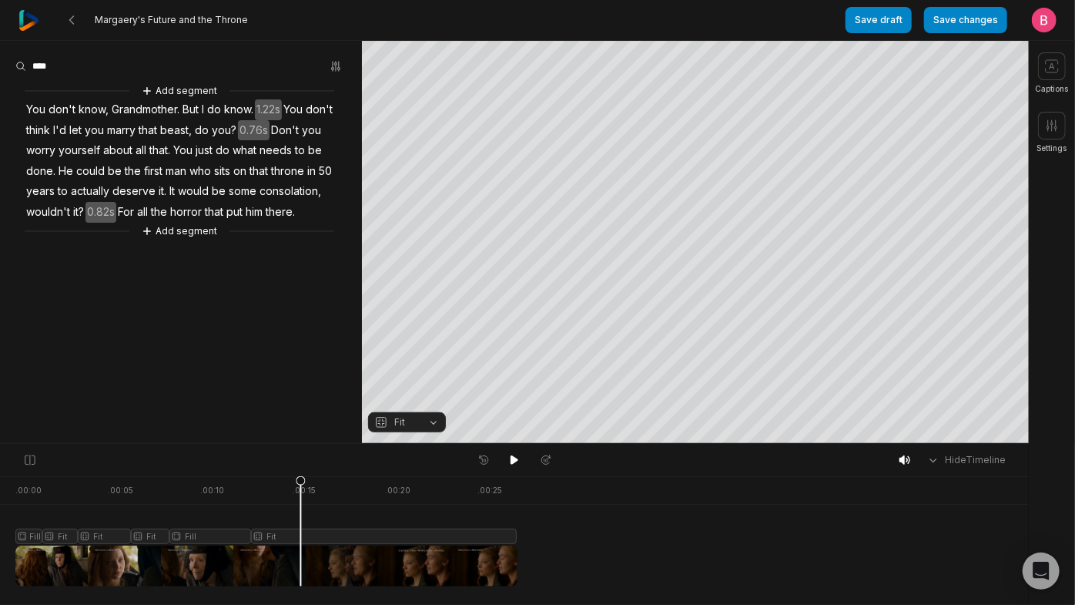
click at [432, 425] on button "Fit" at bounding box center [407, 422] width 78 height 20
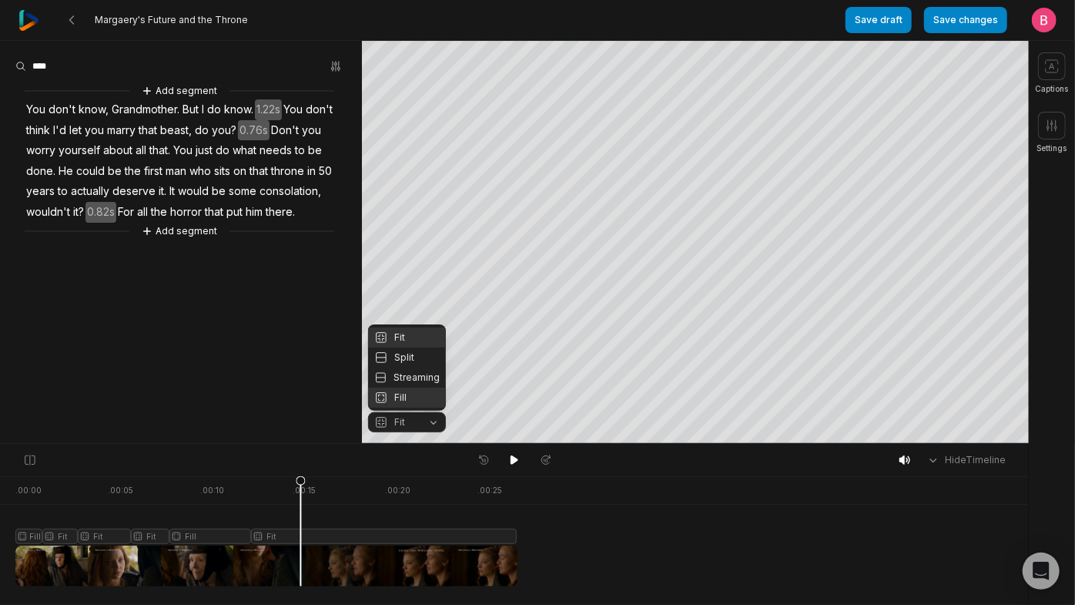
click at [407, 396] on div "Fill" at bounding box center [407, 397] width 78 height 20
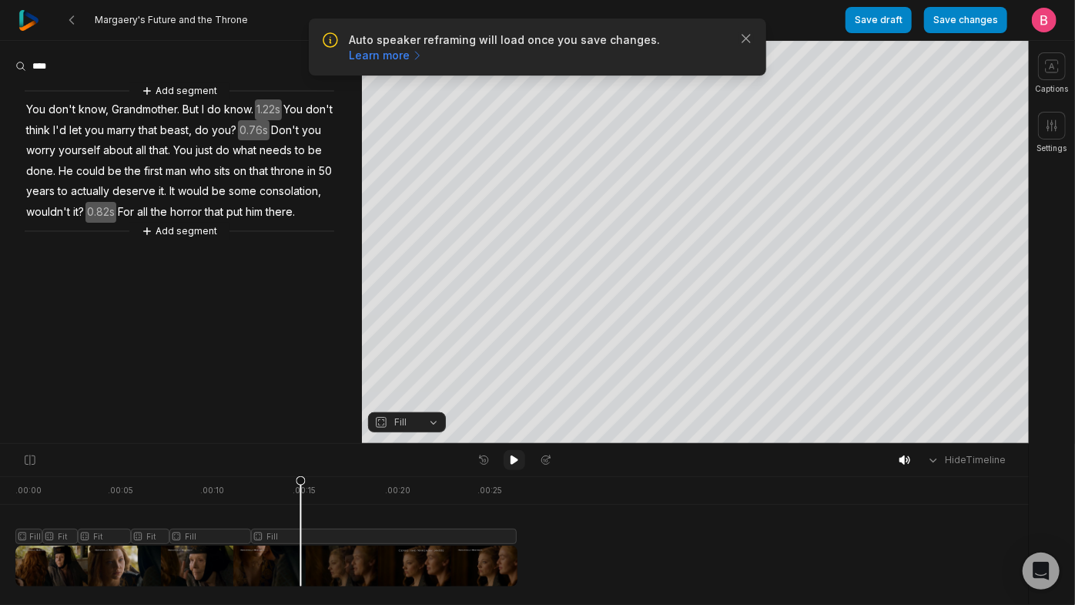
click at [511, 464] on icon at bounding box center [515, 459] width 8 height 9
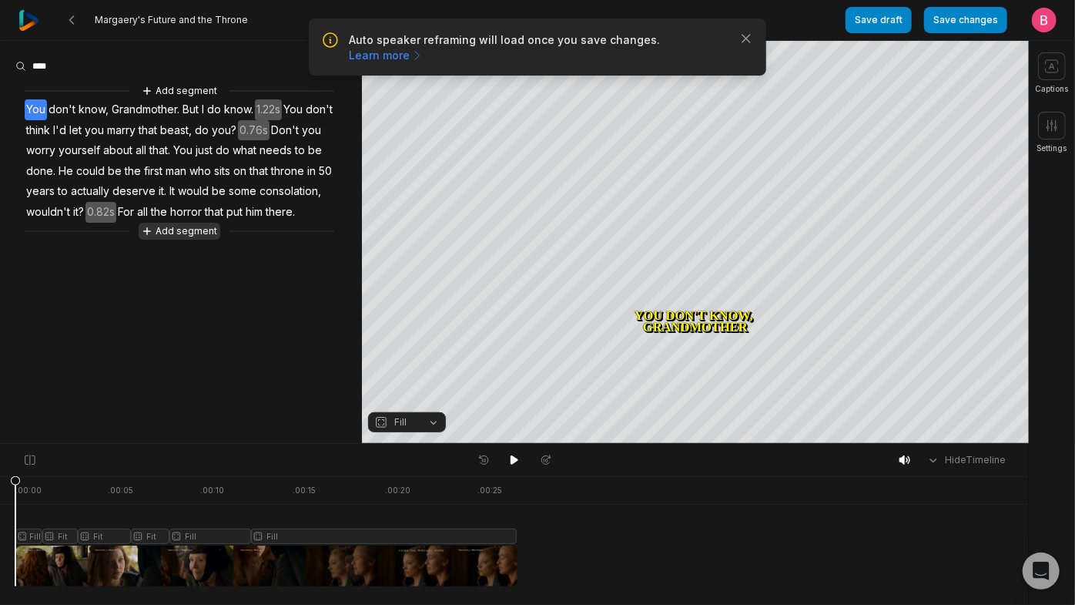
click at [202, 240] on button "Add segment" at bounding box center [180, 231] width 82 height 17
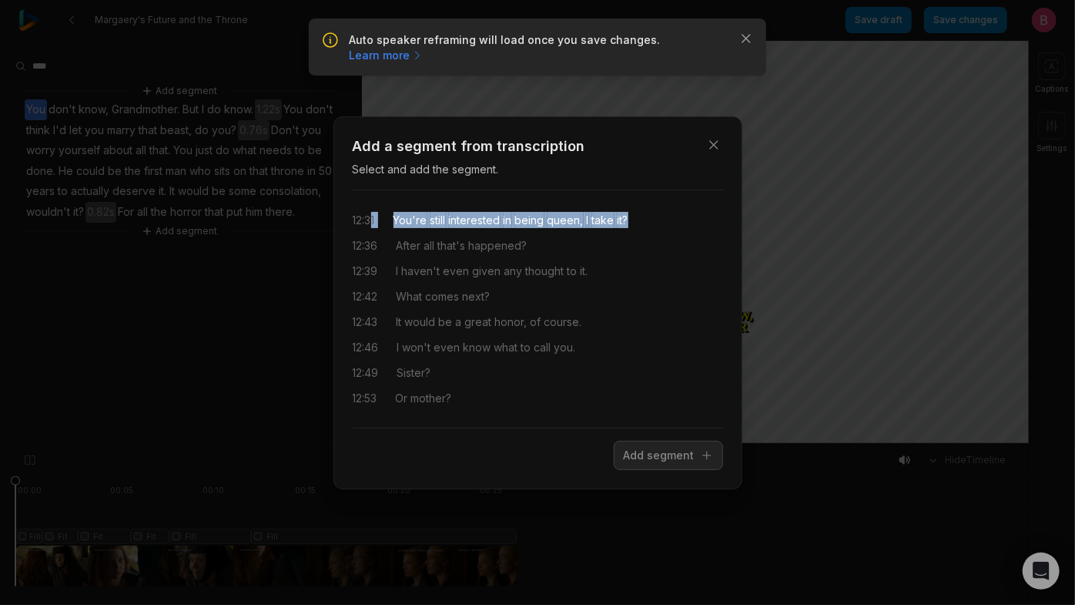
drag, startPoint x: 718, startPoint y: 199, endPoint x: 382, endPoint y: 196, distance: 335.8
click at [382, 196] on div "Close Add a segment from transcription Select and add the segment. 12:31 You're…" at bounding box center [537, 302] width 409 height 373
click at [616, 470] on button "Add segment" at bounding box center [668, 455] width 109 height 29
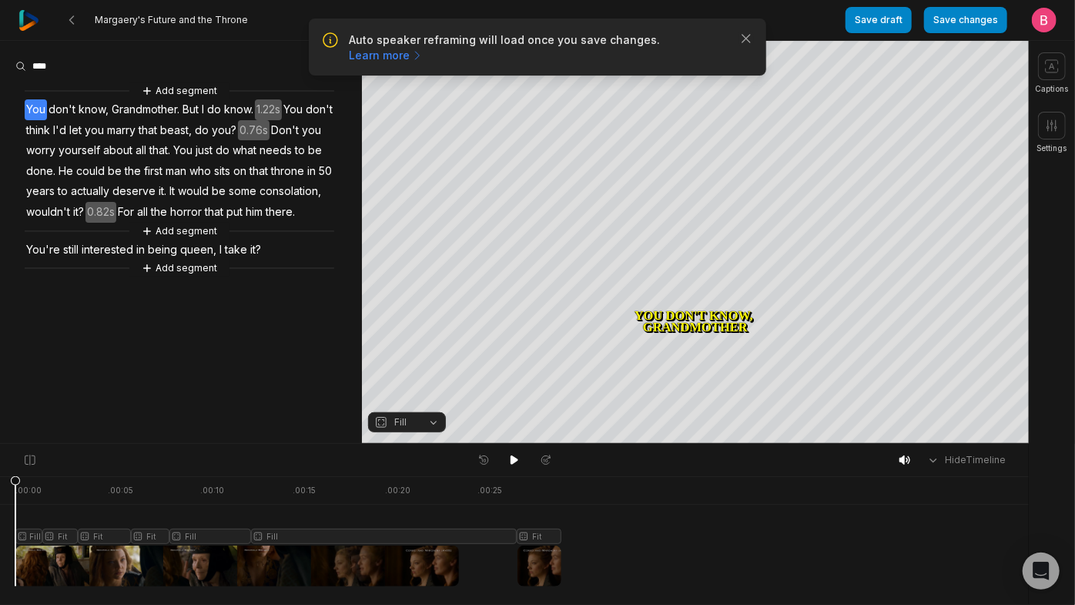
click at [44, 260] on span "You're" at bounding box center [43, 250] width 37 height 21
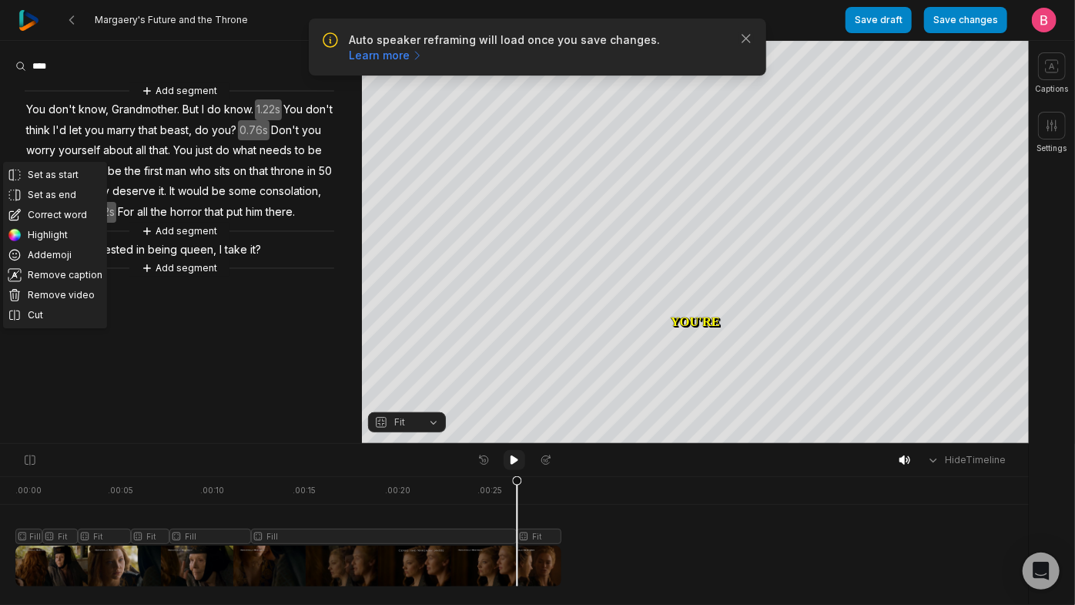
click at [513, 464] on icon at bounding box center [515, 459] width 8 height 9
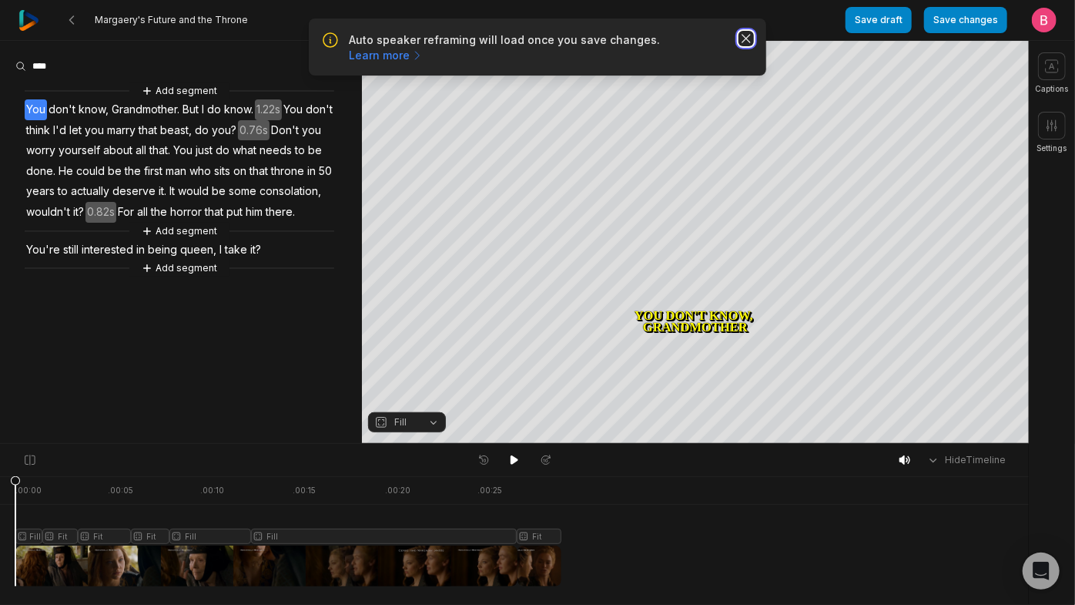
click at [741, 46] on icon "button" at bounding box center [746, 38] width 15 height 15
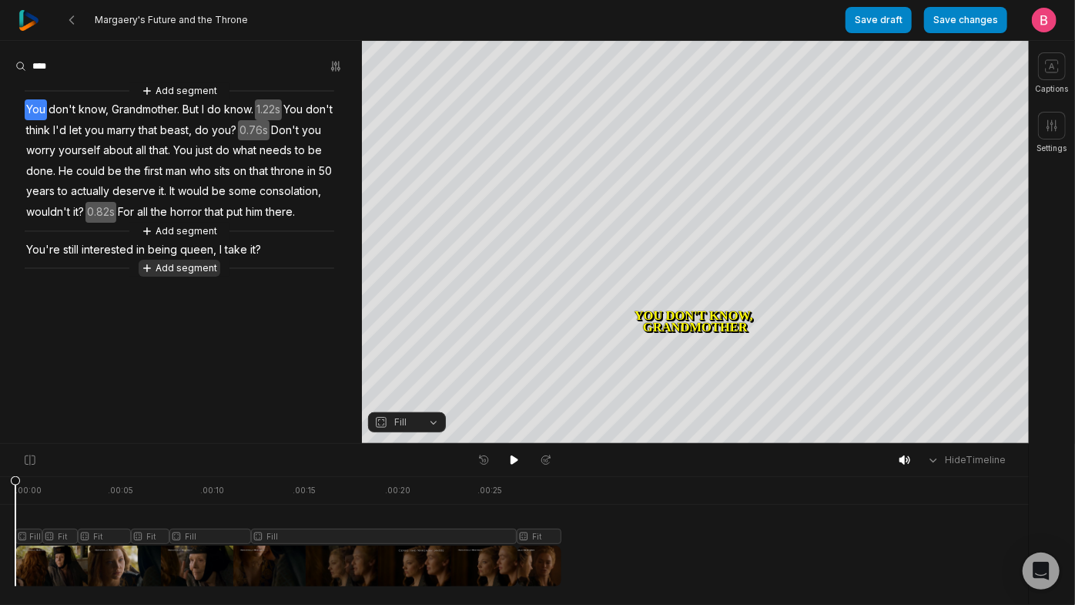
click at [158, 276] on button "Add segment" at bounding box center [180, 268] width 82 height 17
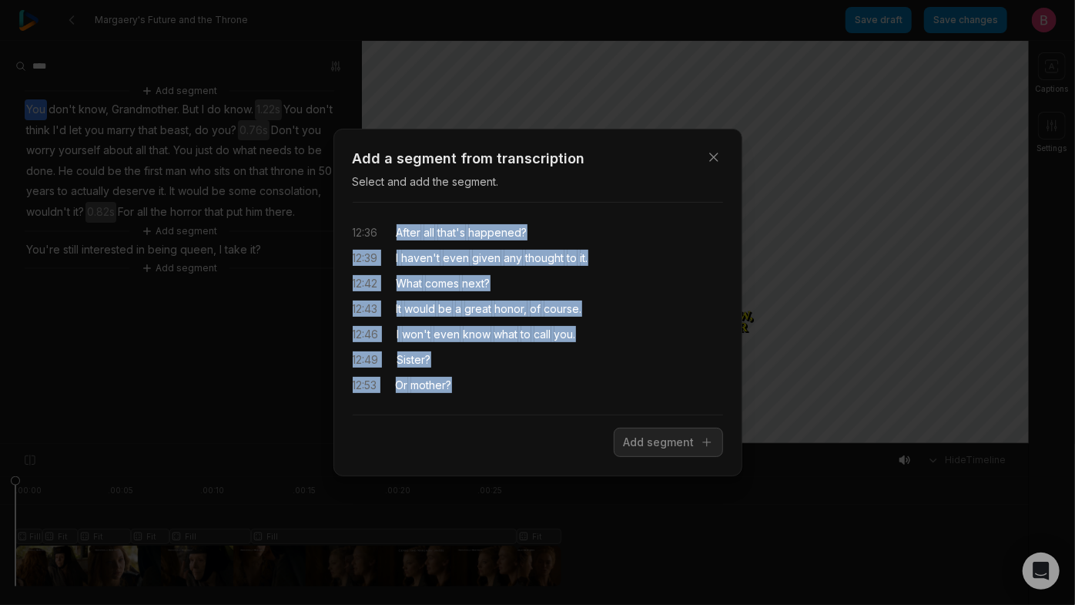
drag, startPoint x: 404, startPoint y: 210, endPoint x: 566, endPoint y: 421, distance: 265.3
click at [562, 402] on div "12:36 After all that's happened? 12:39 I haven't even given any thought to it. …" at bounding box center [538, 308] width 370 height 187
click at [636, 457] on button "Add segment" at bounding box center [668, 441] width 109 height 29
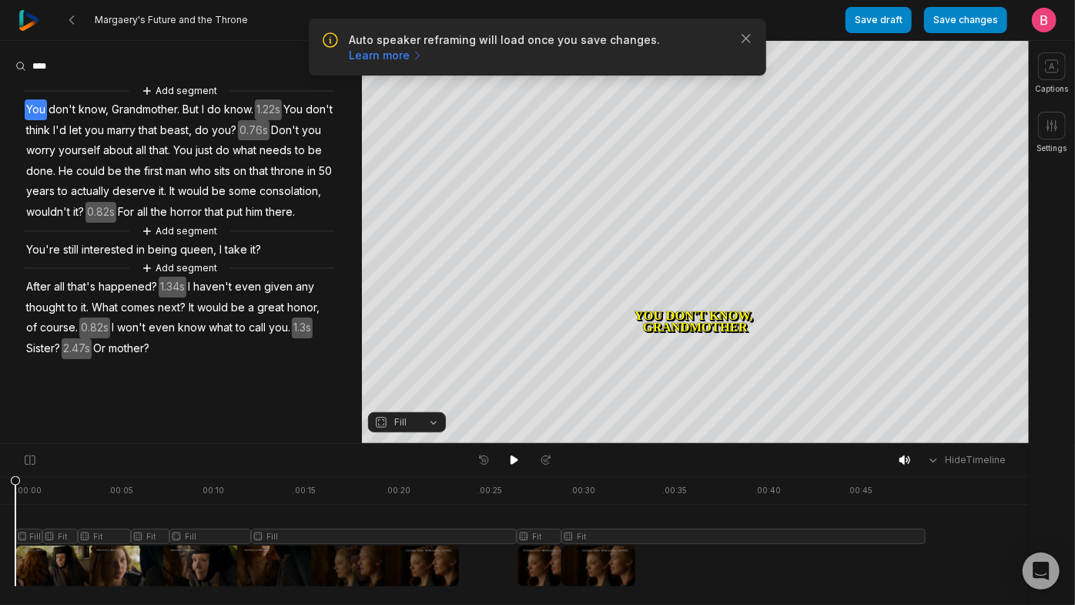
scroll to position [133, 0]
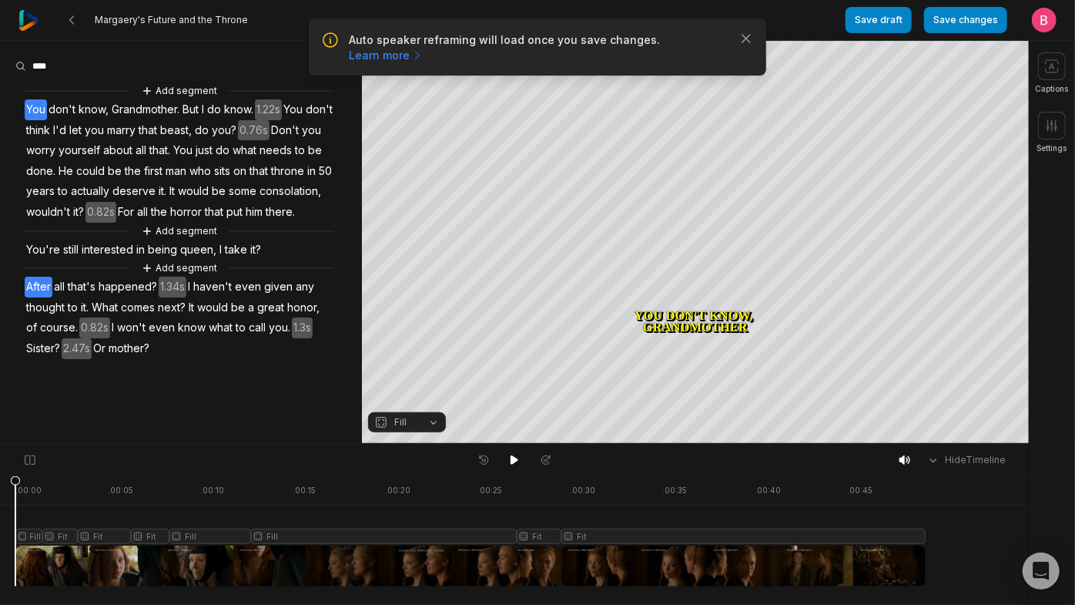
click at [47, 297] on span "After" at bounding box center [39, 286] width 28 height 21
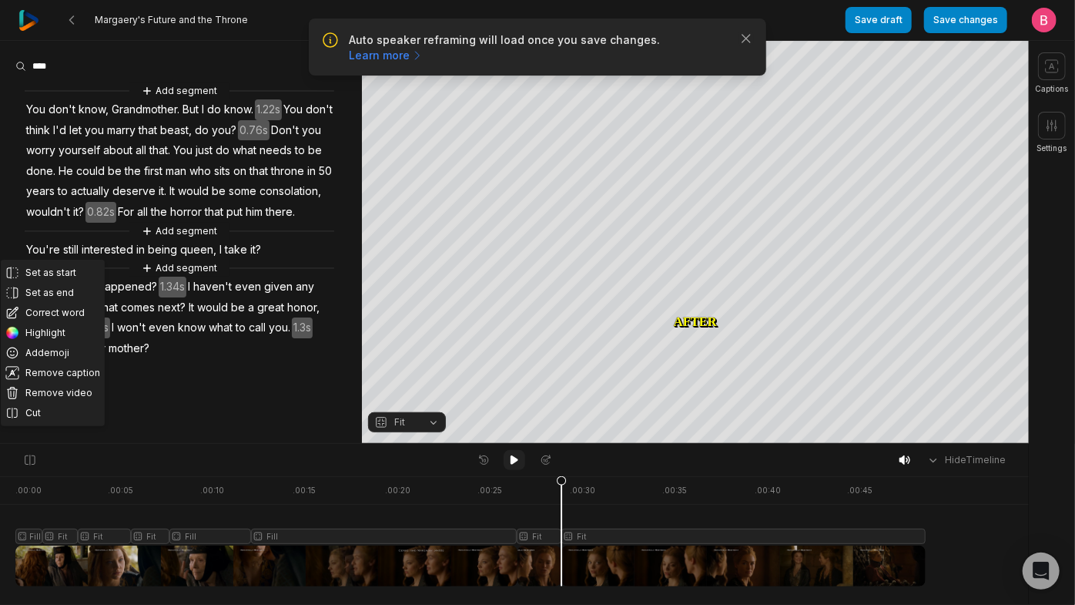
click at [509, 462] on icon at bounding box center [514, 460] width 12 height 12
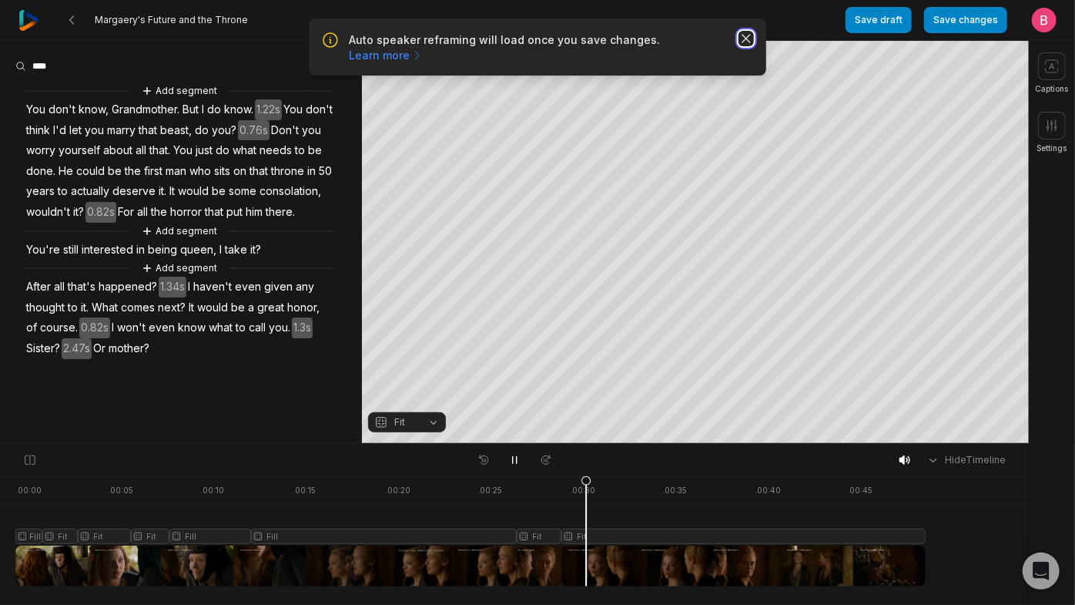
click at [741, 43] on icon "button" at bounding box center [746, 38] width 15 height 15
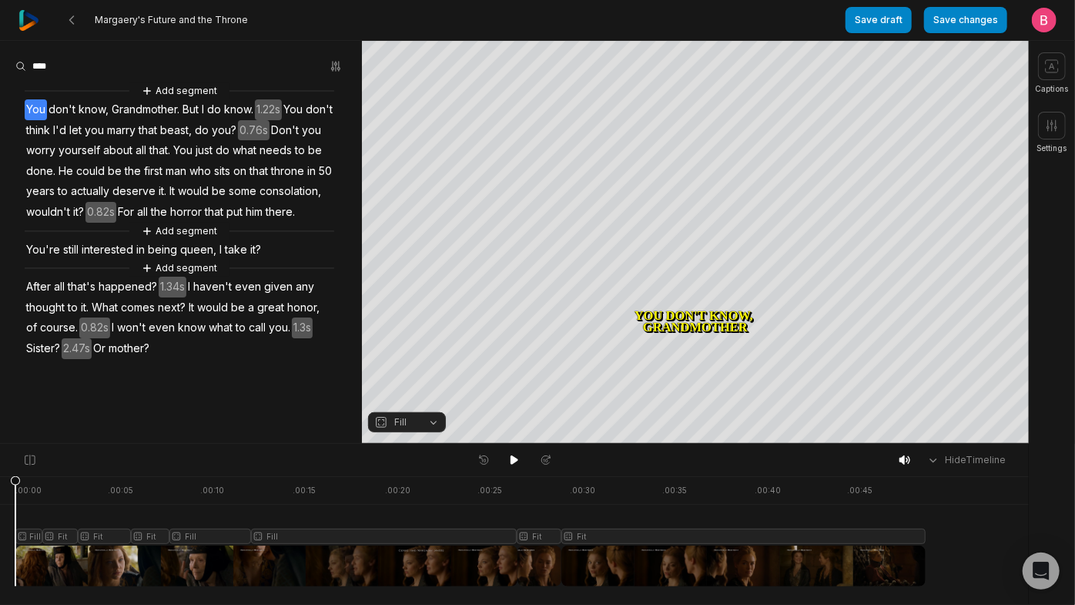
scroll to position [133, 0]
click at [602, 561] on div at bounding box center [470, 531] width 910 height 110
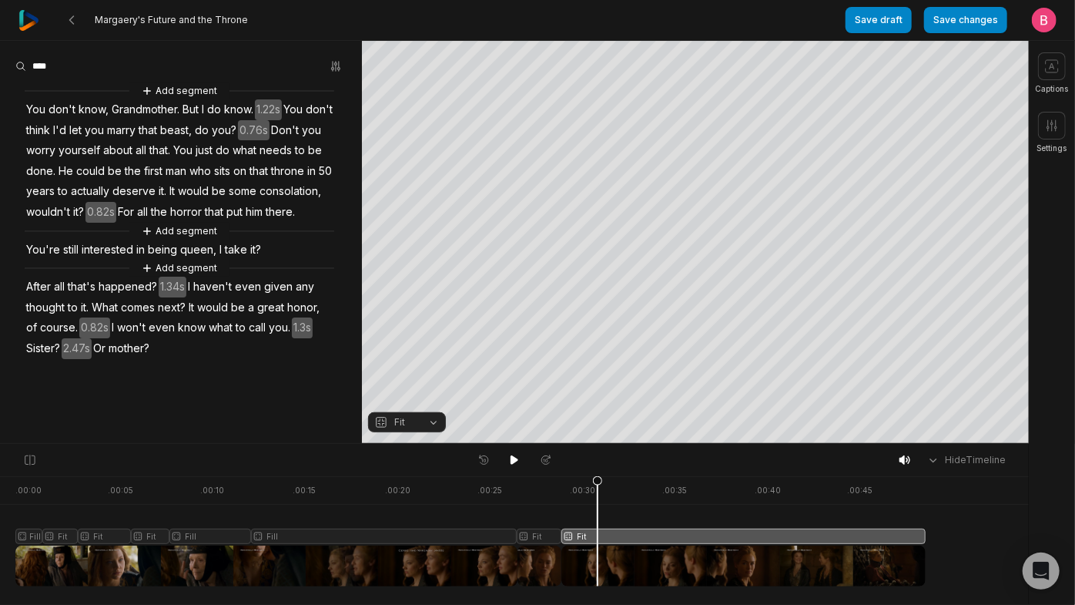
click at [437, 425] on button "Fit" at bounding box center [407, 422] width 78 height 20
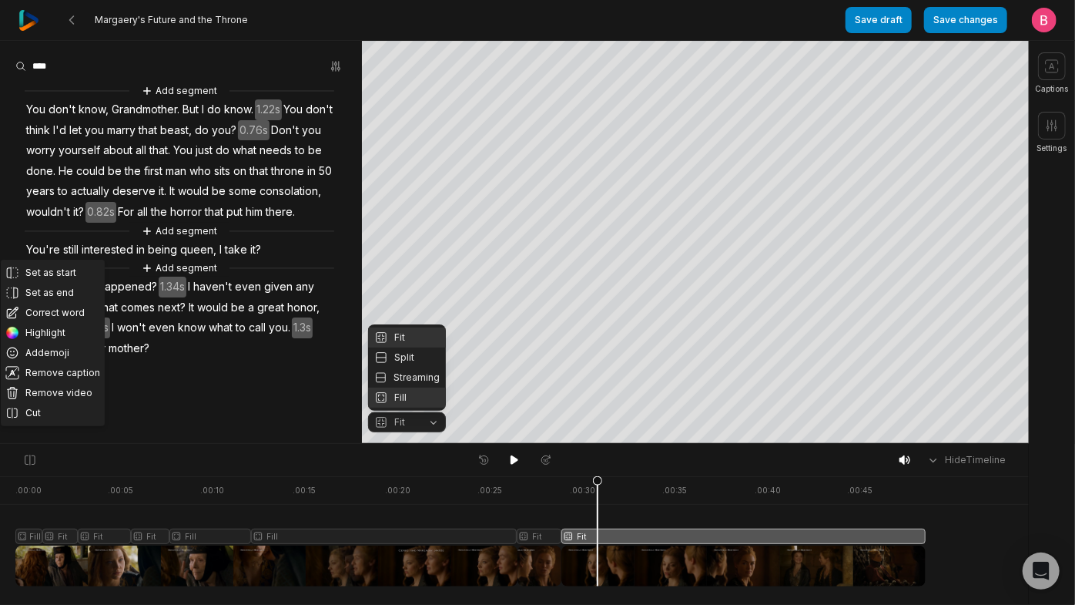
click at [419, 404] on div "Fill" at bounding box center [407, 397] width 78 height 20
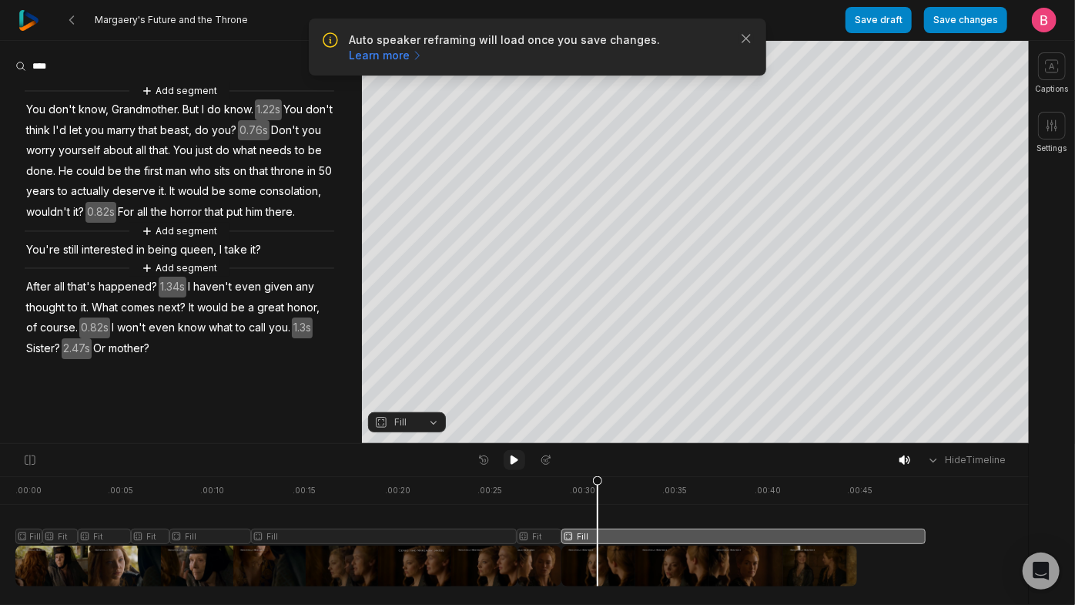
click at [506, 461] on button at bounding box center [515, 460] width 22 height 20
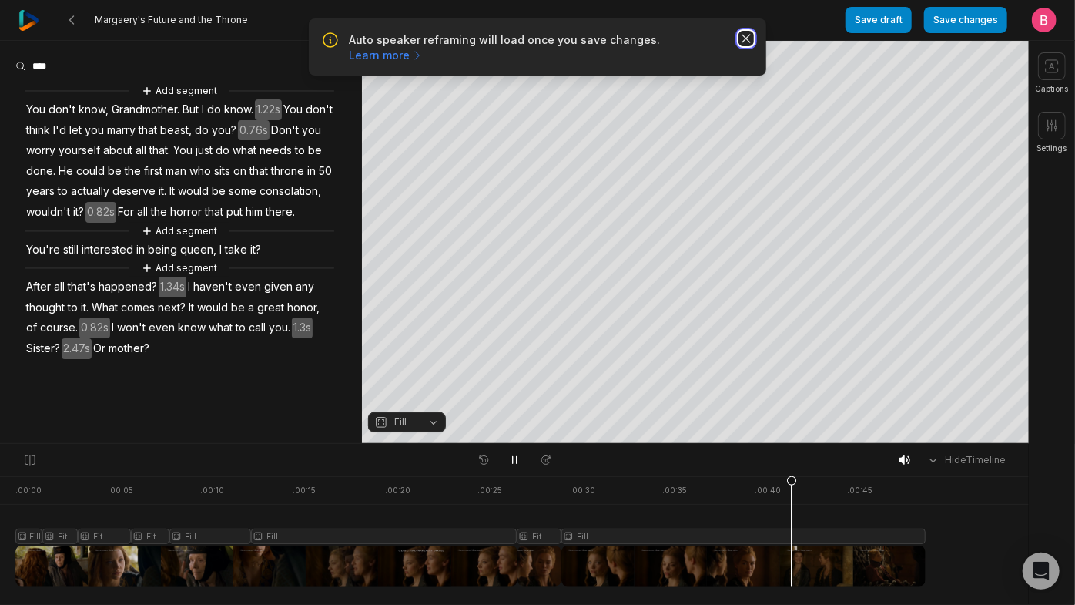
click at [745, 46] on icon "button" at bounding box center [746, 38] width 15 height 15
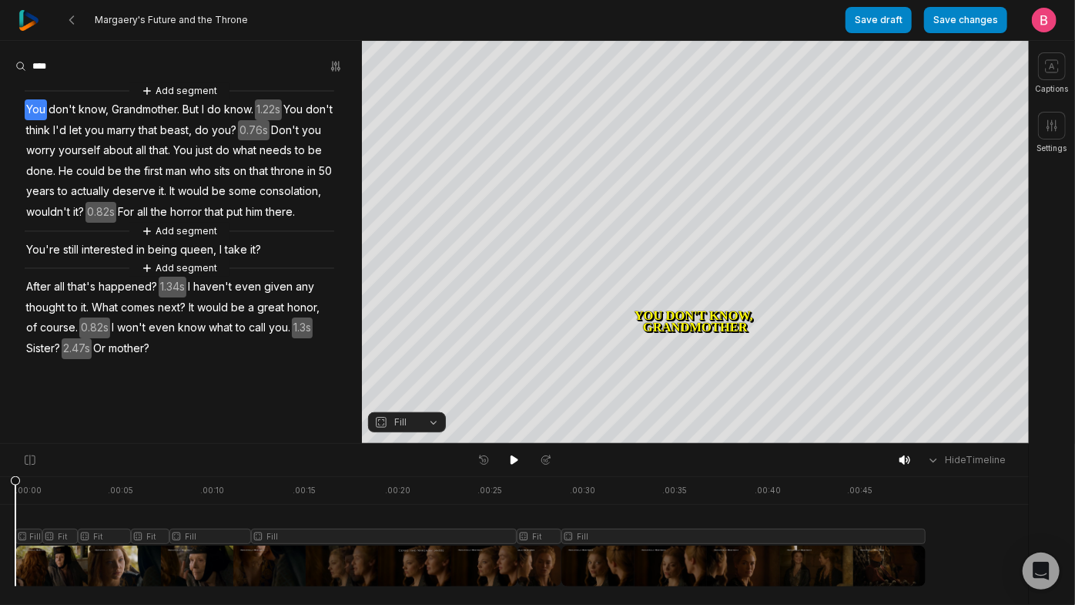
click at [532, 563] on div at bounding box center [470, 531] width 910 height 110
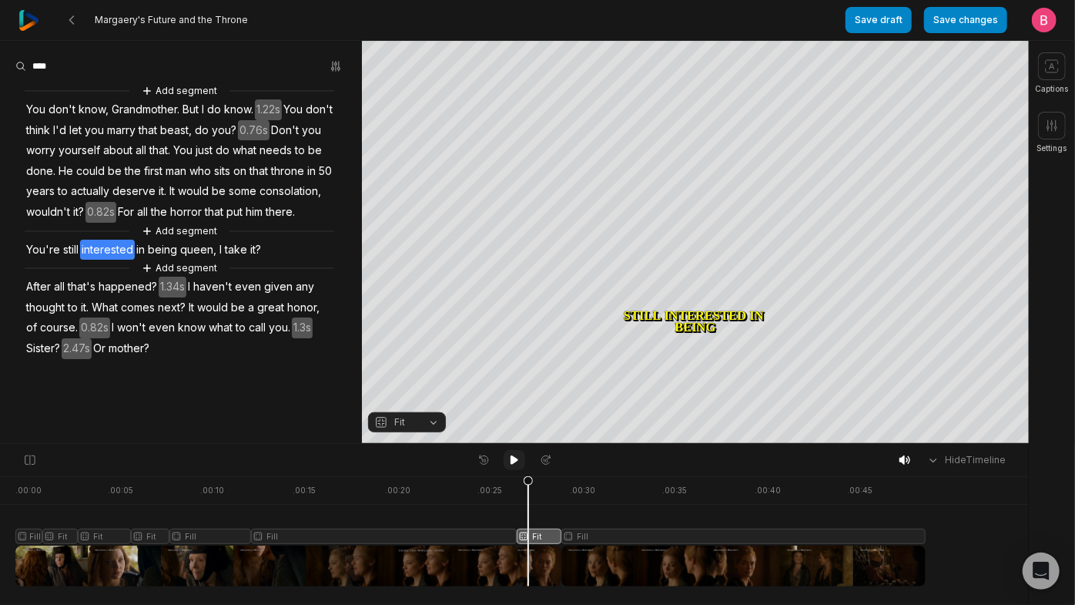
click at [524, 456] on button at bounding box center [515, 460] width 22 height 20
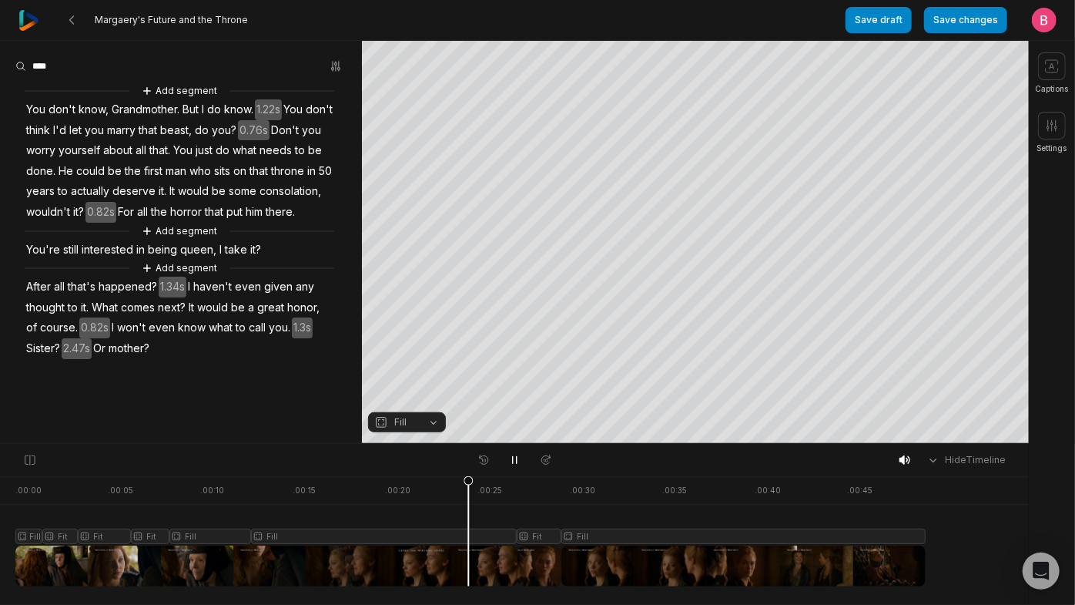
click at [472, 557] on div at bounding box center [470, 531] width 910 height 110
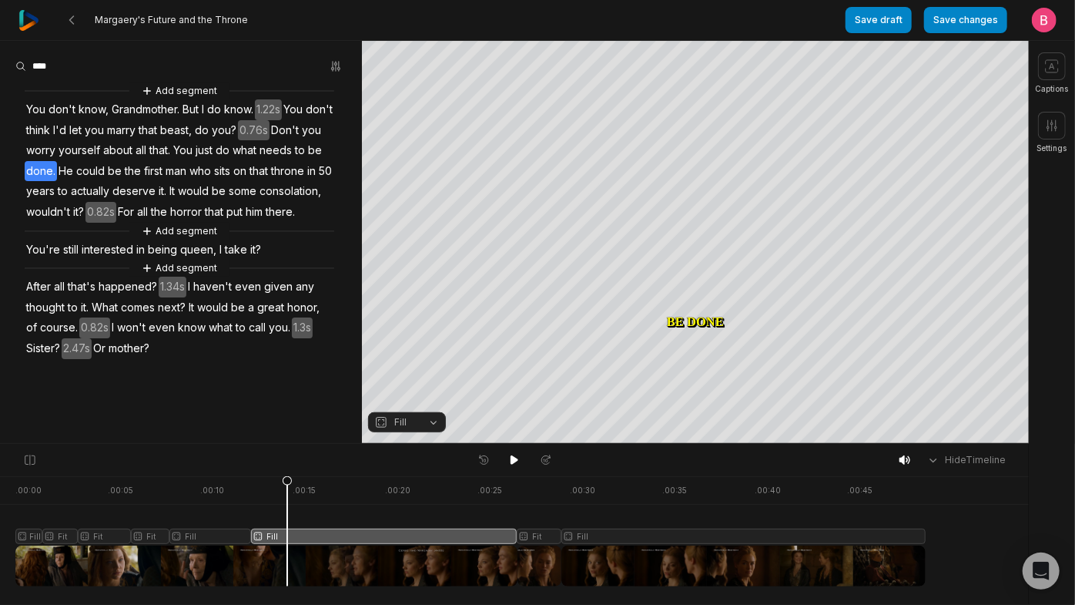
click at [291, 555] on div at bounding box center [470, 531] width 910 height 110
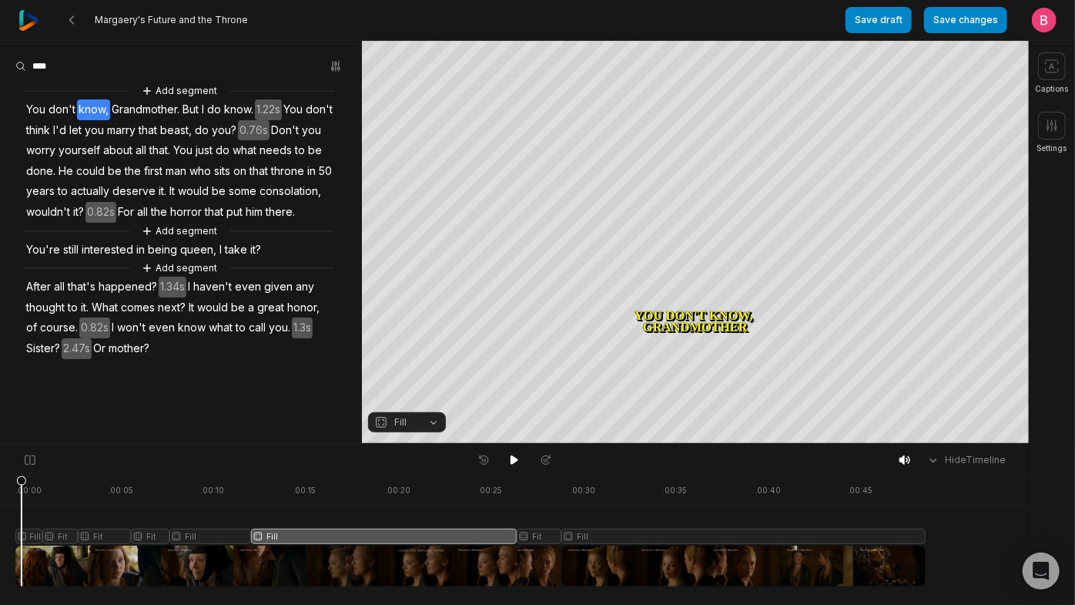
click at [25, 556] on div at bounding box center [470, 531] width 910 height 110
click at [193, 99] on button "Add segment" at bounding box center [180, 90] width 82 height 17
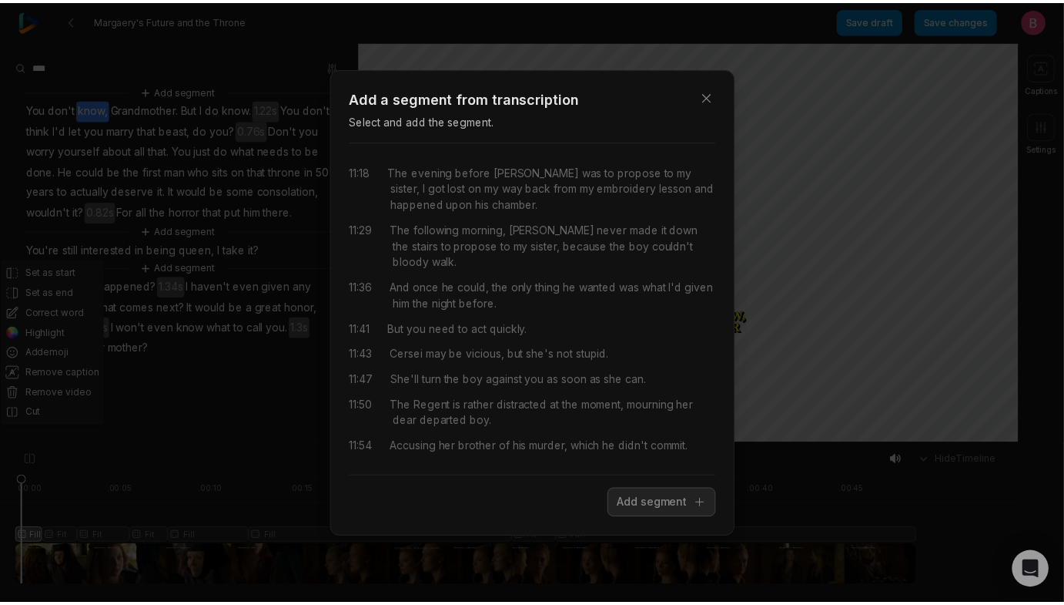
scroll to position [5487, 0]
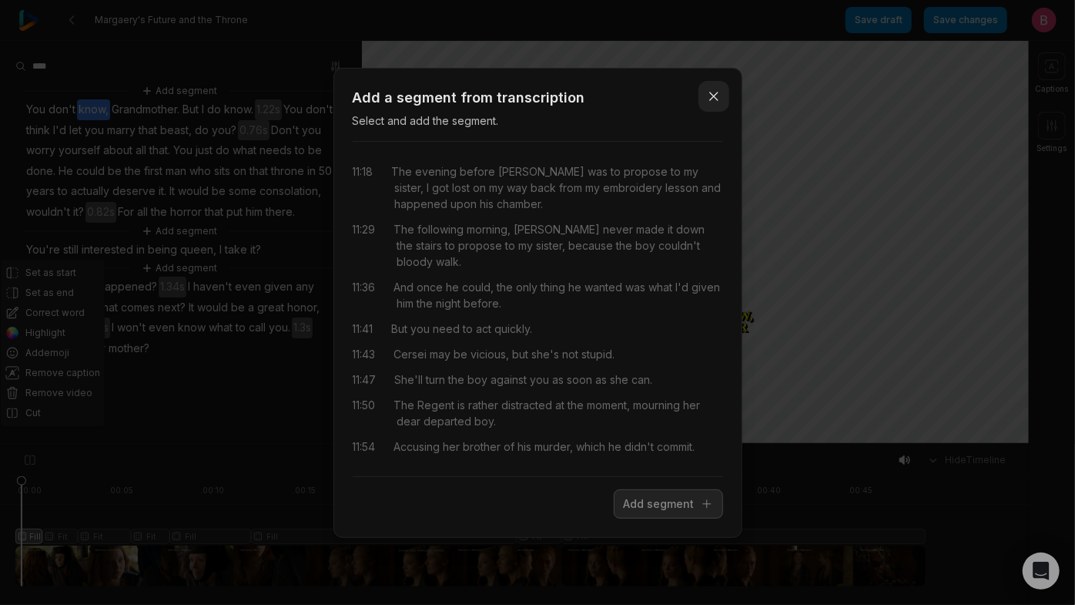
click at [705, 81] on button "Close" at bounding box center [714, 96] width 31 height 31
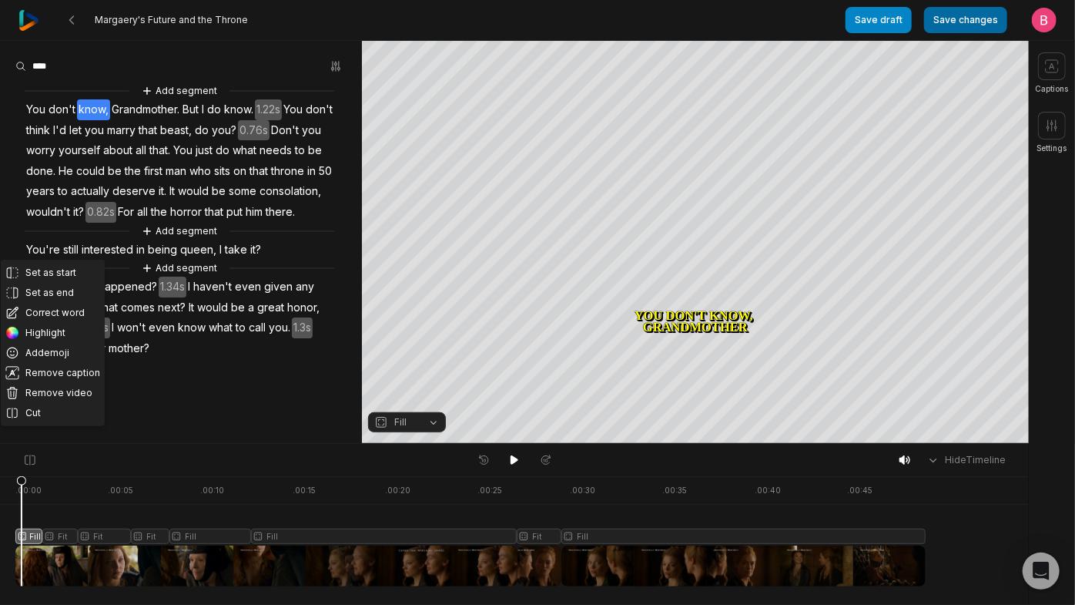
click at [924, 24] on button "Save changes" at bounding box center [965, 20] width 83 height 26
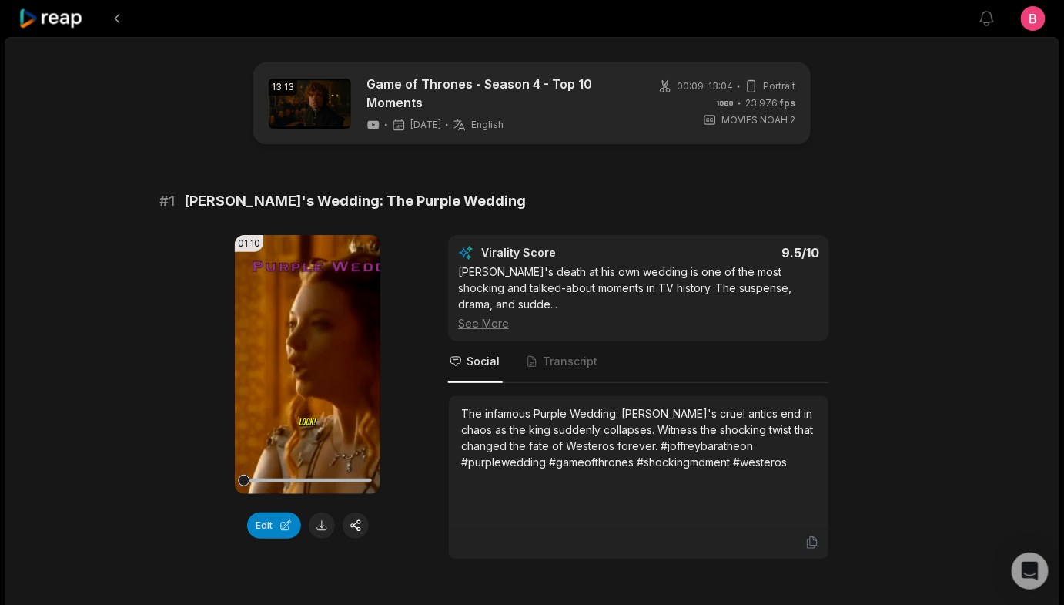
scroll to position [560, 0]
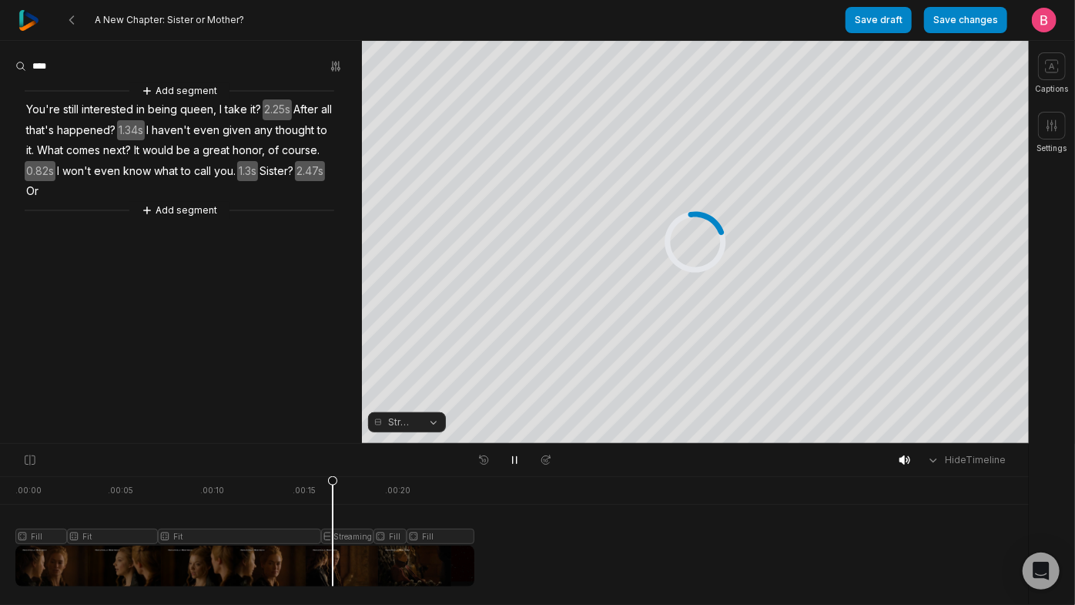
click at [337, 564] on div at bounding box center [244, 531] width 459 height 110
click at [435, 421] on button "Streaming" at bounding box center [407, 422] width 78 height 20
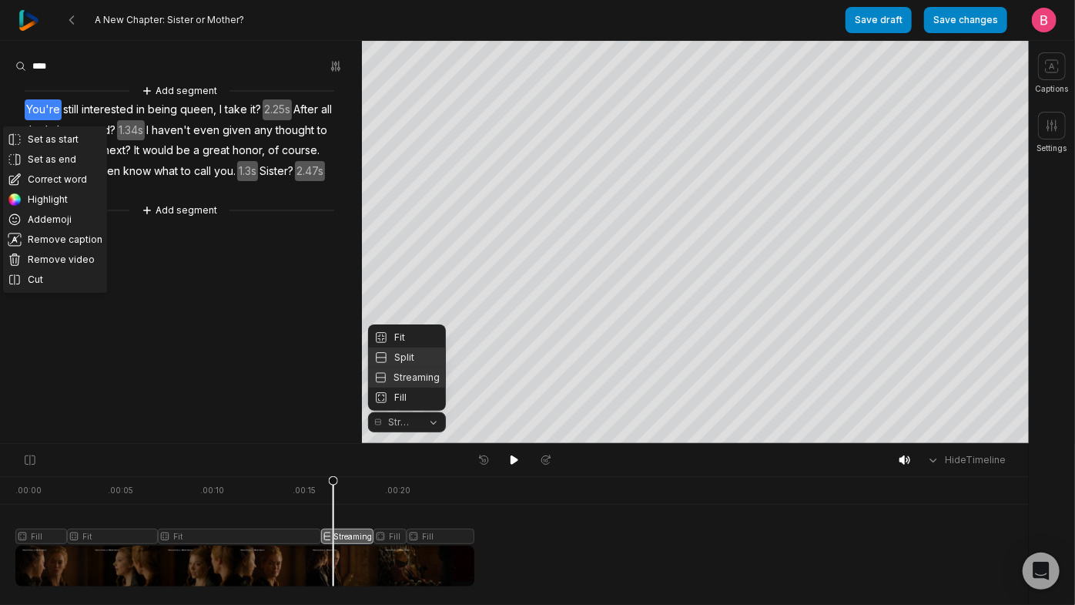
click at [417, 351] on div "Split" at bounding box center [407, 357] width 78 height 20
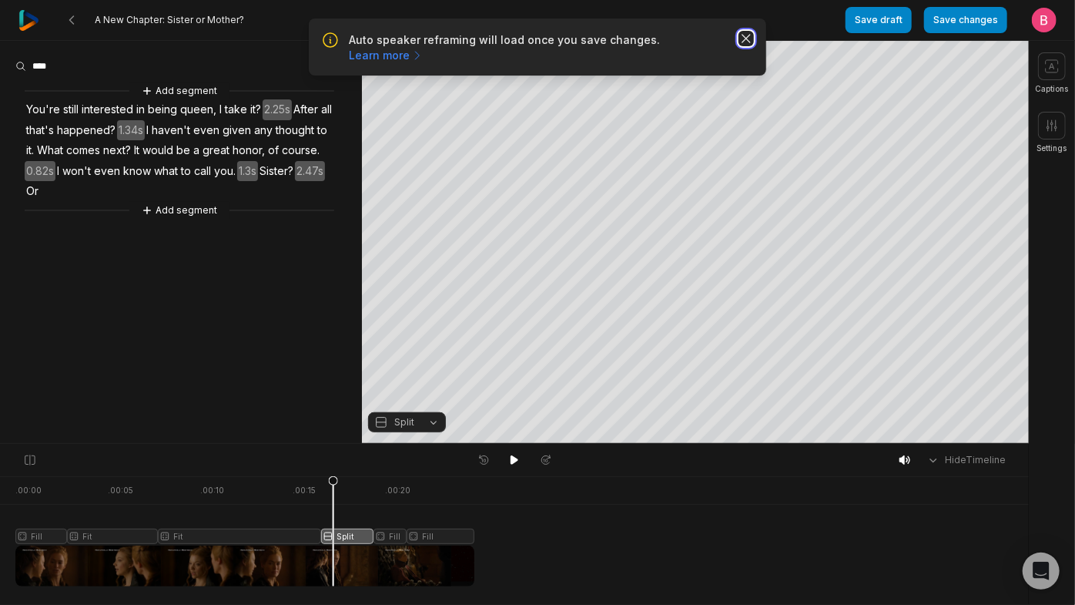
click at [742, 46] on icon "button" at bounding box center [746, 38] width 15 height 15
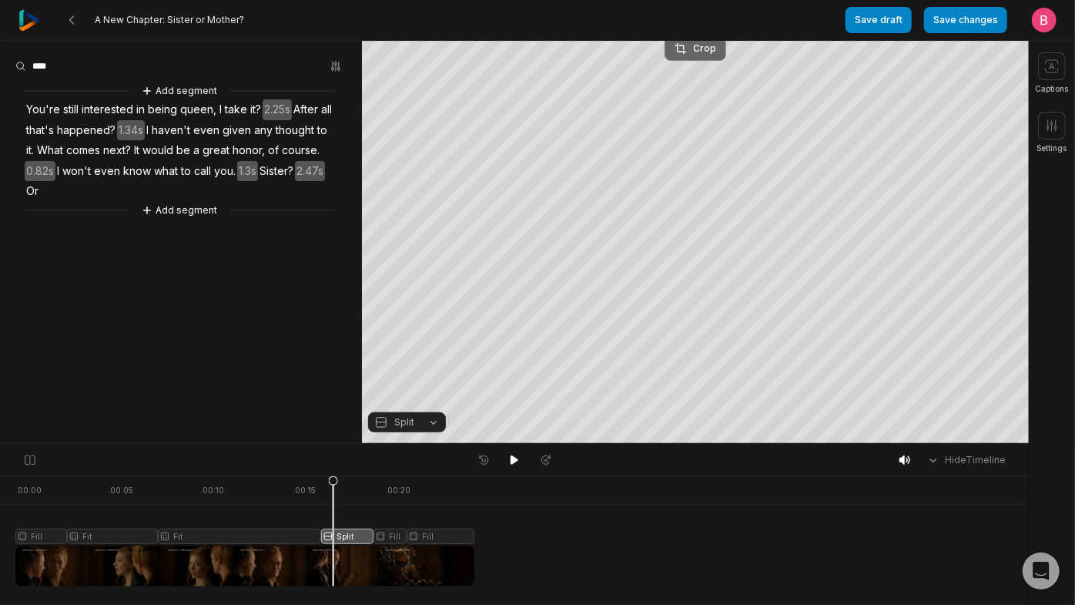
click at [705, 42] on div "Crop" at bounding box center [696, 49] width 42 height 14
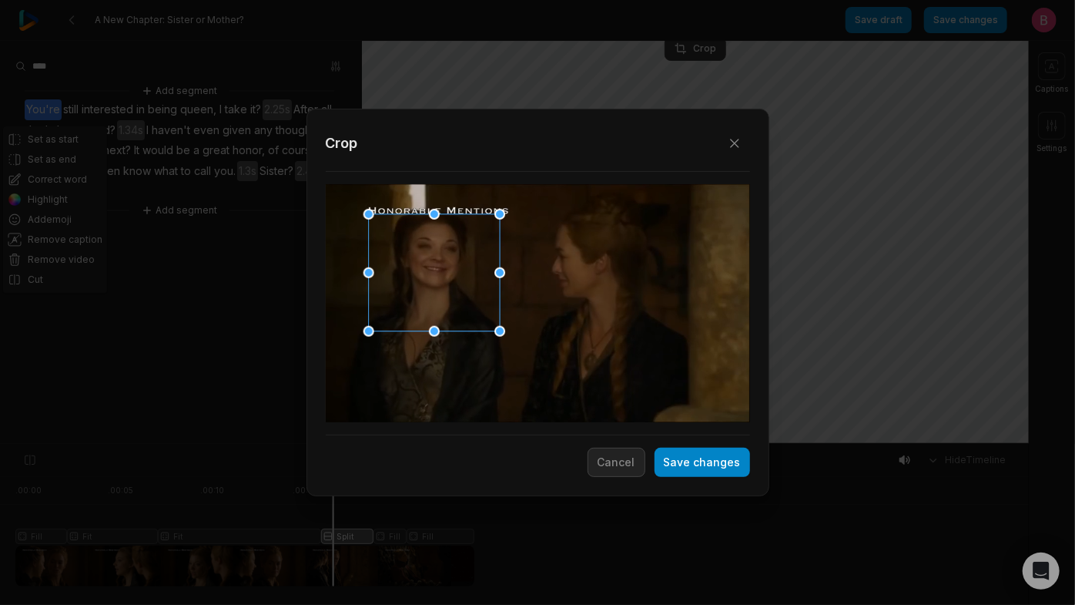
drag, startPoint x: 517, startPoint y: 270, endPoint x: 413, endPoint y: 242, distance: 107.6
click at [413, 242] on div at bounding box center [429, 273] width 131 height 117
click at [672, 469] on button "Save changes" at bounding box center [703, 461] width 96 height 29
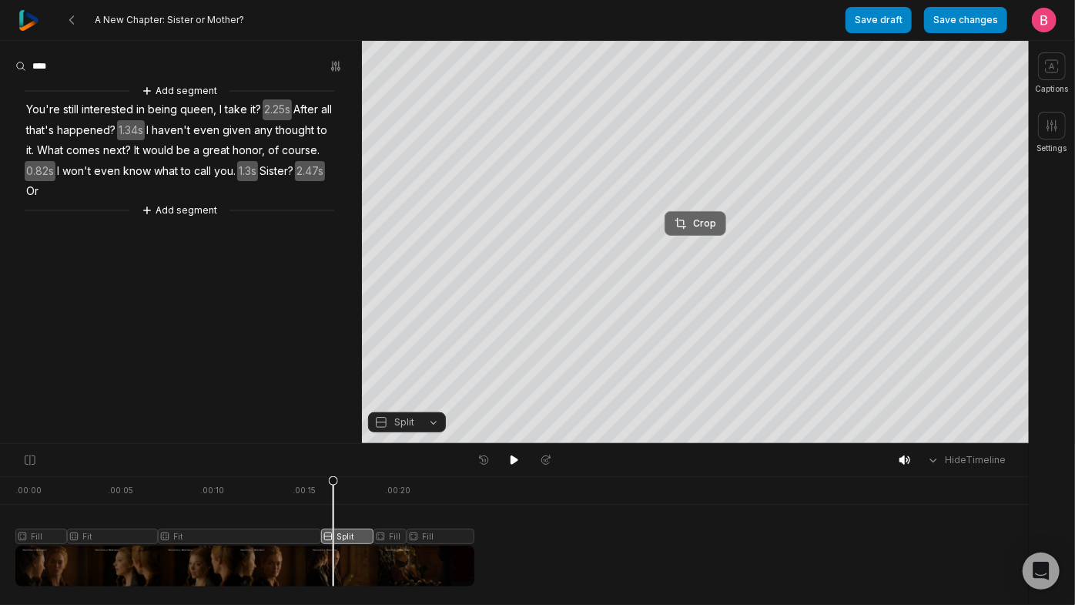
click at [695, 216] on div "Crop" at bounding box center [696, 223] width 42 height 14
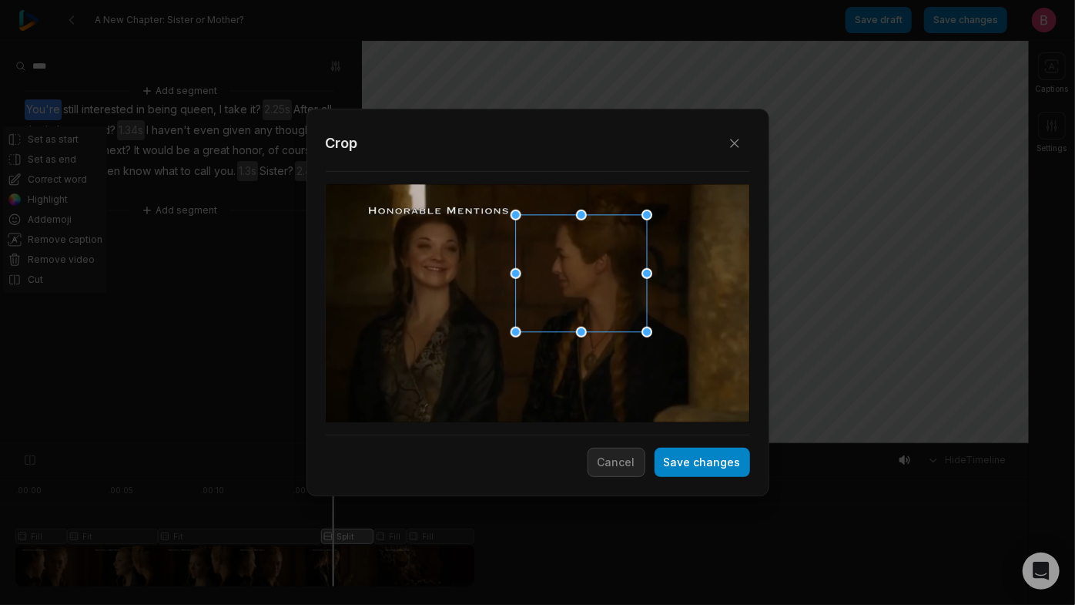
drag, startPoint x: 524, startPoint y: 325, endPoint x: 567, endPoint y: 298, distance: 50.9
click at [567, 298] on div at bounding box center [576, 274] width 131 height 117
click at [689, 472] on button "Save changes" at bounding box center [703, 461] width 96 height 29
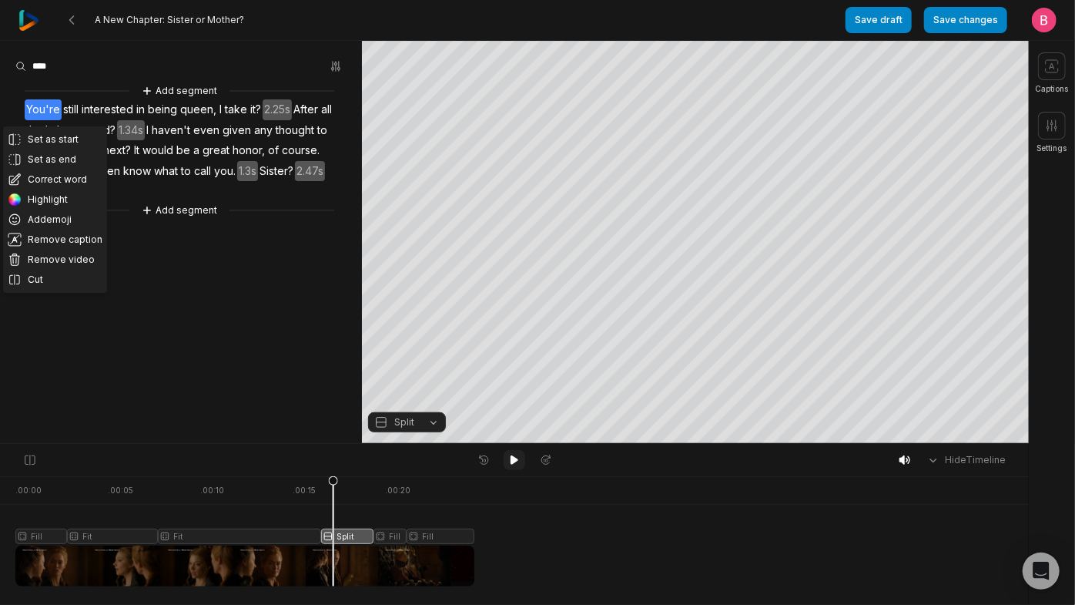
click at [521, 463] on button at bounding box center [515, 460] width 22 height 20
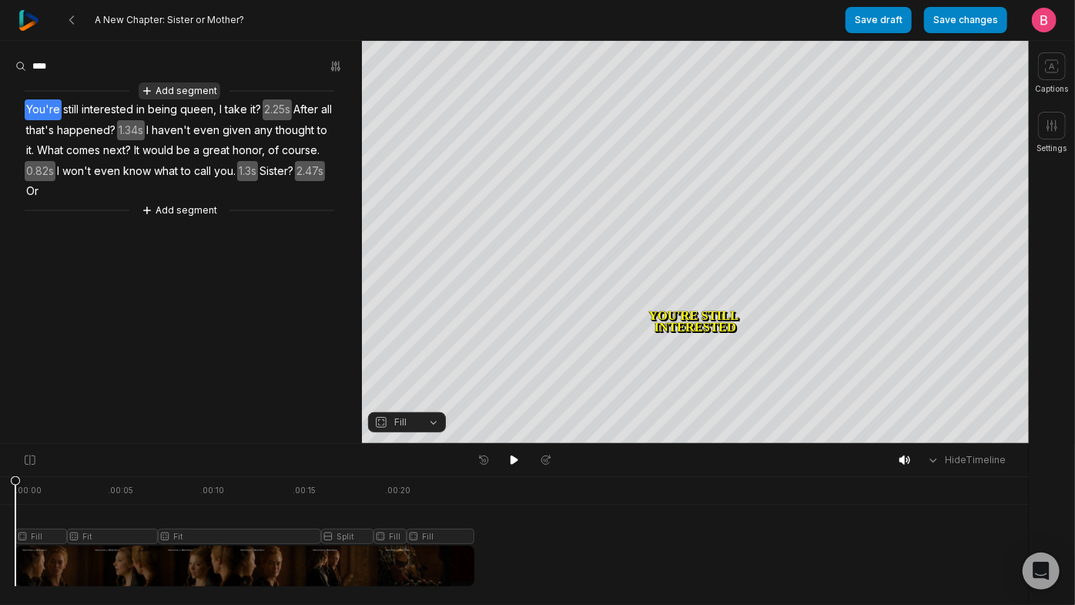
click at [193, 92] on button "Add segment" at bounding box center [180, 90] width 82 height 17
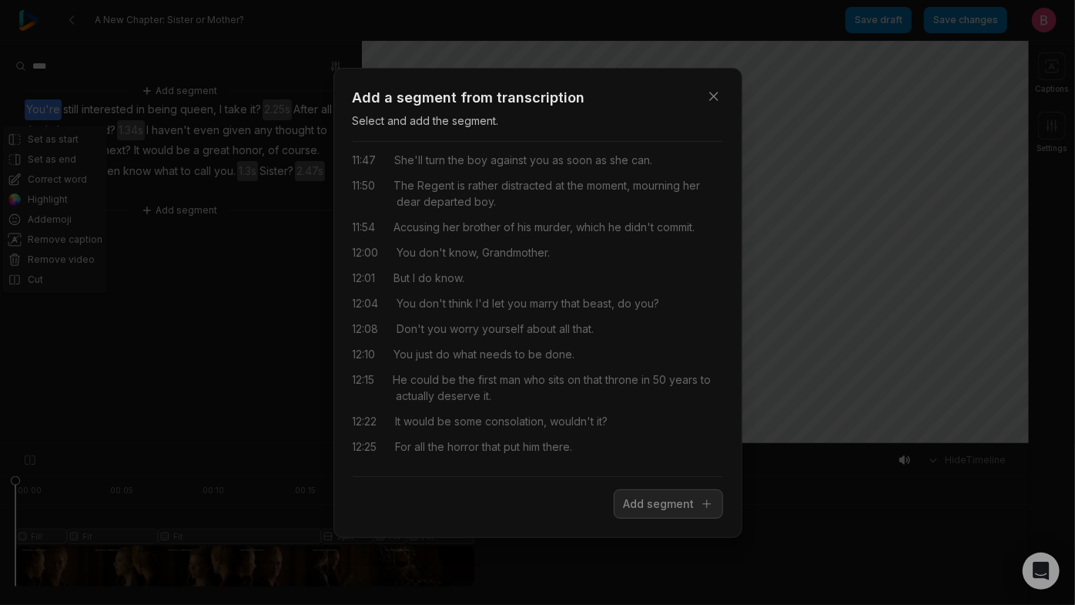
scroll to position [5781, 0]
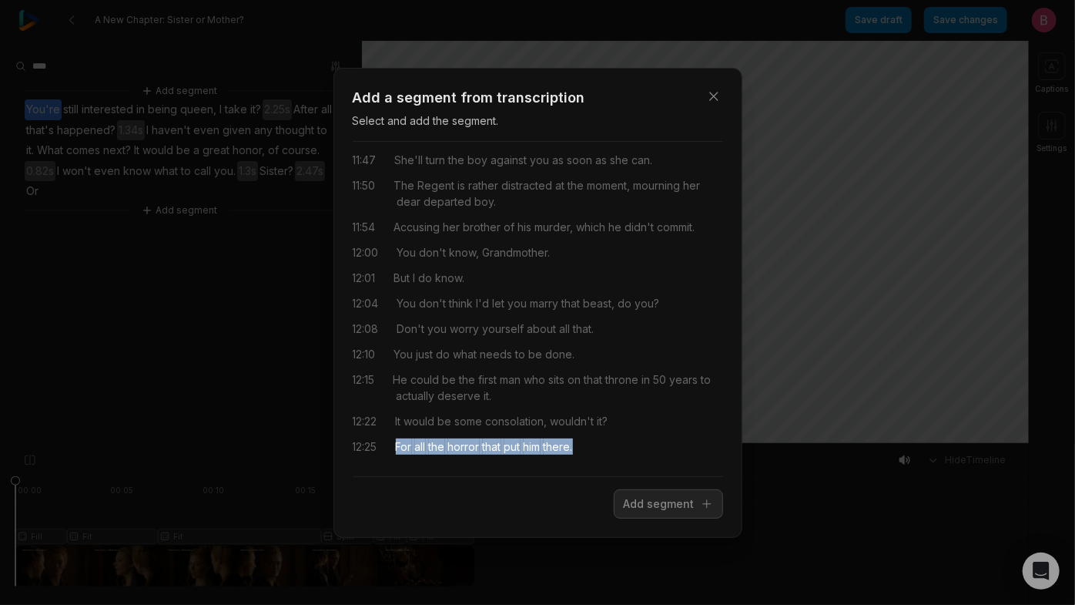
drag, startPoint x: 665, startPoint y: 441, endPoint x: 401, endPoint y: 441, distance: 264.9
click at [401, 441] on div "12:25 For all the horror that put him there." at bounding box center [538, 446] width 370 height 16
click at [618, 517] on button "Add segment" at bounding box center [668, 503] width 109 height 29
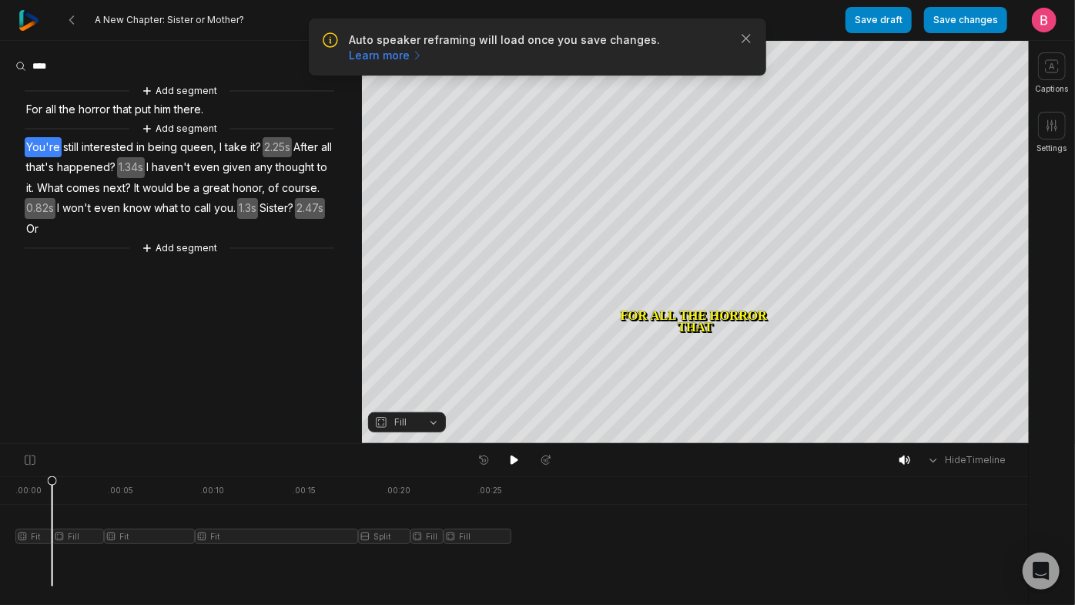
scroll to position [0, 0]
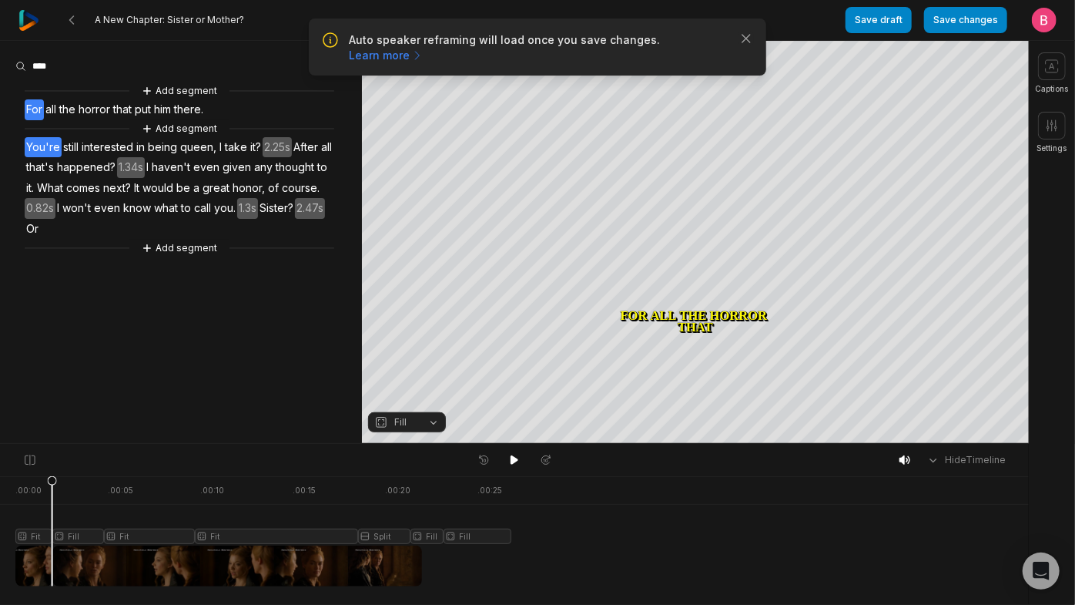
click at [35, 117] on span "For" at bounding box center [34, 109] width 19 height 21
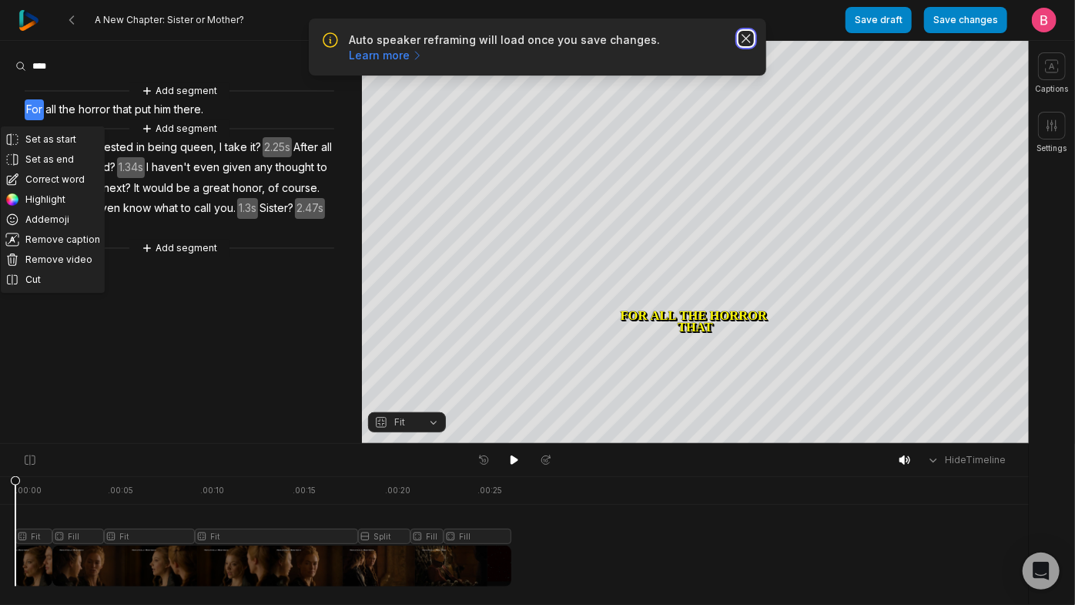
click at [739, 45] on icon "button" at bounding box center [746, 38] width 15 height 15
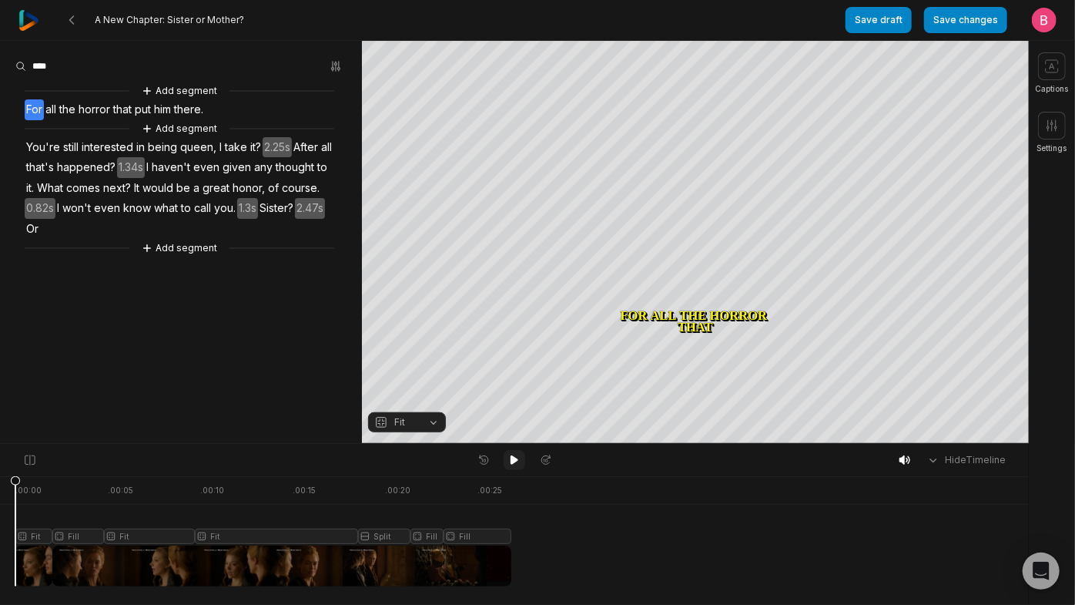
click at [514, 464] on icon at bounding box center [515, 459] width 8 height 9
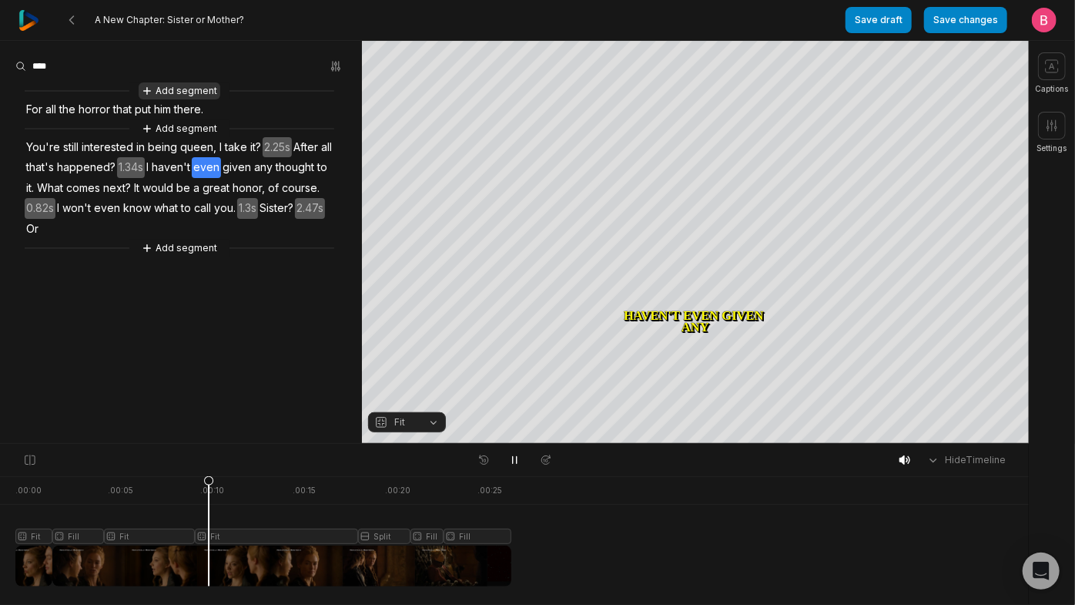
click at [186, 99] on button "Add segment" at bounding box center [180, 90] width 82 height 17
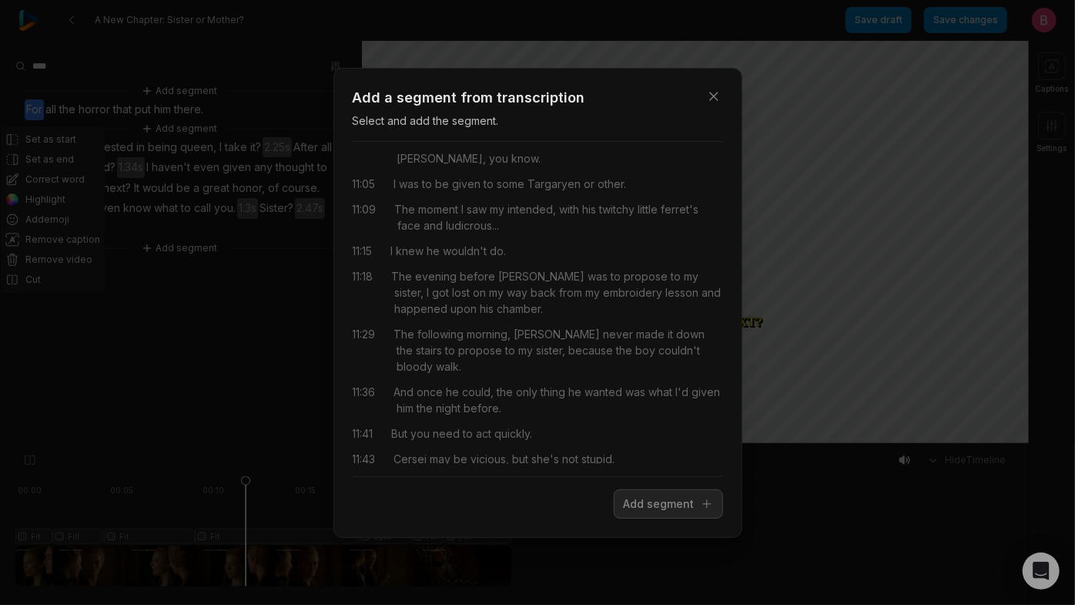
scroll to position [5749, 0]
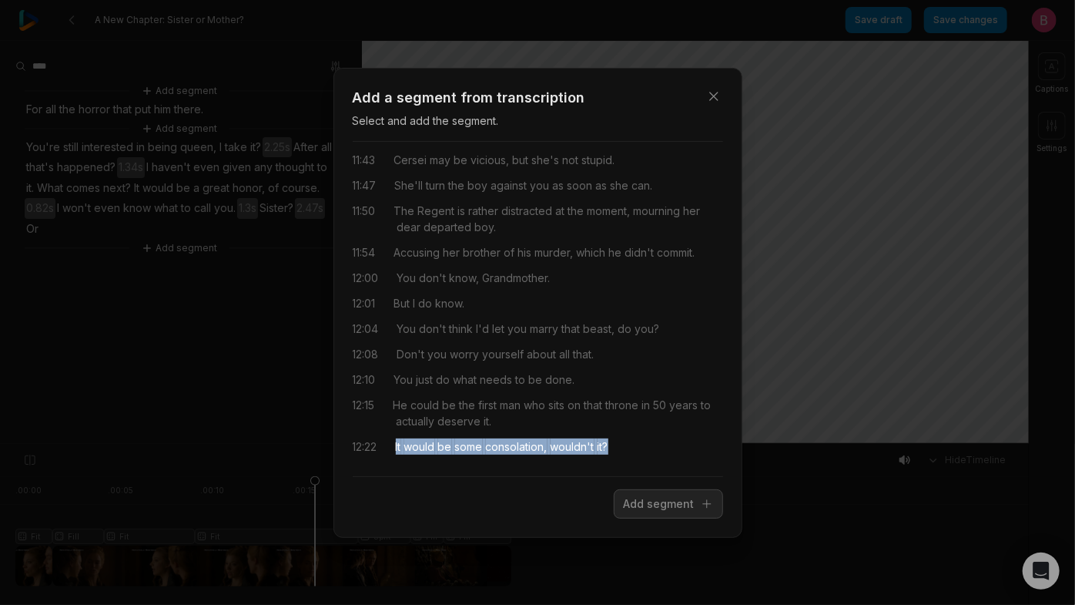
drag, startPoint x: 691, startPoint y: 434, endPoint x: 401, endPoint y: 444, distance: 290.6
click at [401, 444] on div "12:22 It would be some consolation, wouldn't it?" at bounding box center [538, 446] width 370 height 16
click at [614, 513] on button "Add segment" at bounding box center [668, 503] width 109 height 29
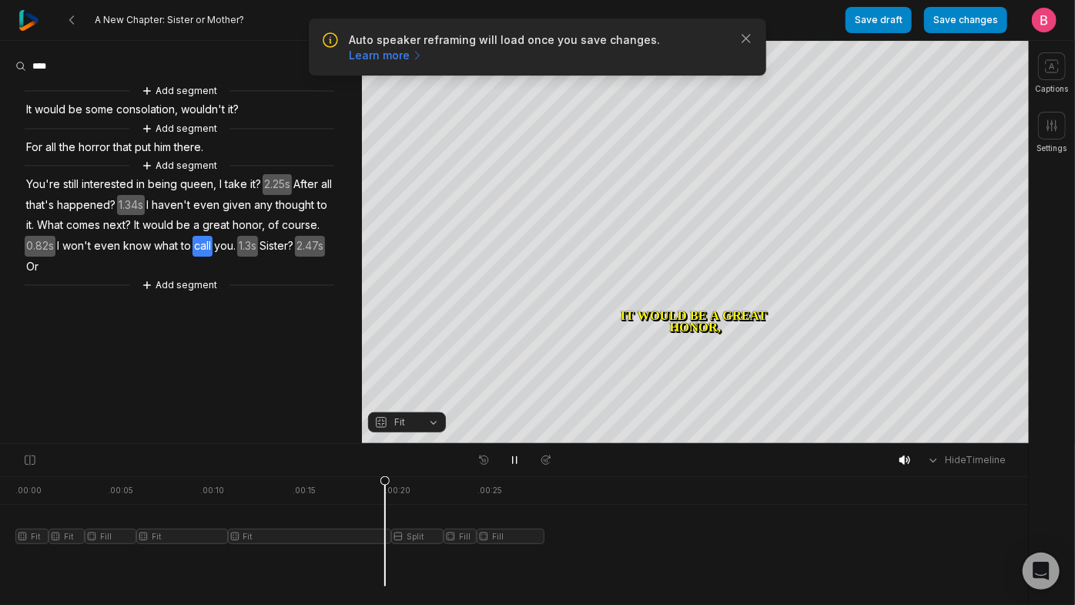
click at [33, 120] on span "It" at bounding box center [29, 109] width 8 height 21
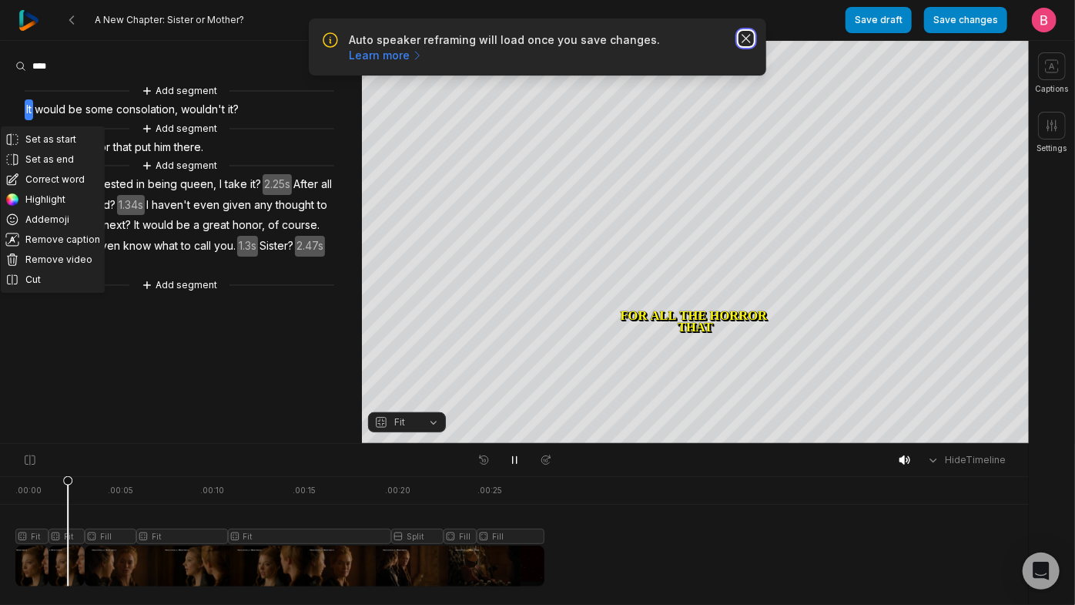
click at [746, 46] on icon "button" at bounding box center [746, 38] width 15 height 15
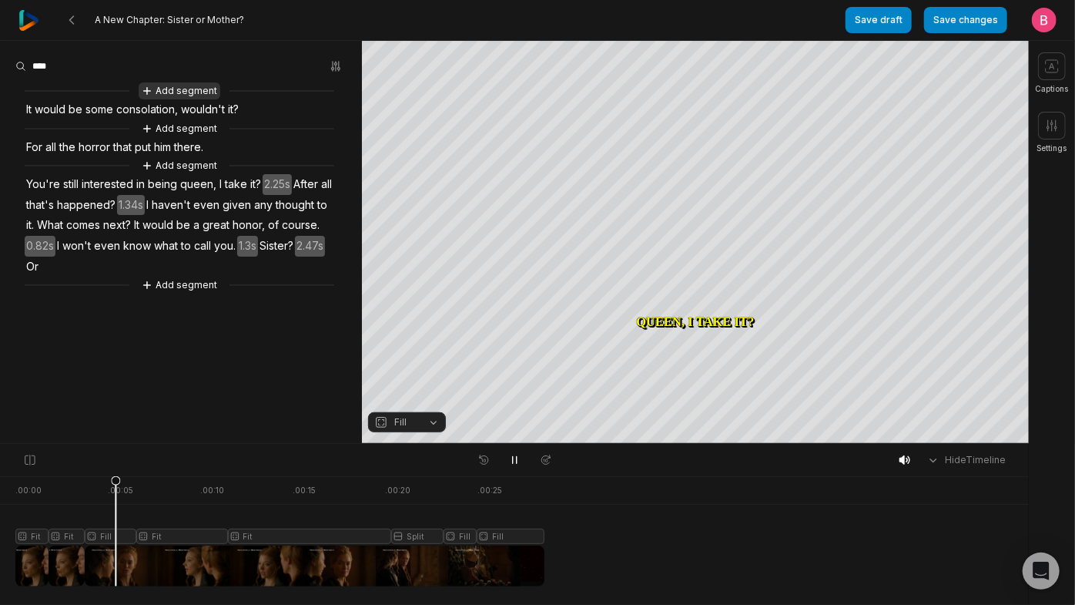
click at [201, 99] on button "Add segment" at bounding box center [180, 90] width 82 height 17
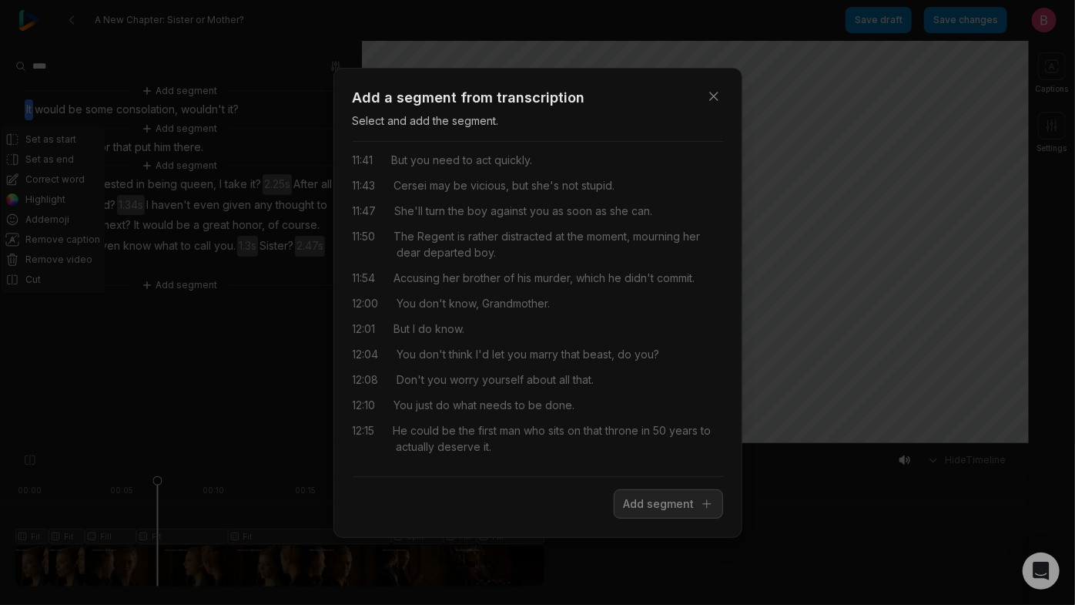
scroll to position [5718, 0]
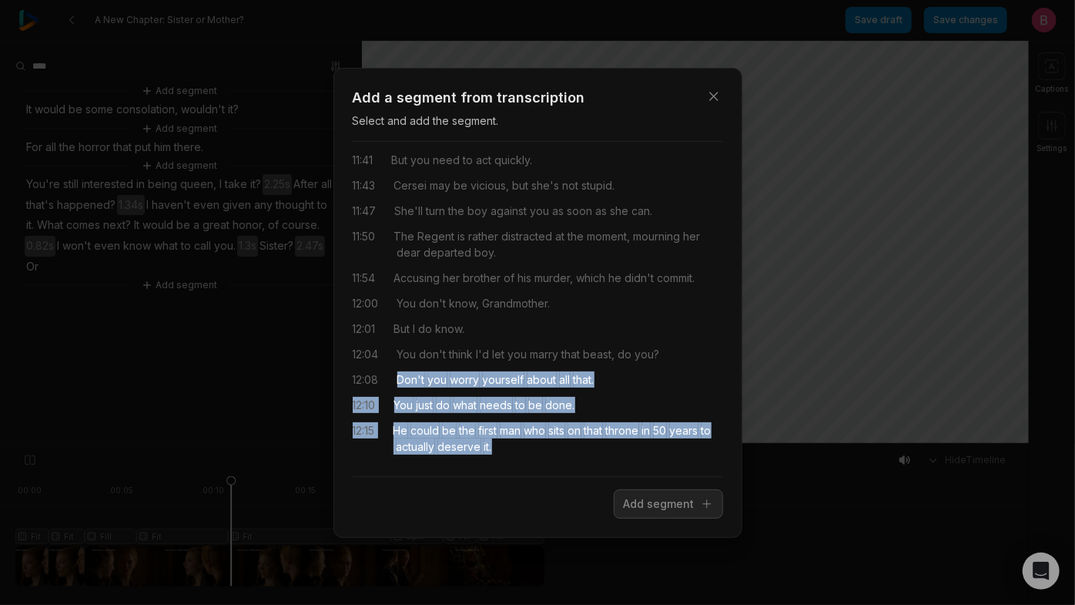
drag, startPoint x: 675, startPoint y: 441, endPoint x: 404, endPoint y: 351, distance: 285.4
click at [404, 351] on div "00:03 The halfhand ordered me to join your army and bring back whatever informa…" at bounding box center [538, 309] width 370 height 310
click at [637, 513] on button "Add segment" at bounding box center [668, 503] width 109 height 29
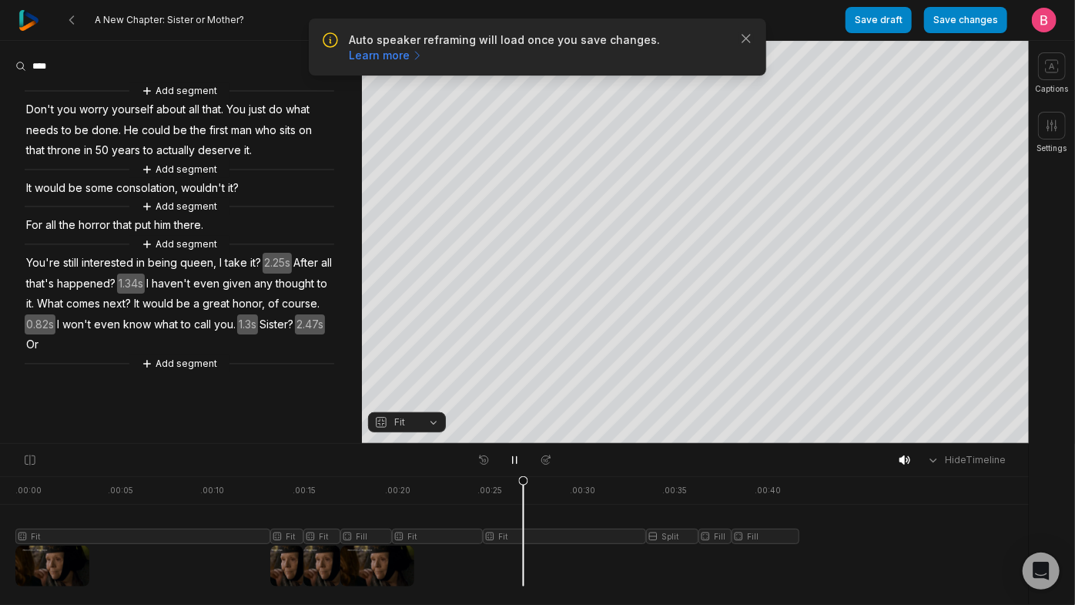
click at [41, 120] on span "Don't" at bounding box center [40, 109] width 31 height 21
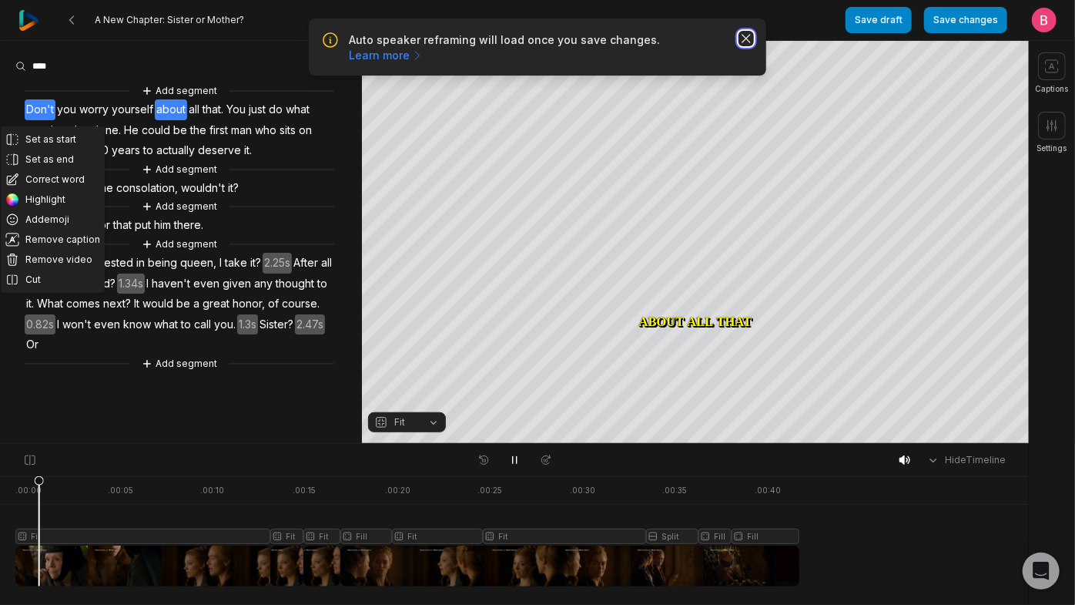
click at [742, 46] on icon "button" at bounding box center [746, 38] width 15 height 15
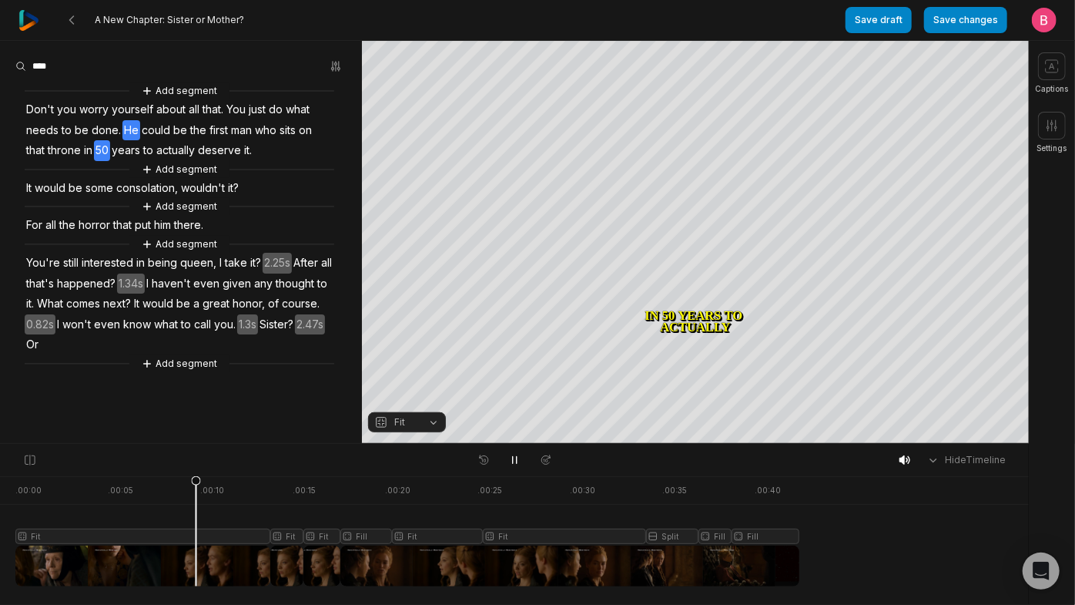
click at [140, 141] on span "He" at bounding box center [131, 130] width 18 height 21
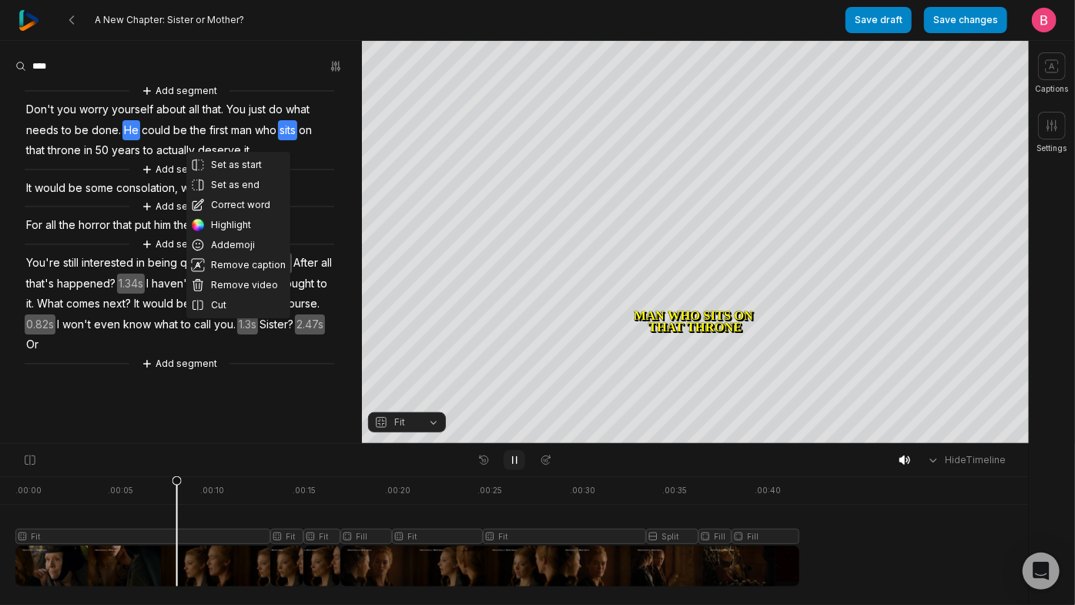
click at [515, 460] on icon at bounding box center [514, 460] width 12 height 12
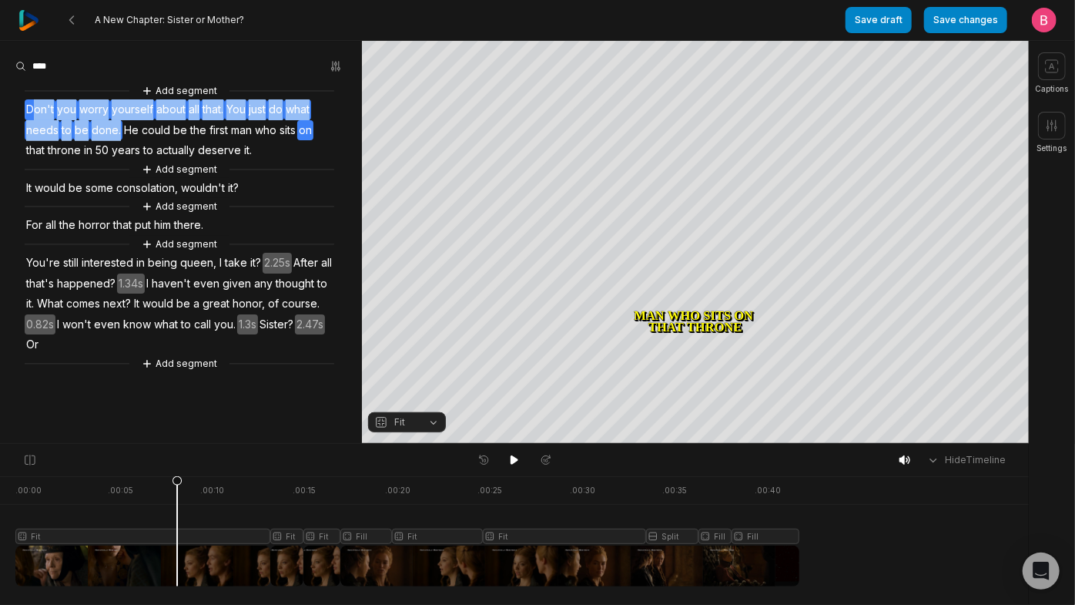
drag, startPoint x: 224, startPoint y: 149, endPoint x: 38, endPoint y: 116, distance: 189.2
click at [38, 116] on div "Add segment Don't you worry yourself about all that. You just do what needs to …" at bounding box center [181, 227] width 362 height 290
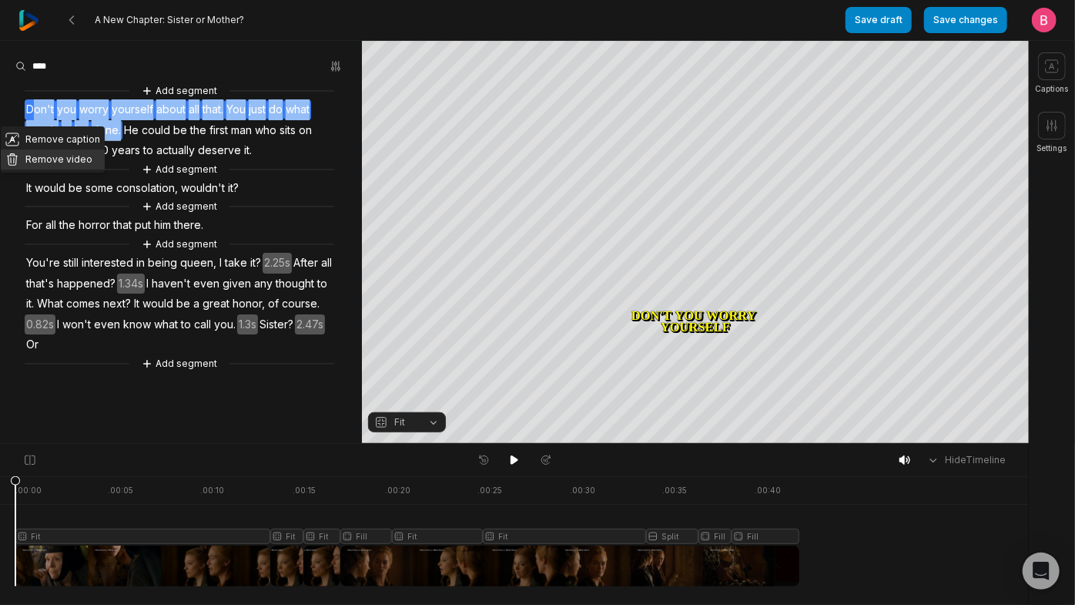
click at [65, 169] on button "Remove video" at bounding box center [53, 159] width 104 height 20
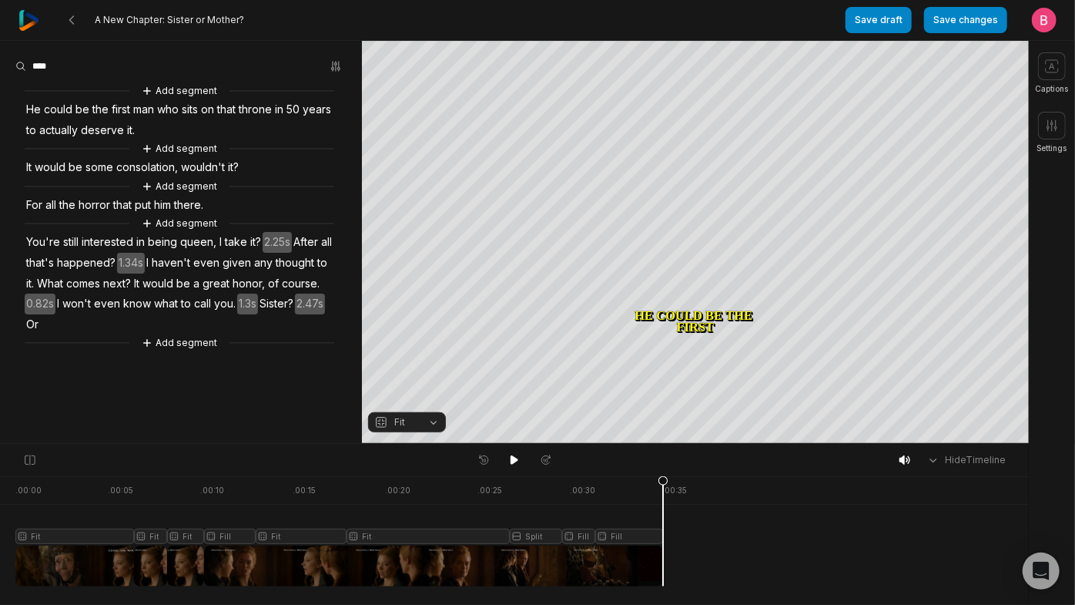
click at [39, 112] on span "He" at bounding box center [34, 109] width 18 height 21
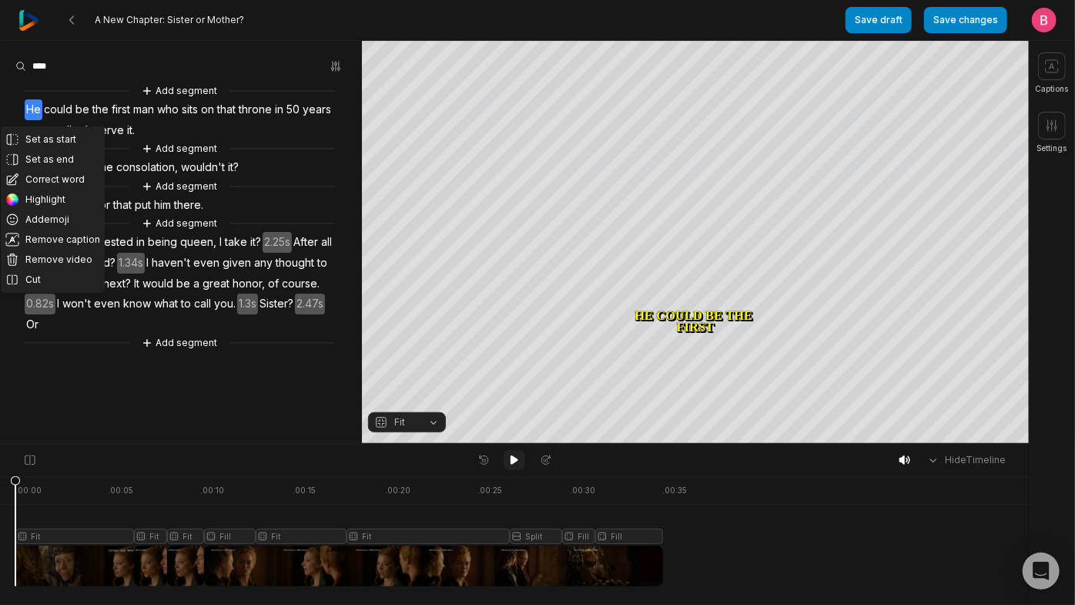
click at [504, 465] on button at bounding box center [515, 460] width 22 height 20
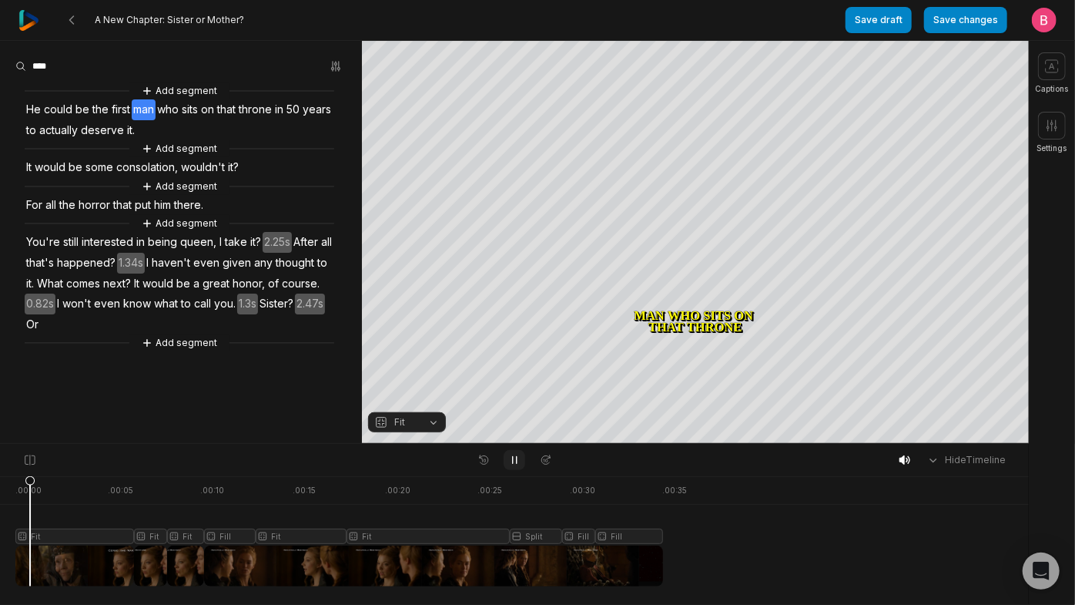
click at [504, 465] on button at bounding box center [515, 460] width 22 height 20
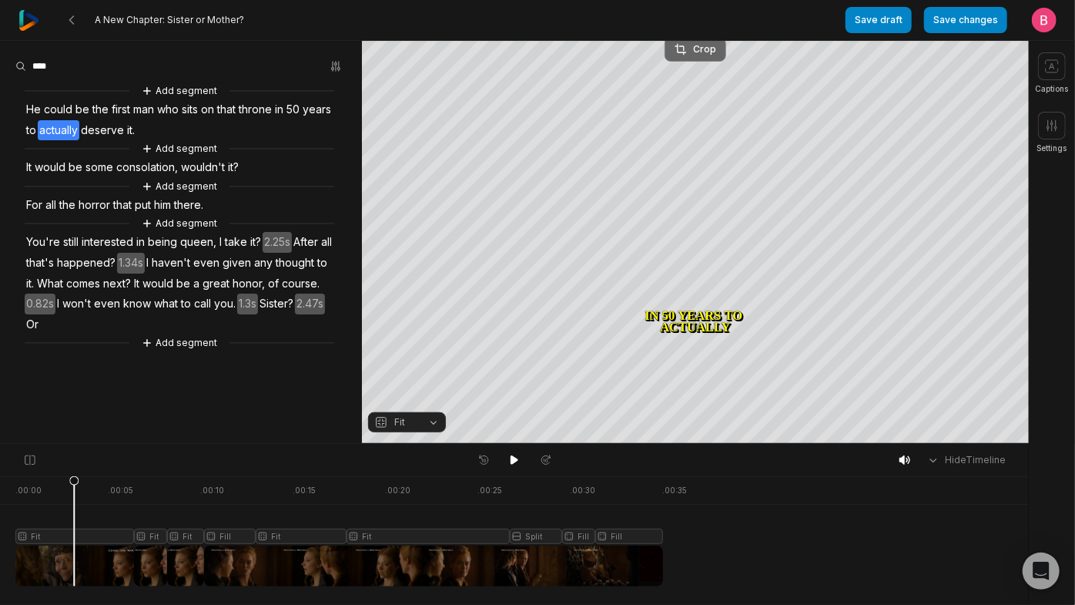
click at [706, 42] on div "Crop" at bounding box center [696, 49] width 42 height 14
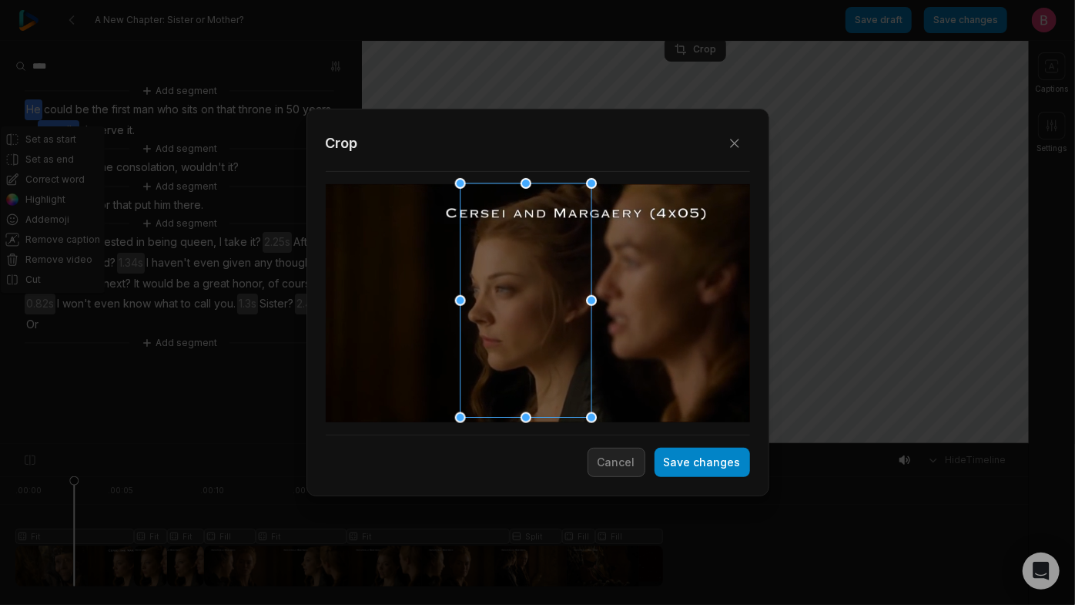
drag, startPoint x: 572, startPoint y: 287, endPoint x: 561, endPoint y: 289, distance: 11.7
click at [561, 289] on div at bounding box center [520, 301] width 131 height 234
click at [658, 477] on button "Save changes" at bounding box center [703, 461] width 96 height 29
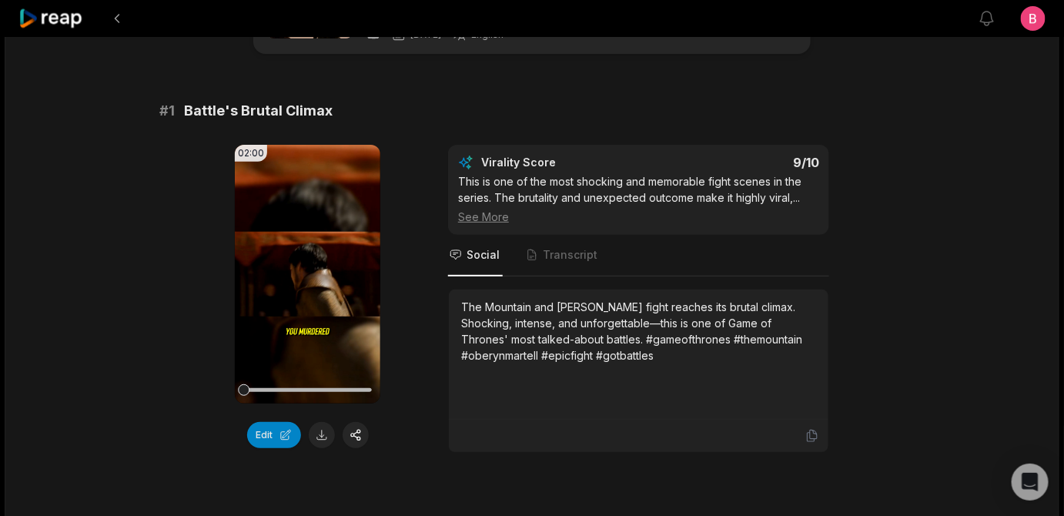
click at [447, 196] on div "02:00 Your browser does not support mp4 format. Edit Virality Score 9 /10 This …" at bounding box center [532, 299] width 746 height 308
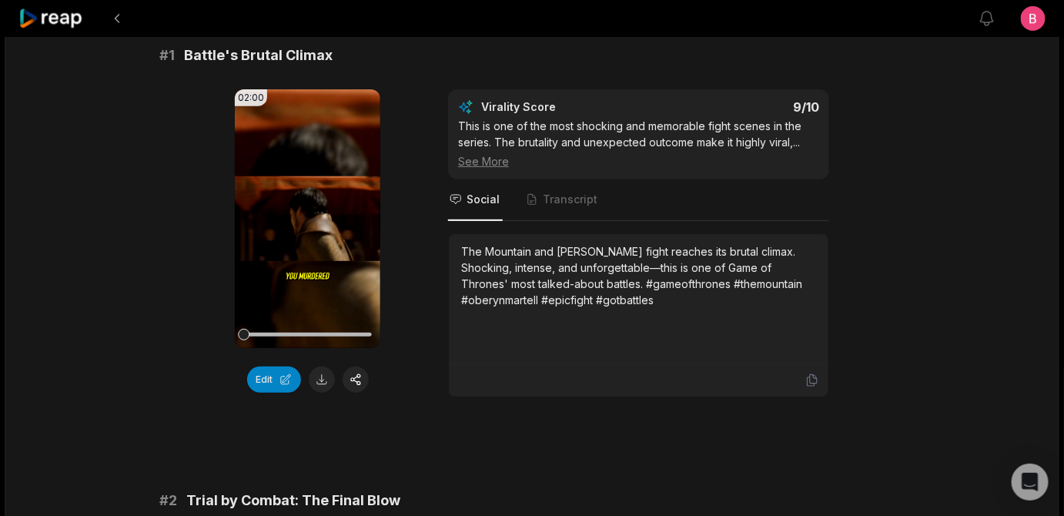
scroll to position [174, 0]
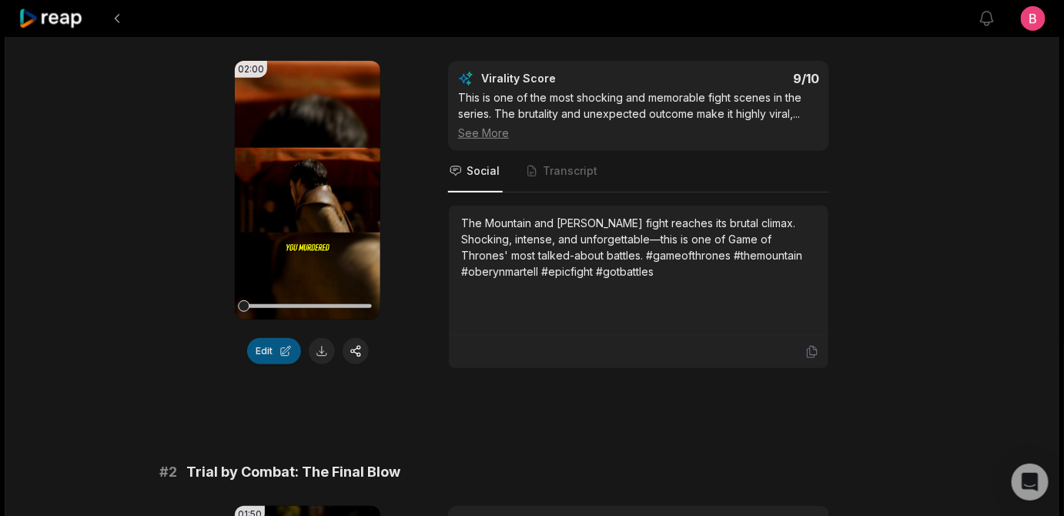
click at [260, 364] on button "Edit" at bounding box center [274, 351] width 54 height 26
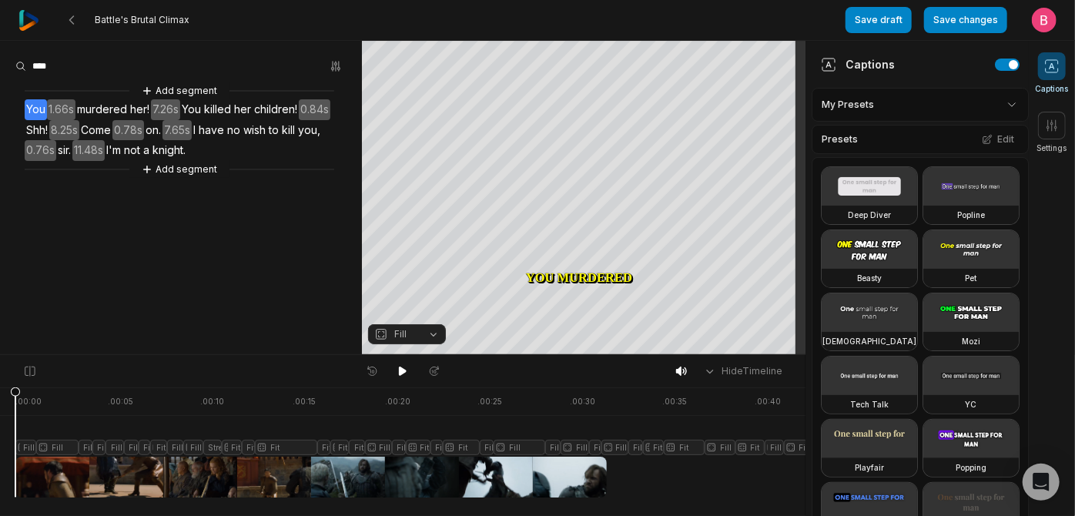
click at [1064, 79] on span at bounding box center [1052, 66] width 28 height 28
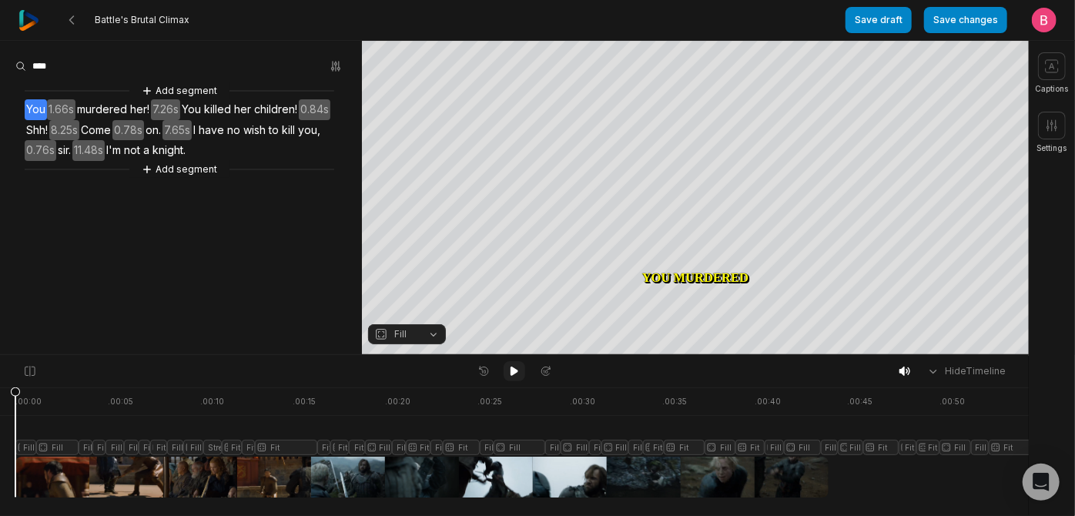
click at [515, 374] on icon at bounding box center [515, 371] width 8 height 9
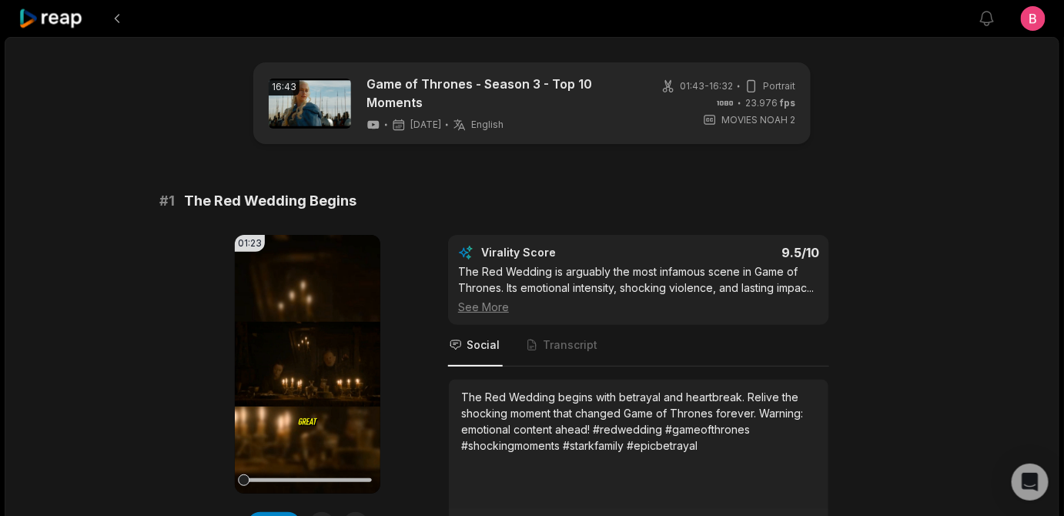
click at [65, 28] on icon at bounding box center [50, 18] width 65 height 21
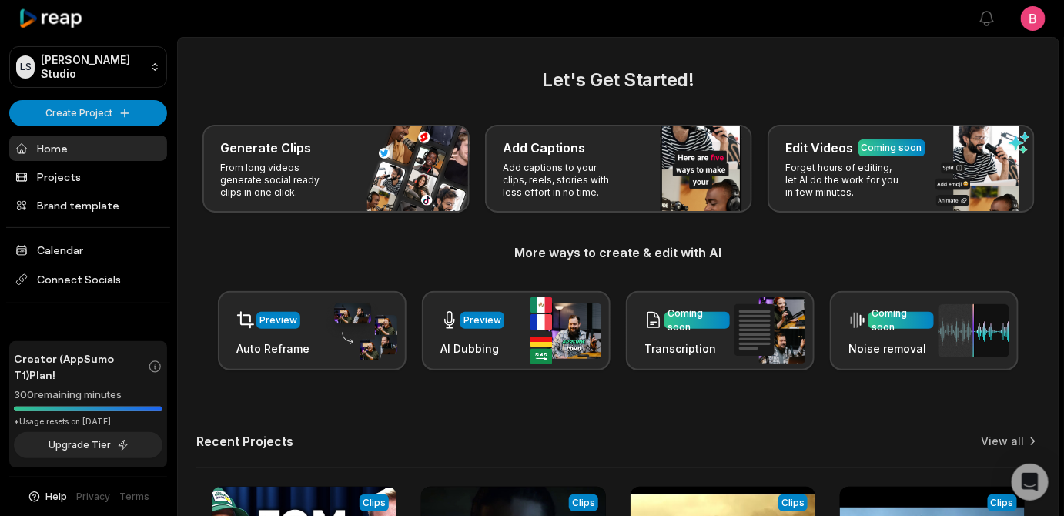
click at [266, 179] on div "Generate Clips From long videos generate social ready clips in one click. Add C…" at bounding box center [618, 169] width 844 height 88
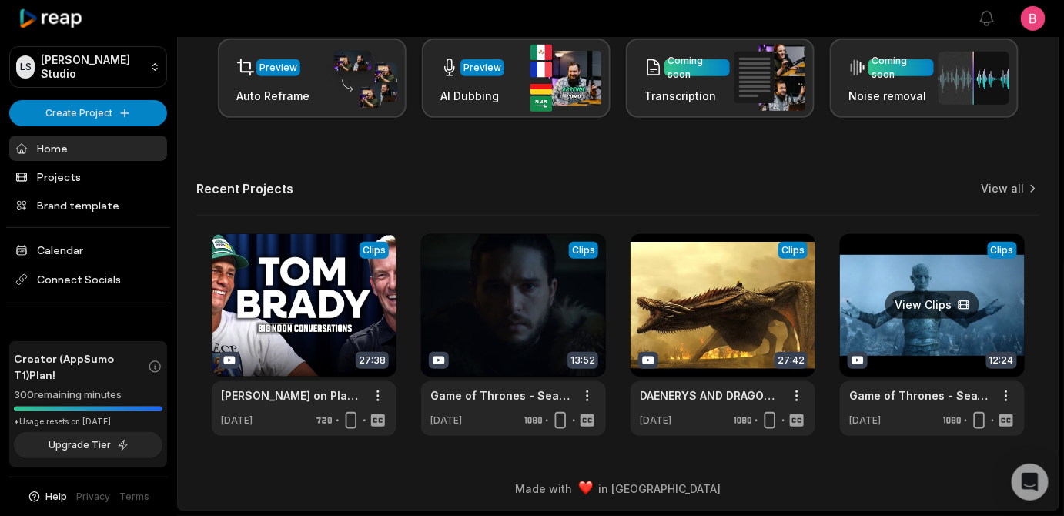
scroll to position [507, 0]
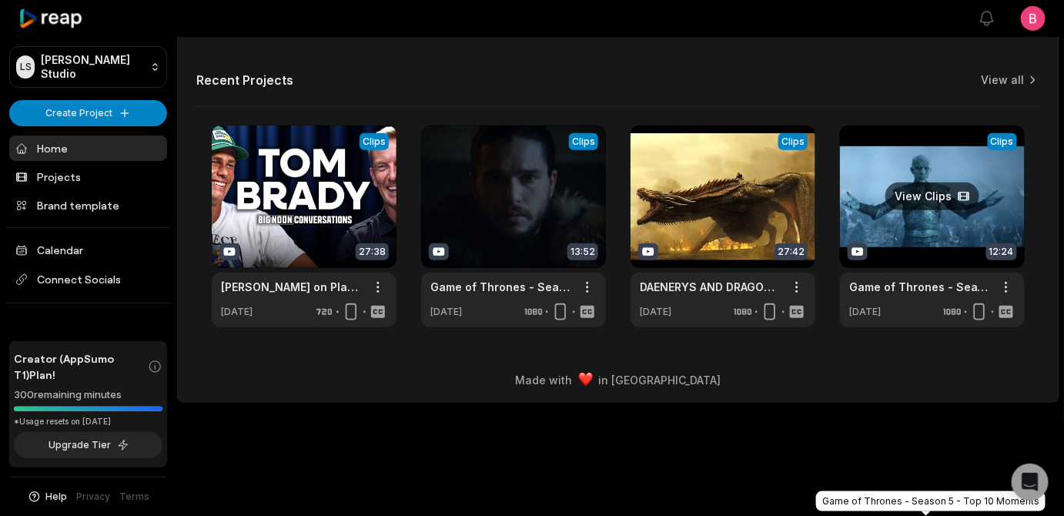
click at [891, 295] on link "Game of Thrones - Season 5 - Top 10 Moments" at bounding box center [921, 287] width 142 height 16
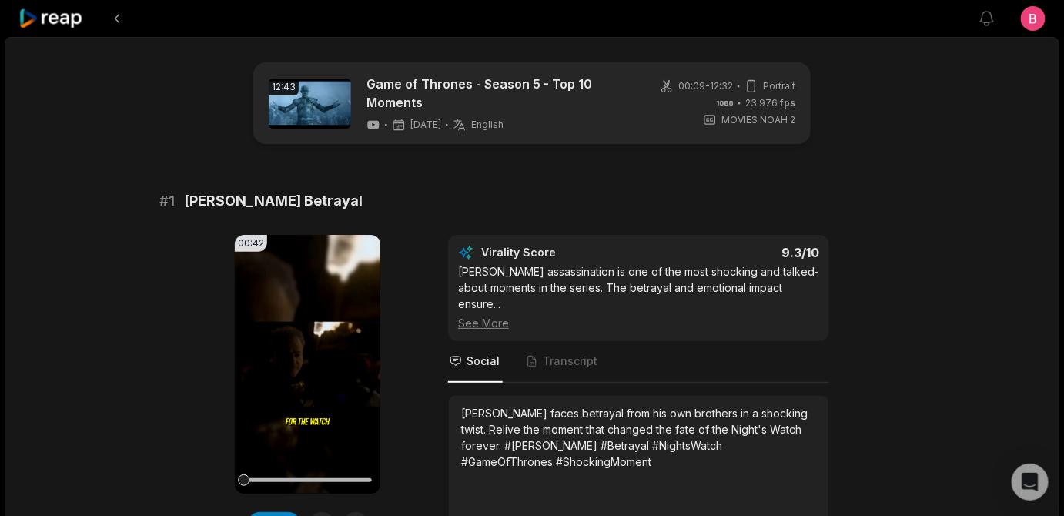
click at [44, 18] on icon at bounding box center [50, 18] width 65 height 21
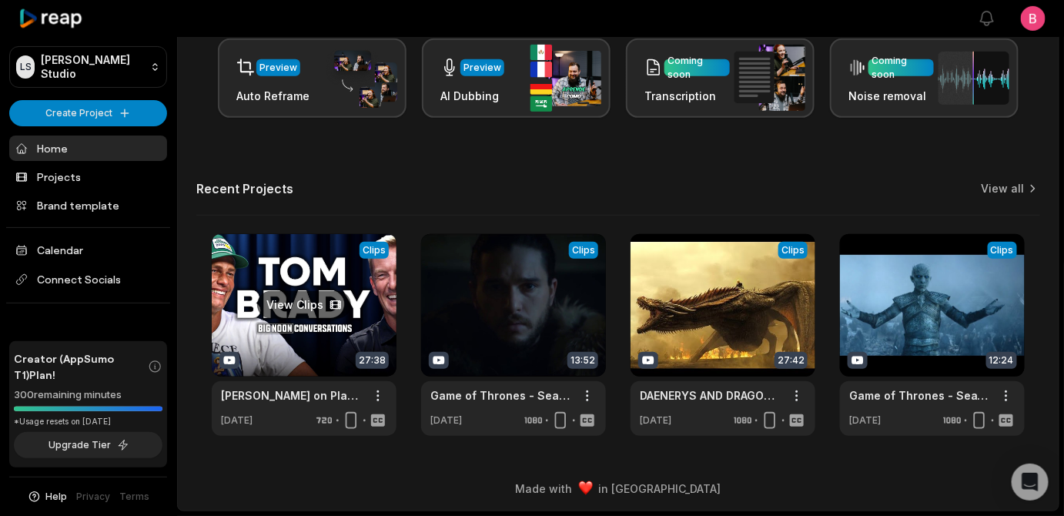
scroll to position [509, 0]
click at [1016, 181] on link "View all" at bounding box center [1003, 188] width 43 height 15
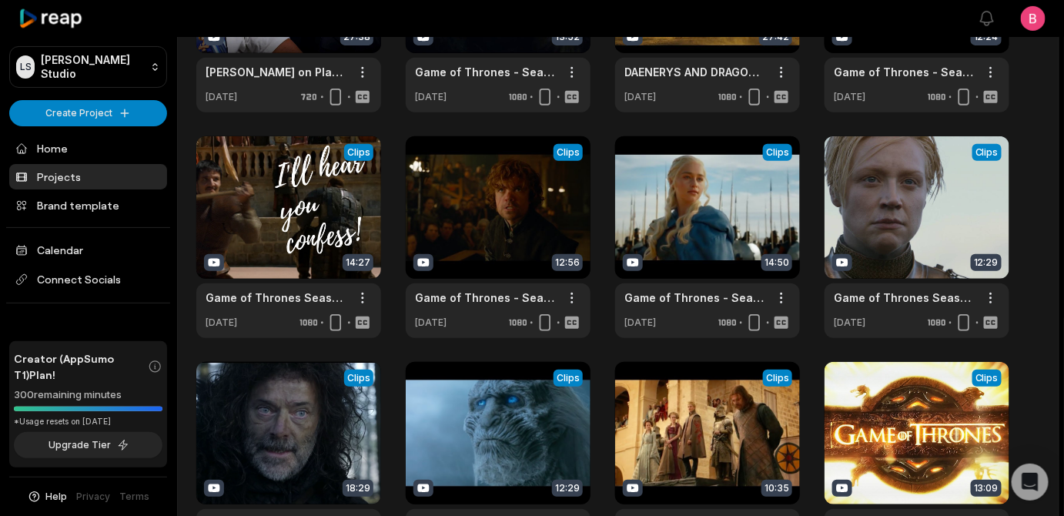
scroll to position [170, 0]
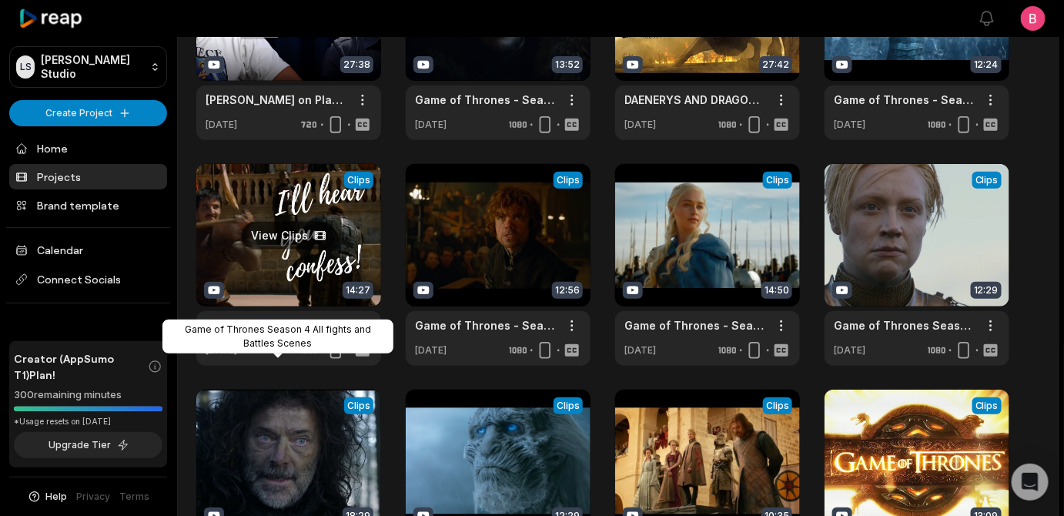
click at [244, 333] on link "Game of Thrones Season 4 All fights and Battles Scenes" at bounding box center [277, 325] width 142 height 16
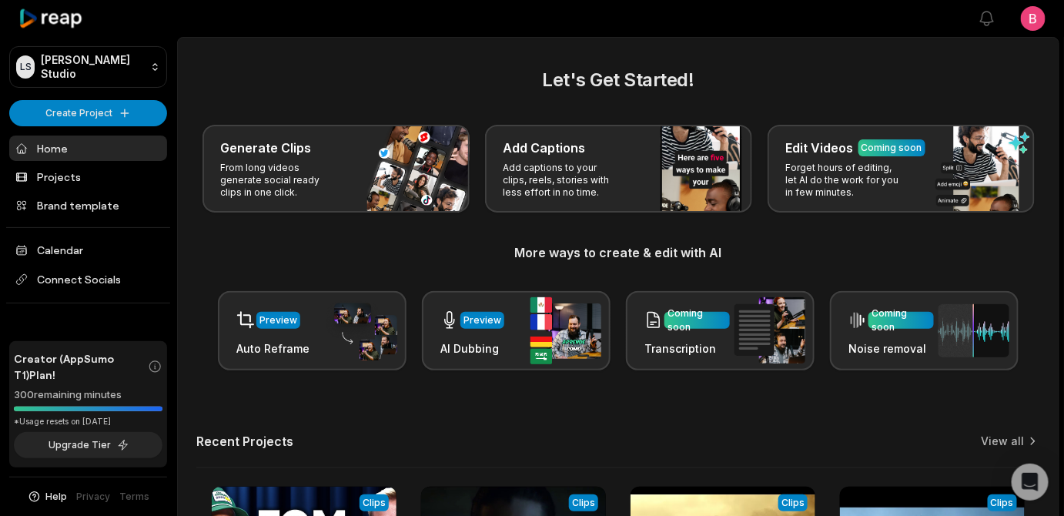
click at [1024, 29] on html "[PERSON_NAME] Studio Create Project Home Projects Brand template Calendar Conne…" at bounding box center [532, 258] width 1064 height 516
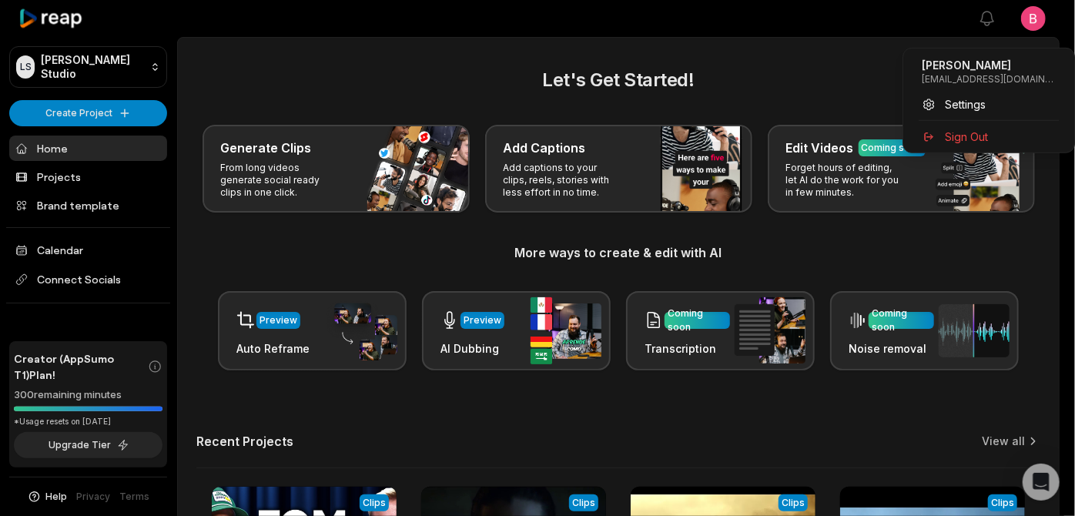
click at [285, 124] on html "[PERSON_NAME] Studio Create Project Home Projects Brand template Calendar Conne…" at bounding box center [537, 258] width 1075 height 516
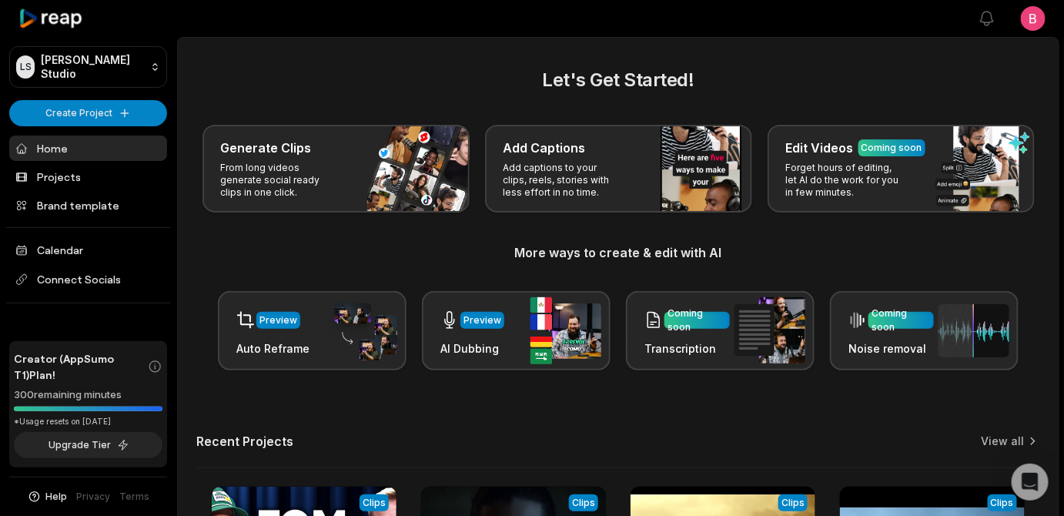
scroll to position [509, 0]
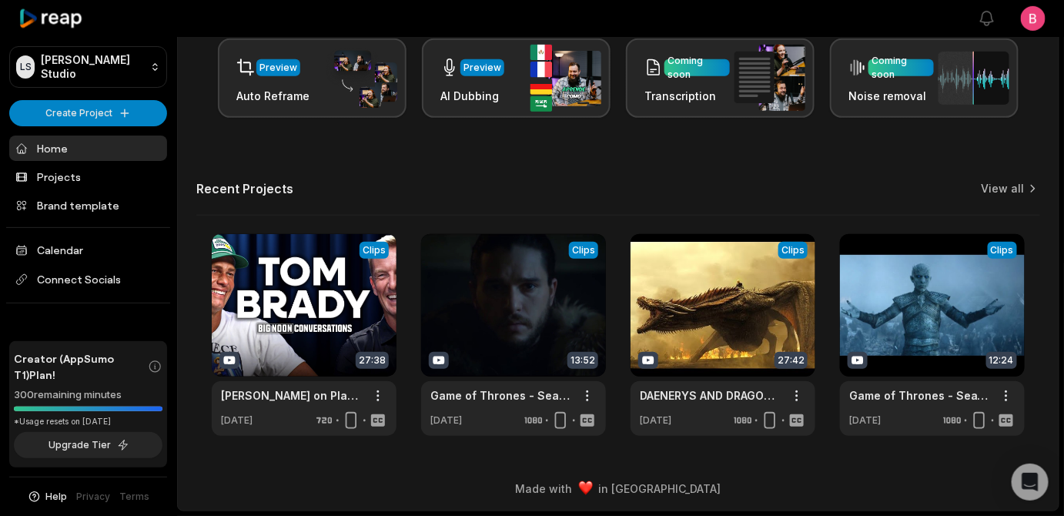
click at [974, 181] on div "Recent Projects View all" at bounding box center [618, 198] width 844 height 35
click at [987, 181] on link "View all" at bounding box center [1003, 188] width 43 height 15
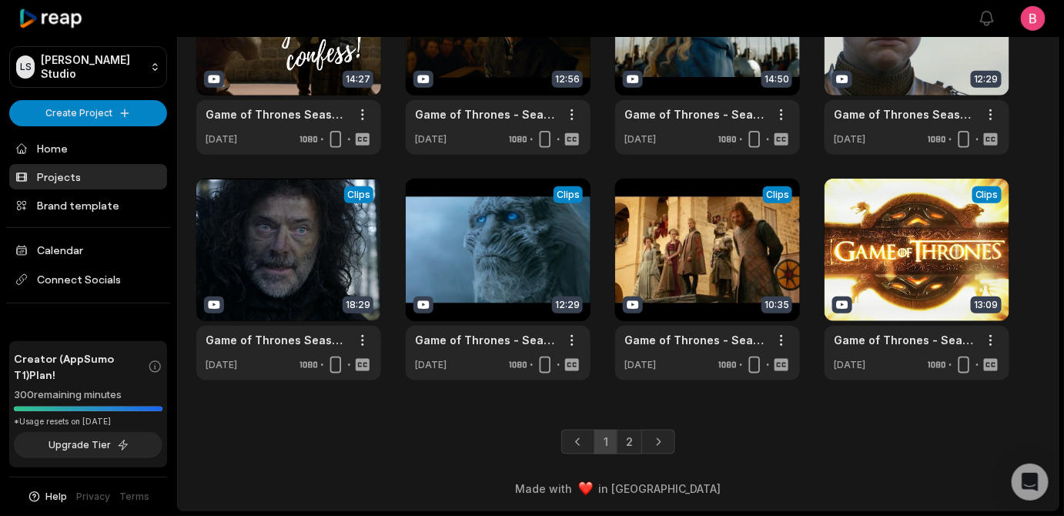
scroll to position [263, 0]
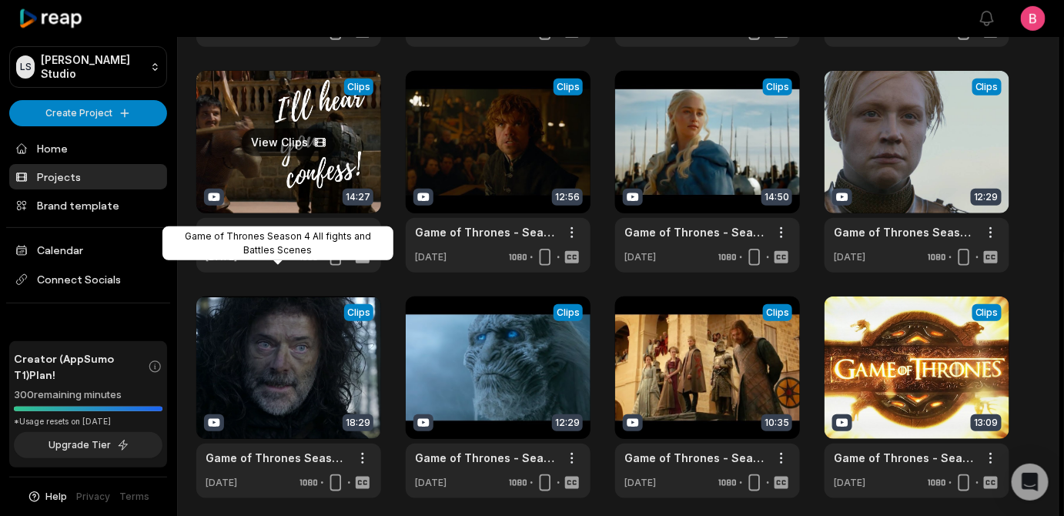
click at [285, 240] on link "Game of Thrones Season 4 All fights and Battles Scenes" at bounding box center [277, 232] width 142 height 16
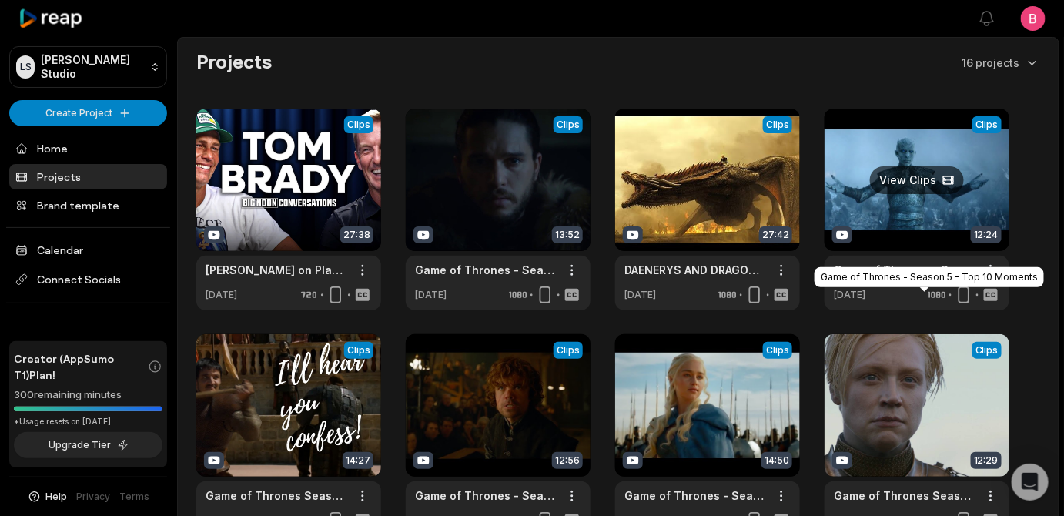
click at [903, 278] on link "Game of Thrones - Season 5 - Top 10 Moments" at bounding box center [905, 270] width 142 height 16
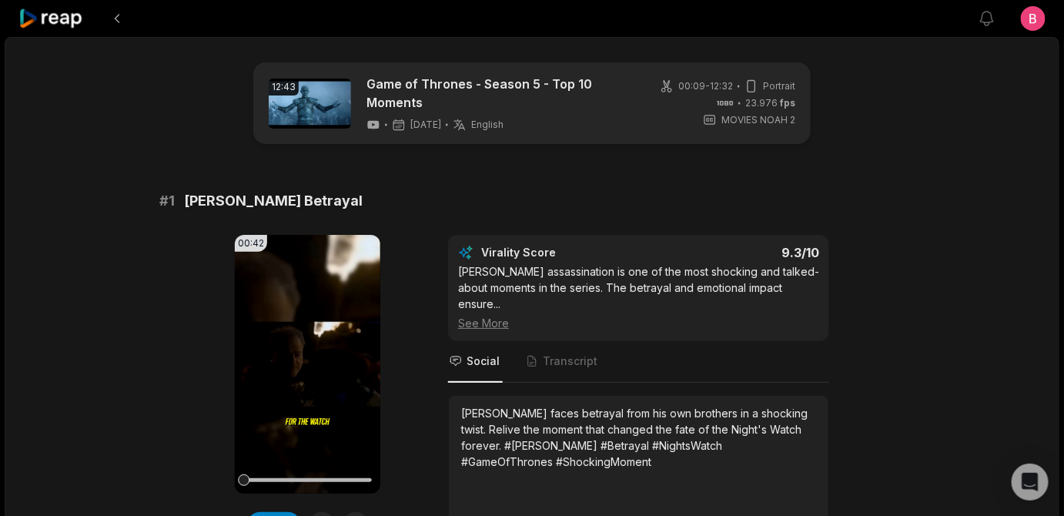
scroll to position [186, 0]
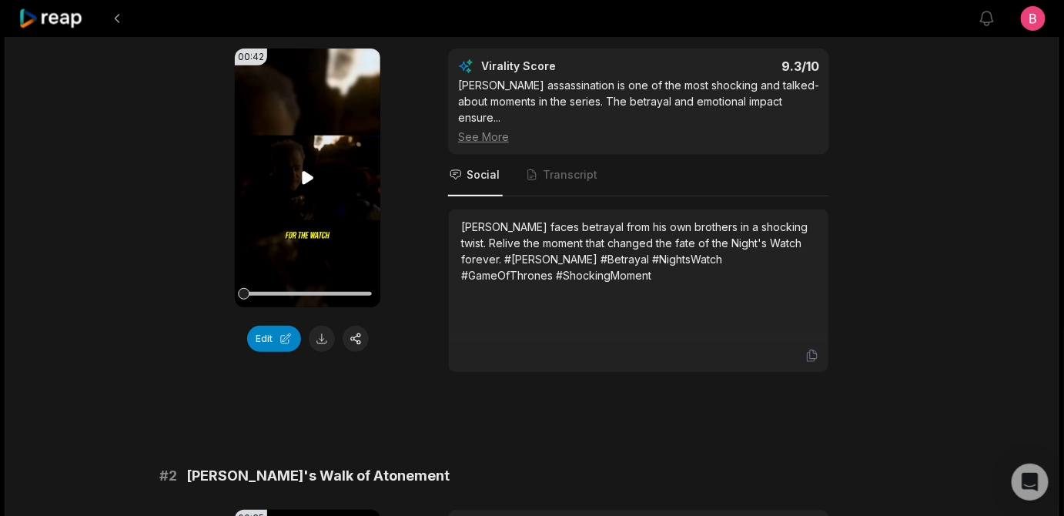
click at [312, 187] on icon at bounding box center [308, 178] width 18 height 18
